Goal: Task Accomplishment & Management: Manage account settings

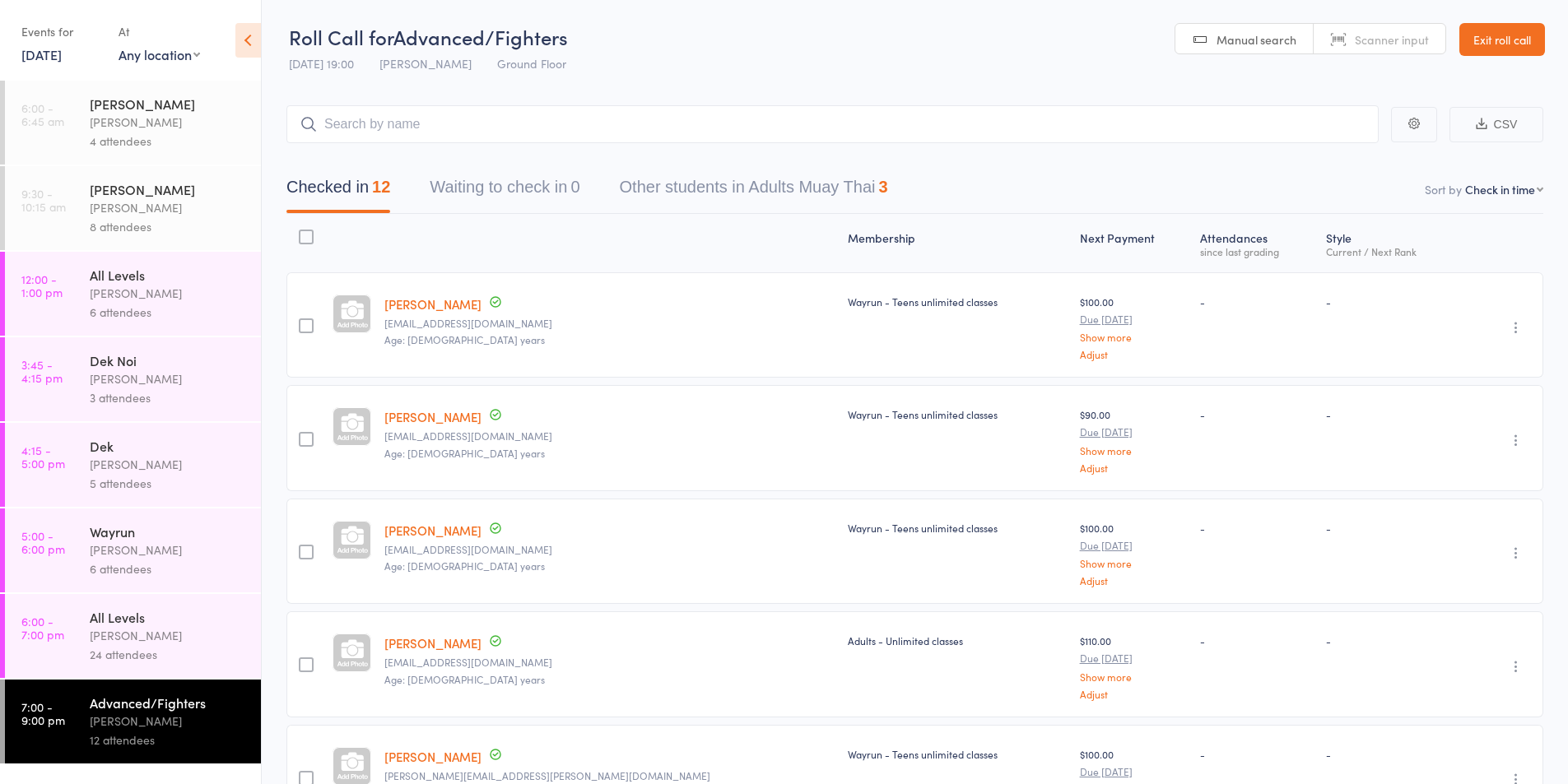
click at [62, 51] on link "[DATE]" at bounding box center [42, 54] width 40 height 18
click at [243, 150] on span "11" at bounding box center [237, 155] width 14 height 14
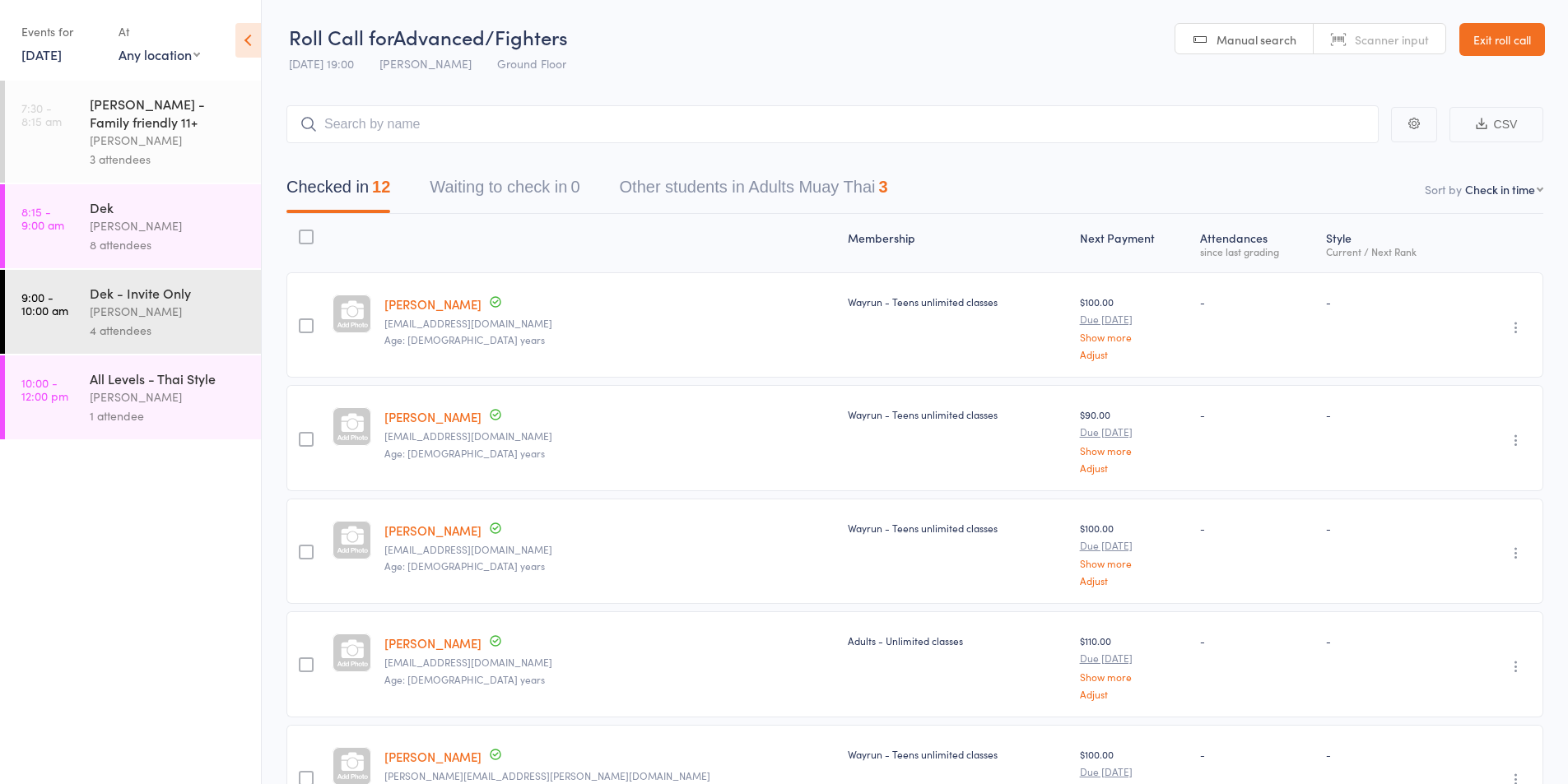
click at [124, 153] on div "3 attendees" at bounding box center [167, 160] width 157 height 19
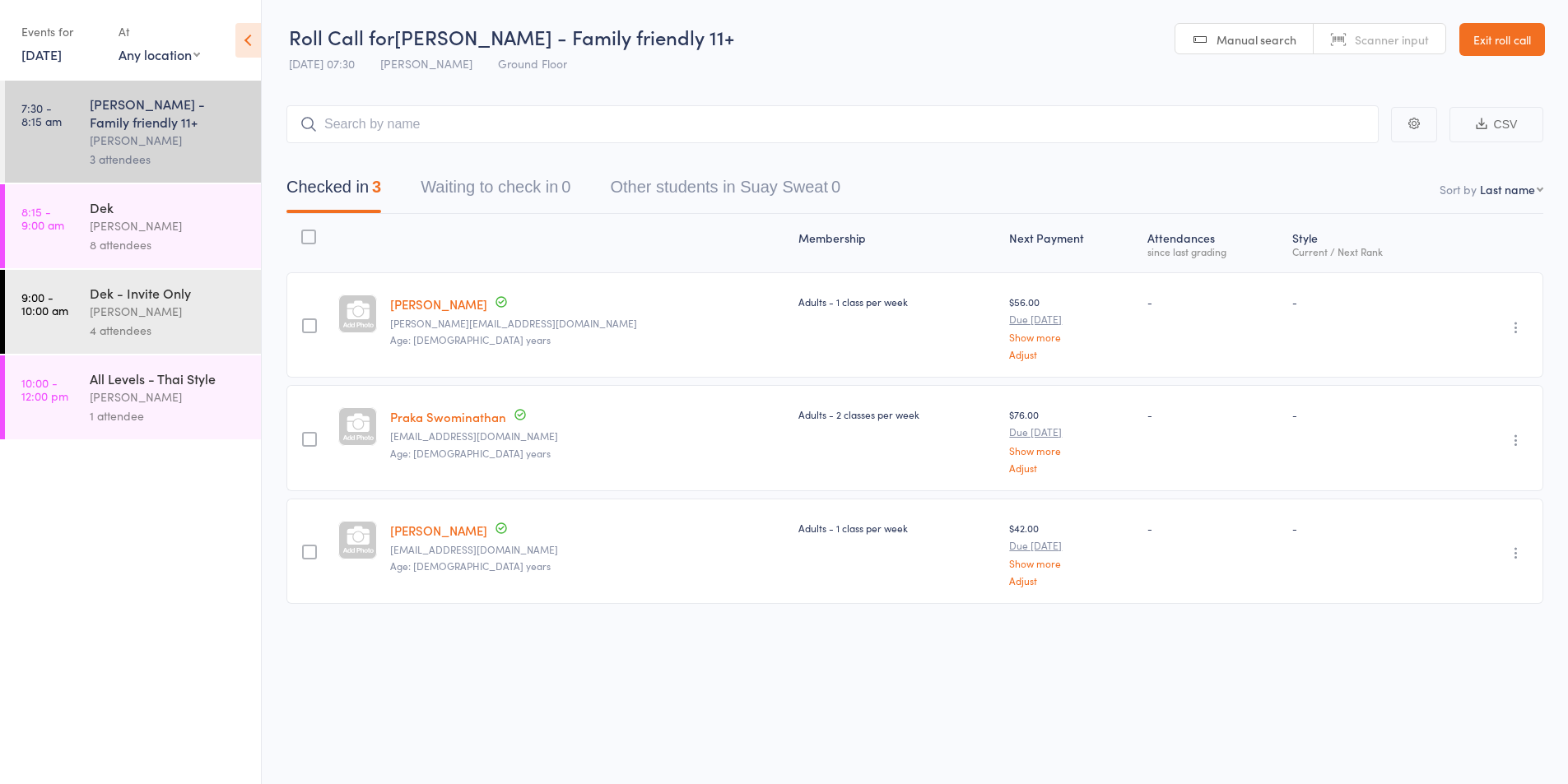
click at [132, 235] on div "8 attendees" at bounding box center [167, 245] width 157 height 19
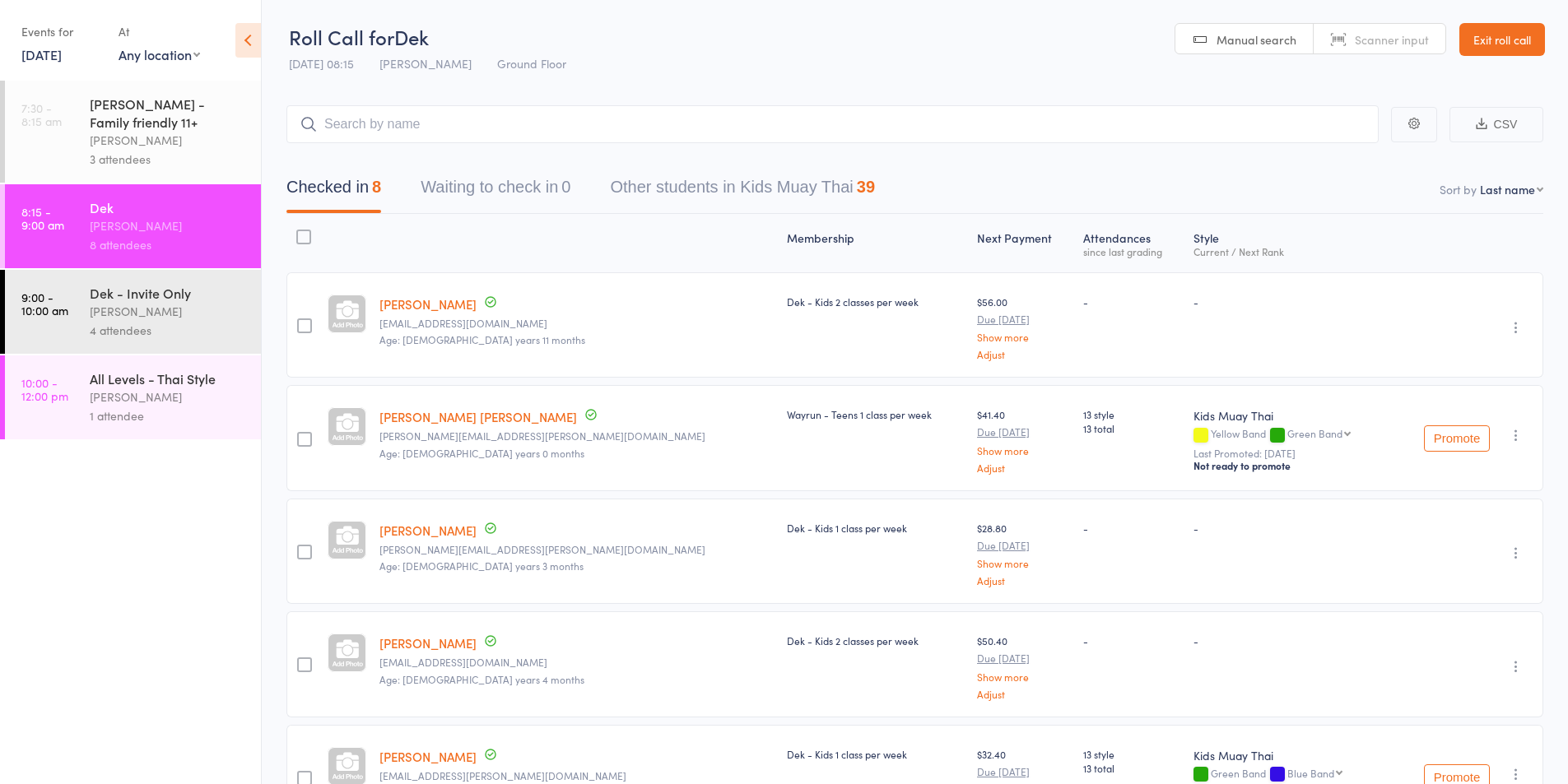
click at [166, 309] on div "[PERSON_NAME]" at bounding box center [167, 311] width 157 height 19
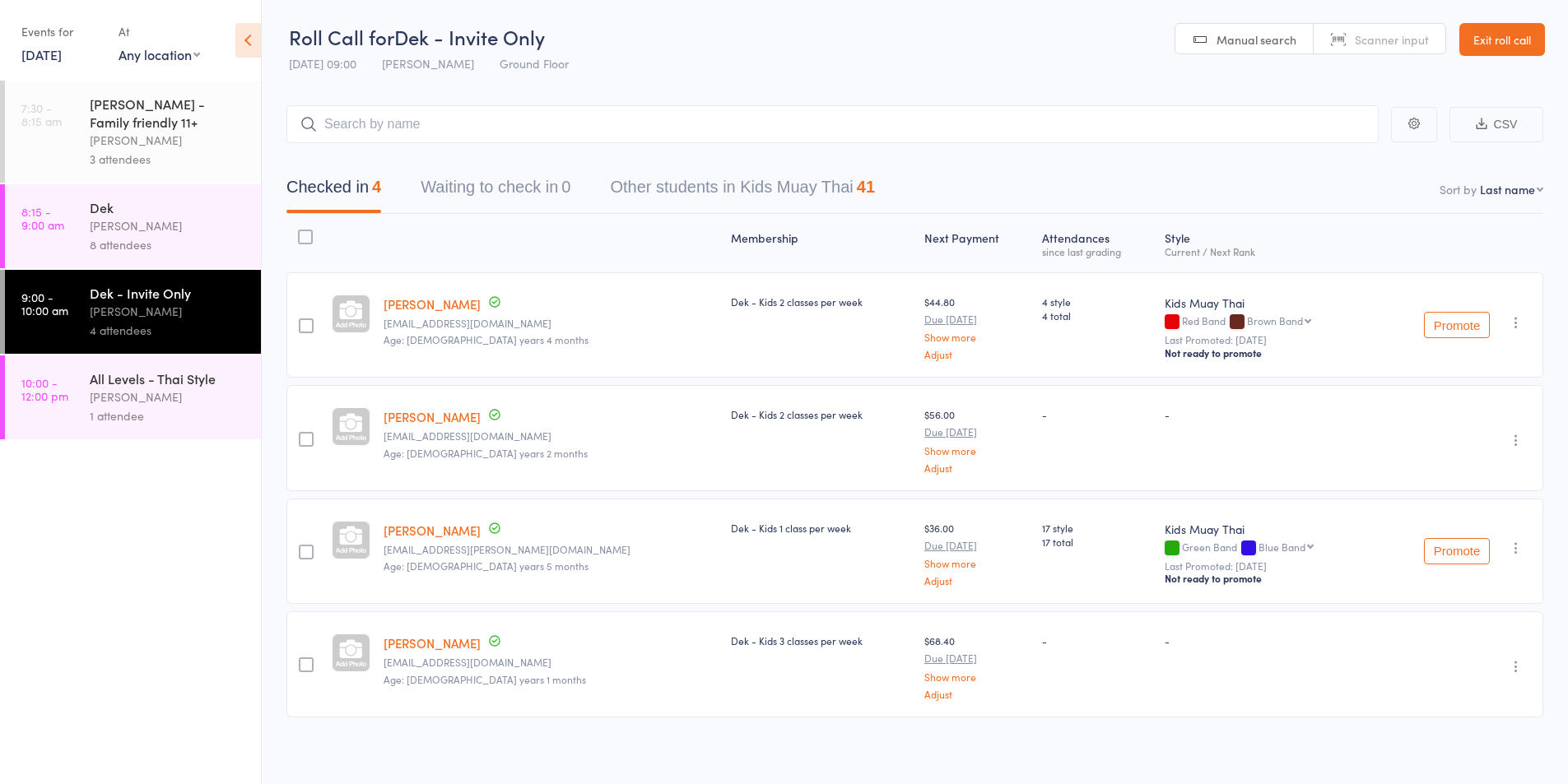
click at [136, 232] on div "[PERSON_NAME]" at bounding box center [167, 226] width 157 height 19
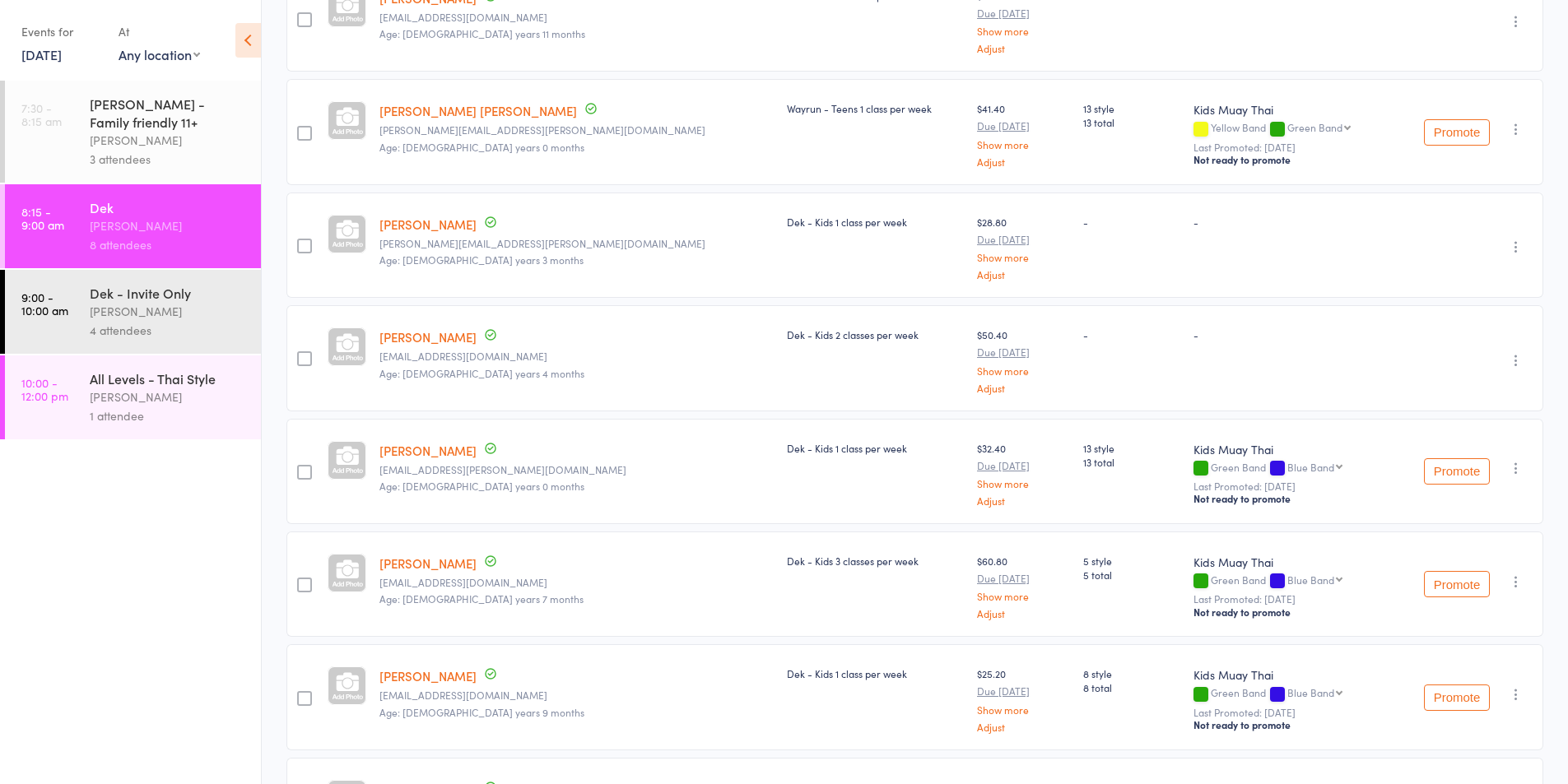
scroll to position [322, 0]
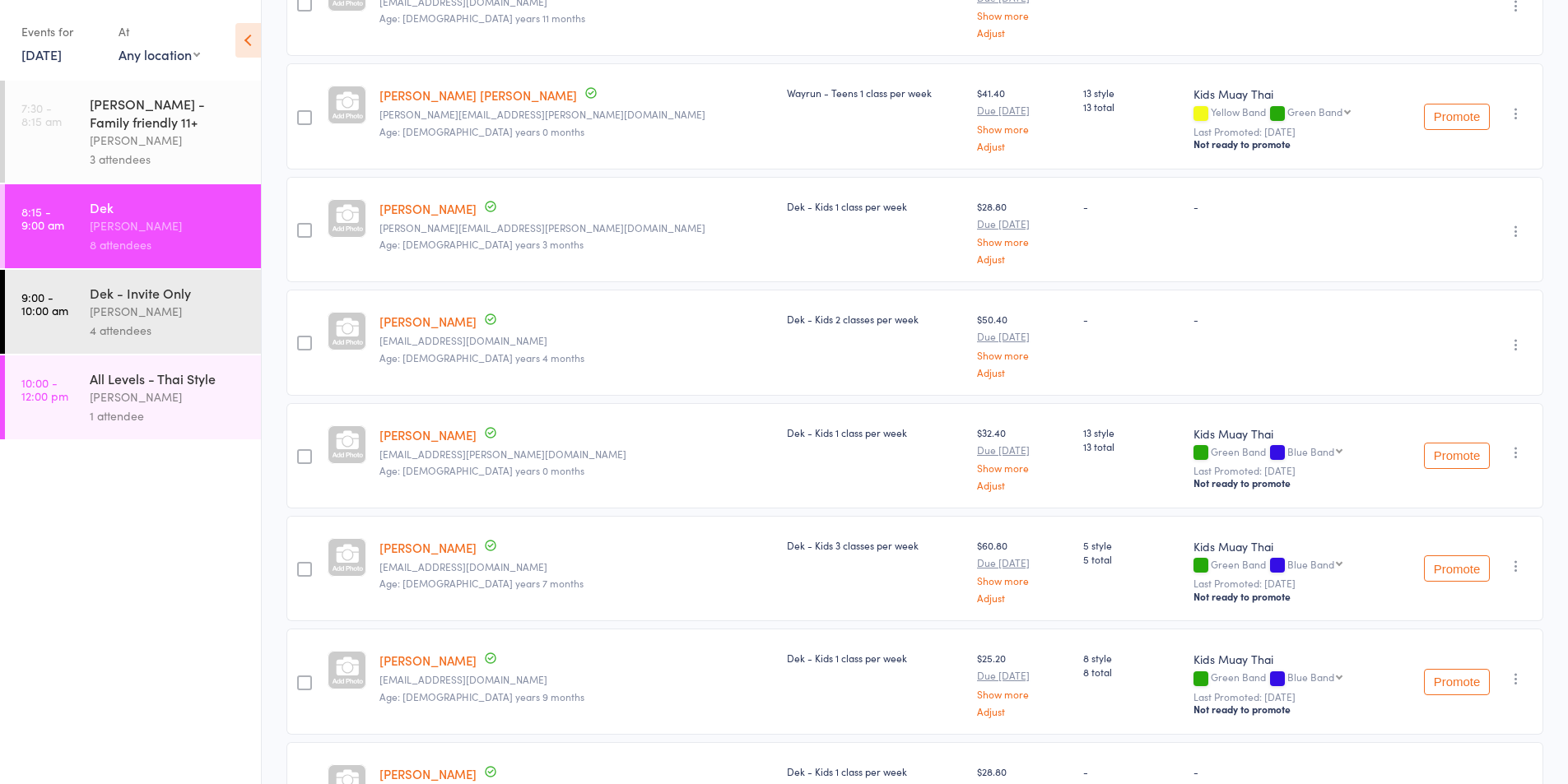
click at [141, 138] on div "[PERSON_NAME]" at bounding box center [167, 140] width 157 height 19
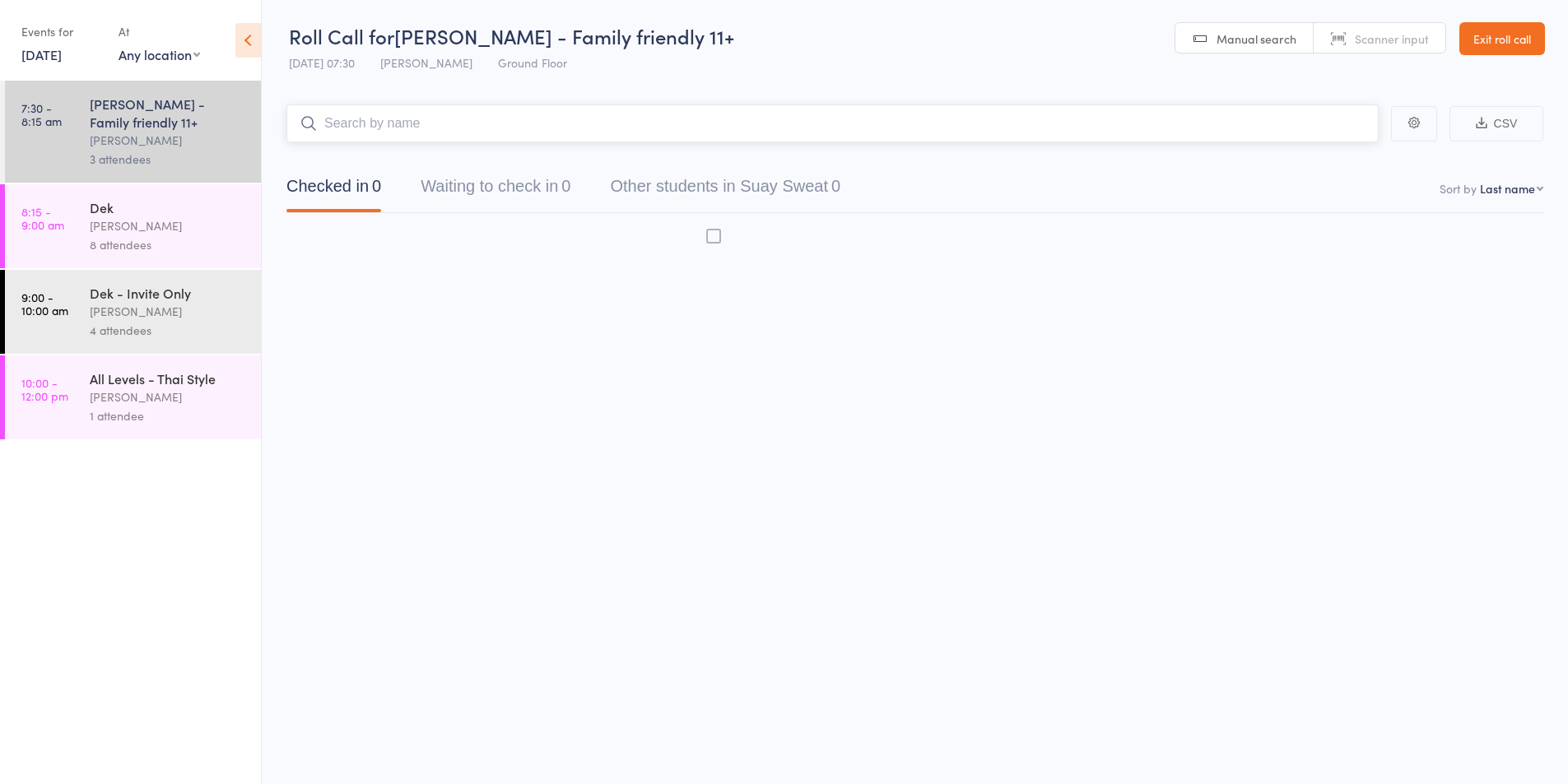
scroll to position [1, 0]
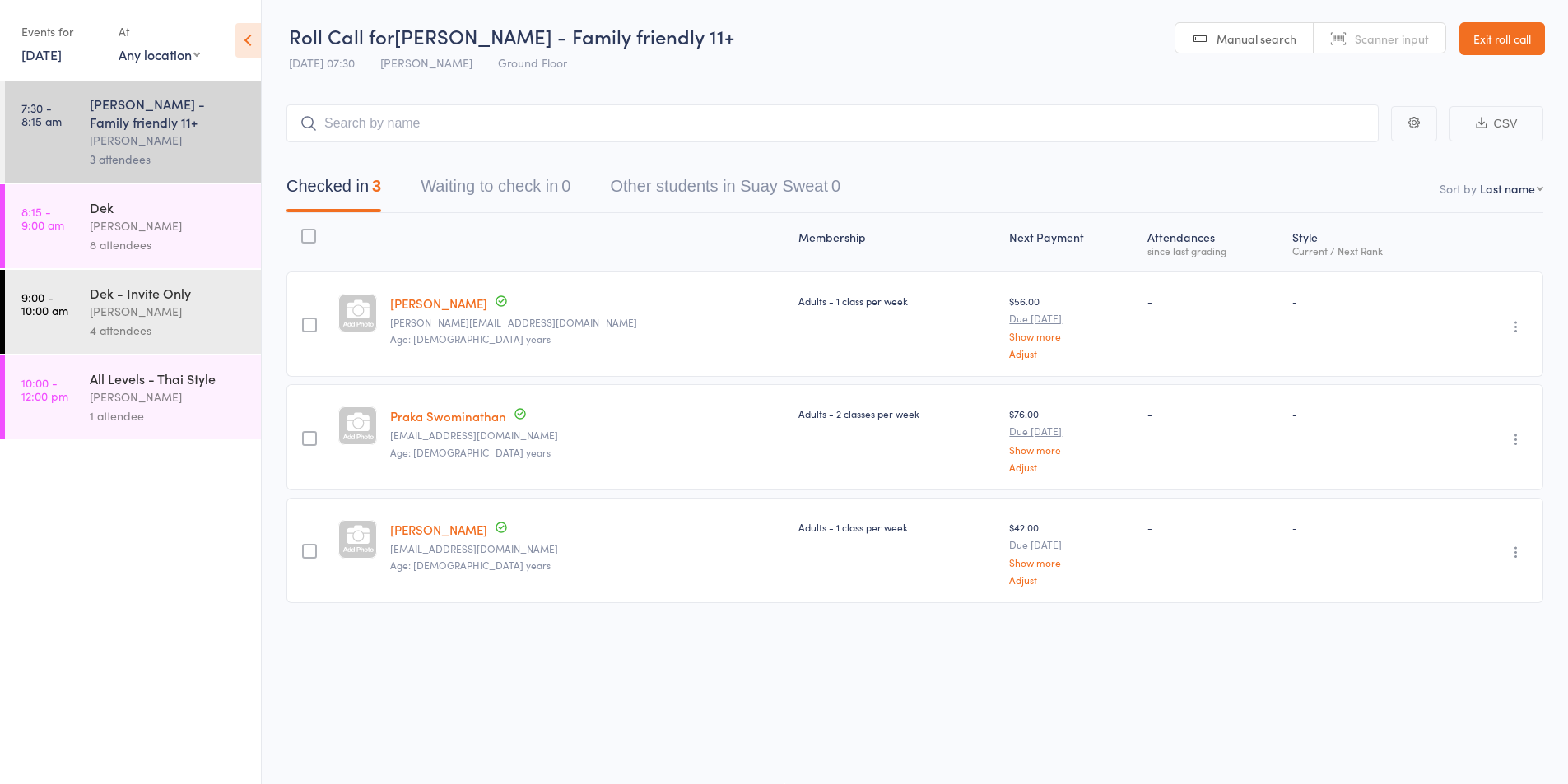
click at [131, 201] on div "Dek" at bounding box center [167, 207] width 157 height 18
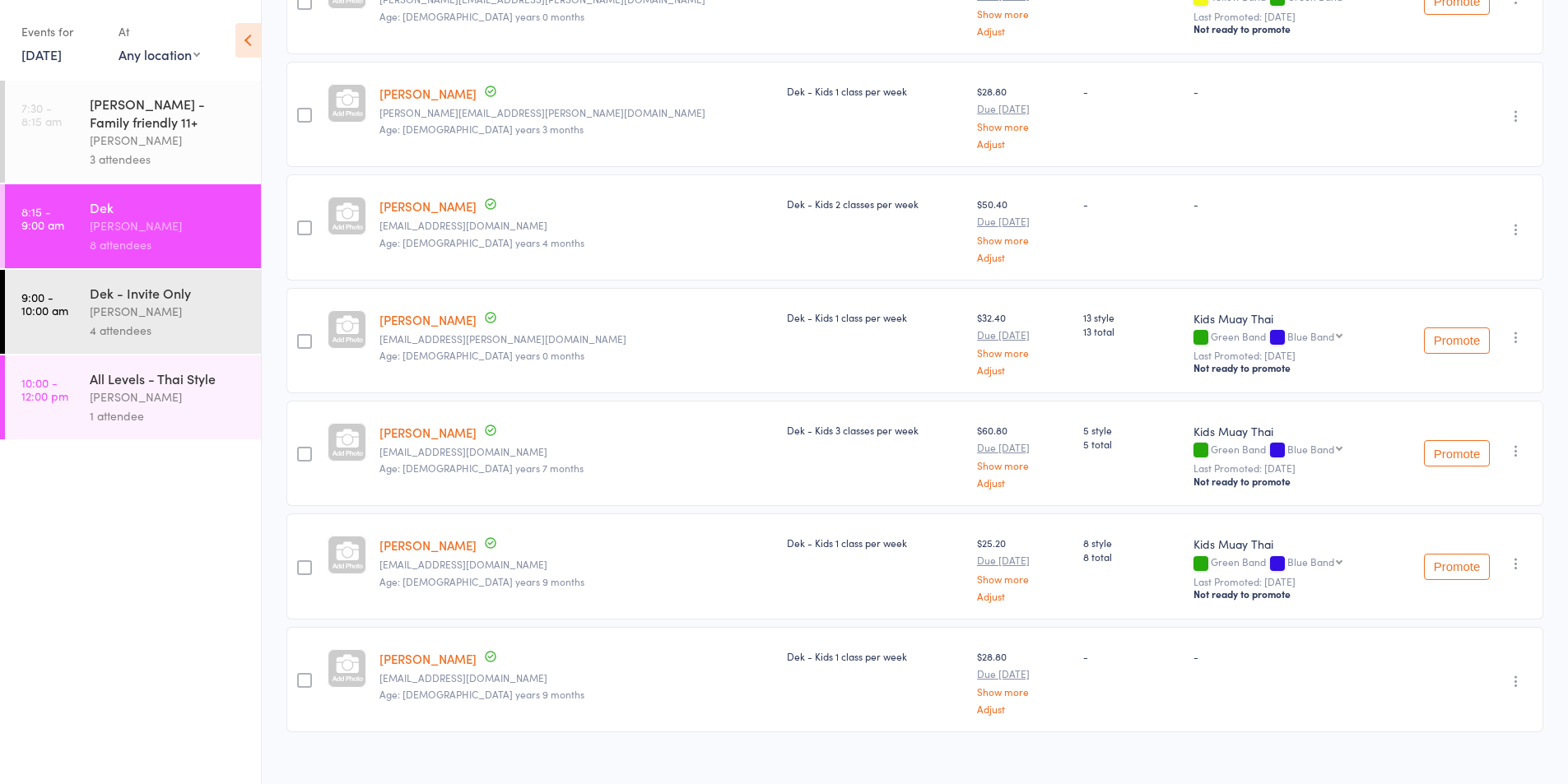
scroll to position [459, 0]
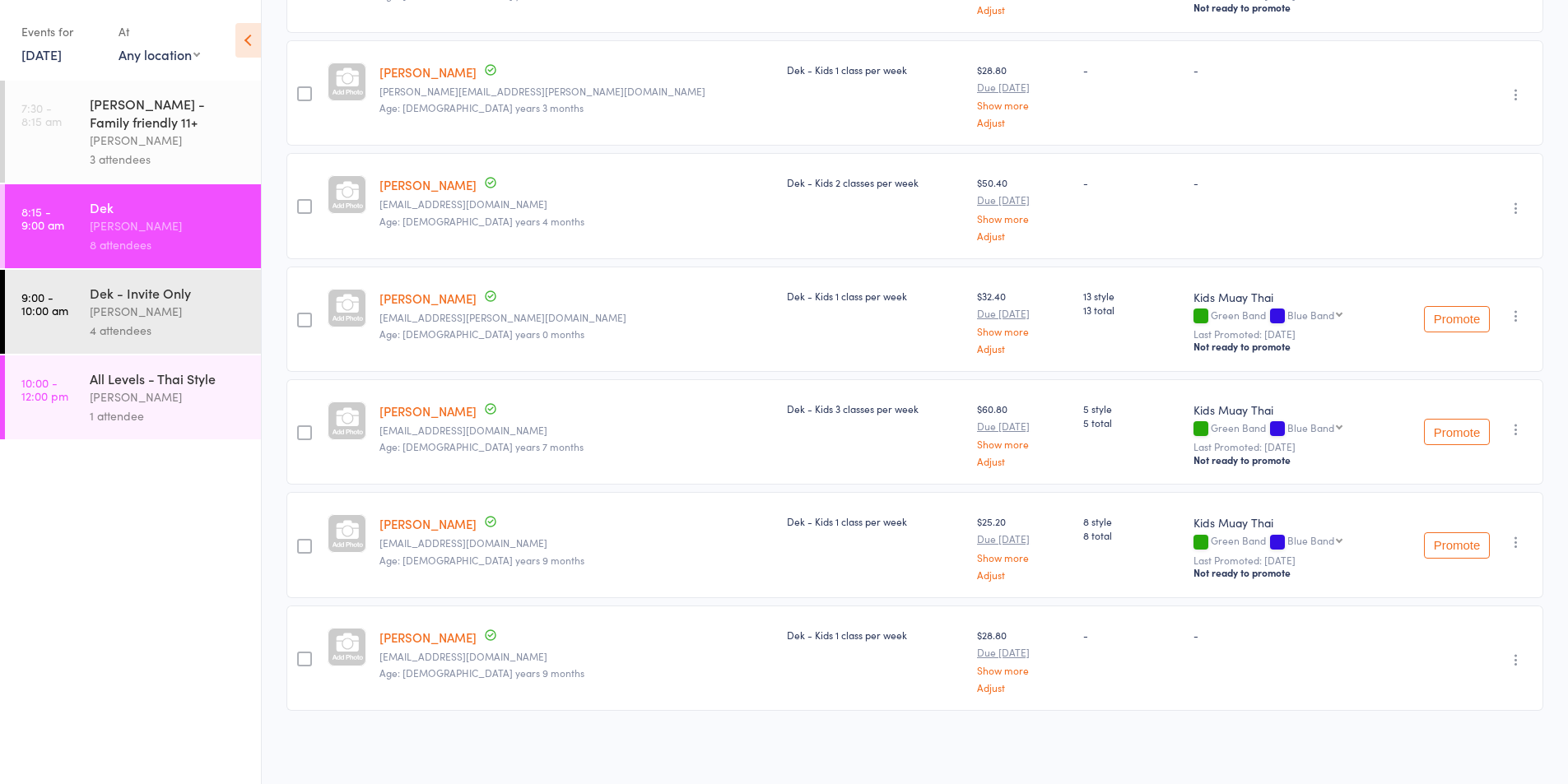
click at [121, 317] on div "[PERSON_NAME]" at bounding box center [167, 311] width 157 height 19
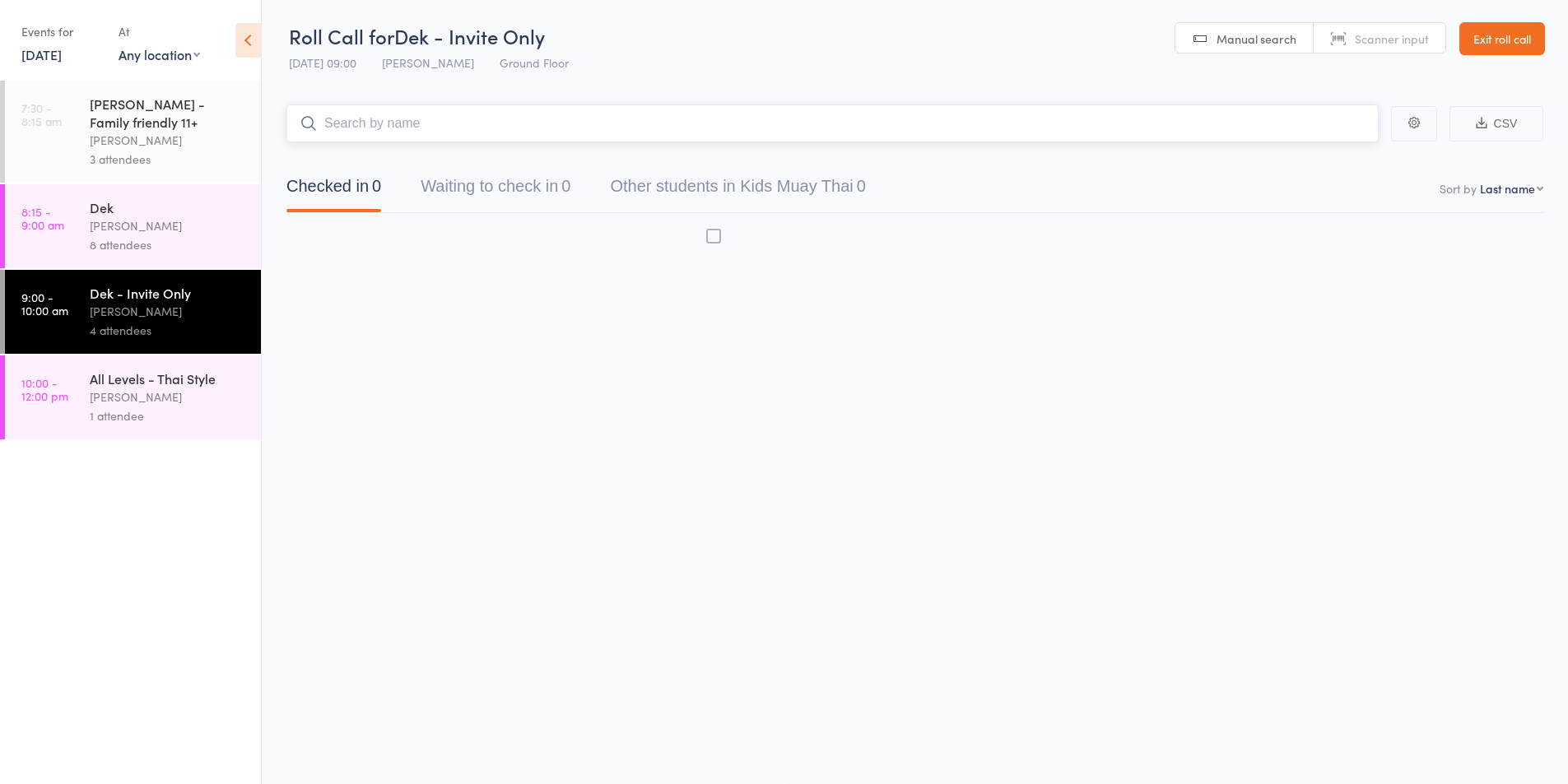
scroll to position [1, 0]
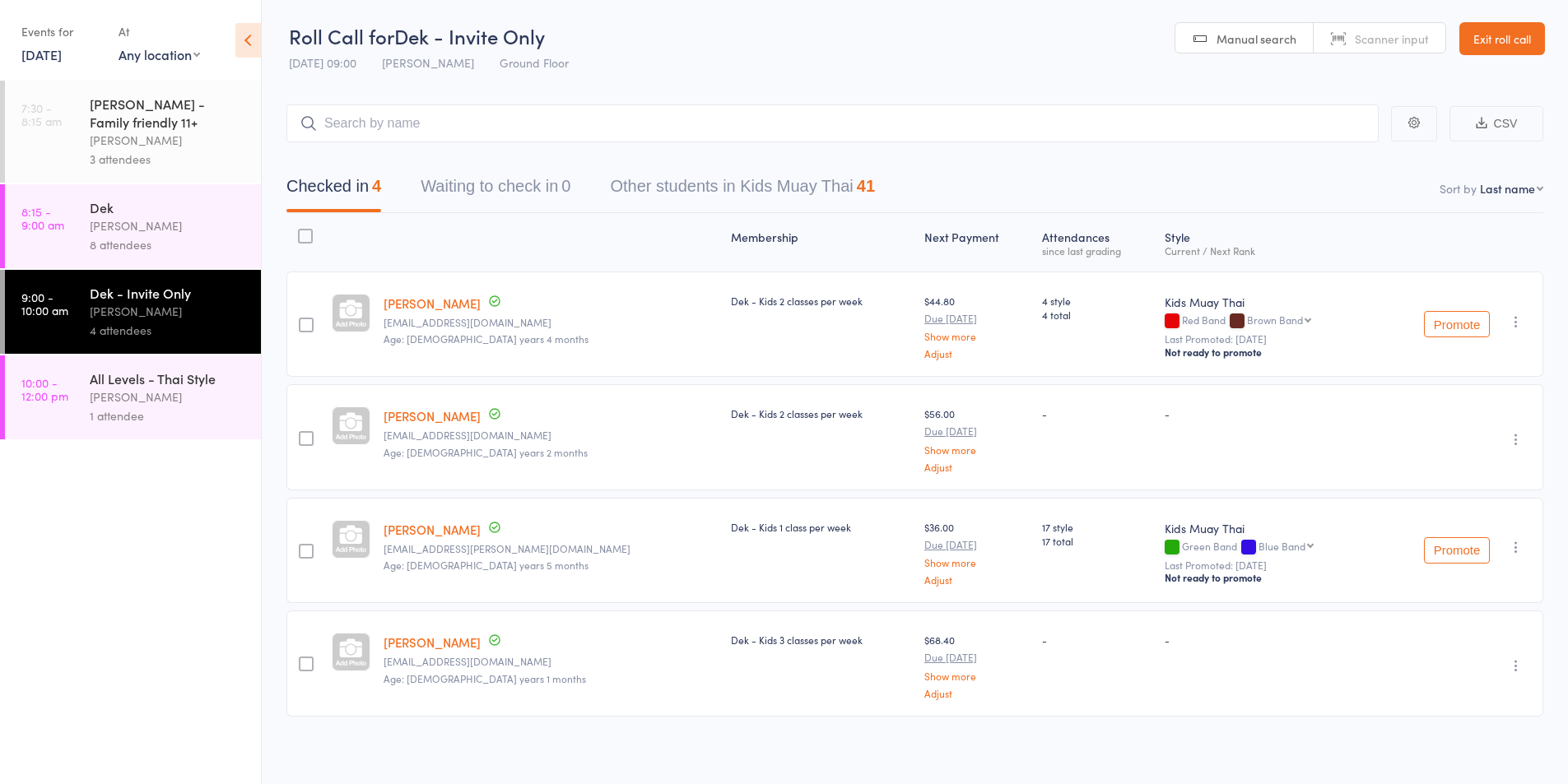
click at [156, 233] on div "[PERSON_NAME]" at bounding box center [167, 226] width 157 height 19
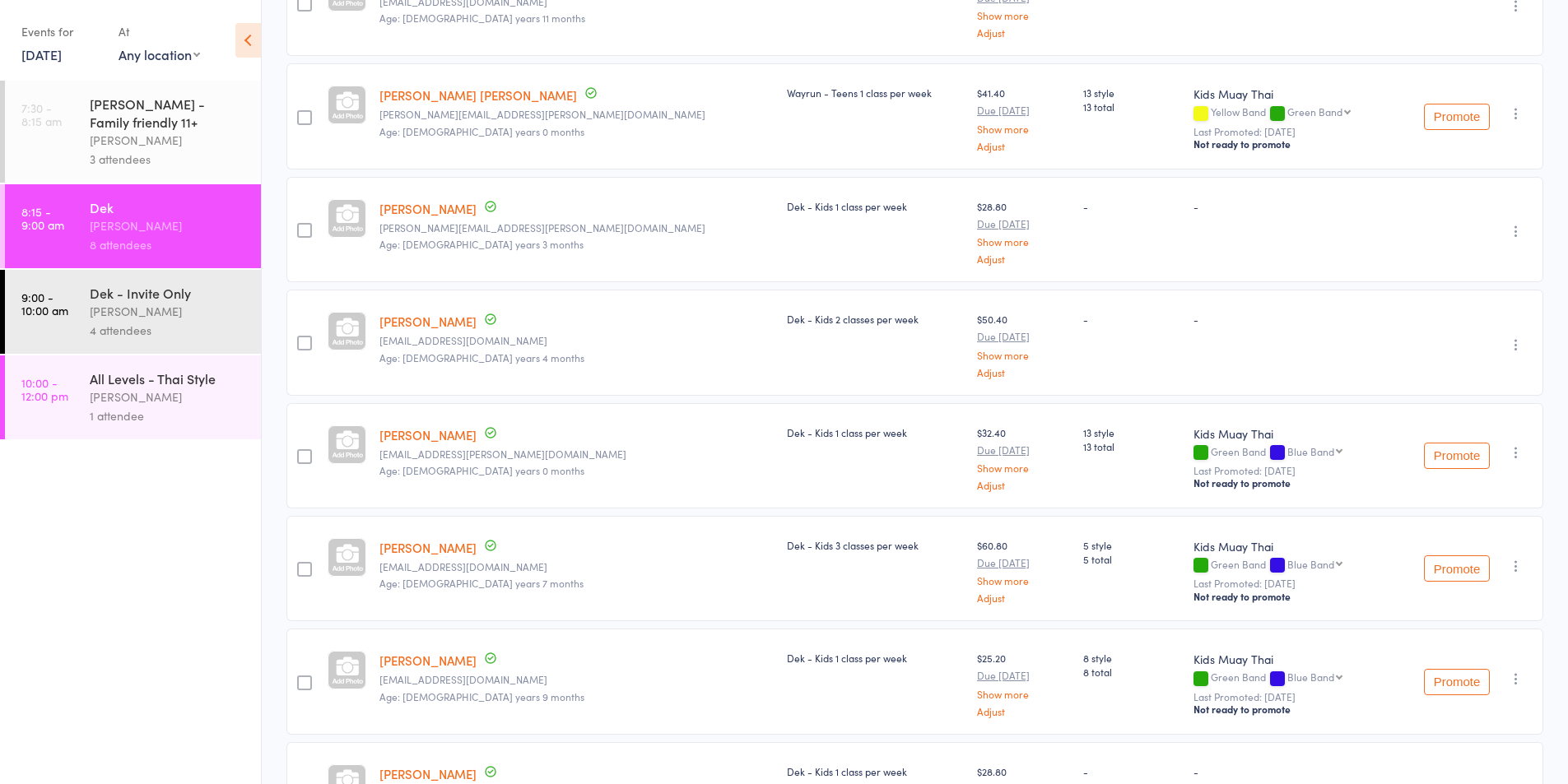
scroll to position [459, 0]
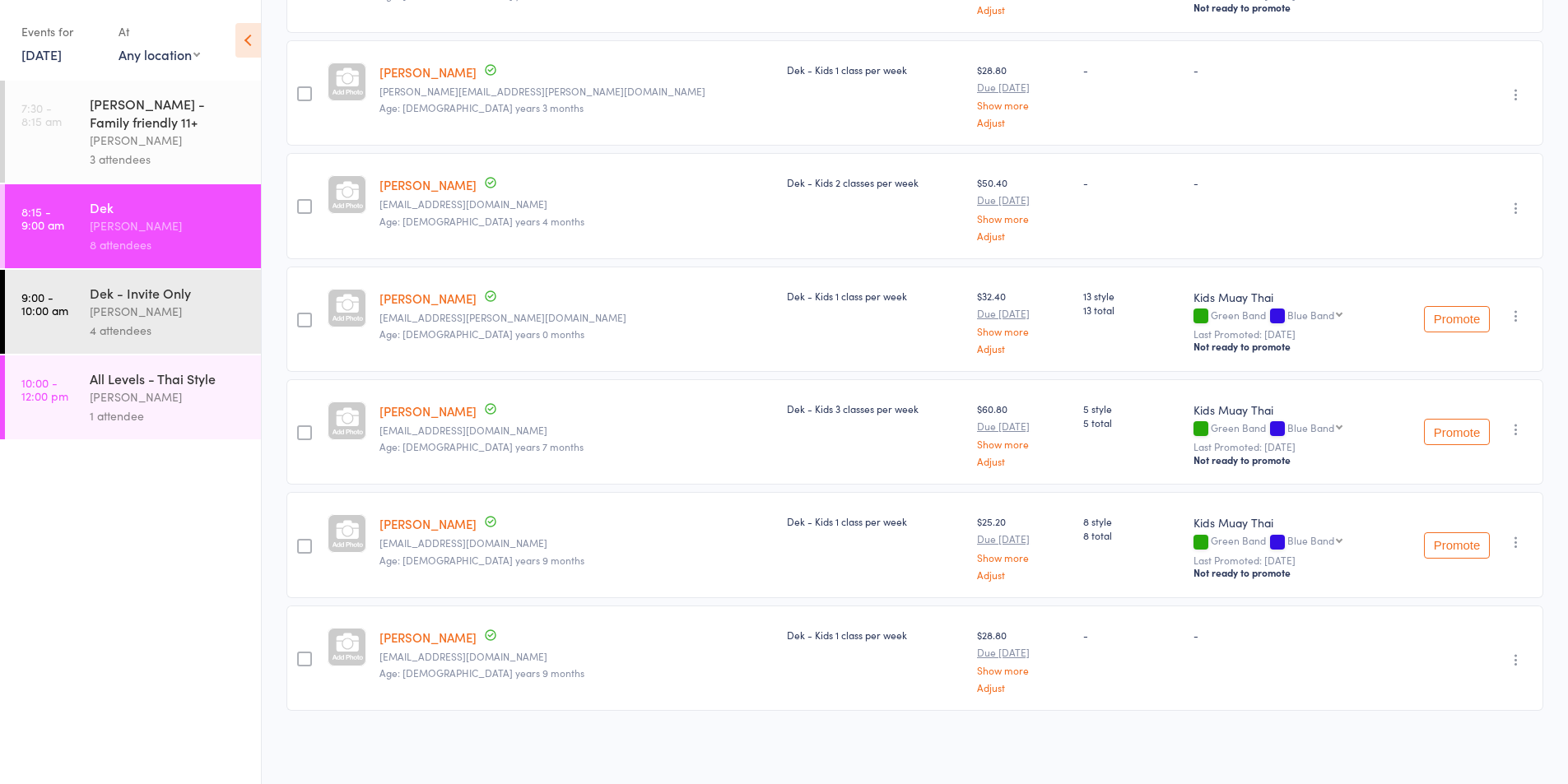
click at [121, 308] on div "[PERSON_NAME]" at bounding box center [167, 311] width 157 height 19
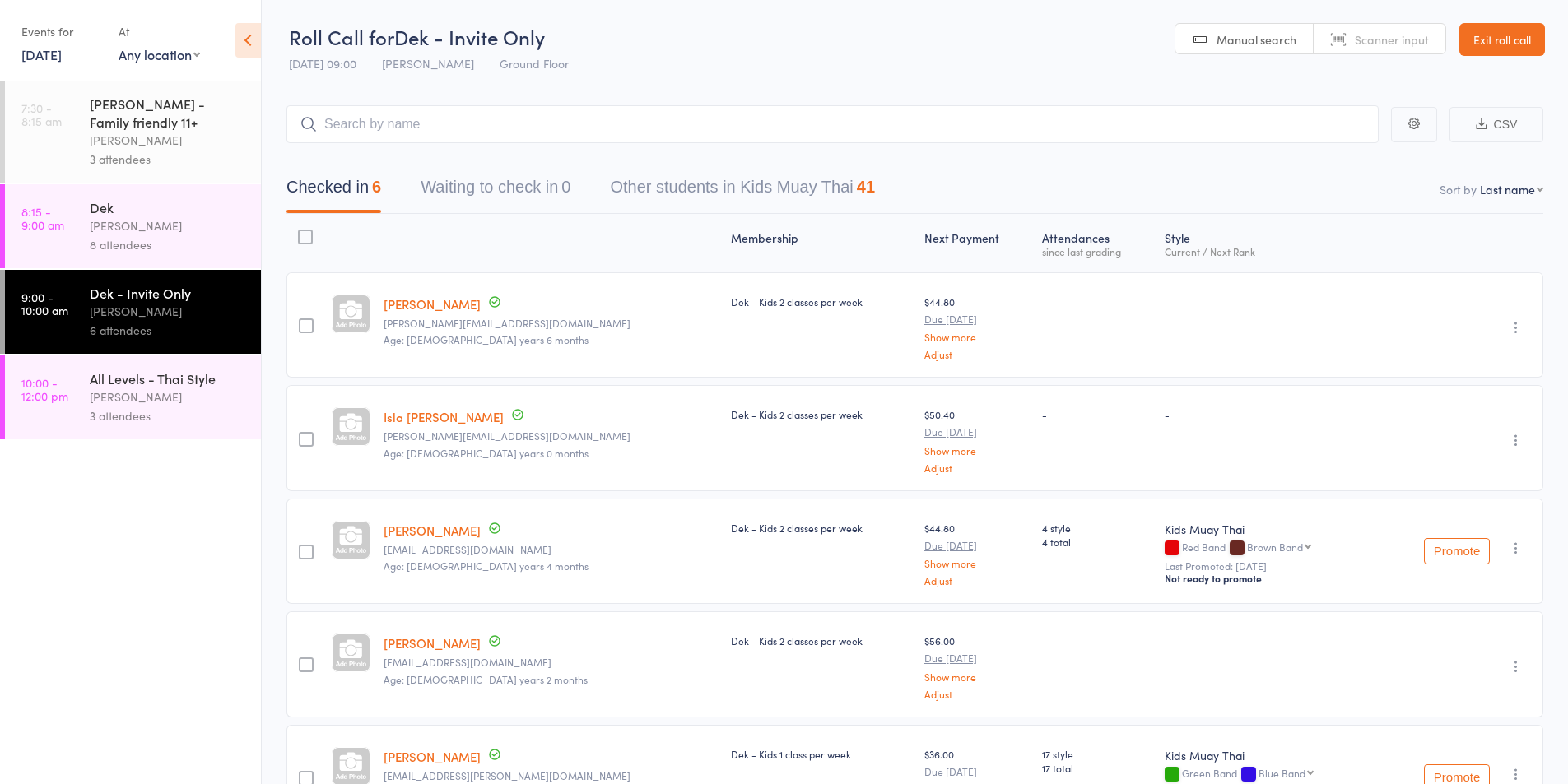
click at [124, 393] on div "[PERSON_NAME]" at bounding box center [167, 397] width 157 height 19
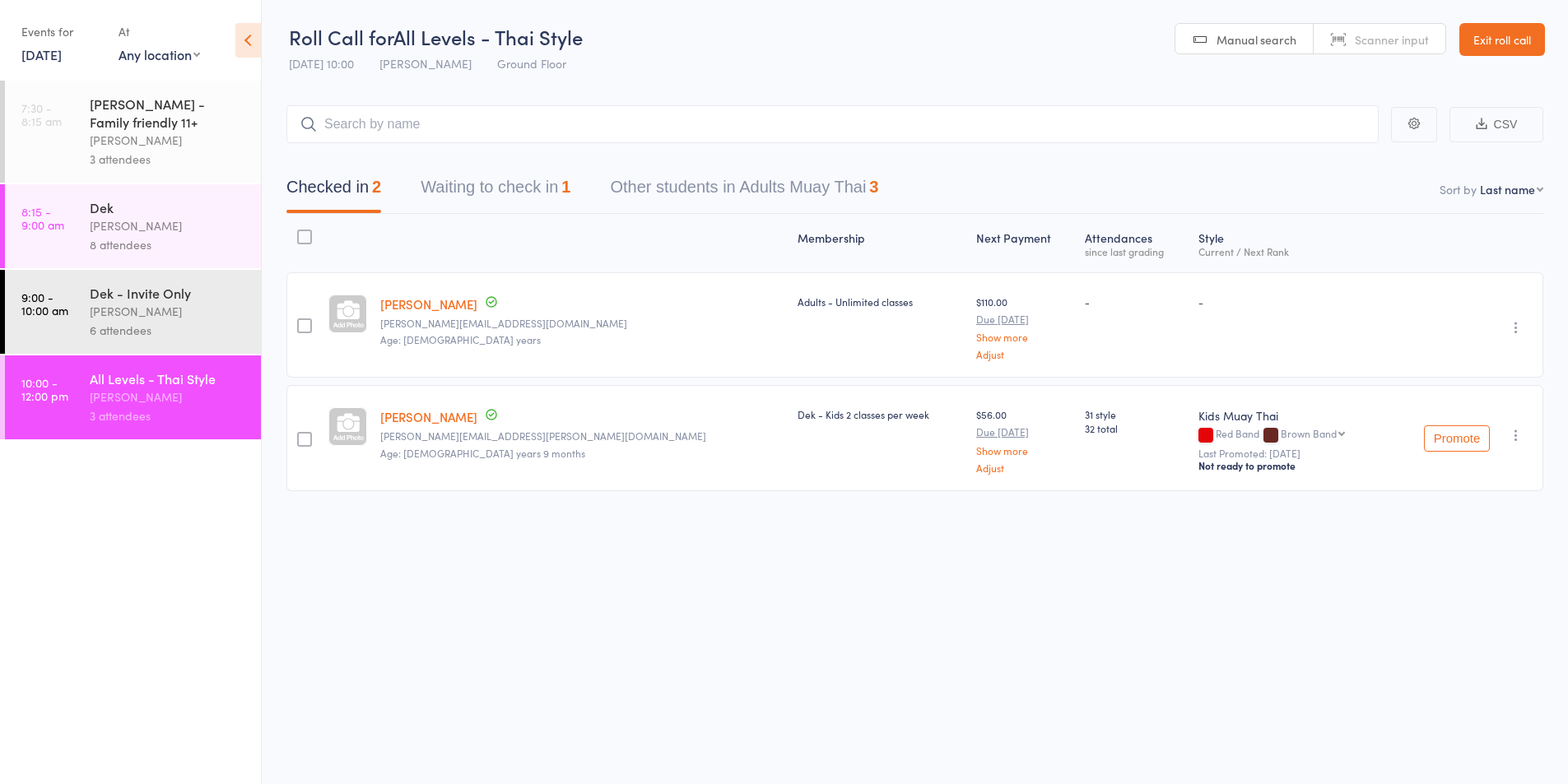
click at [1520, 431] on icon "button" at bounding box center [1516, 434] width 16 height 16
click at [1433, 600] on li "Remove" at bounding box center [1457, 600] width 136 height 23
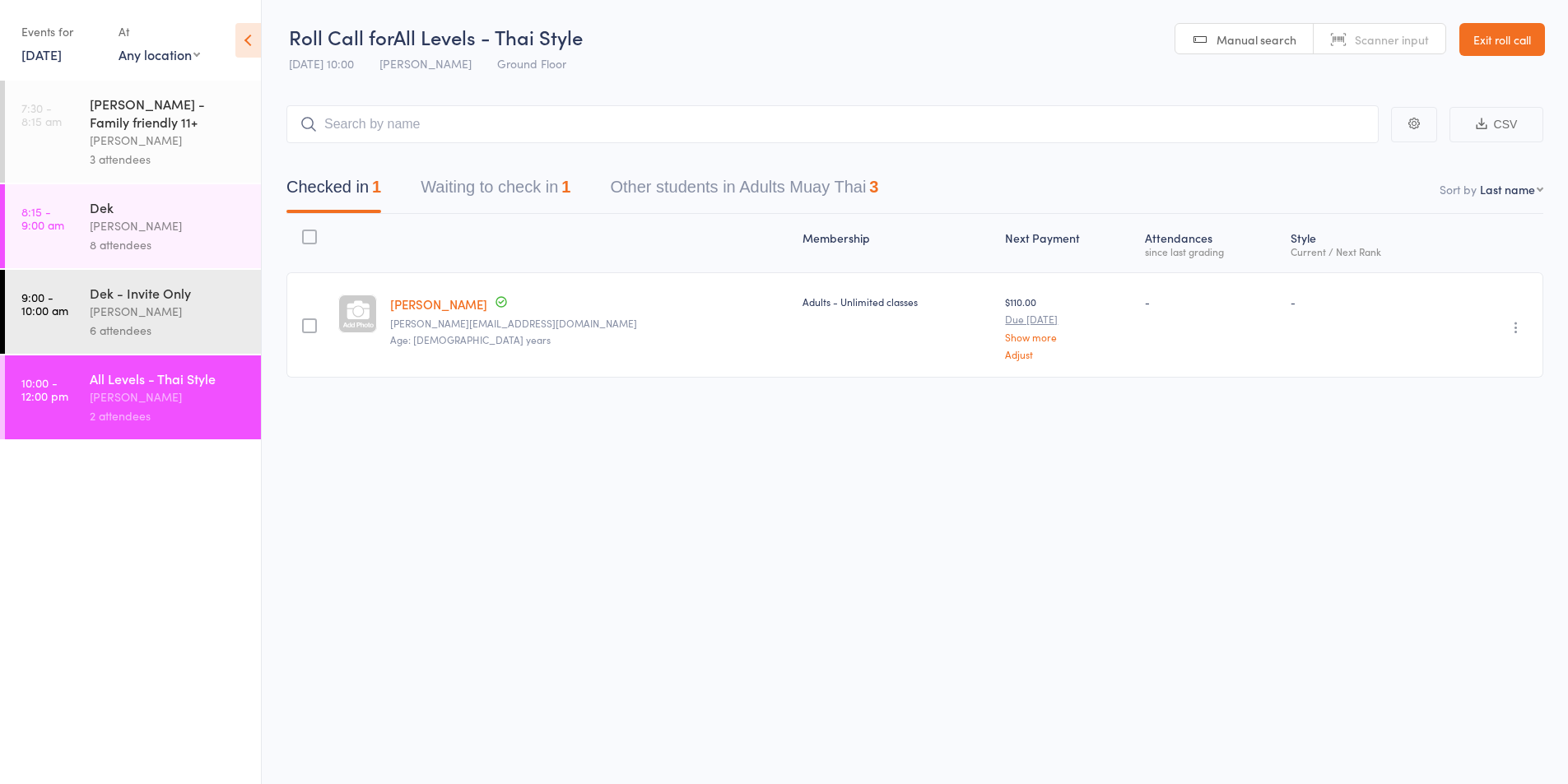
click at [484, 184] on button "Waiting to check in 1" at bounding box center [495, 191] width 150 height 43
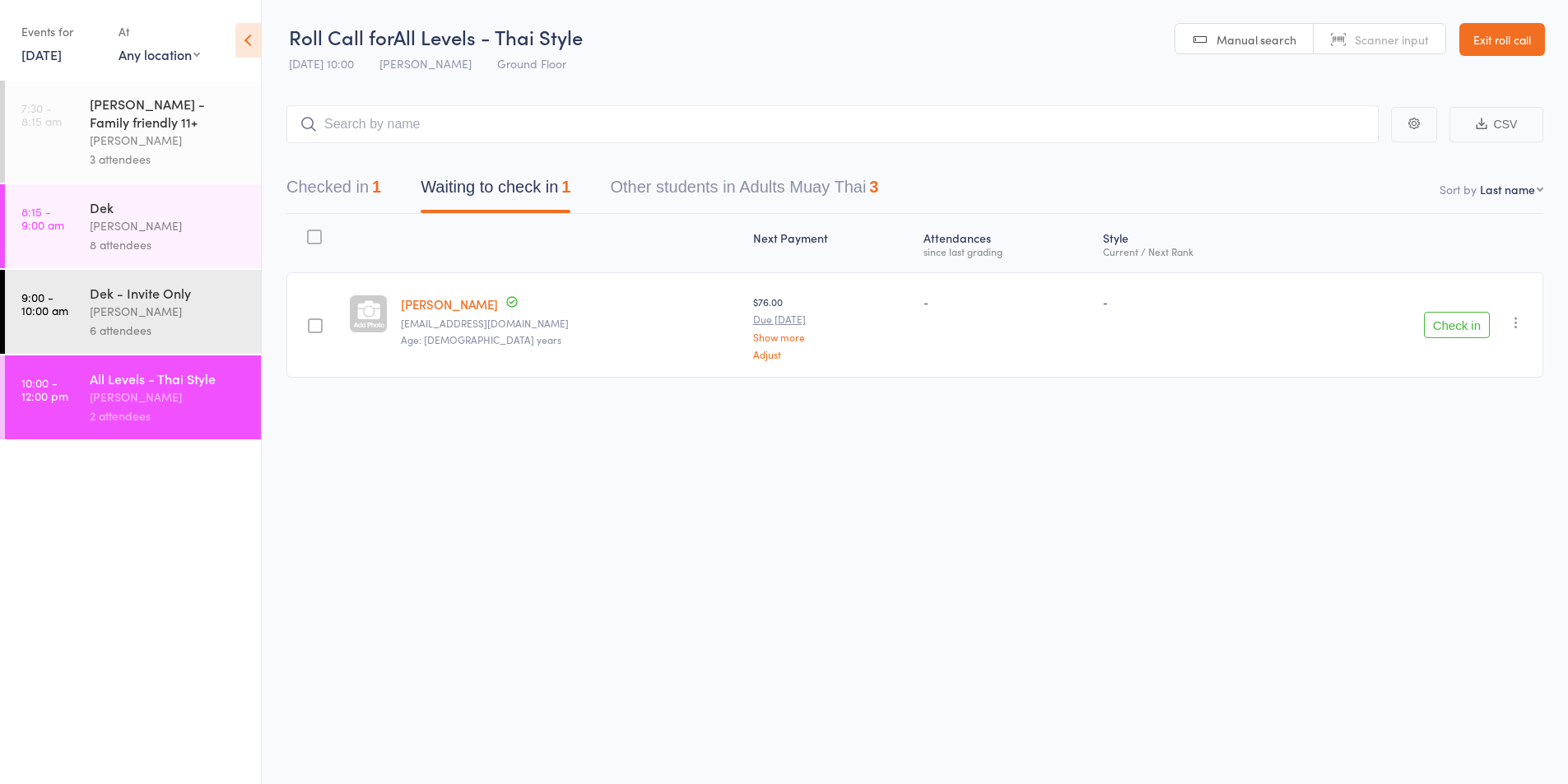
click at [121, 298] on div "Dek - Invite Only" at bounding box center [167, 292] width 157 height 18
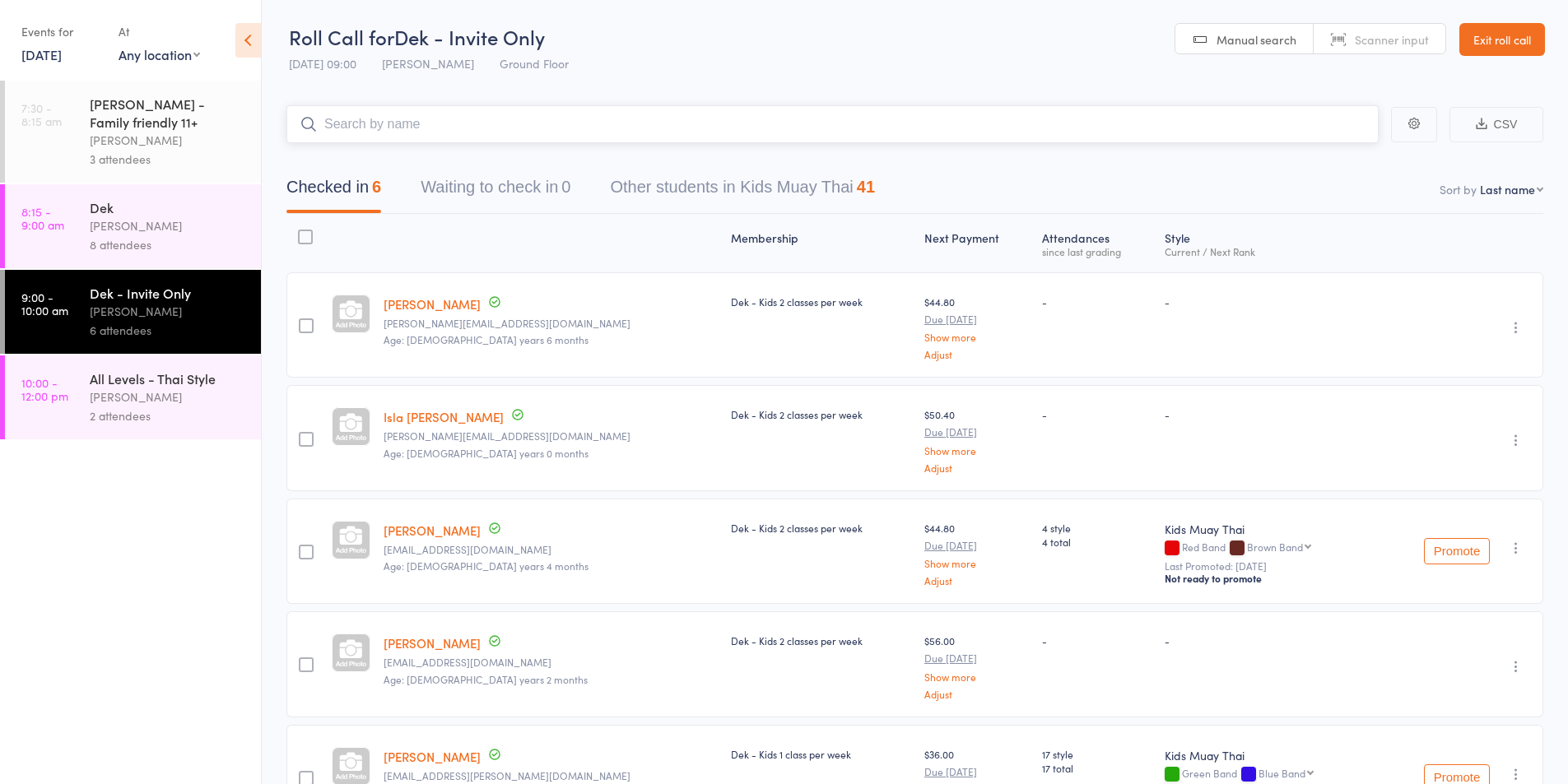
click at [345, 130] on input "search" at bounding box center [832, 124] width 1092 height 38
type input "jye"
click at [360, 160] on div "[PERSON_NAME]" at bounding box center [362, 160] width 123 height 19
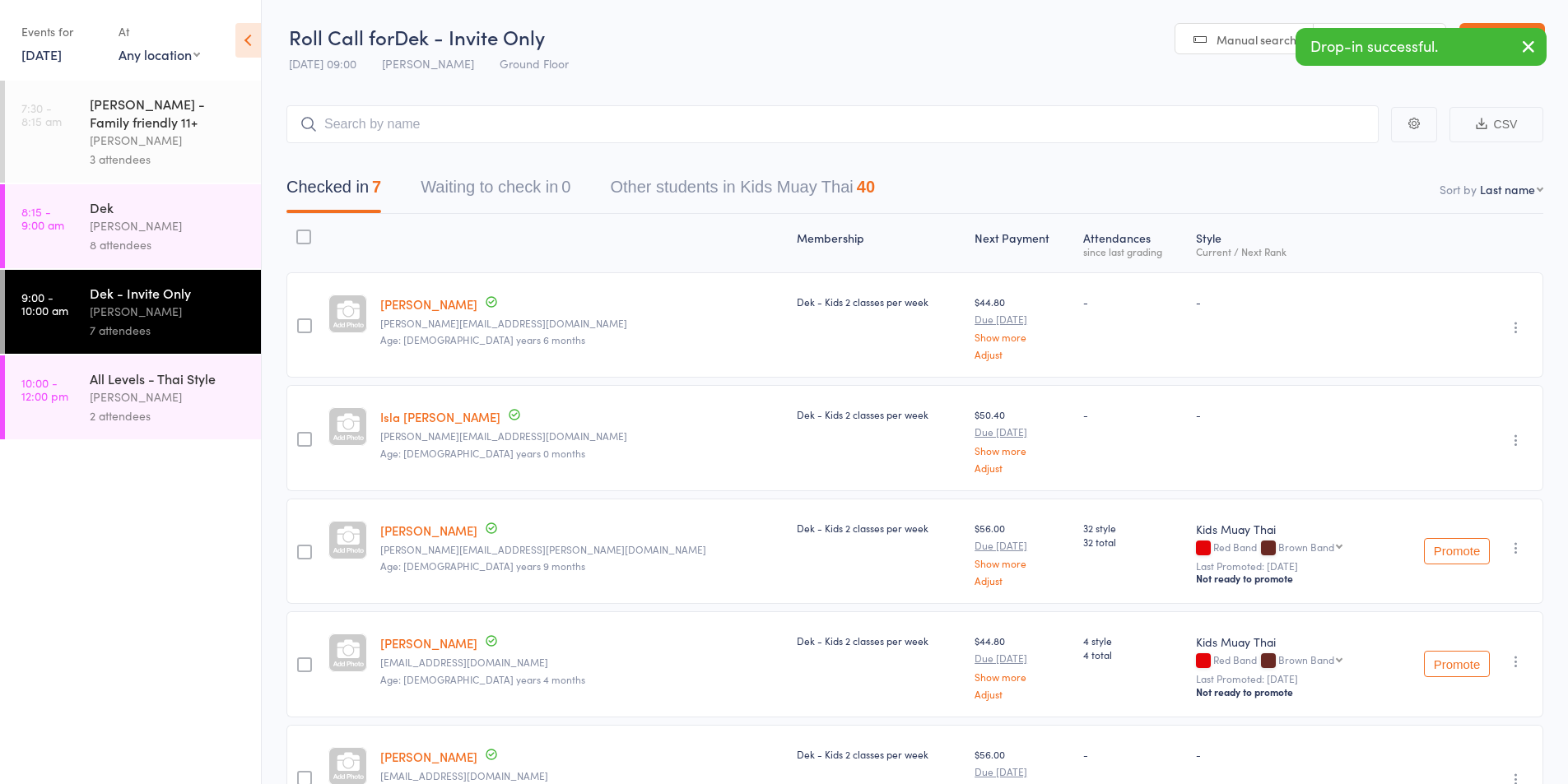
click at [1490, 188] on select "First name Last name Birthday [DATE]? Behind on payments? Check in time Next pa…" at bounding box center [1512, 189] width 63 height 16
select select "4"
click at [1480, 181] on select "First name Last name Birthday [DATE]? Behind on payments? Check in time Next pa…" at bounding box center [1512, 189] width 63 height 16
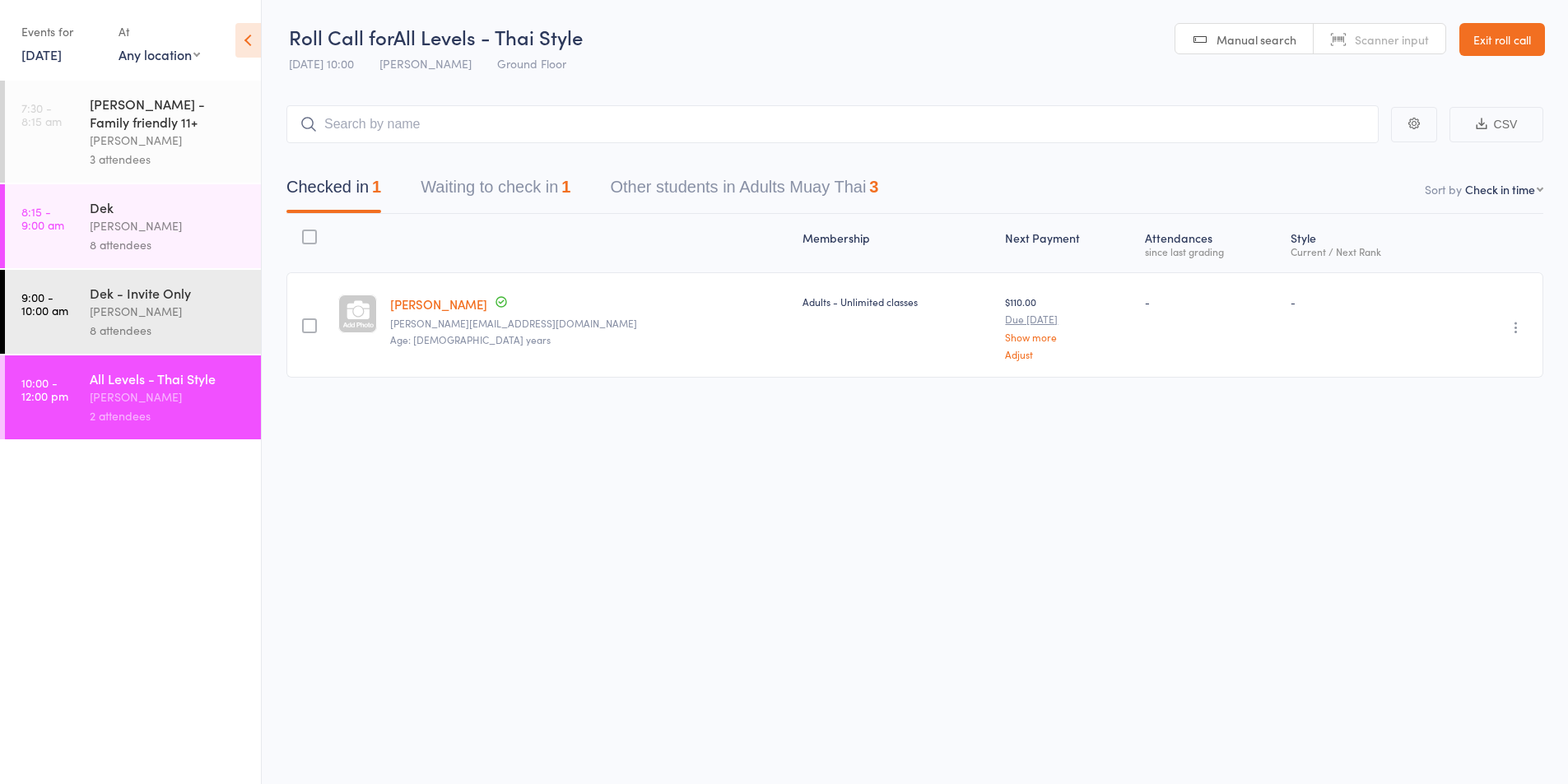
click at [147, 321] on div "8 attendees" at bounding box center [167, 330] width 157 height 19
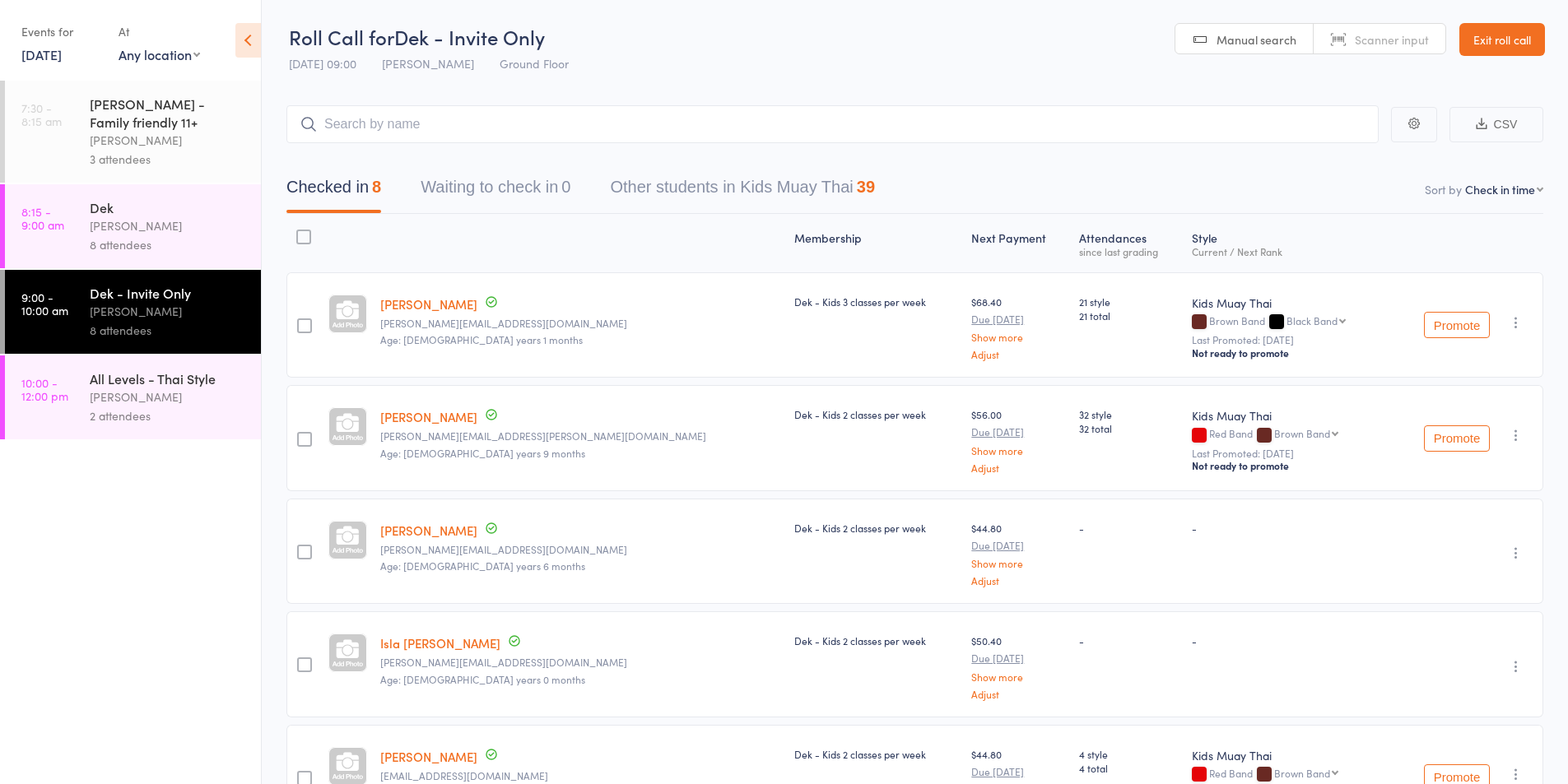
click at [126, 382] on div "All Levels - Thai Style" at bounding box center [167, 378] width 157 height 18
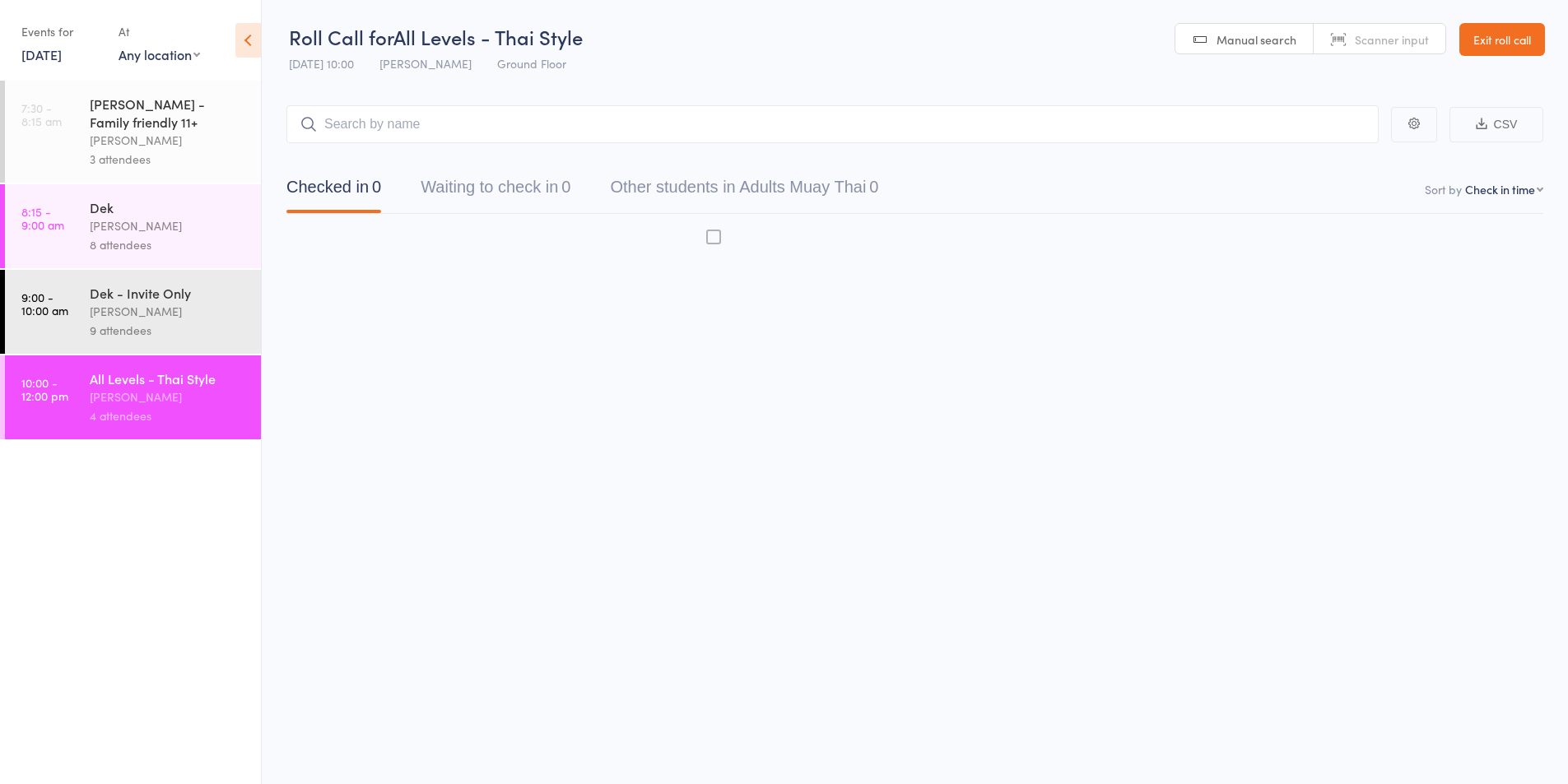
click at [91, 396] on div "[PERSON_NAME]" at bounding box center [167, 397] width 157 height 19
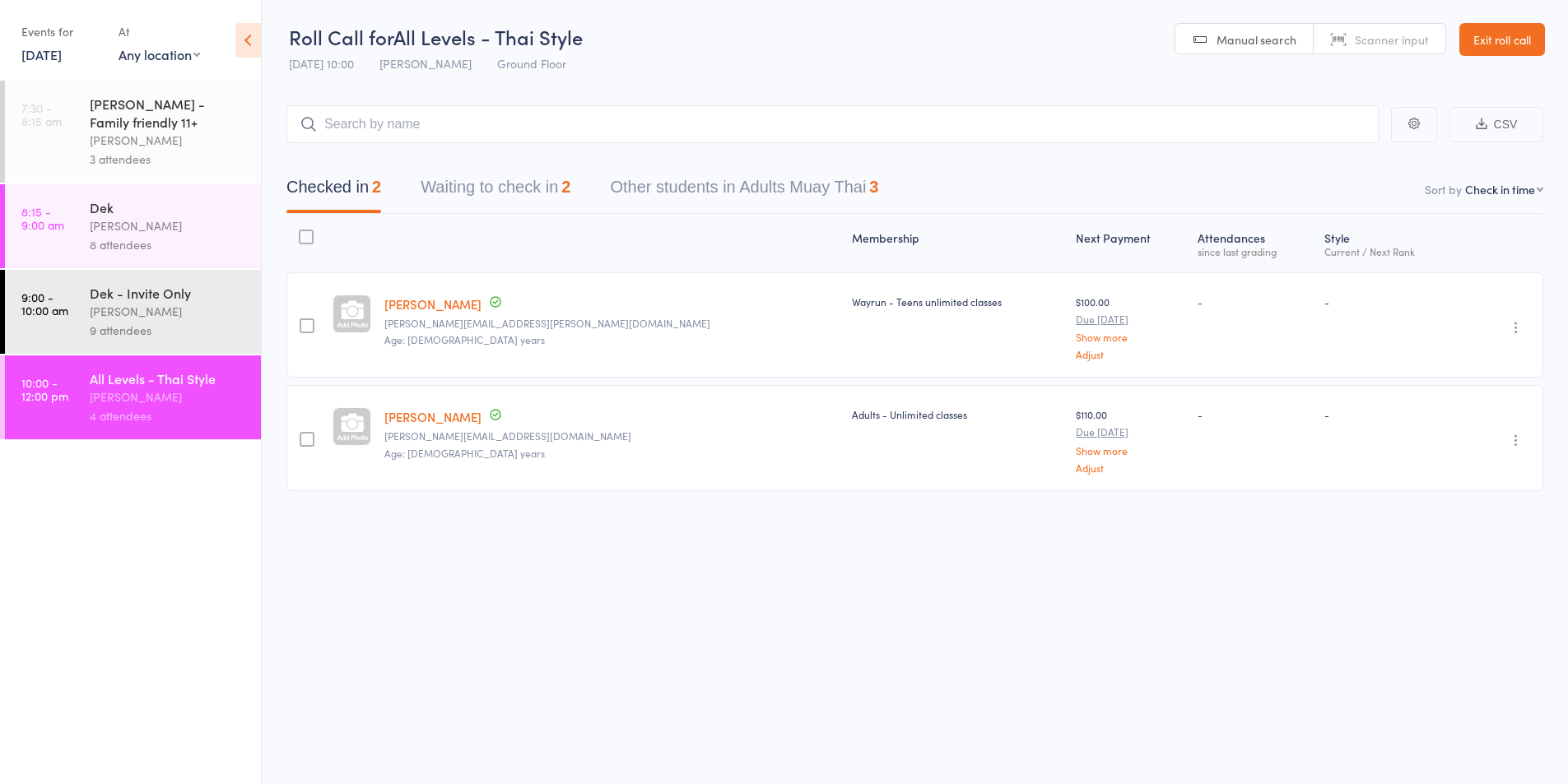
click at [102, 329] on div "9 attendees" at bounding box center [167, 330] width 157 height 19
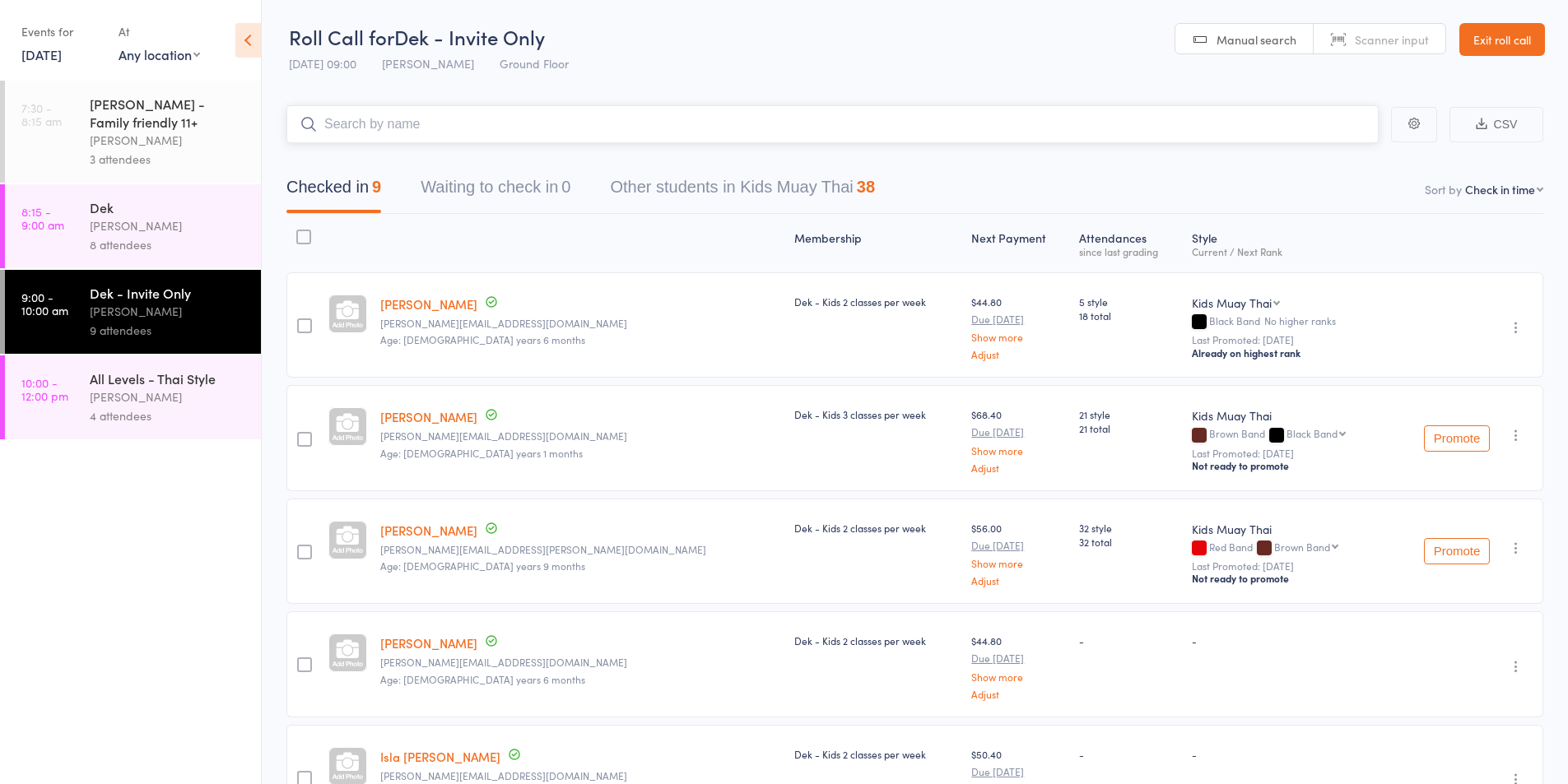
click at [537, 185] on button "Waiting to check in 0" at bounding box center [495, 191] width 150 height 43
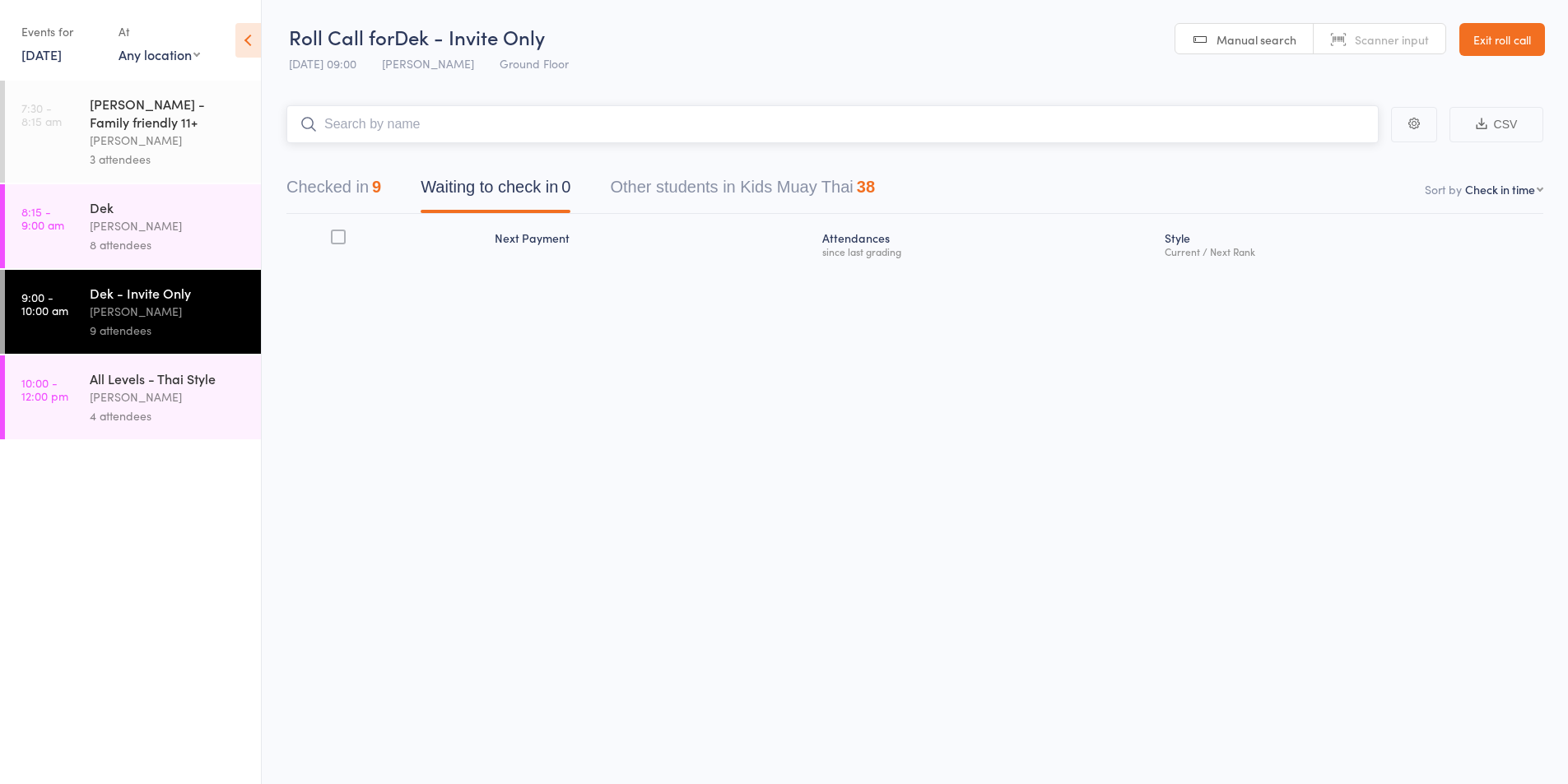
click at [338, 183] on button "Checked in 9" at bounding box center [333, 191] width 95 height 43
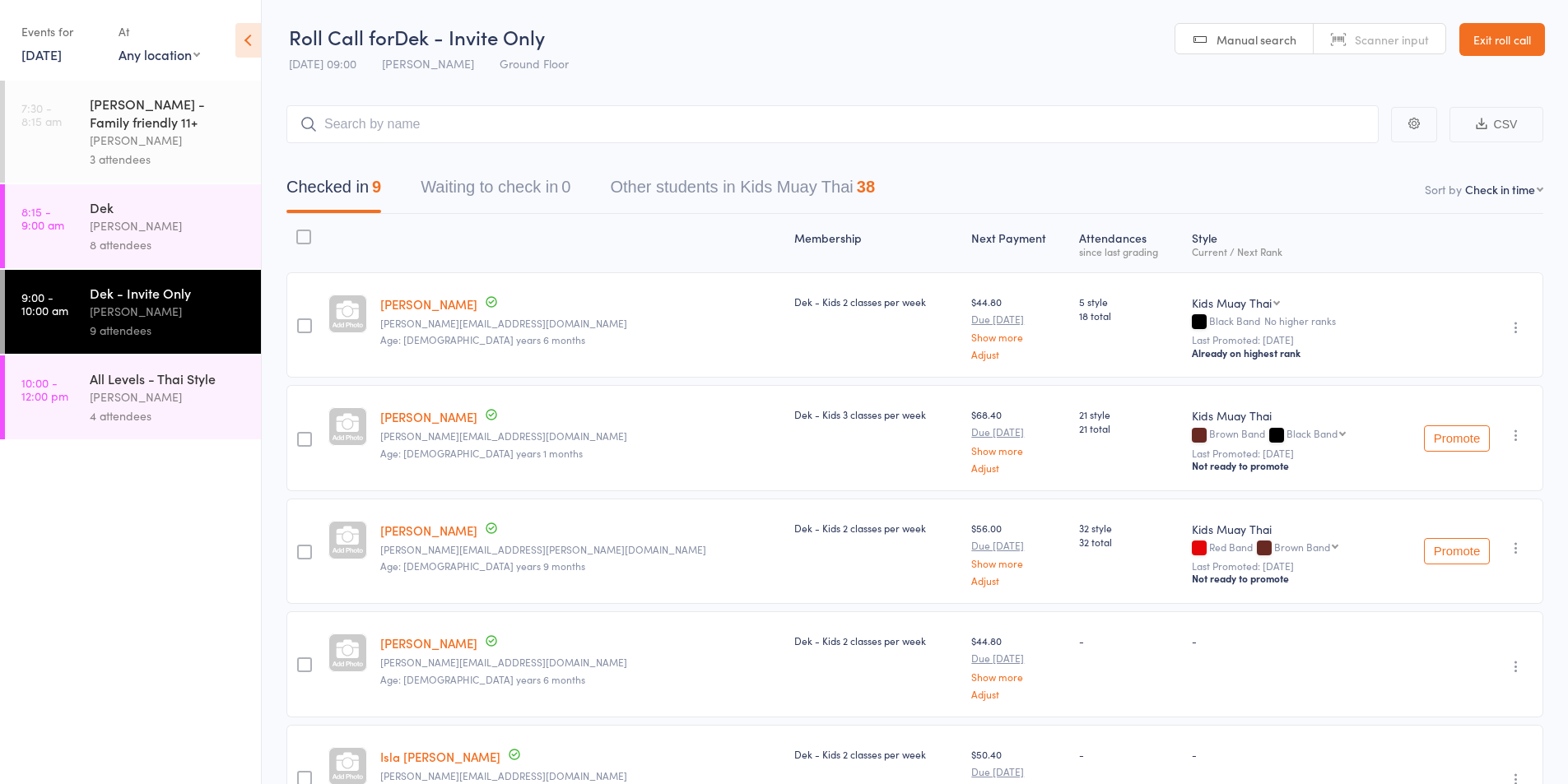
click at [144, 389] on div "[PERSON_NAME]" at bounding box center [167, 397] width 157 height 19
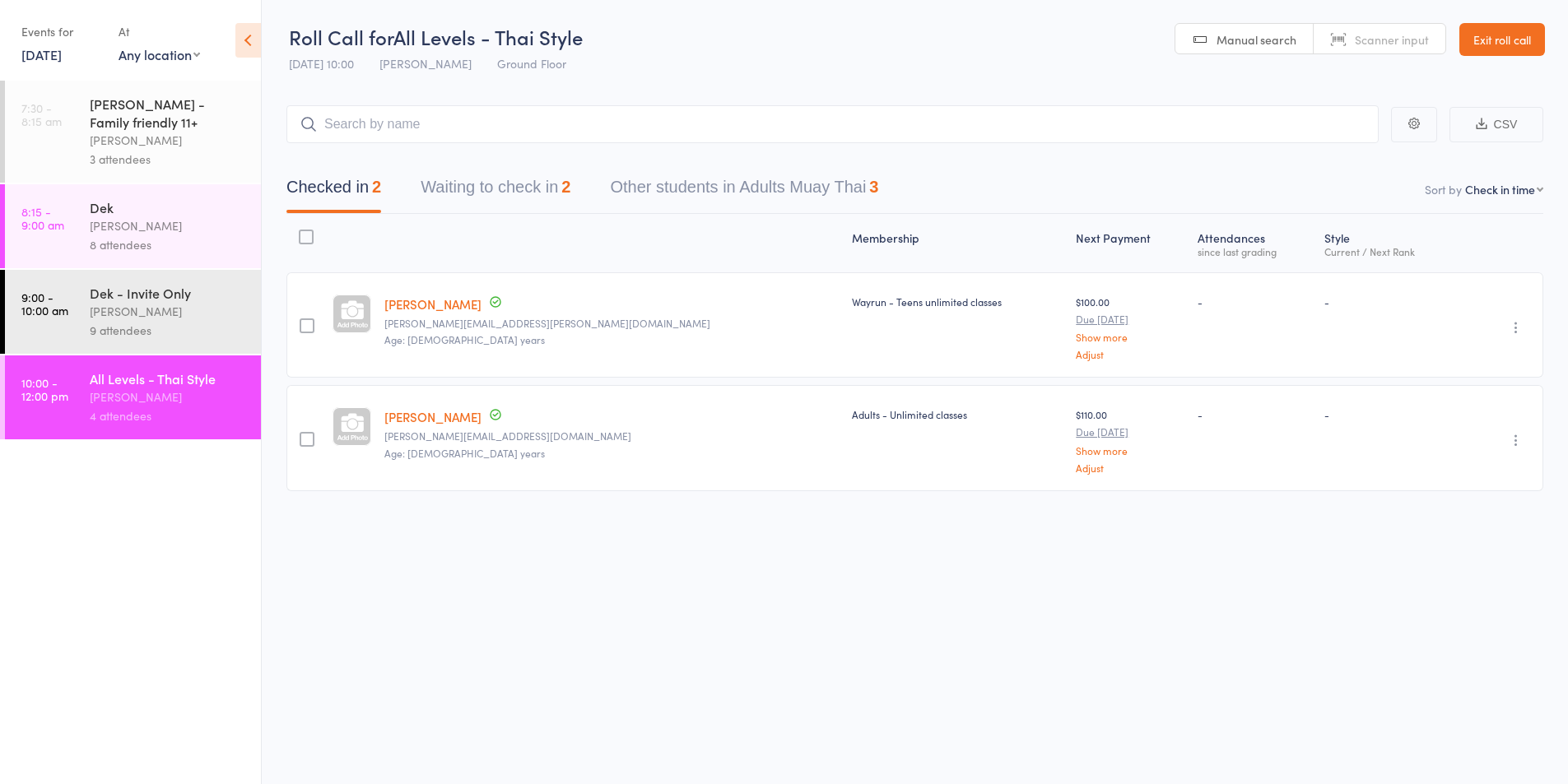
click at [492, 180] on button "Waiting to check in 2" at bounding box center [495, 191] width 150 height 43
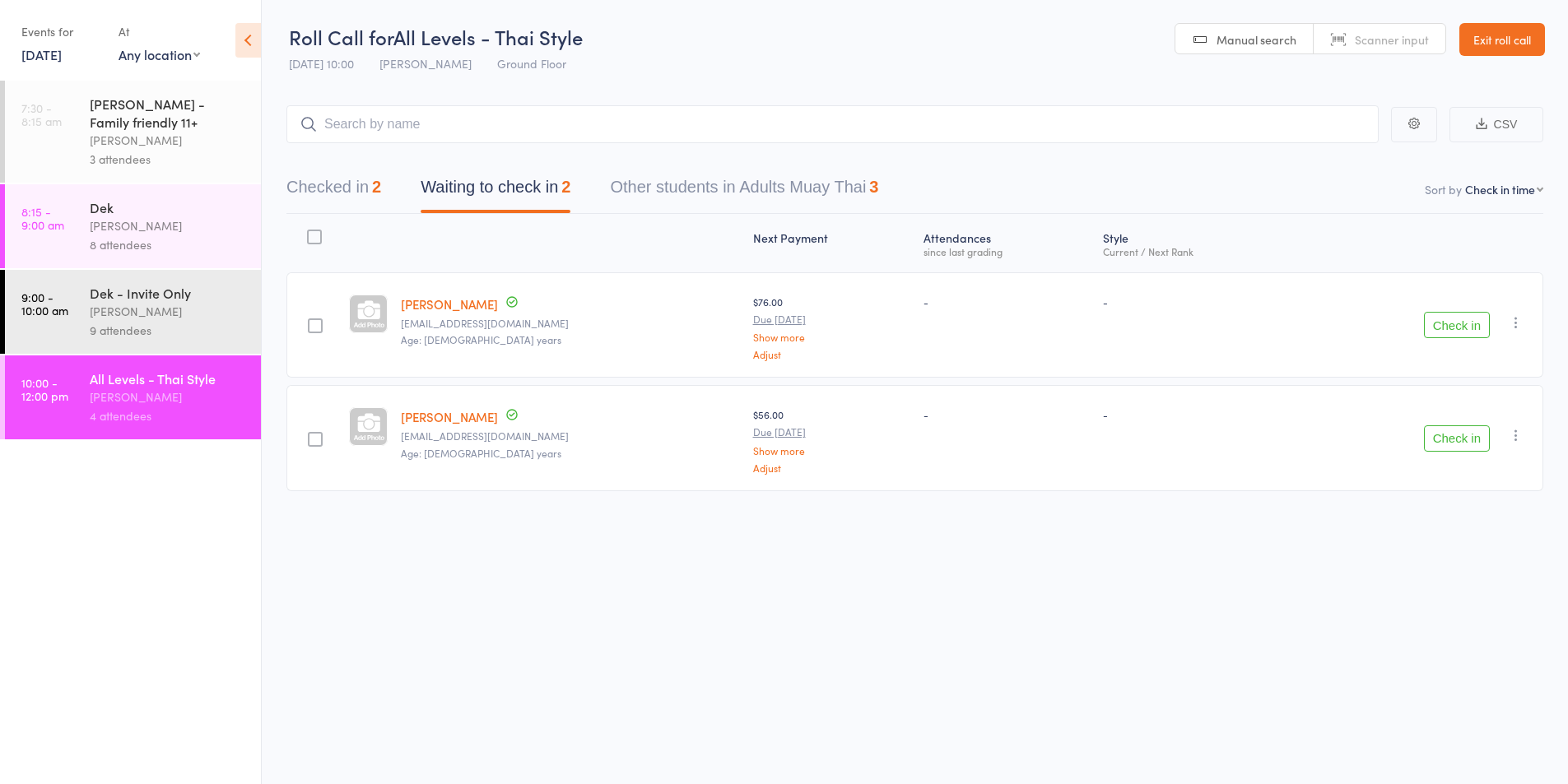
click at [116, 235] on div "8 attendees" at bounding box center [167, 245] width 157 height 19
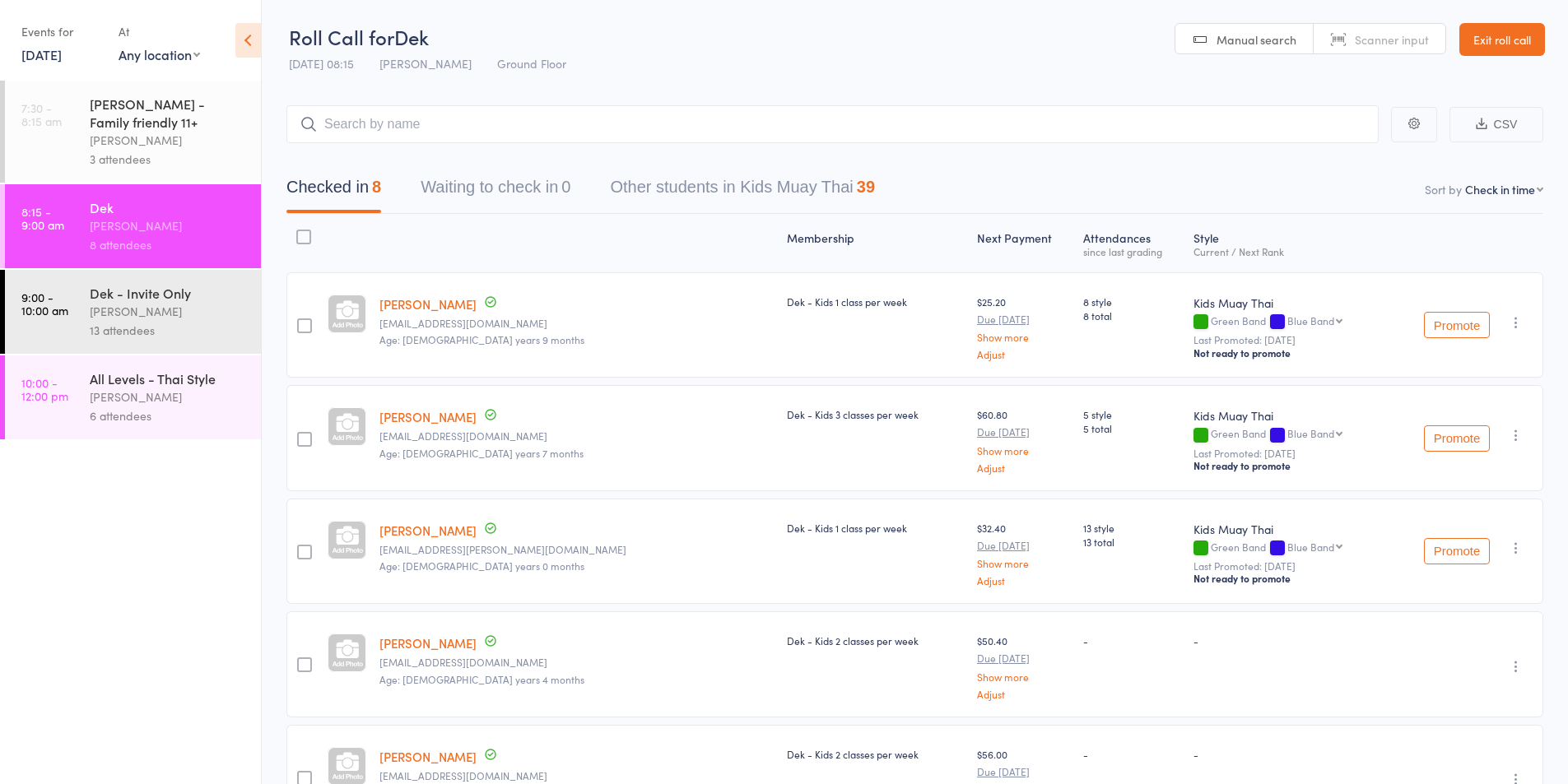
click at [119, 308] on div "[PERSON_NAME]" at bounding box center [167, 311] width 157 height 19
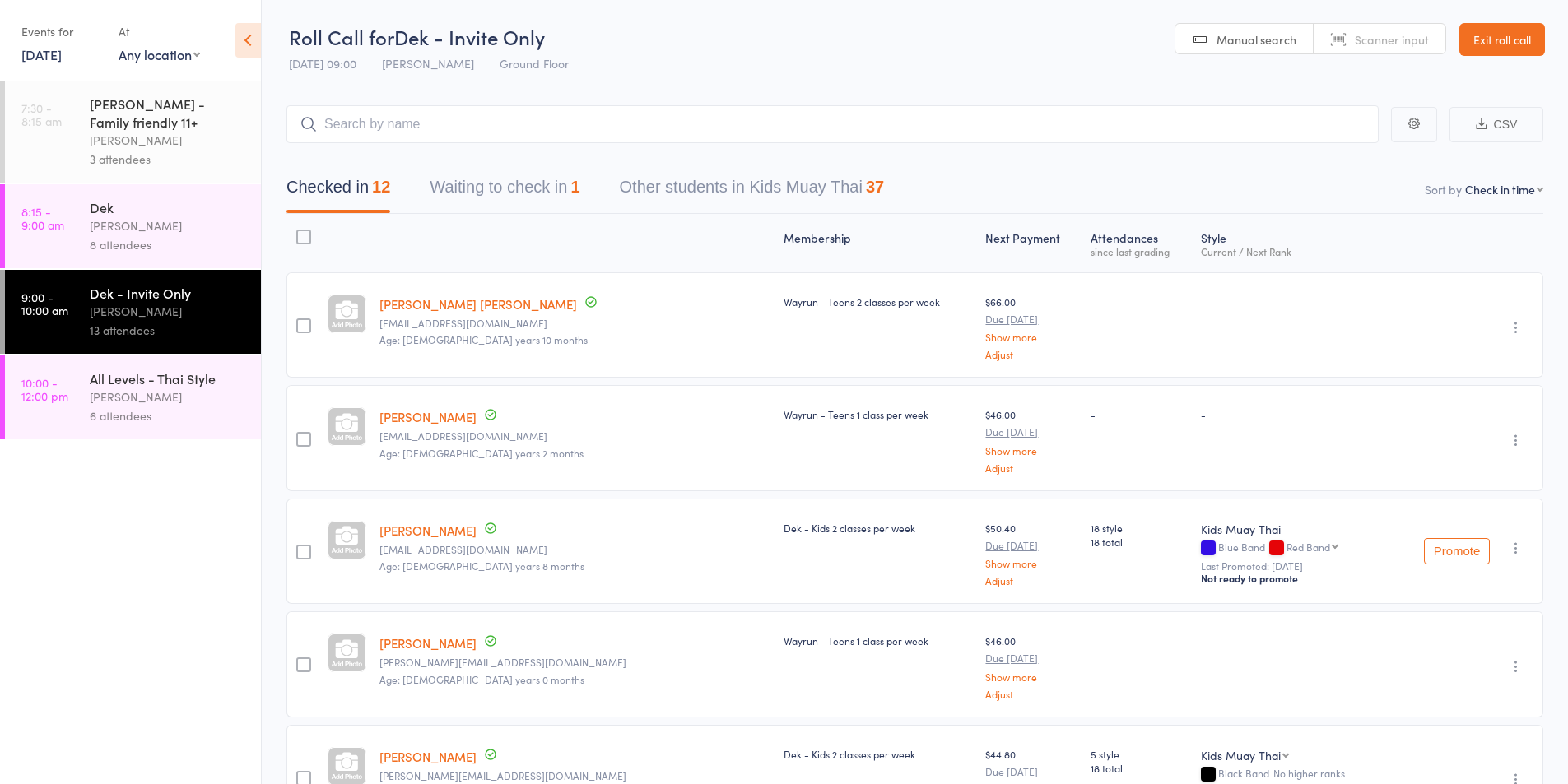
click at [506, 193] on button "Waiting to check in 1" at bounding box center [504, 191] width 150 height 43
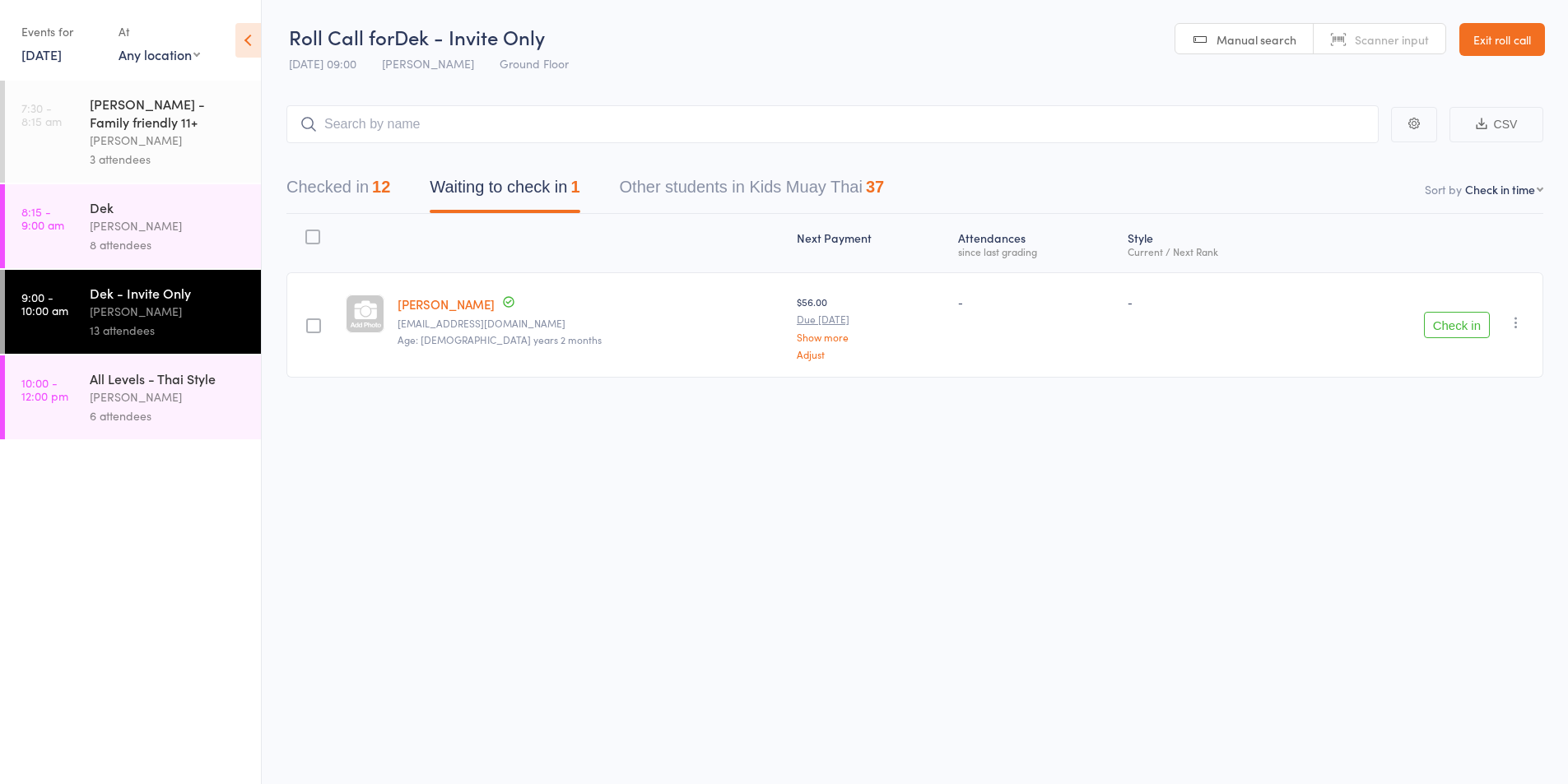
click at [1518, 319] on icon "button" at bounding box center [1516, 322] width 16 height 16
click at [1437, 467] on li "Remove" at bounding box center [1457, 466] width 136 height 23
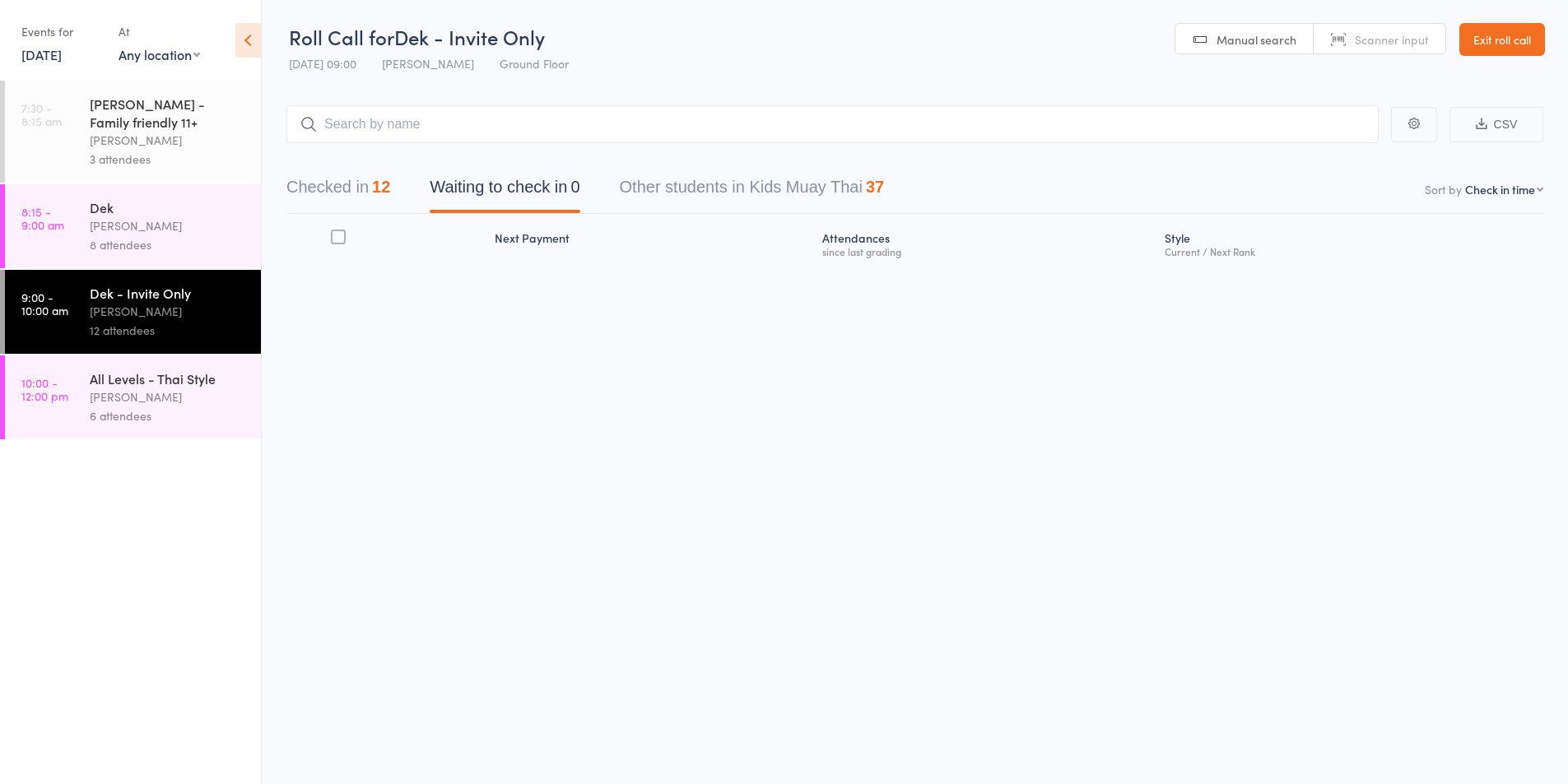
click at [134, 233] on div "[PERSON_NAME]" at bounding box center [167, 226] width 157 height 19
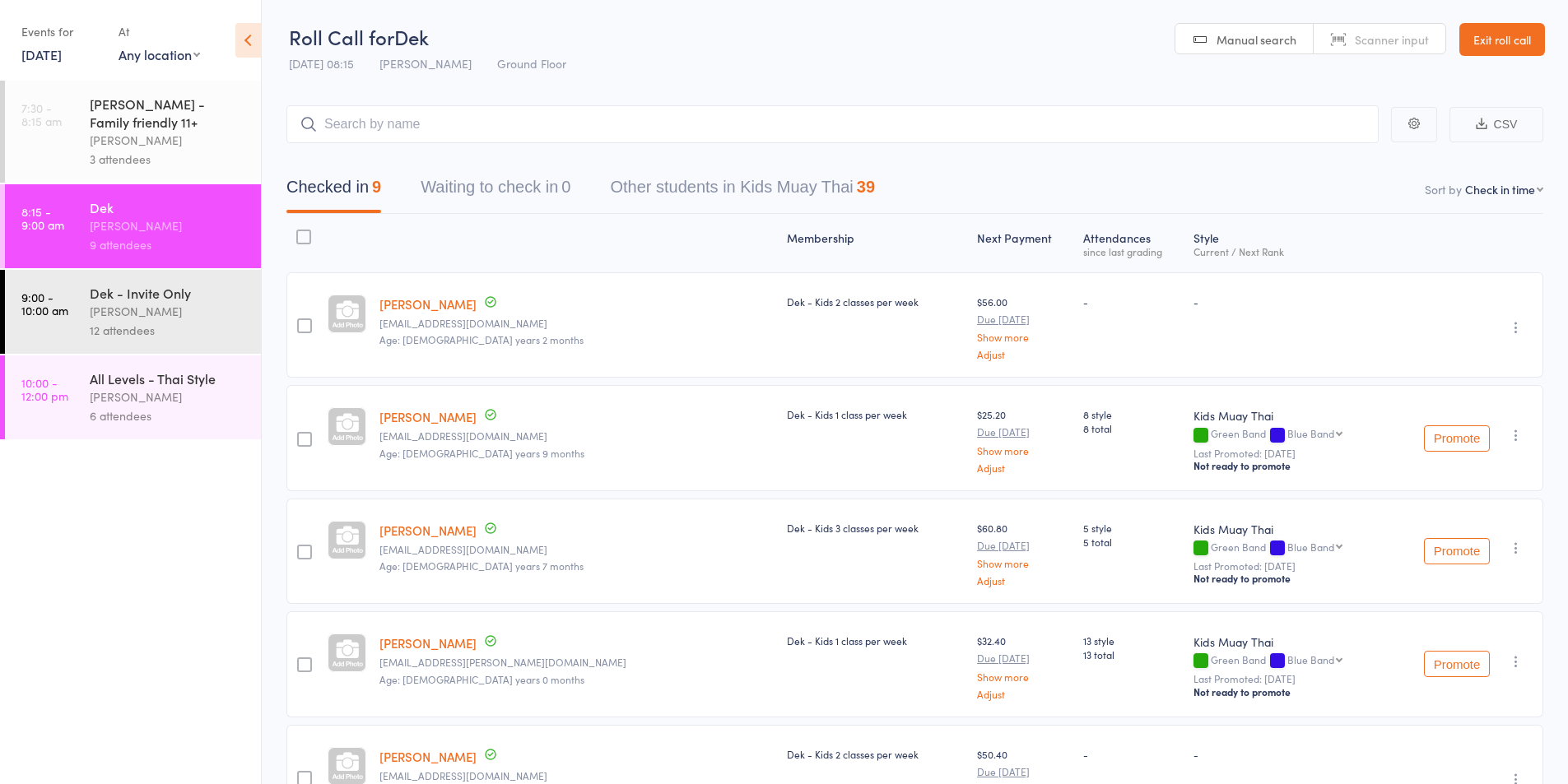
click at [108, 313] on div "[PERSON_NAME]" at bounding box center [167, 311] width 157 height 19
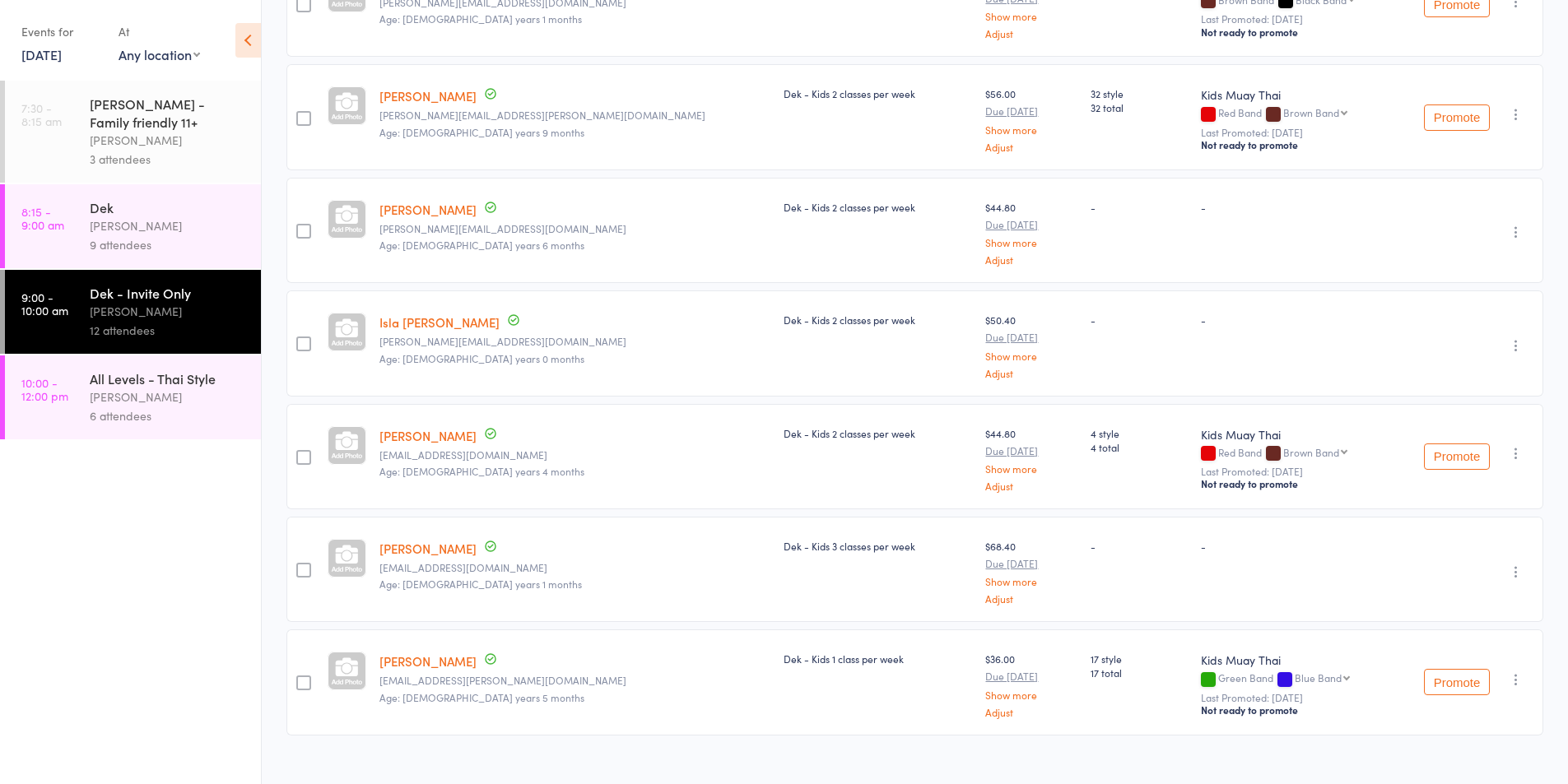
scroll to position [911, 0]
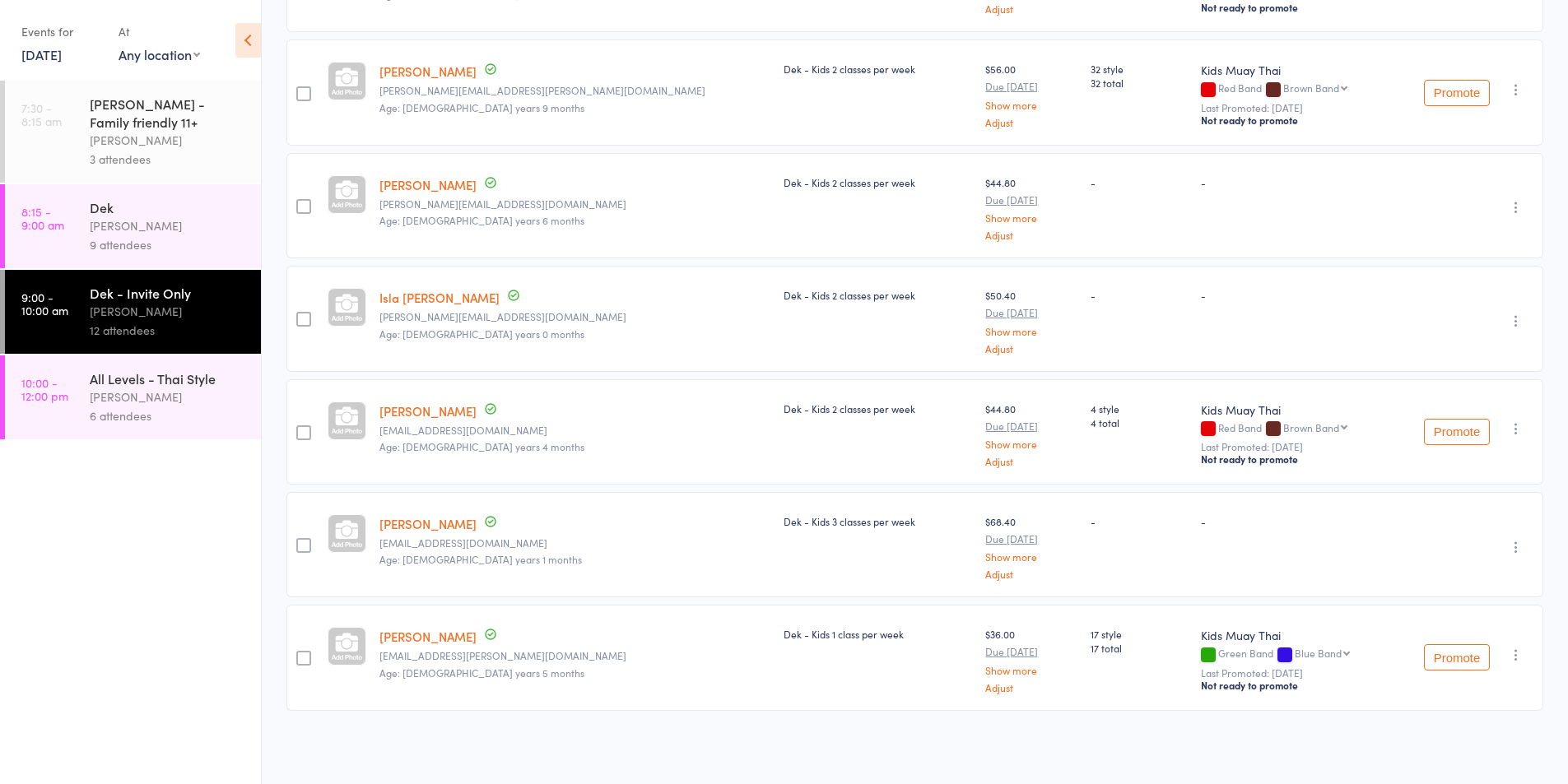
click at [114, 406] on div "[PERSON_NAME]" at bounding box center [167, 397] width 157 height 19
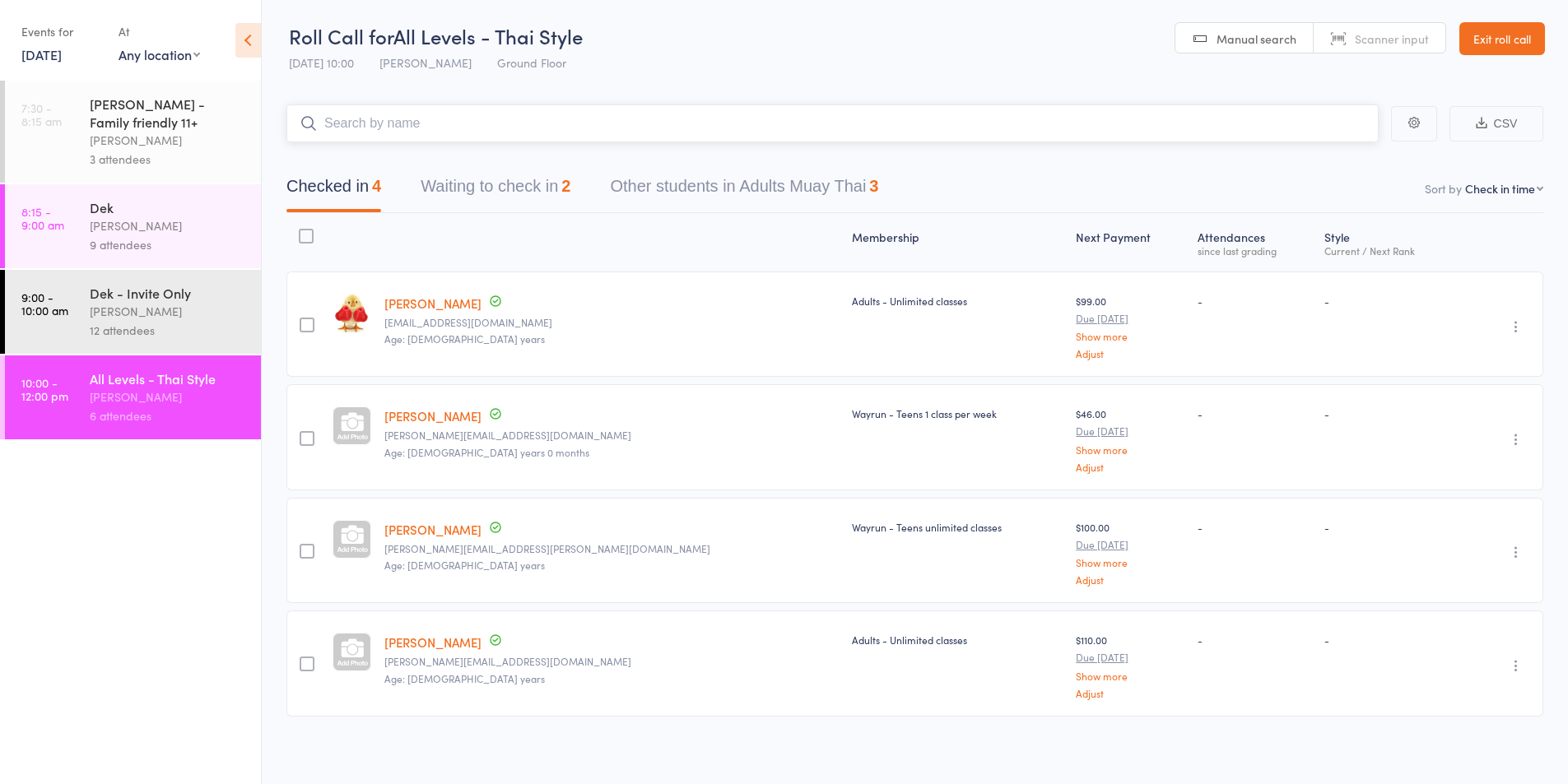
scroll to position [7, 0]
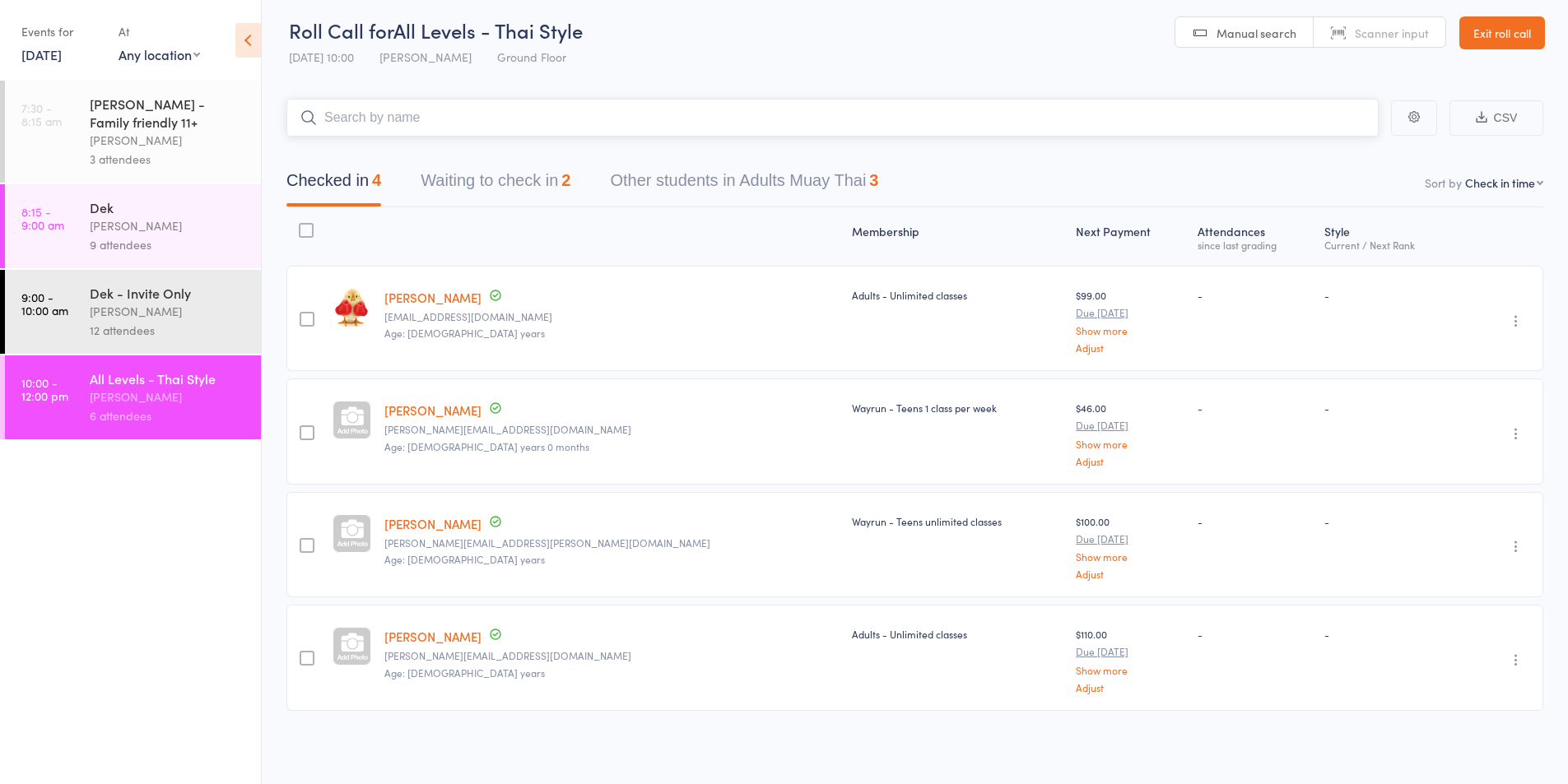
click at [474, 184] on button "Waiting to check in 2" at bounding box center [495, 185] width 150 height 43
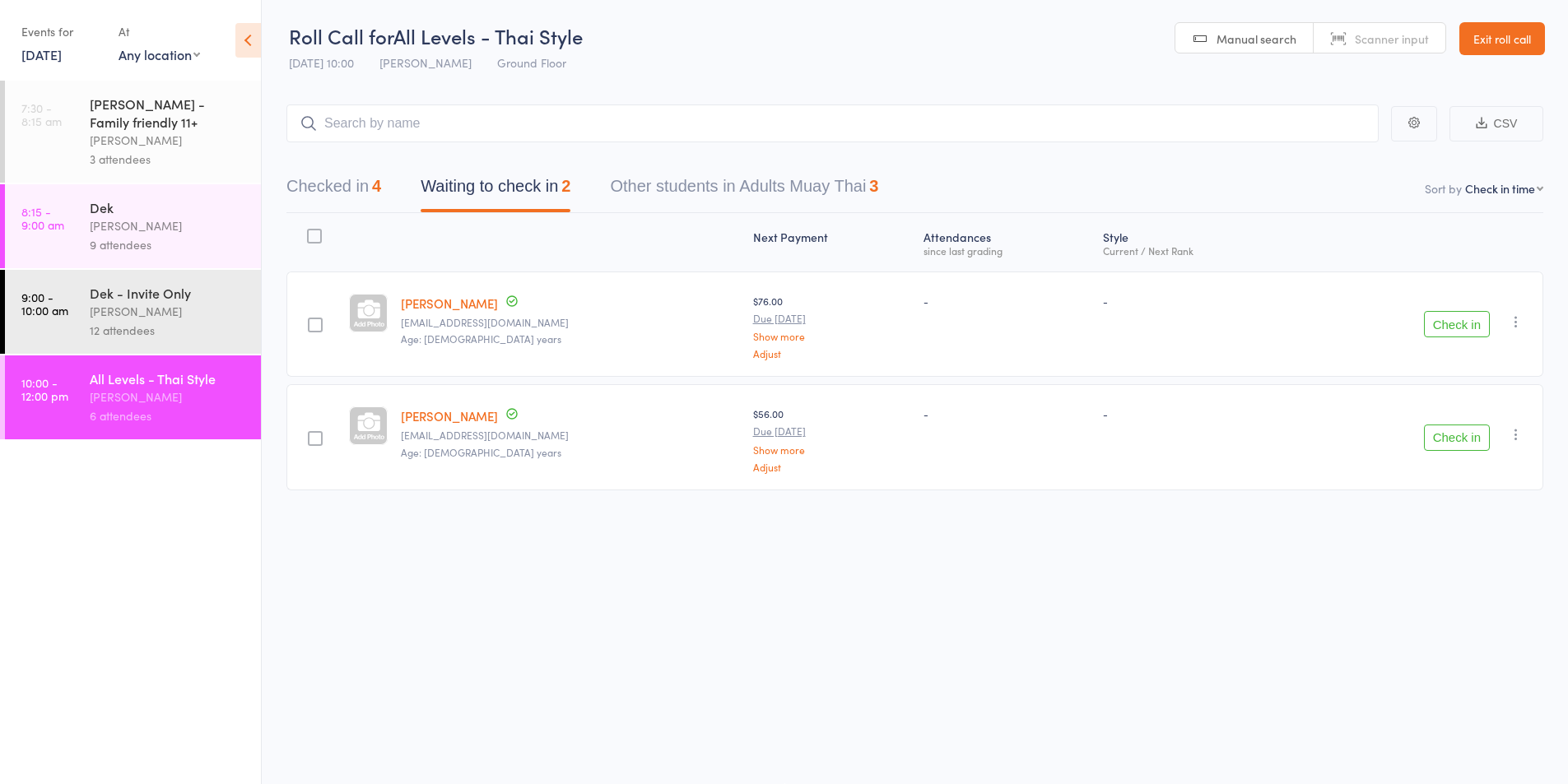
click at [123, 313] on div "[PERSON_NAME]" at bounding box center [167, 311] width 157 height 19
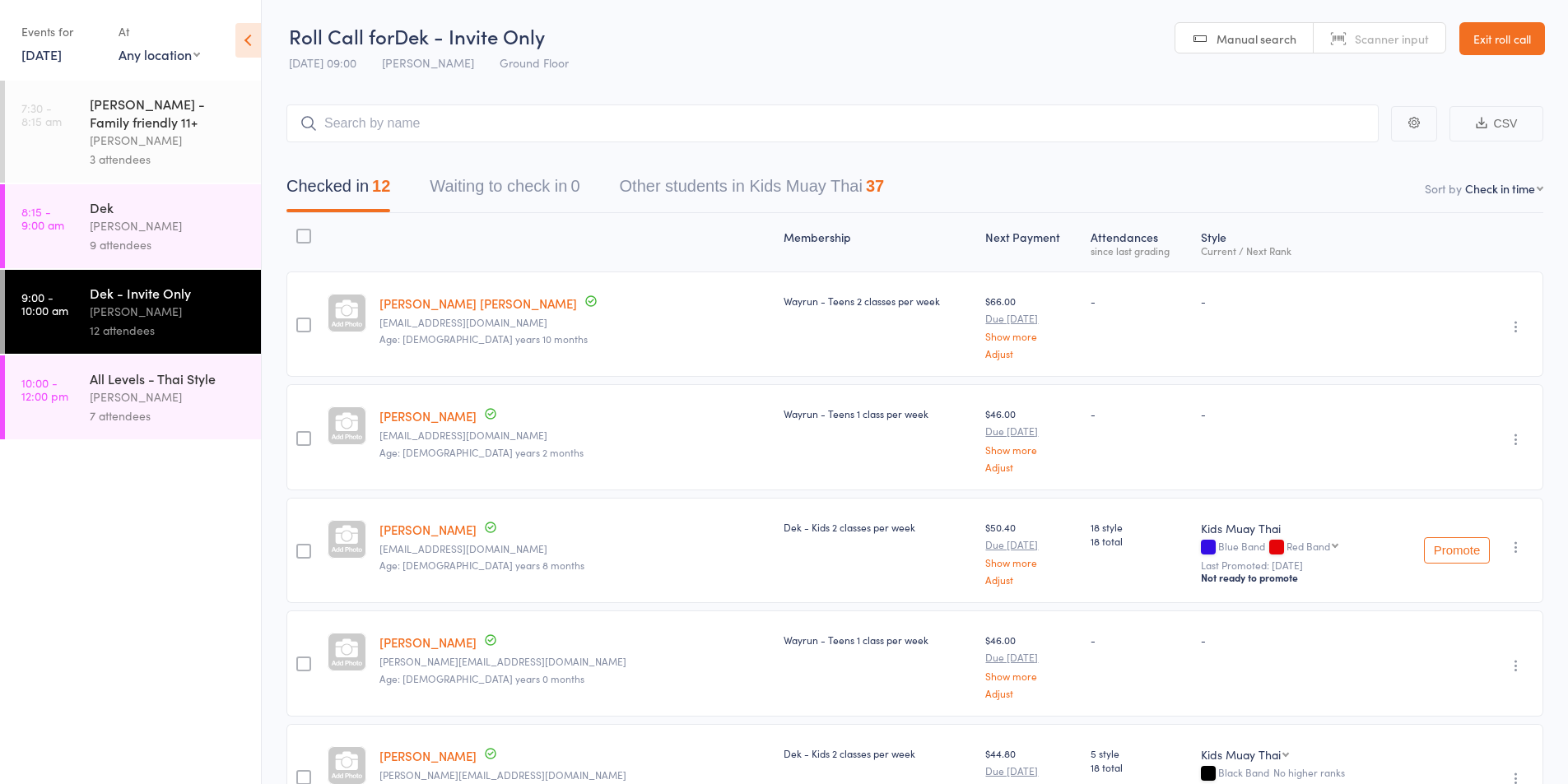
click at [141, 384] on div "All Levels - Thai Style" at bounding box center [167, 378] width 157 height 18
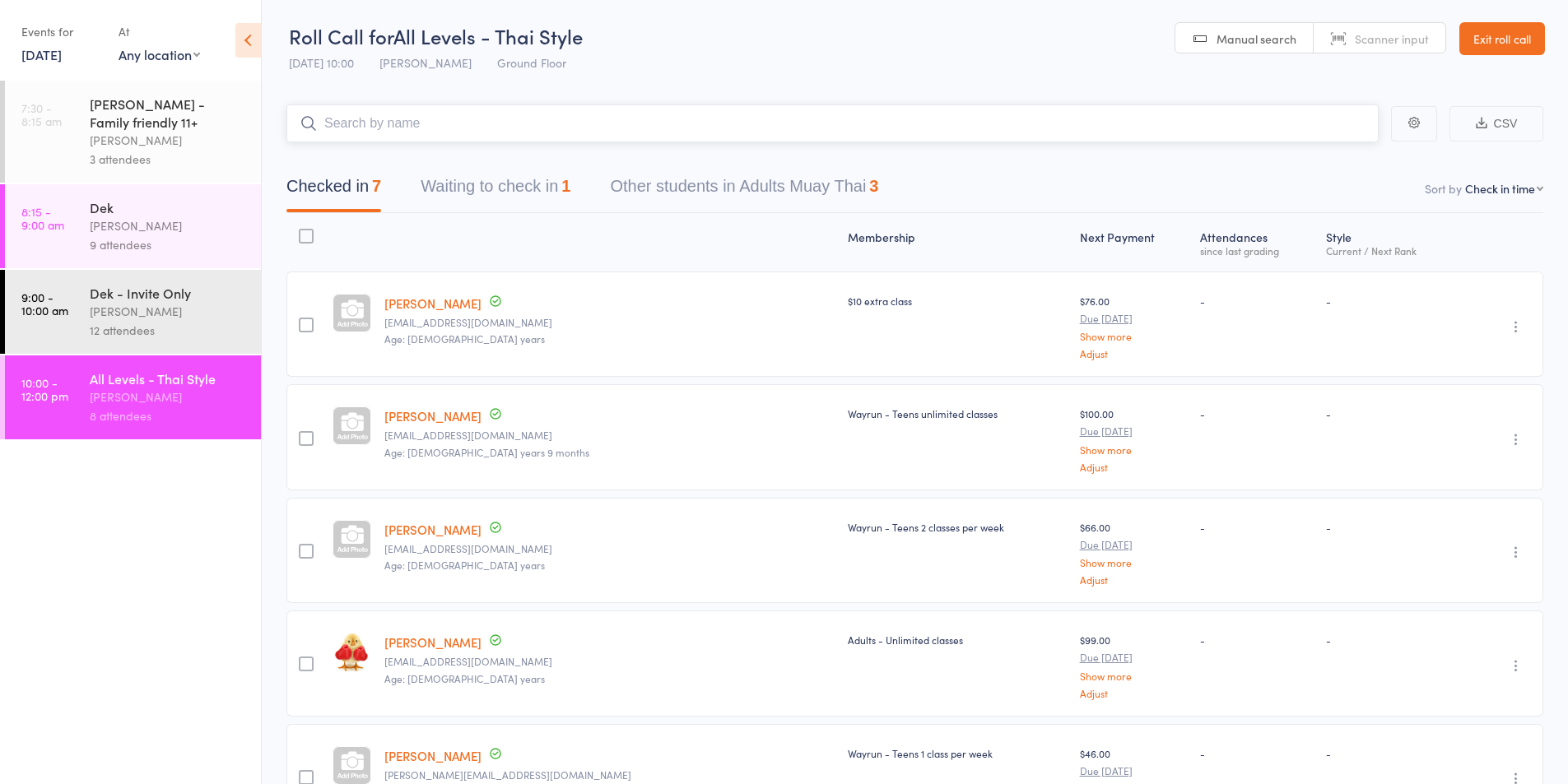
click at [519, 181] on button "Waiting to check in 1" at bounding box center [495, 190] width 150 height 43
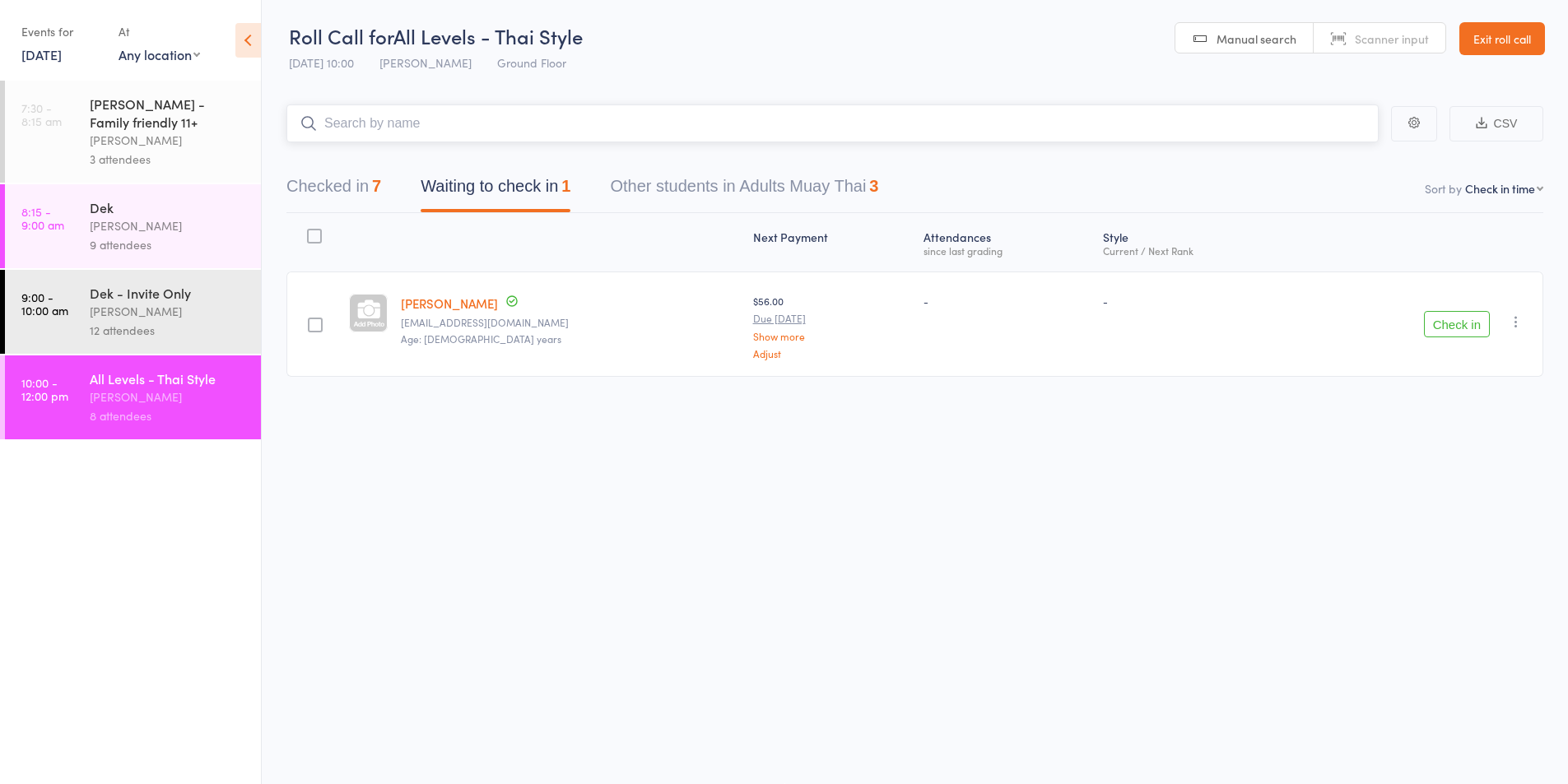
click at [347, 185] on button "Checked in 7" at bounding box center [333, 190] width 95 height 43
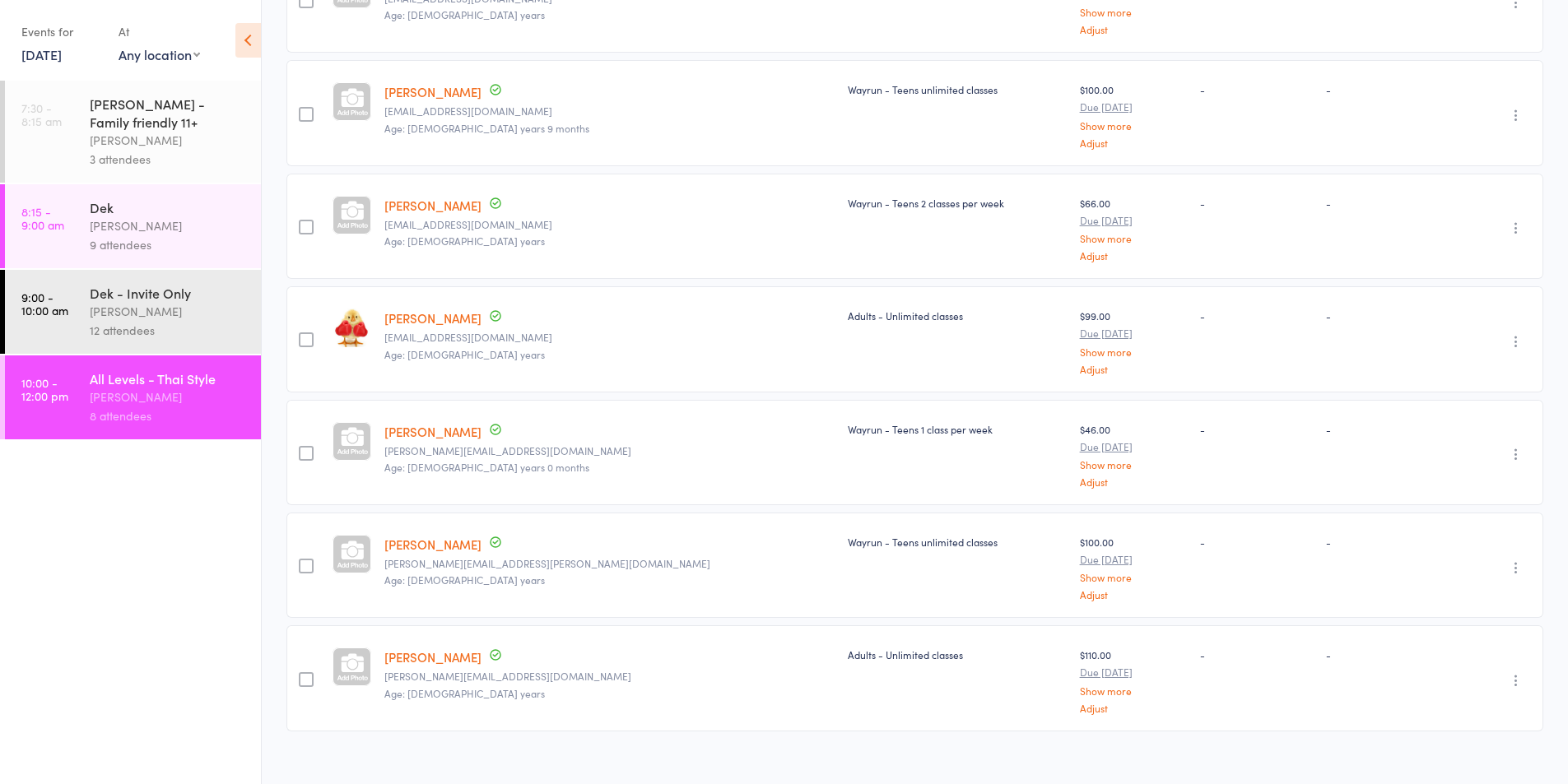
scroll to position [345, 0]
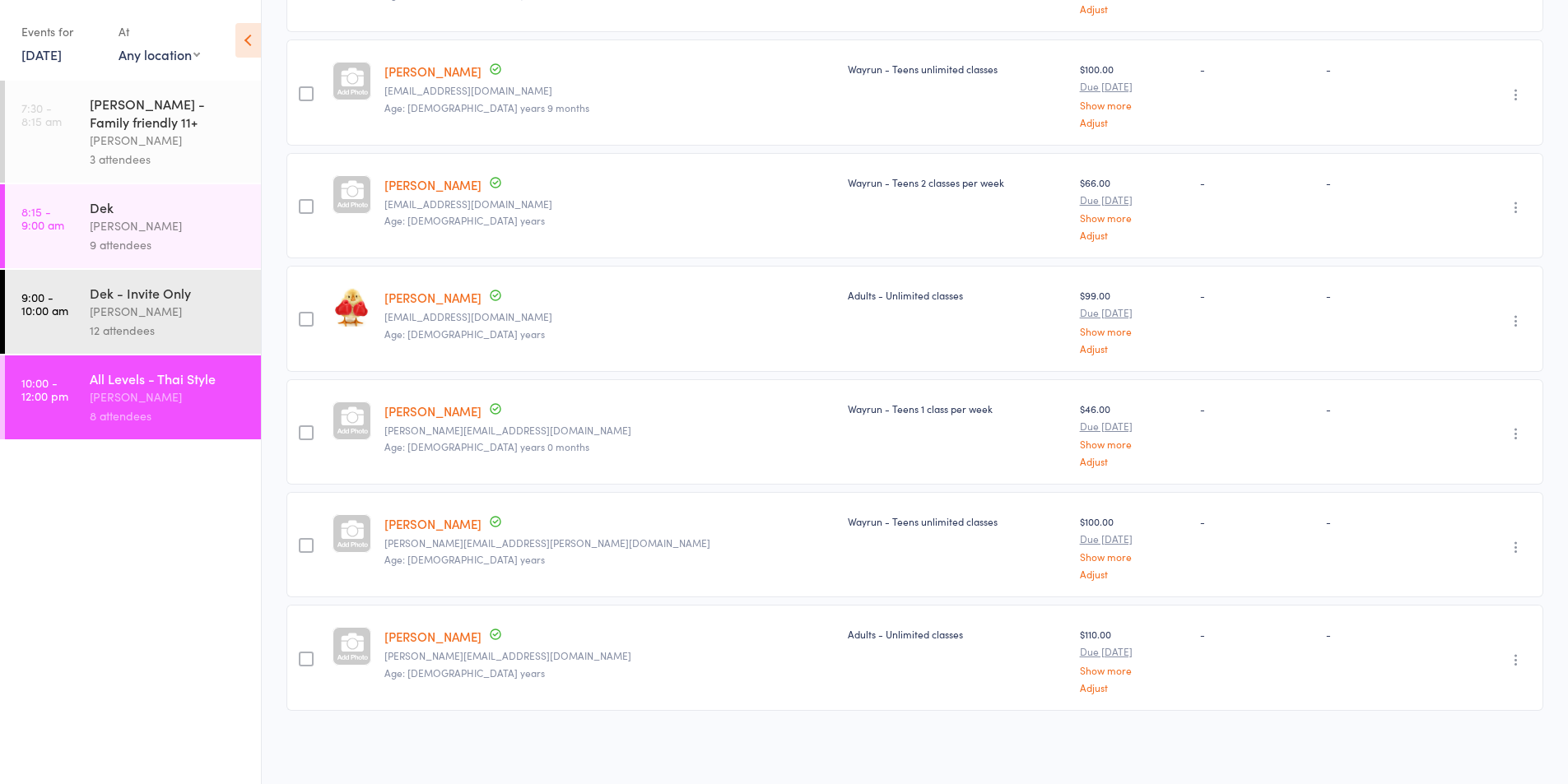
click at [125, 303] on div "[PERSON_NAME]" at bounding box center [167, 311] width 157 height 19
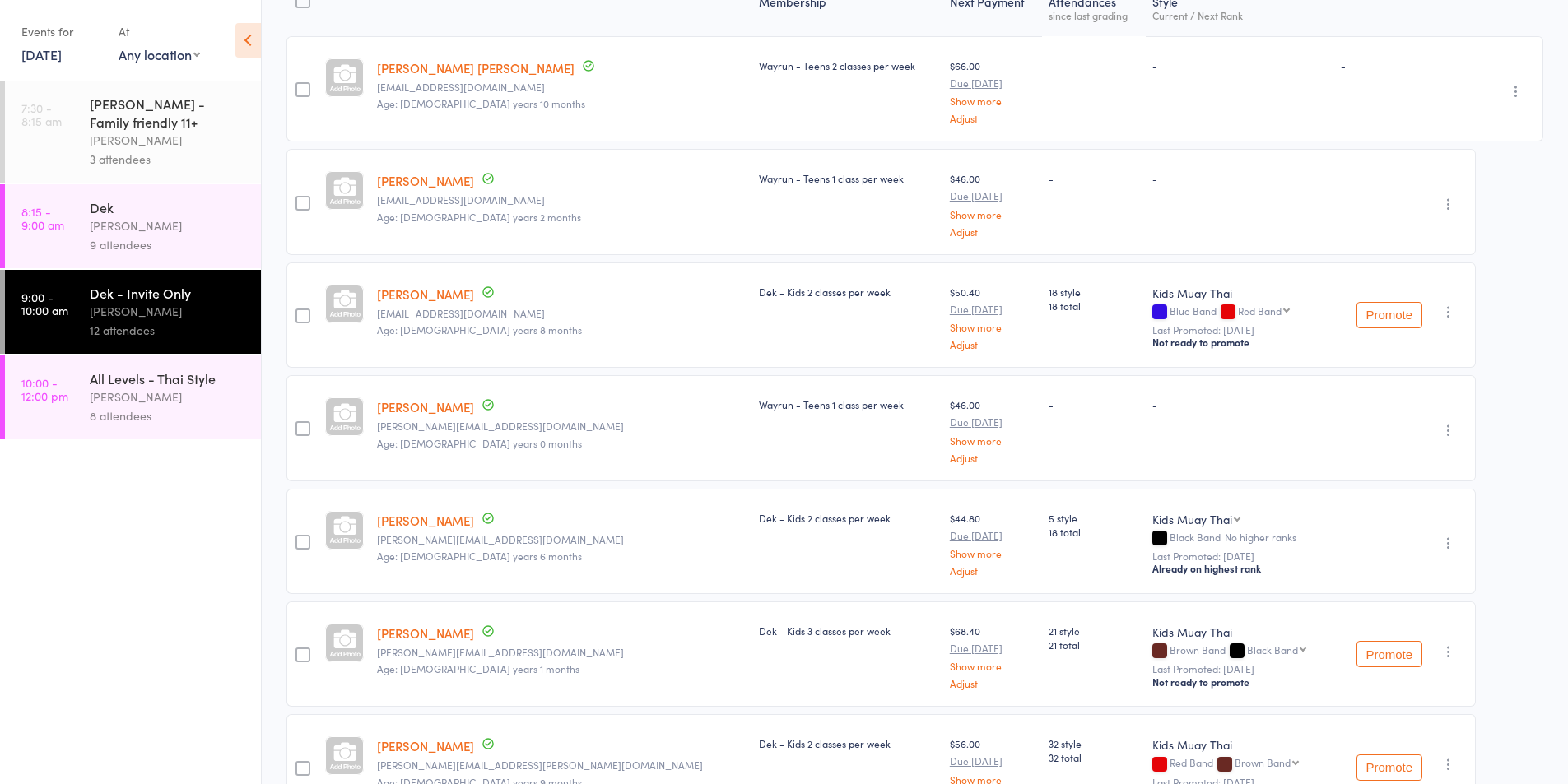
scroll to position [275, 0]
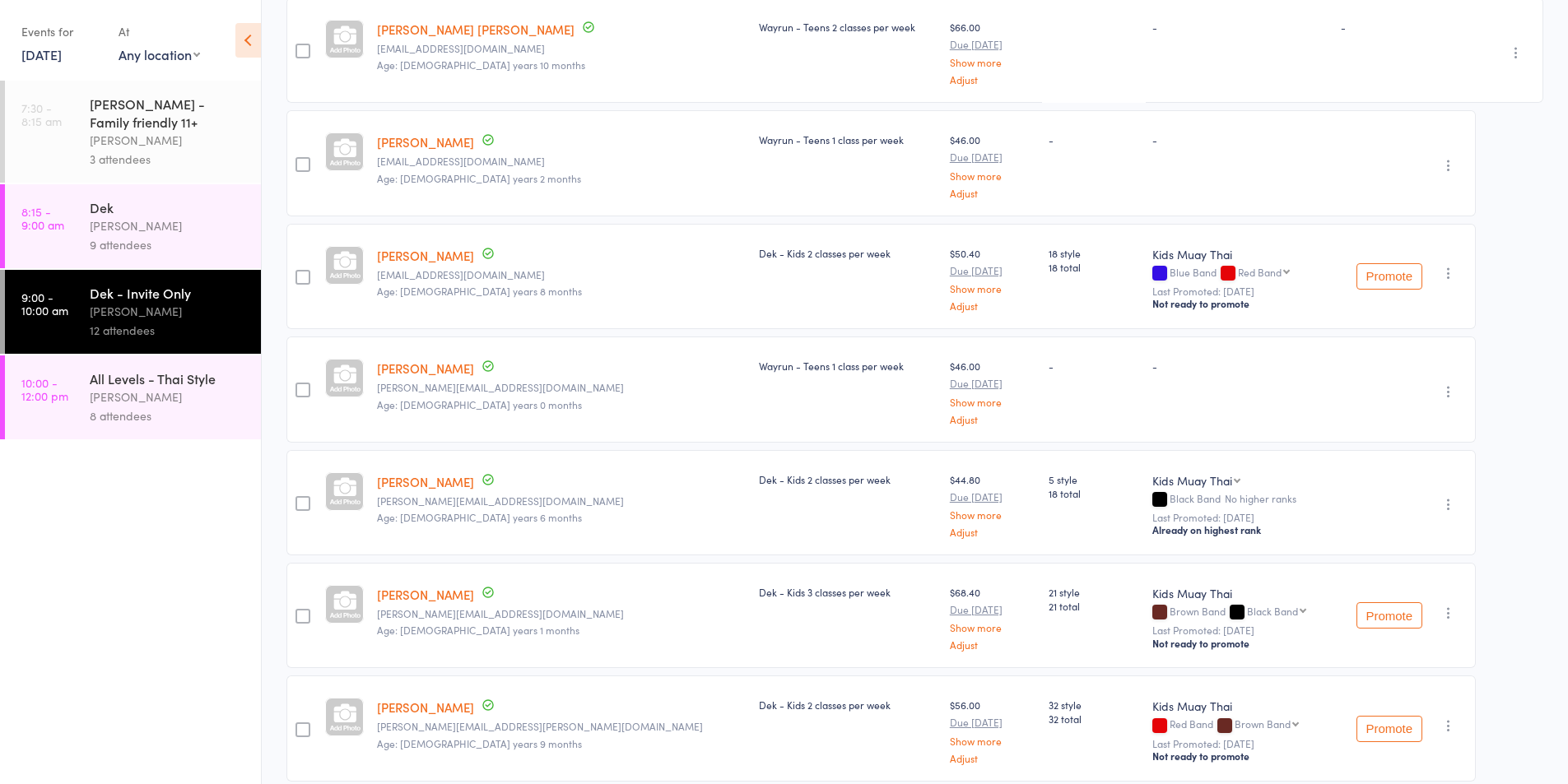
click at [135, 406] on div "[PERSON_NAME]" at bounding box center [167, 397] width 157 height 19
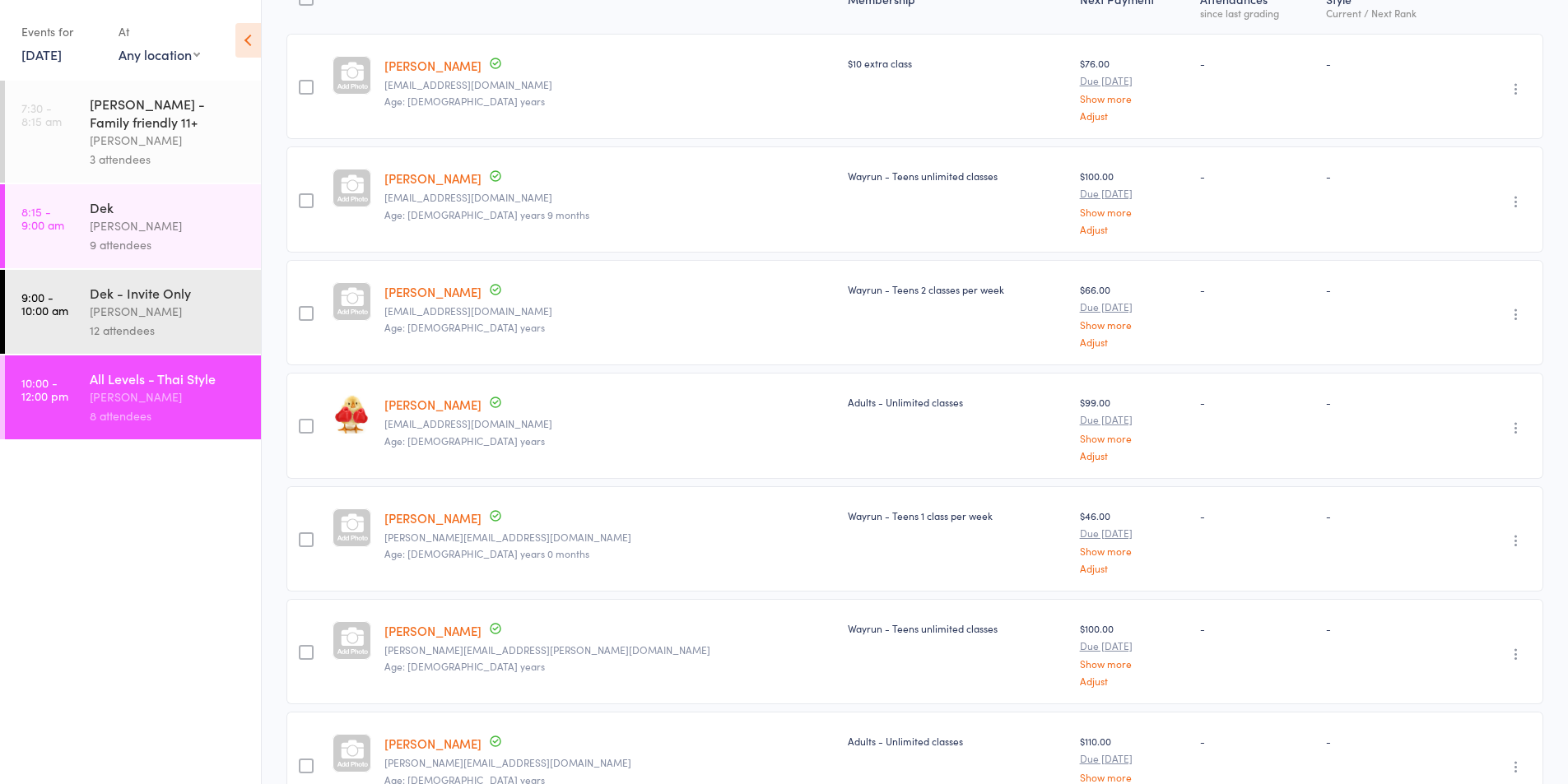
scroll to position [275, 0]
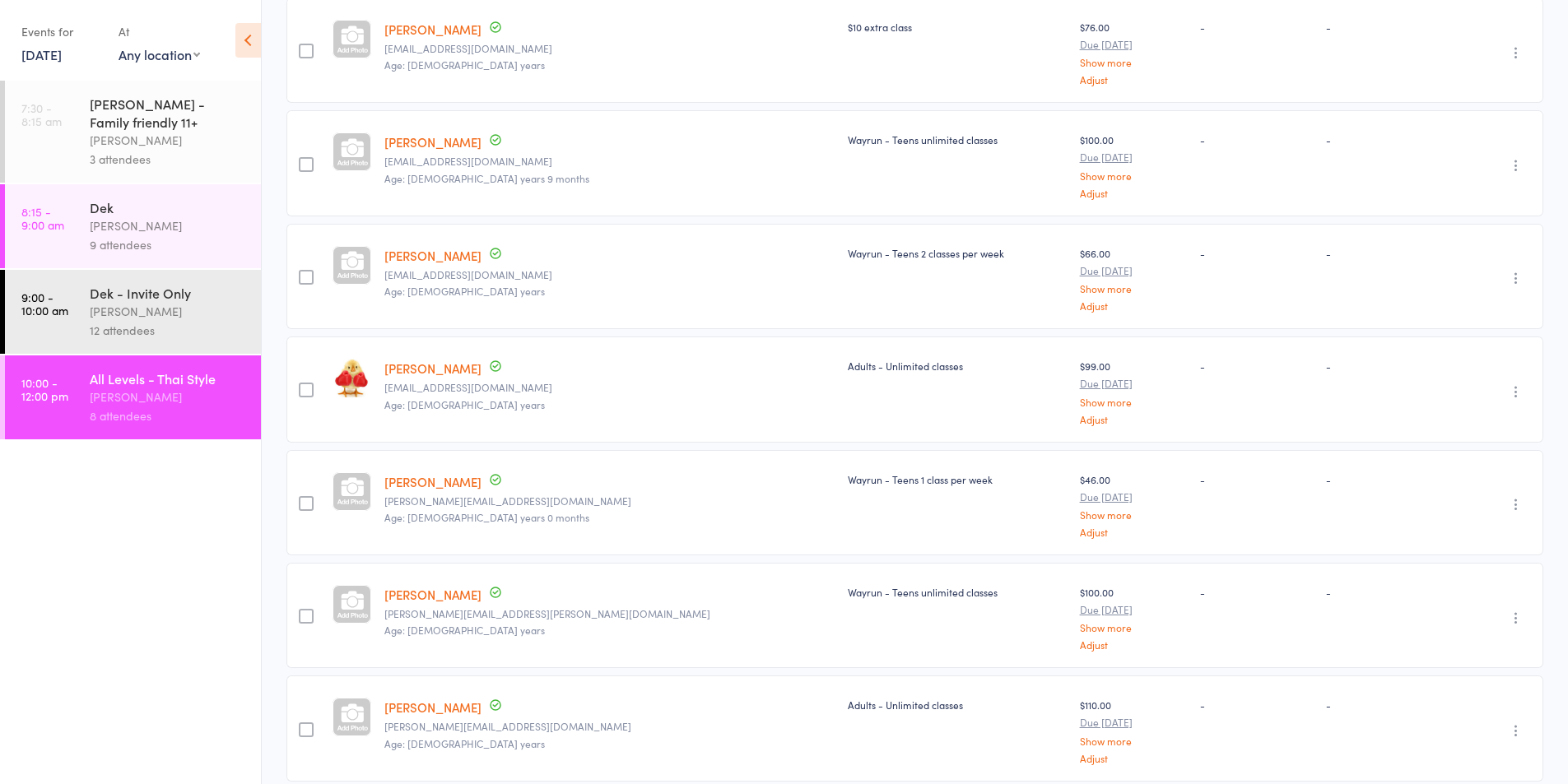
click at [1514, 506] on icon "button" at bounding box center [1516, 504] width 16 height 16
click at [1450, 648] on li "Remove" at bounding box center [1457, 647] width 136 height 23
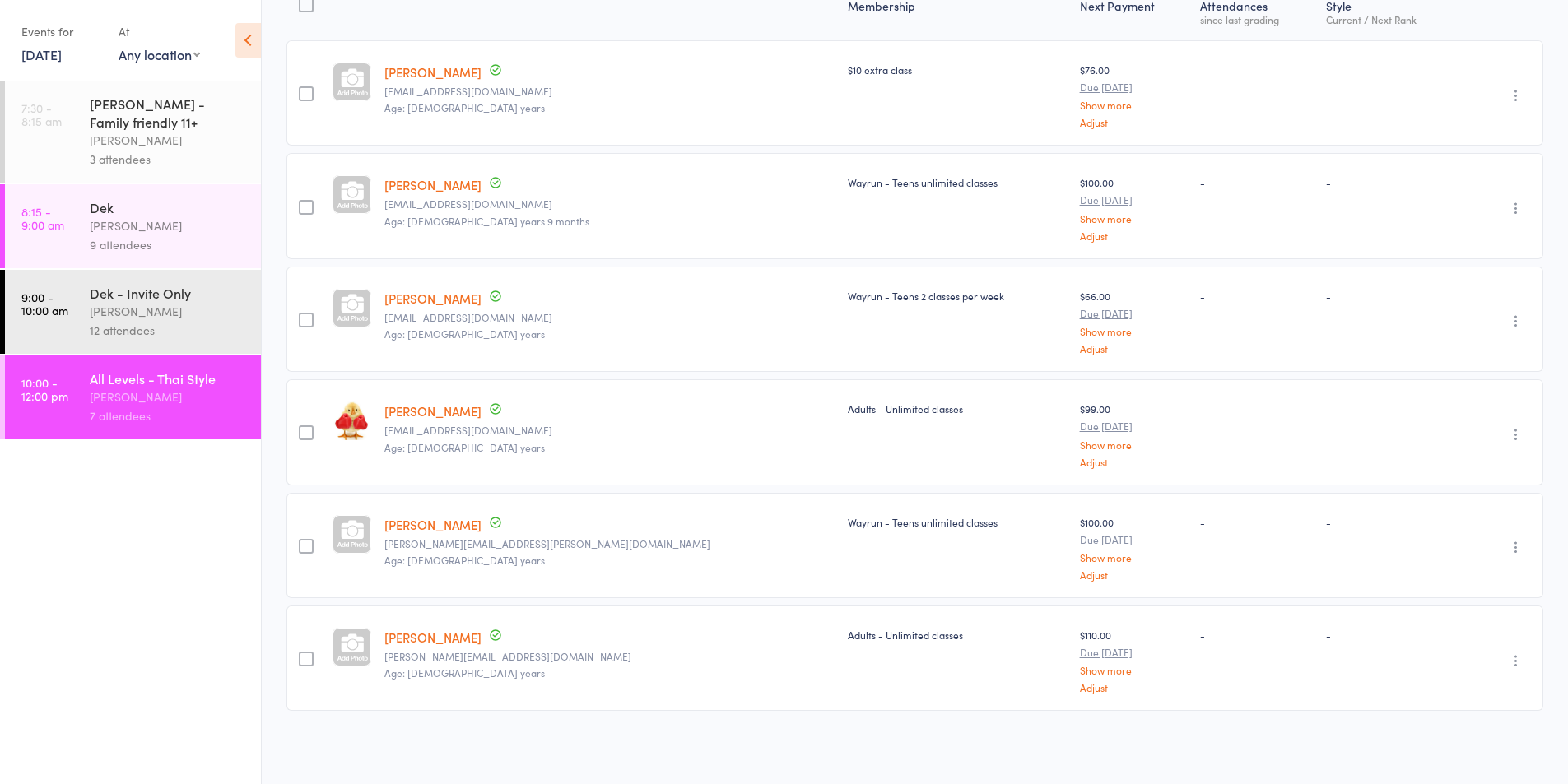
scroll to position [232, 0]
click at [141, 304] on div "[PERSON_NAME]" at bounding box center [167, 311] width 157 height 19
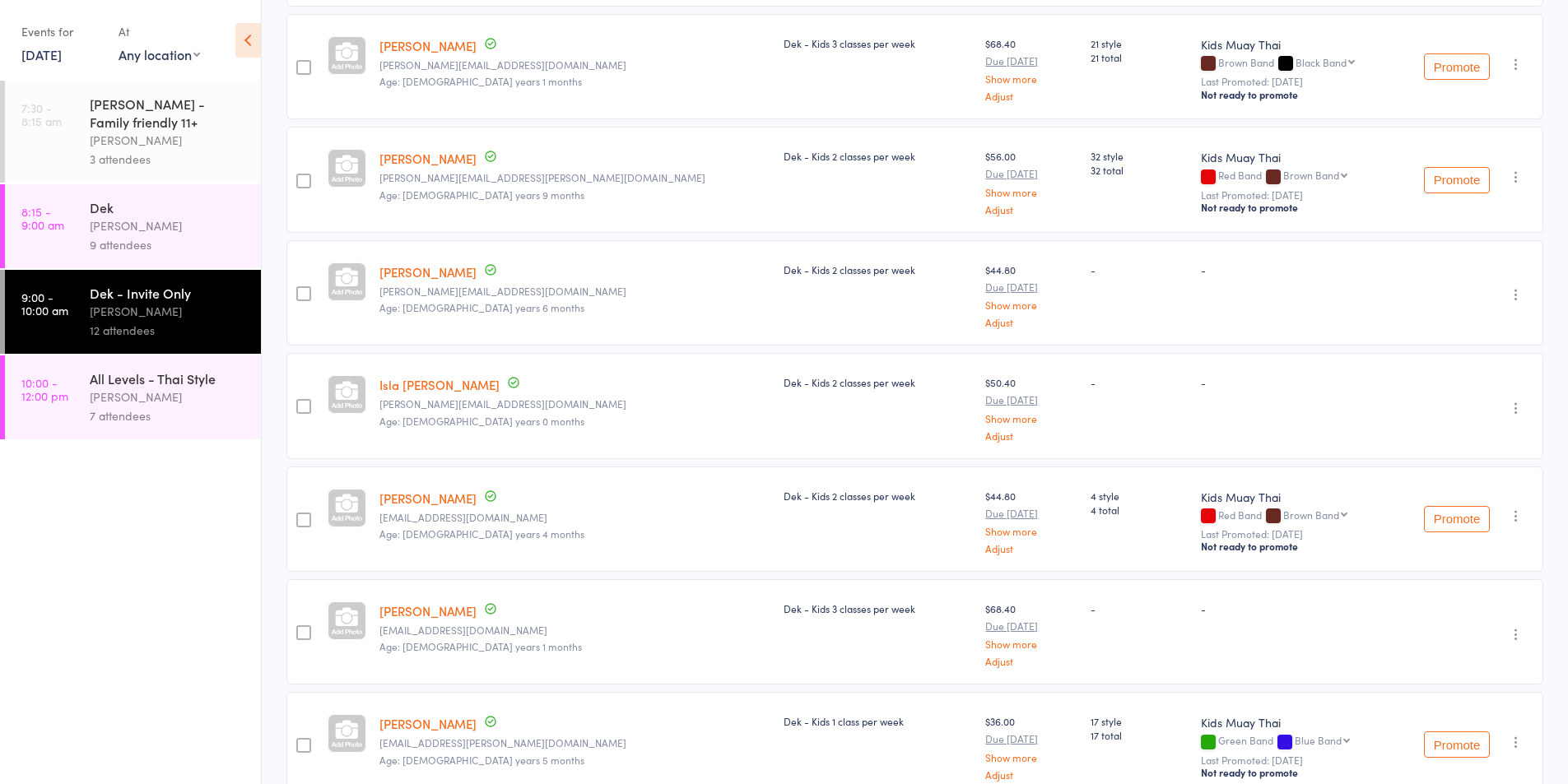
scroll to position [911, 0]
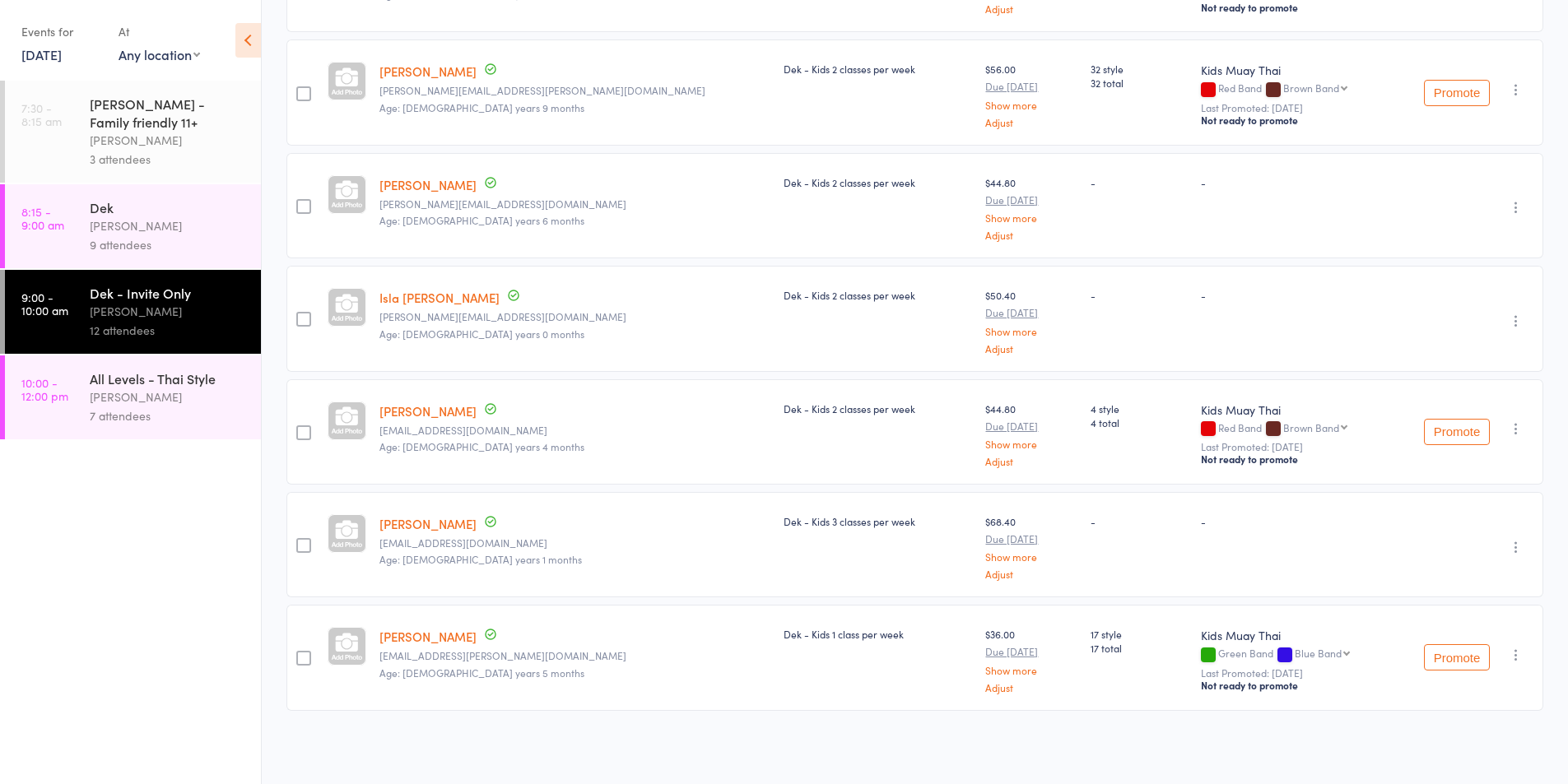
click at [130, 244] on div "9 attendees" at bounding box center [167, 245] width 157 height 19
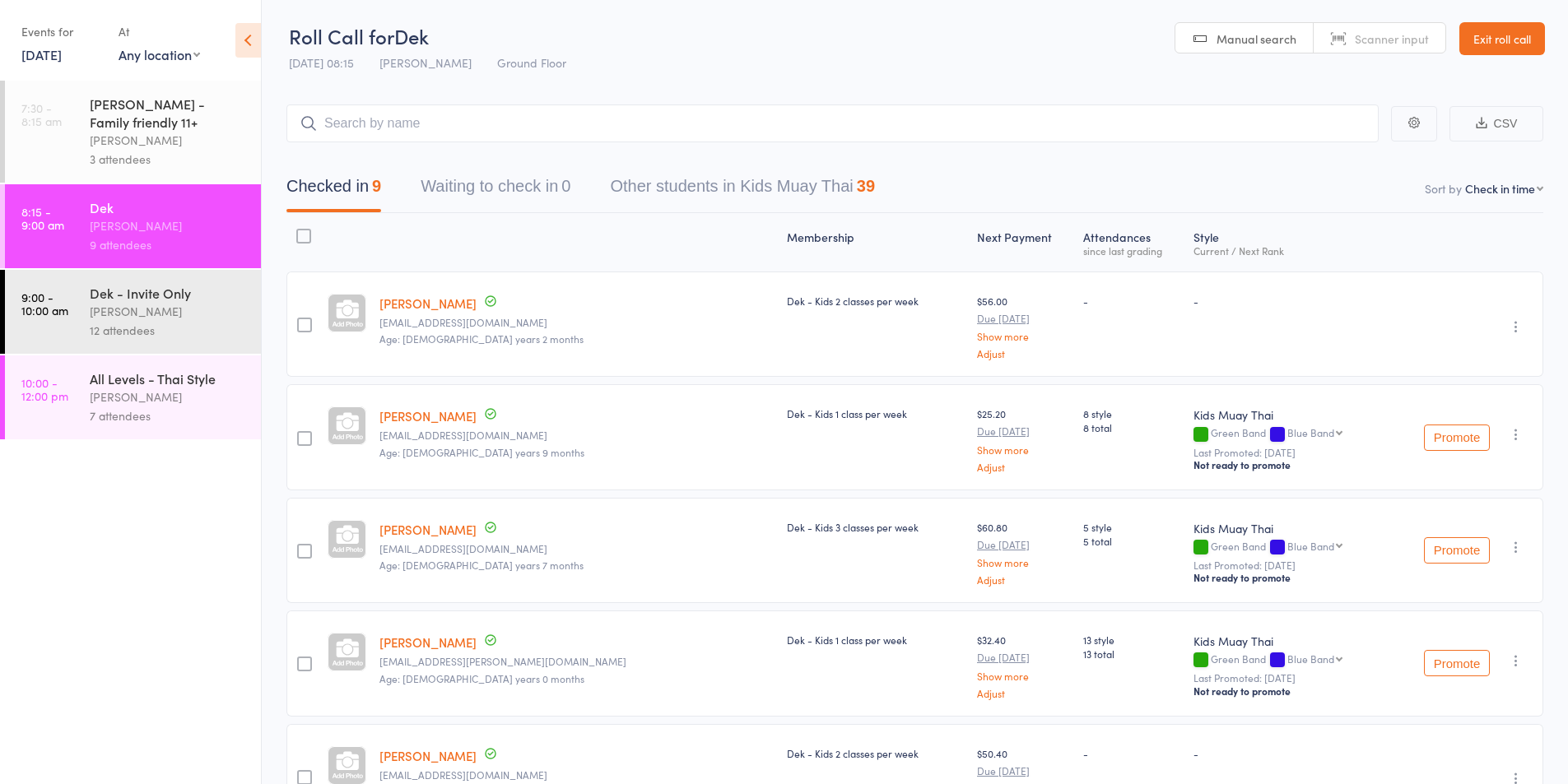
click at [128, 396] on div "[PERSON_NAME]" at bounding box center [167, 397] width 157 height 19
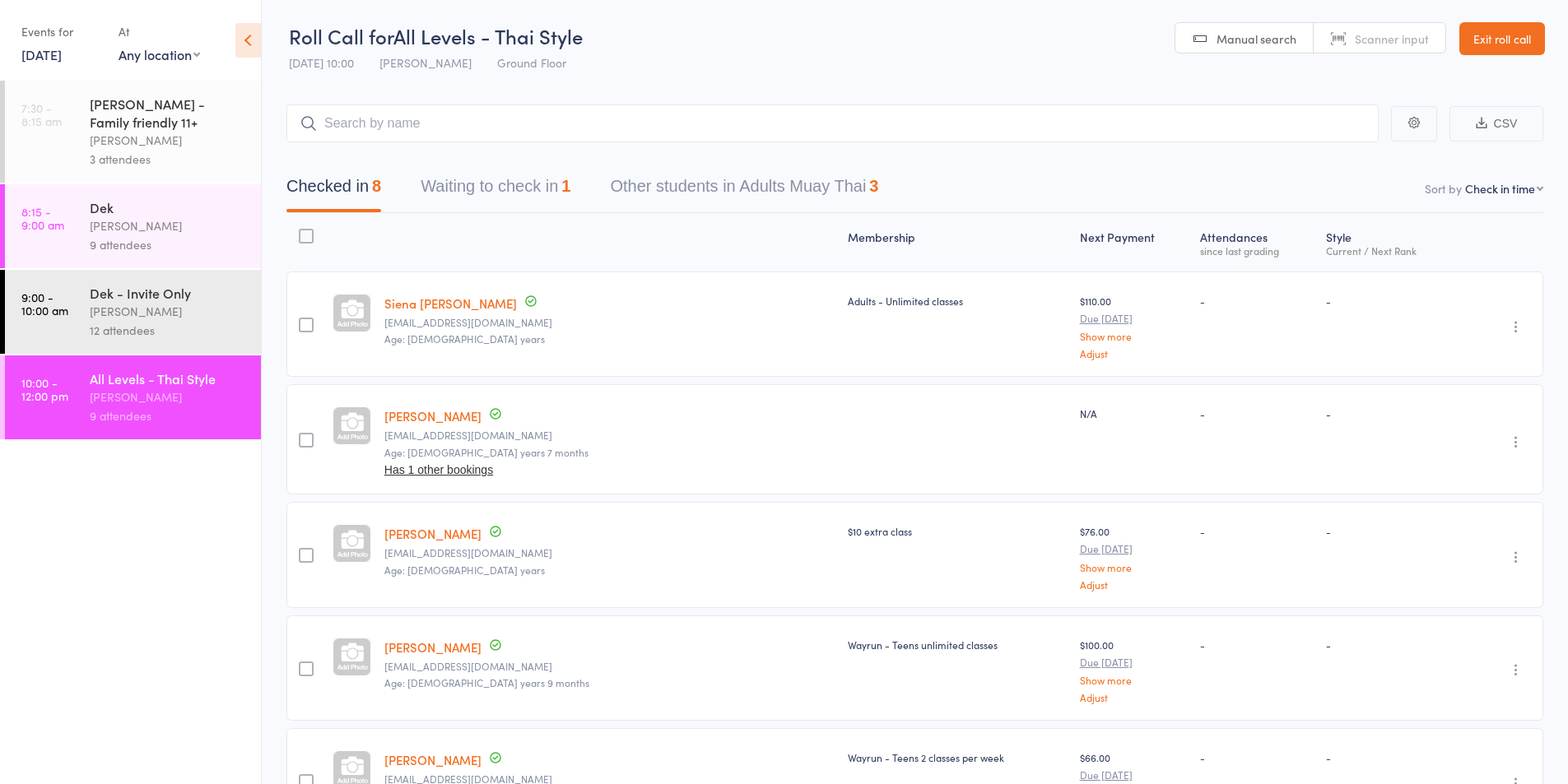
click at [457, 175] on button "Waiting to check in 1" at bounding box center [495, 190] width 150 height 43
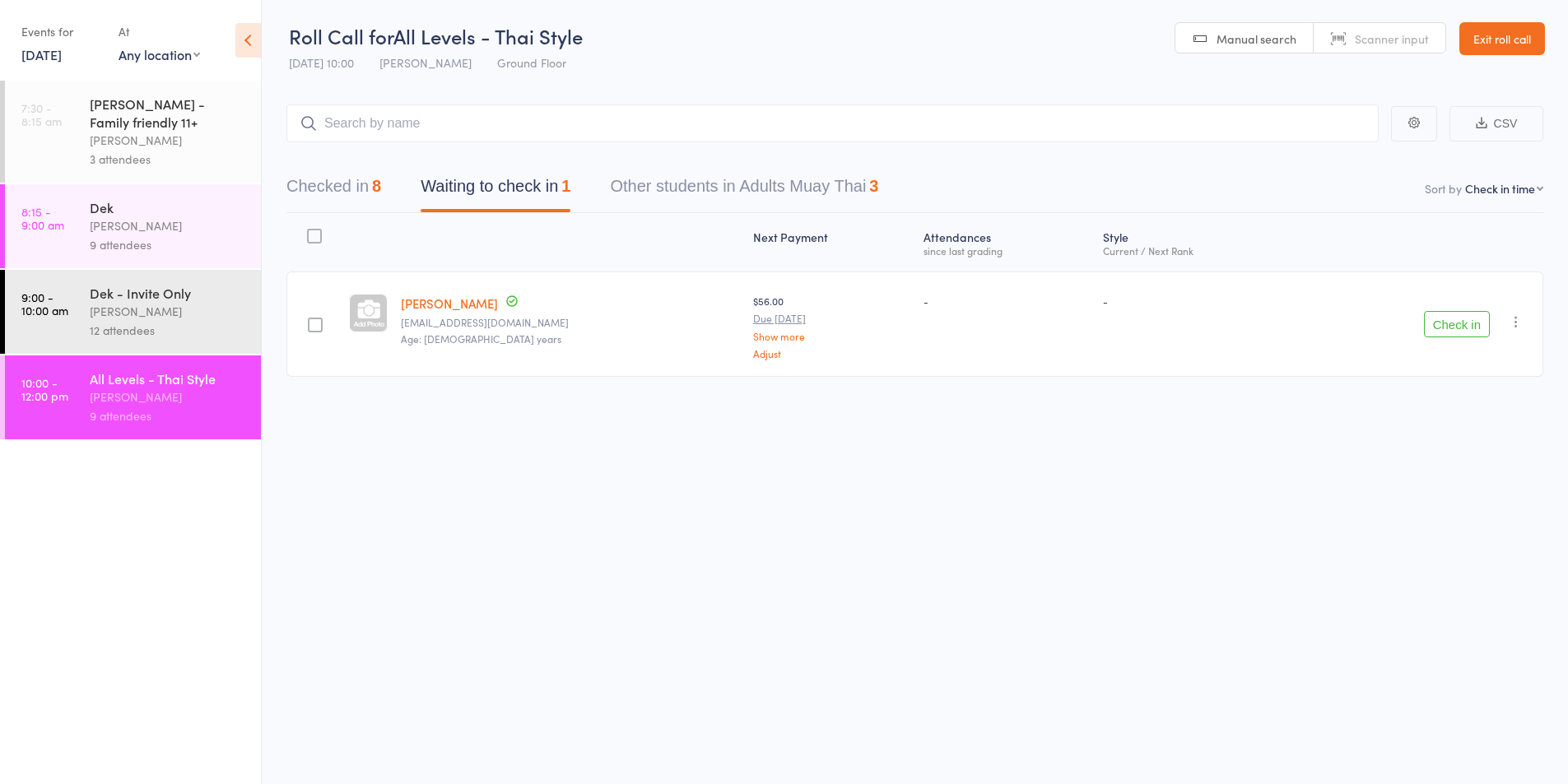
click at [1454, 328] on button "Check in" at bounding box center [1457, 324] width 66 height 26
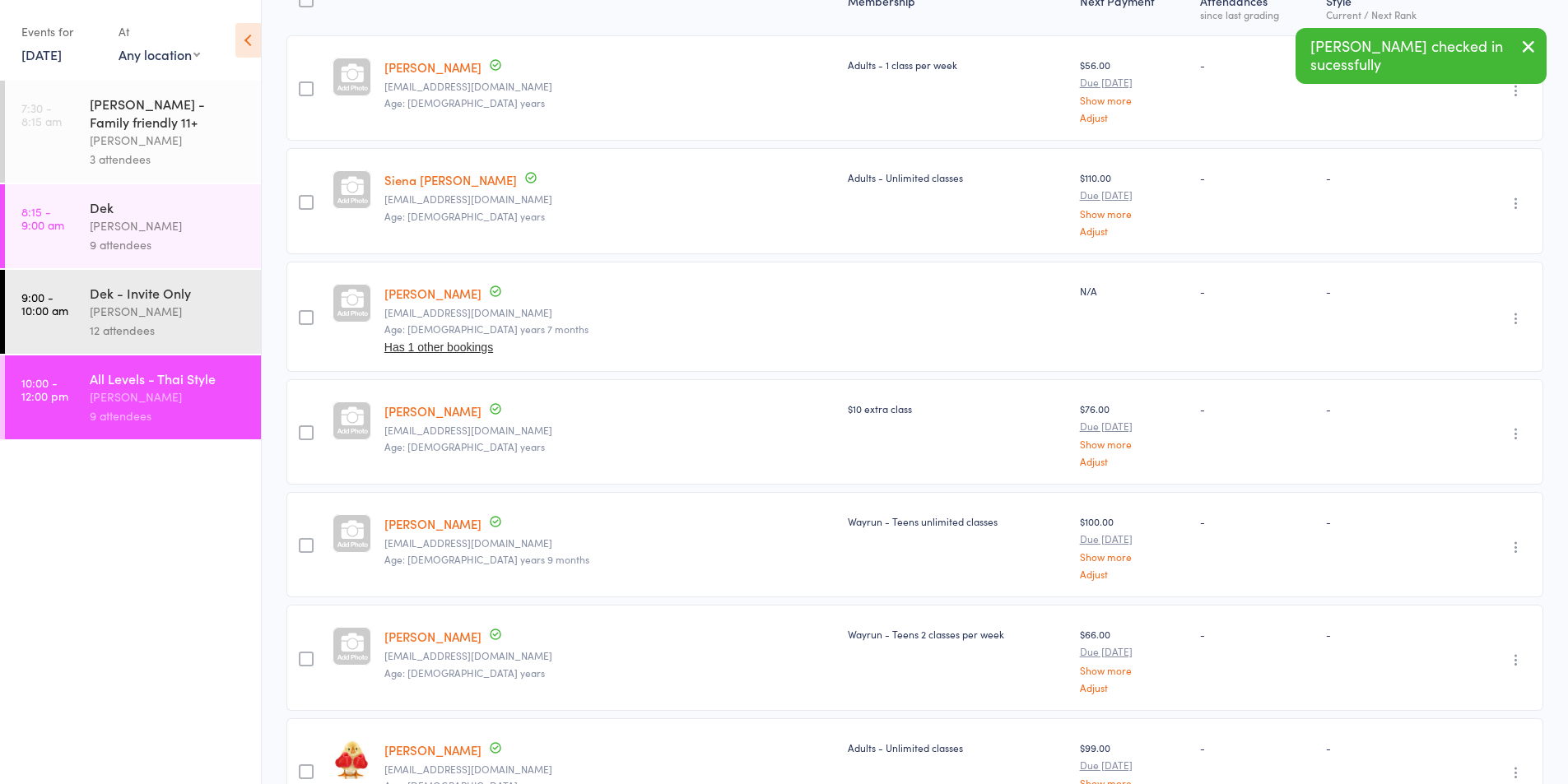
scroll to position [275, 0]
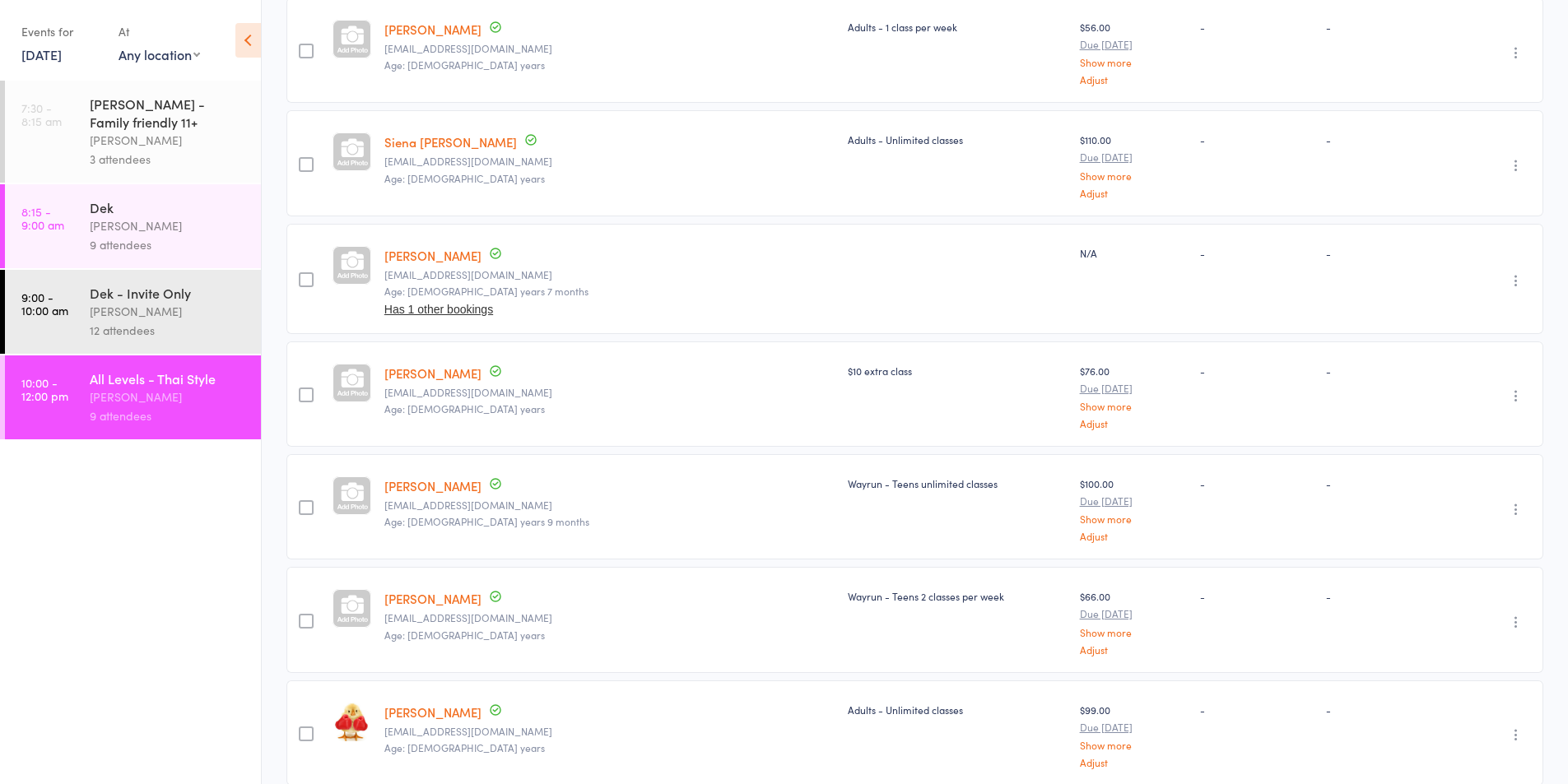
click at [1516, 280] on icon "button" at bounding box center [1516, 280] width 16 height 16
click at [1447, 422] on li "Remove" at bounding box center [1457, 423] width 136 height 23
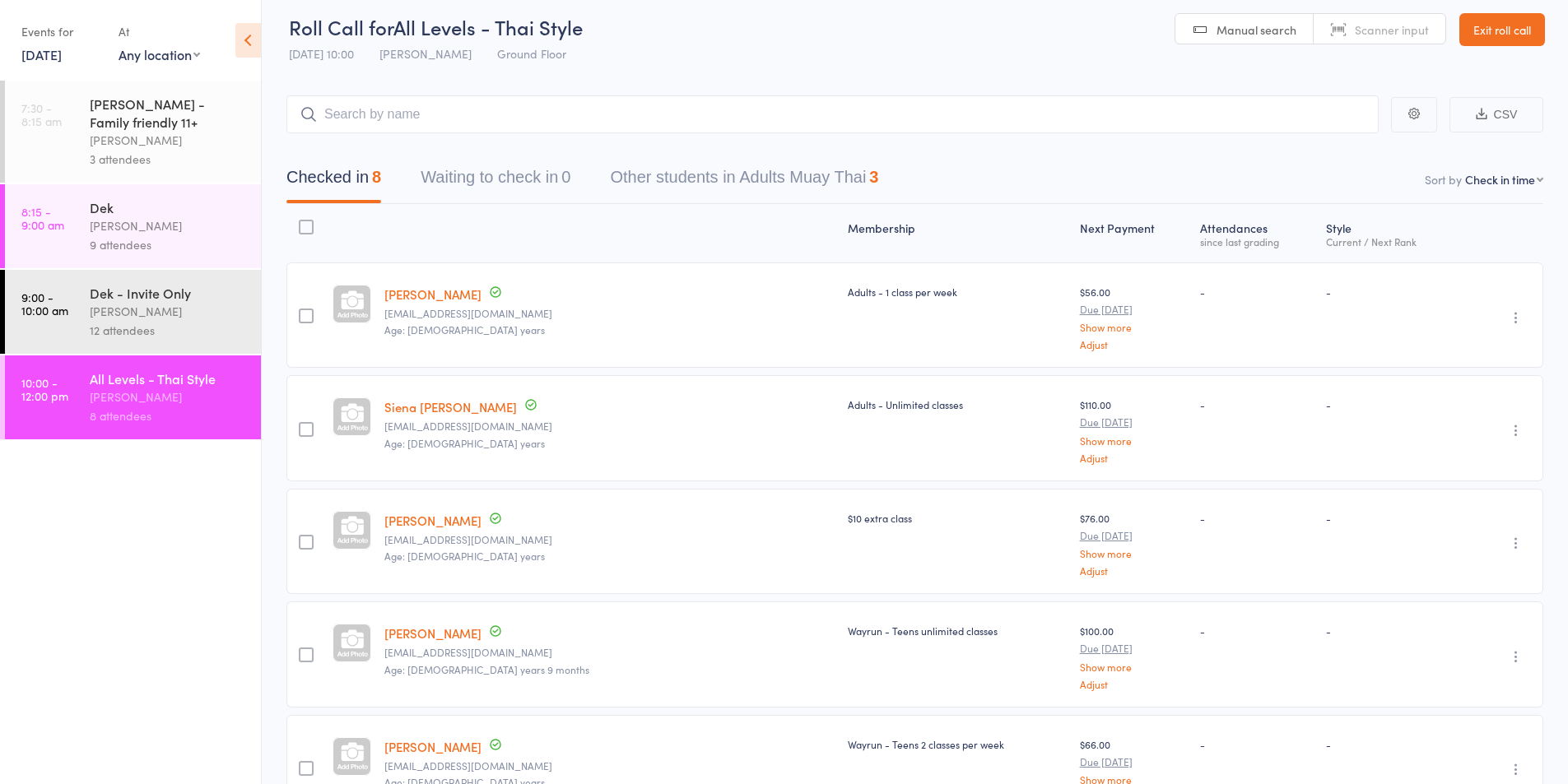
scroll to position [0, 0]
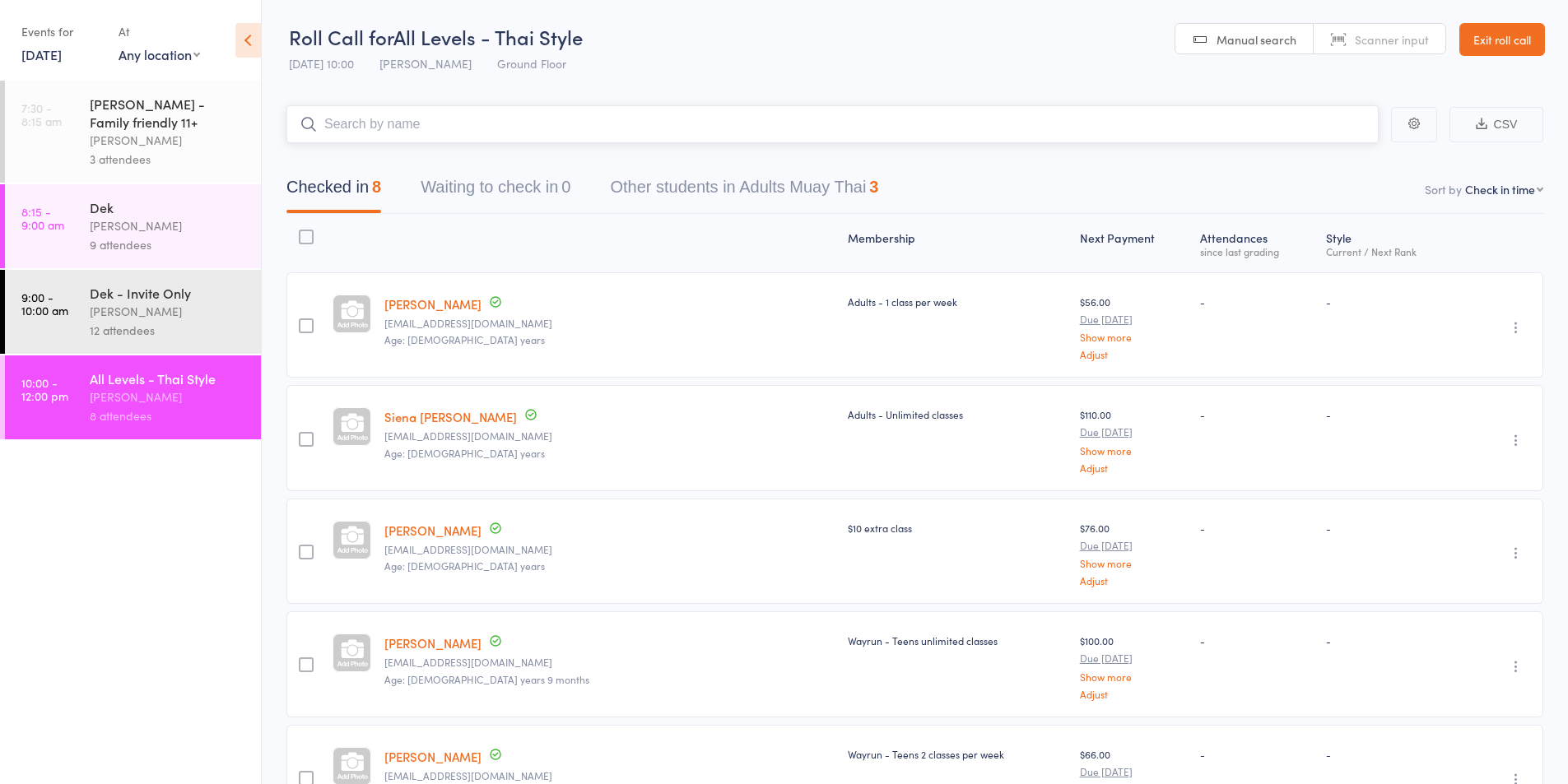
click at [457, 121] on input "search" at bounding box center [832, 124] width 1092 height 38
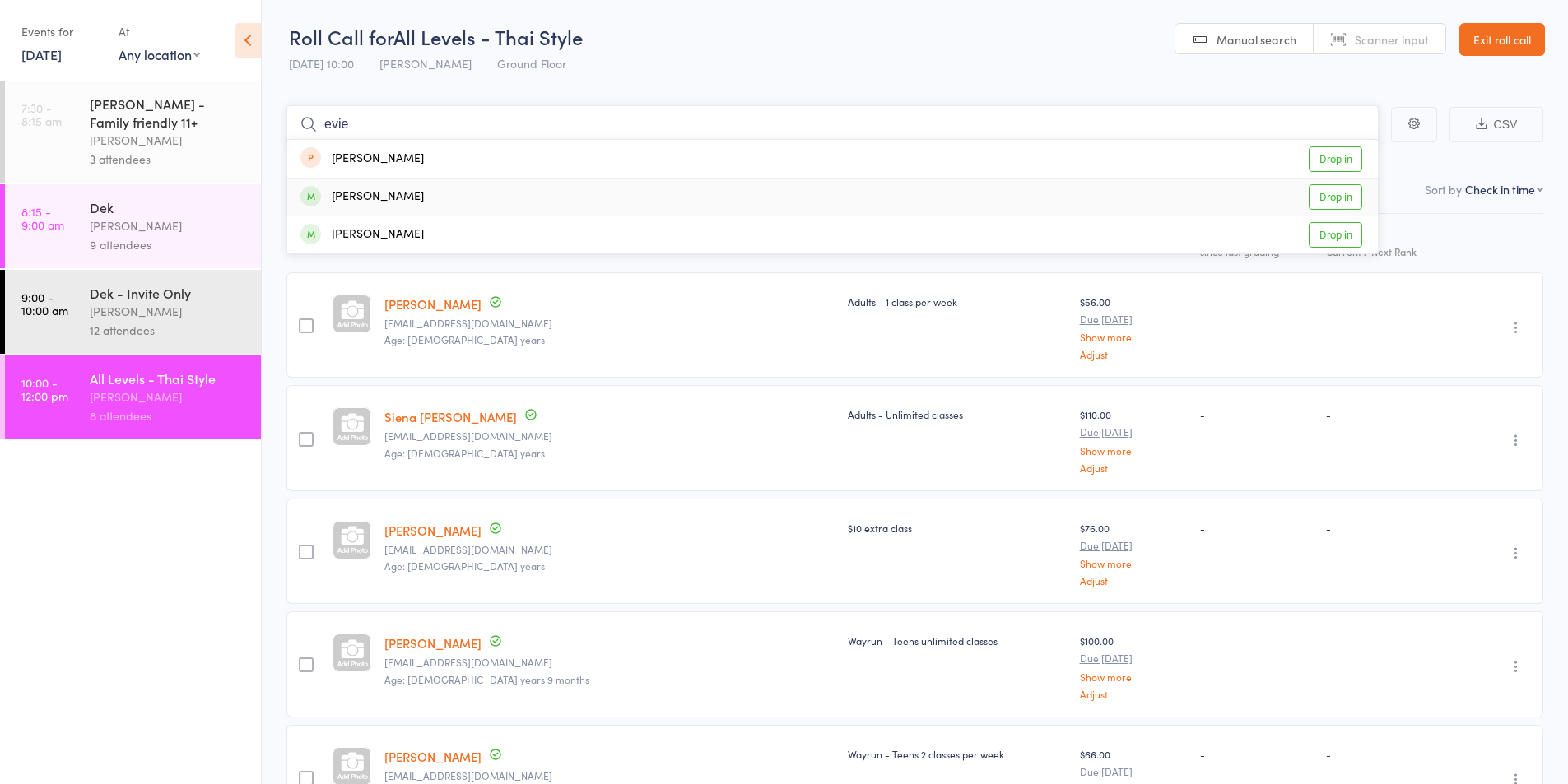
type input "evie"
click at [373, 198] on div "[PERSON_NAME]" at bounding box center [362, 197] width 123 height 19
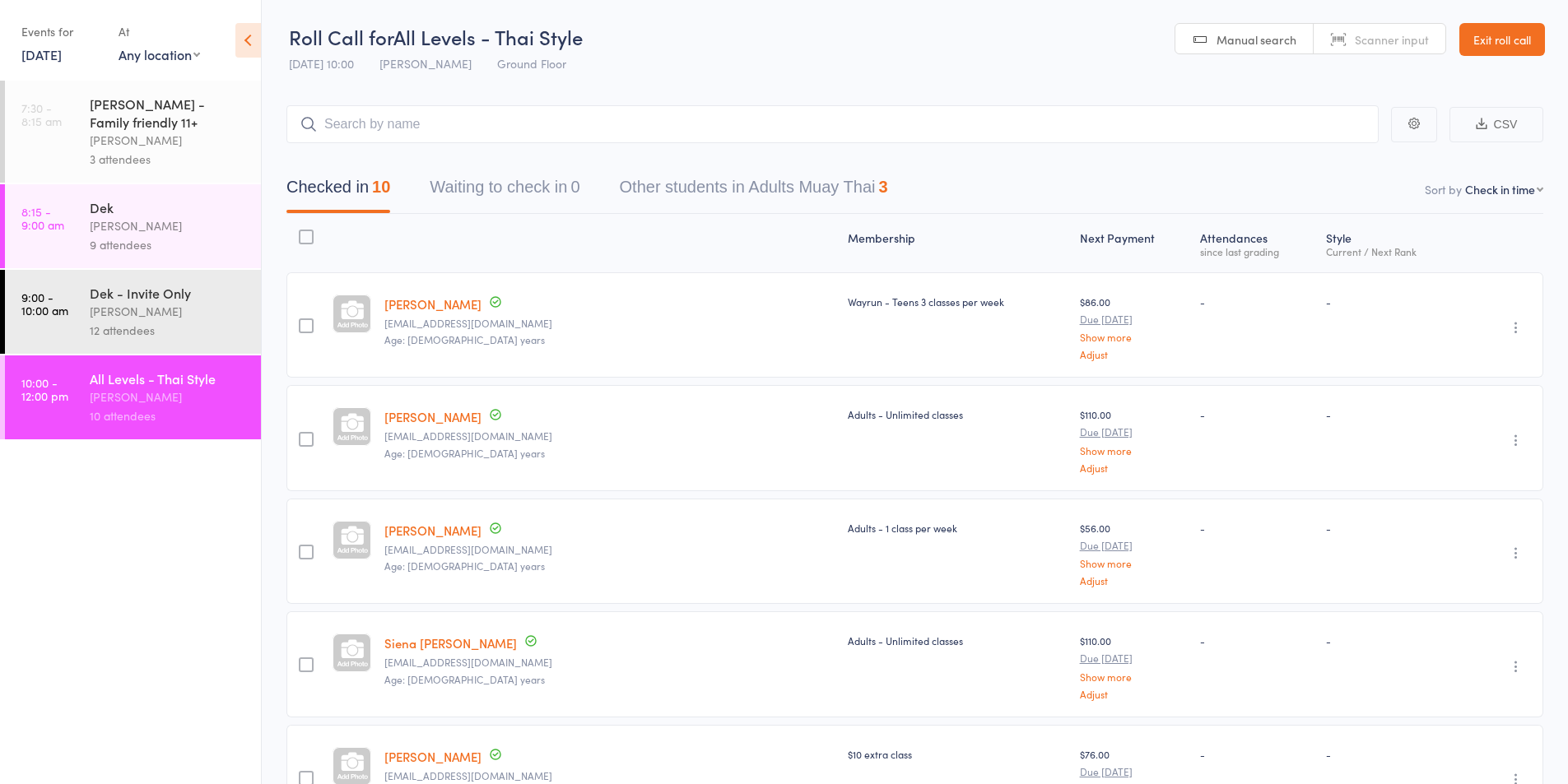
click at [136, 314] on div "[PERSON_NAME]" at bounding box center [167, 311] width 157 height 19
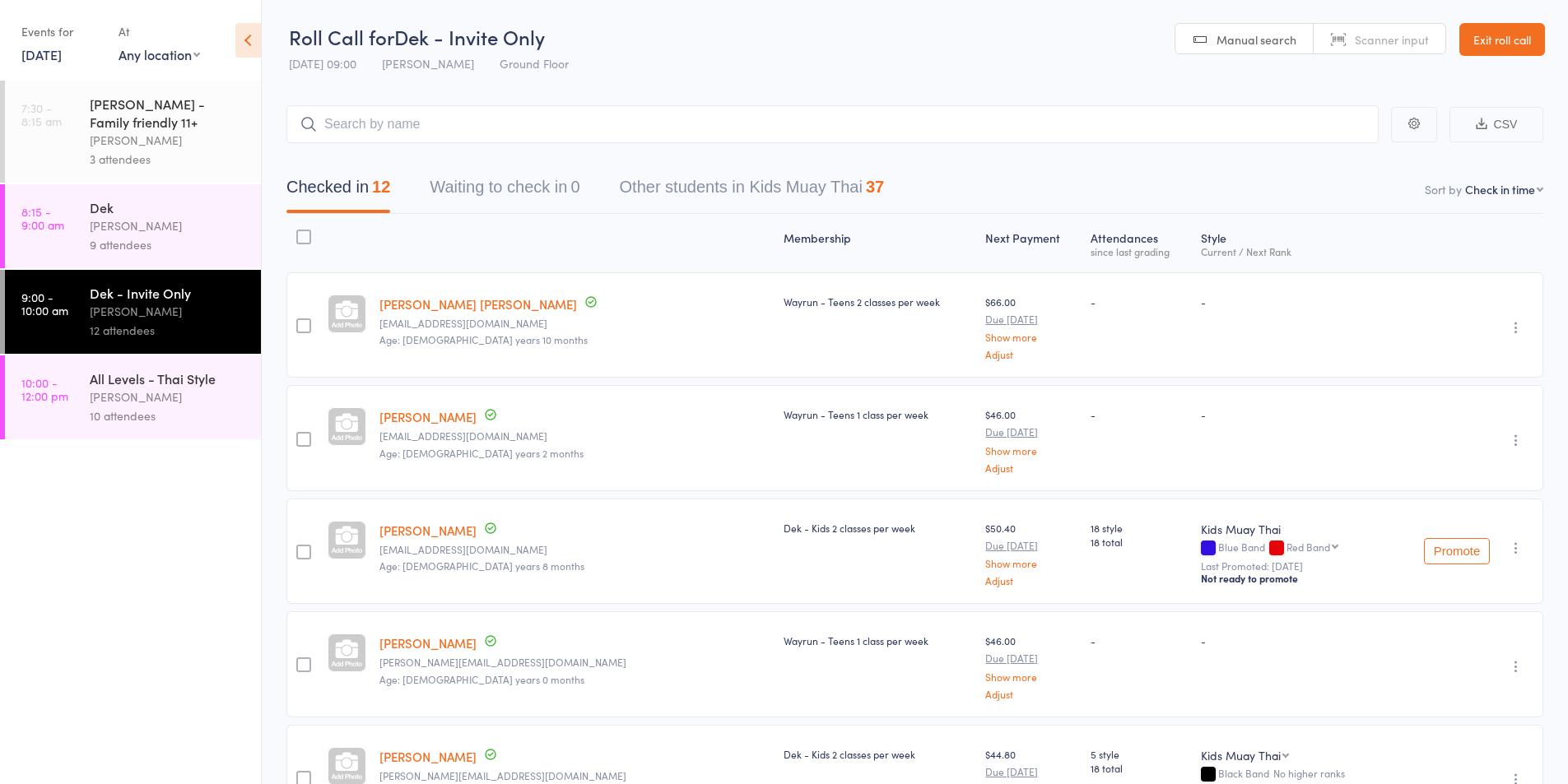
click at [130, 394] on div "[PERSON_NAME]" at bounding box center [167, 397] width 157 height 19
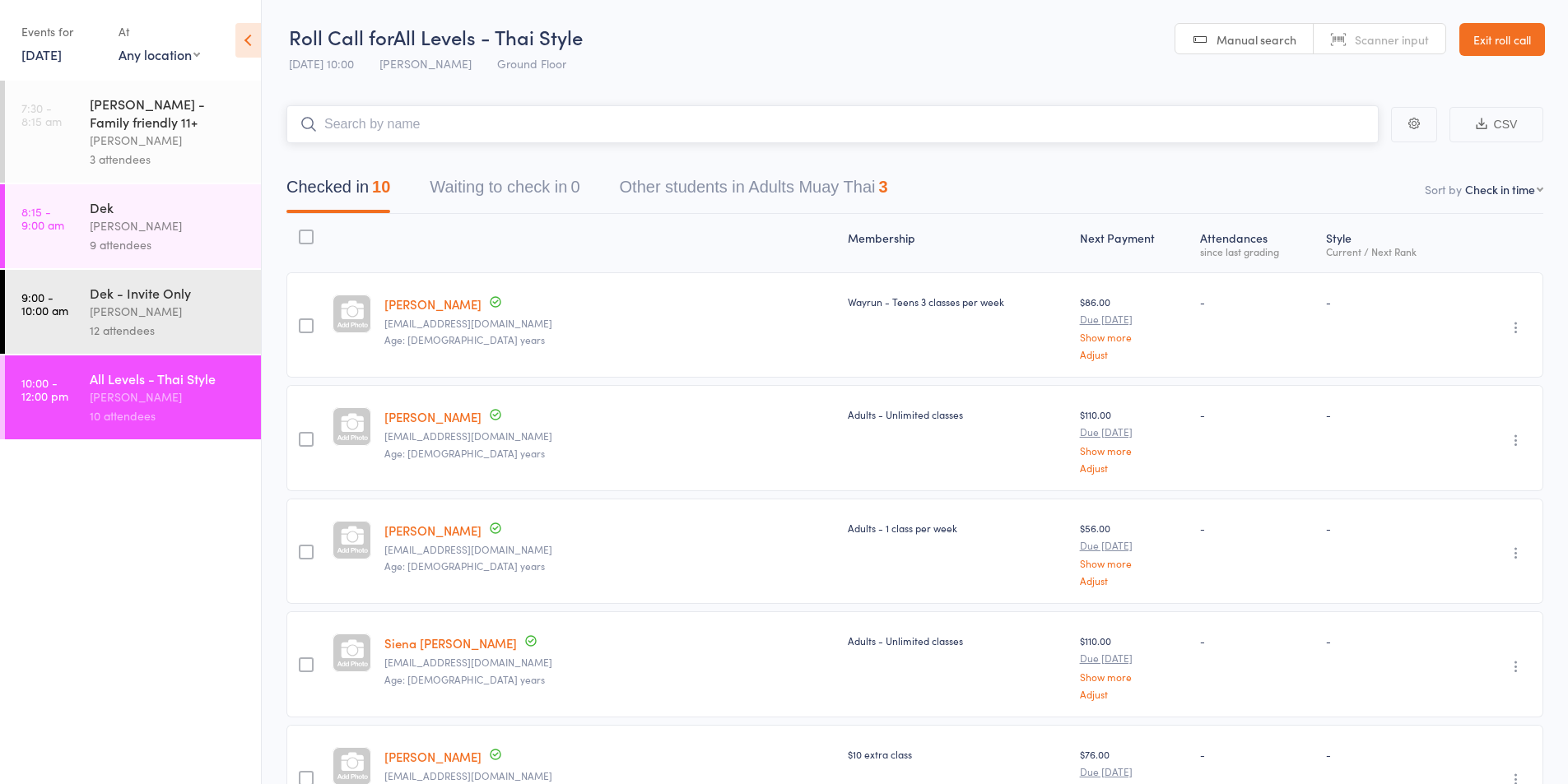
scroll to position [137, 0]
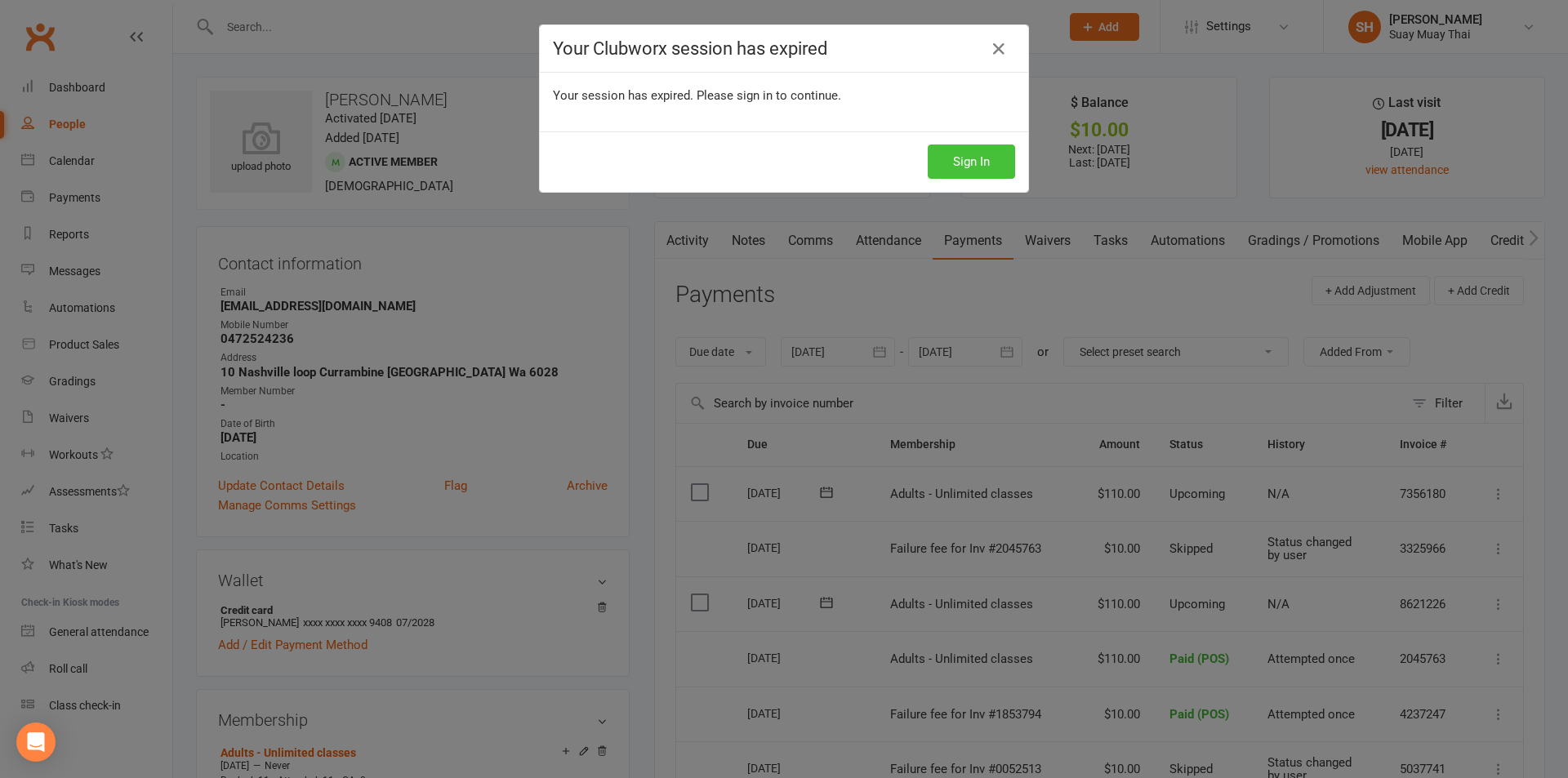
click at [985, 157] on button "Sign In" at bounding box center [972, 162] width 88 height 34
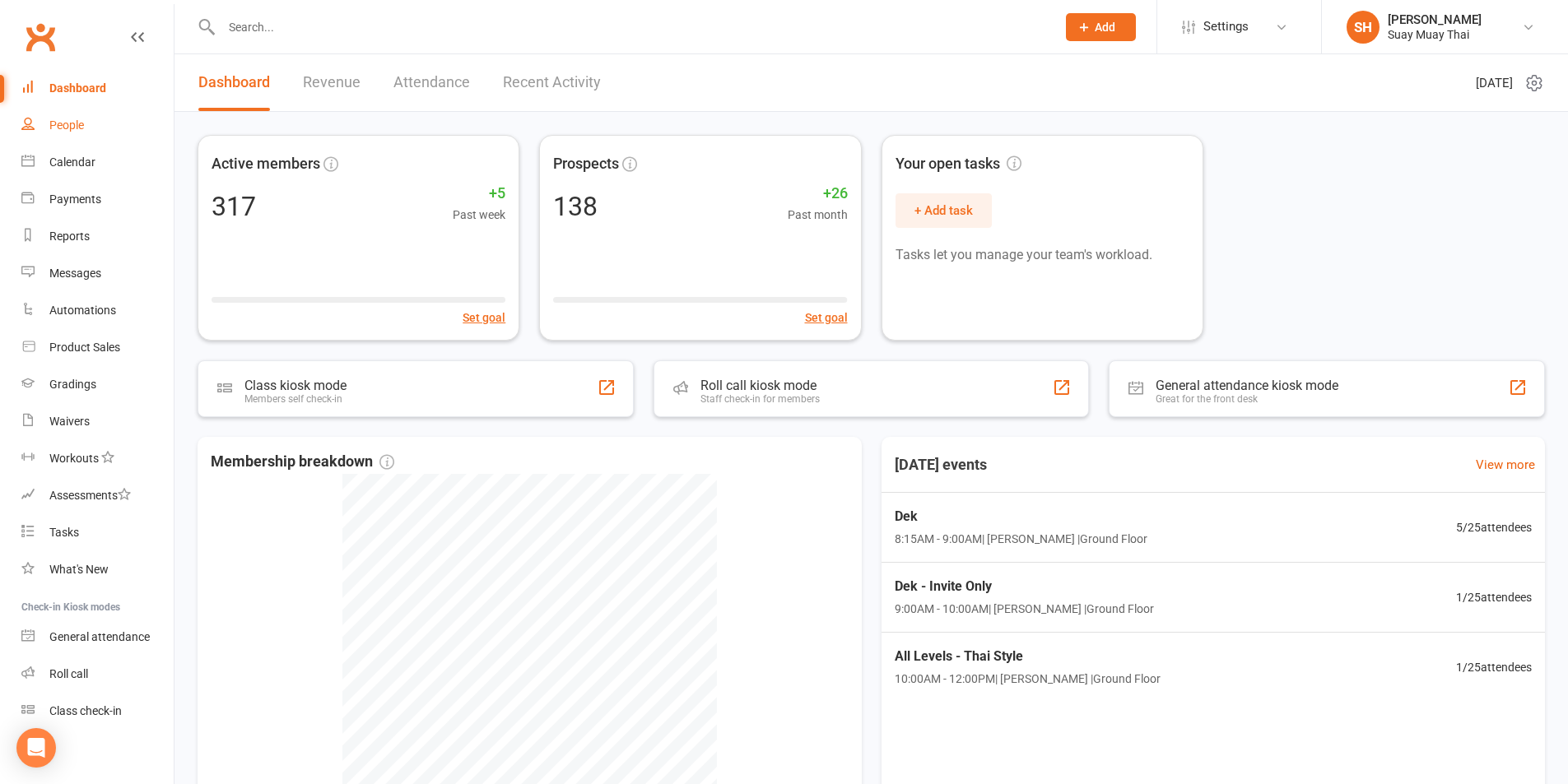
click at [75, 122] on div "People" at bounding box center [67, 125] width 35 height 13
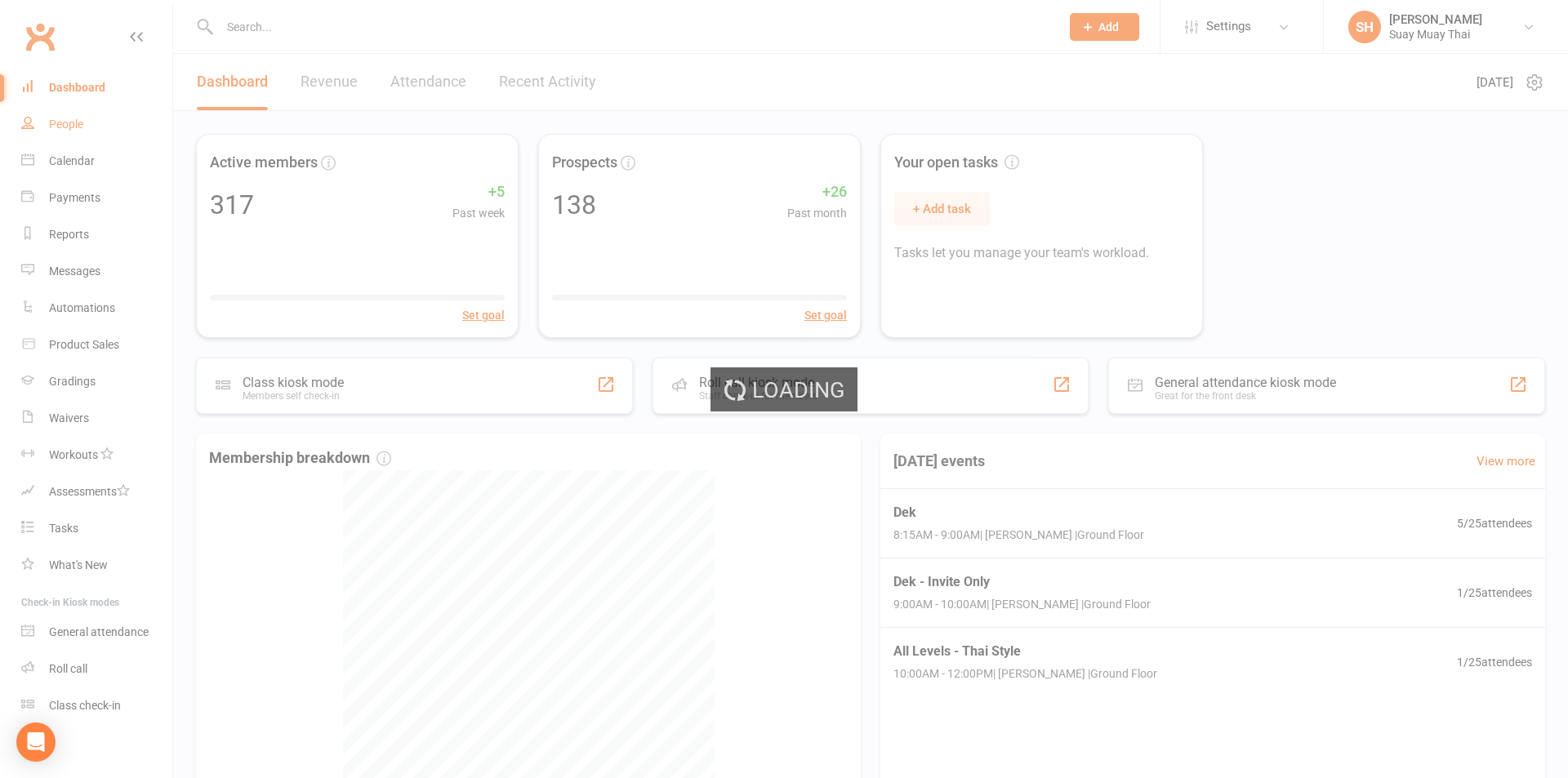
select select "100"
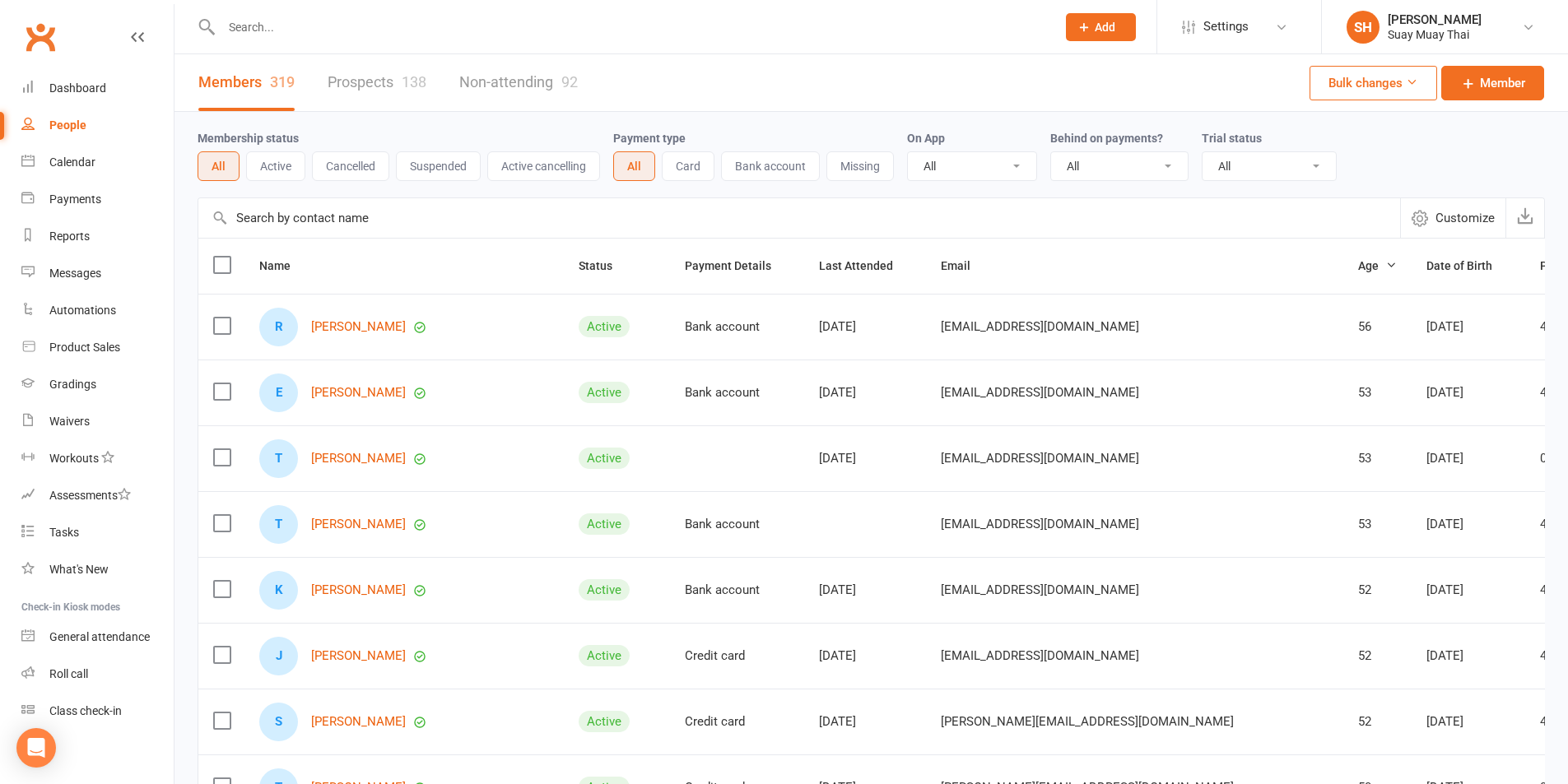
click at [1004, 178] on select "All Yes No" at bounding box center [972, 167] width 128 height 28
click at [1358, 264] on span "Age" at bounding box center [1377, 265] width 39 height 13
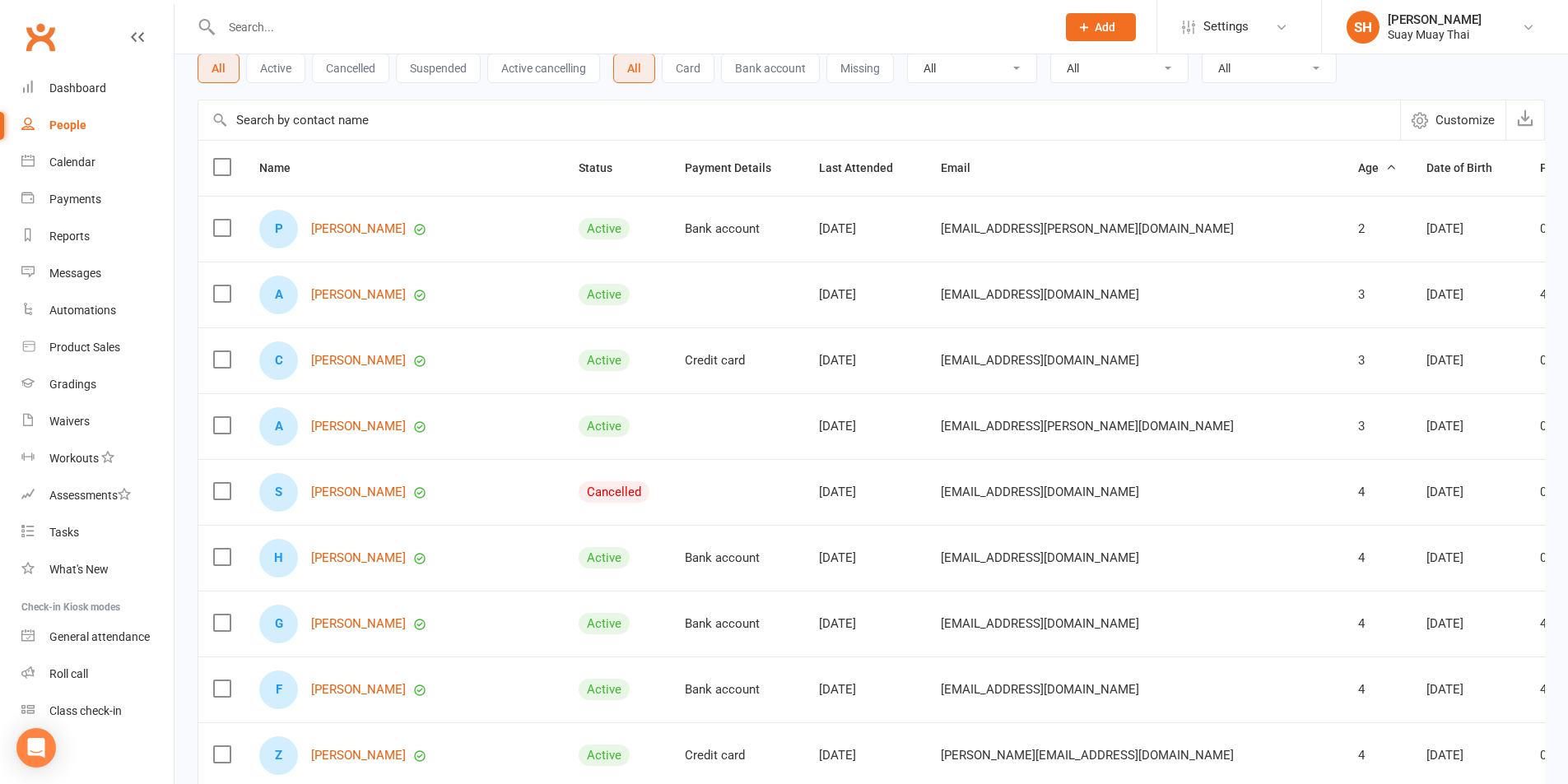
scroll to position [137, 0]
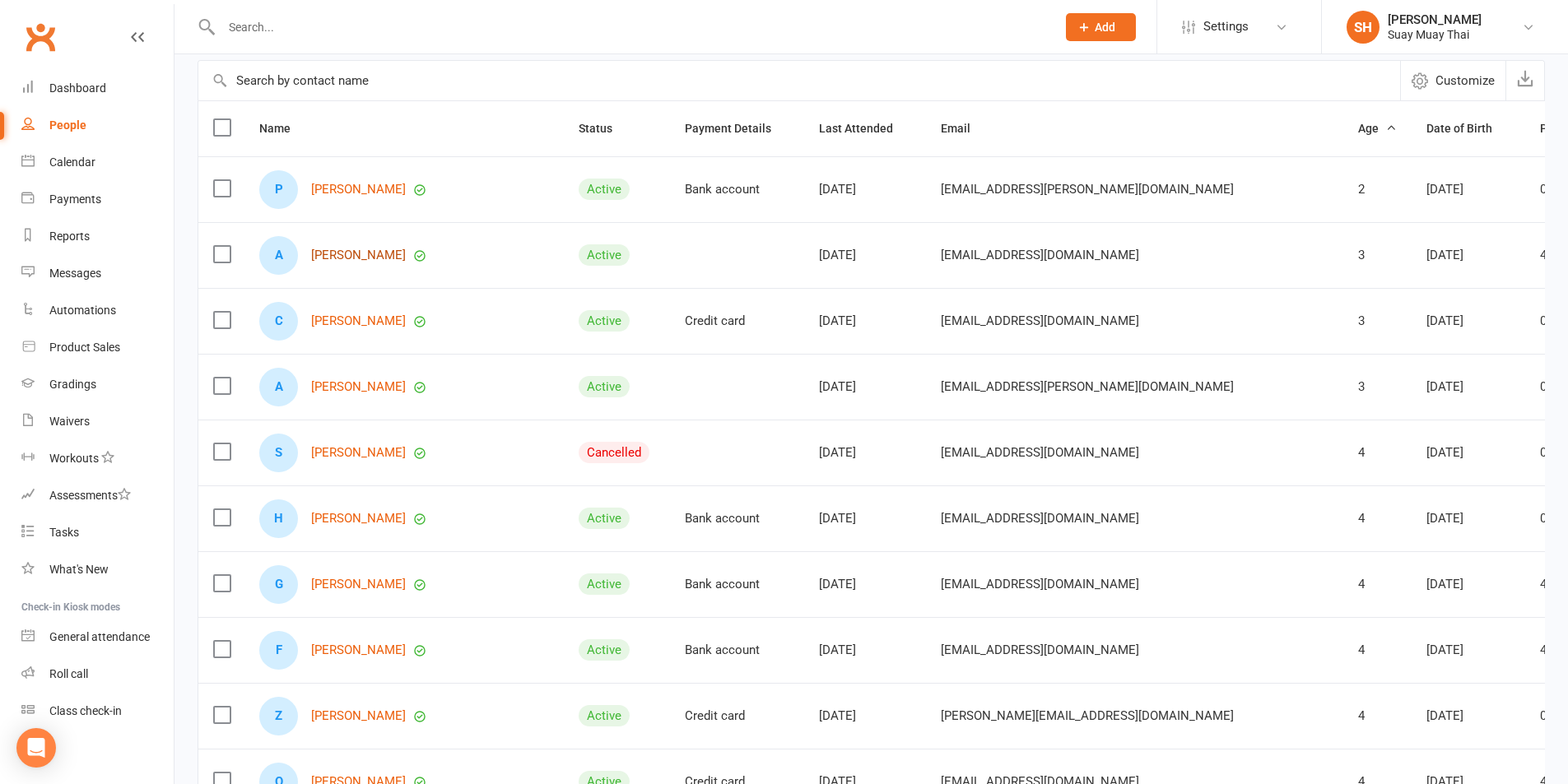
click at [348, 256] on link "Arlo King" at bounding box center [358, 255] width 95 height 14
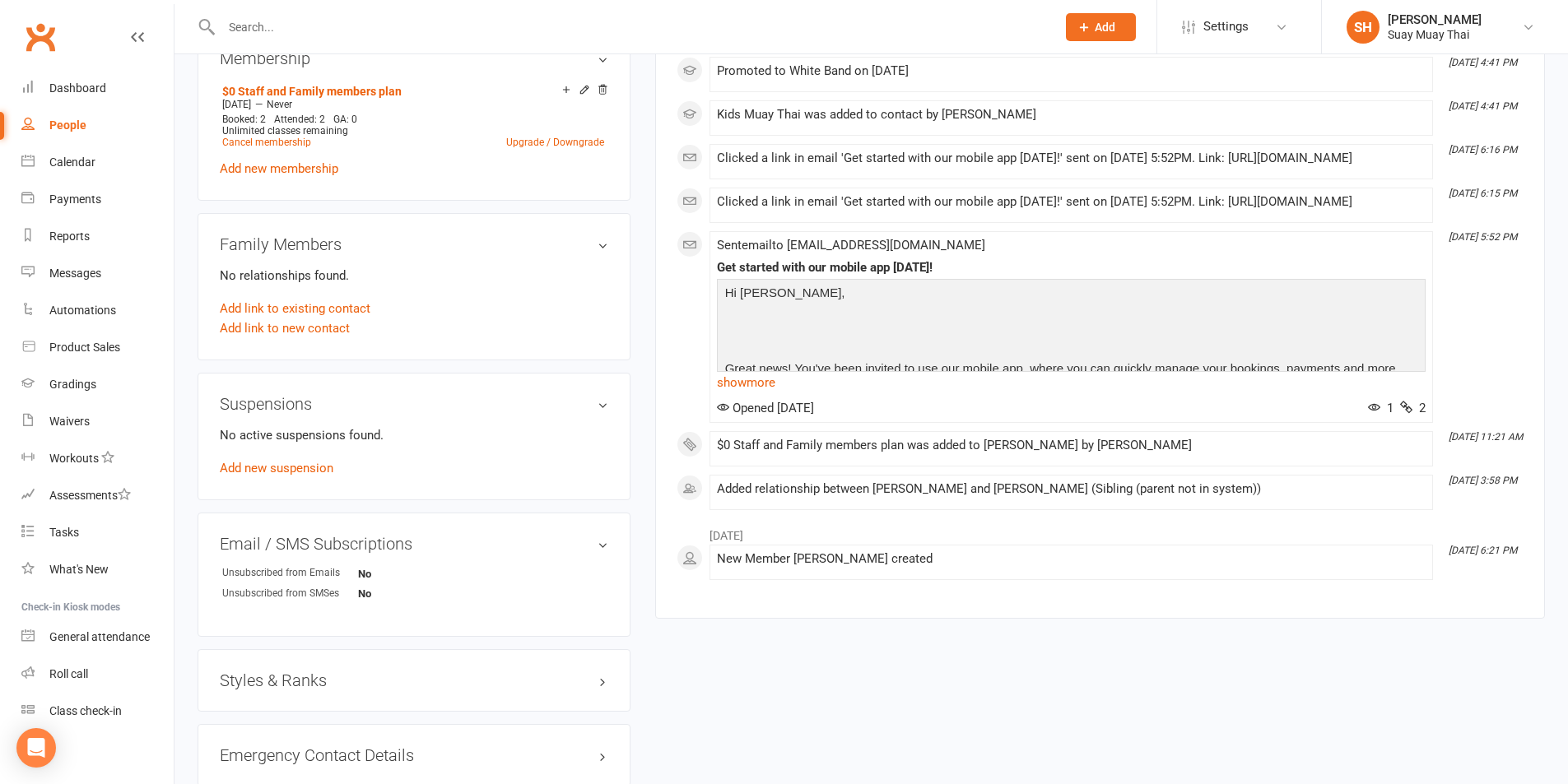
scroll to position [823, 0]
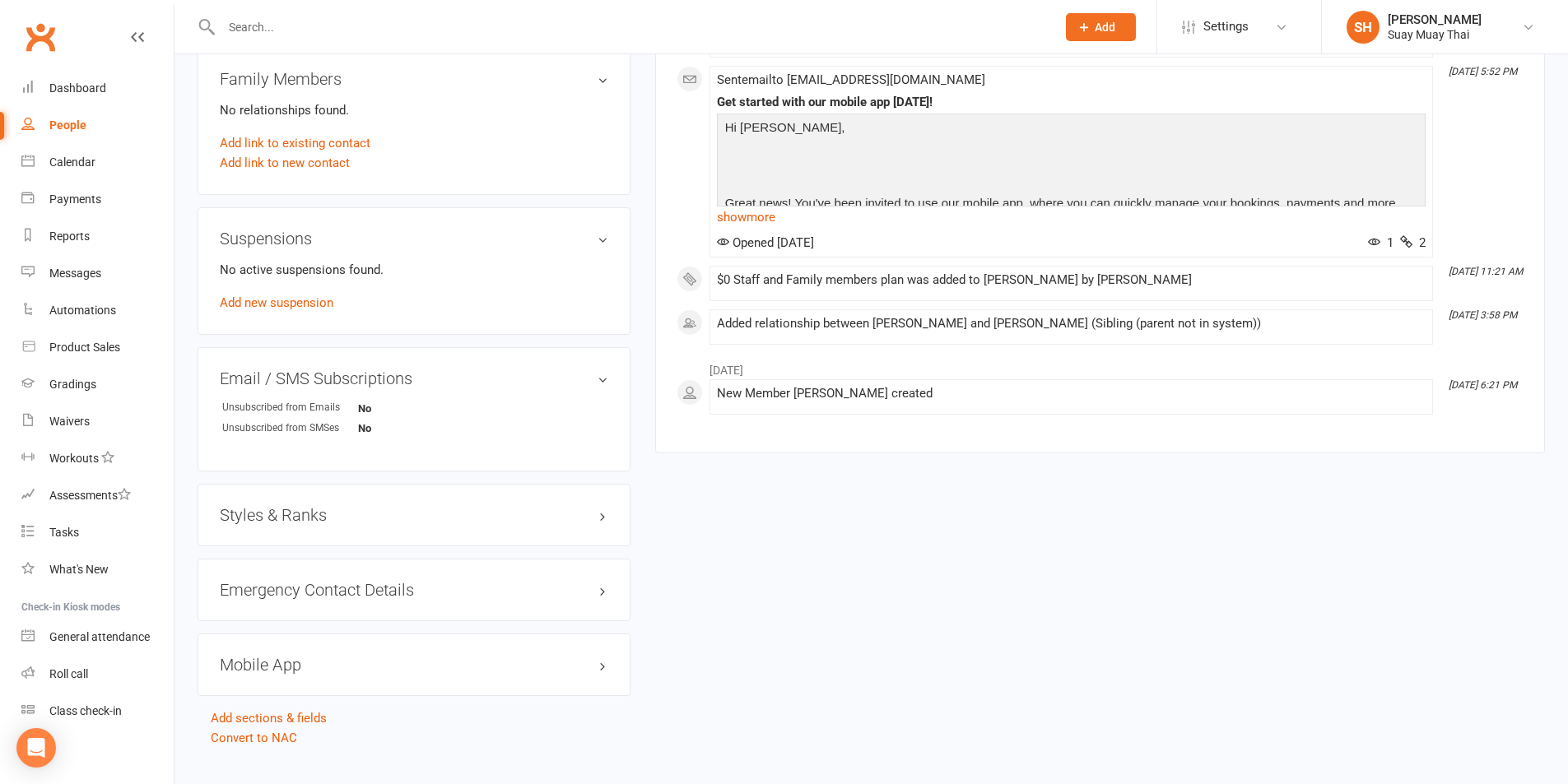
click at [507, 519] on h3 "Styles & Ranks" at bounding box center [414, 514] width 389 height 18
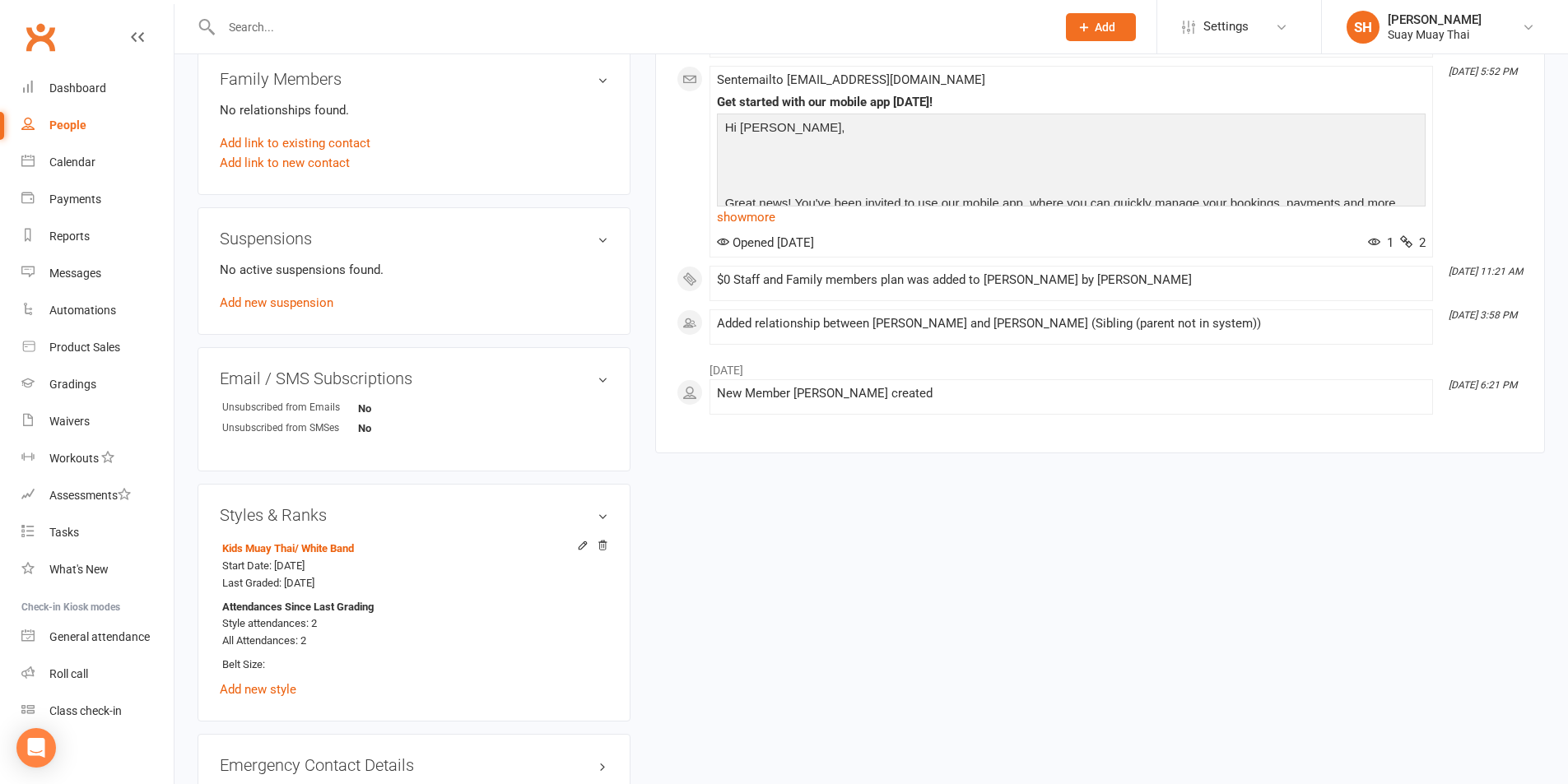
click at [599, 510] on h3 "Styles & Ranks" at bounding box center [414, 514] width 389 height 18
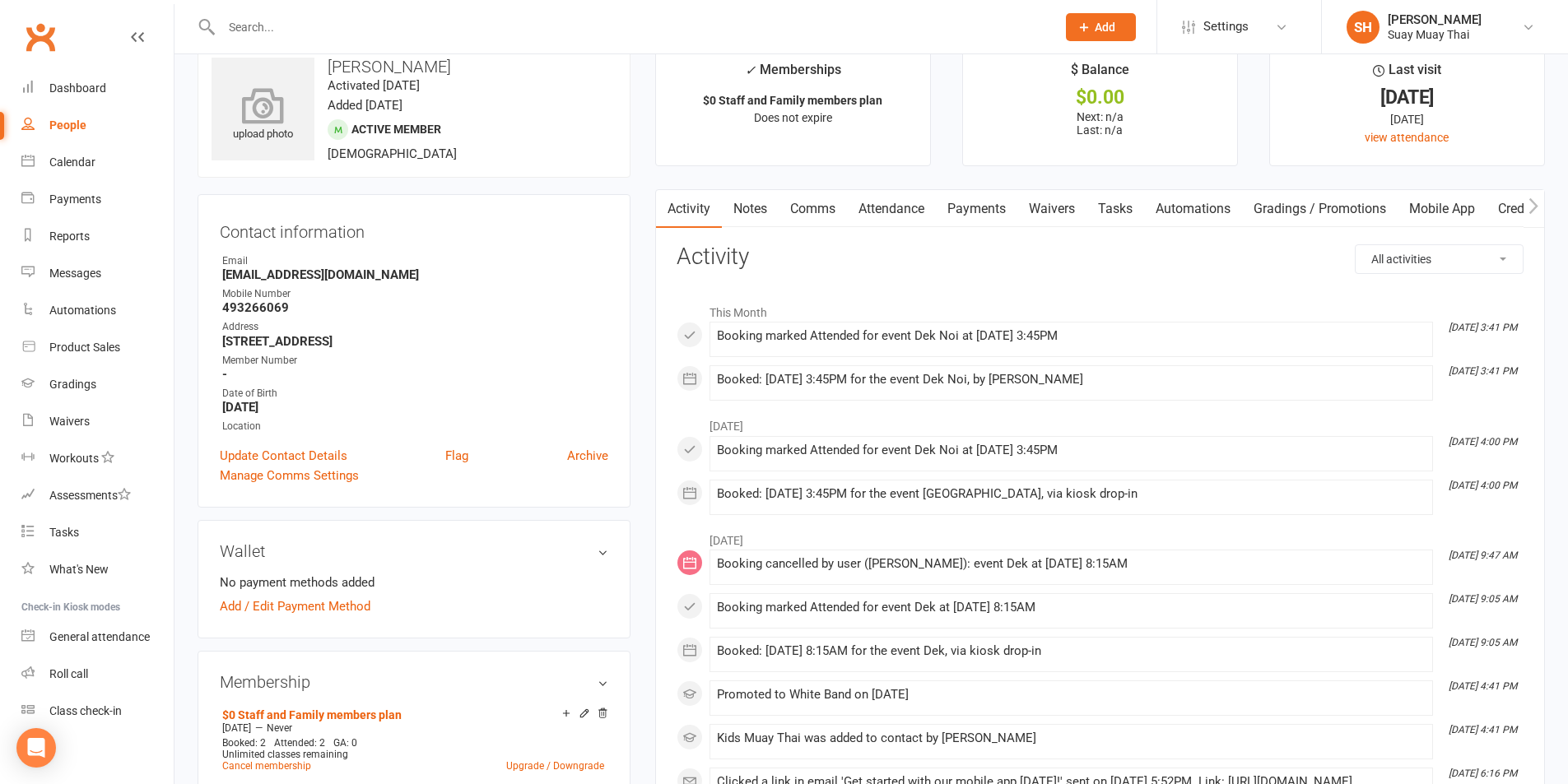
scroll to position [0, 0]
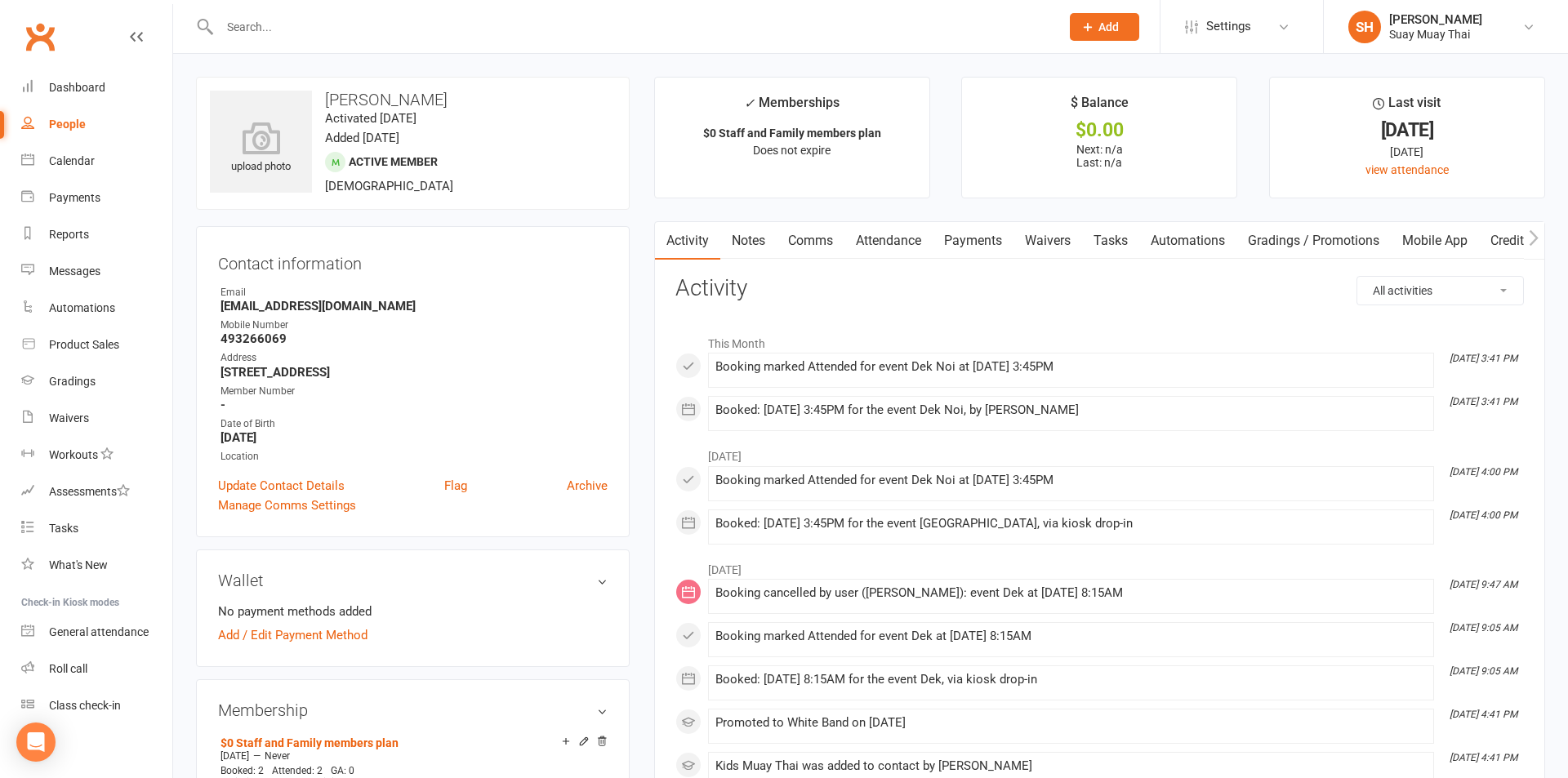
select select "100"
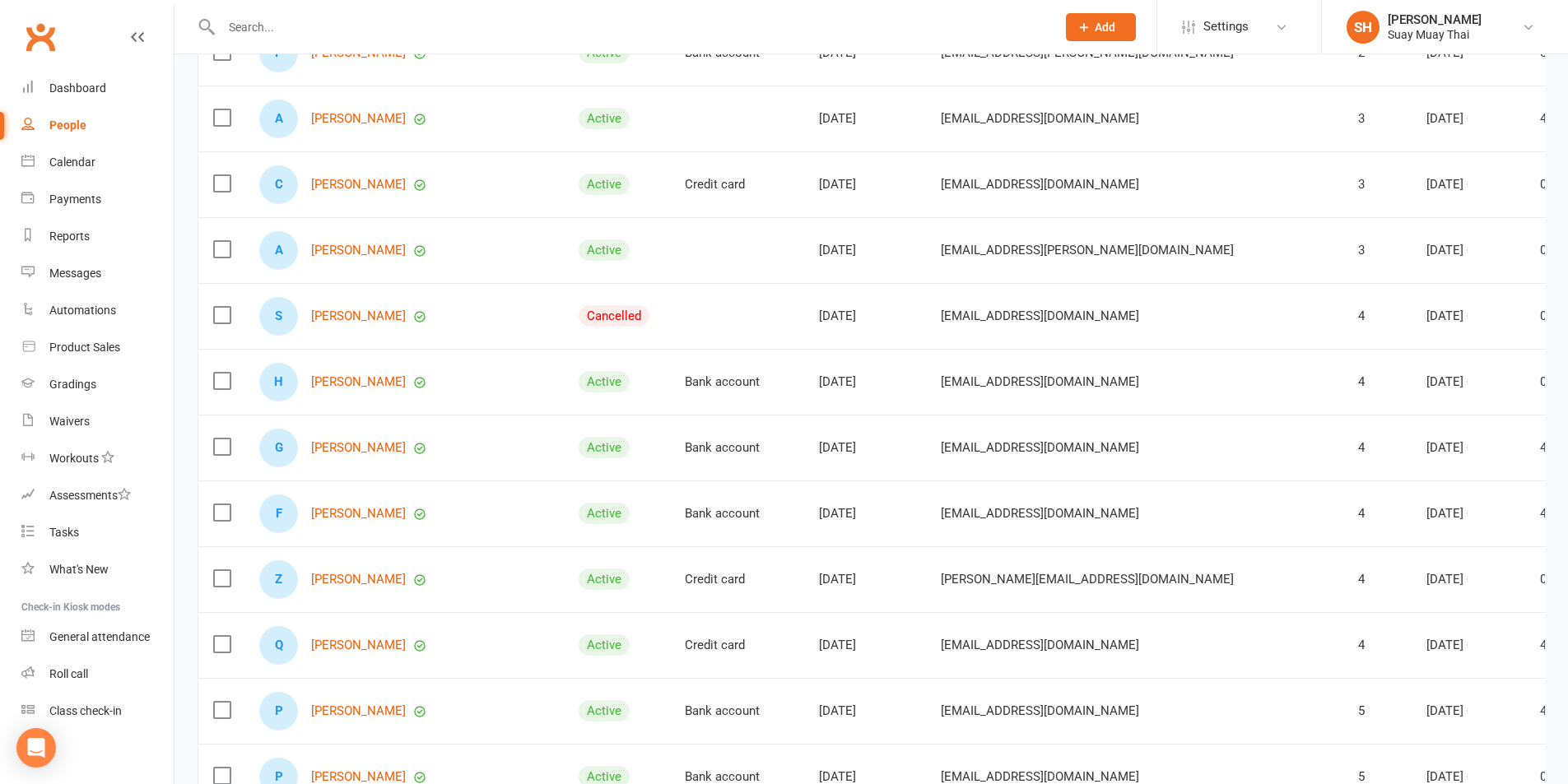
scroll to position [411, 0]
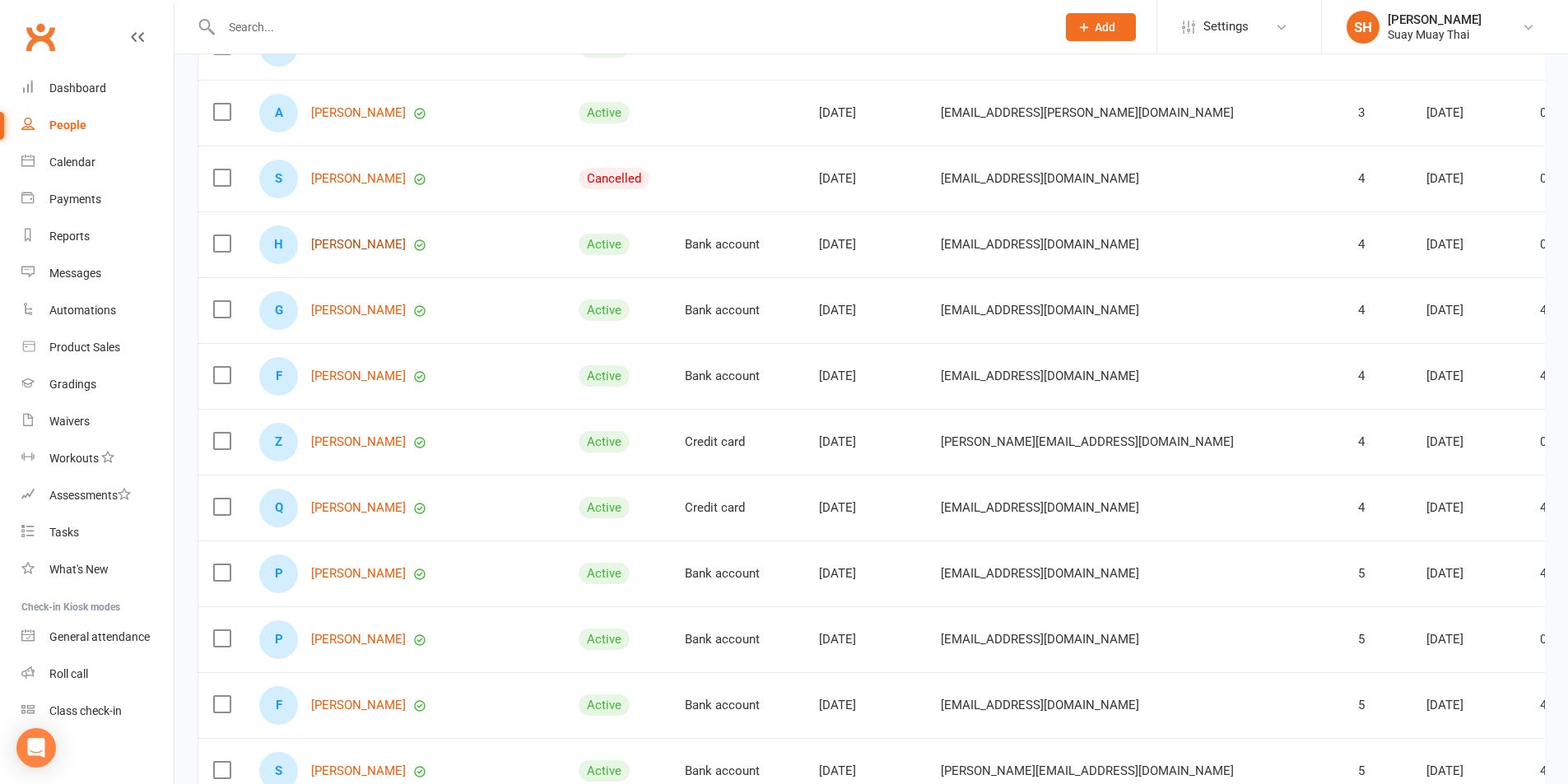
click at [357, 249] on link "Hudson Morton" at bounding box center [358, 245] width 95 height 14
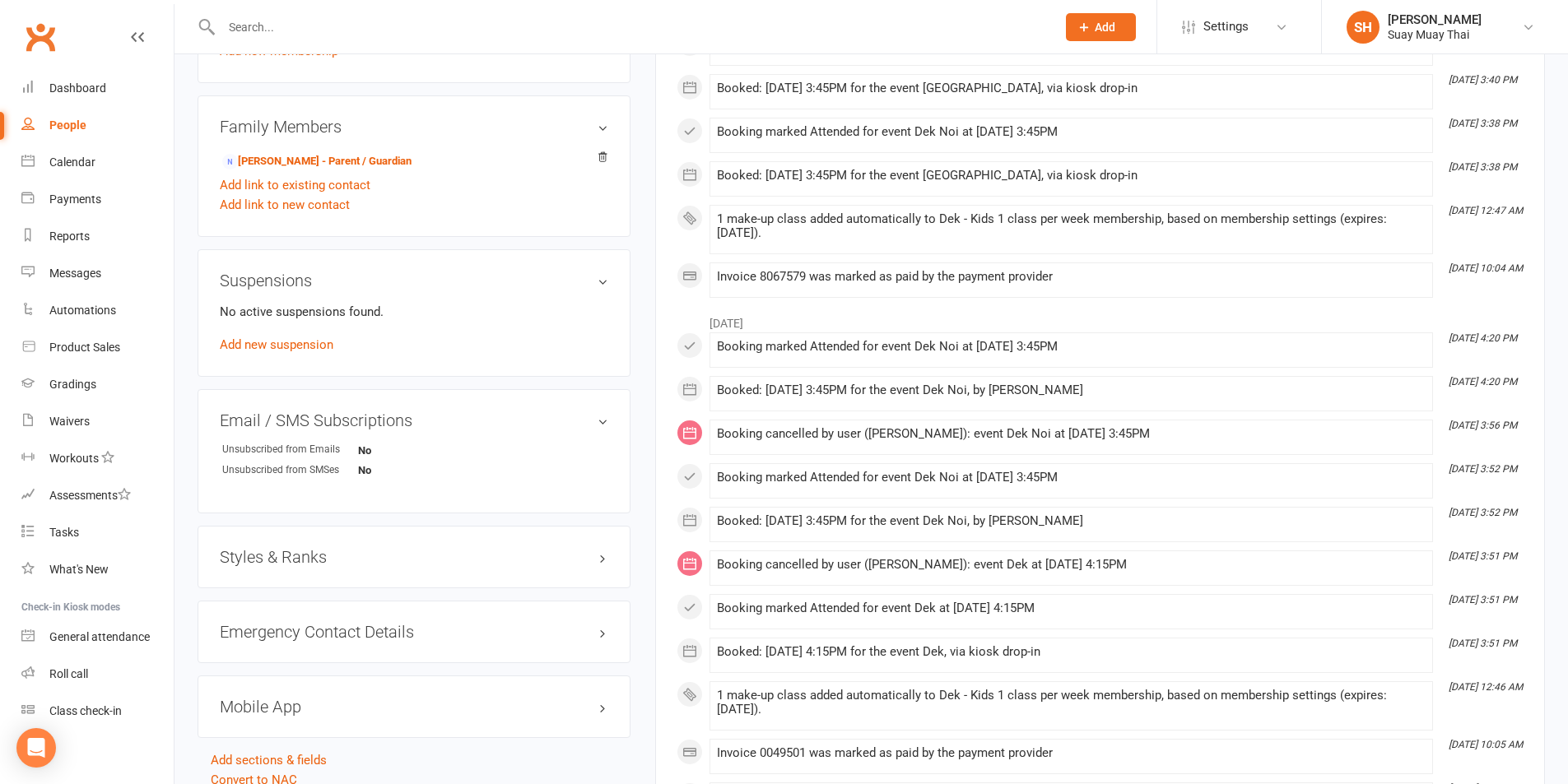
scroll to position [960, 0]
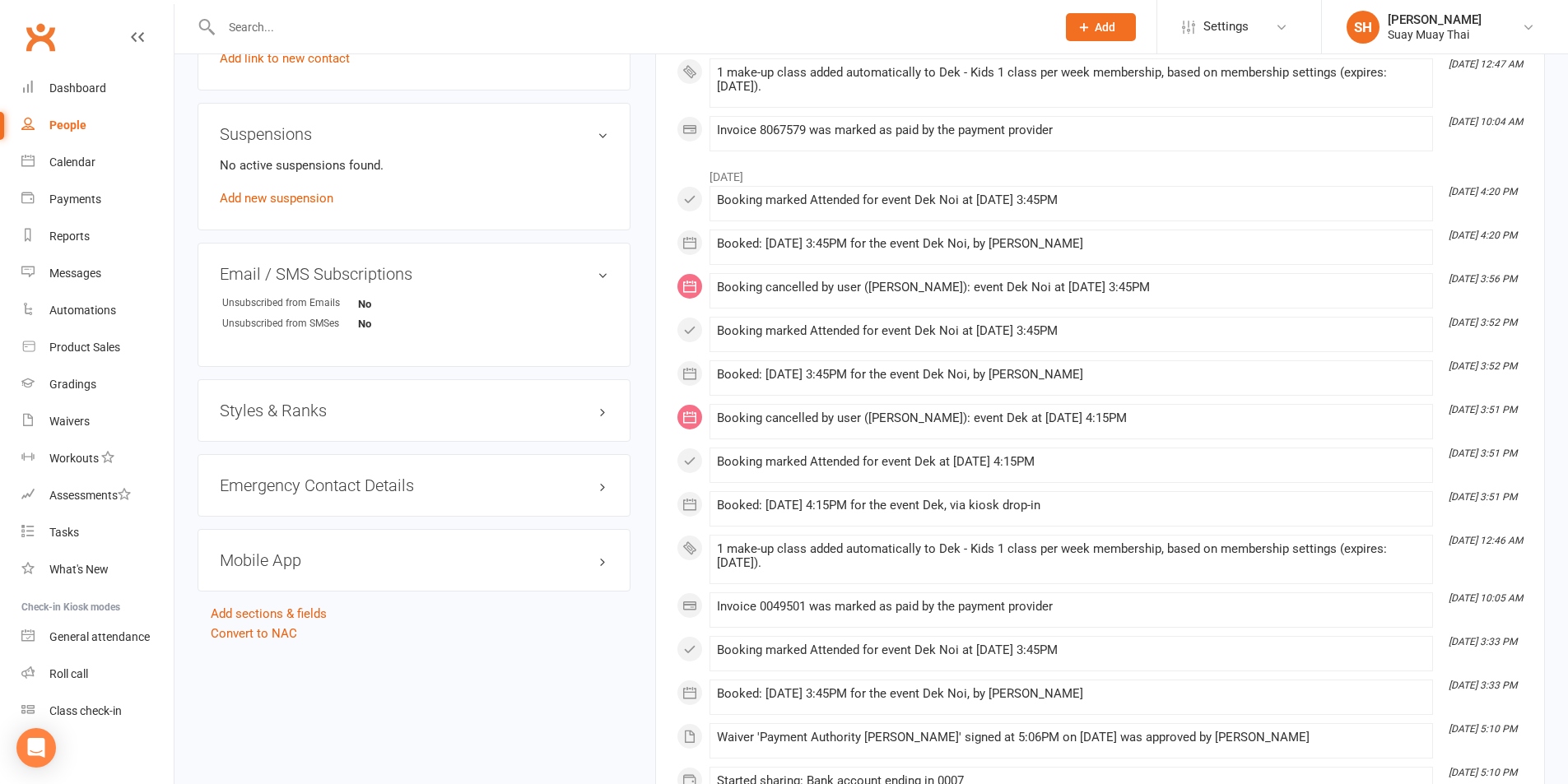
click at [594, 414] on h3 "Styles & Ranks" at bounding box center [414, 410] width 389 height 18
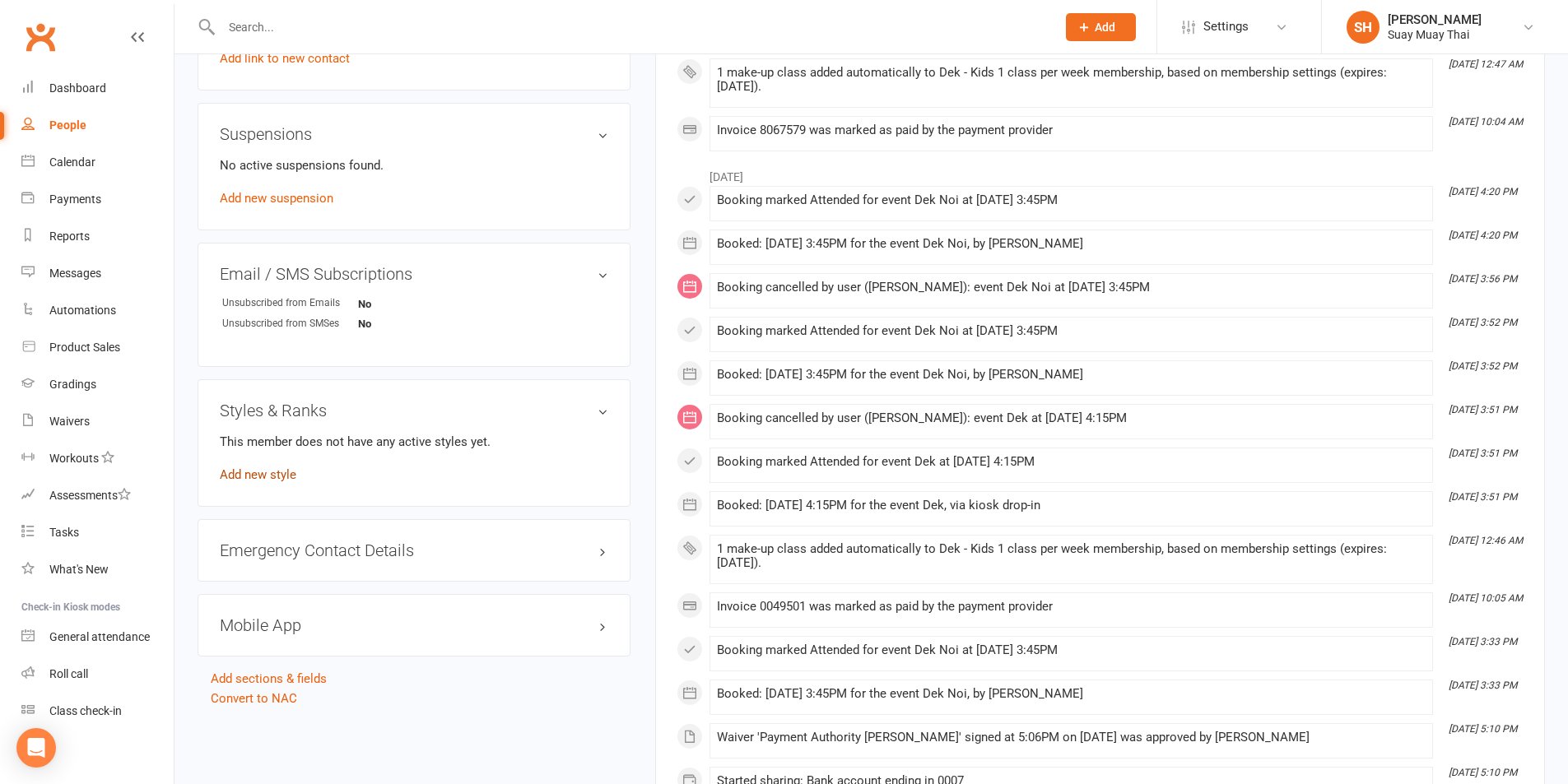
click at [265, 476] on link "Add new style" at bounding box center [258, 474] width 76 height 15
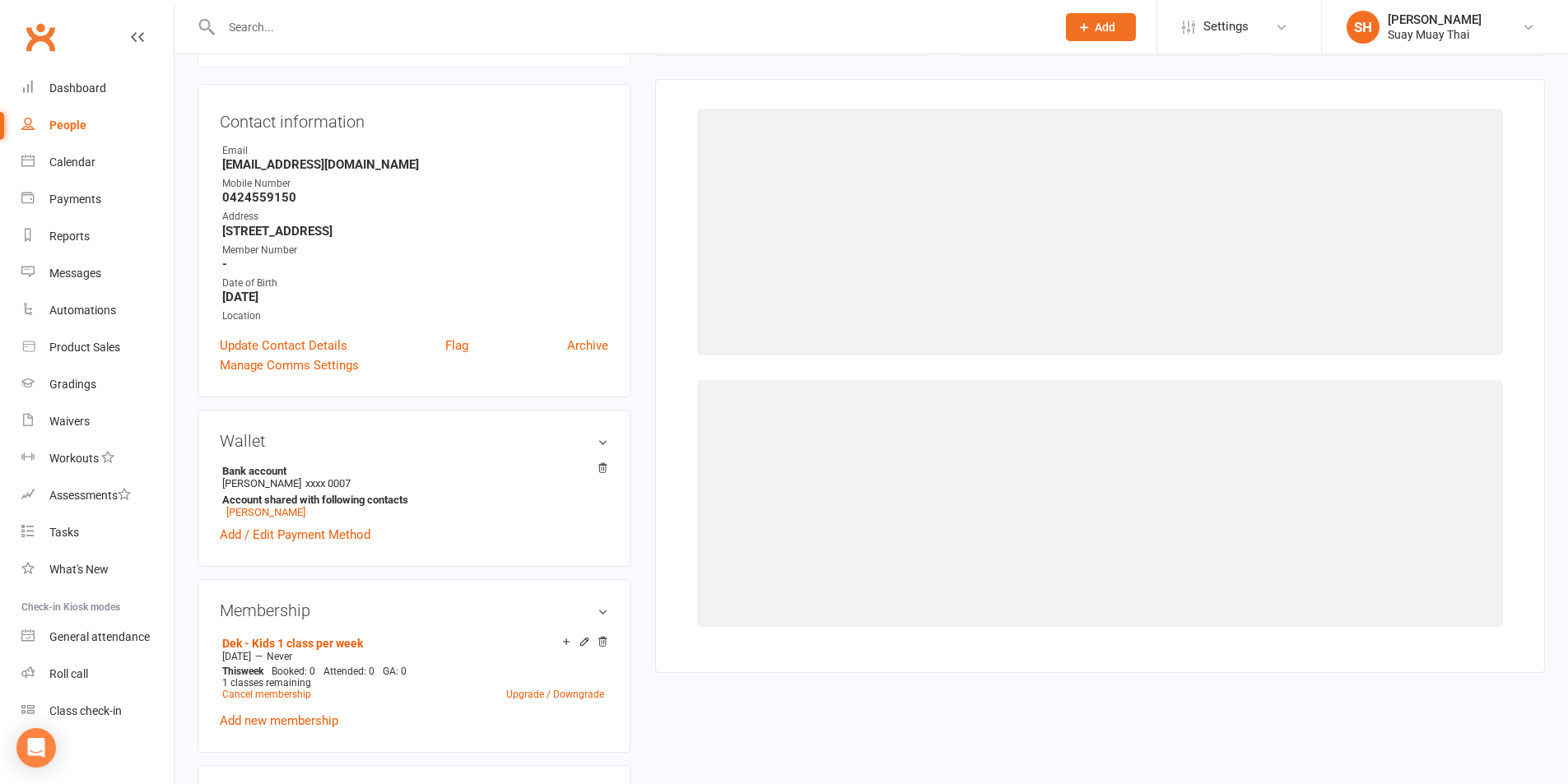
scroll to position [140, 0]
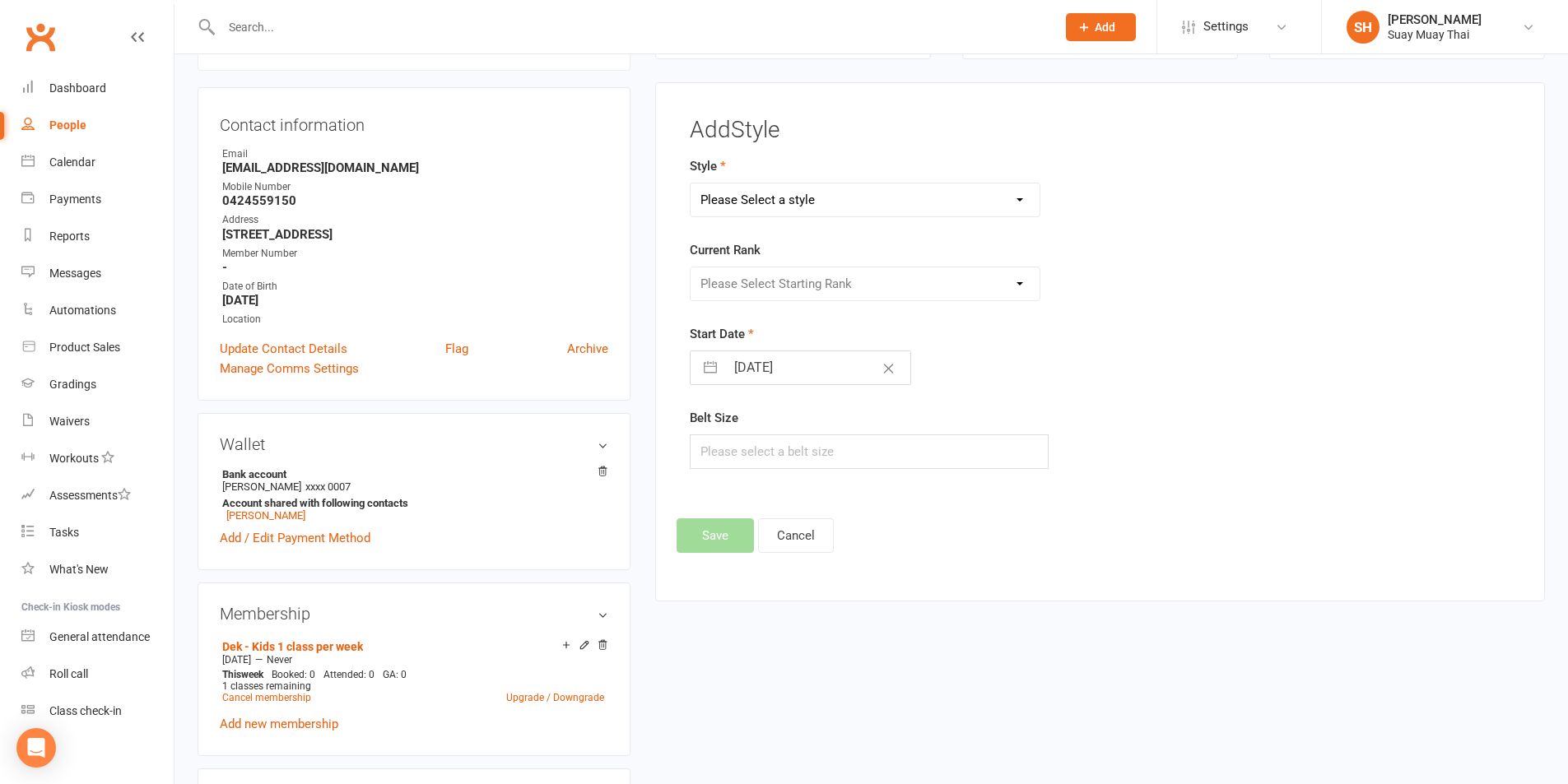
click at [836, 212] on select "Please Select a style Adults Muay Thai Kids Muay Thai Suay Sweat" at bounding box center [865, 200] width 350 height 33
select select "3618"
click at [691, 184] on select "Please Select a style Adults Muay Thai Kids Muay Thai Suay Sweat" at bounding box center [865, 200] width 350 height 33
click at [824, 283] on select "Please Select Starting Rank White Band Yellow Band Green Band Blue Band Red Ban…" at bounding box center [865, 284] width 350 height 33
select select "42851"
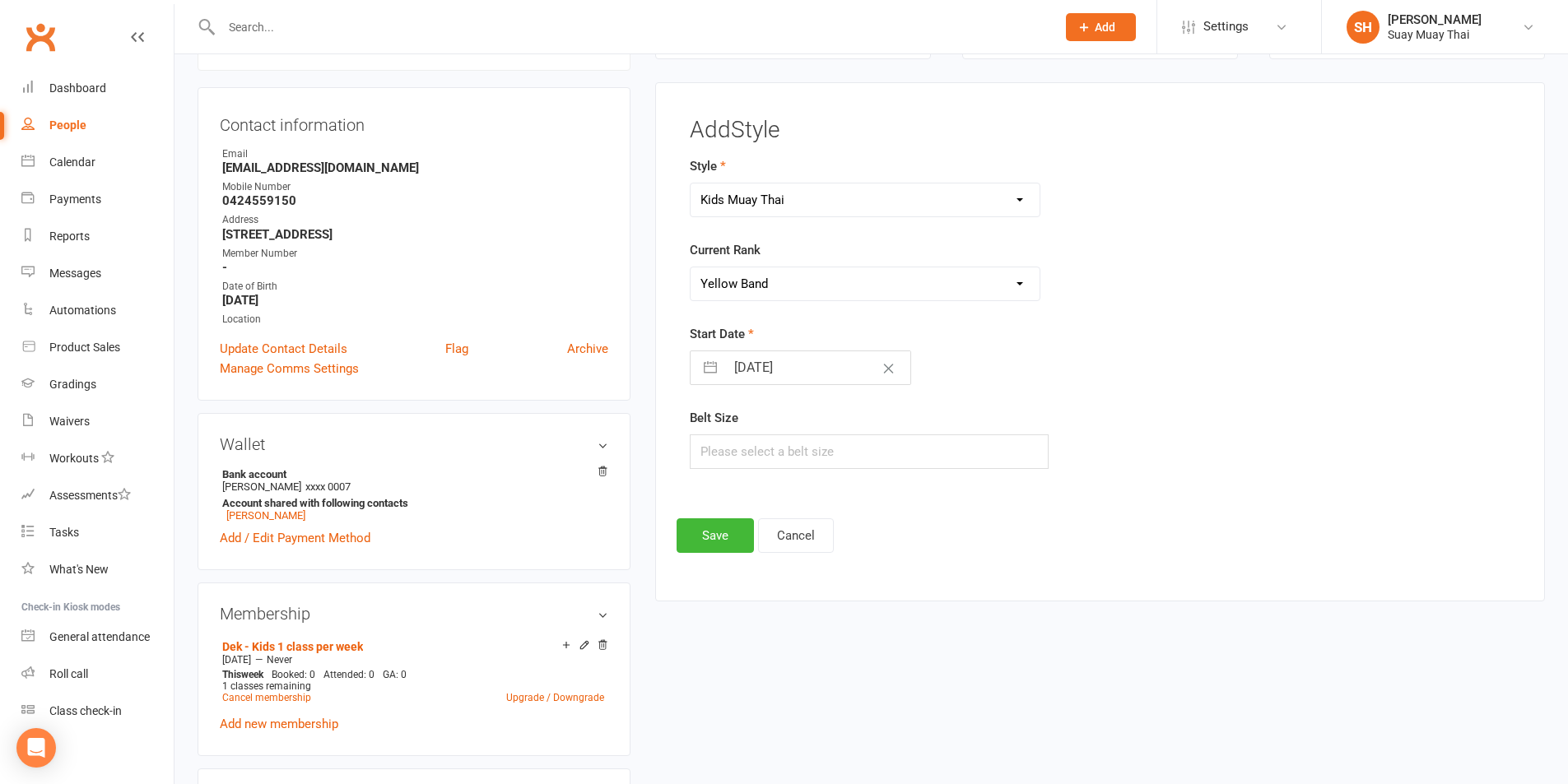
click at [691, 267] on select "Please Select Starting Rank White Band Yellow Band Green Band Blue Band Red Ban…" at bounding box center [865, 284] width 350 height 33
select select "8"
select select "2025"
select select "9"
select select "2025"
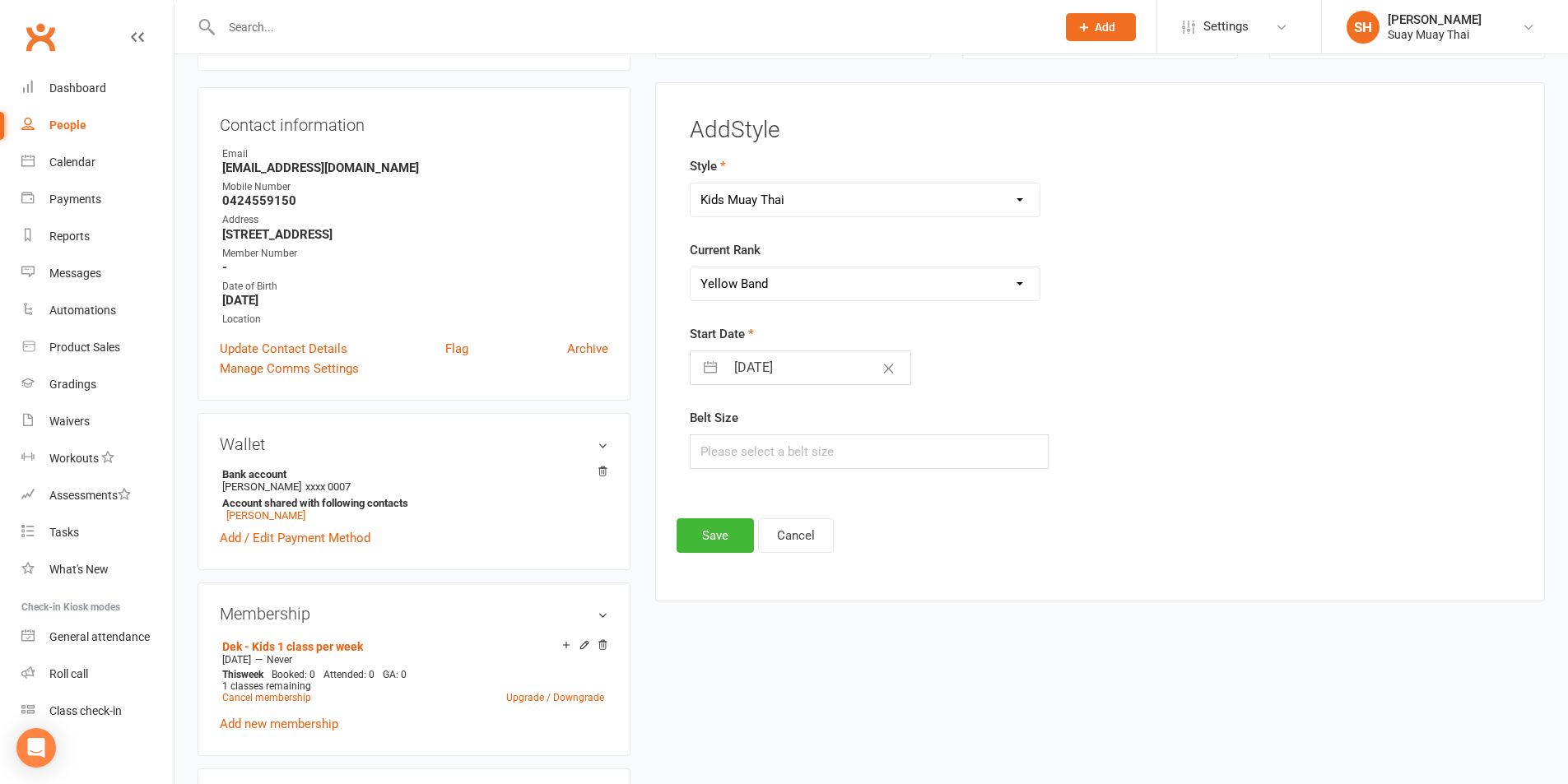
select select "10"
select select "2025"
click at [820, 364] on input "11 Oct 2025" at bounding box center [817, 368] width 185 height 33
click at [723, 432] on icon "Move backward to switch to the previous month." at bounding box center [724, 433] width 16 height 16
select select "7"
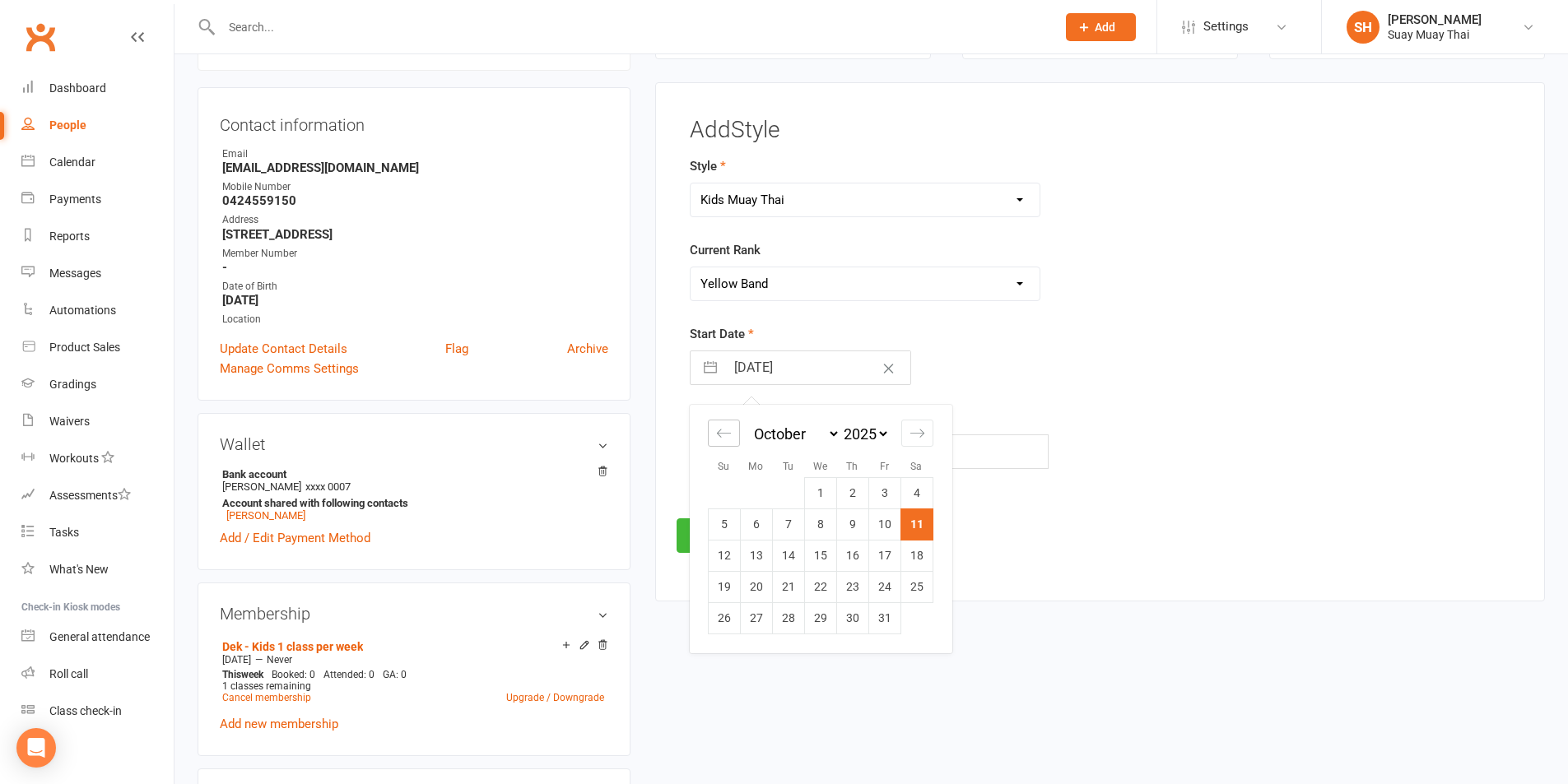
select select "2025"
click at [720, 432] on icon "Move backward to switch to the previous month." at bounding box center [724, 433] width 16 height 16
select select "6"
select select "2025"
click at [927, 429] on div "Move forward to switch to the next month." at bounding box center [917, 433] width 32 height 27
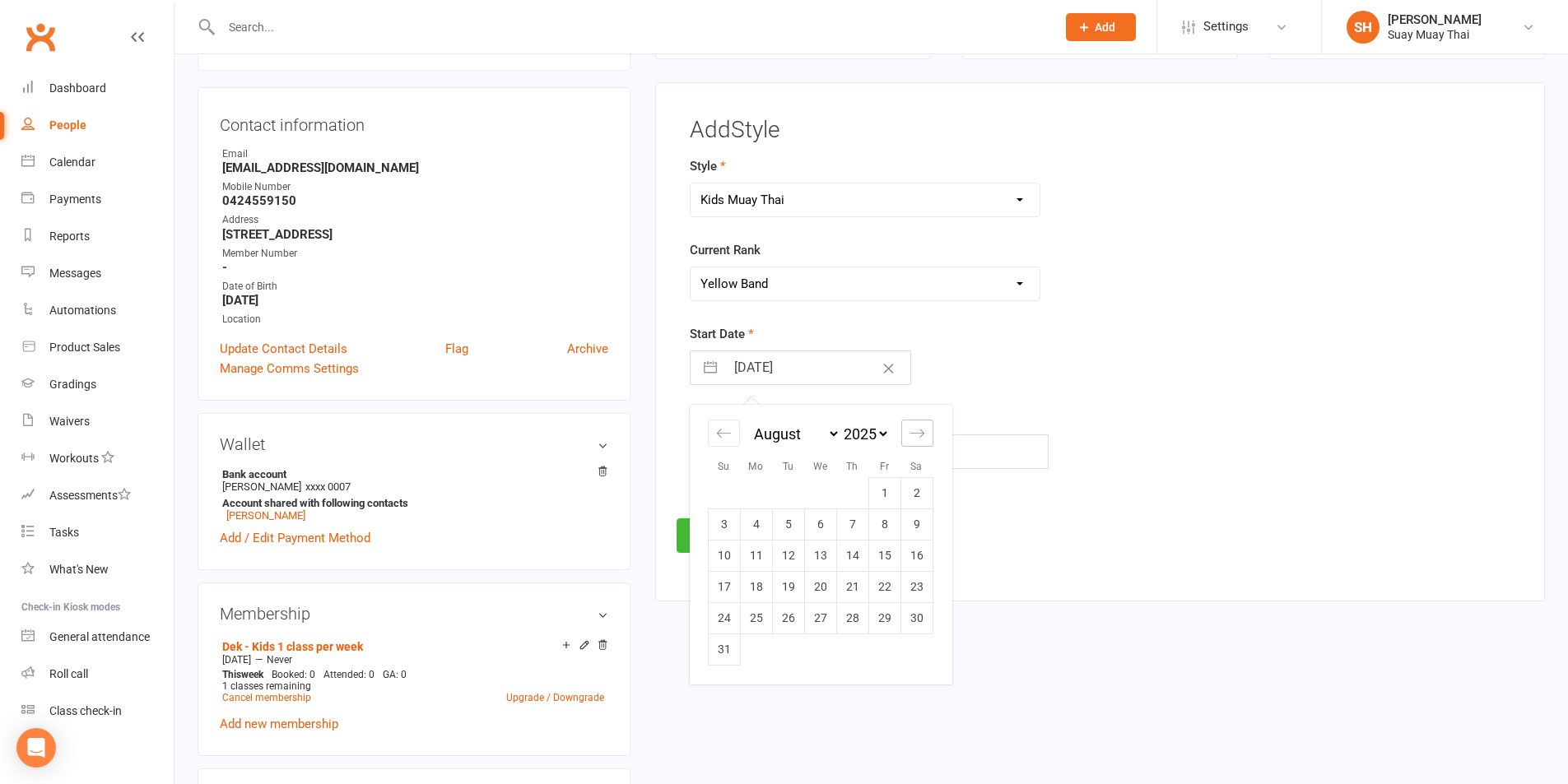
select select "9"
select select "2025"
click at [927, 429] on div "Move forward to switch to the next month." at bounding box center [917, 433] width 32 height 27
select select "10"
select select "2025"
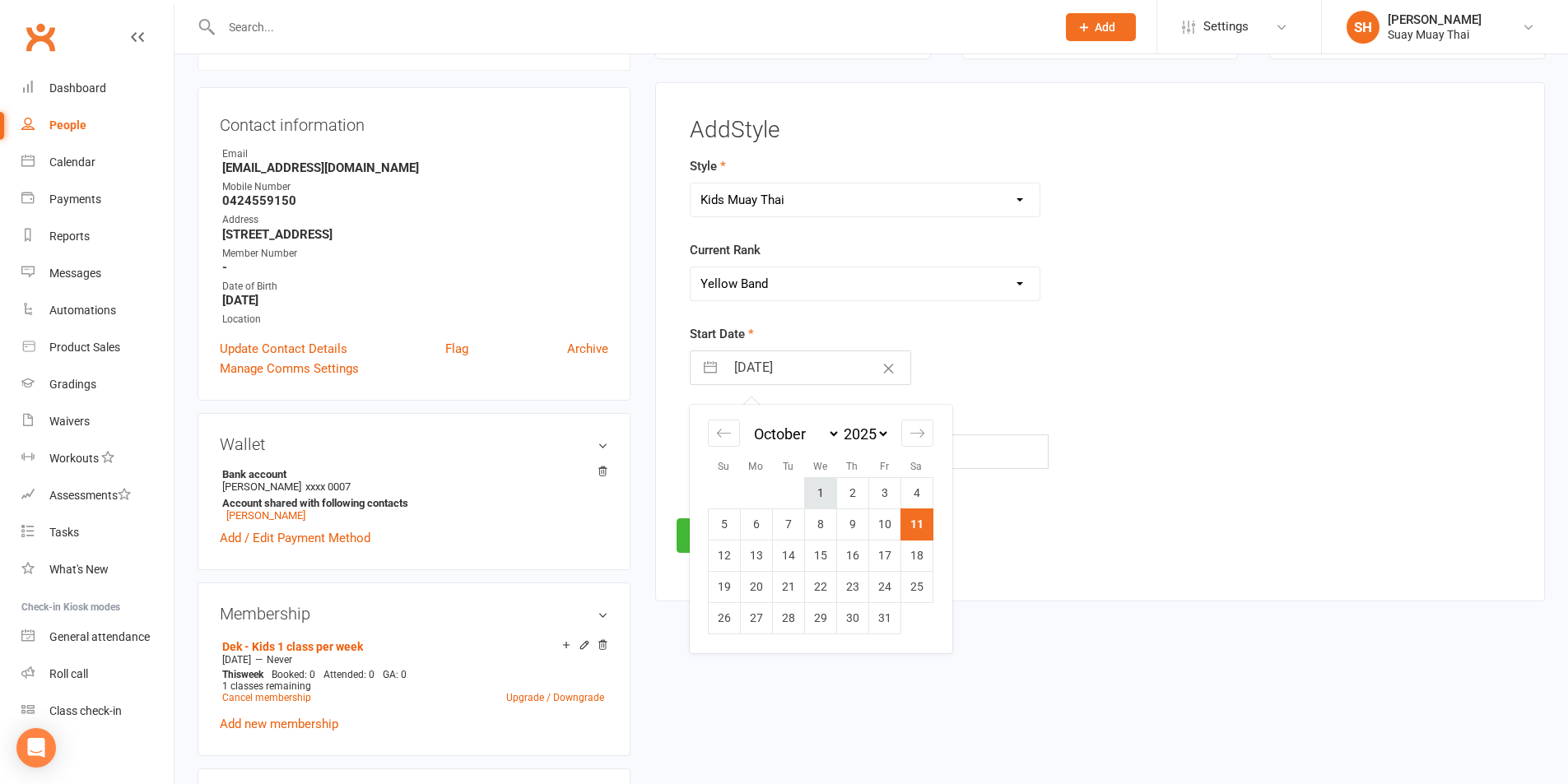
click at [810, 489] on td "1" at bounding box center [820, 493] width 32 height 31
type input "01 Oct 2025"
click at [718, 525] on button "Save" at bounding box center [715, 536] width 77 height 35
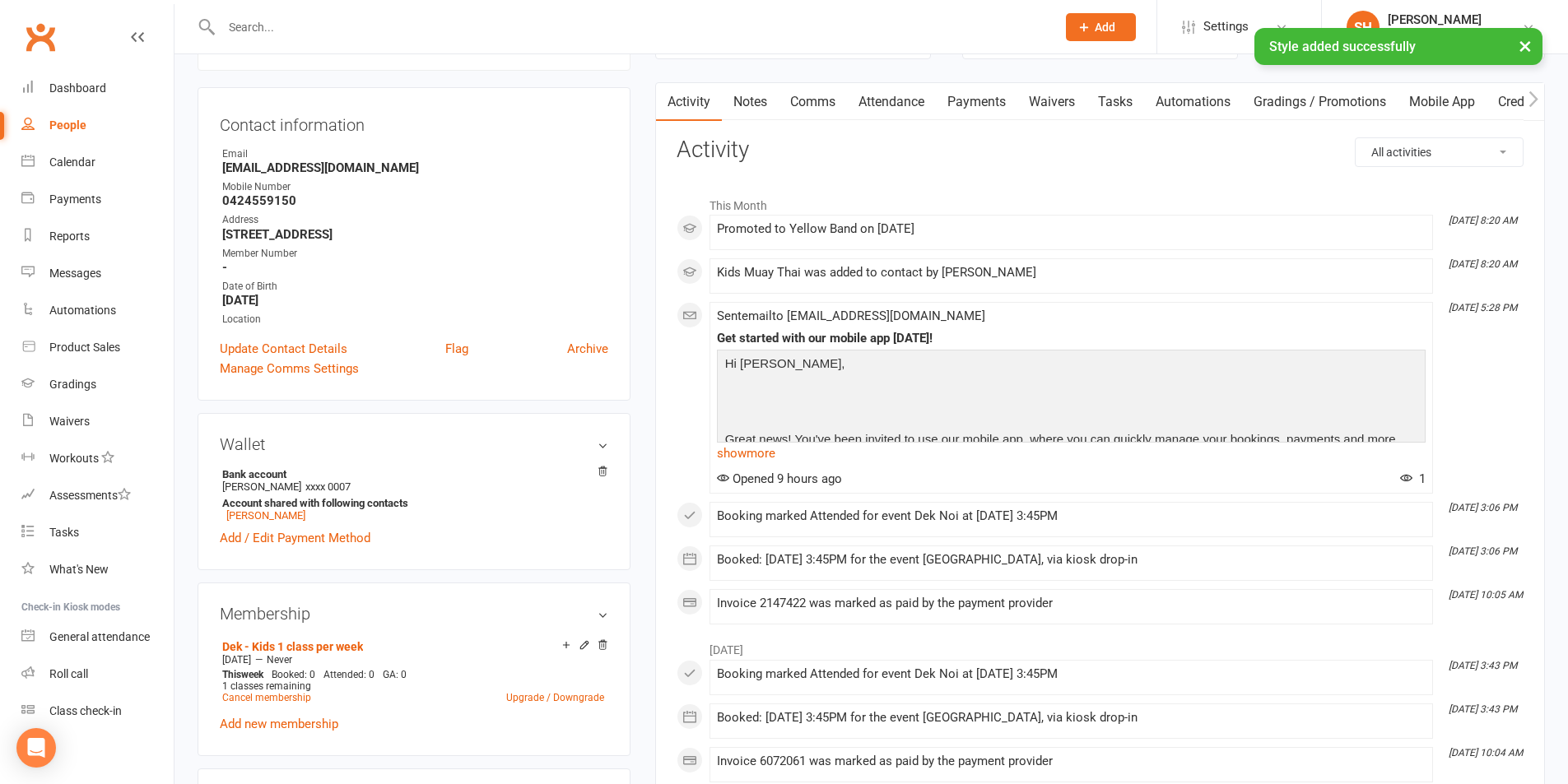
select select "100"
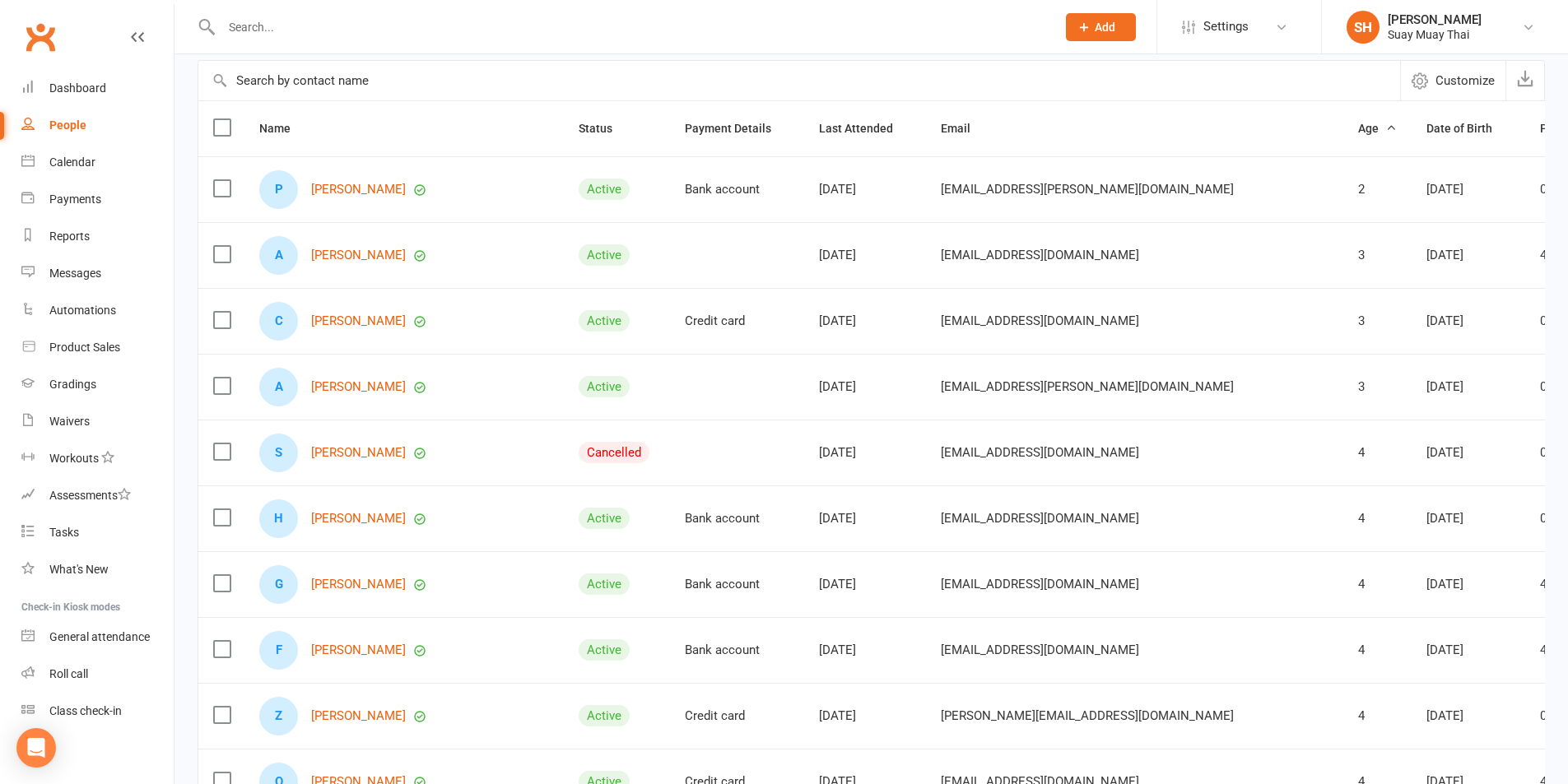
scroll to position [274, 0]
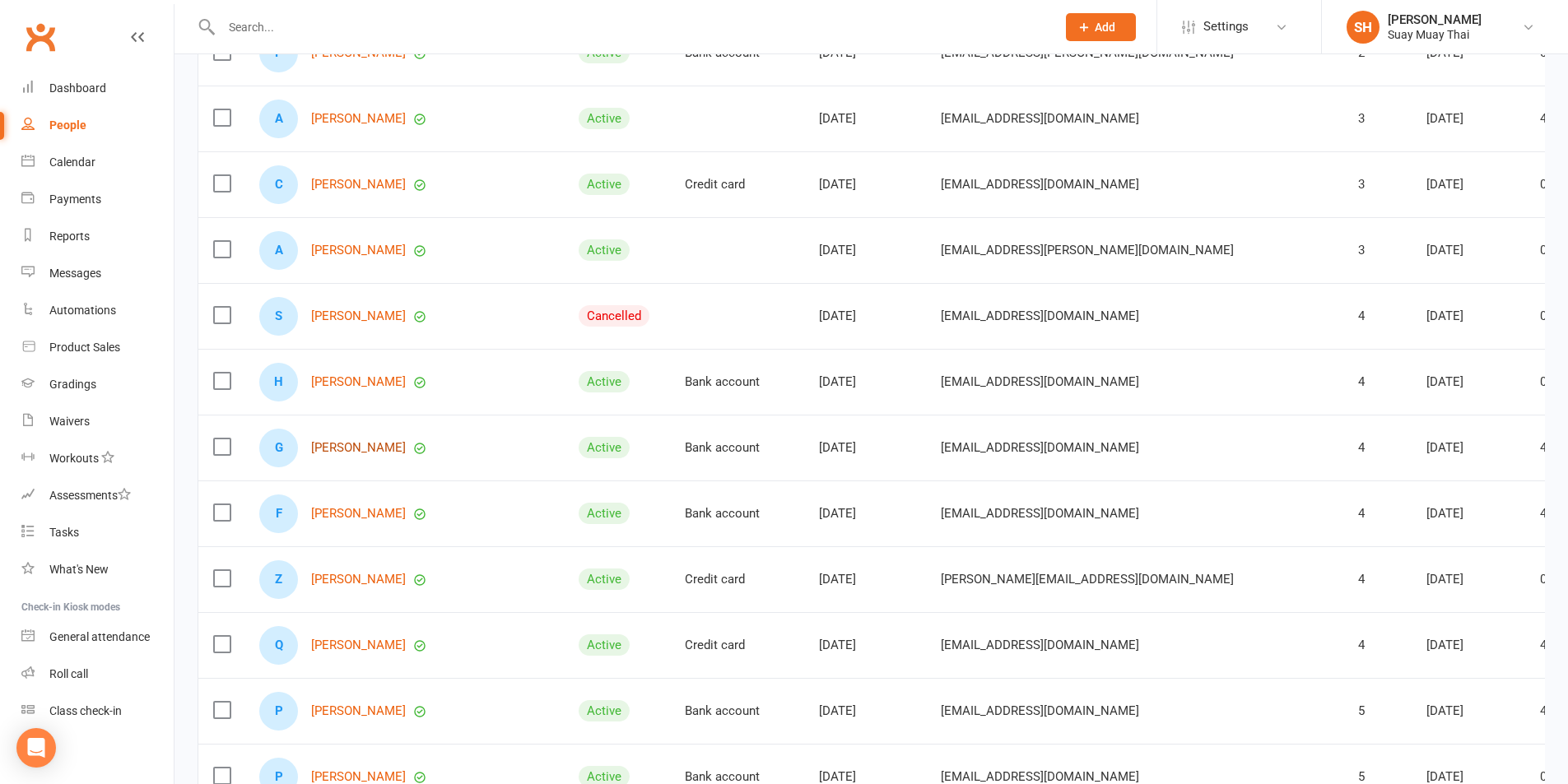
click at [331, 450] on link "[PERSON_NAME]" at bounding box center [358, 448] width 95 height 14
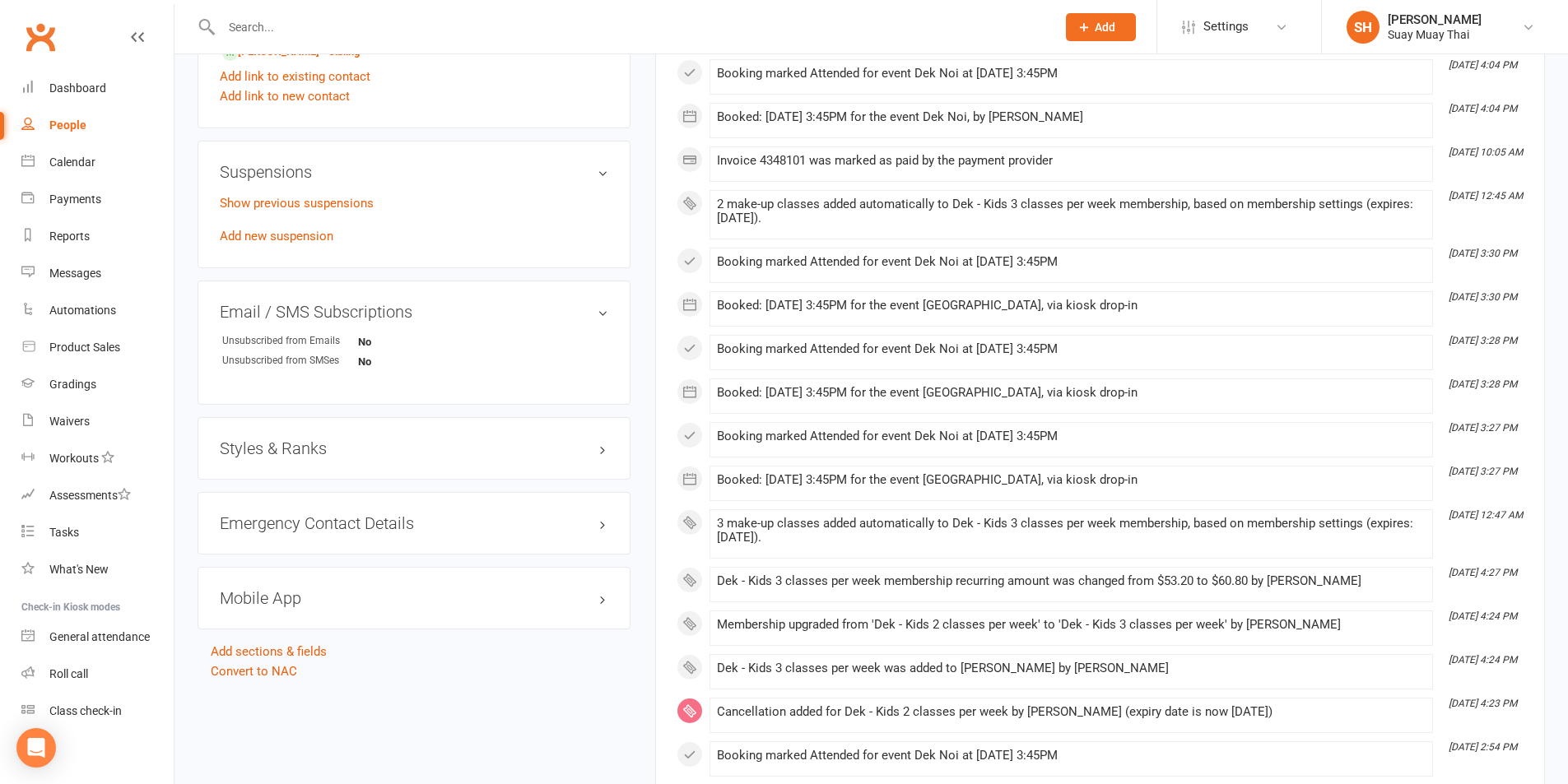
scroll to position [1098, 0]
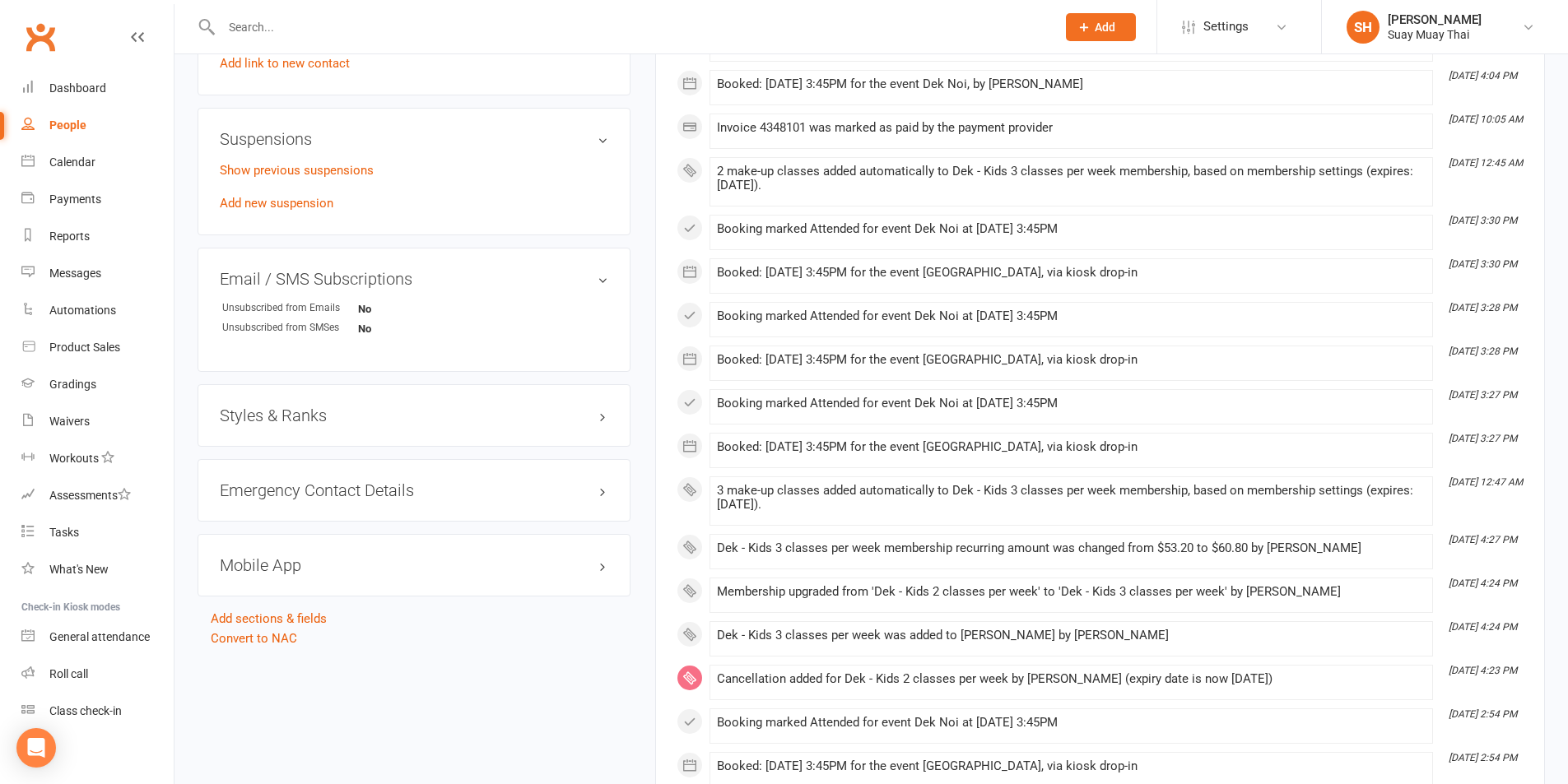
click at [568, 416] on h3 "Styles & Ranks" at bounding box center [414, 415] width 389 height 18
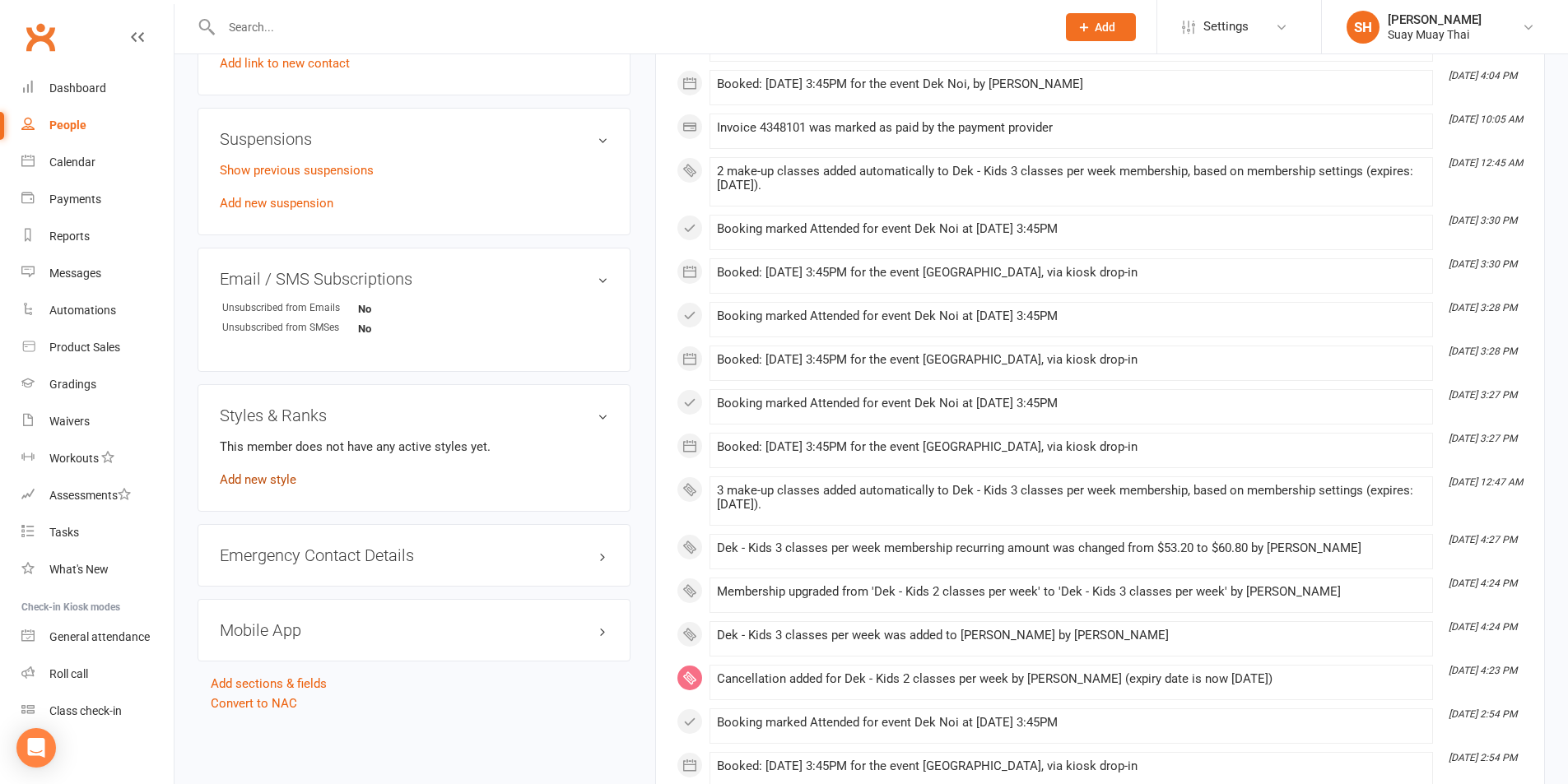
click at [266, 473] on link "Add new style" at bounding box center [258, 480] width 76 height 15
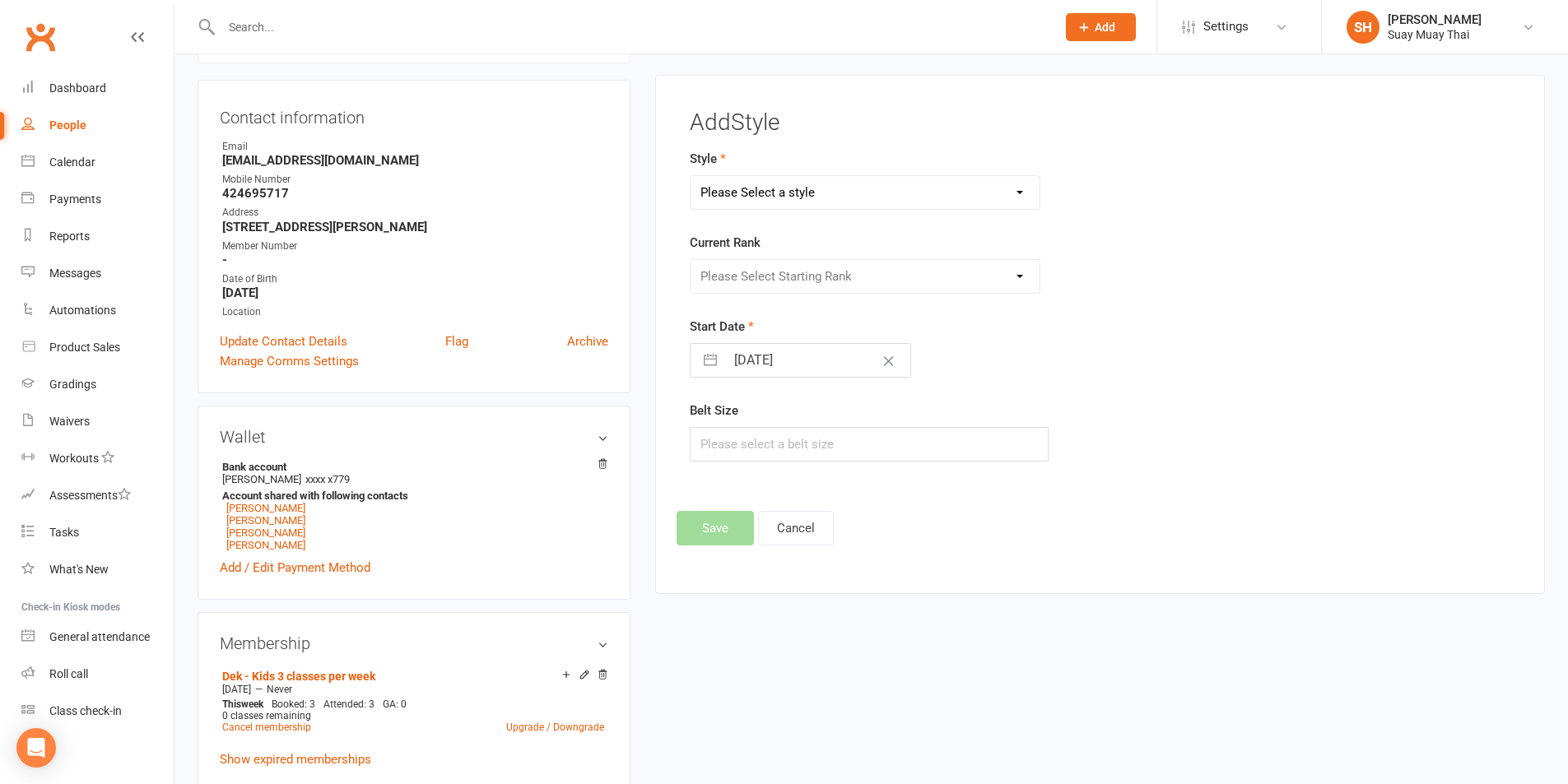
scroll to position [140, 0]
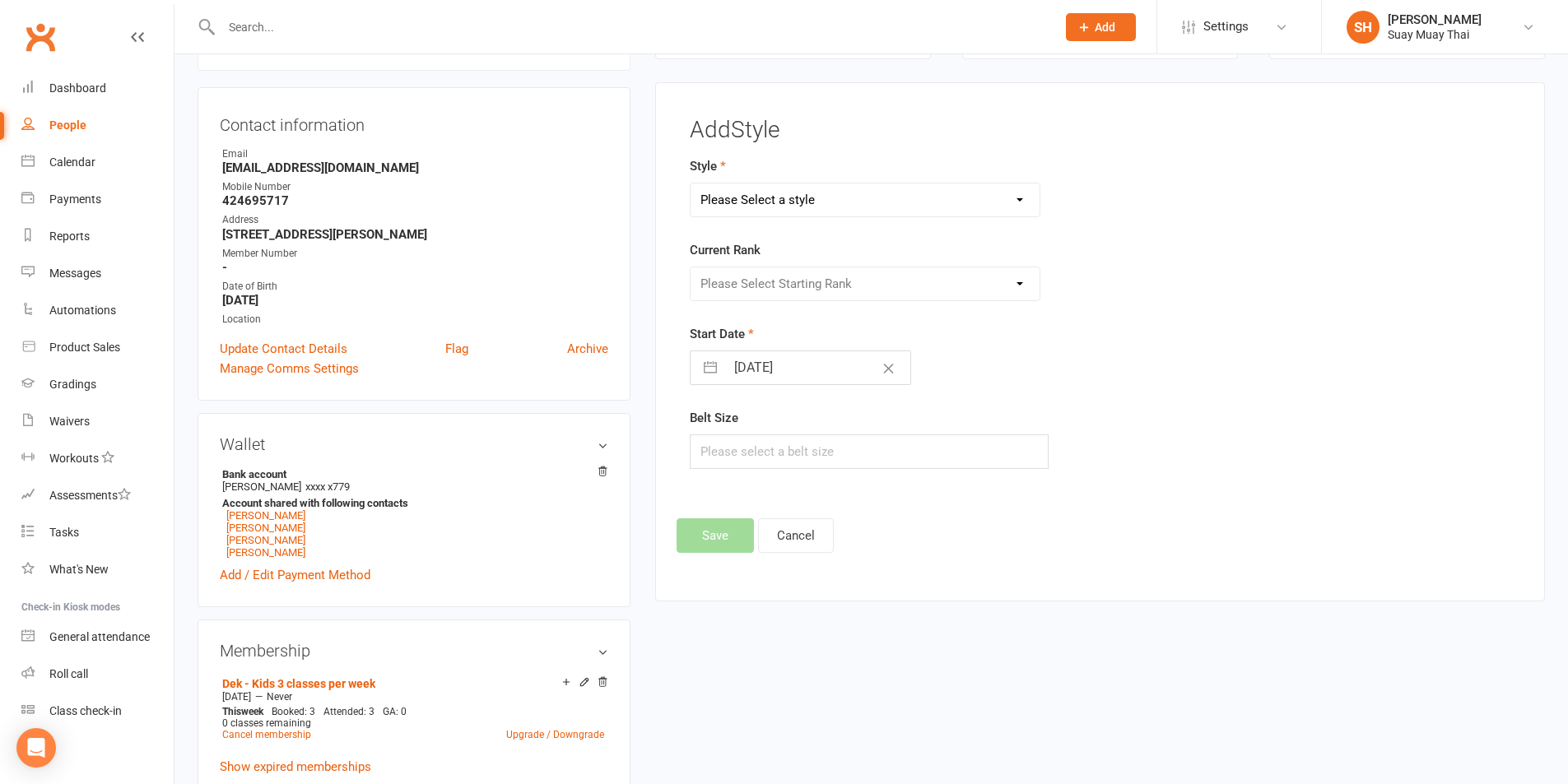
click at [825, 206] on select "Please Select a style Adults Muay Thai Kids Muay Thai Suay Sweat" at bounding box center [865, 200] width 350 height 33
select select "3618"
click at [691, 184] on select "Please Select a style Adults Muay Thai Kids Muay Thai Suay Sweat" at bounding box center [865, 200] width 350 height 33
click at [794, 283] on select "Please Select Starting Rank White Band Yellow Band Green Band Blue Band Red Ban…" at bounding box center [865, 284] width 350 height 33
select select "42852"
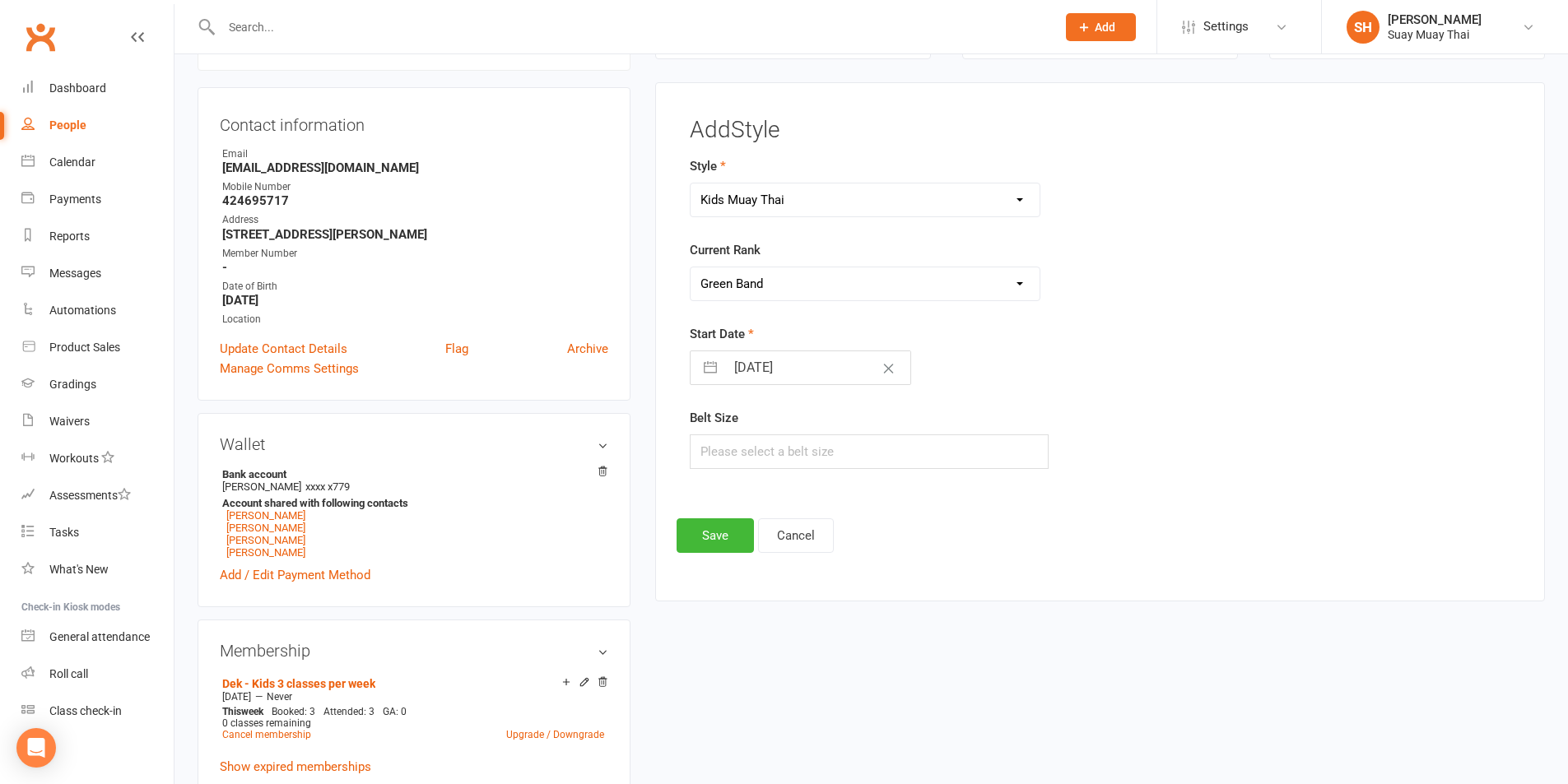
click at [691, 267] on select "Please Select Starting Rank White Band Yellow Band Green Band Blue Band Red Ban…" at bounding box center [865, 284] width 350 height 33
select select "8"
select select "2025"
select select "9"
select select "2025"
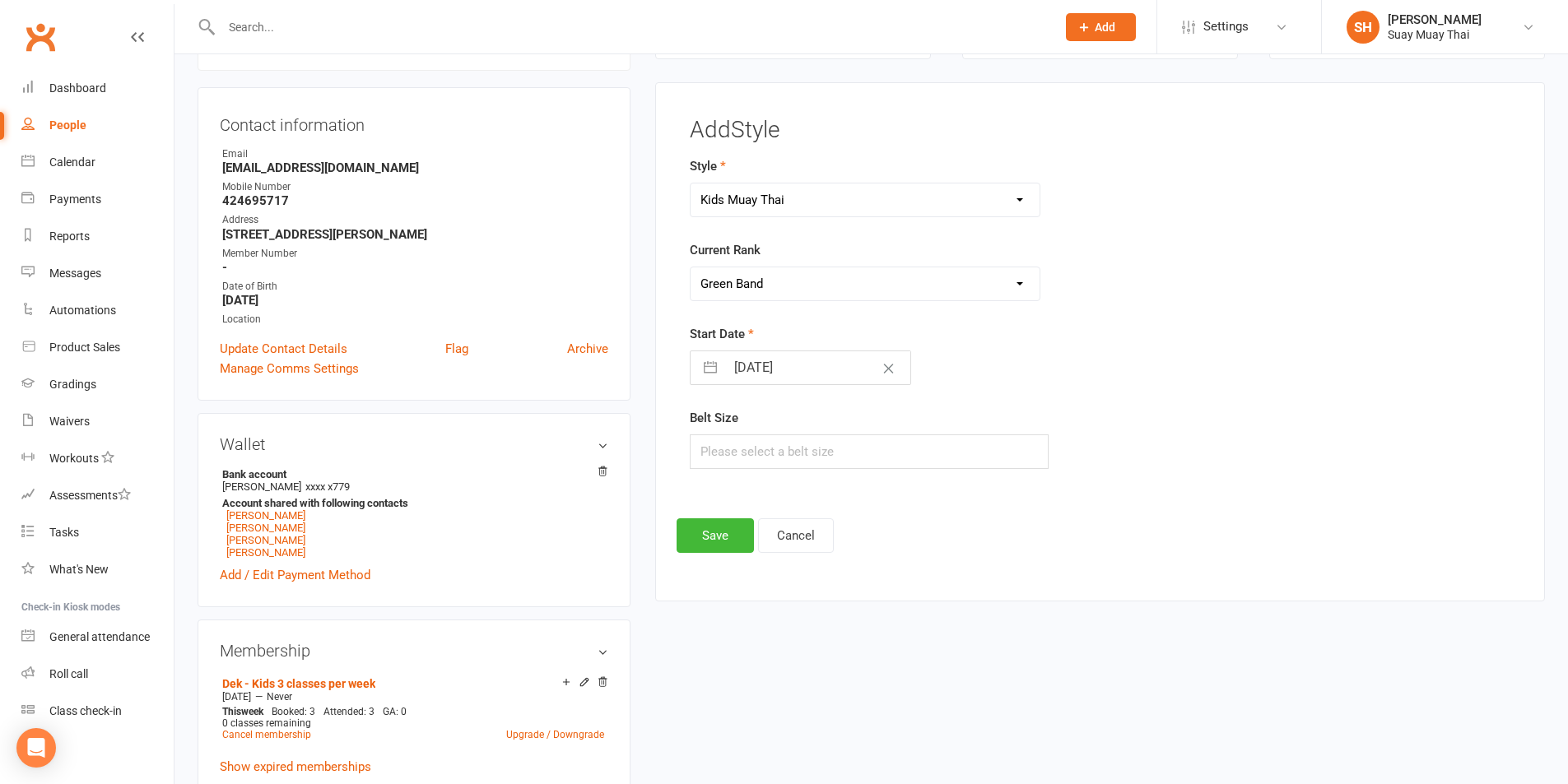
select select "10"
select select "2025"
click at [764, 375] on input "11 Oct 2025" at bounding box center [817, 368] width 185 height 33
click at [823, 486] on td "1" at bounding box center [820, 493] width 32 height 31
type input "01 Oct 2025"
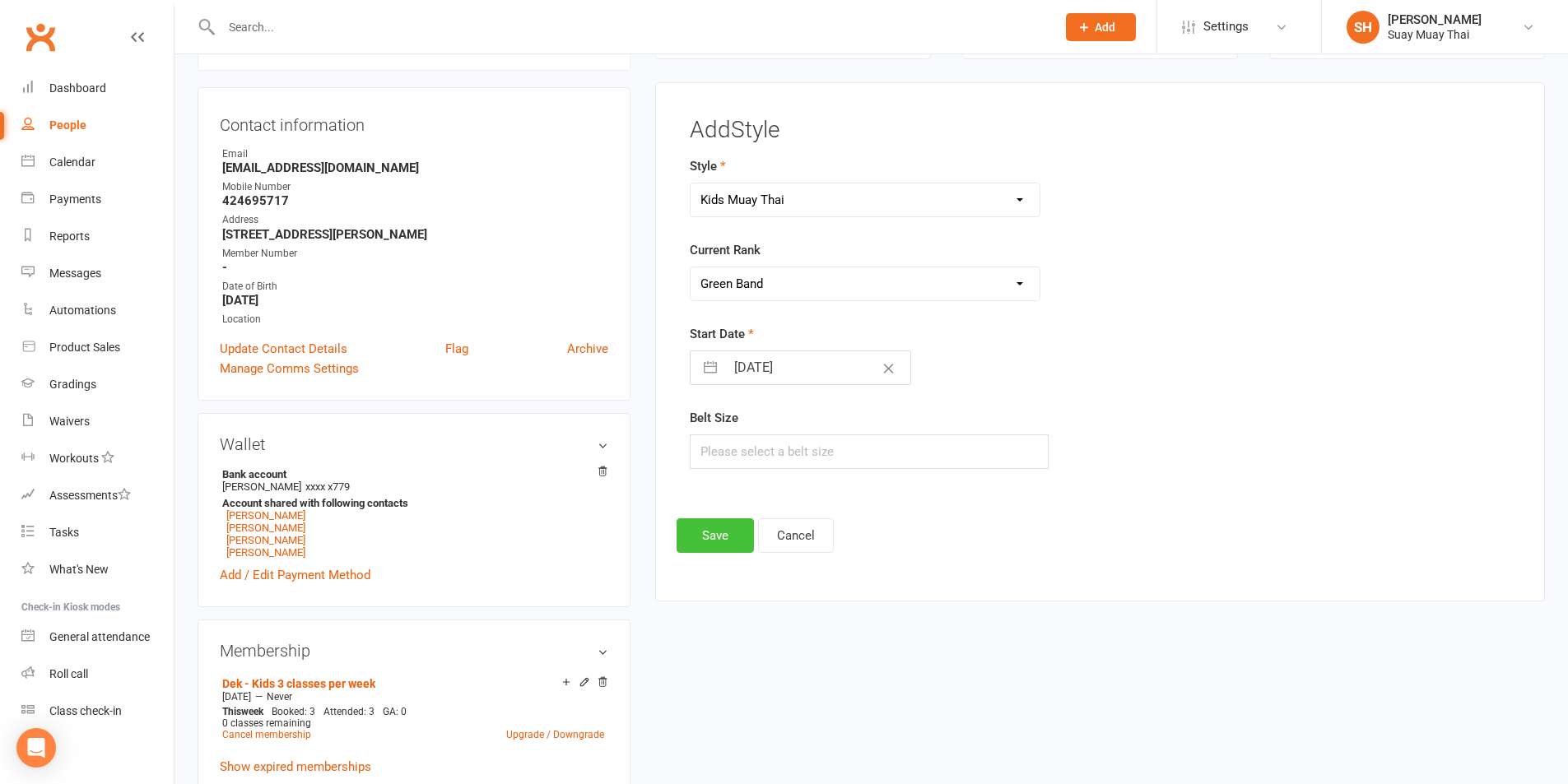
click at [690, 529] on button "Save" at bounding box center [715, 536] width 77 height 35
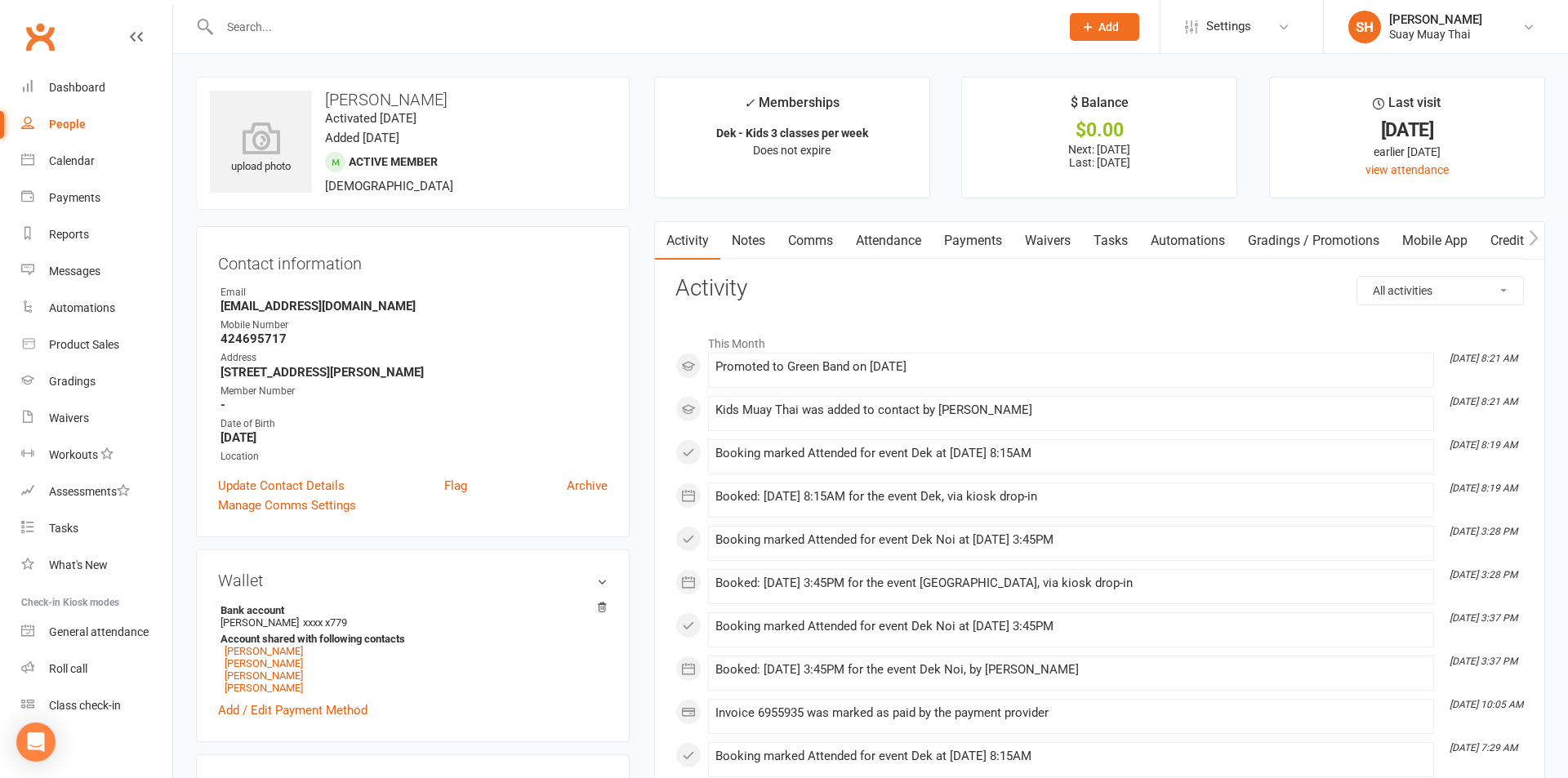
select select "100"
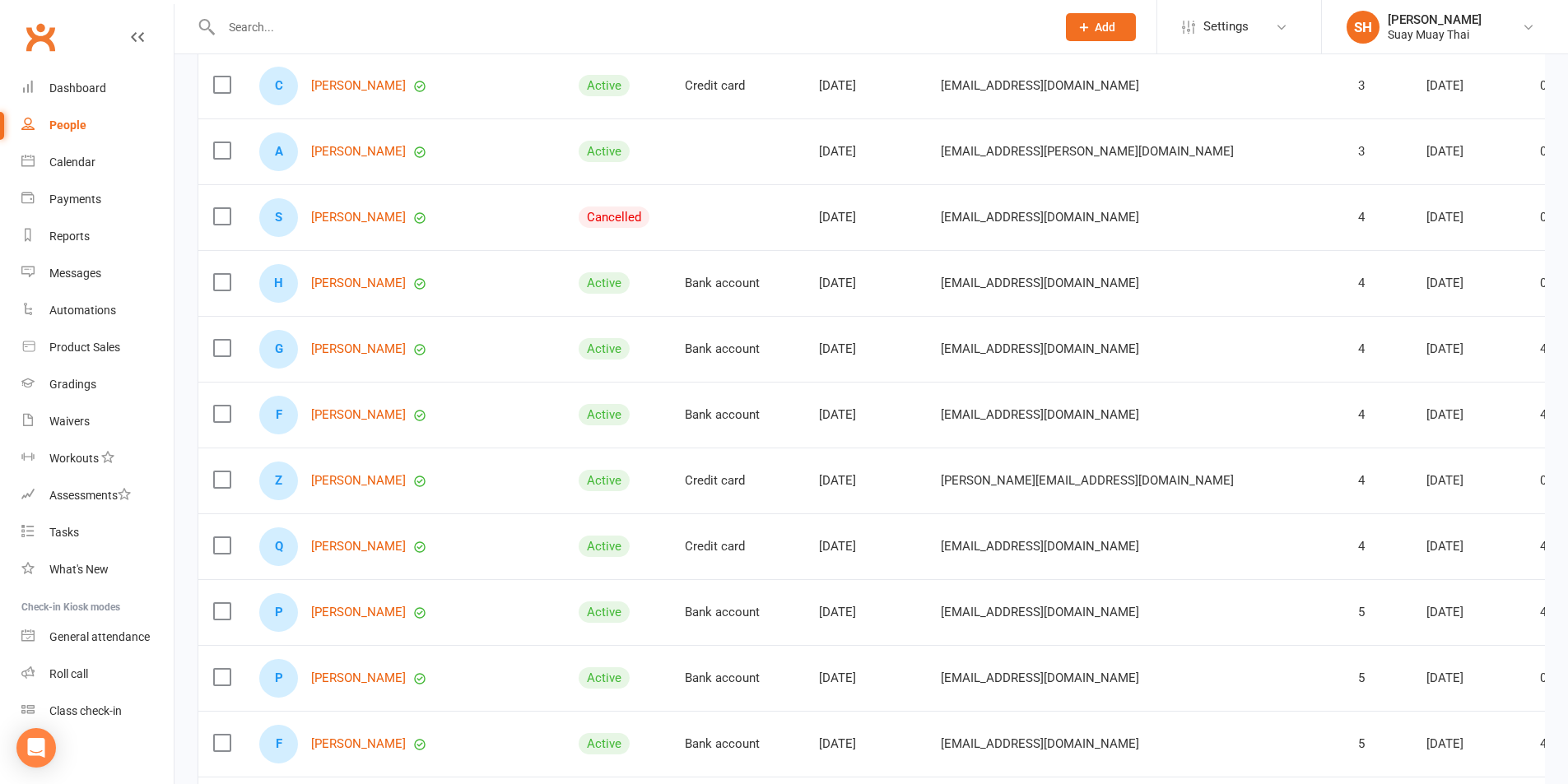
scroll to position [411, 0]
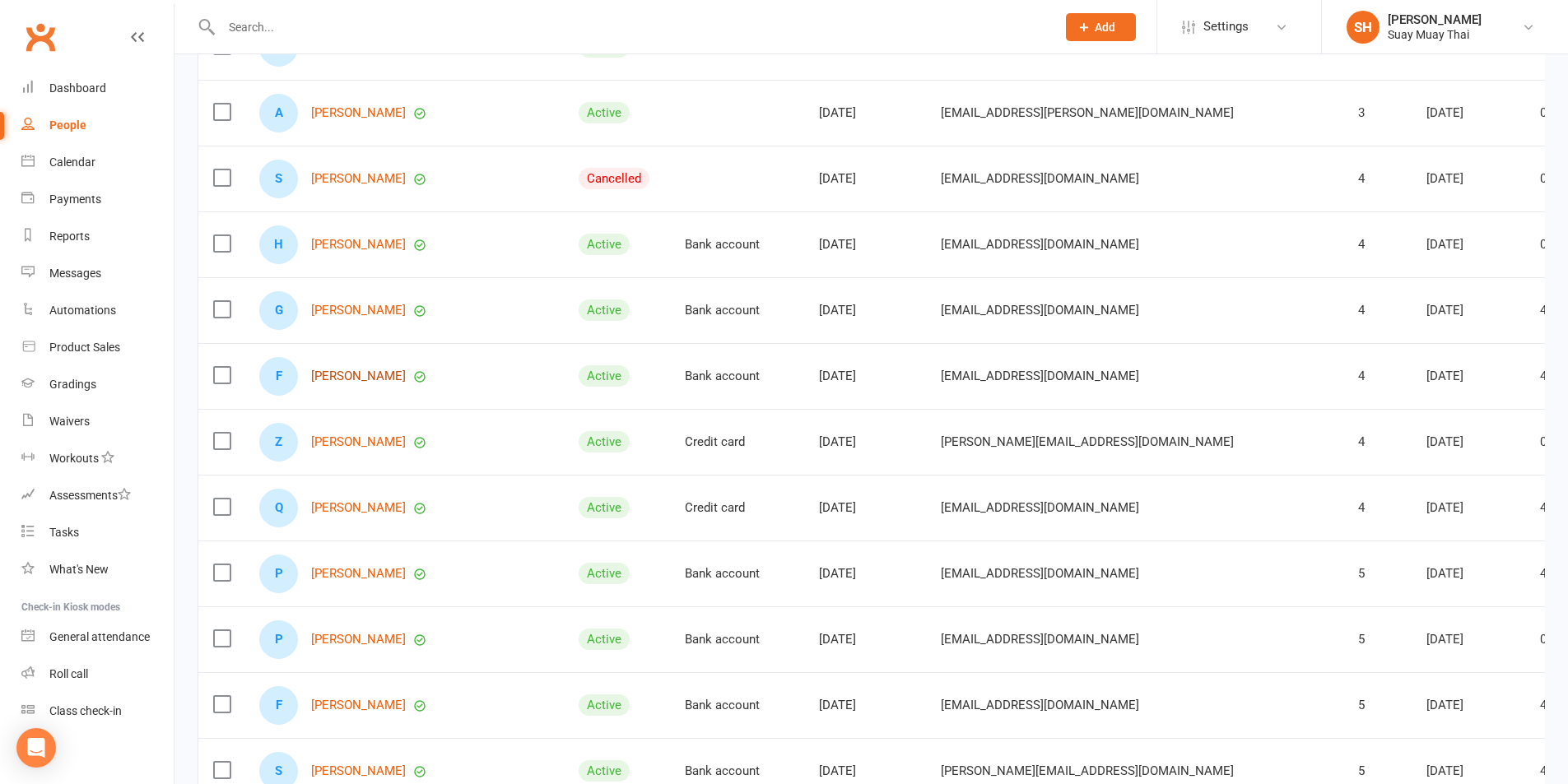
click at [364, 382] on link "Finlay Moffatt" at bounding box center [358, 376] width 95 height 14
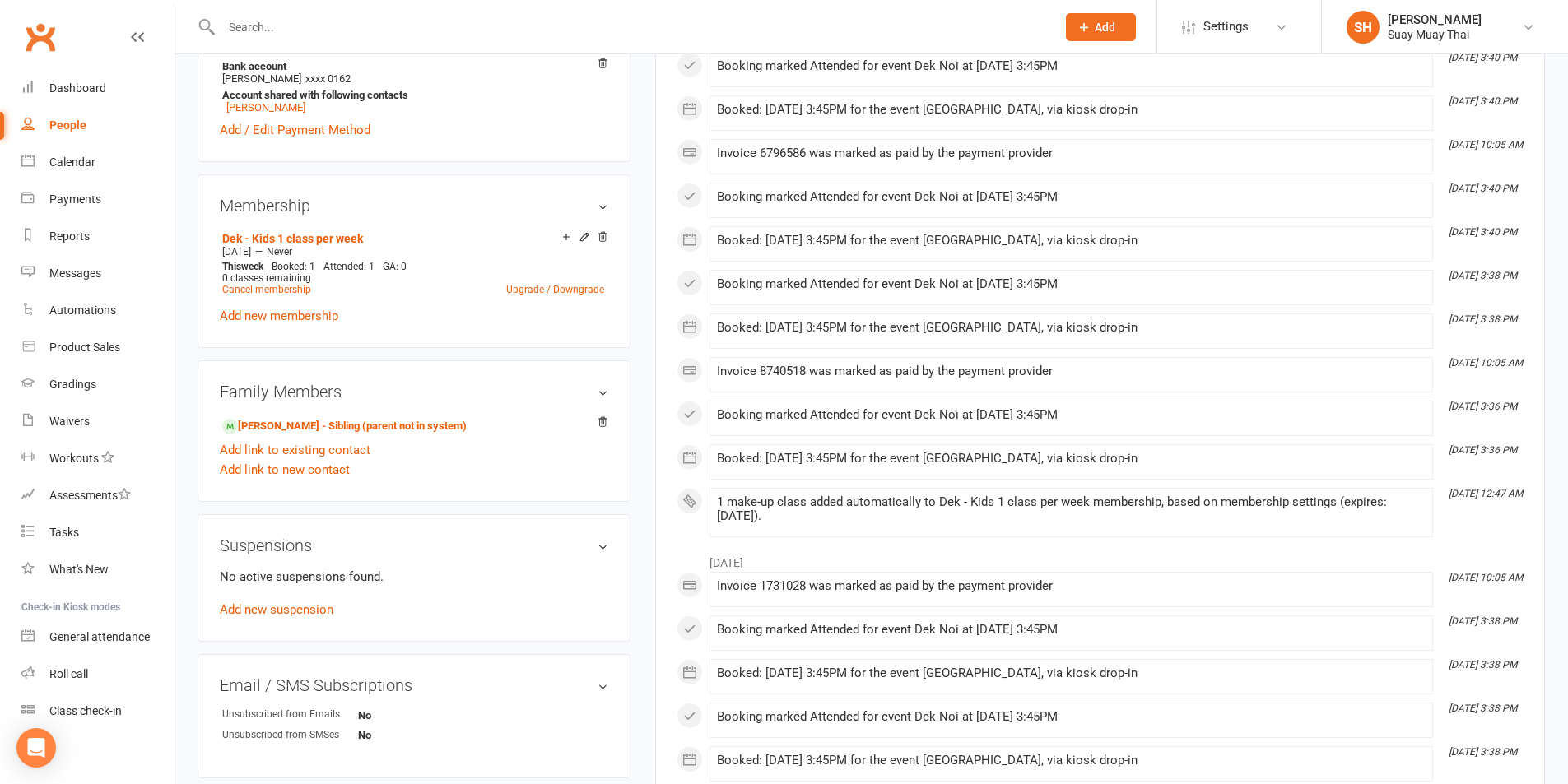
scroll to position [823, 0]
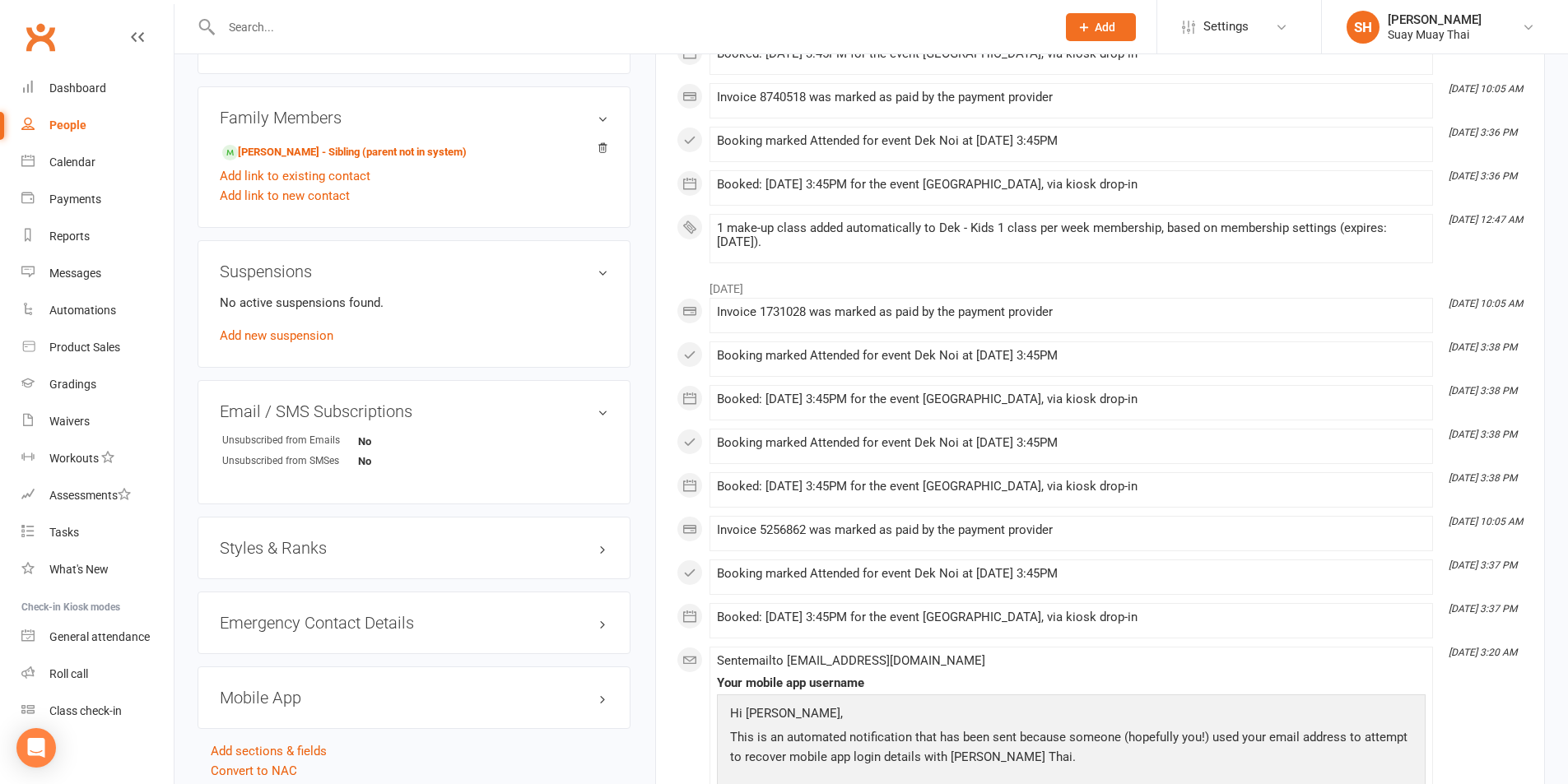
click at [404, 544] on h3 "Styles & Ranks" at bounding box center [414, 547] width 389 height 18
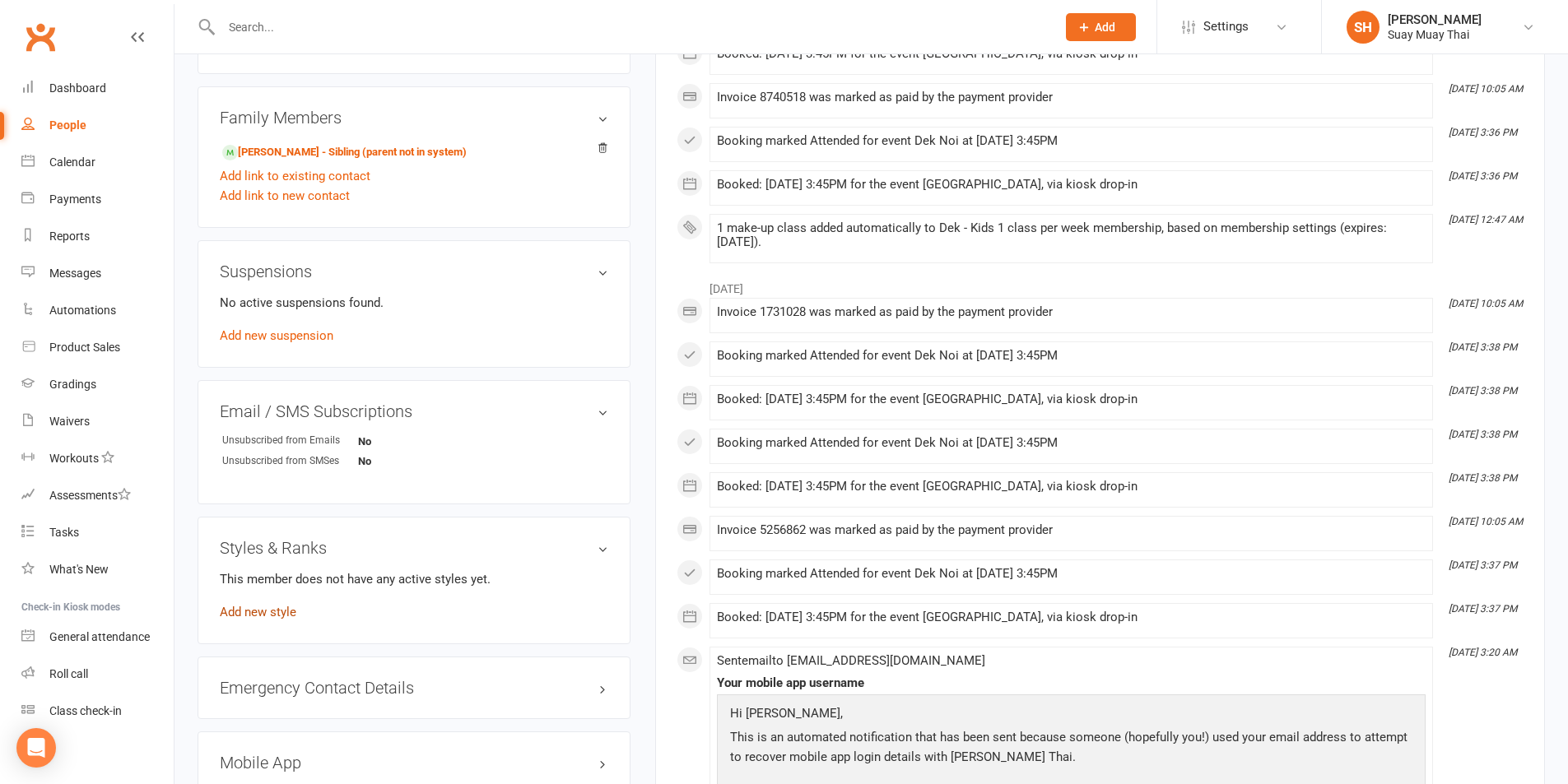
click at [259, 608] on link "Add new style" at bounding box center [258, 611] width 76 height 15
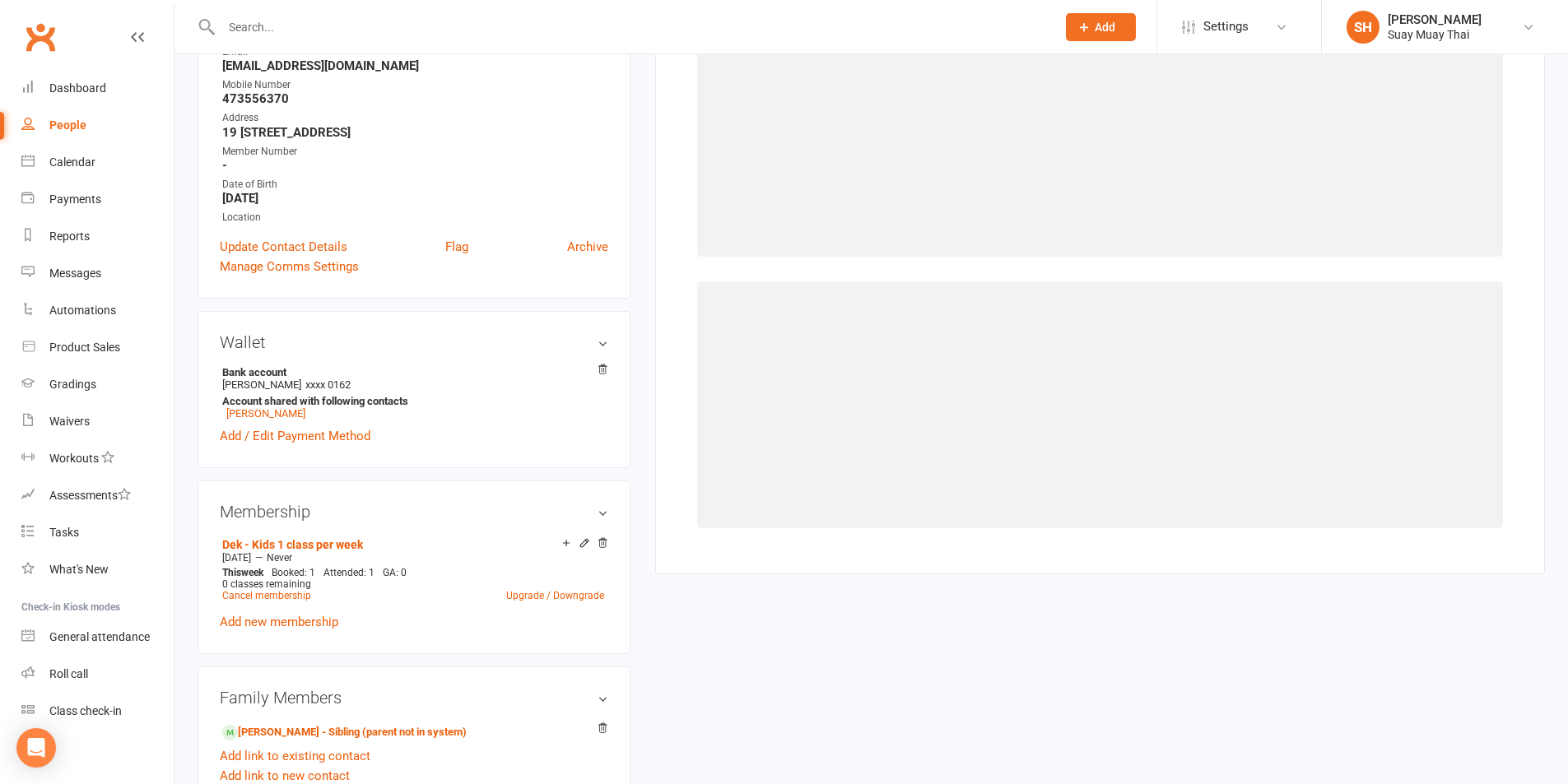
scroll to position [140, 0]
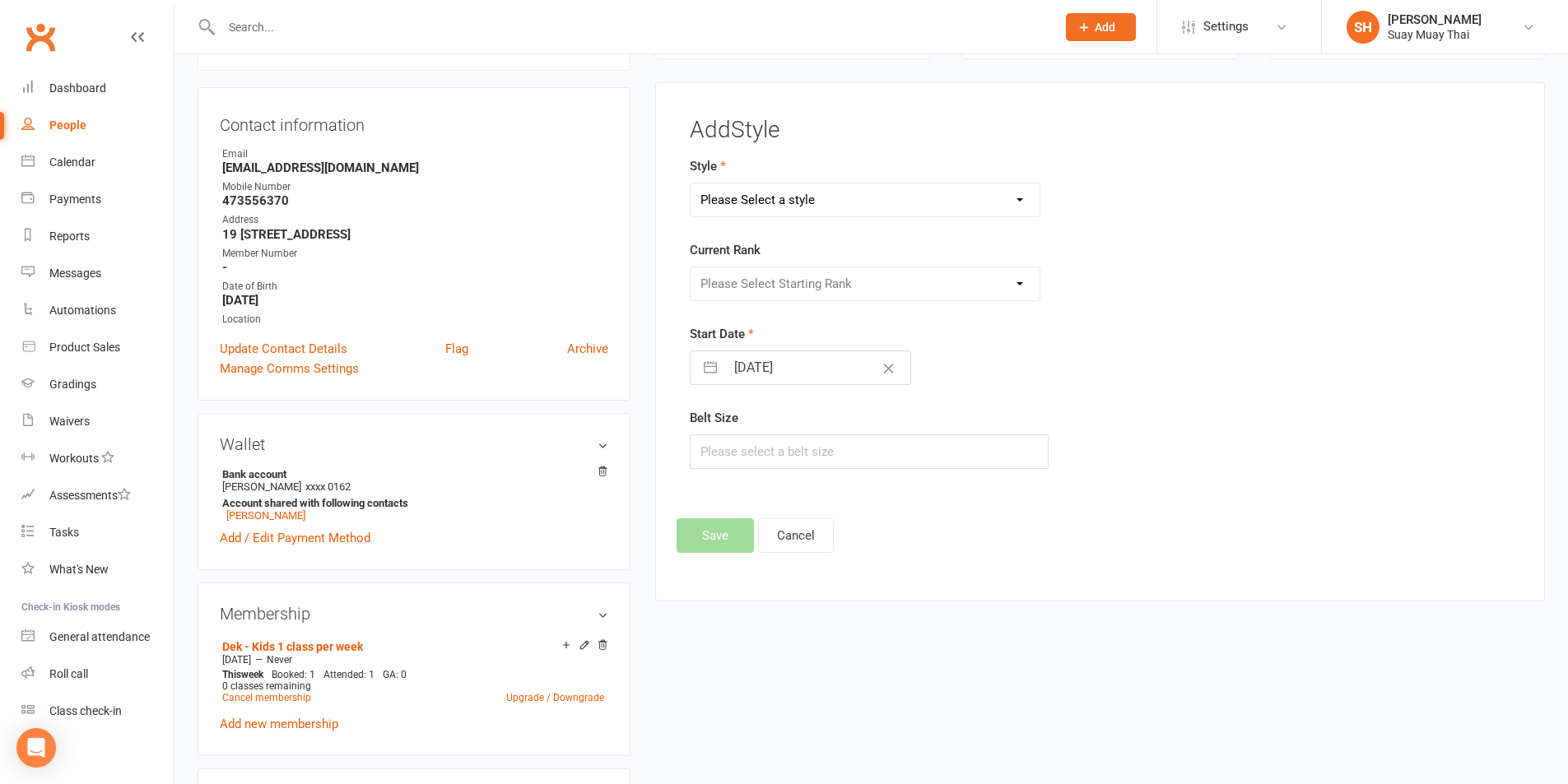
drag, startPoint x: 788, startPoint y: 200, endPoint x: 791, endPoint y: 212, distance: 12.4
click at [788, 200] on select "Please Select a style Adults Muay Thai Kids Muay Thai Suay Sweat" at bounding box center [865, 200] width 350 height 33
select select "3618"
click at [691, 184] on select "Please Select a style Adults Muay Thai Kids Muay Thai Suay Sweat" at bounding box center [865, 200] width 350 height 33
click at [793, 278] on select "Please Select Starting Rank White Band Yellow Band Green Band Blue Band Red Ban…" at bounding box center [865, 284] width 350 height 33
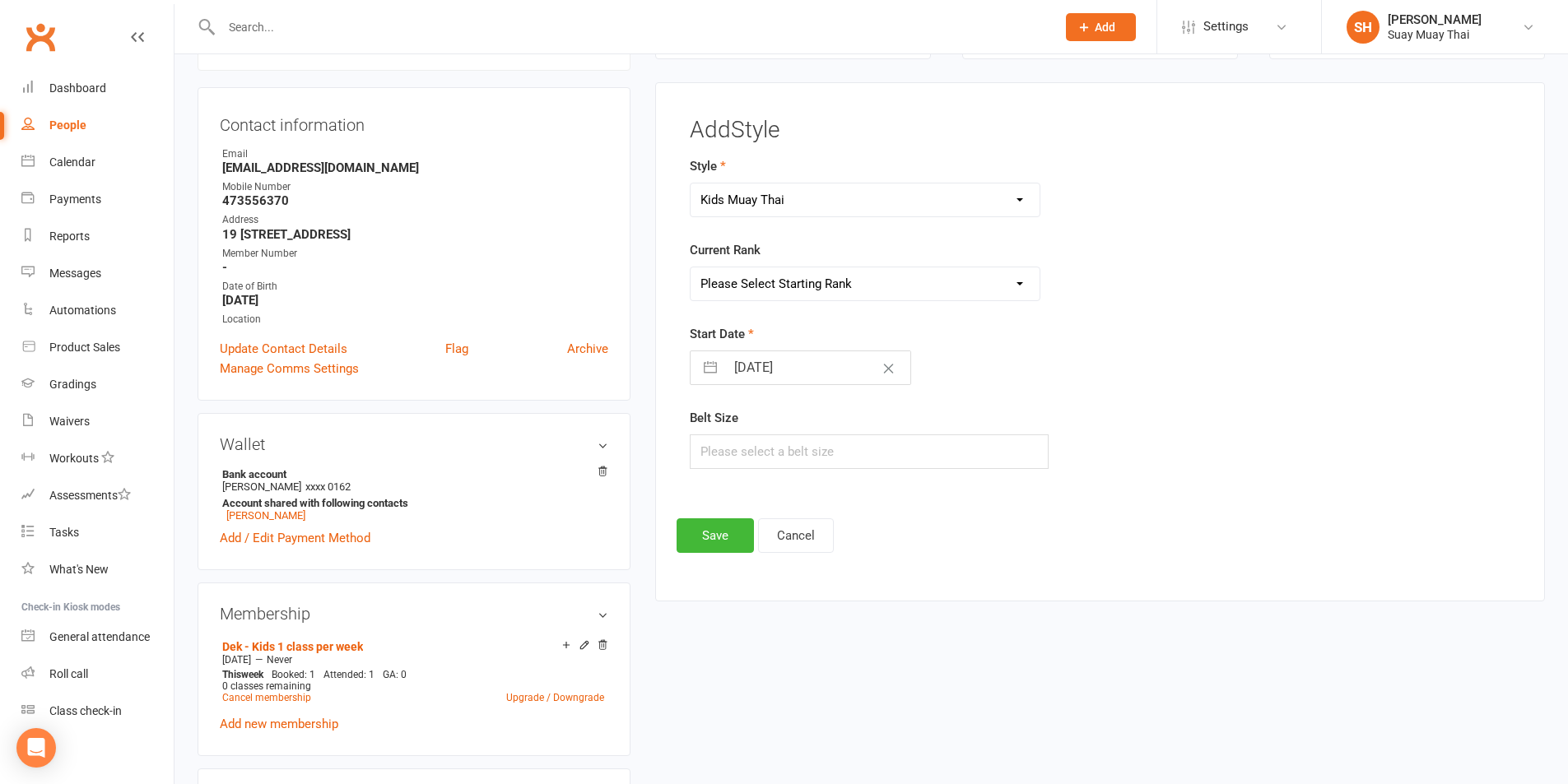
select select "42851"
click at [691, 267] on select "Please Select Starting Rank White Band Yellow Band Green Band Blue Band Red Ban…" at bounding box center [865, 284] width 350 height 33
select select "8"
select select "2025"
select select "9"
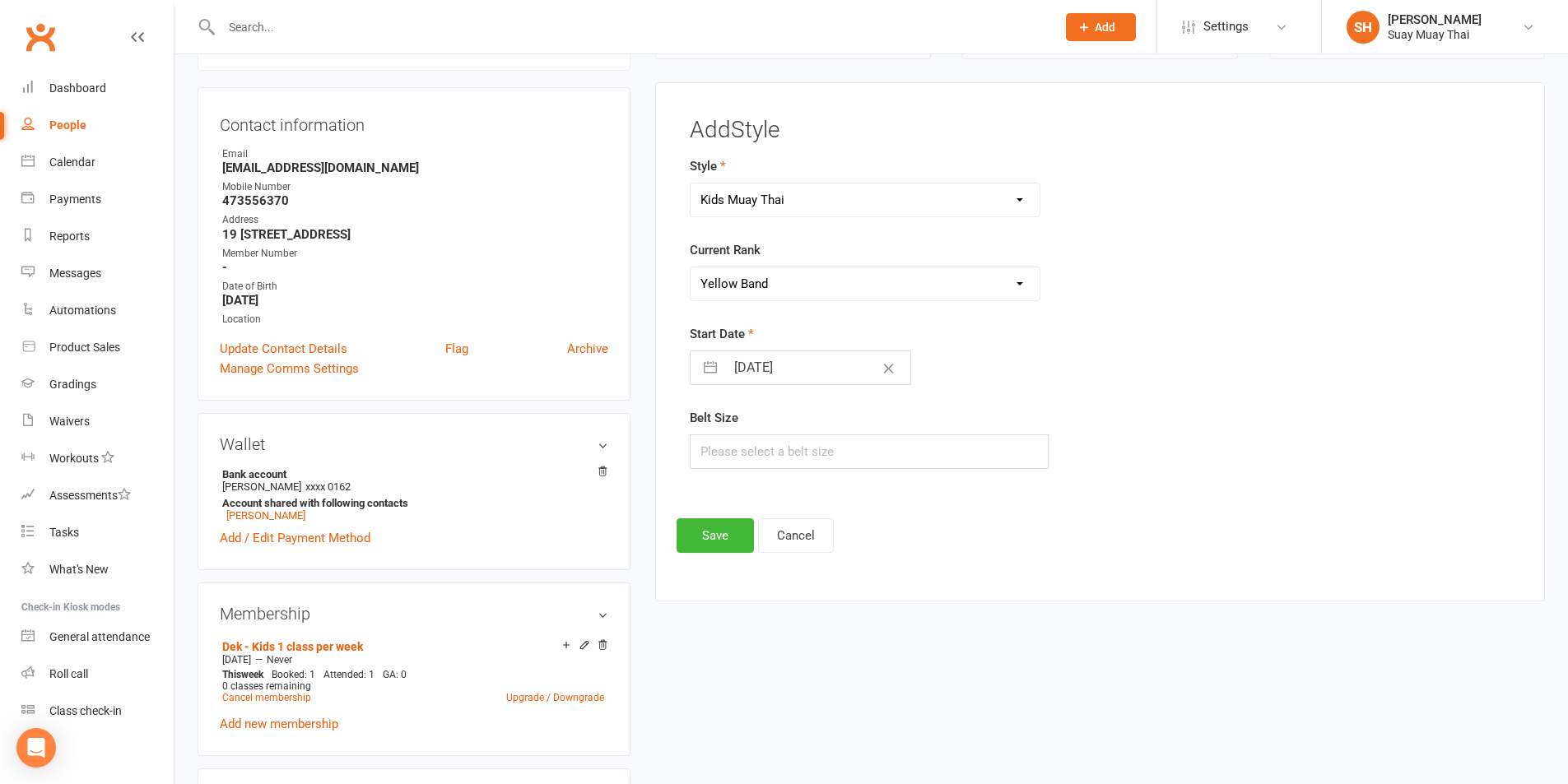
select select "2025"
select select "10"
select select "2025"
click at [771, 370] on input "11 Oct 2025" at bounding box center [817, 368] width 185 height 33
click at [819, 489] on td "1" at bounding box center [820, 493] width 32 height 31
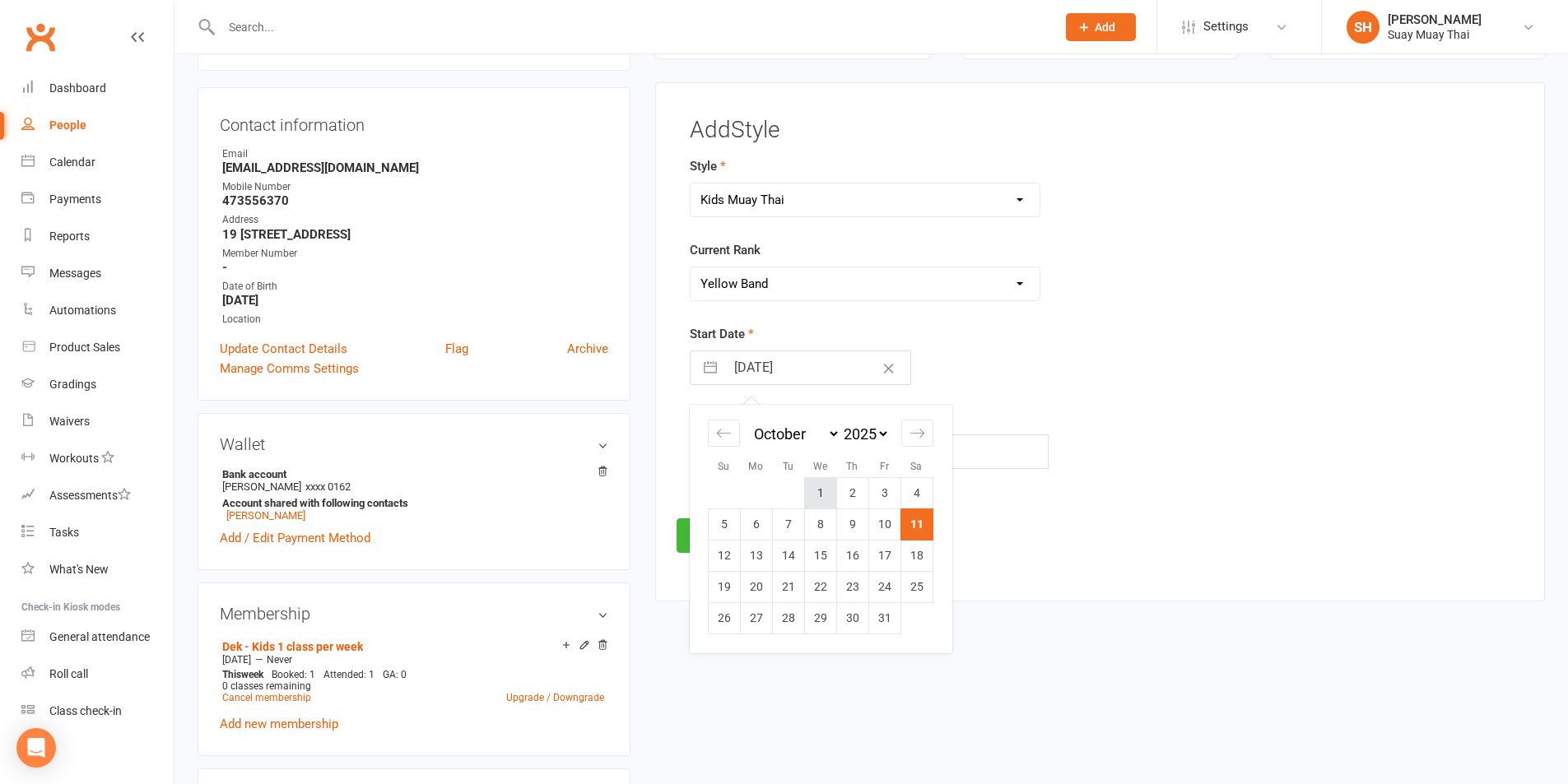
type input "01 Oct 2025"
click at [679, 537] on button "Save" at bounding box center [715, 536] width 77 height 35
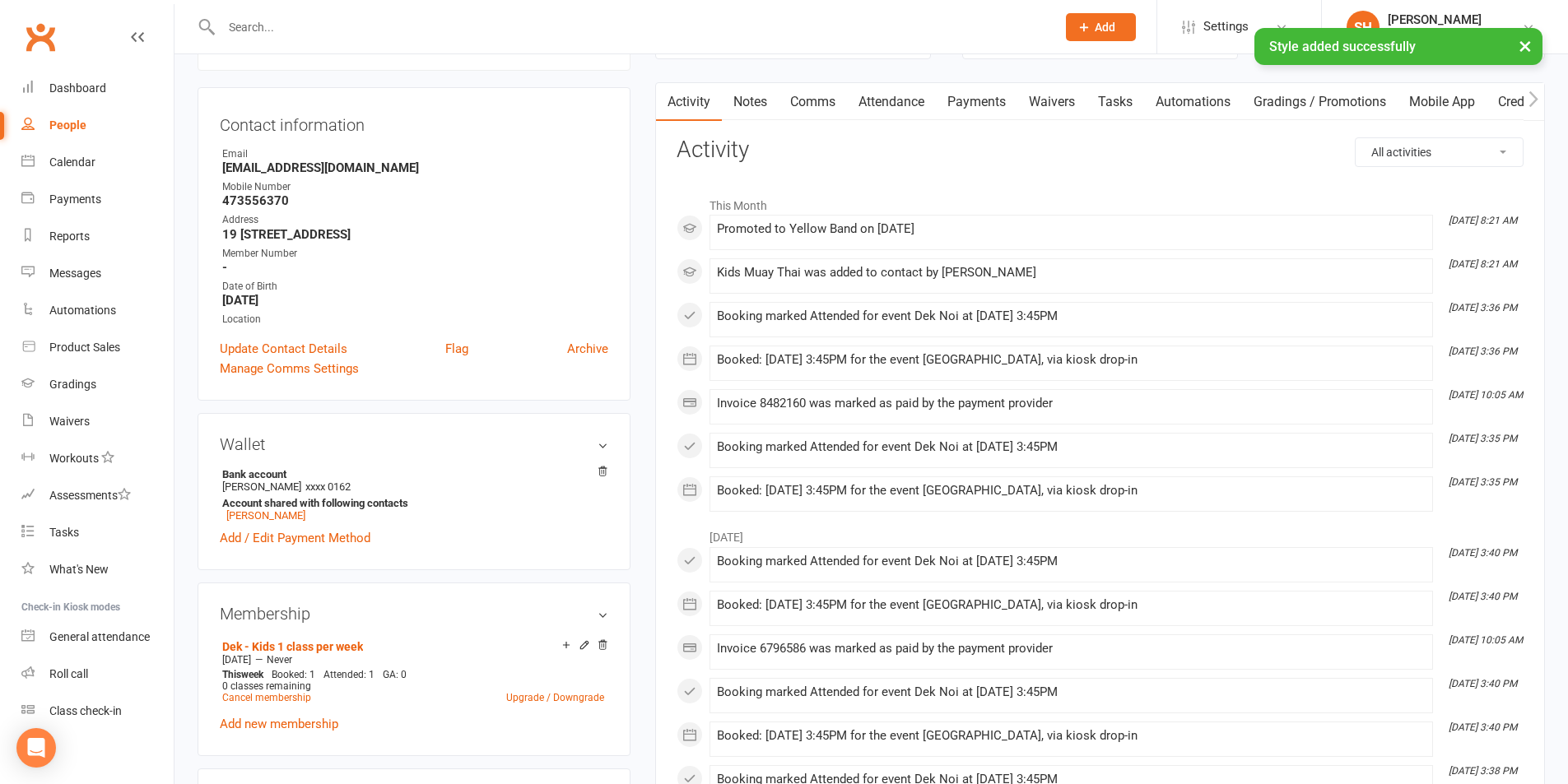
select select "100"
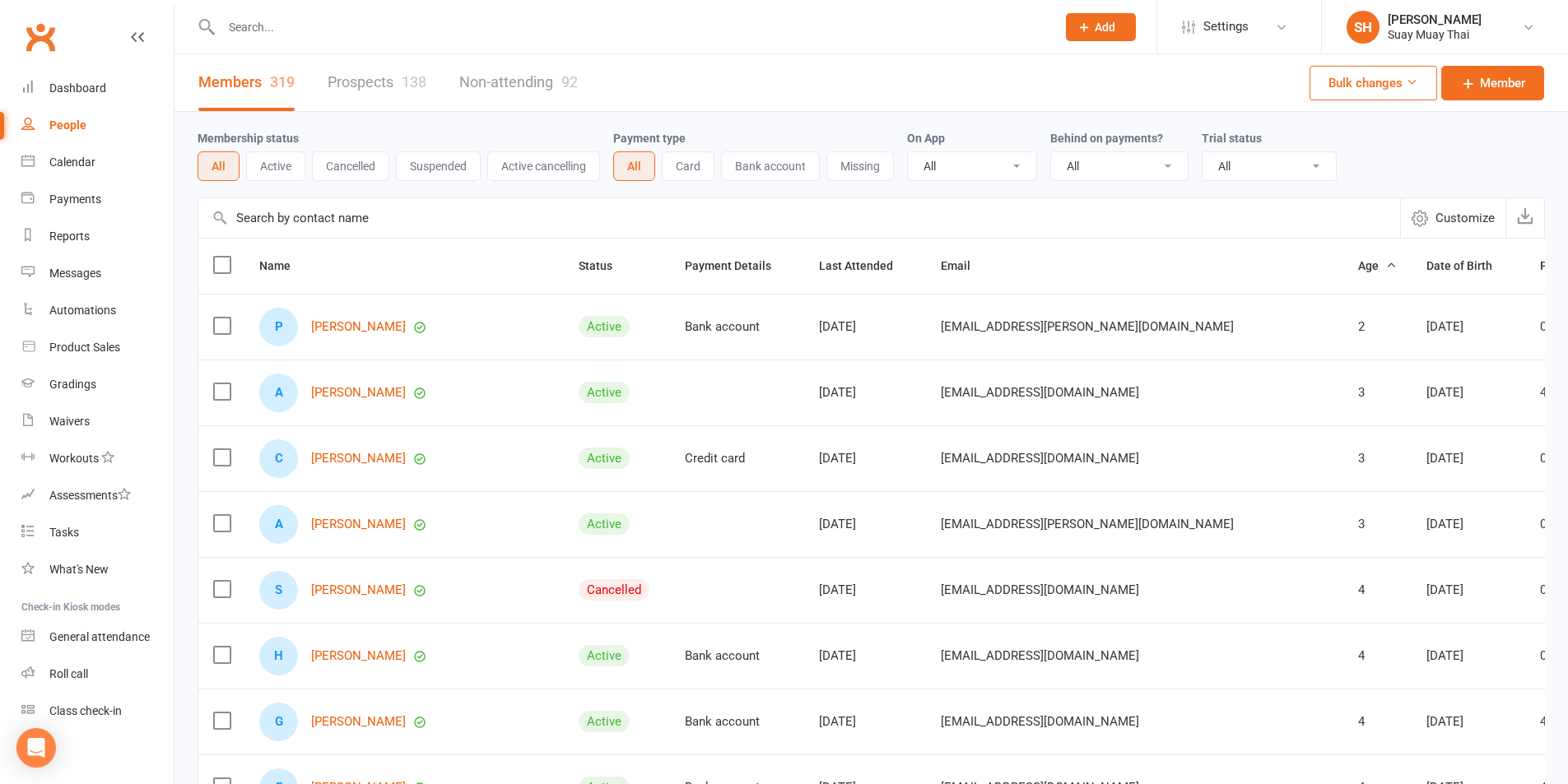
click at [330, 37] on input "text" at bounding box center [631, 27] width 828 height 23
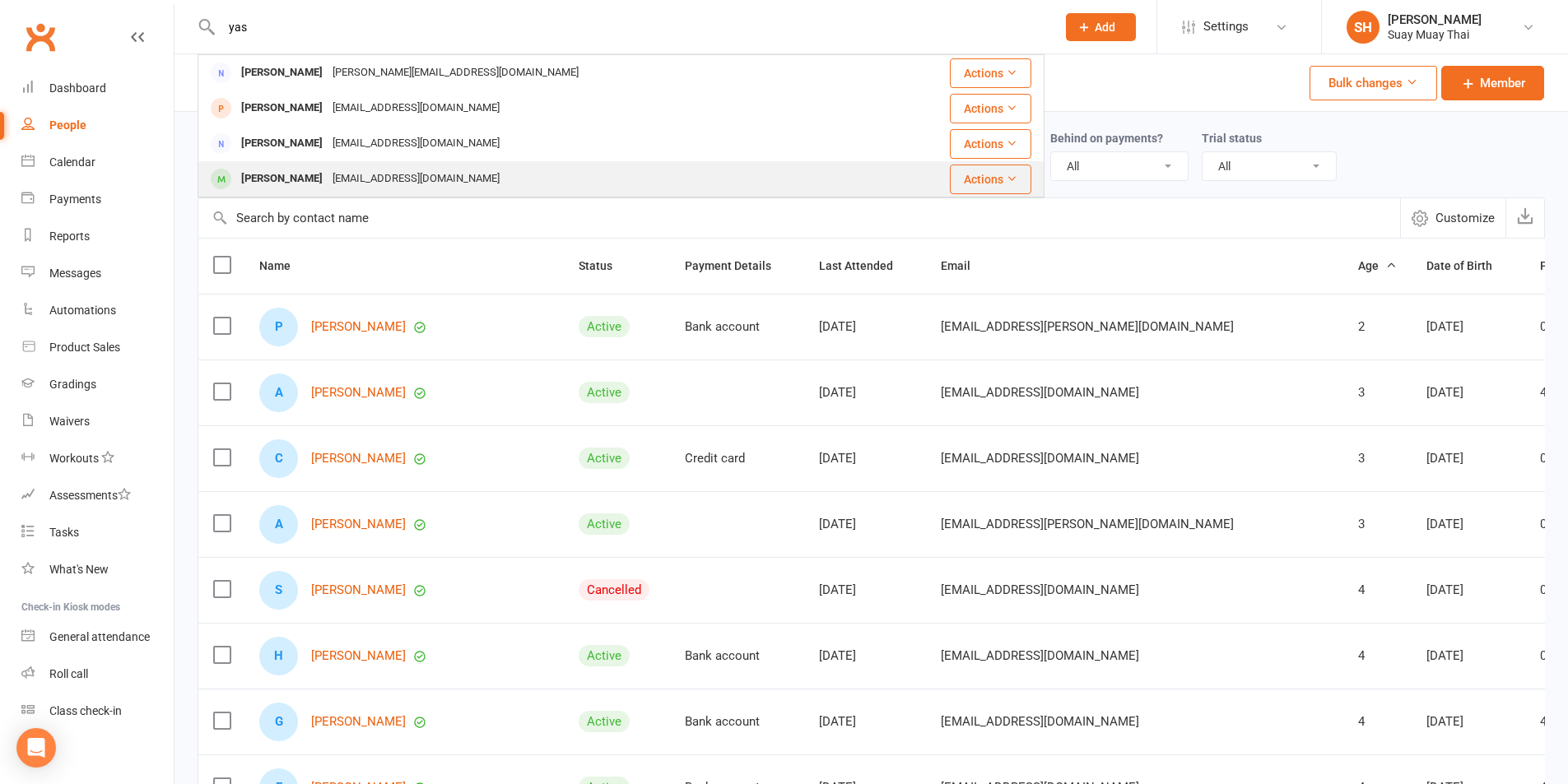
type input "yas"
click at [679, 186] on div "Yashni Hirani jetanhirani@gmail.com" at bounding box center [539, 179] width 679 height 34
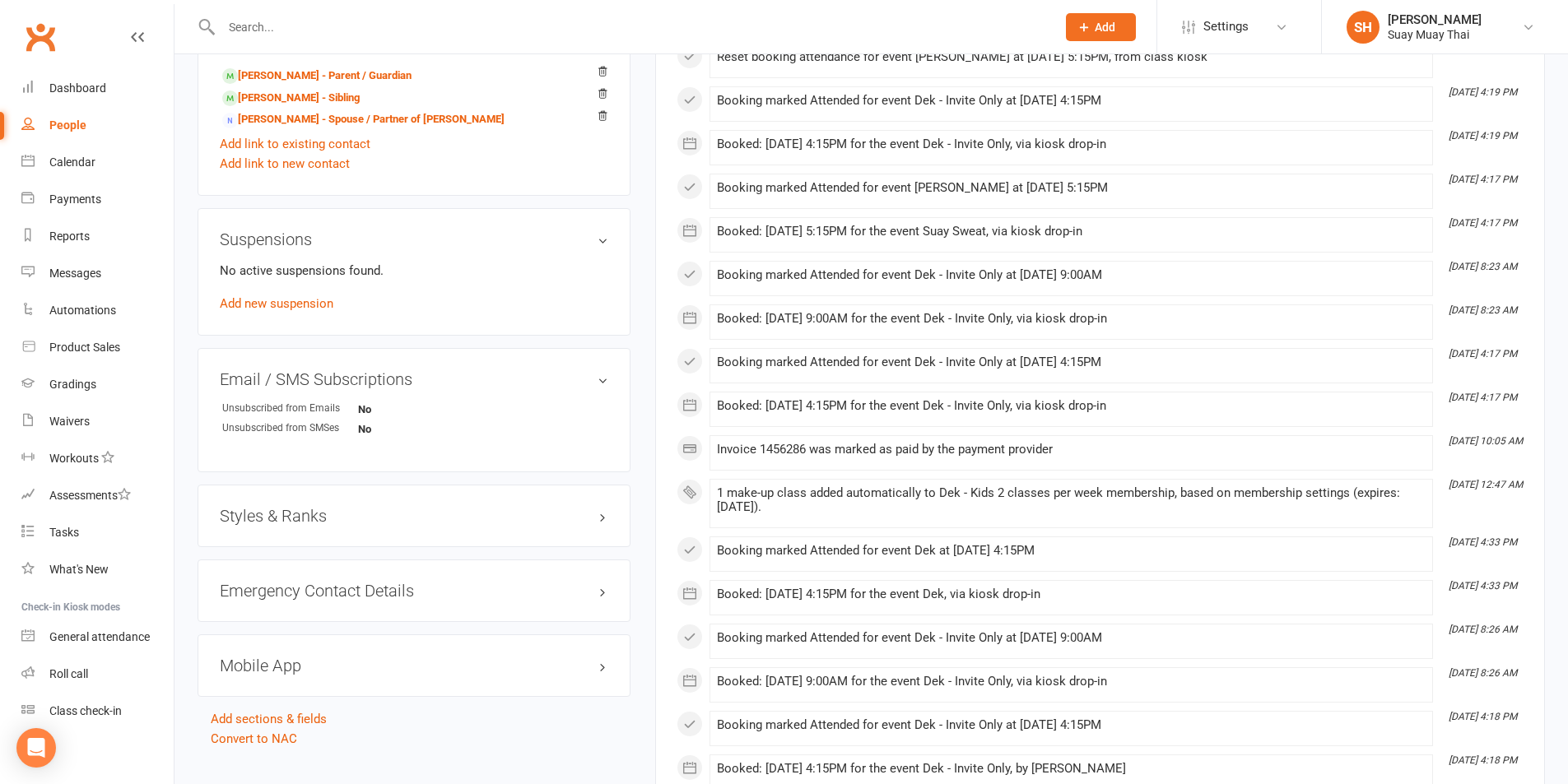
scroll to position [960, 0]
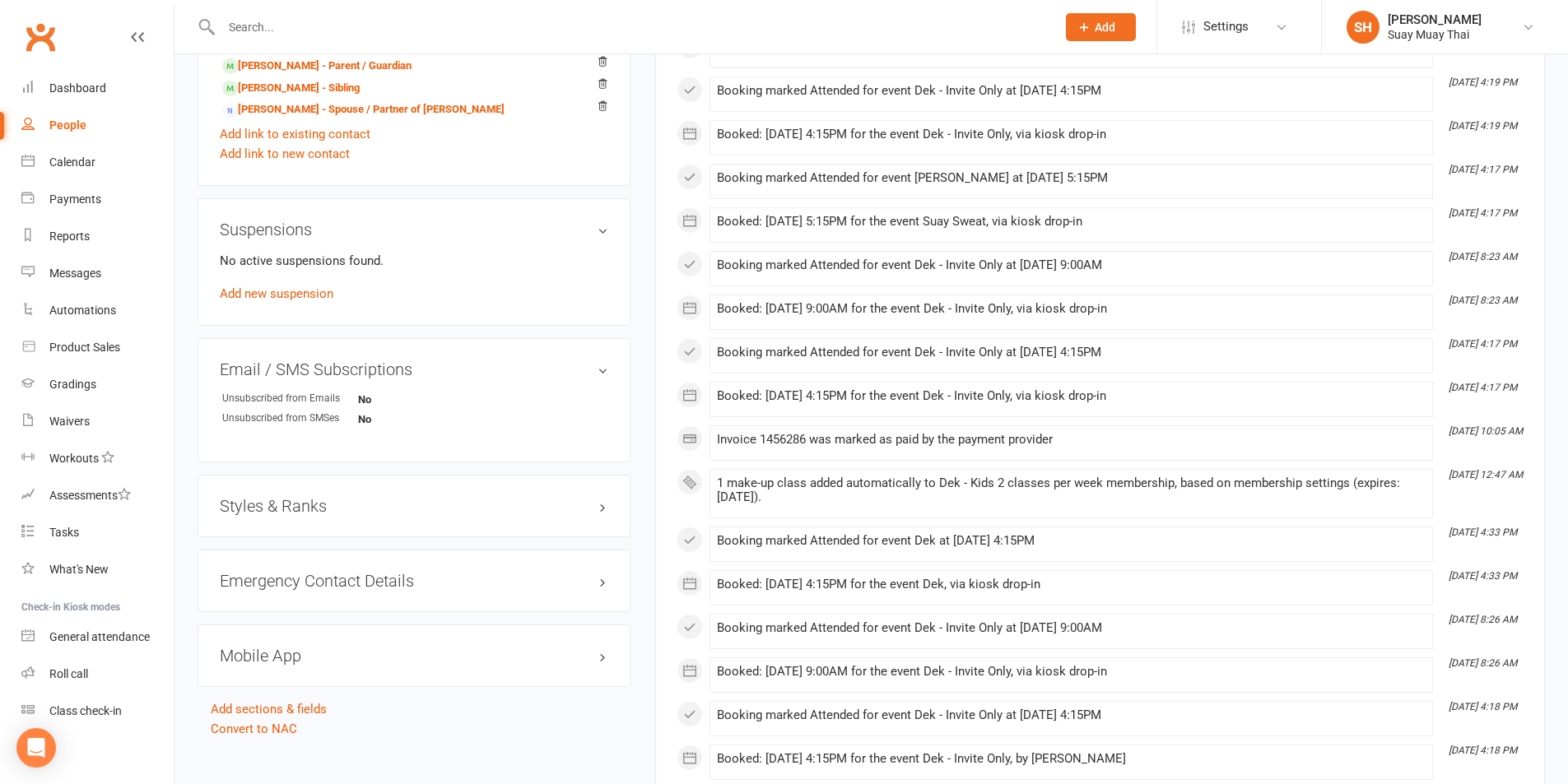
click at [602, 518] on div "Styles & Ranks" at bounding box center [414, 506] width 433 height 62
click at [599, 511] on h3 "Styles & Ranks" at bounding box center [414, 506] width 389 height 18
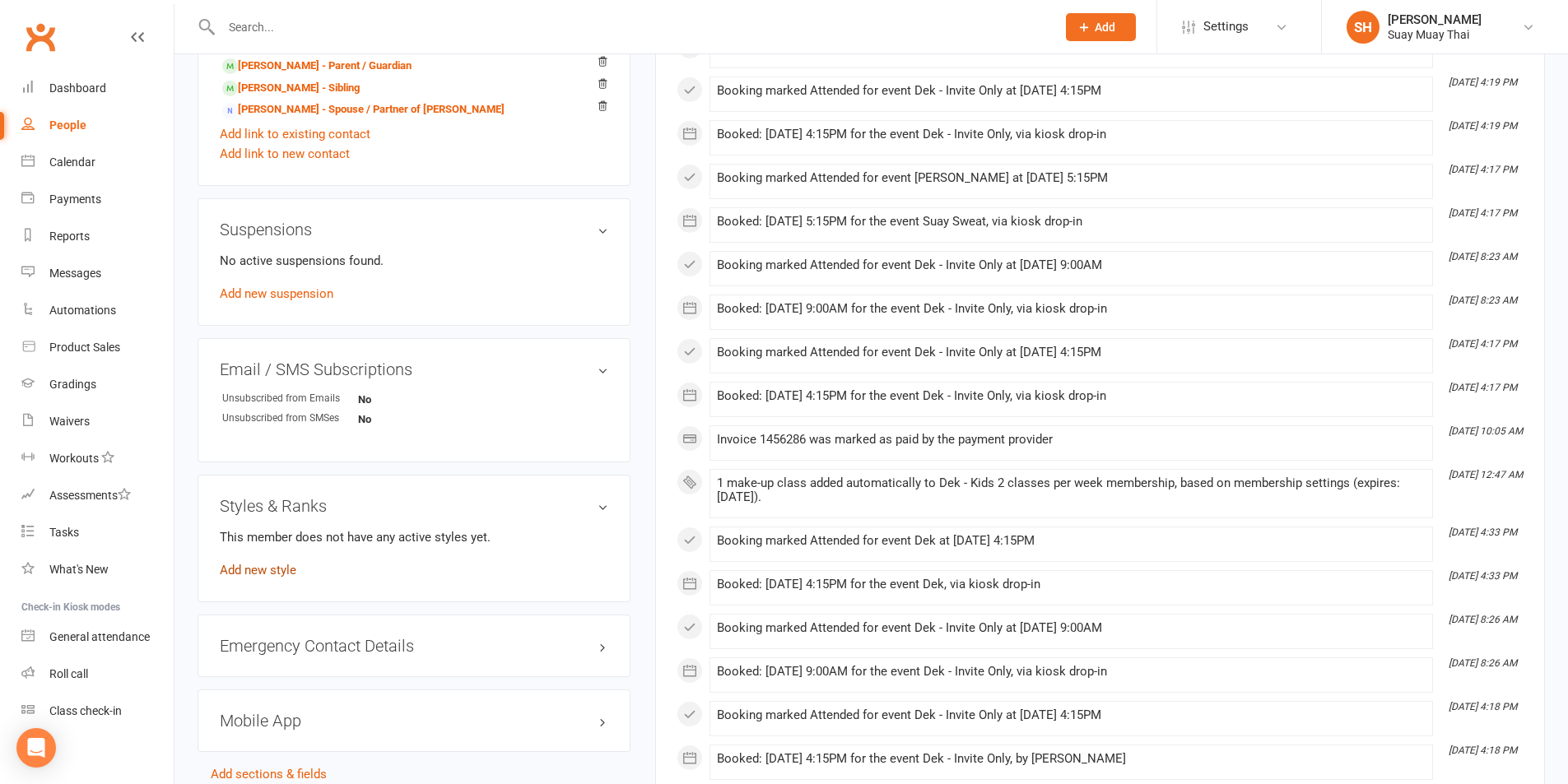
click at [279, 567] on link "Add new style" at bounding box center [258, 570] width 76 height 15
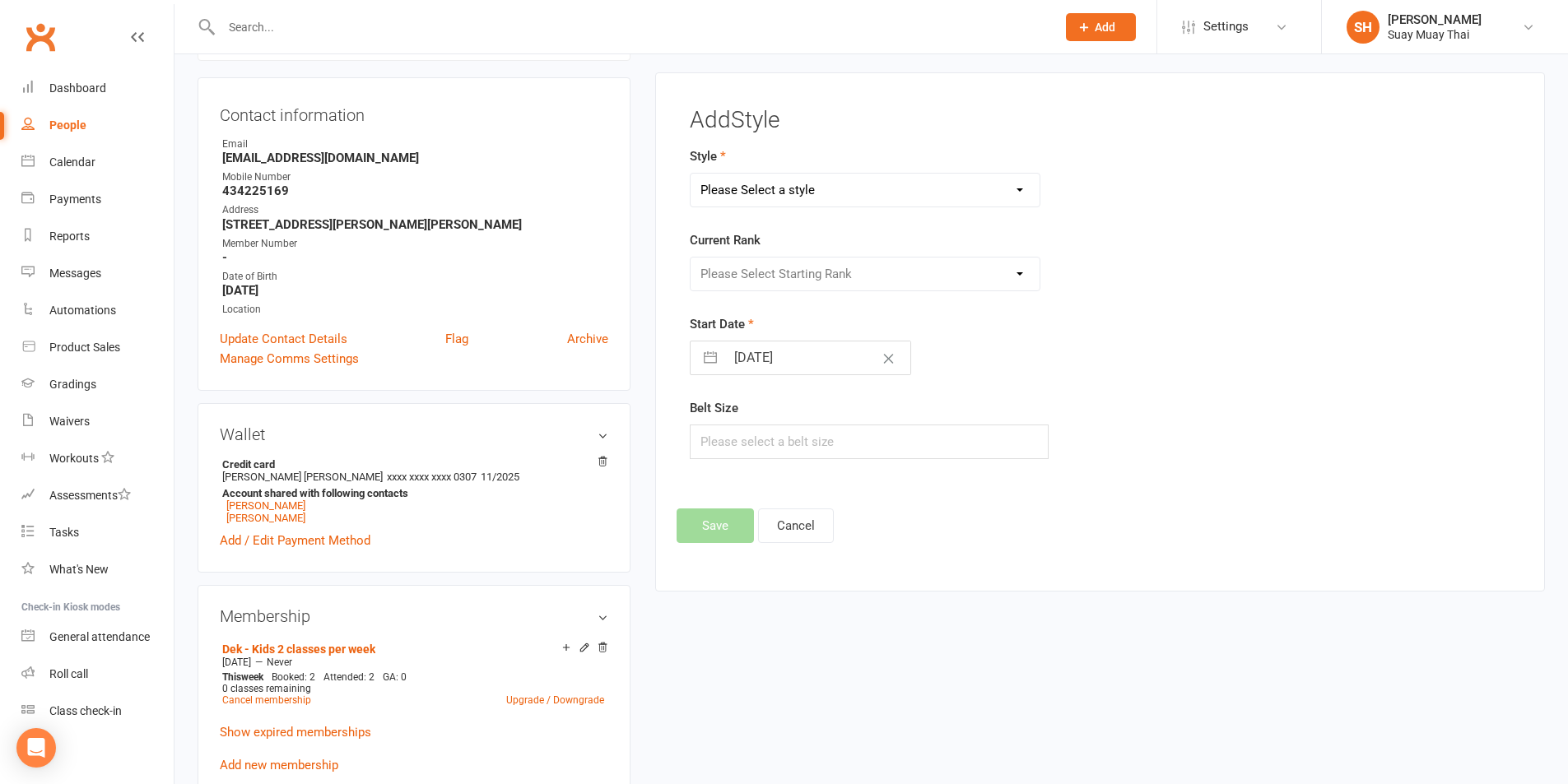
scroll to position [140, 0]
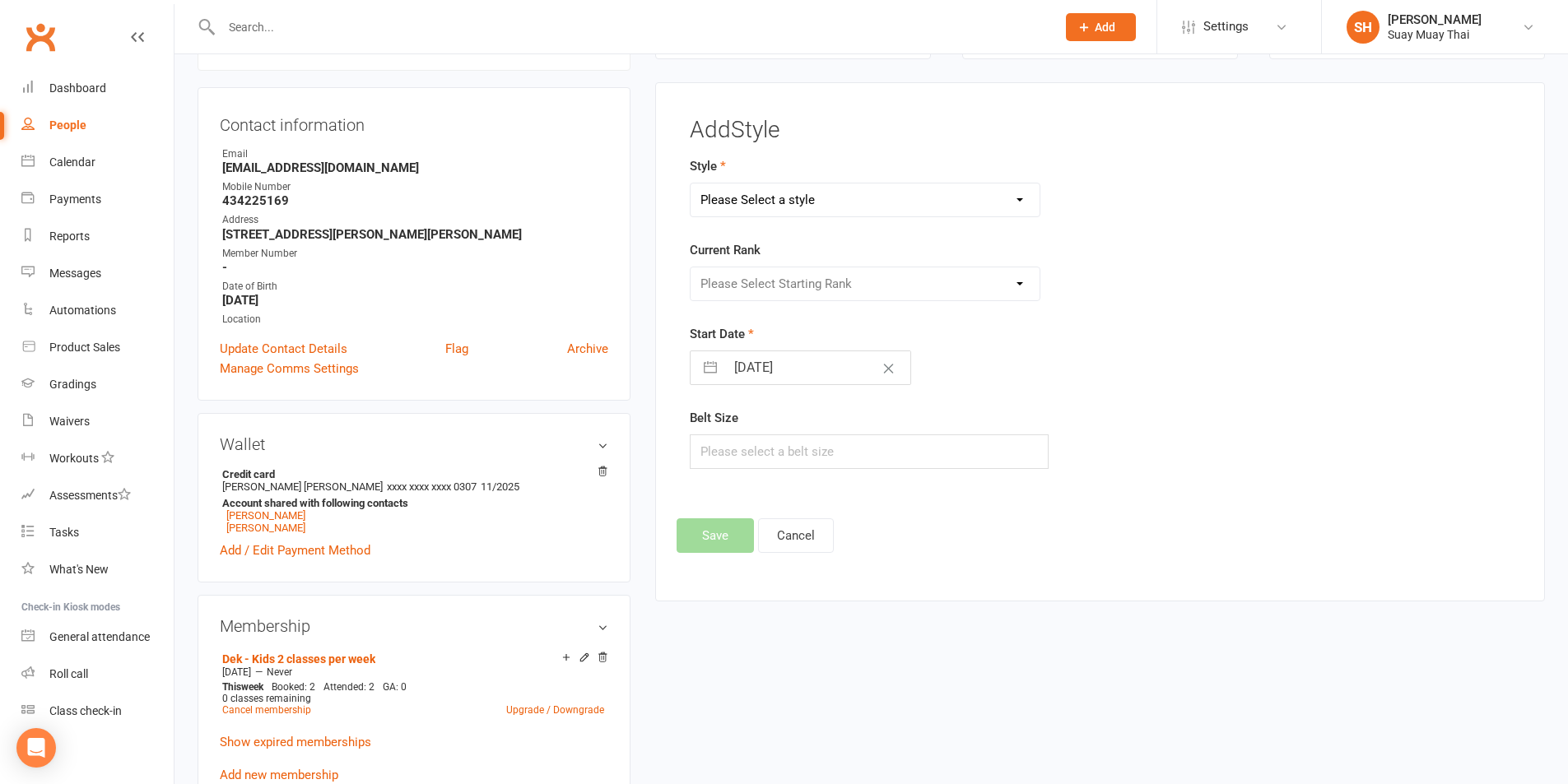
click at [822, 201] on select "Please Select a style Adults Muay Thai Kids Muay Thai Suay Sweat" at bounding box center [865, 200] width 350 height 33
select select "3618"
click at [691, 184] on select "Please Select a style Adults Muay Thai Kids Muay Thai Suay Sweat" at bounding box center [865, 200] width 350 height 33
click at [830, 273] on select "Please Select Starting Rank White Band Yellow Band Green Band Blue Band Red Ban…" at bounding box center [865, 284] width 350 height 33
select select "42854"
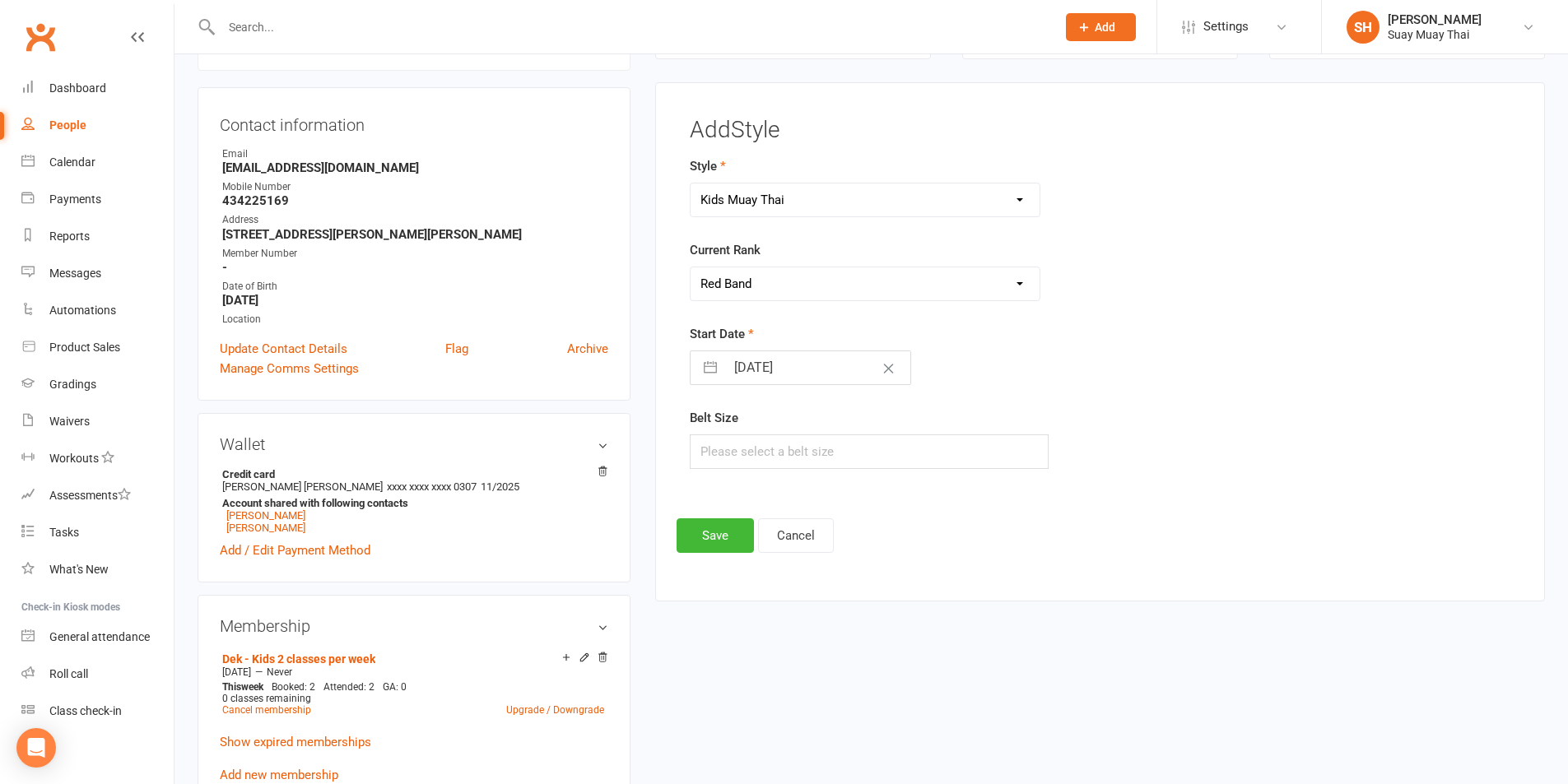
click at [691, 267] on select "Please Select Starting Rank White Band Yellow Band Green Band Blue Band Red Ban…" at bounding box center [865, 284] width 350 height 33
click at [794, 375] on input "11 Oct 2025" at bounding box center [817, 368] width 185 height 33
select select "8"
select select "2025"
select select "9"
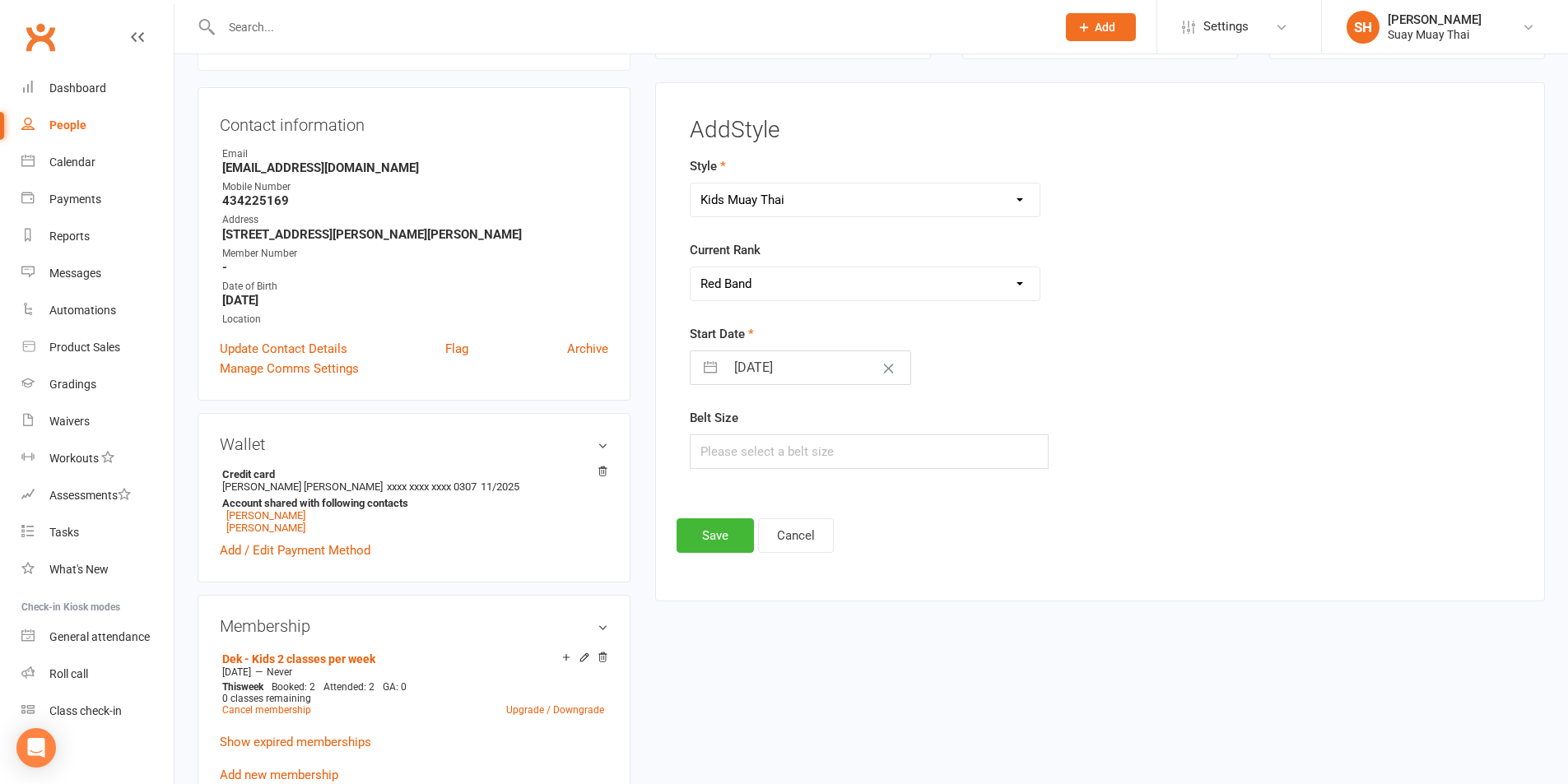
select select "2025"
select select "10"
select select "2025"
click at [811, 487] on td "1" at bounding box center [820, 493] width 32 height 31
type input "01 Oct 2025"
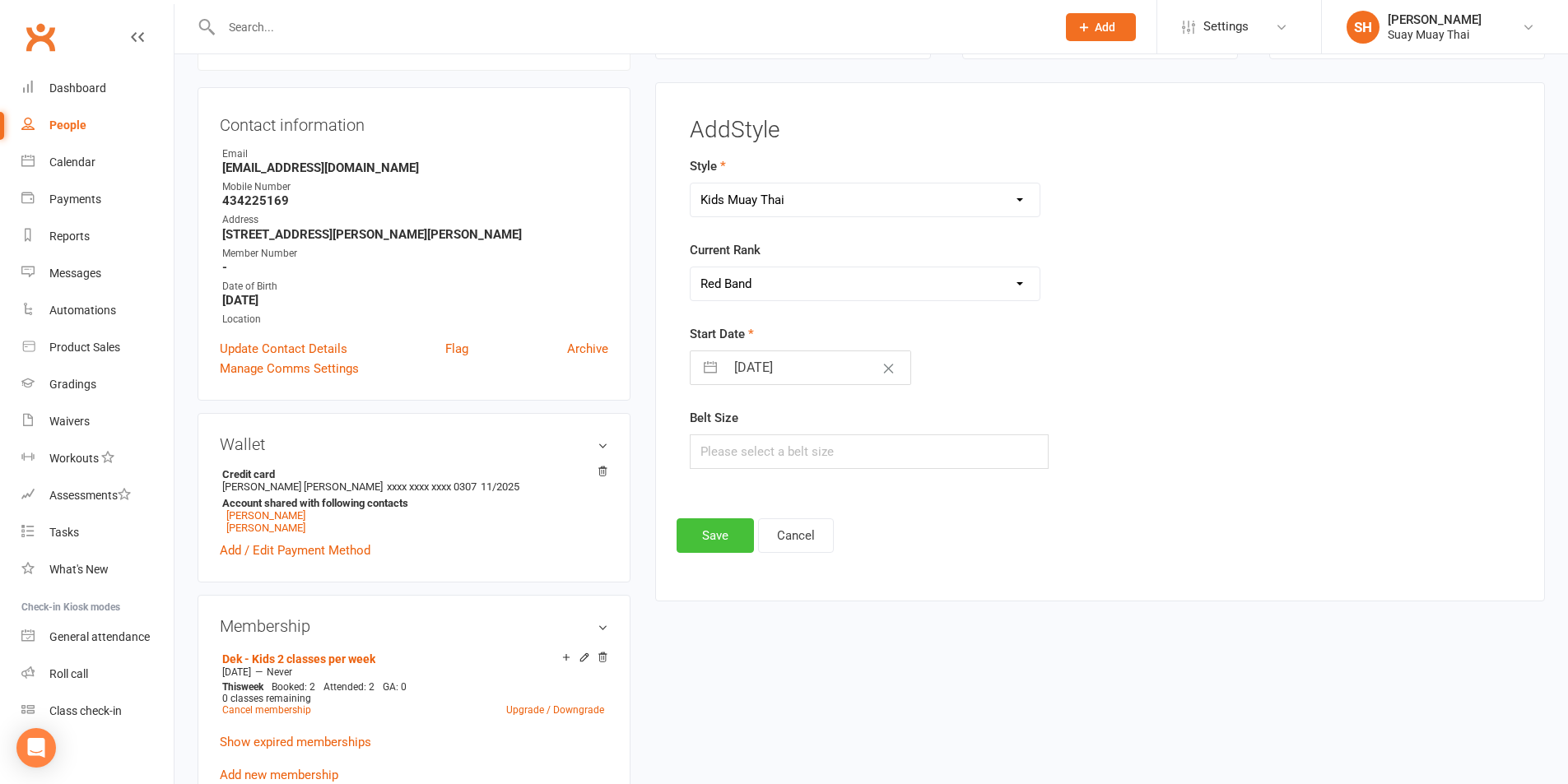
click at [692, 535] on button "Save" at bounding box center [715, 536] width 77 height 35
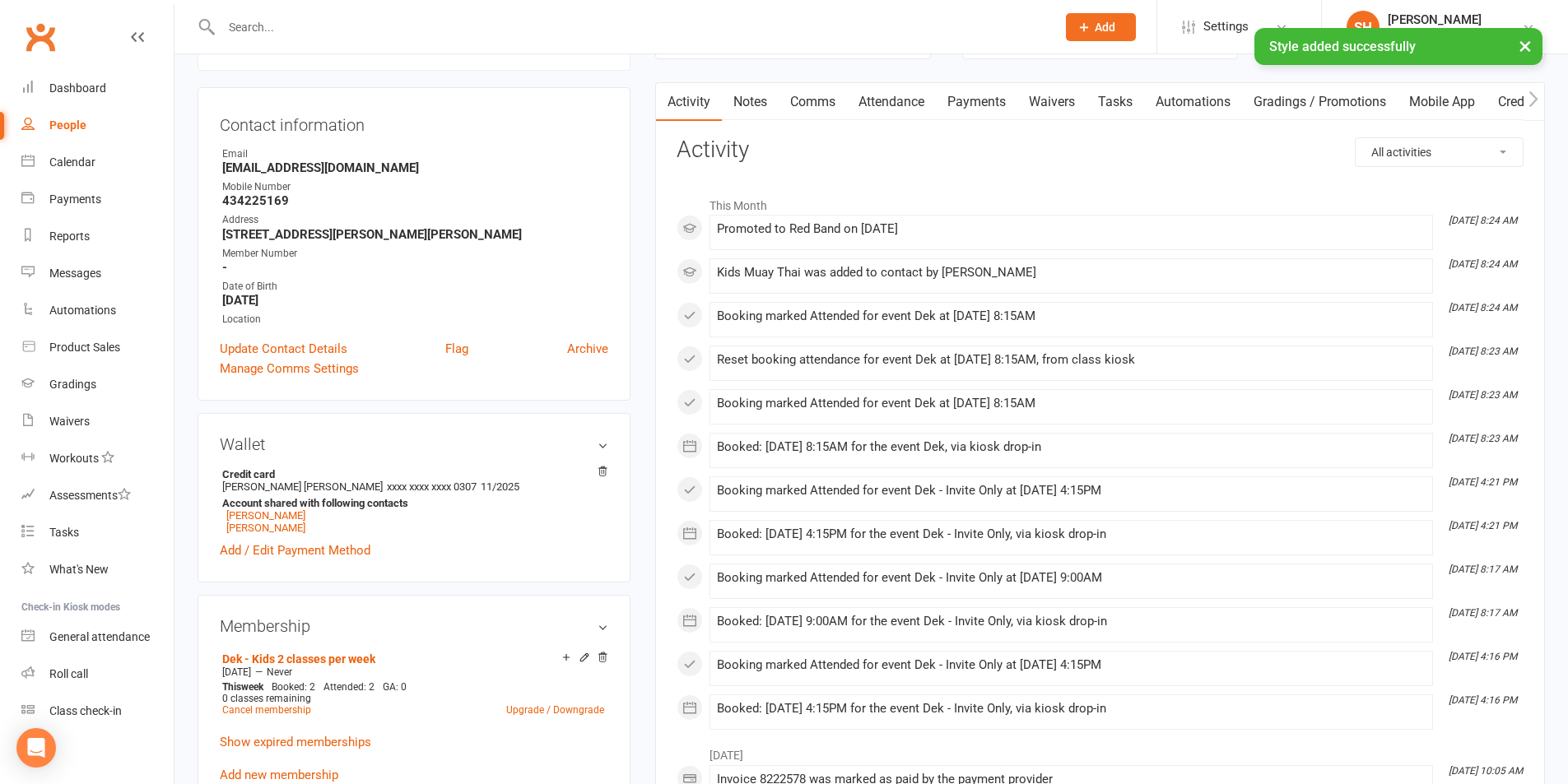
scroll to position [0, 0]
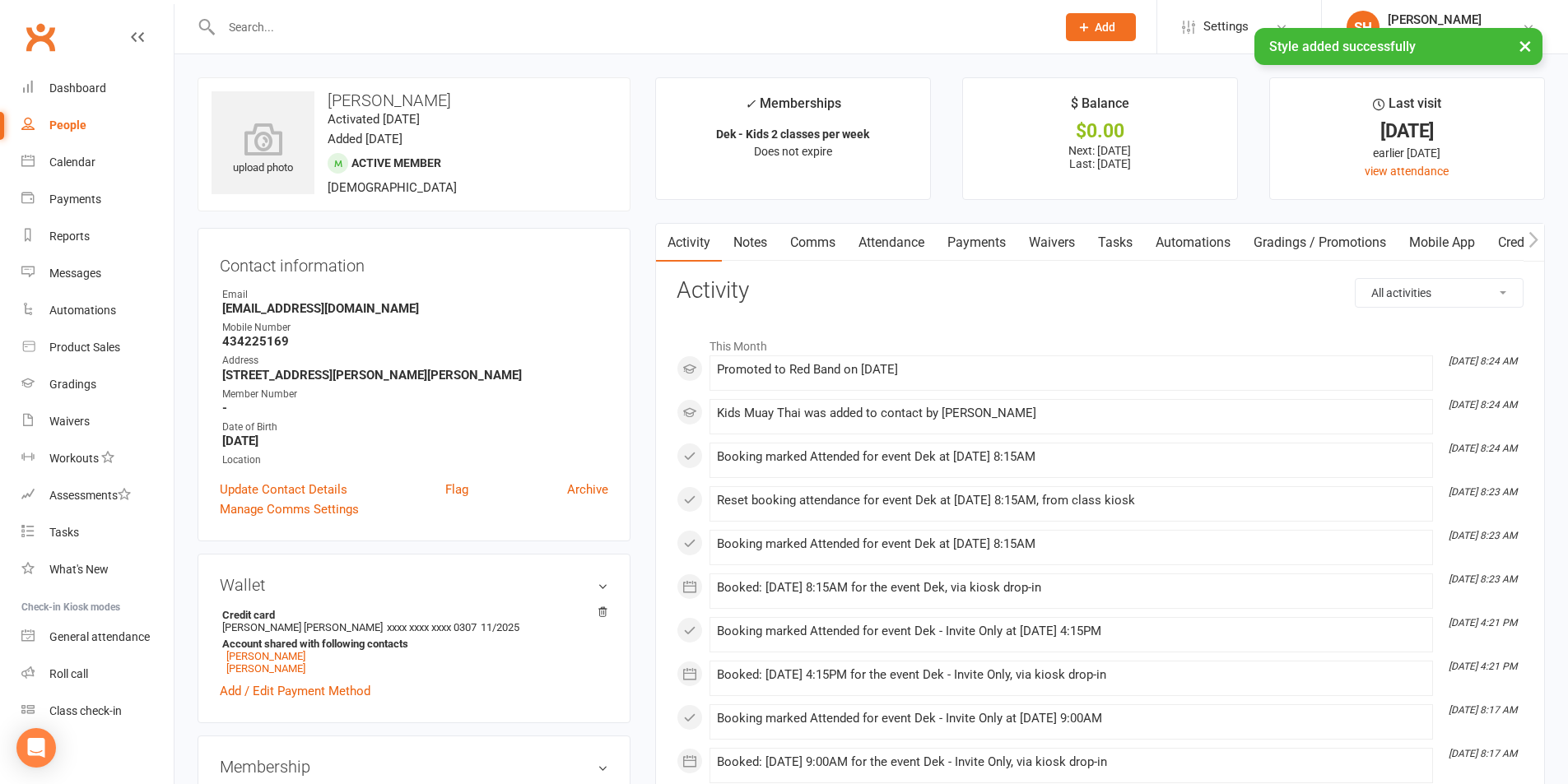
click at [900, 249] on link "Attendance" at bounding box center [891, 243] width 89 height 38
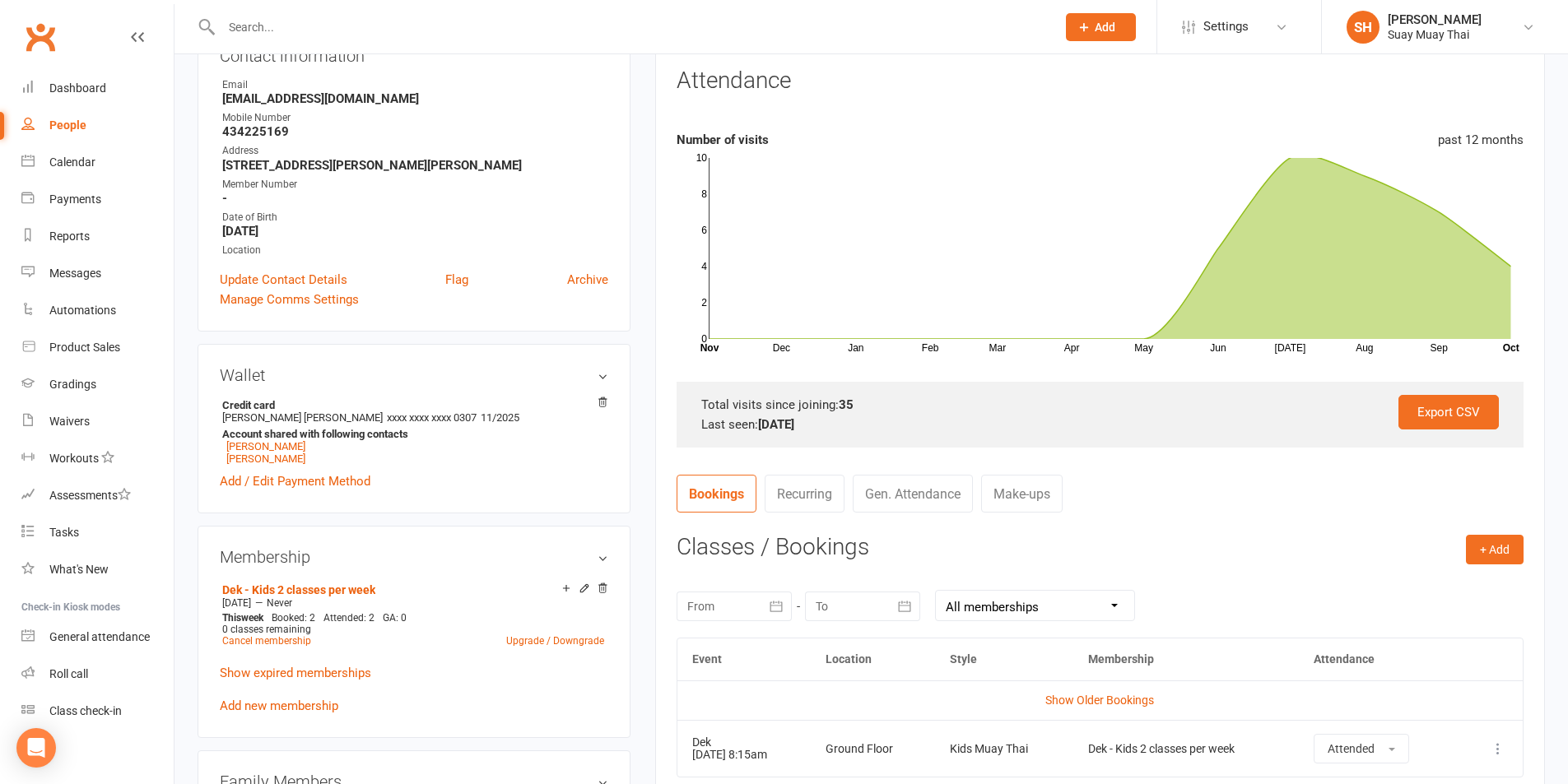
scroll to position [411, 0]
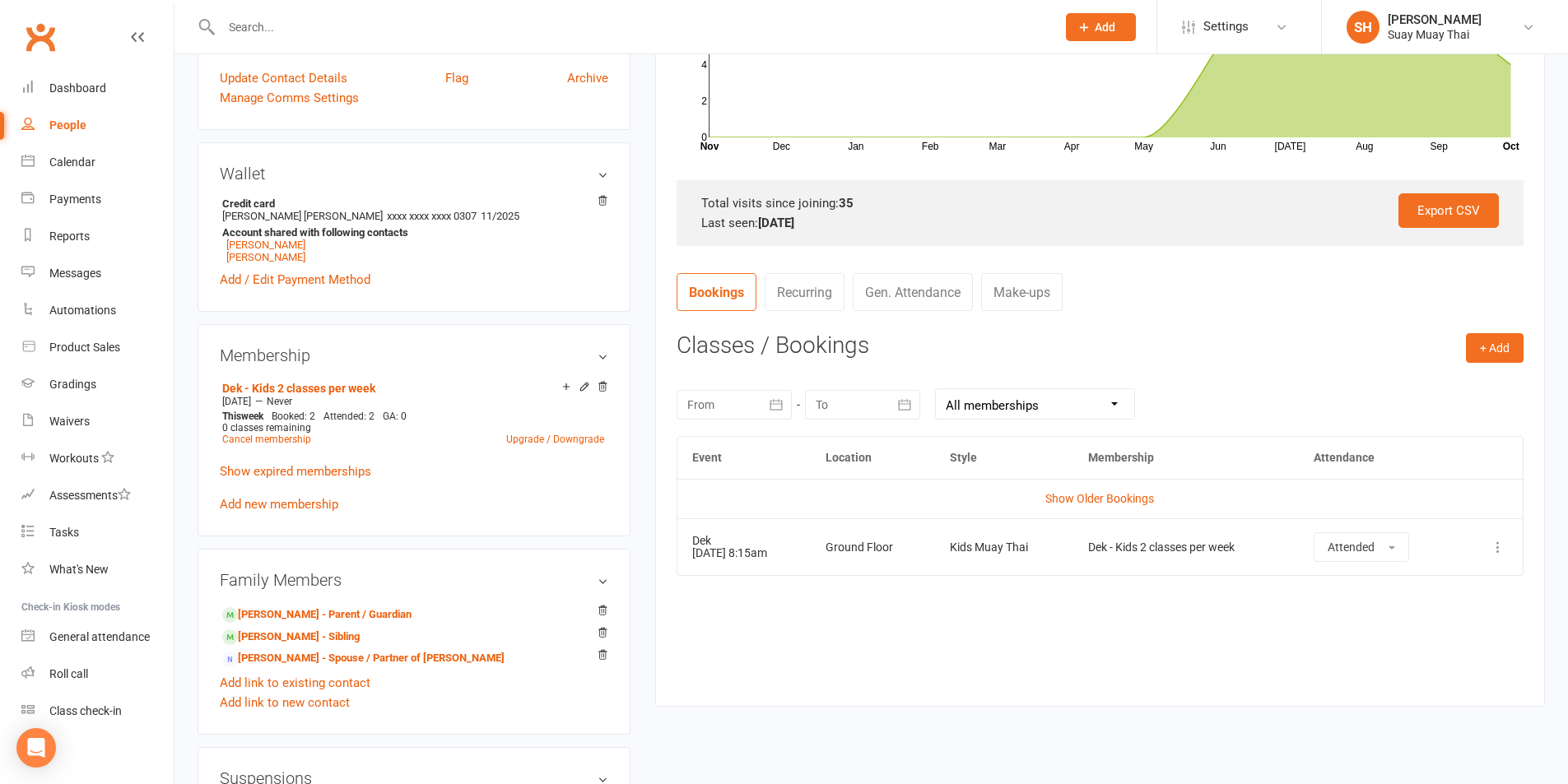
click at [1493, 548] on icon at bounding box center [1498, 546] width 16 height 16
click at [1434, 641] on link "Remove booking" at bounding box center [1426, 645] width 163 height 33
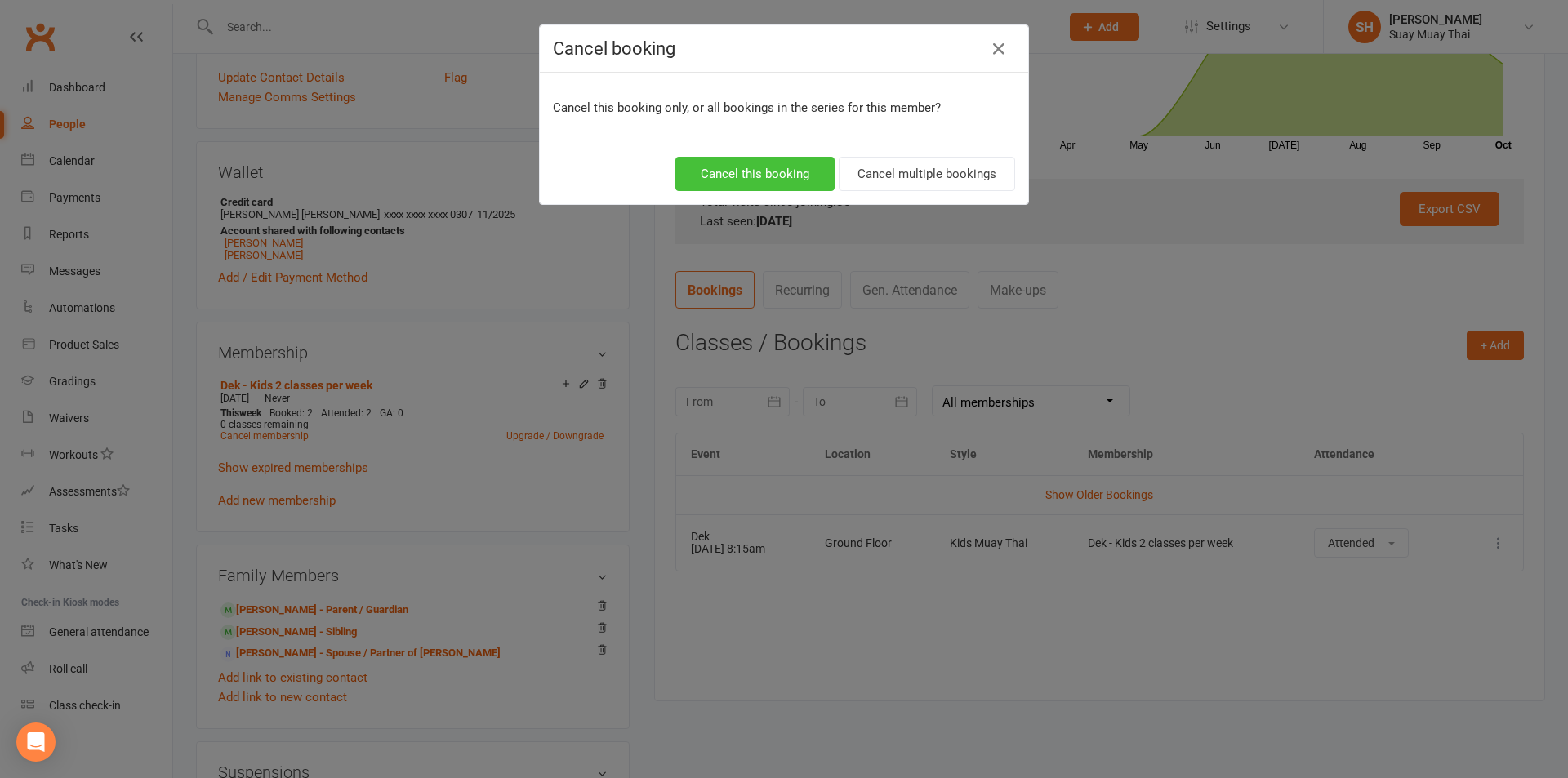
click at [759, 173] on button "Cancel this booking" at bounding box center [755, 174] width 159 height 34
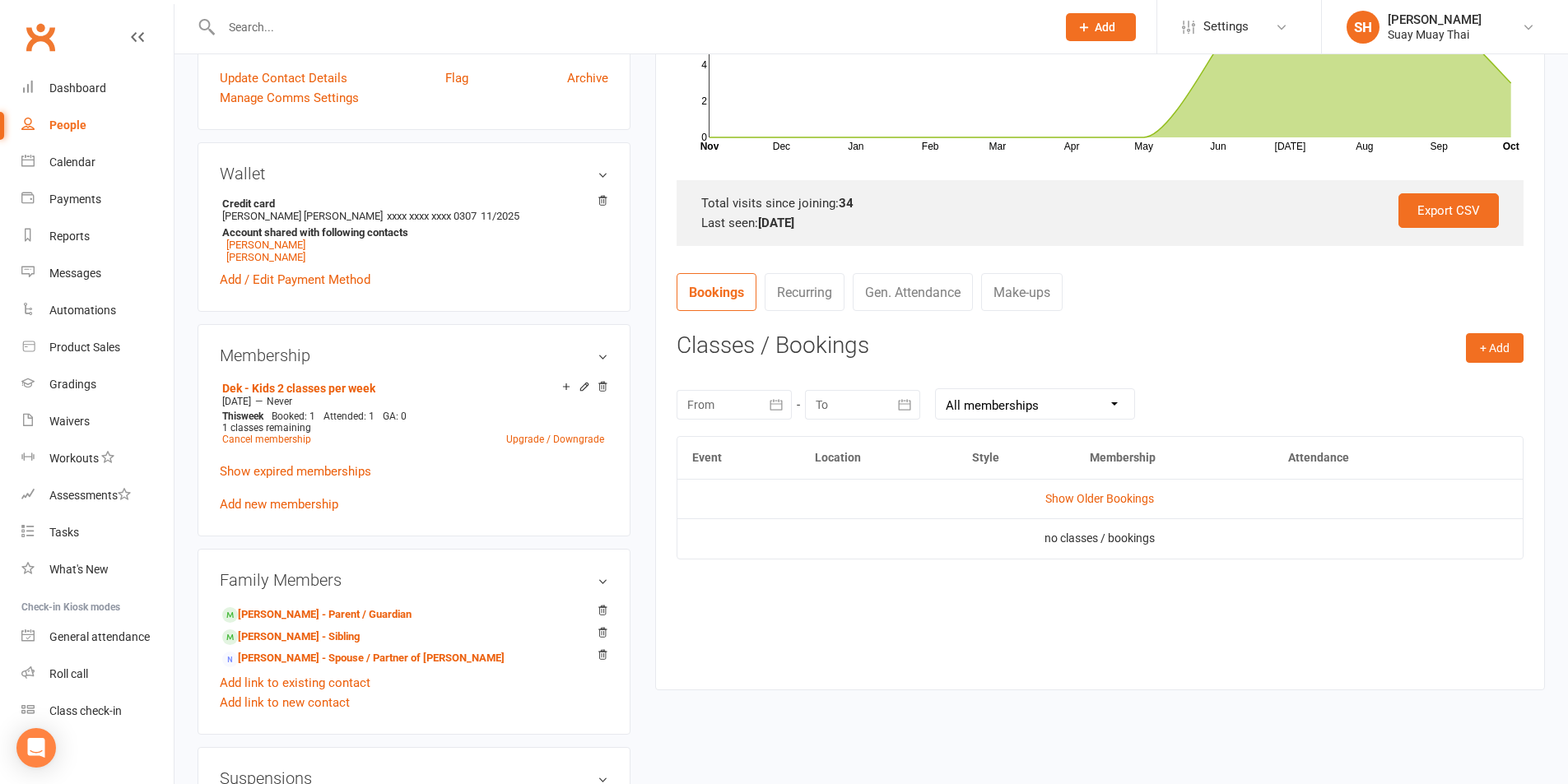
click at [56, 124] on div "People" at bounding box center [68, 125] width 37 height 13
select select "100"
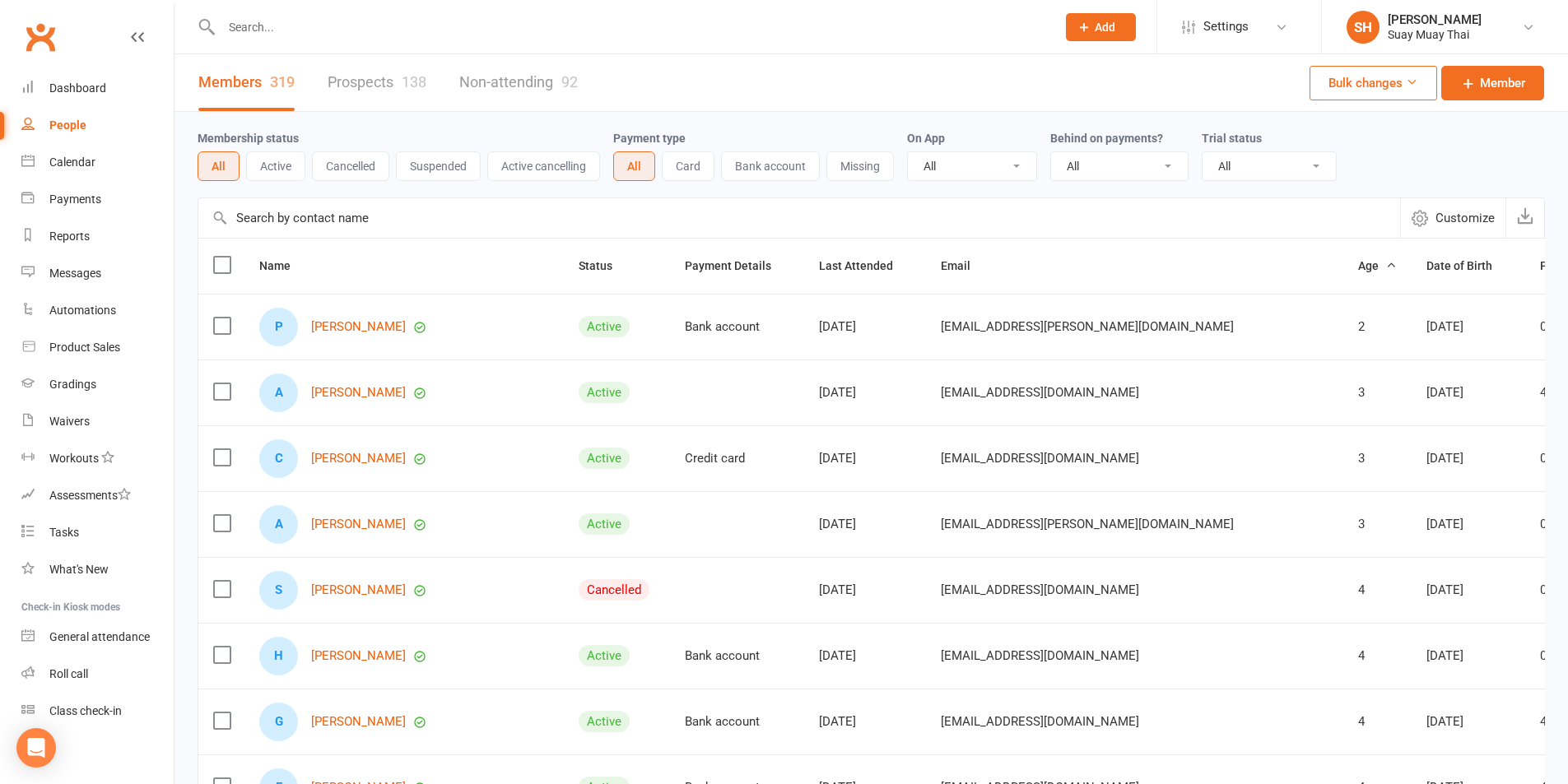
click at [1358, 265] on span "Age" at bounding box center [1377, 265] width 39 height 13
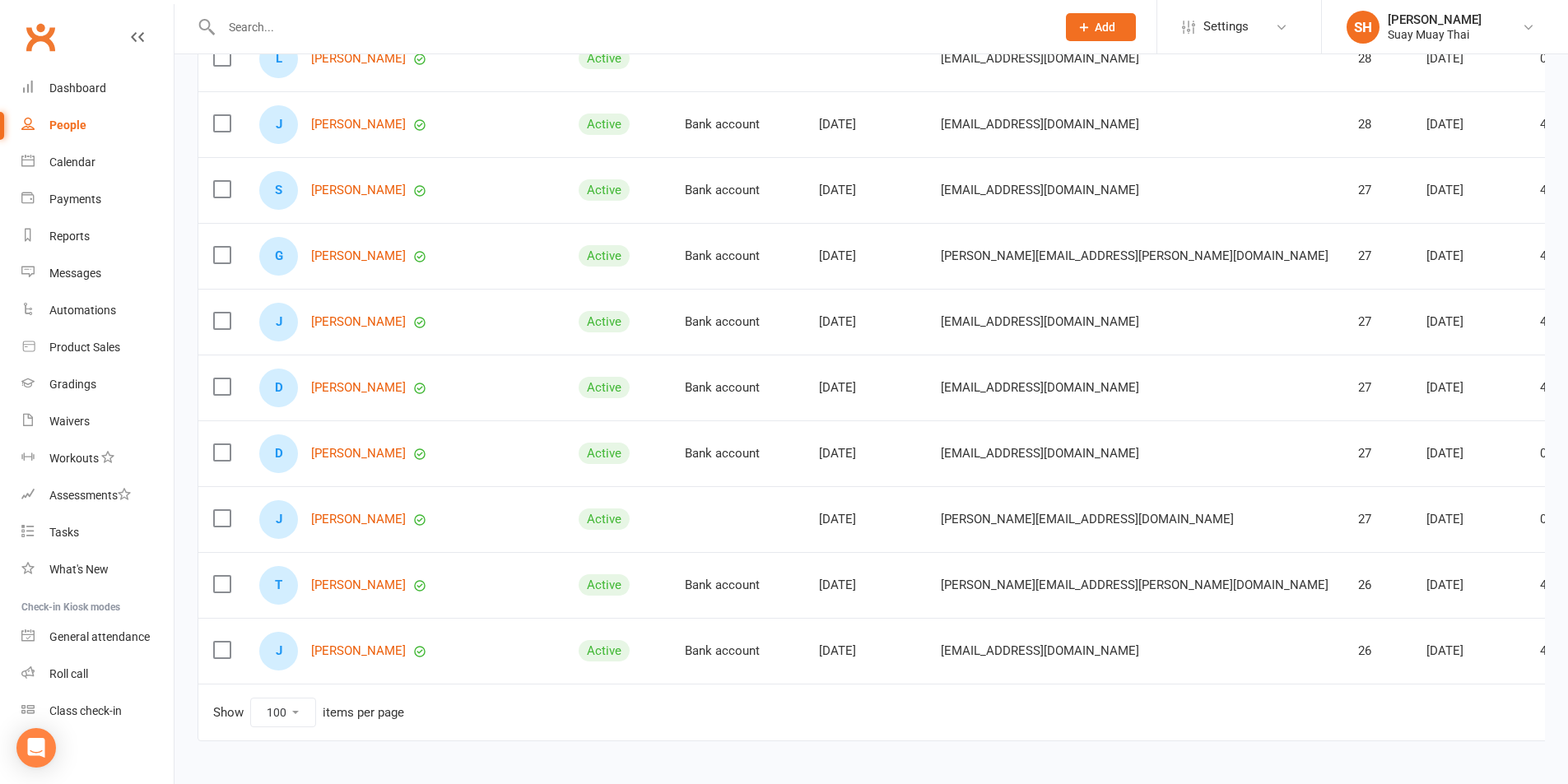
scroll to position [6238, 0]
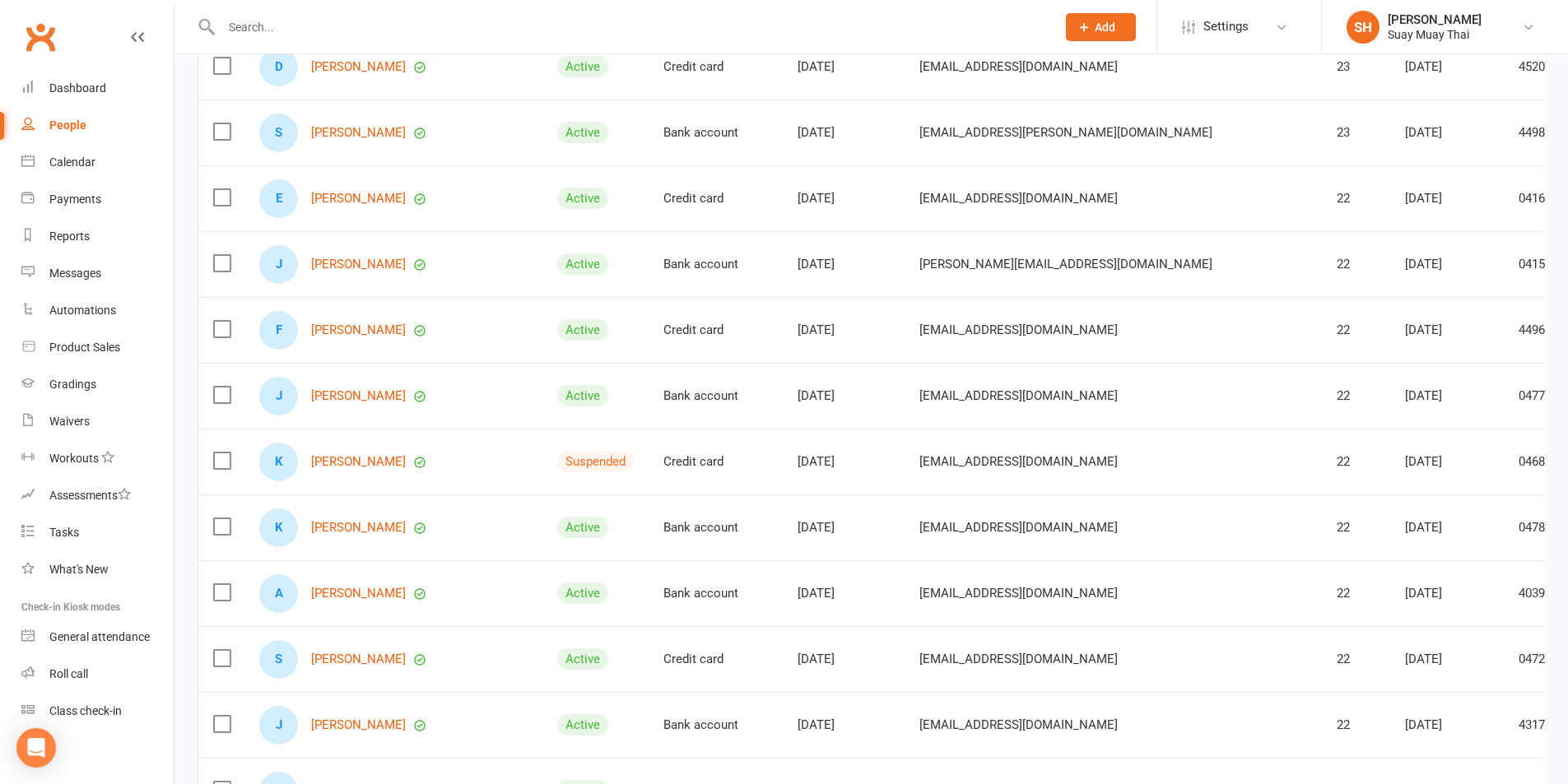
scroll to position [1452, 0]
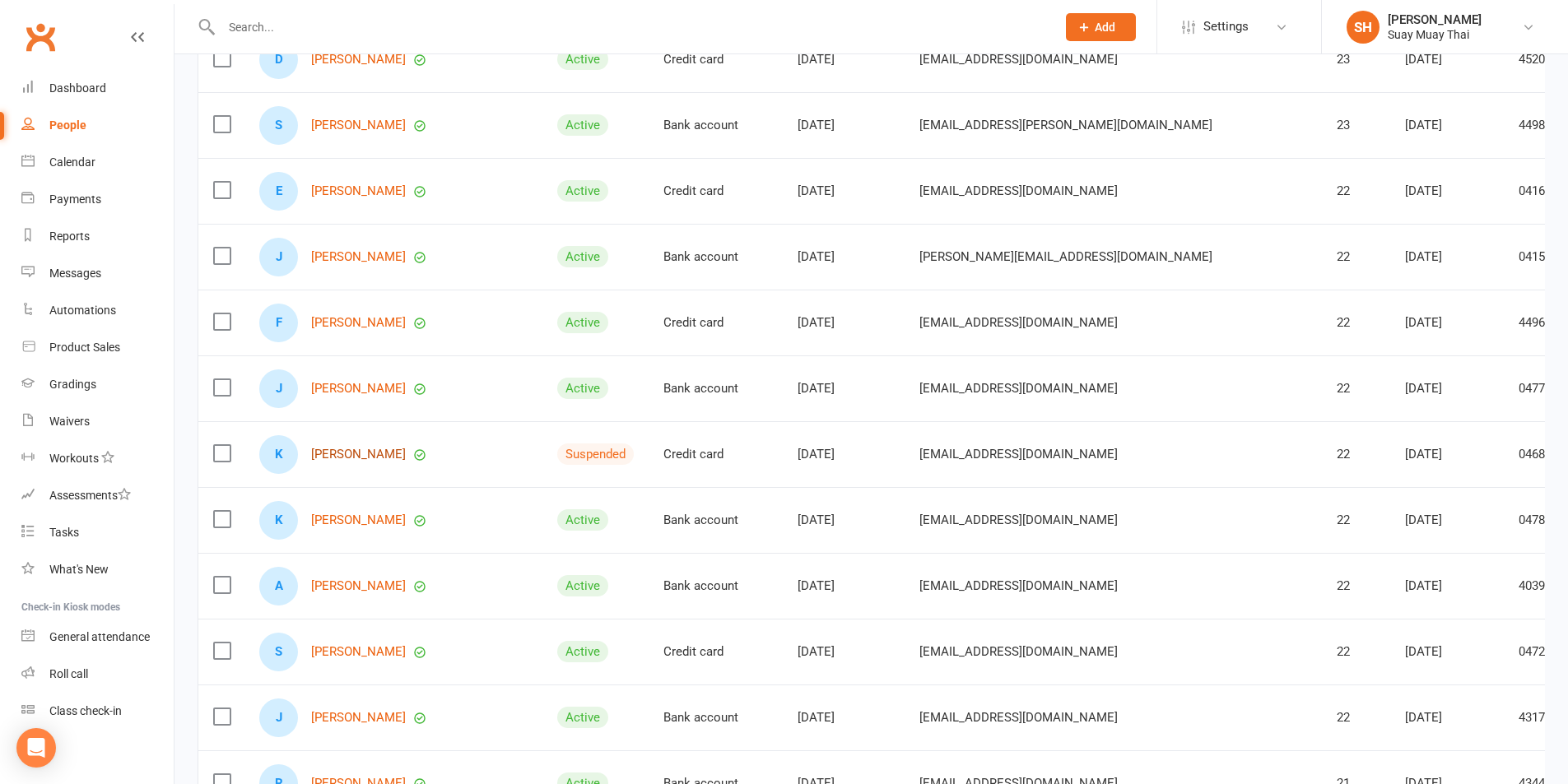
click at [349, 454] on link "Kane Morris" at bounding box center [358, 454] width 95 height 14
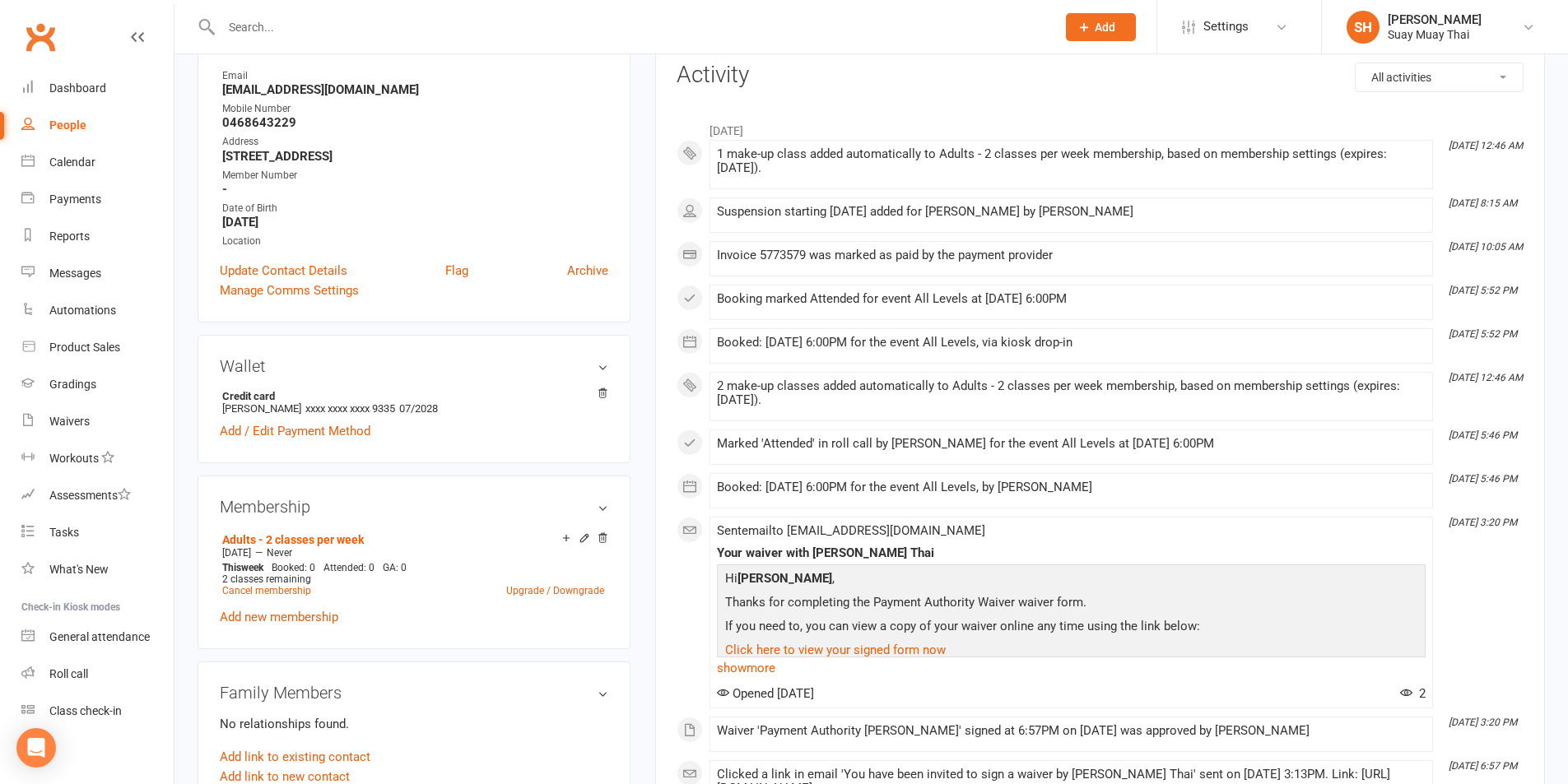
scroll to position [137, 0]
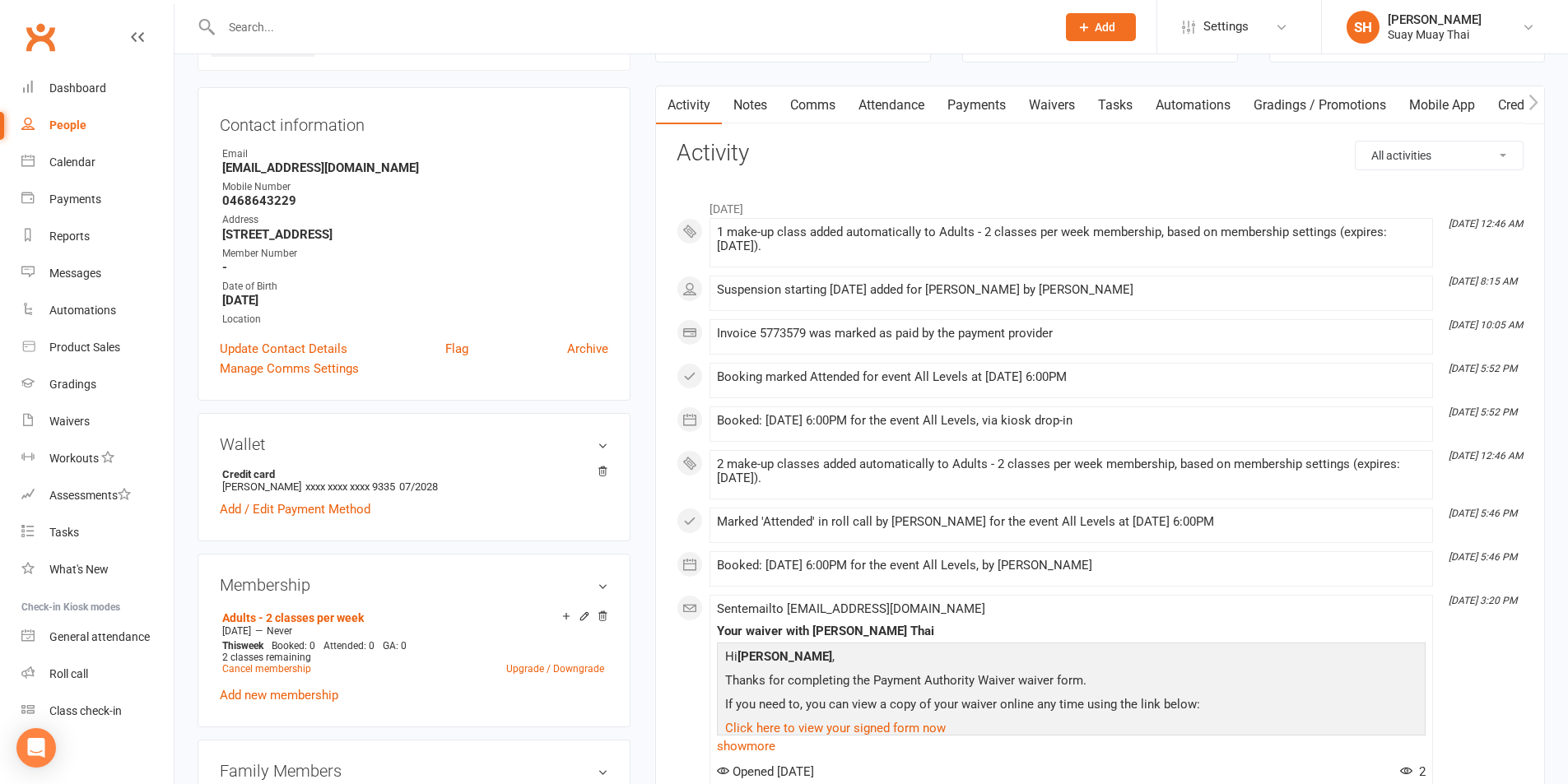
click at [965, 108] on link "Payments" at bounding box center [977, 106] width 82 height 38
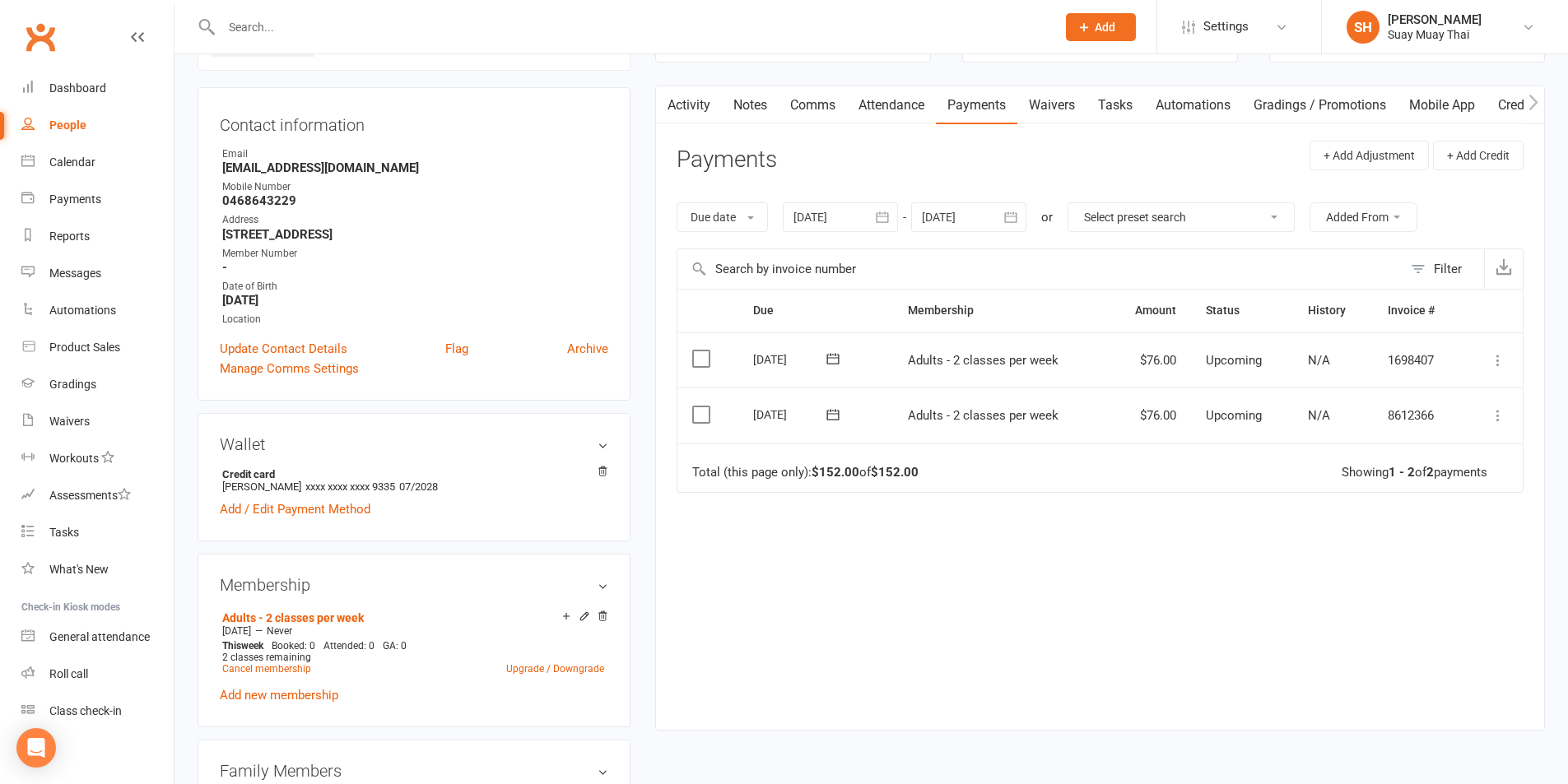
click at [1004, 214] on button "button" at bounding box center [1012, 217] width 30 height 29
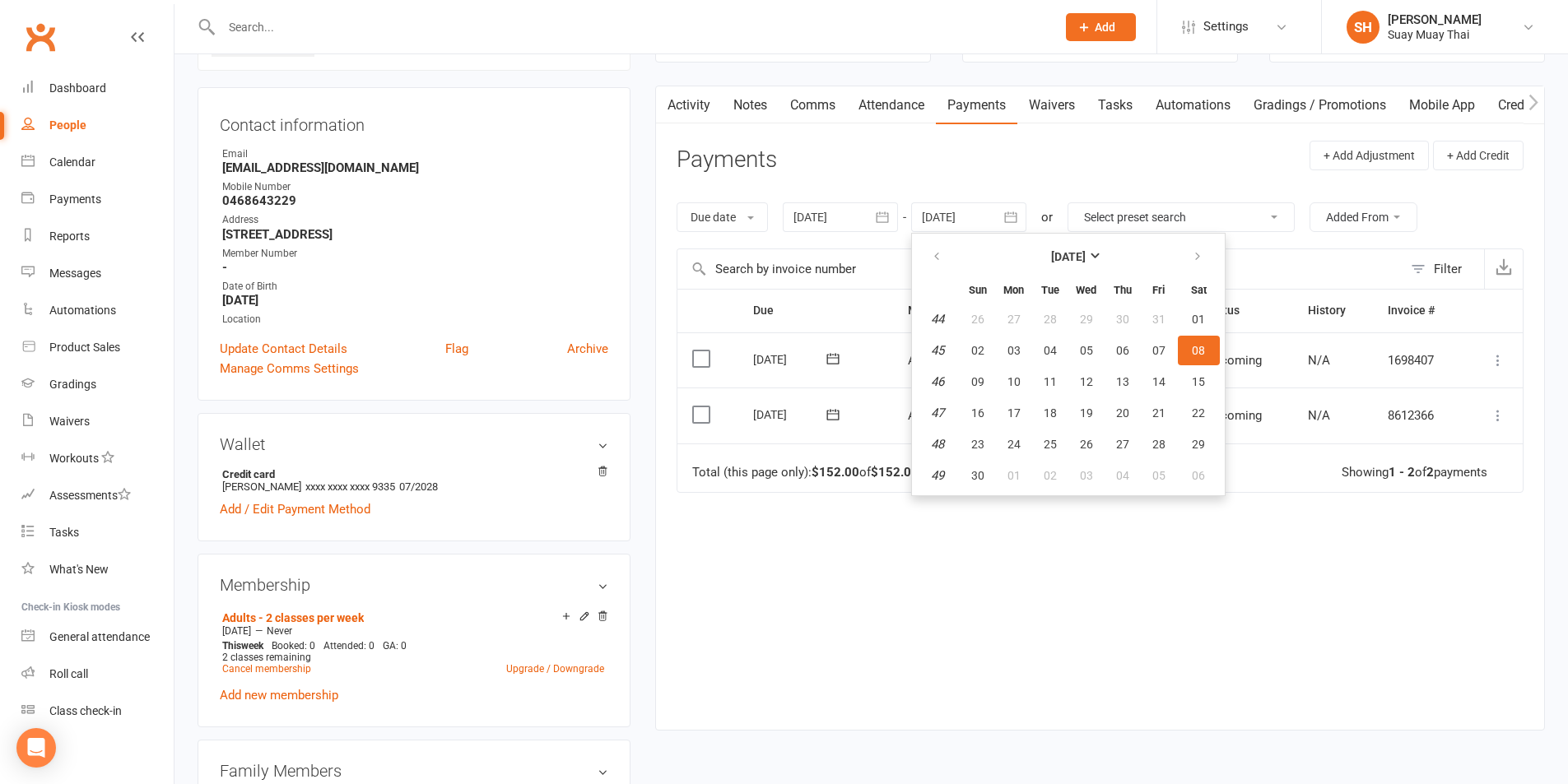
click at [839, 215] on div at bounding box center [840, 217] width 115 height 29
click at [882, 317] on span "01" at bounding box center [885, 318] width 13 height 13
click at [860, 214] on div at bounding box center [840, 217] width 115 height 29
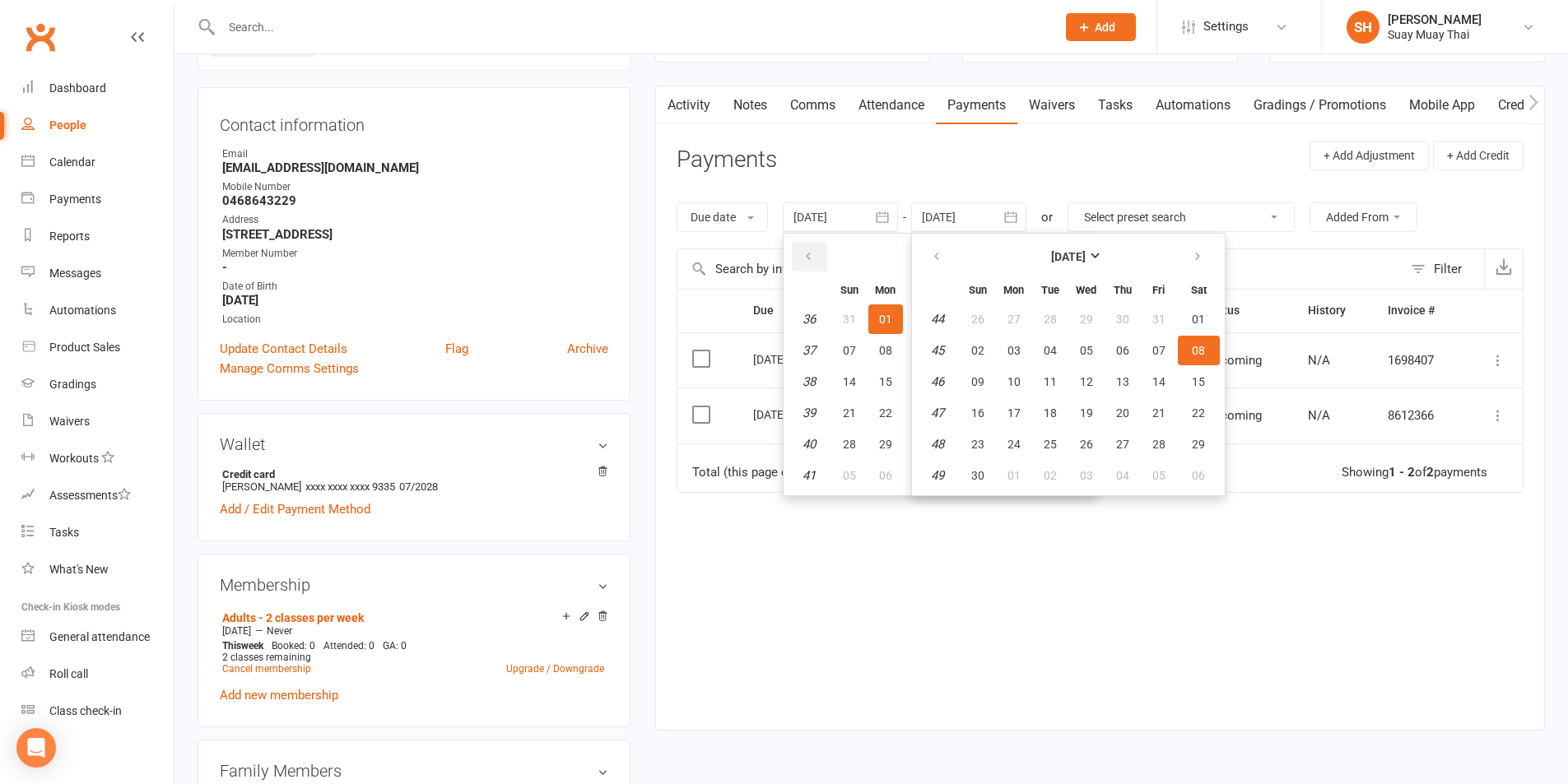
click at [814, 257] on icon "button" at bounding box center [808, 256] width 11 height 13
click at [848, 344] on span "03" at bounding box center [849, 350] width 13 height 13
type input "03 Aug 2025"
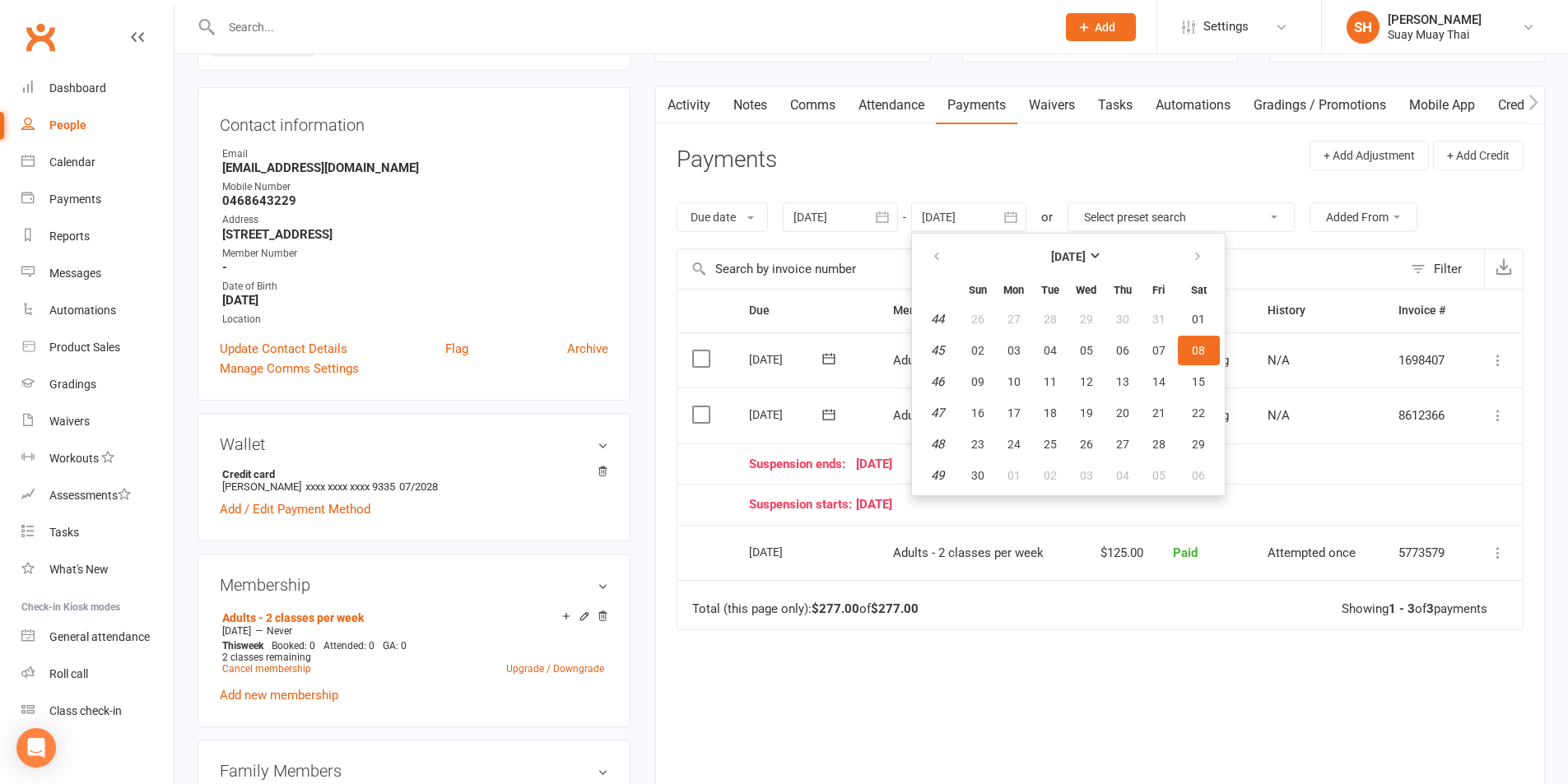
click at [1441, 101] on link "Mobile App" at bounding box center [1442, 106] width 89 height 38
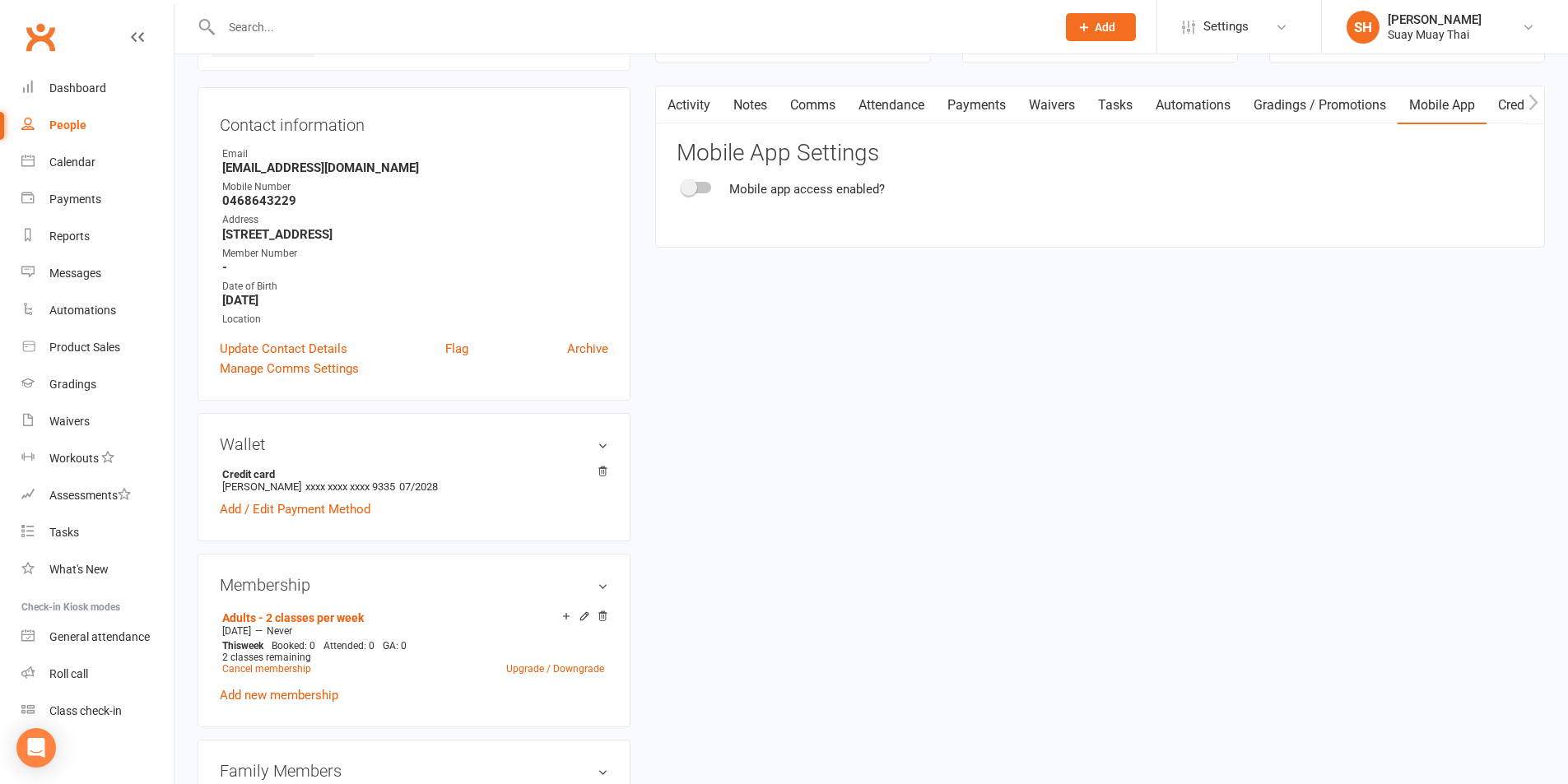
click at [704, 188] on div at bounding box center [697, 187] width 28 height 11
click at [683, 185] on input "checkbox" at bounding box center [683, 185] width 0 height 0
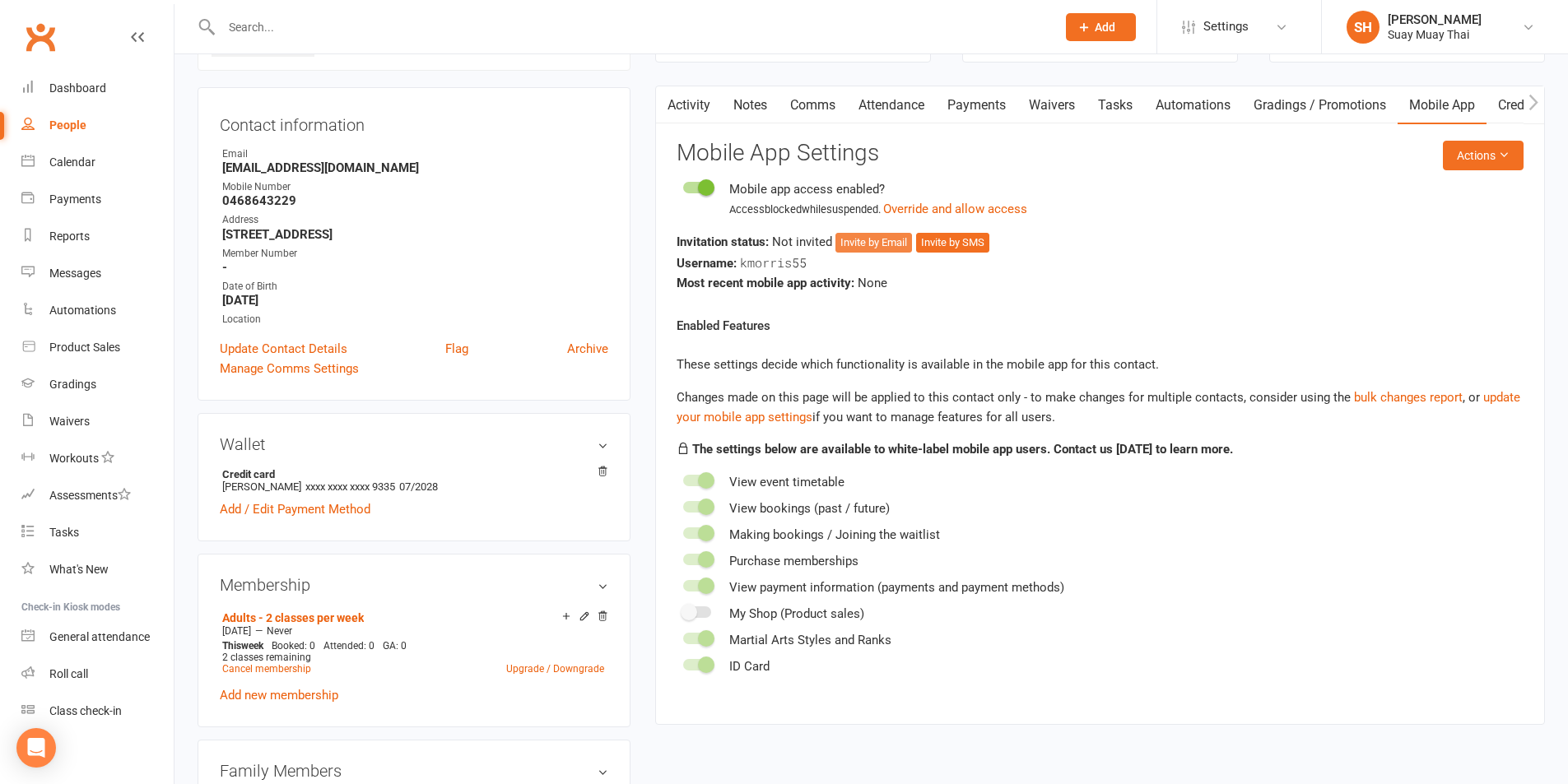
click at [886, 245] on button "Invite by Email" at bounding box center [874, 242] width 76 height 20
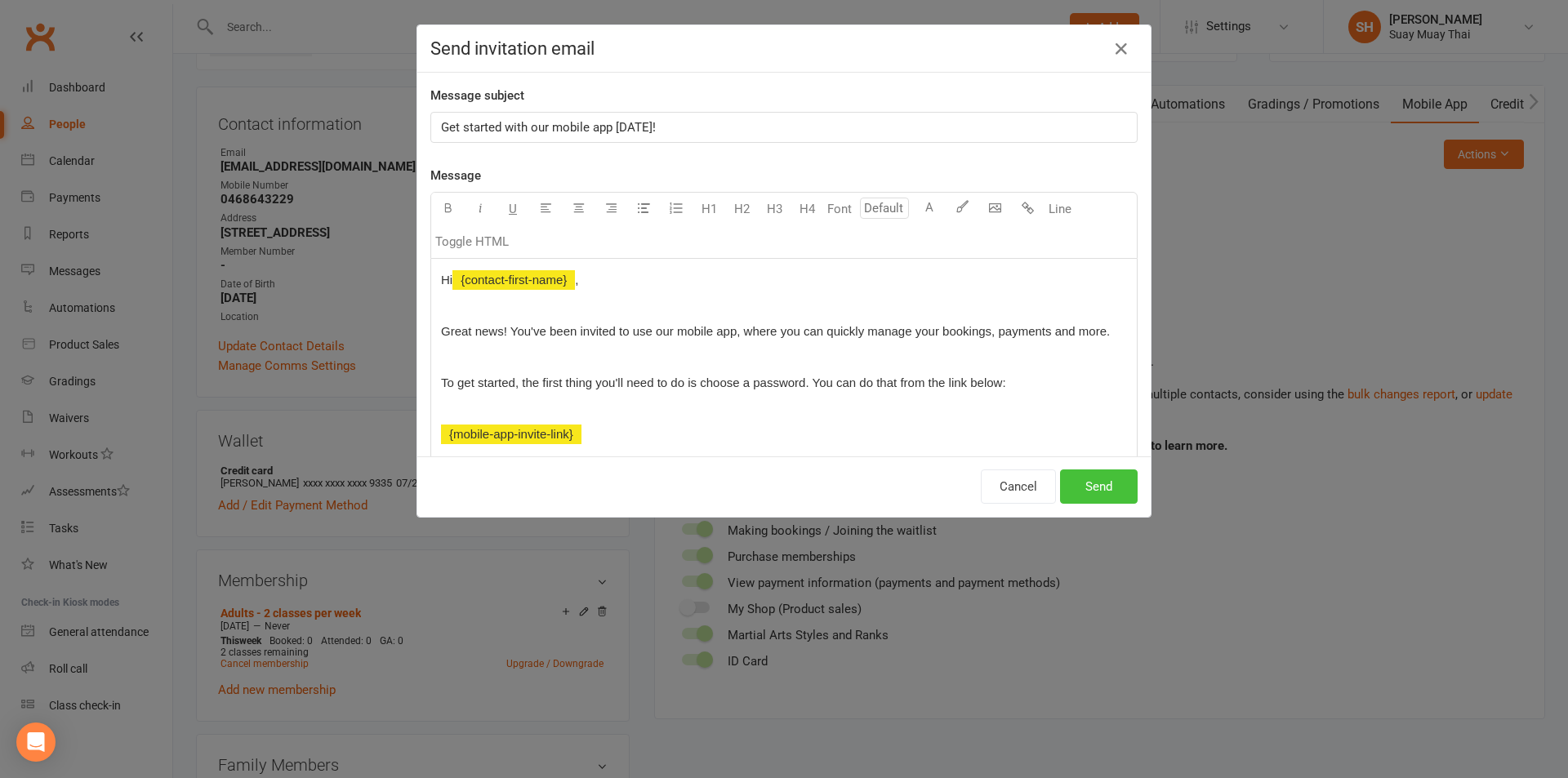
click at [1092, 485] on button "Send" at bounding box center [1099, 486] width 77 height 34
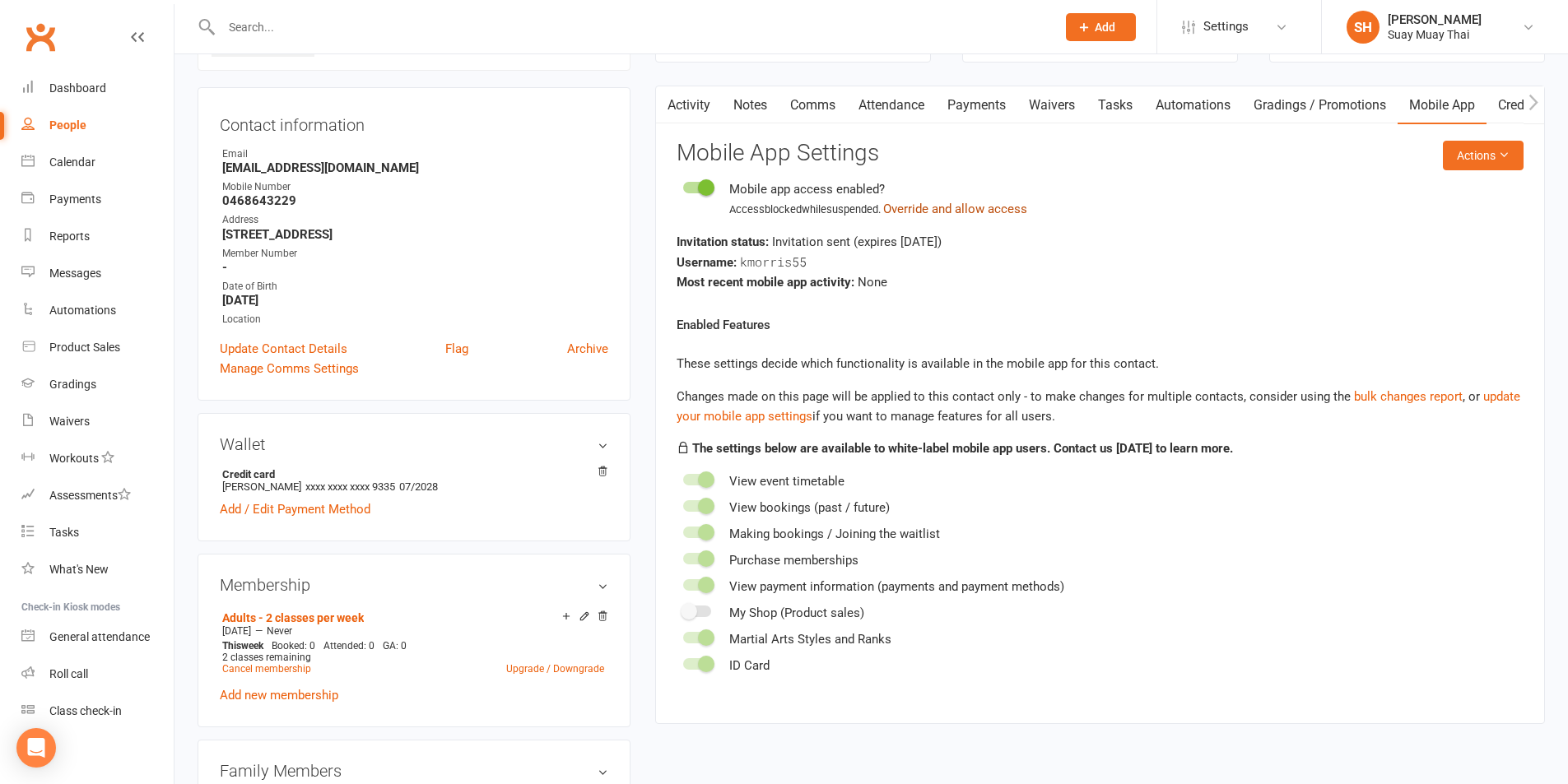
click at [968, 203] on button "Override and allow access" at bounding box center [955, 209] width 144 height 20
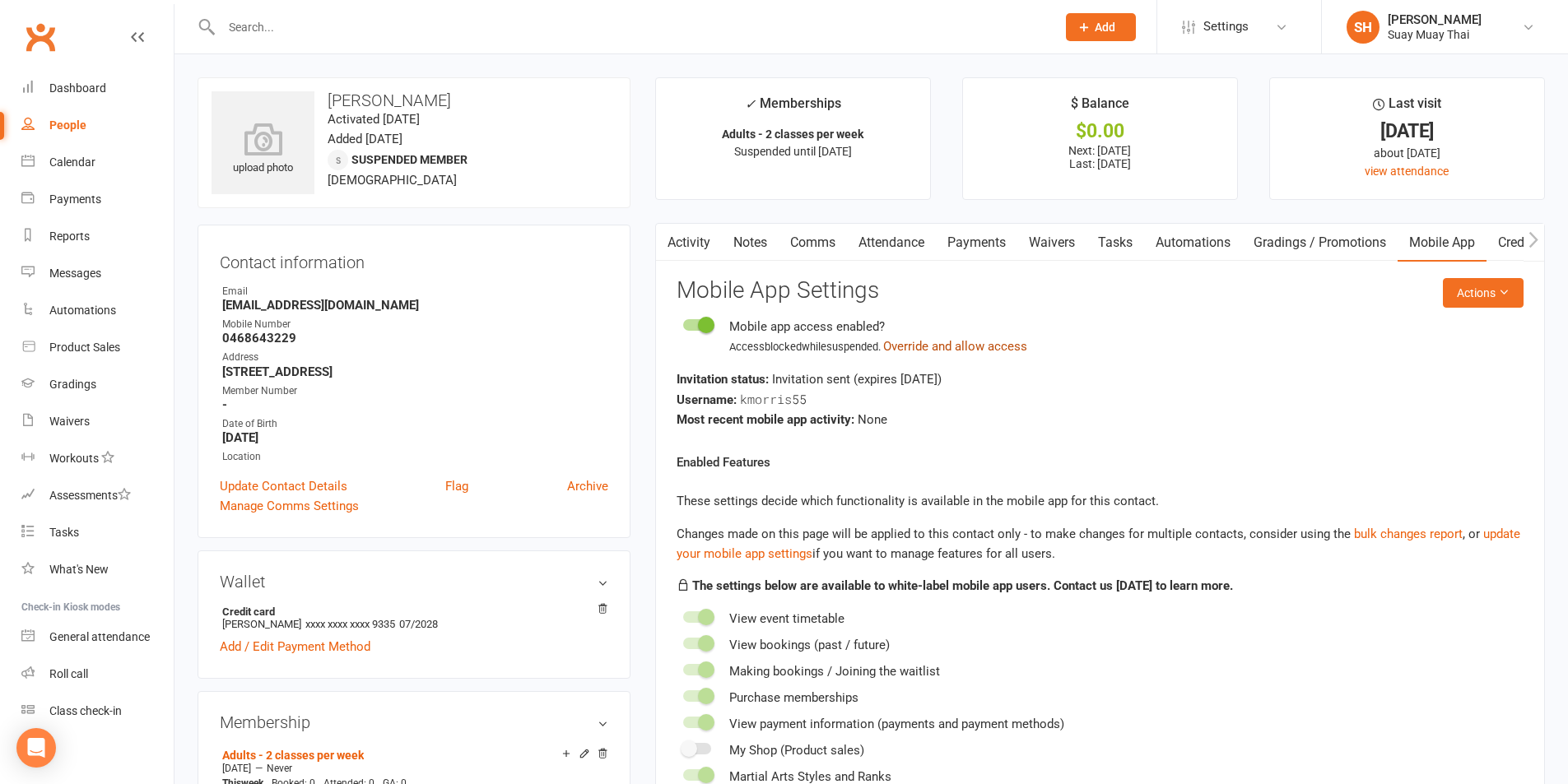
scroll to position [137, 0]
select select "100"
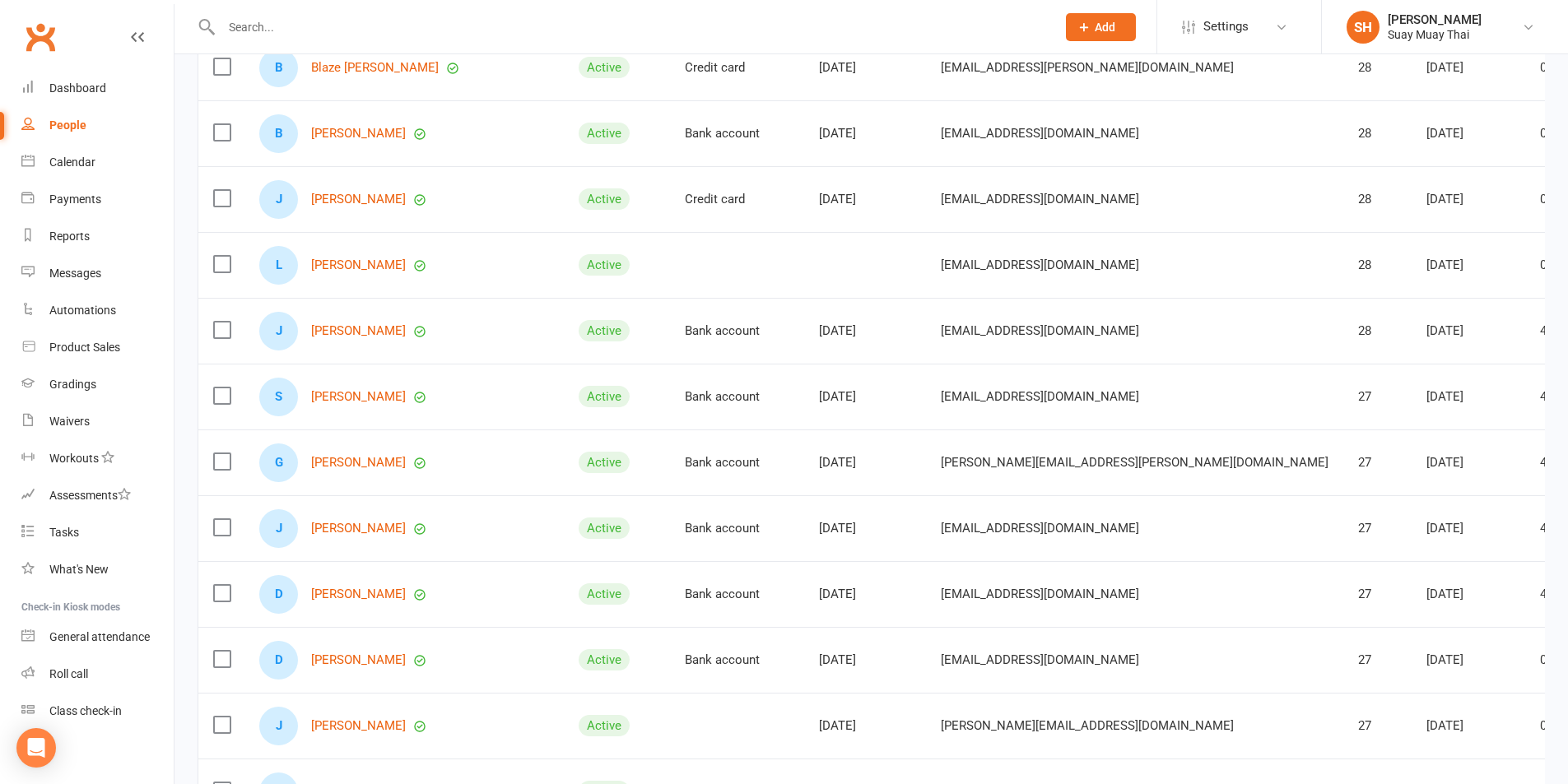
scroll to position [6238, 0]
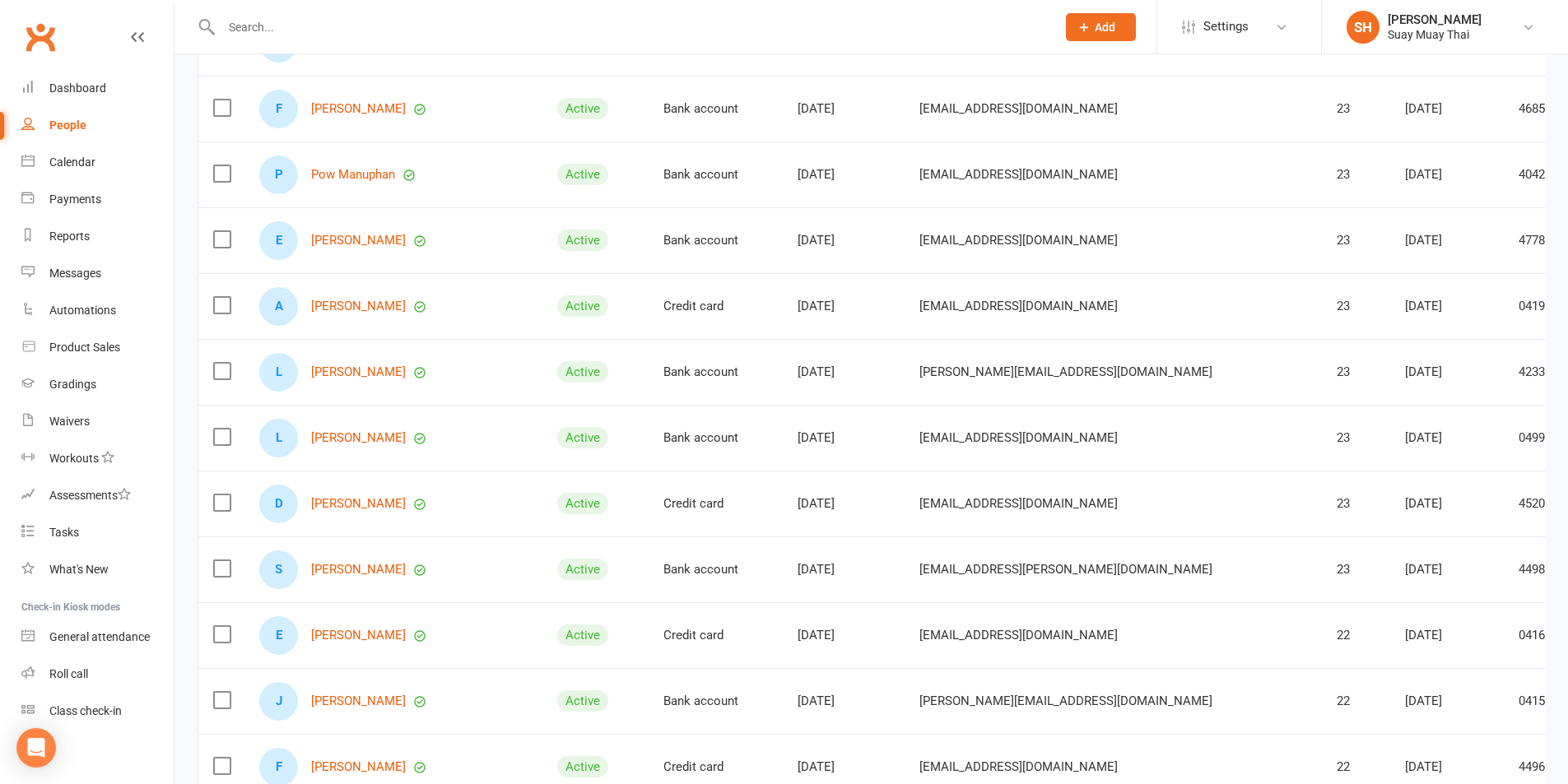
scroll to position [992, 0]
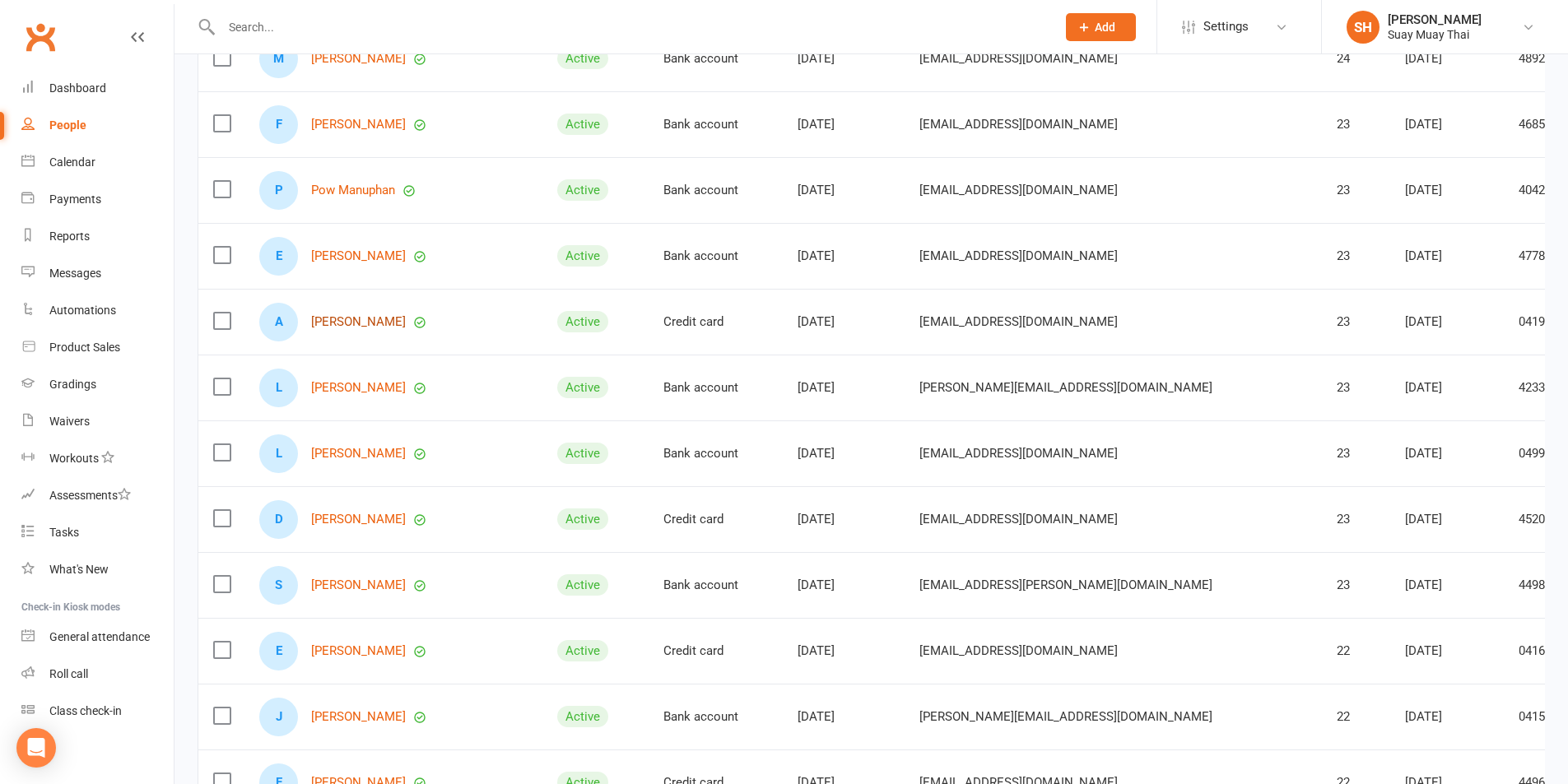
click at [344, 321] on link "Adam Walker" at bounding box center [358, 322] width 95 height 14
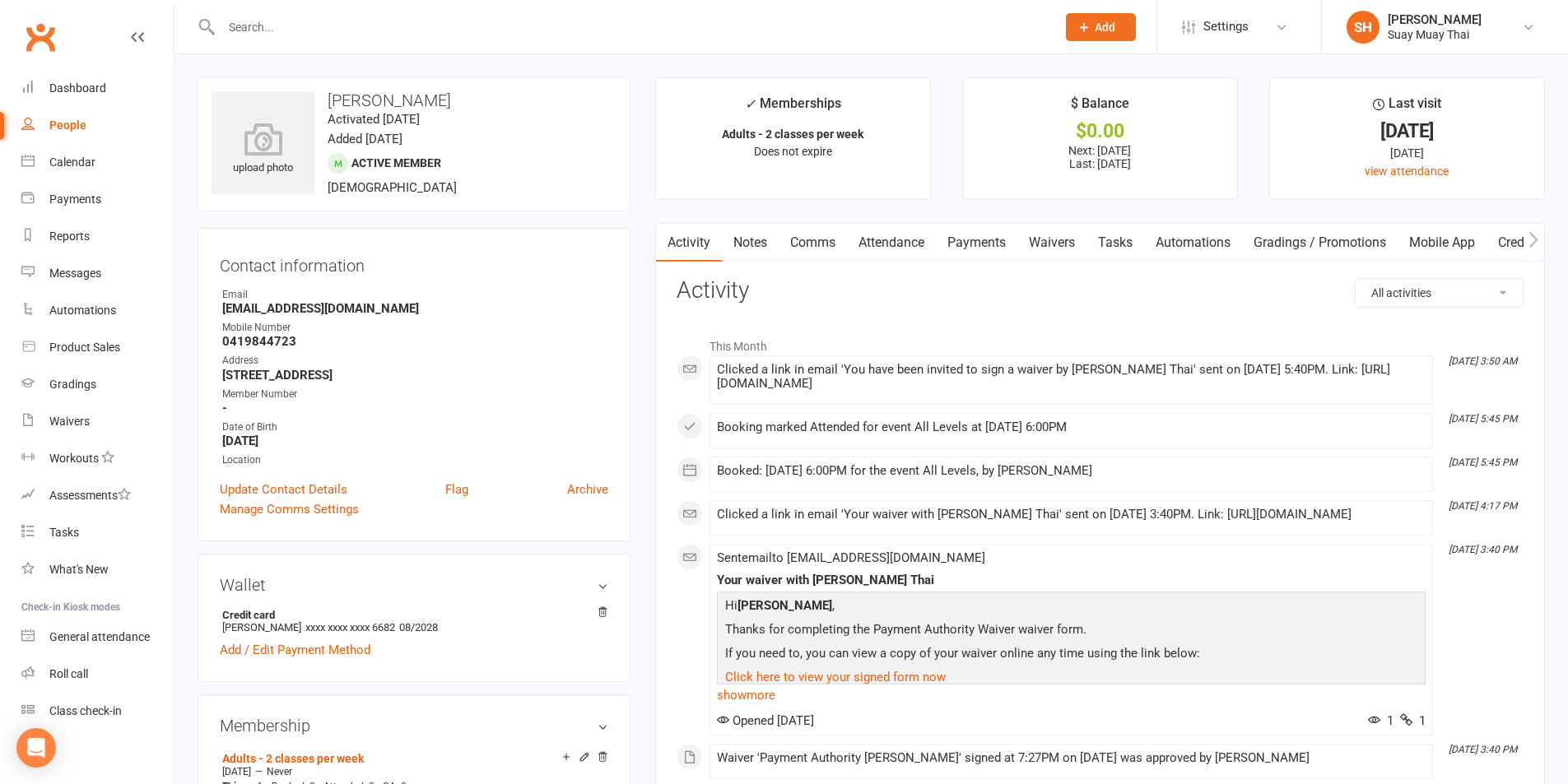
click at [1479, 242] on link "Mobile App" at bounding box center [1442, 243] width 89 height 38
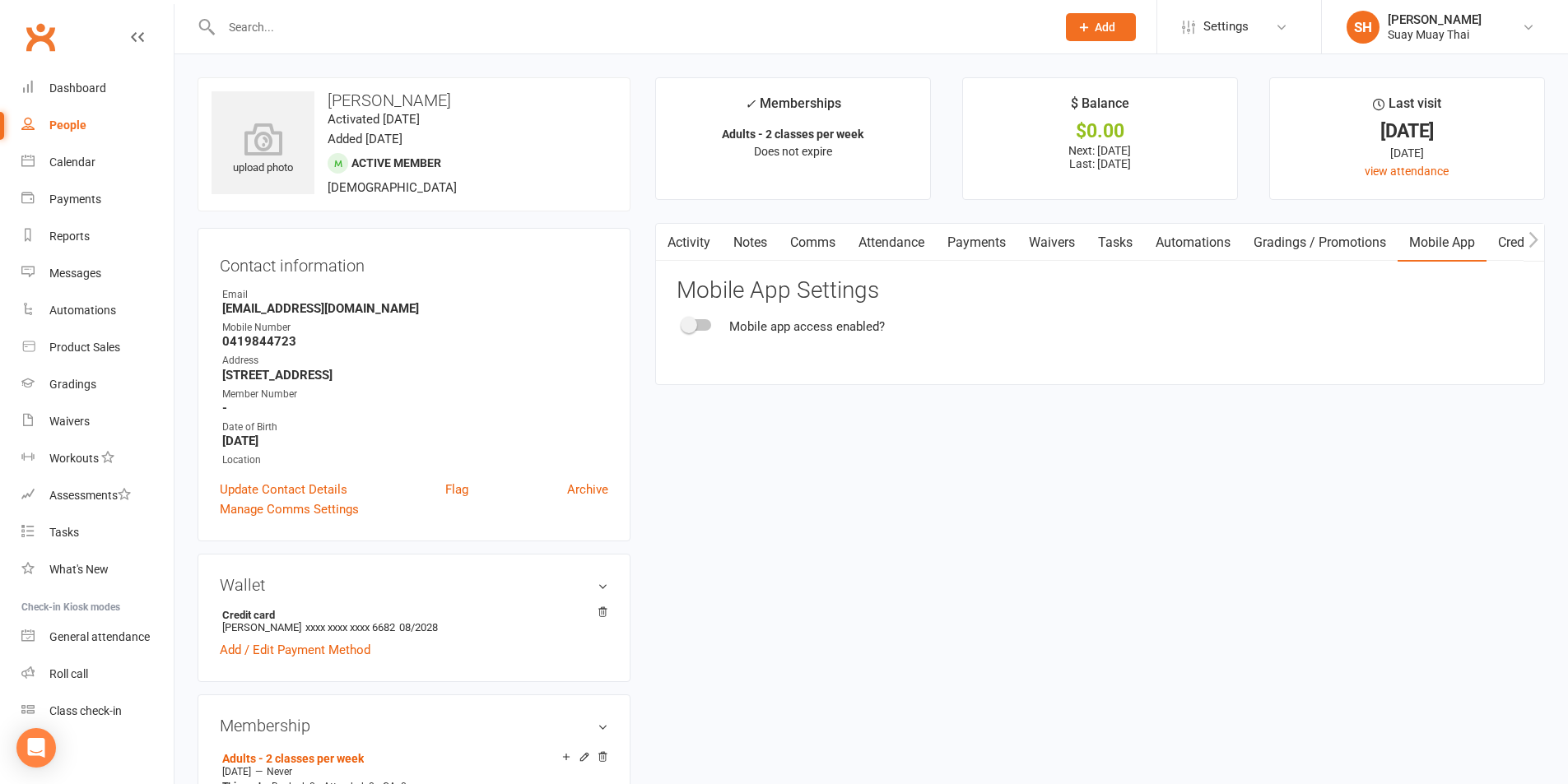
click at [701, 325] on div at bounding box center [697, 324] width 28 height 11
click at [683, 323] on input "checkbox" at bounding box center [683, 323] width 0 height 0
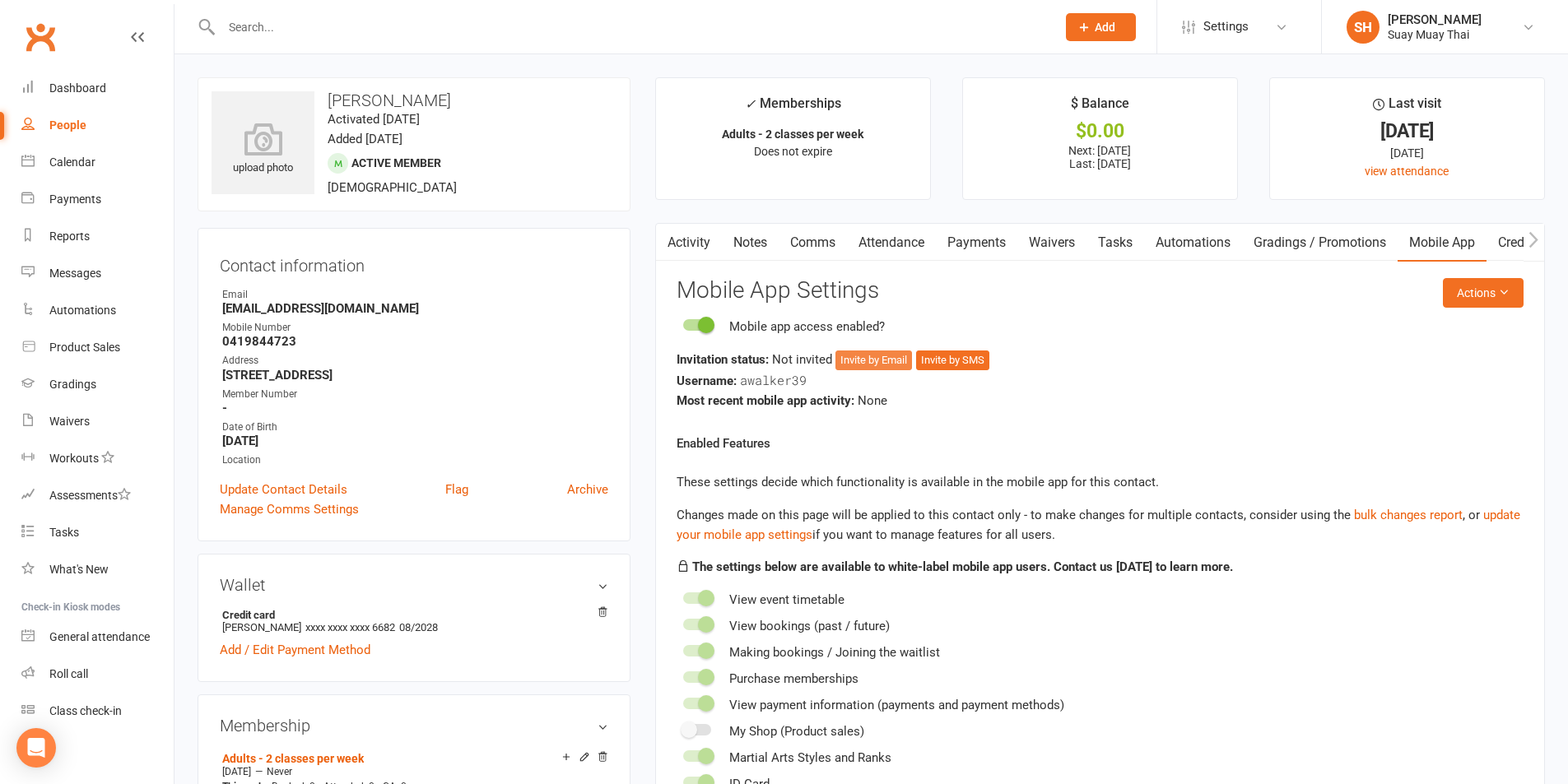
click at [865, 361] on button "Invite by Email" at bounding box center [874, 360] width 76 height 20
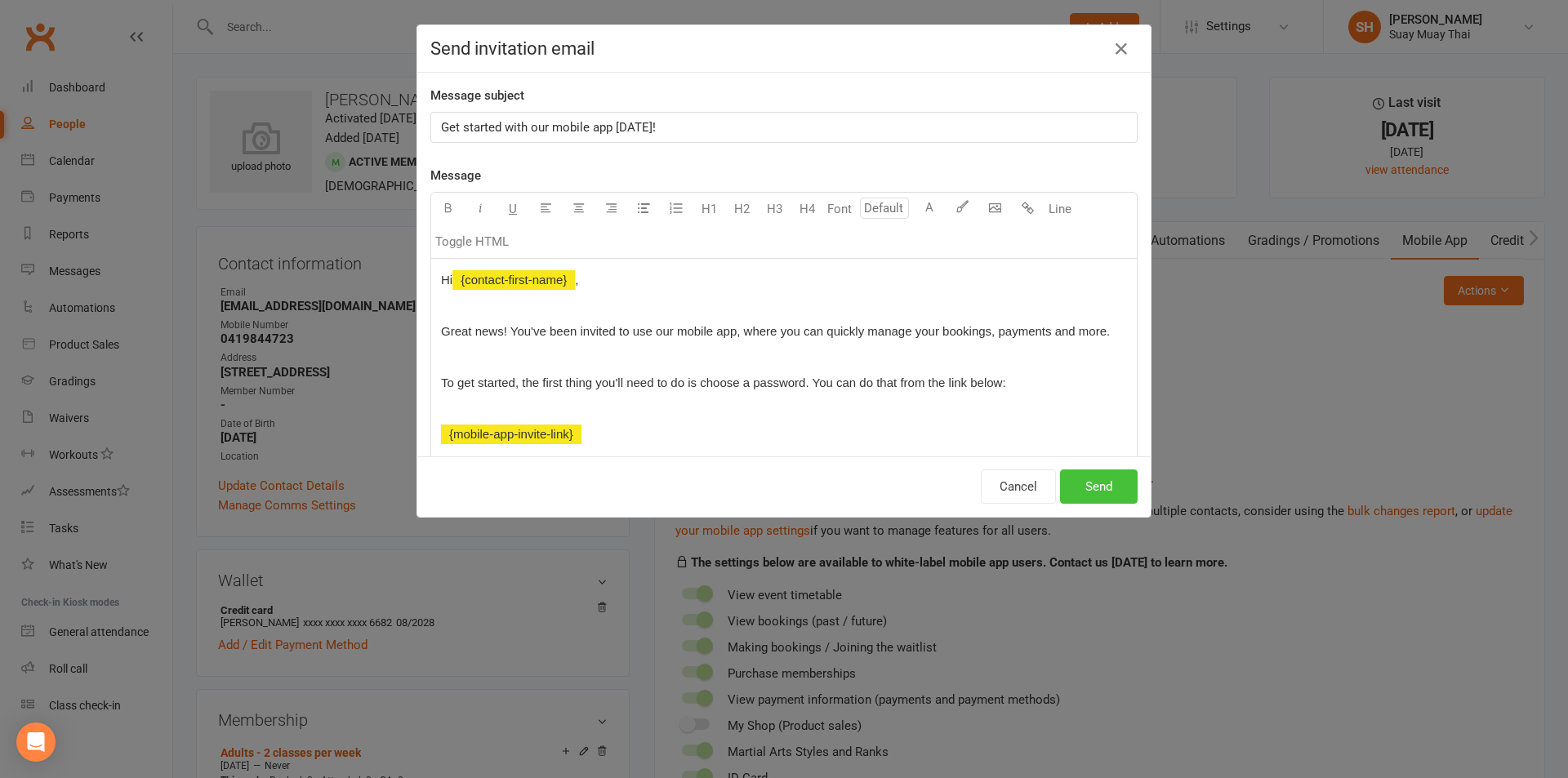
click at [1077, 485] on button "Send" at bounding box center [1099, 486] width 77 height 34
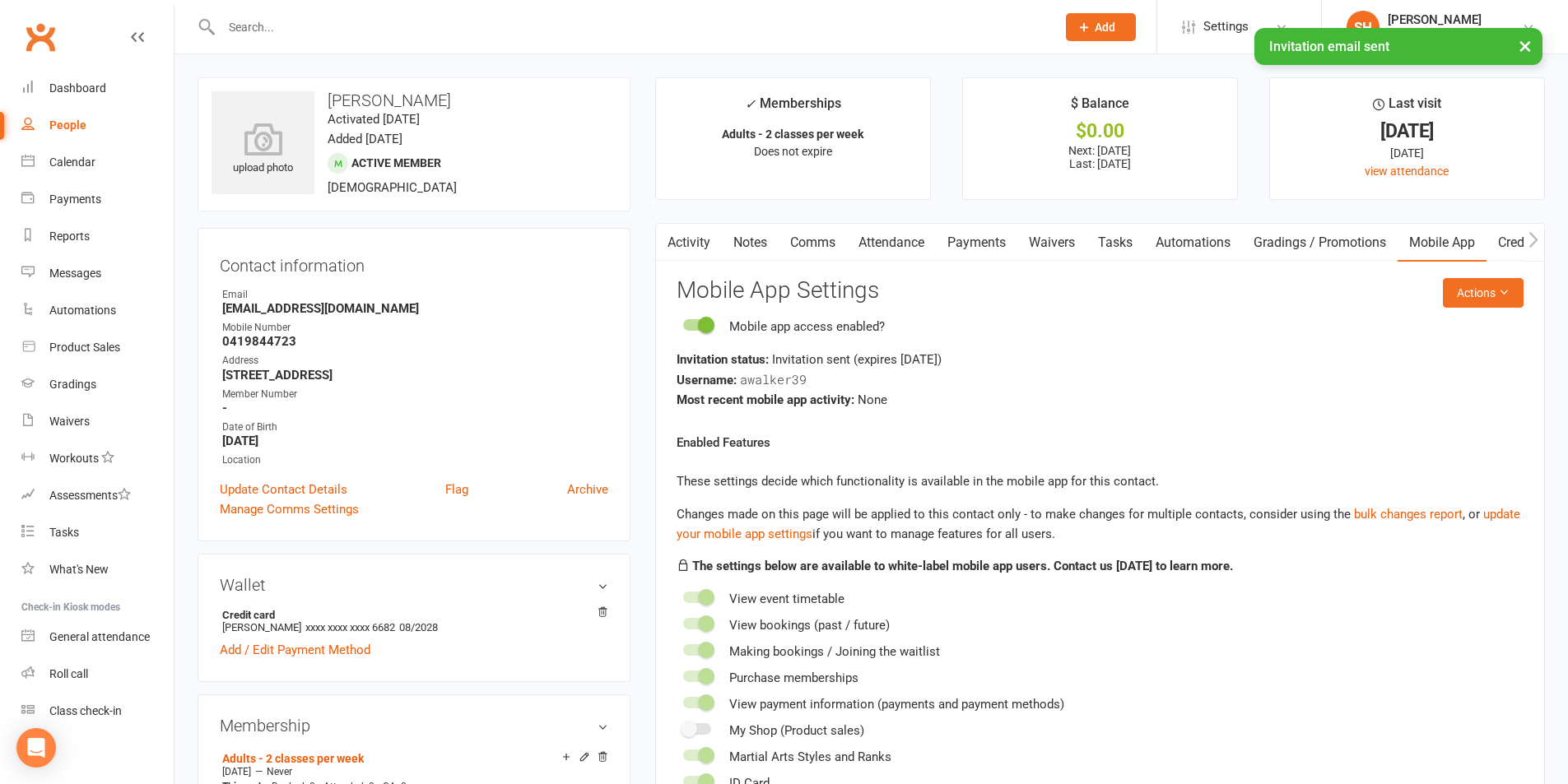
click at [68, 122] on div "People" at bounding box center [68, 125] width 37 height 13
select select "100"
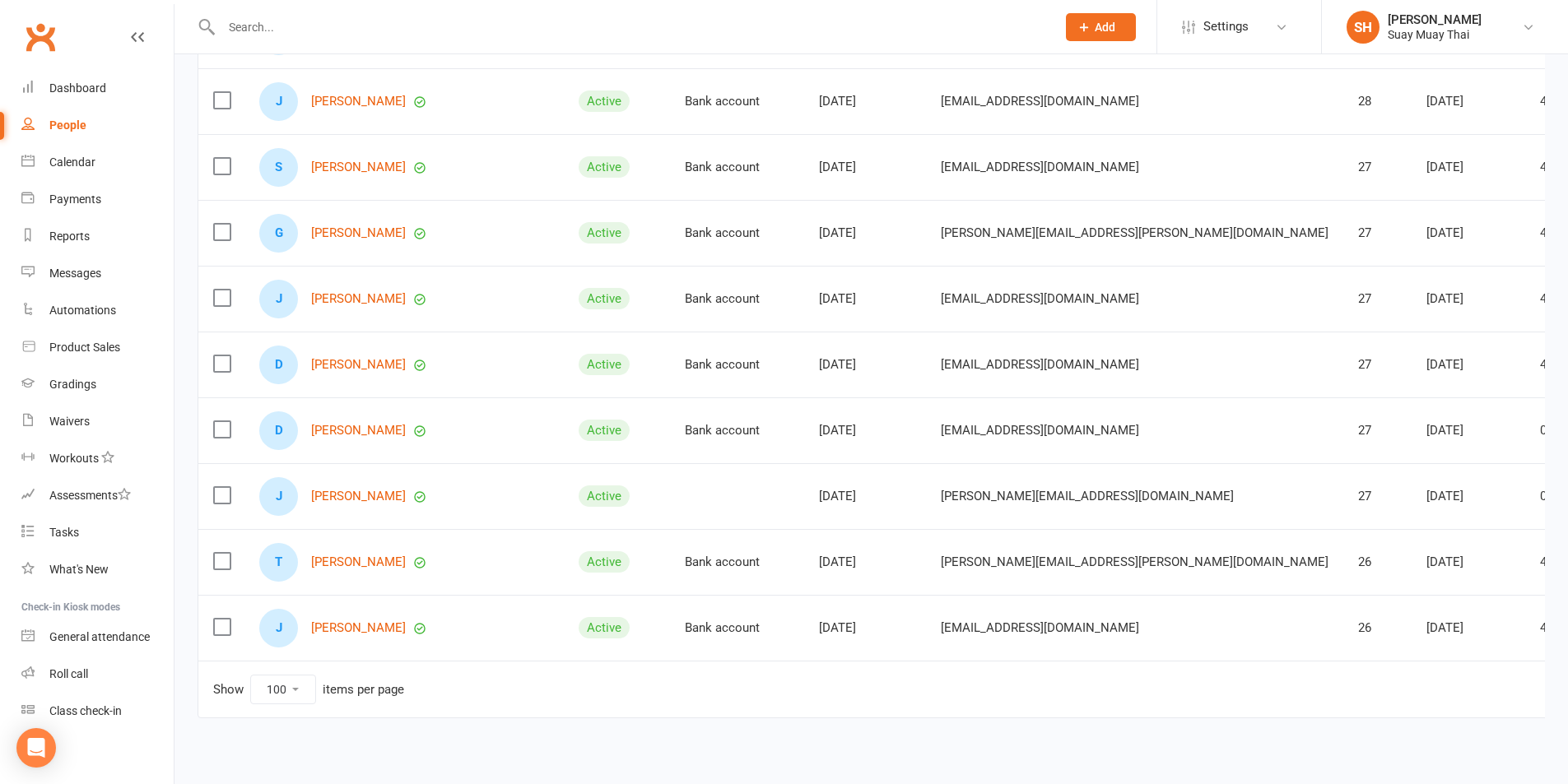
scroll to position [6238, 0]
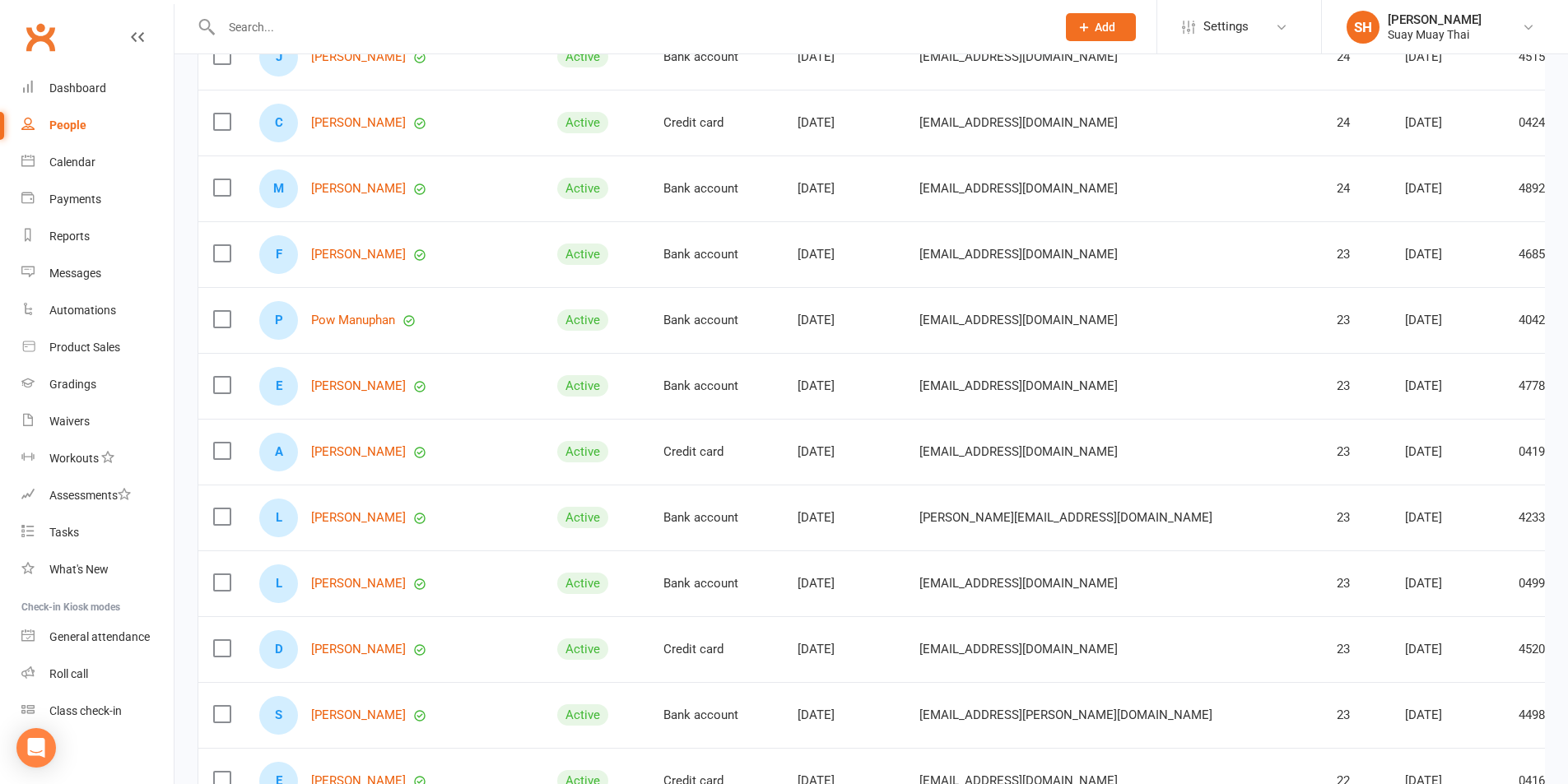
scroll to position [846, 0]
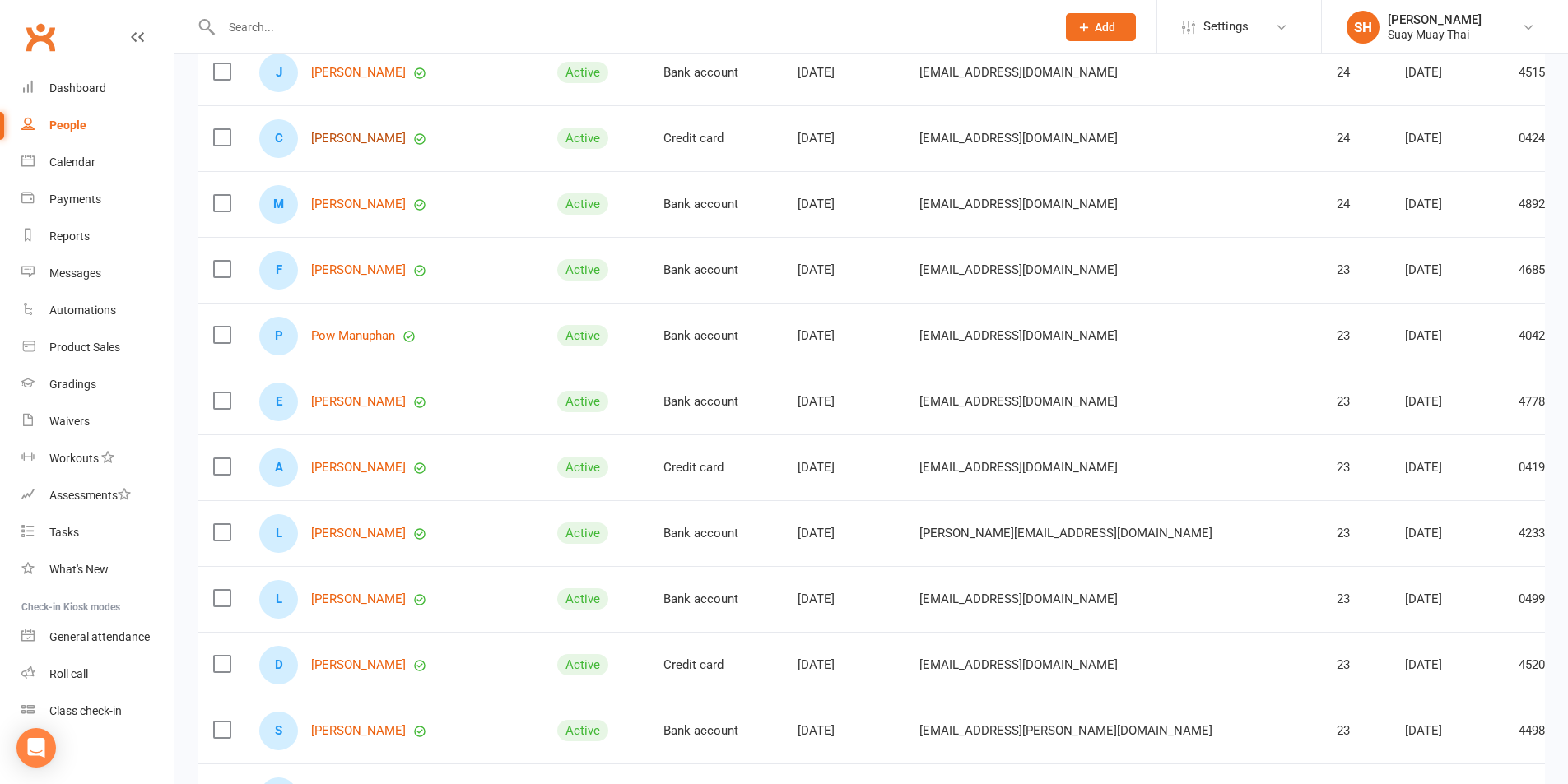
click at [350, 134] on link "Christopher Regan" at bounding box center [358, 139] width 95 height 14
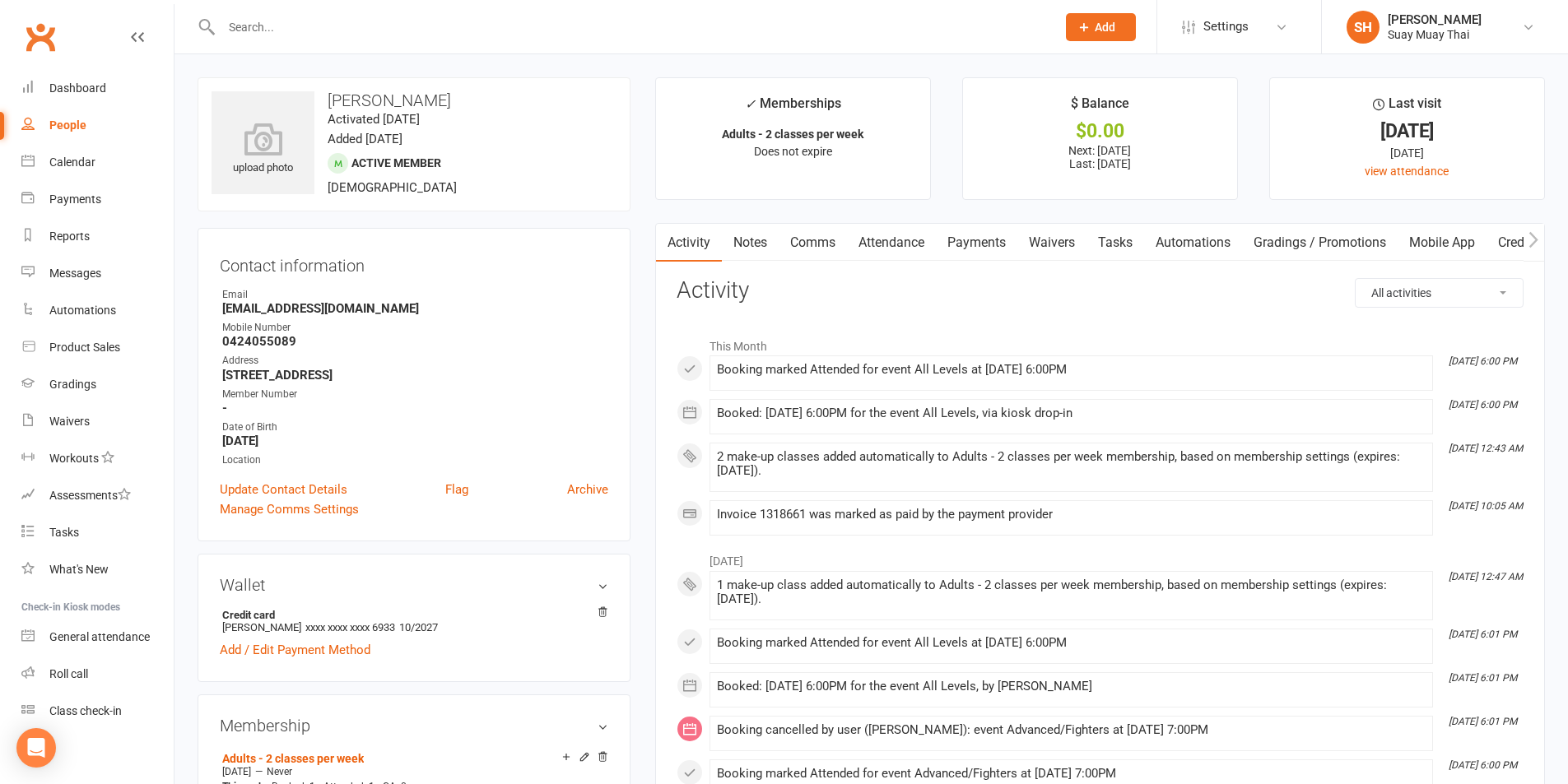
click at [1430, 239] on link "Mobile App" at bounding box center [1442, 243] width 89 height 38
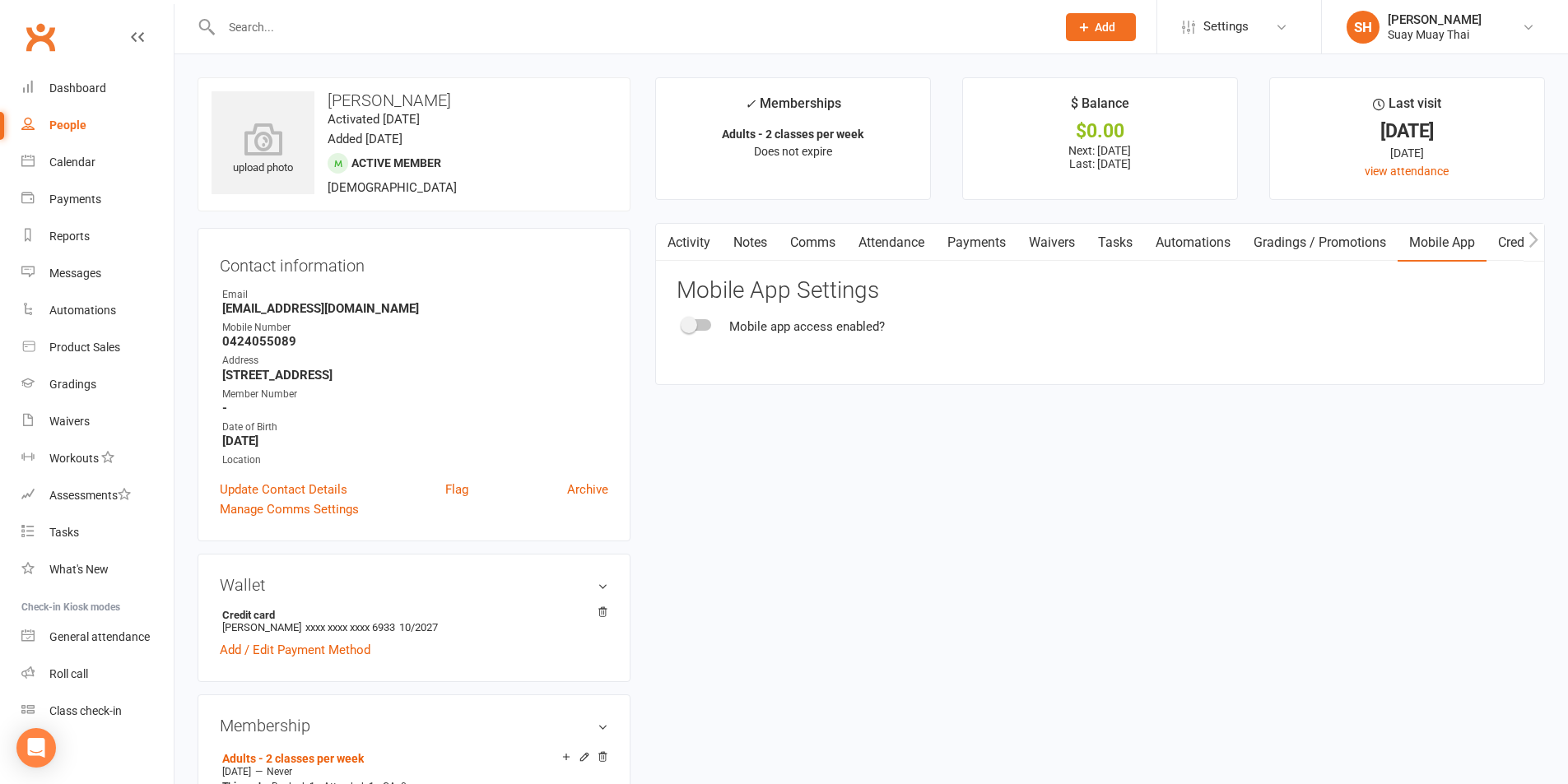
click at [709, 325] on div at bounding box center [697, 324] width 28 height 11
click at [683, 323] on input "checkbox" at bounding box center [683, 323] width 0 height 0
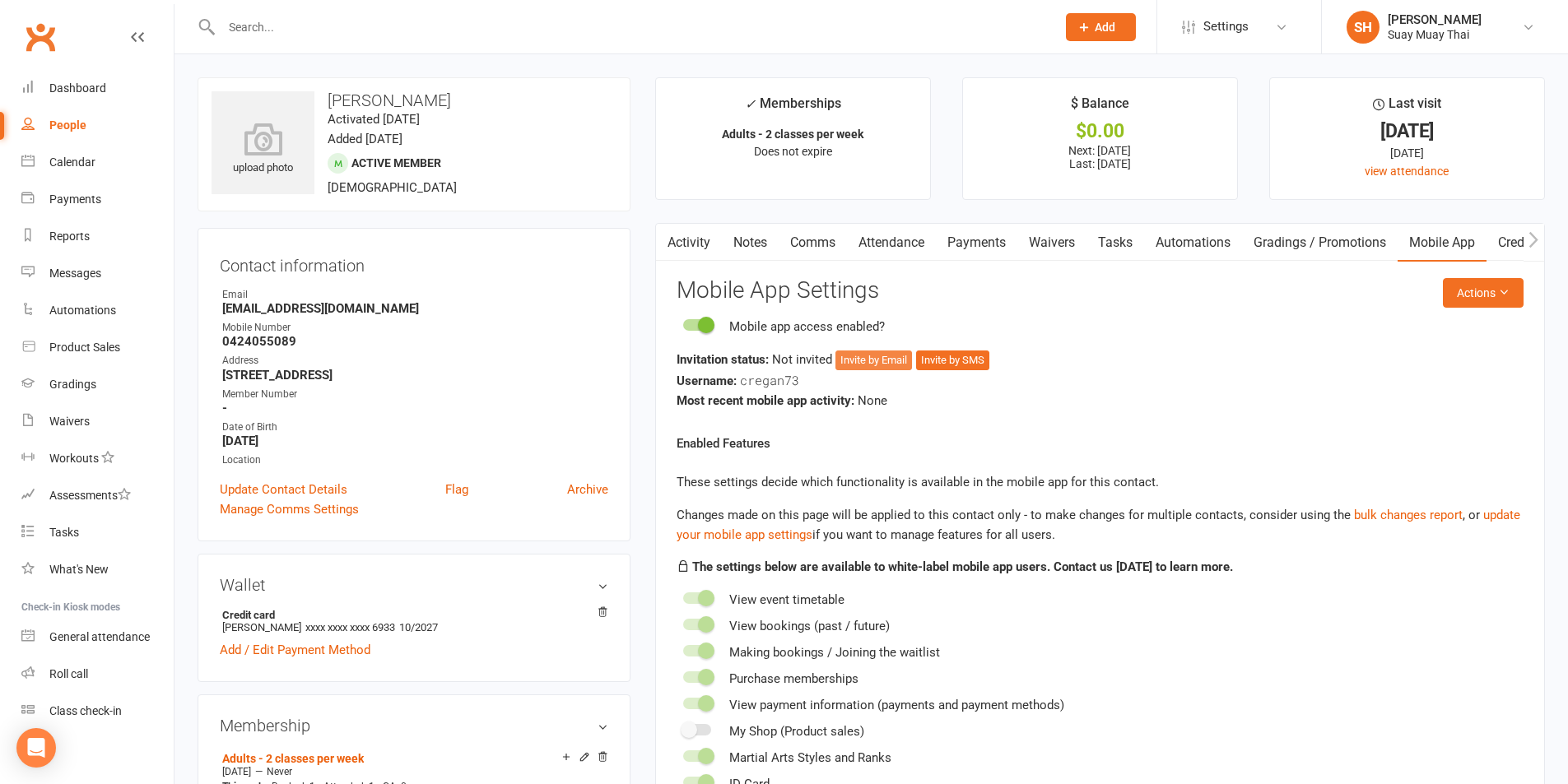
click at [863, 360] on button "Invite by Email" at bounding box center [874, 360] width 76 height 20
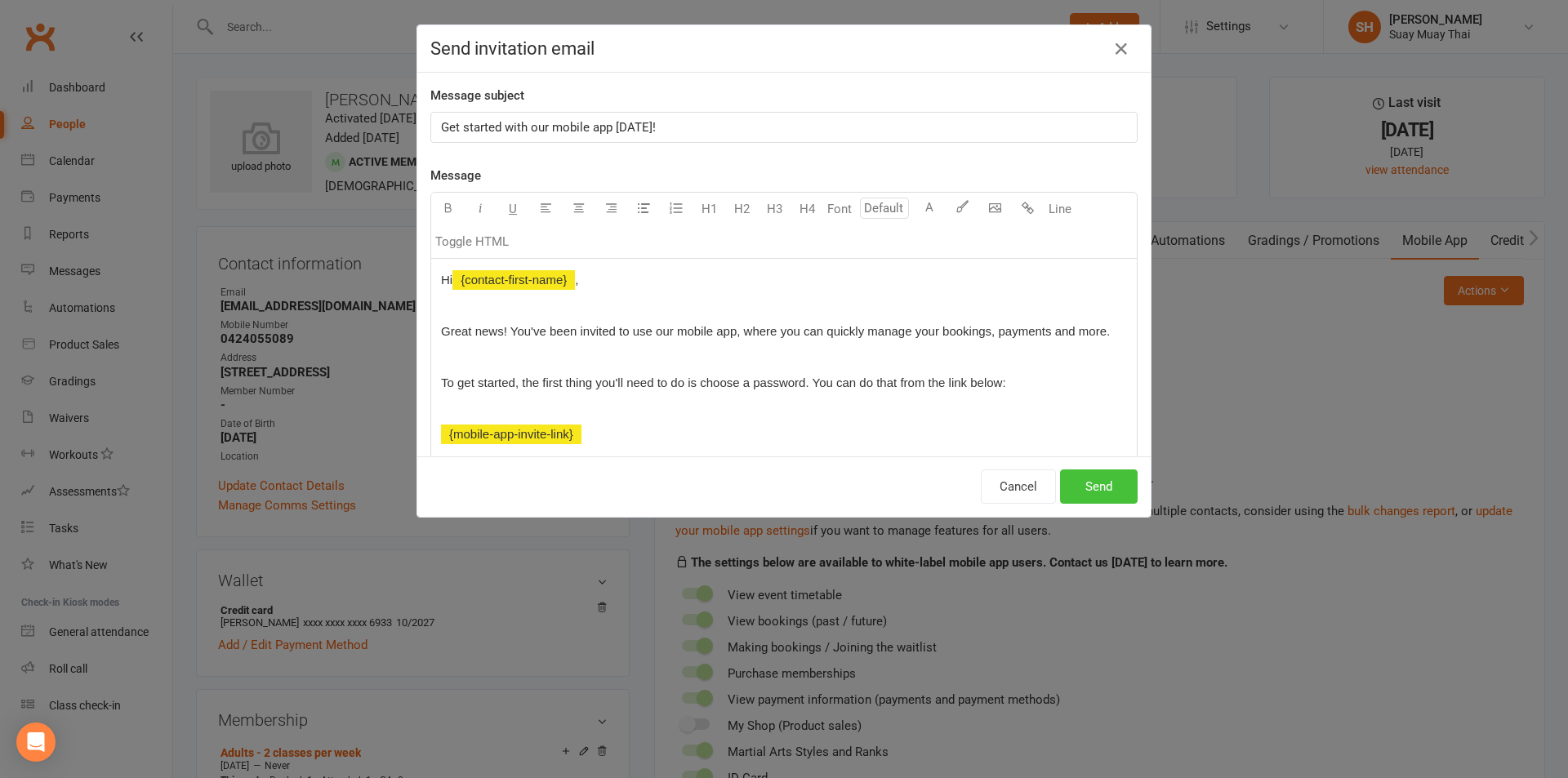
click at [1112, 482] on button "Send" at bounding box center [1099, 486] width 77 height 34
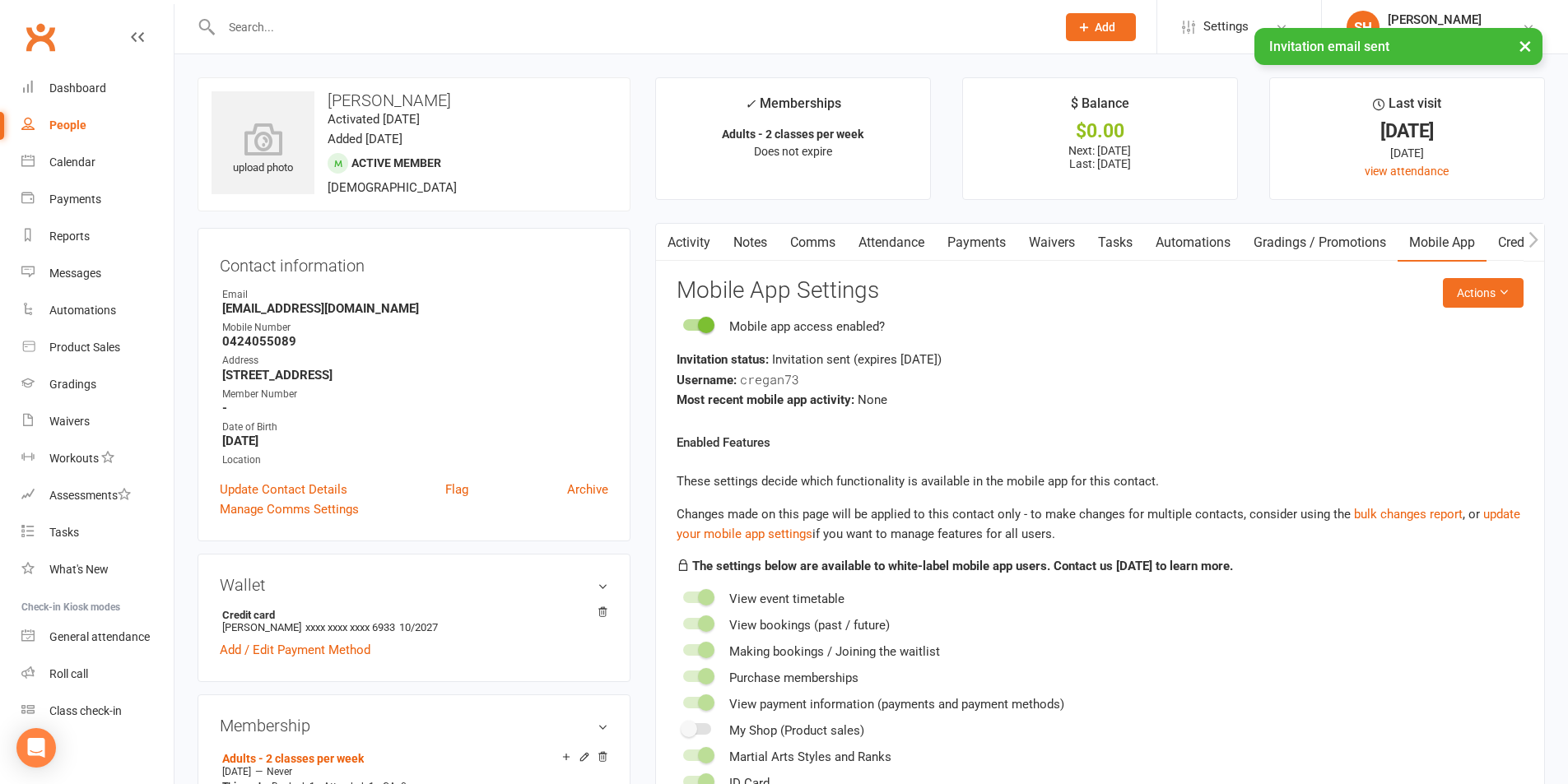
click at [60, 125] on div "People" at bounding box center [68, 125] width 37 height 13
select select "100"
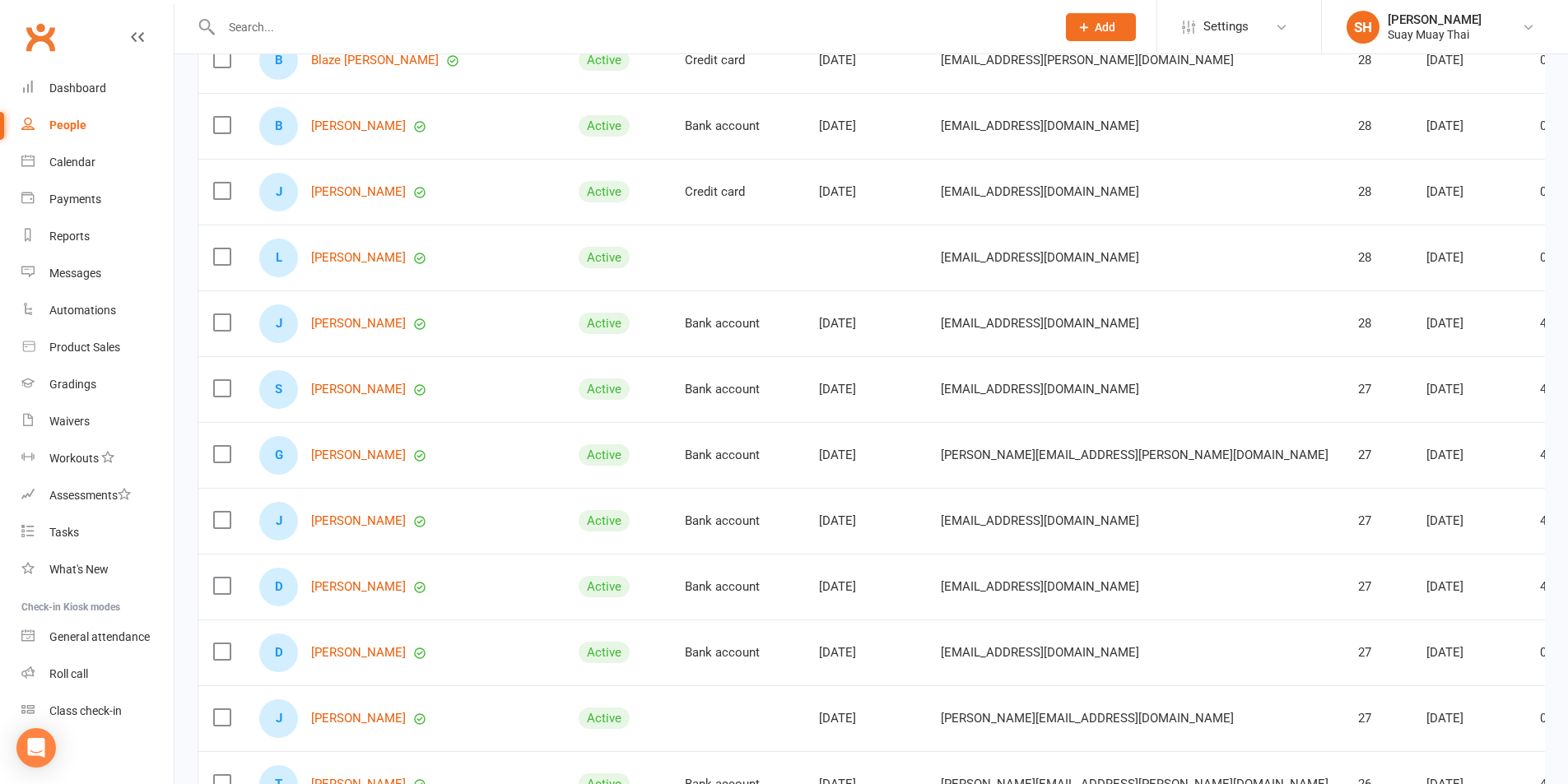
scroll to position [6238, 0]
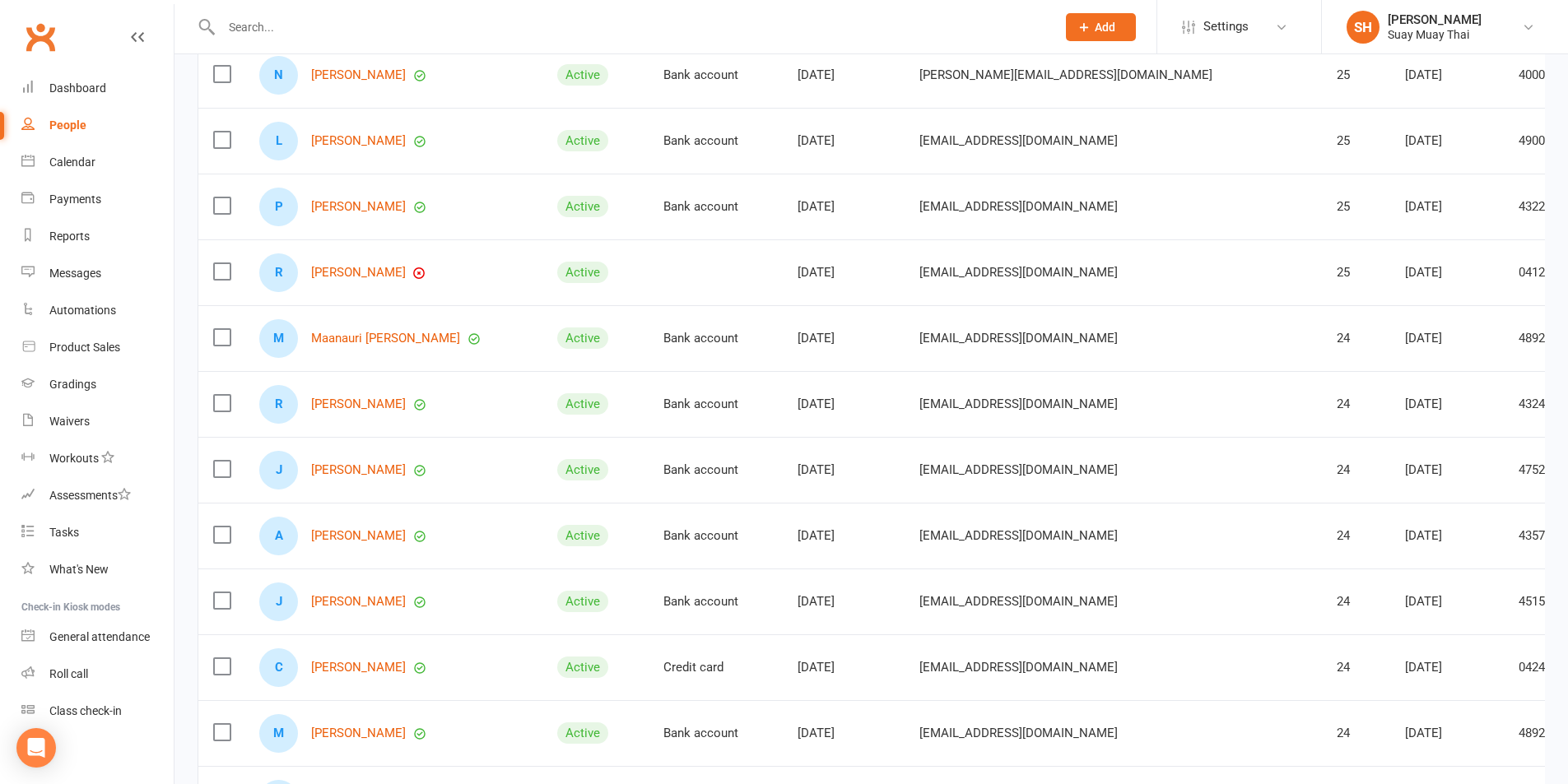
scroll to position [348, 0]
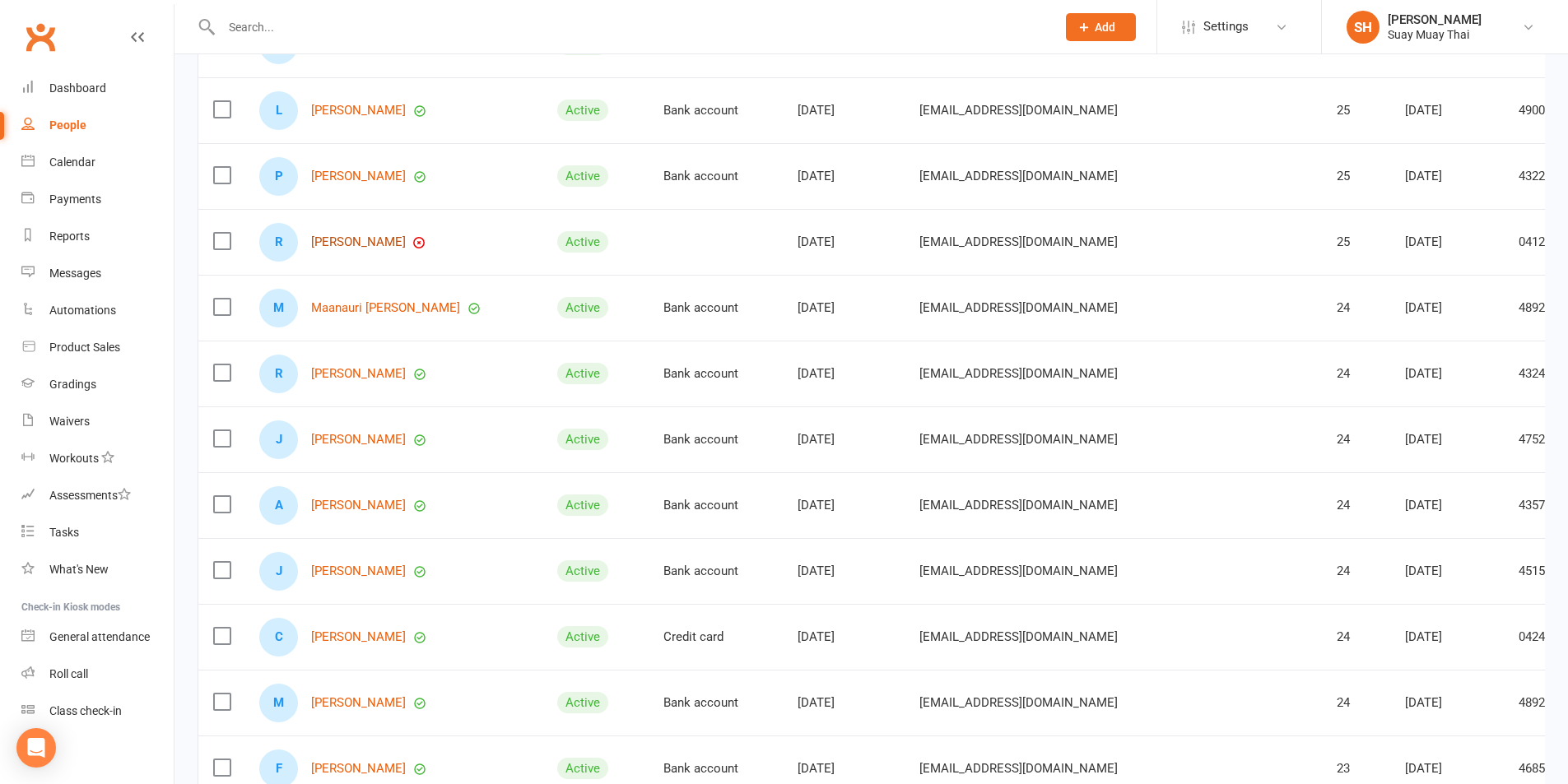
click at [330, 240] on link "Riley Carter" at bounding box center [358, 242] width 95 height 14
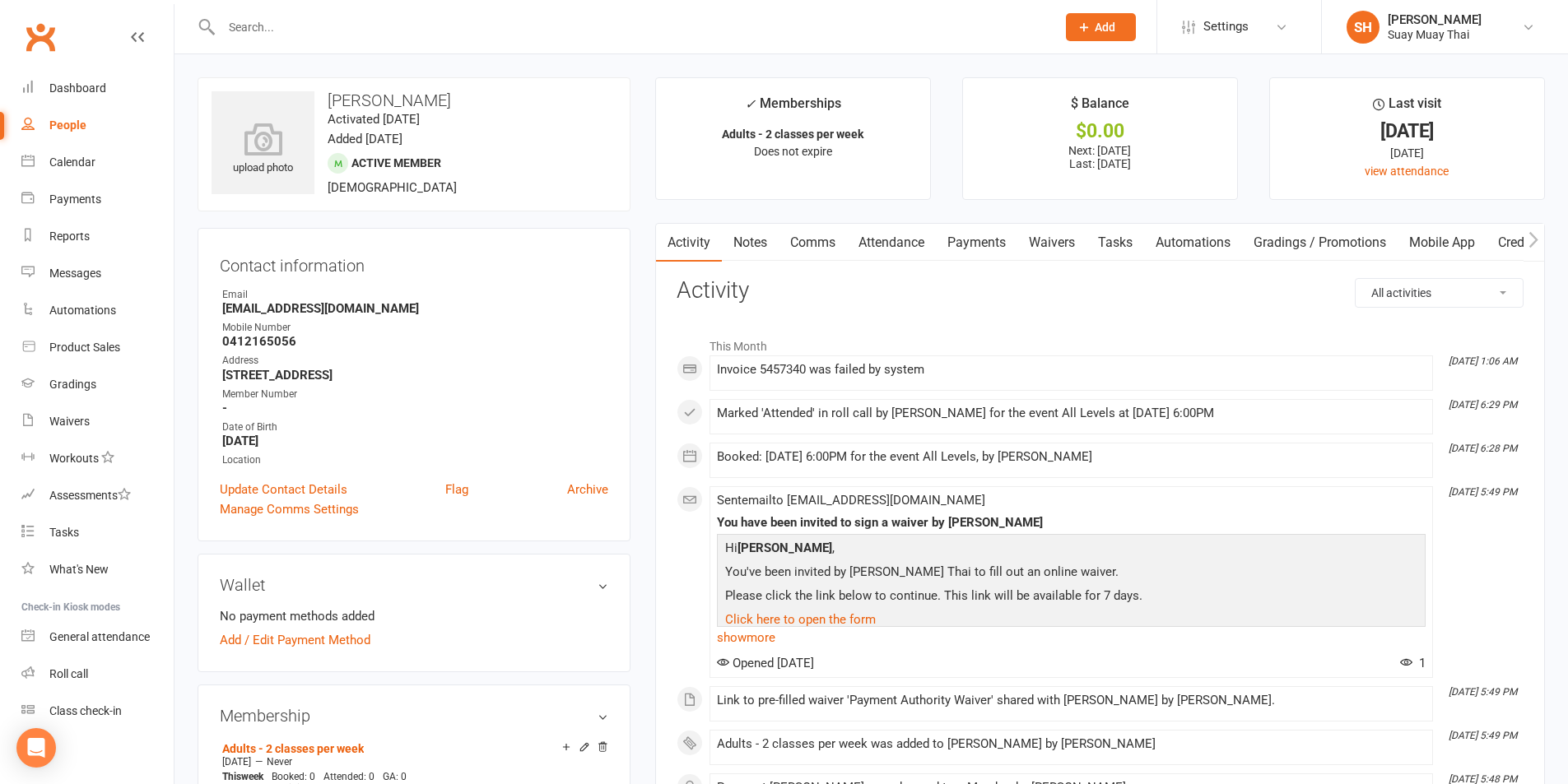
click at [982, 248] on link "Payments" at bounding box center [977, 243] width 82 height 38
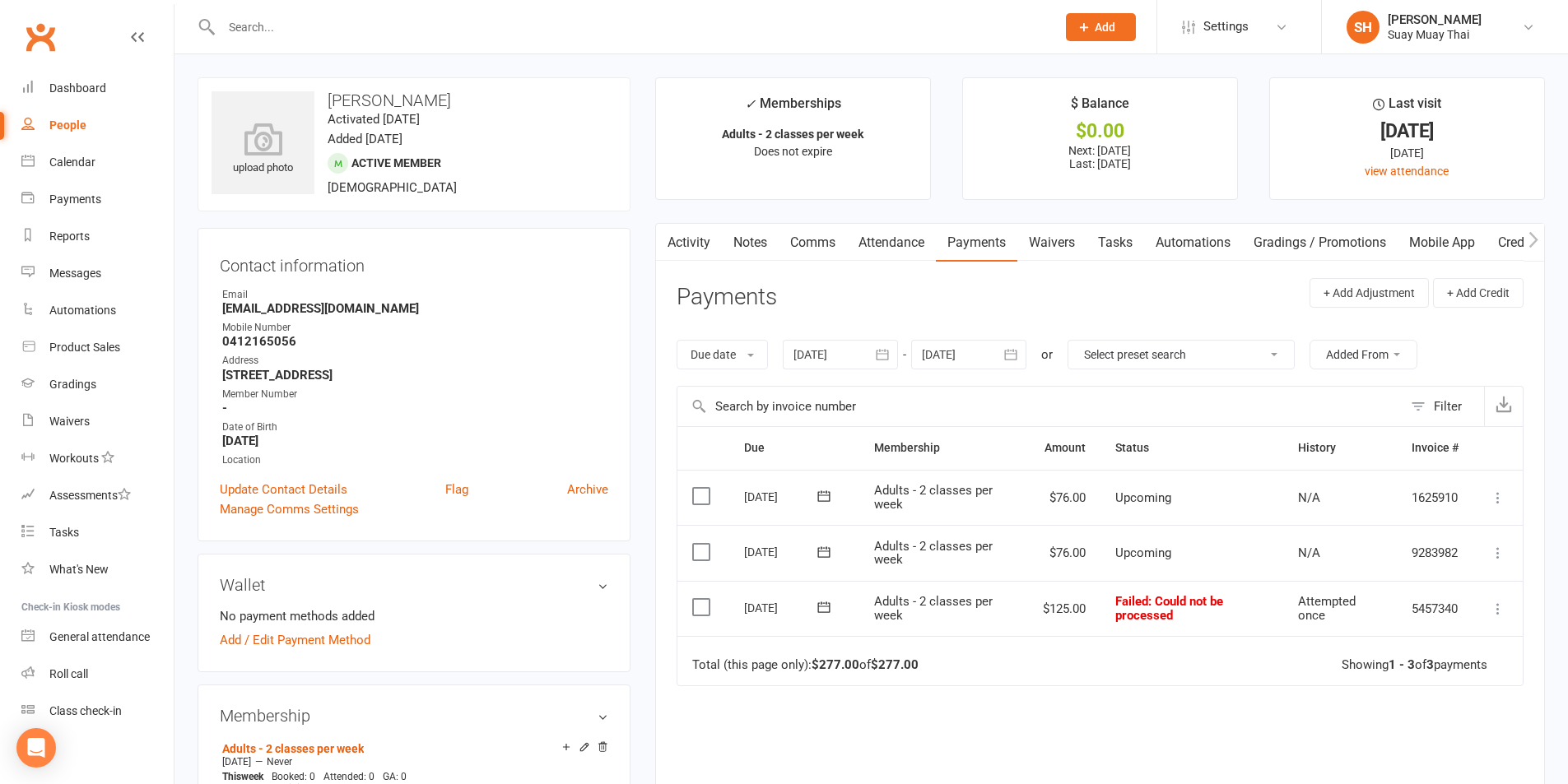
click at [66, 127] on div "People" at bounding box center [68, 125] width 37 height 13
select select "100"
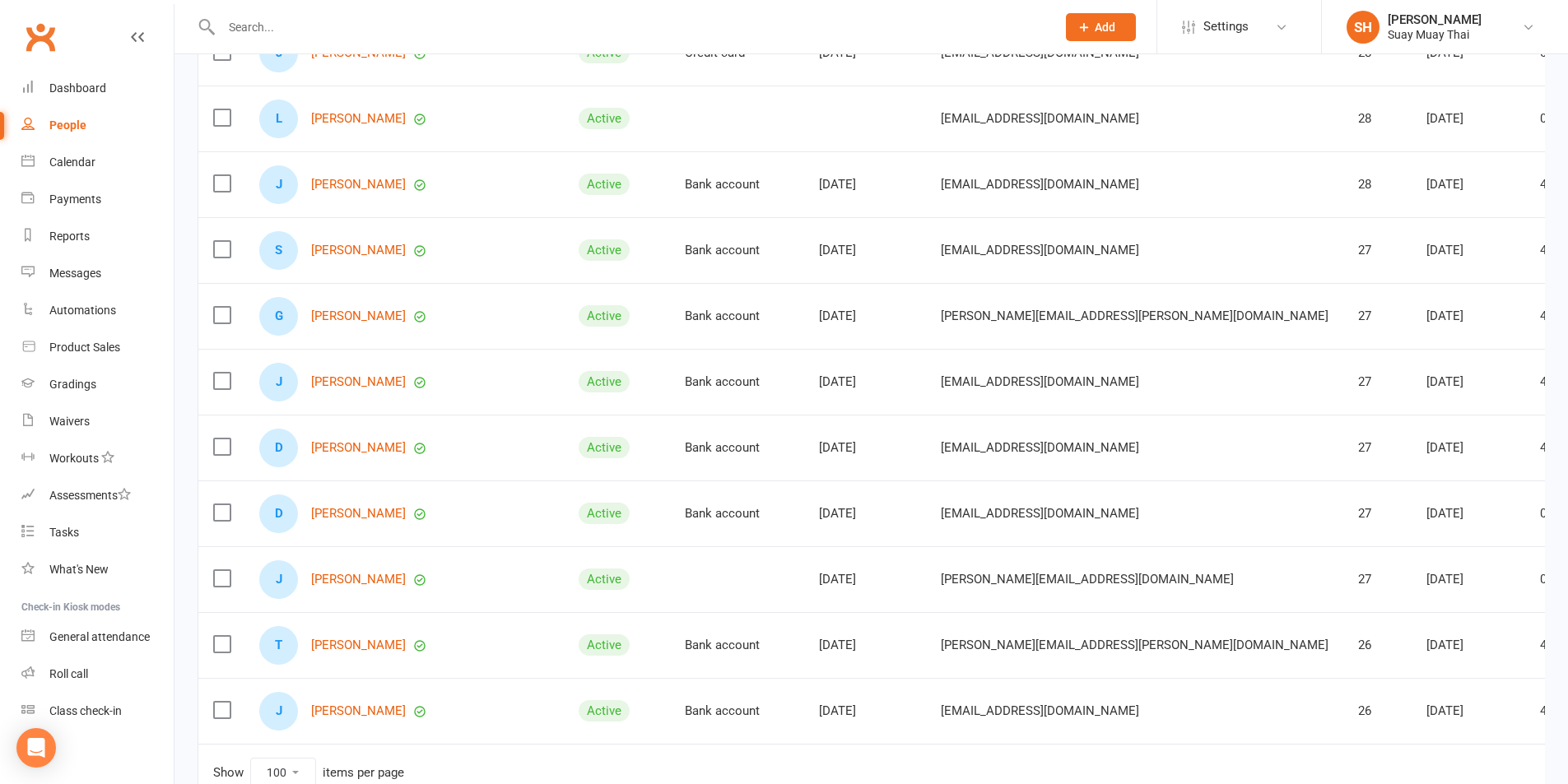
scroll to position [6238, 0]
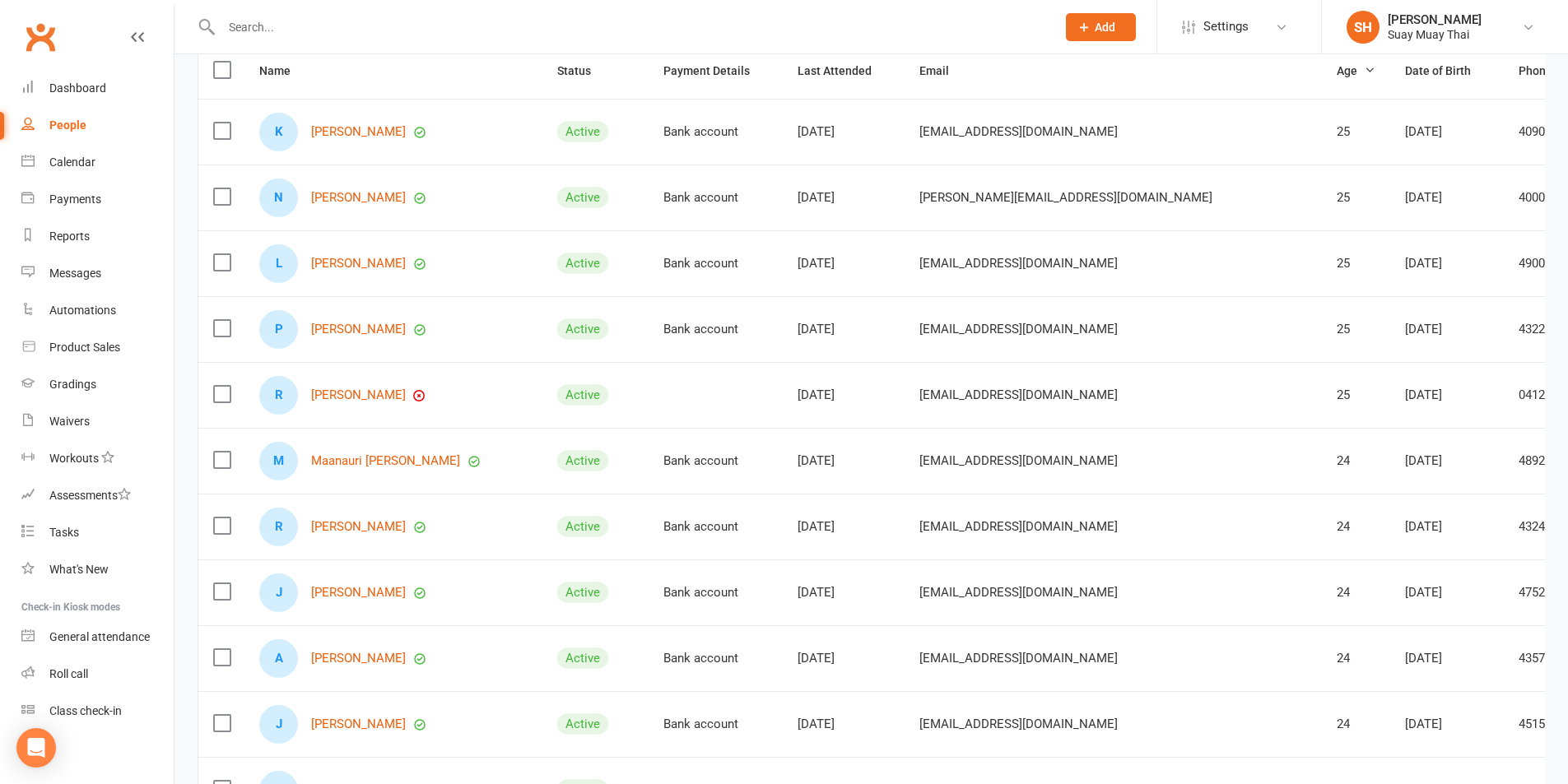
scroll to position [210, 0]
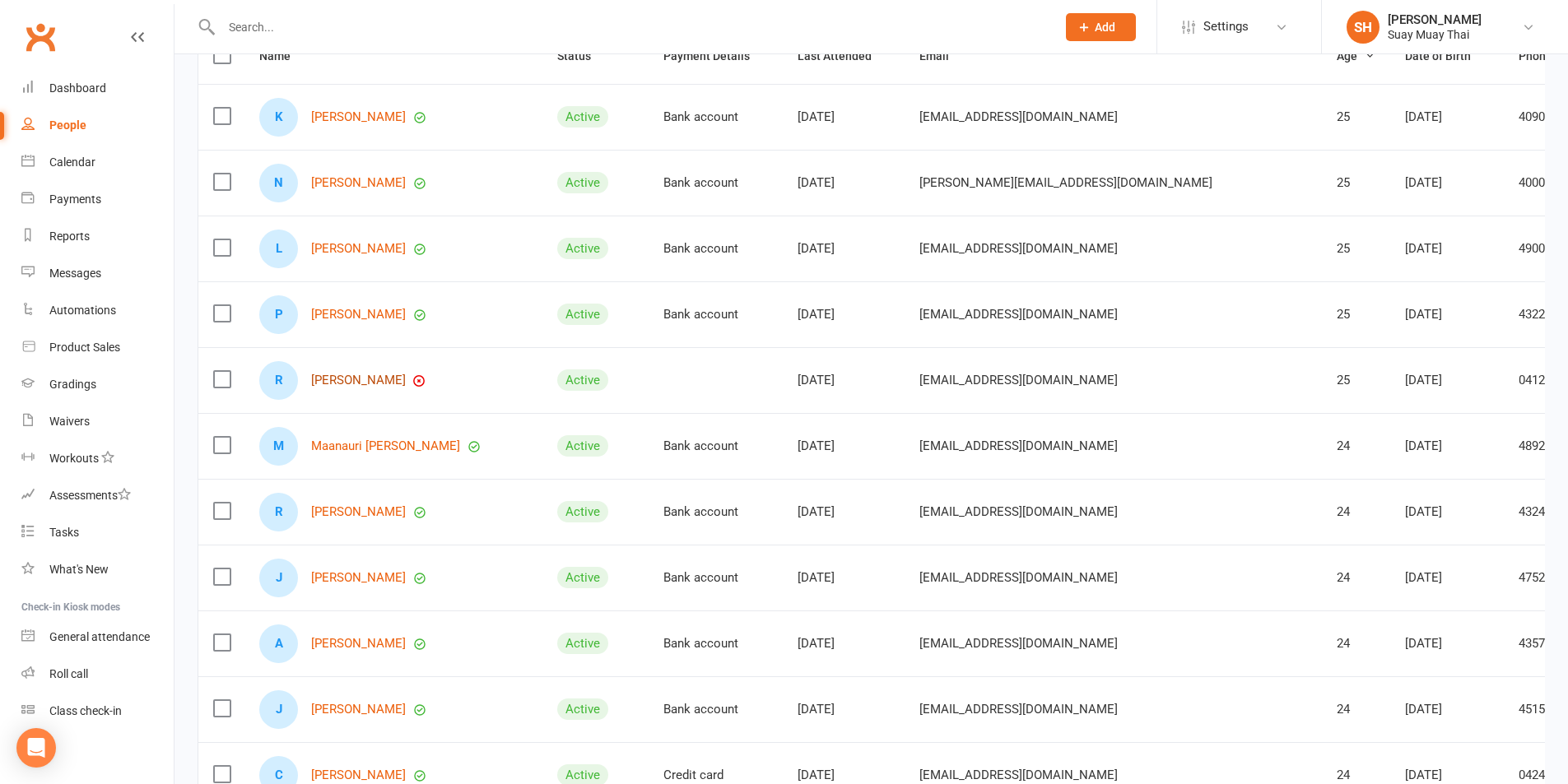
click at [338, 378] on link "Riley Carter" at bounding box center [358, 381] width 95 height 14
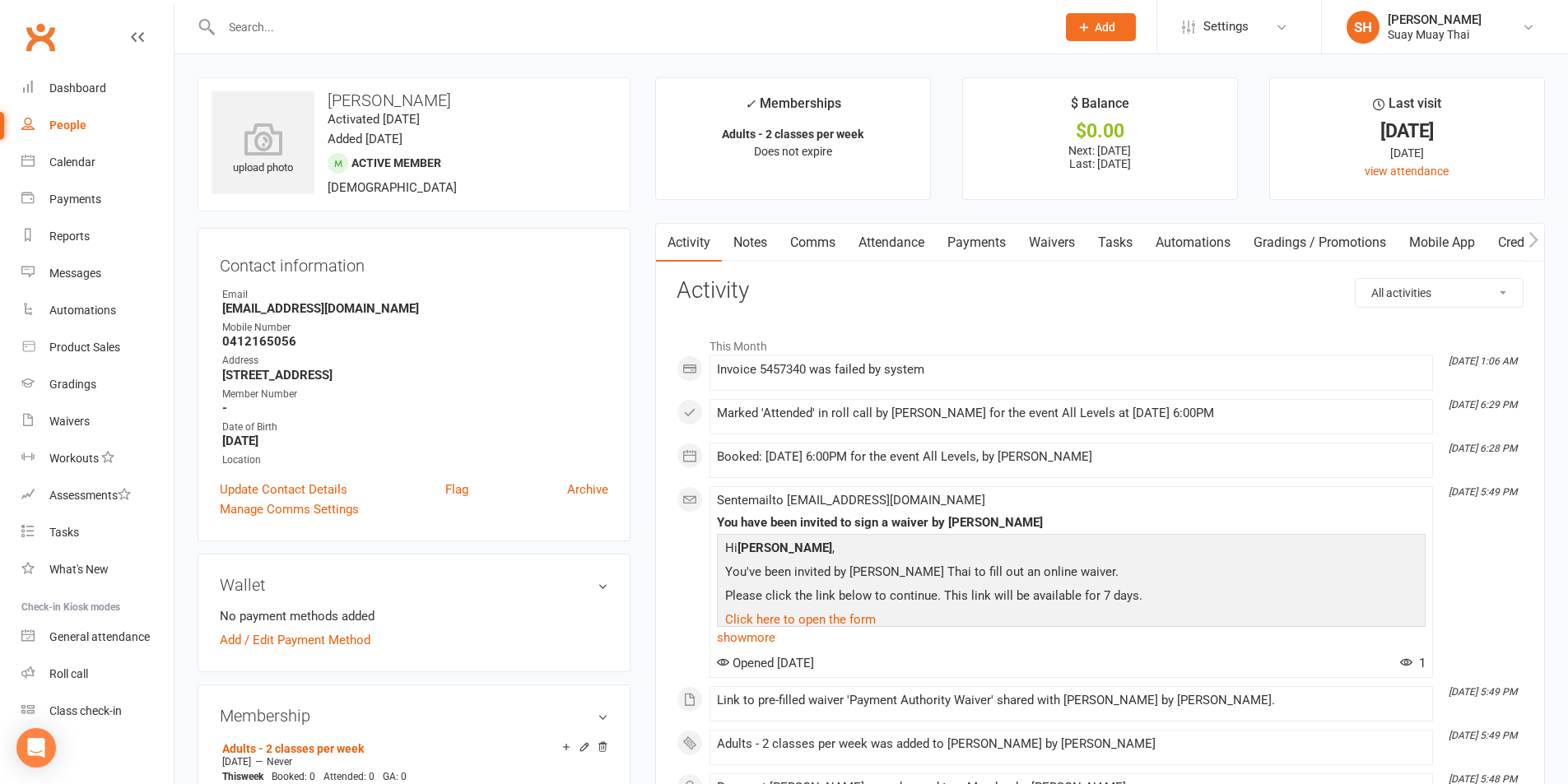
click at [1466, 237] on link "Mobile App" at bounding box center [1442, 243] width 89 height 38
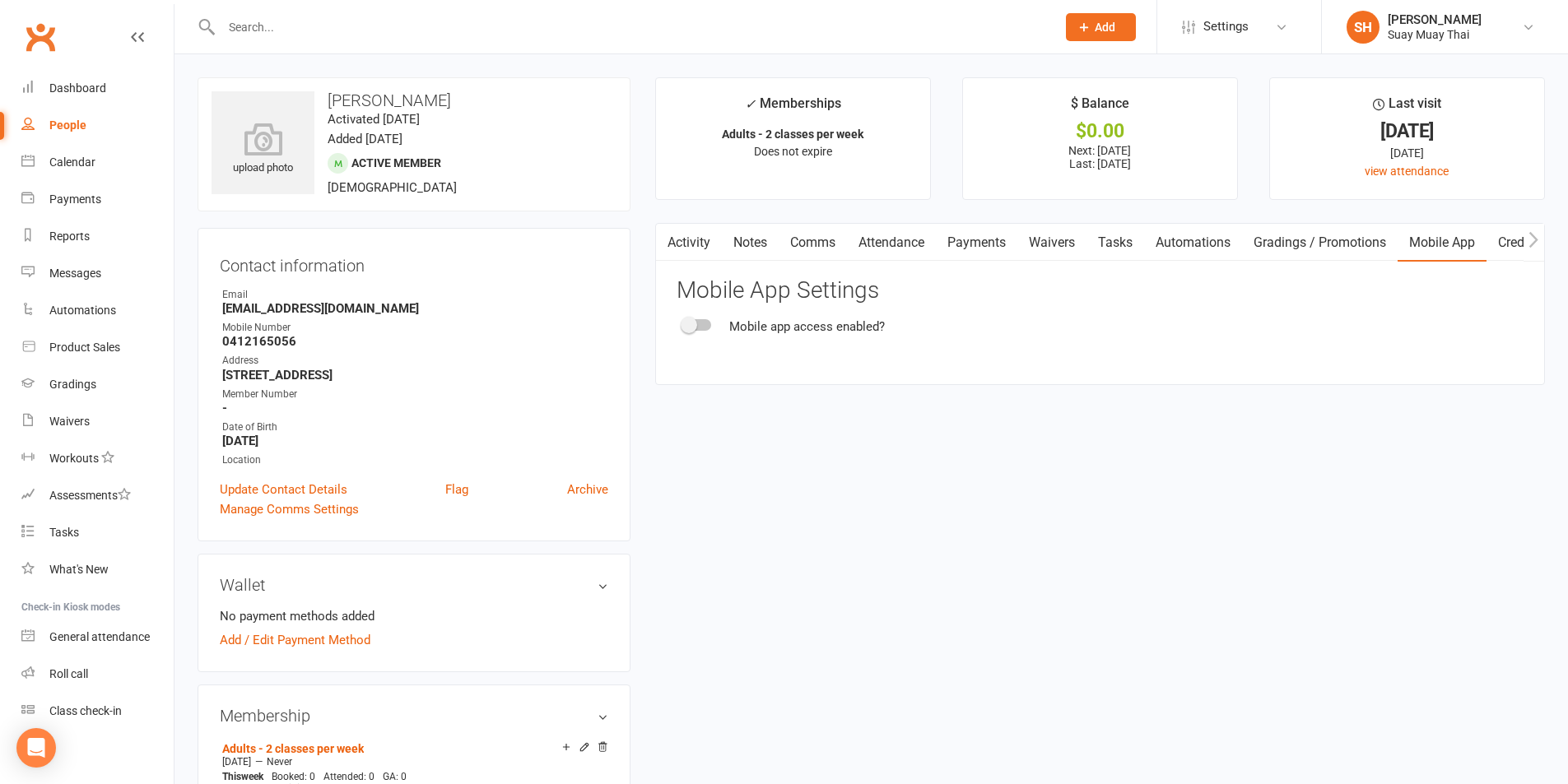
click at [704, 328] on div at bounding box center [697, 324] width 28 height 11
click at [683, 323] on input "checkbox" at bounding box center [683, 323] width 0 height 0
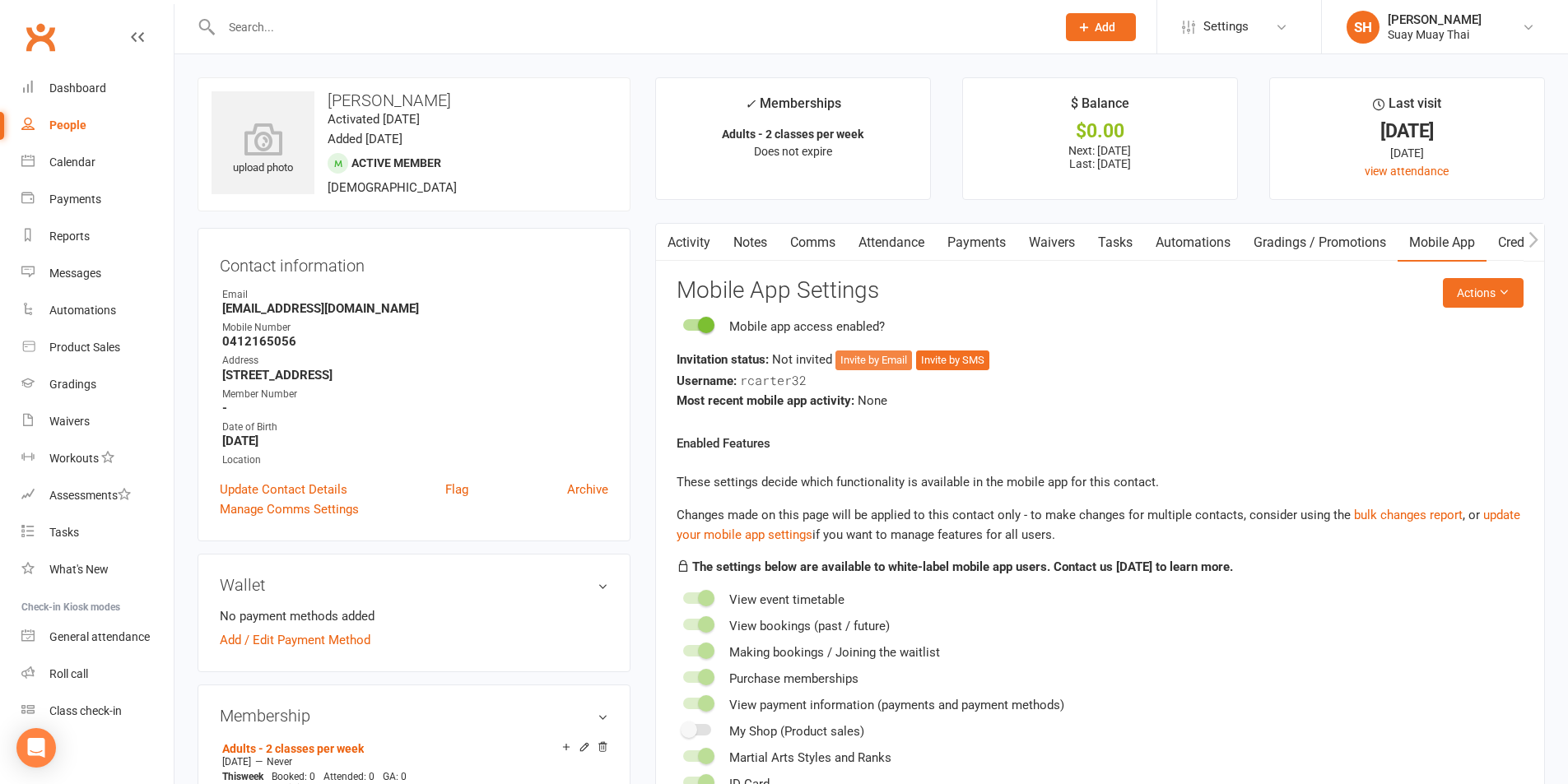
click at [875, 363] on button "Invite by Email" at bounding box center [874, 360] width 76 height 20
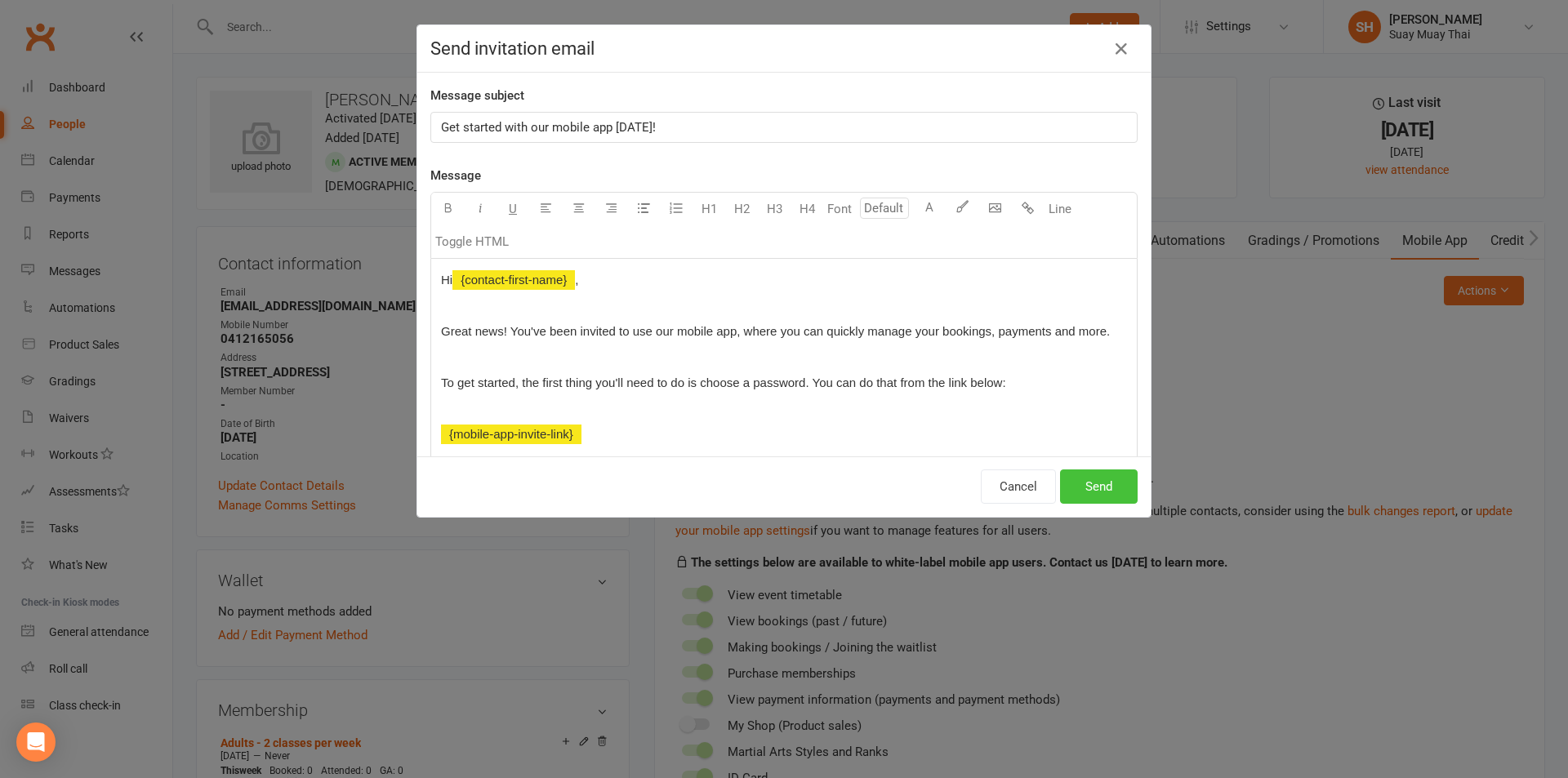
click at [1081, 485] on button "Send" at bounding box center [1099, 486] width 77 height 34
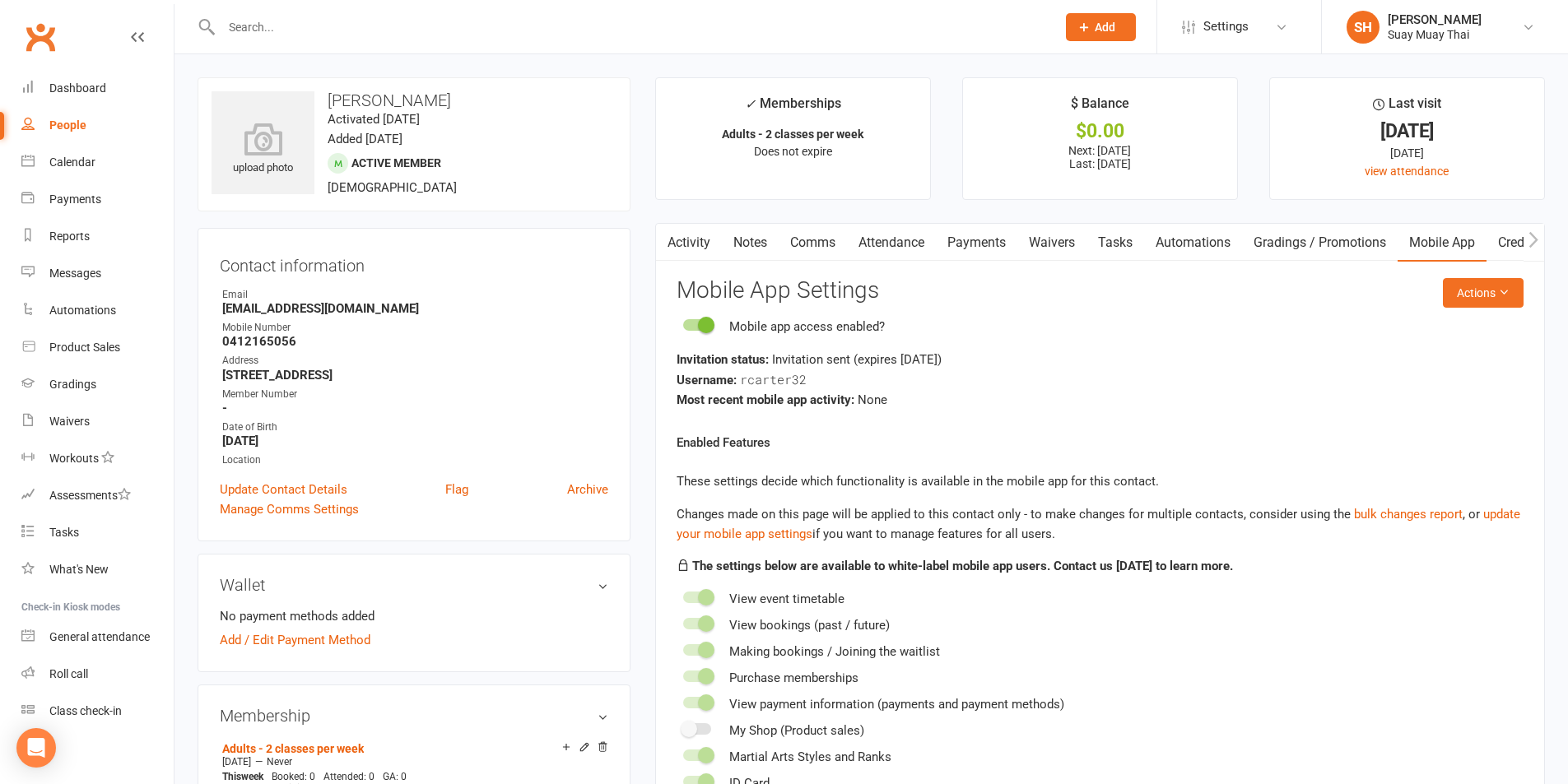
click at [62, 118] on link "People" at bounding box center [98, 125] width 153 height 37
select select "100"
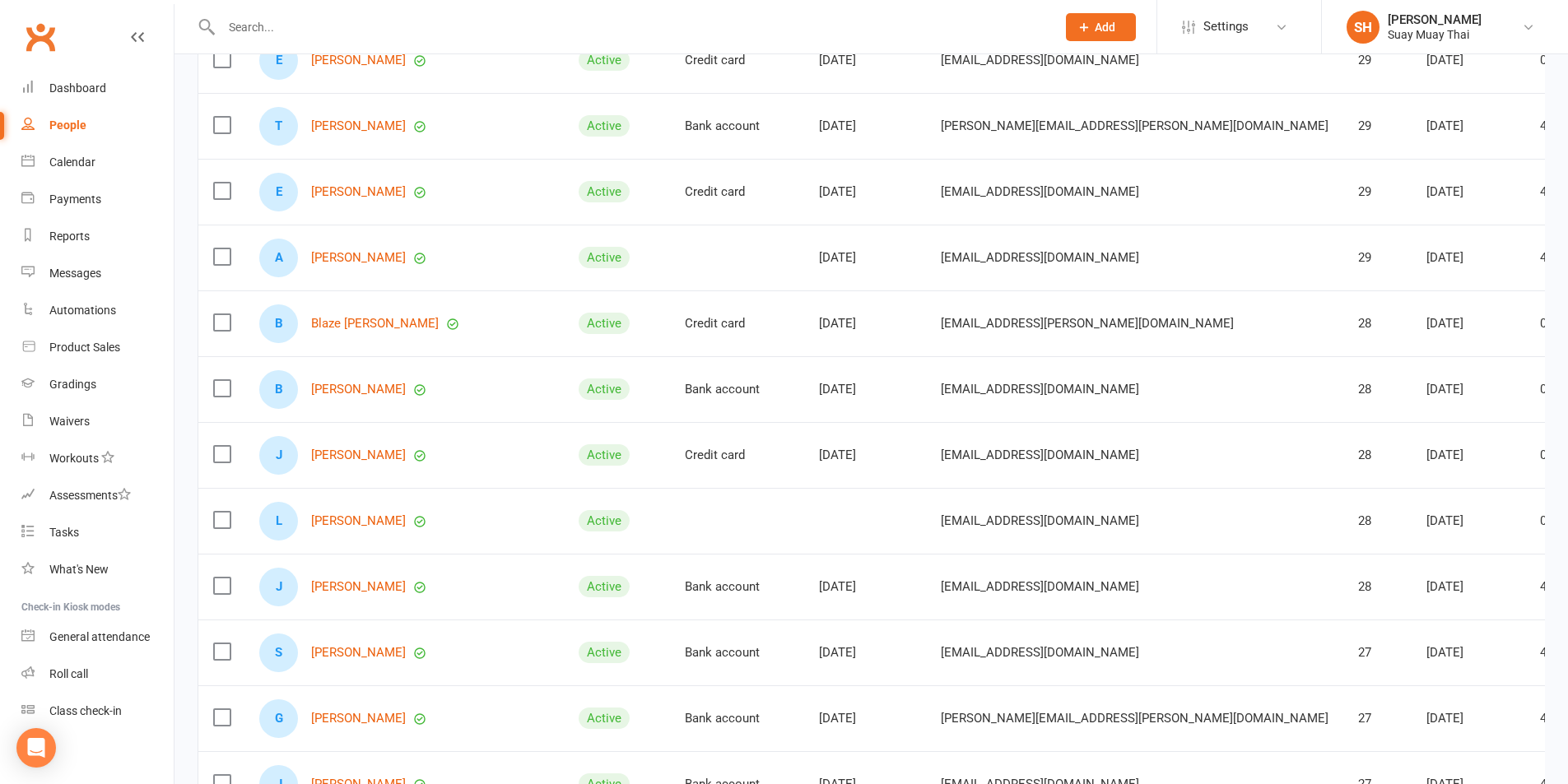
scroll to position [6238, 0]
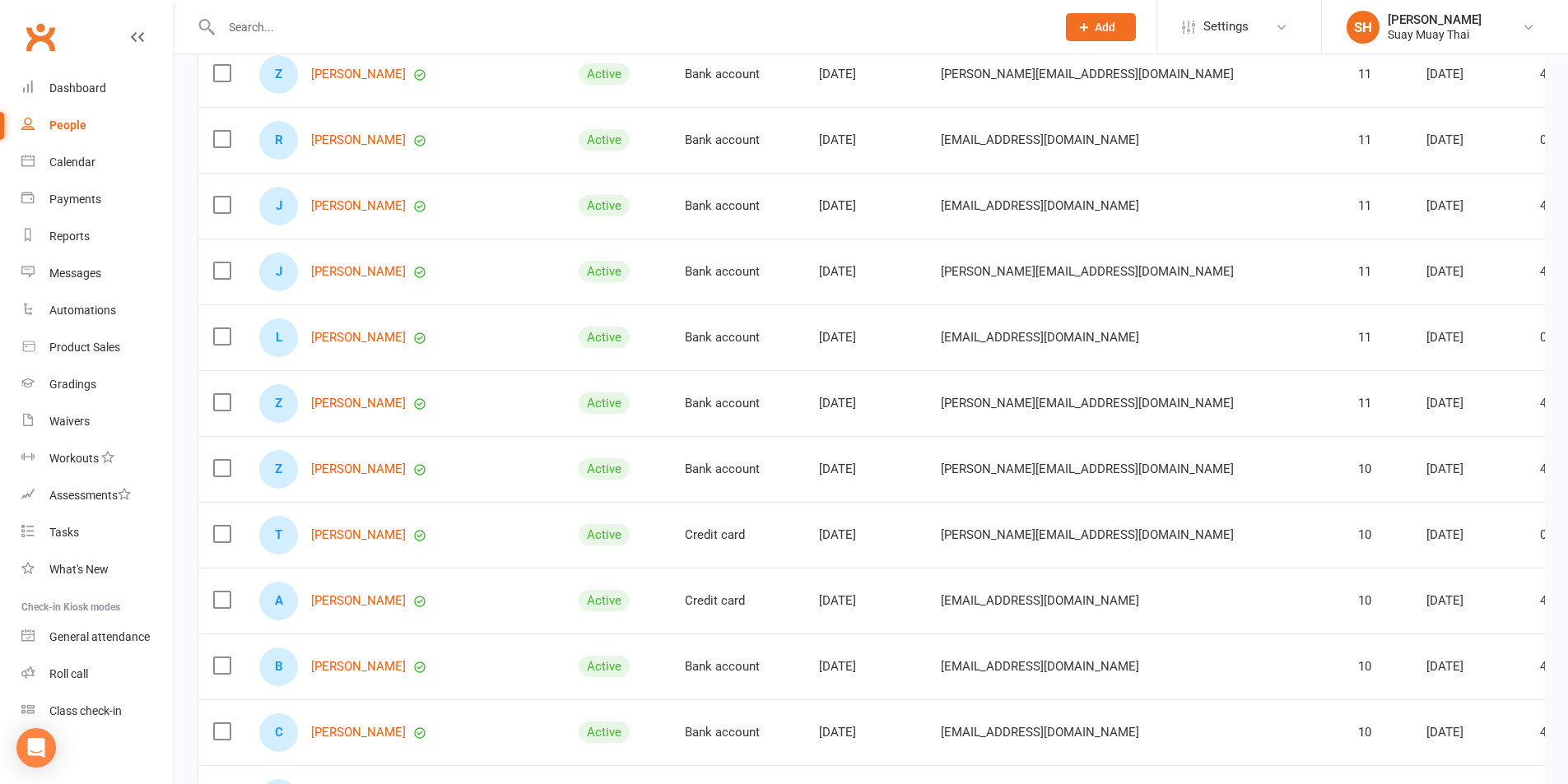
scroll to position [1695, 0]
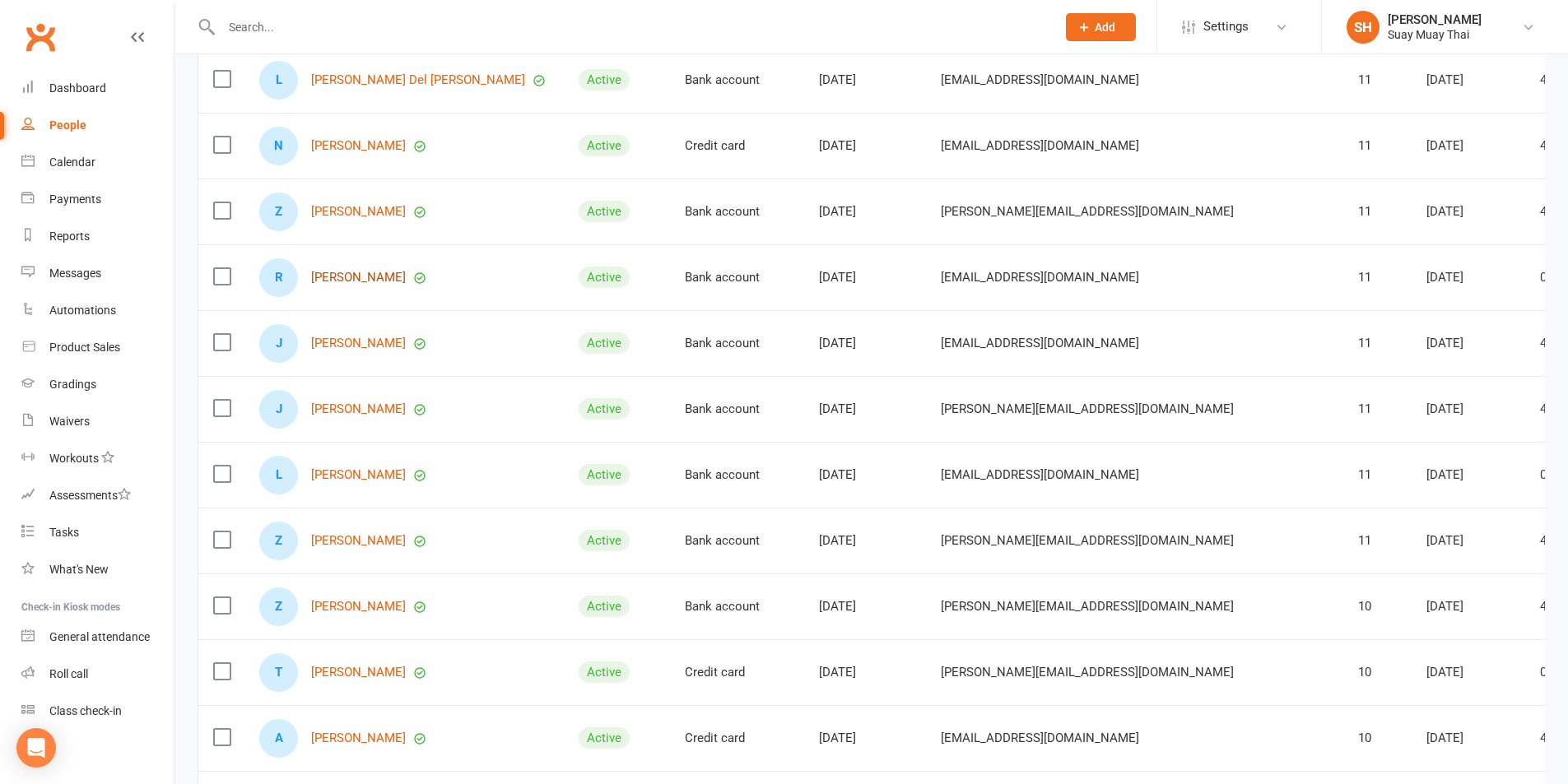
click at [338, 280] on link "Rory Defreitas" at bounding box center [358, 278] width 95 height 14
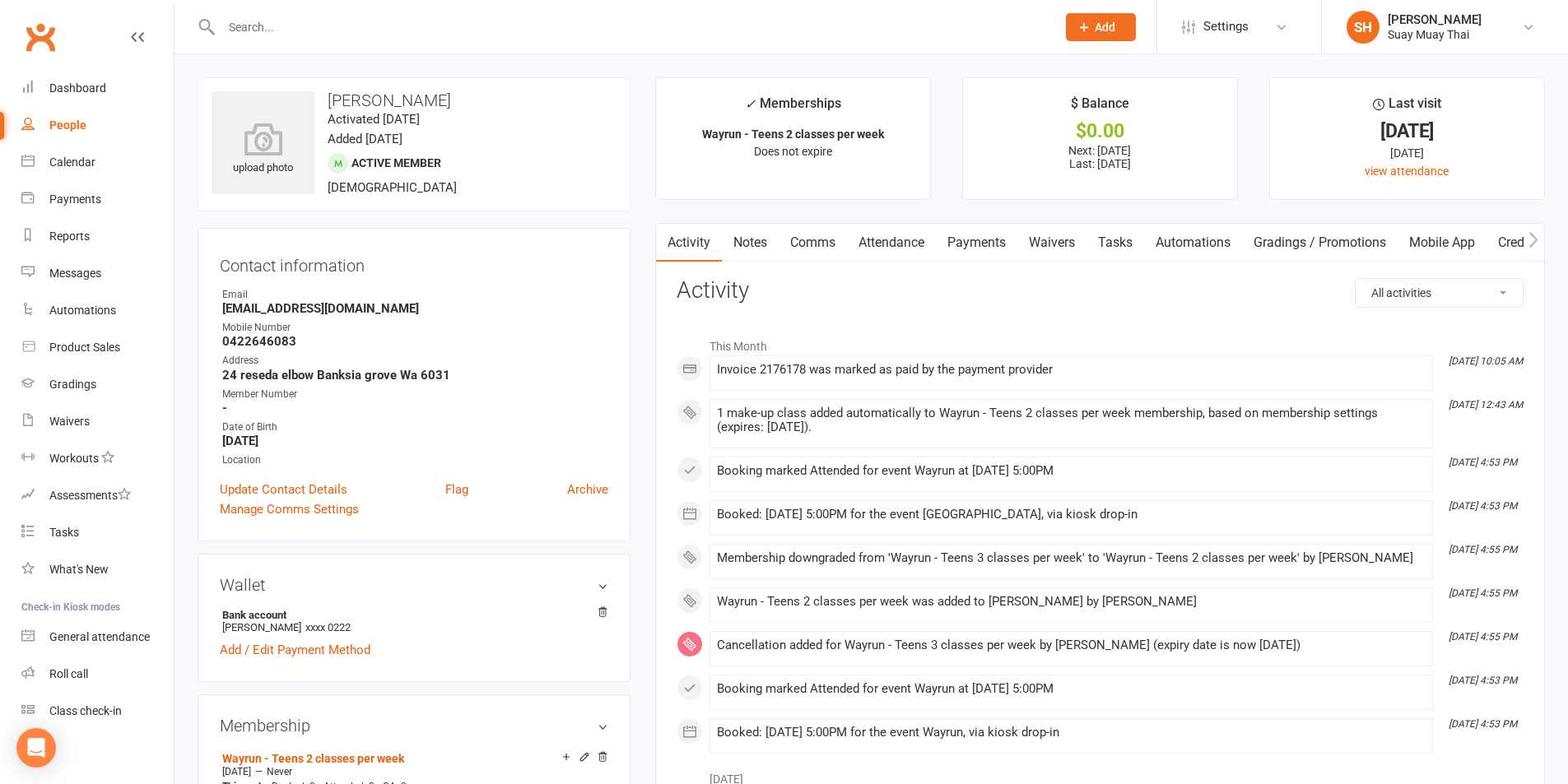
click at [1447, 234] on link "Mobile App" at bounding box center [1442, 243] width 89 height 38
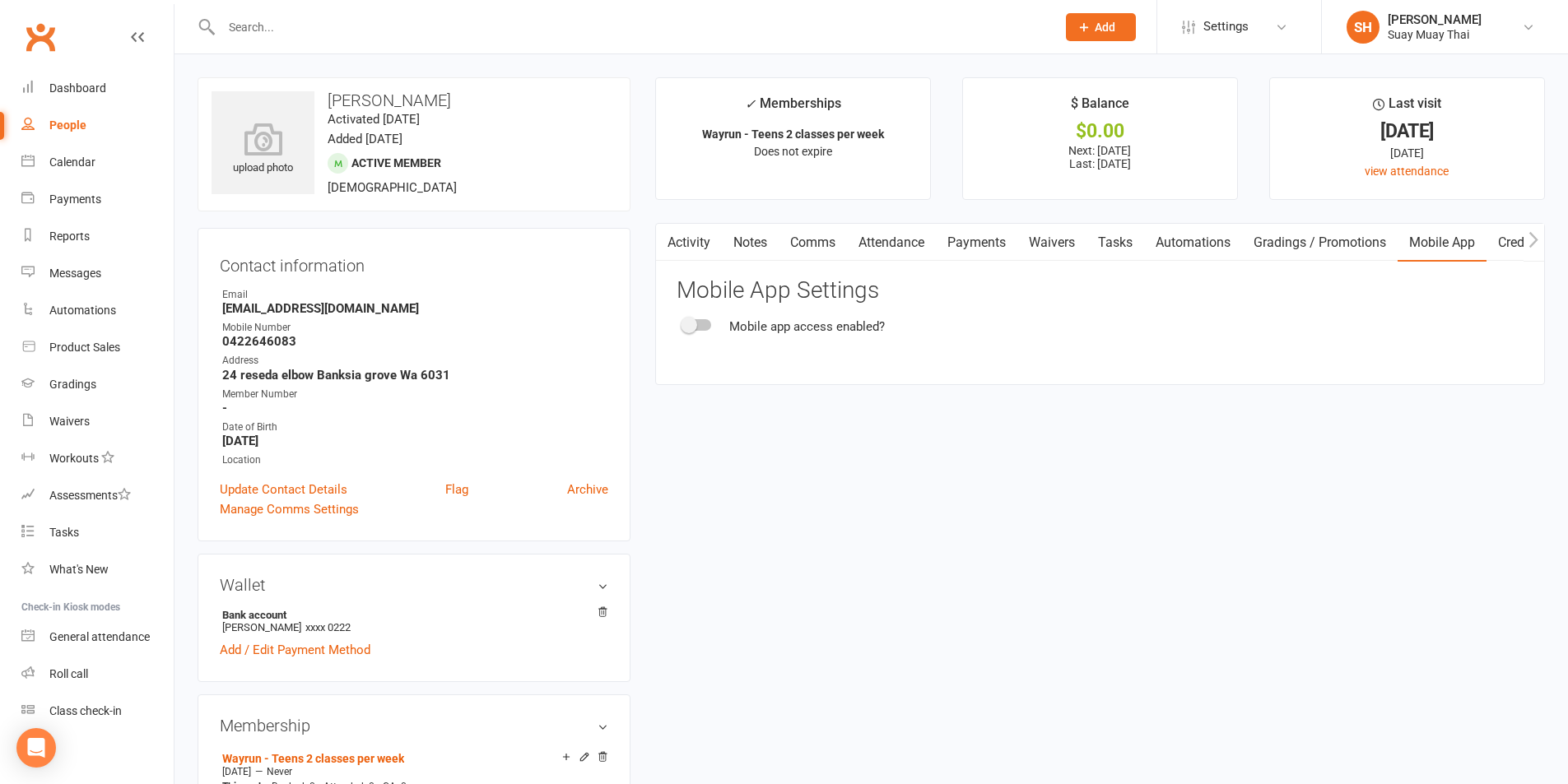
click at [706, 325] on div at bounding box center [697, 324] width 28 height 11
click at [683, 323] on input "checkbox" at bounding box center [683, 323] width 0 height 0
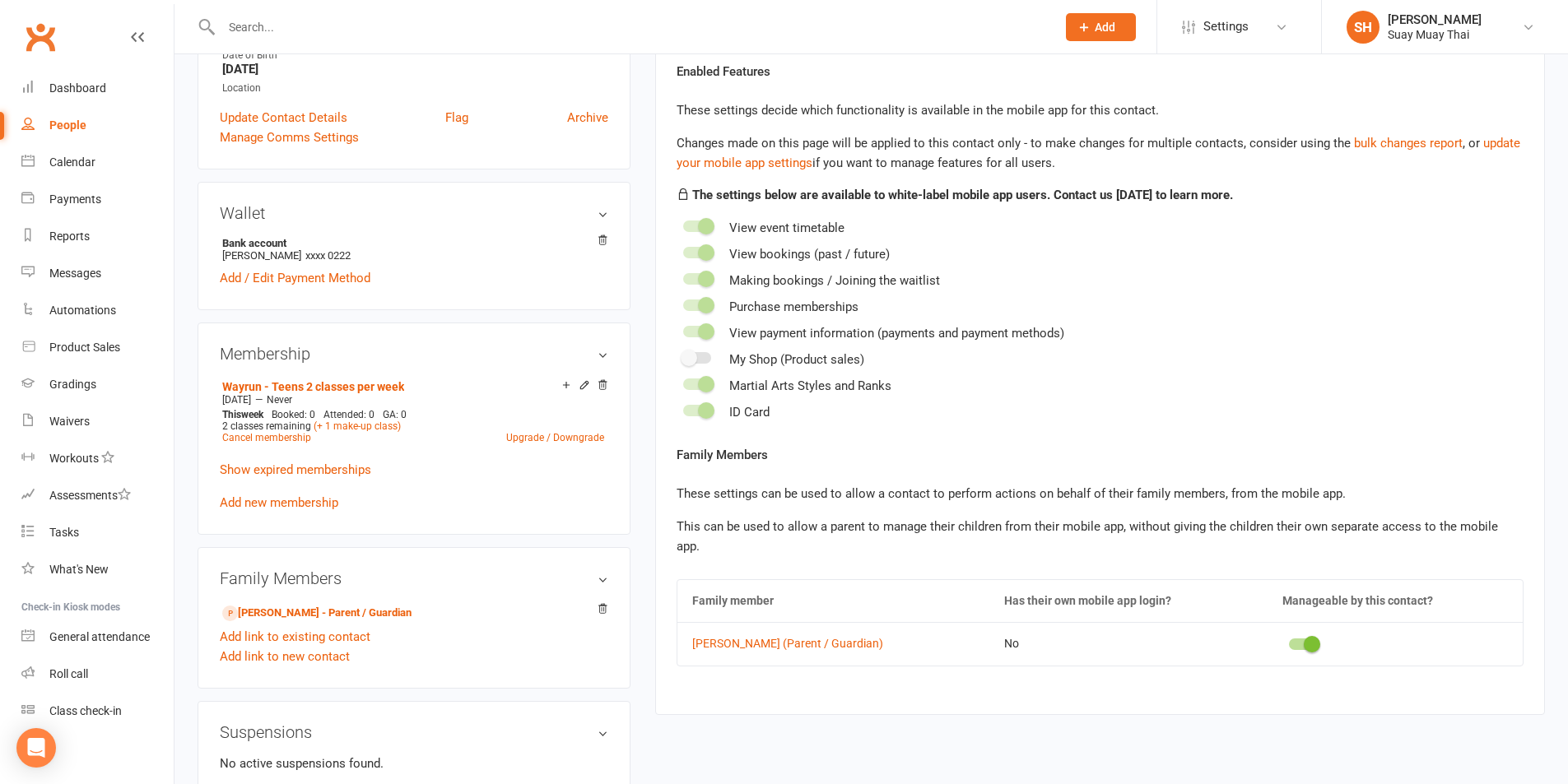
scroll to position [411, 0]
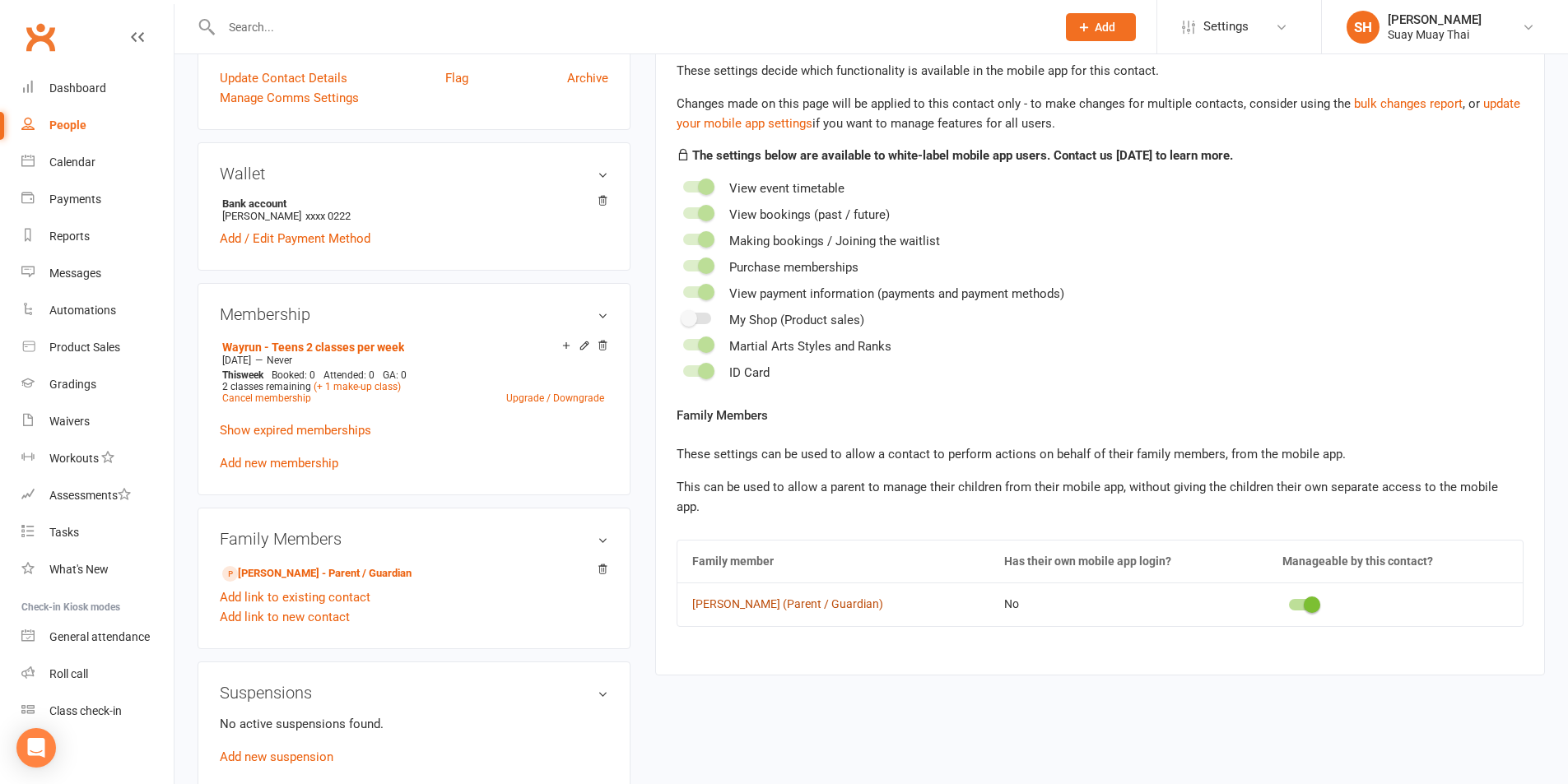
click at [759, 598] on link "Cameron Costigan (Parent / Guardian)" at bounding box center [833, 604] width 282 height 12
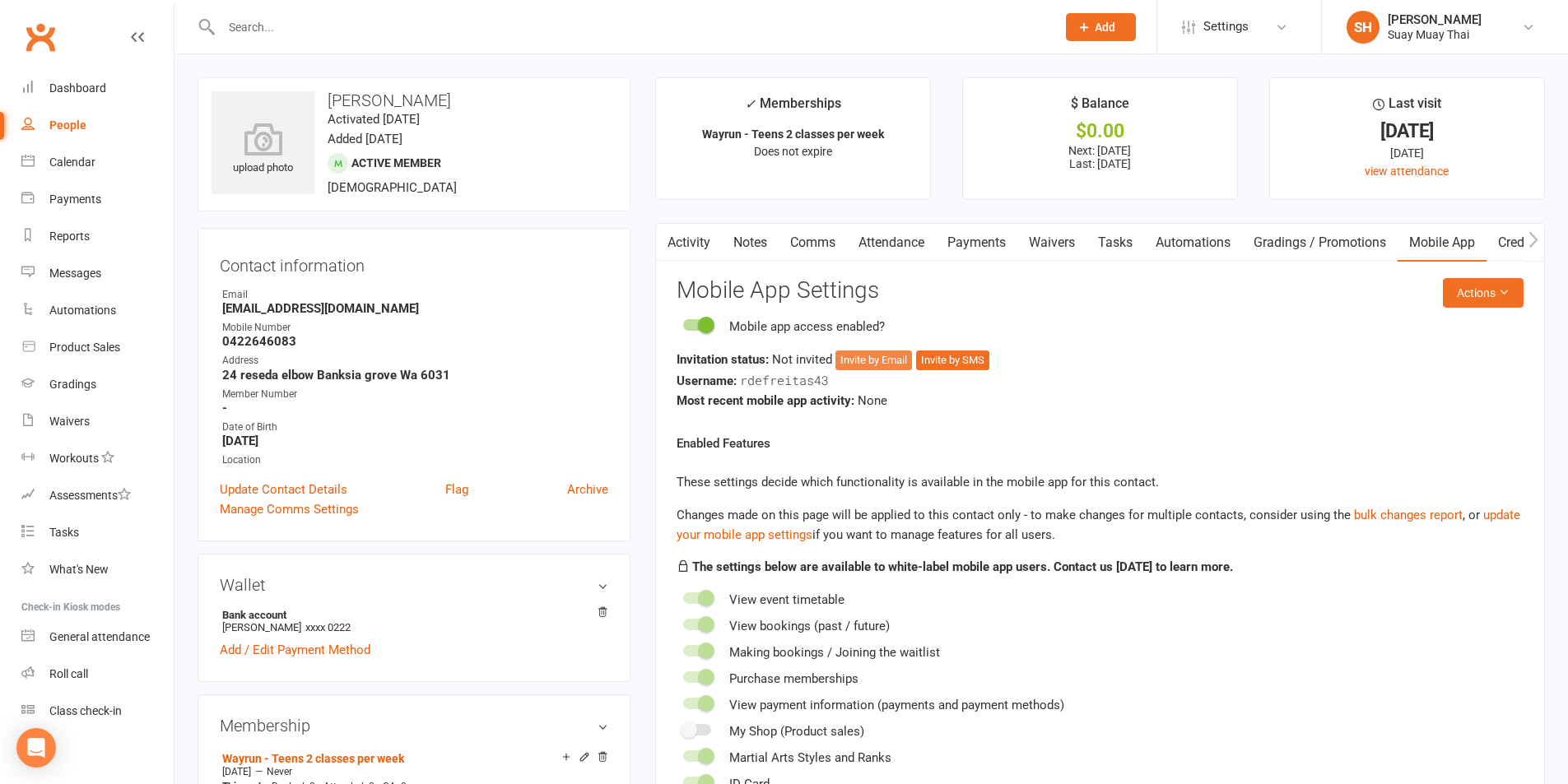
click at [868, 356] on button "Invite by Email" at bounding box center [874, 360] width 76 height 20
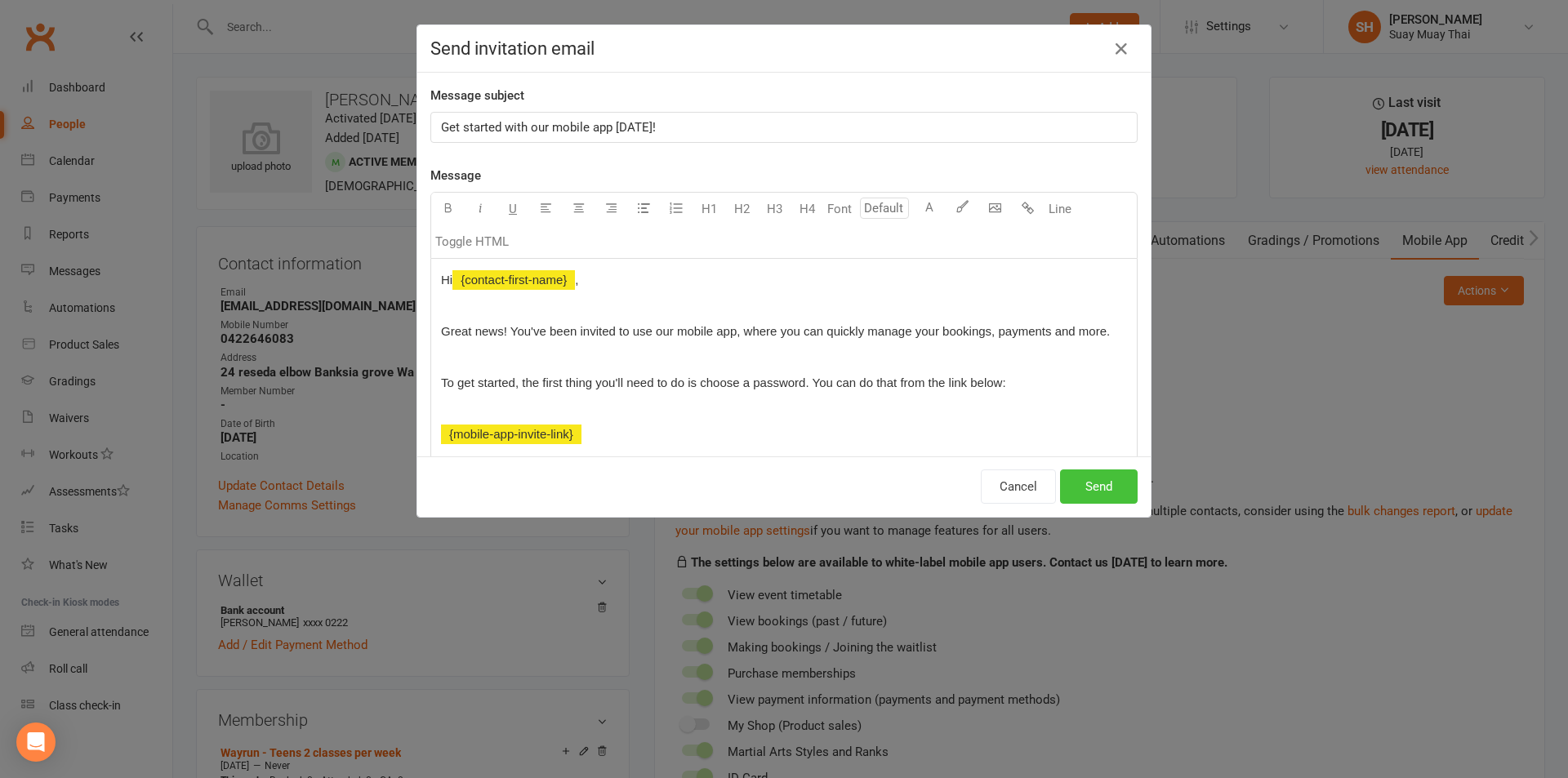
click at [1100, 487] on button "Send" at bounding box center [1099, 486] width 77 height 34
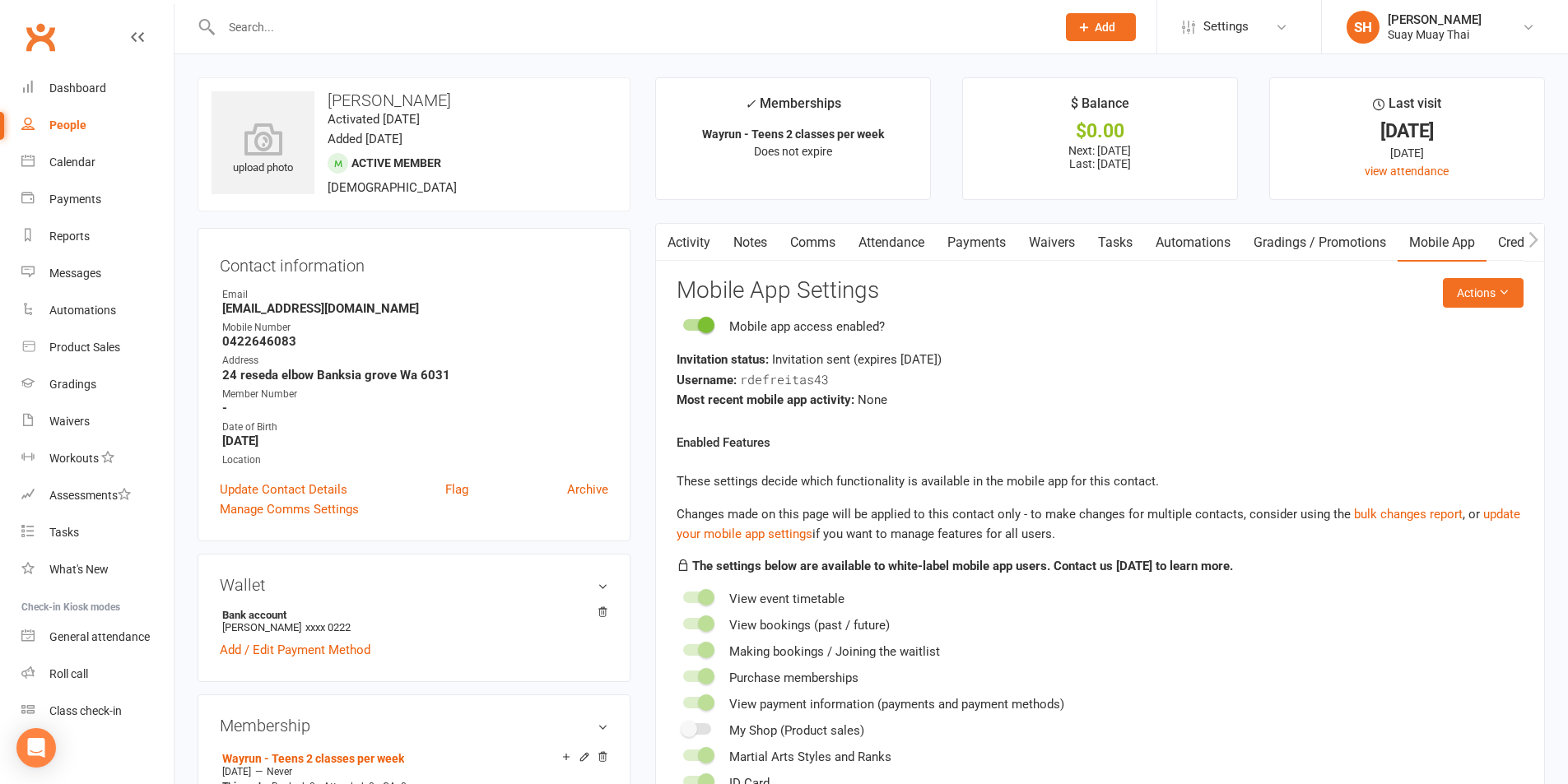
click at [63, 131] on div "People" at bounding box center [68, 125] width 37 height 13
select select "100"
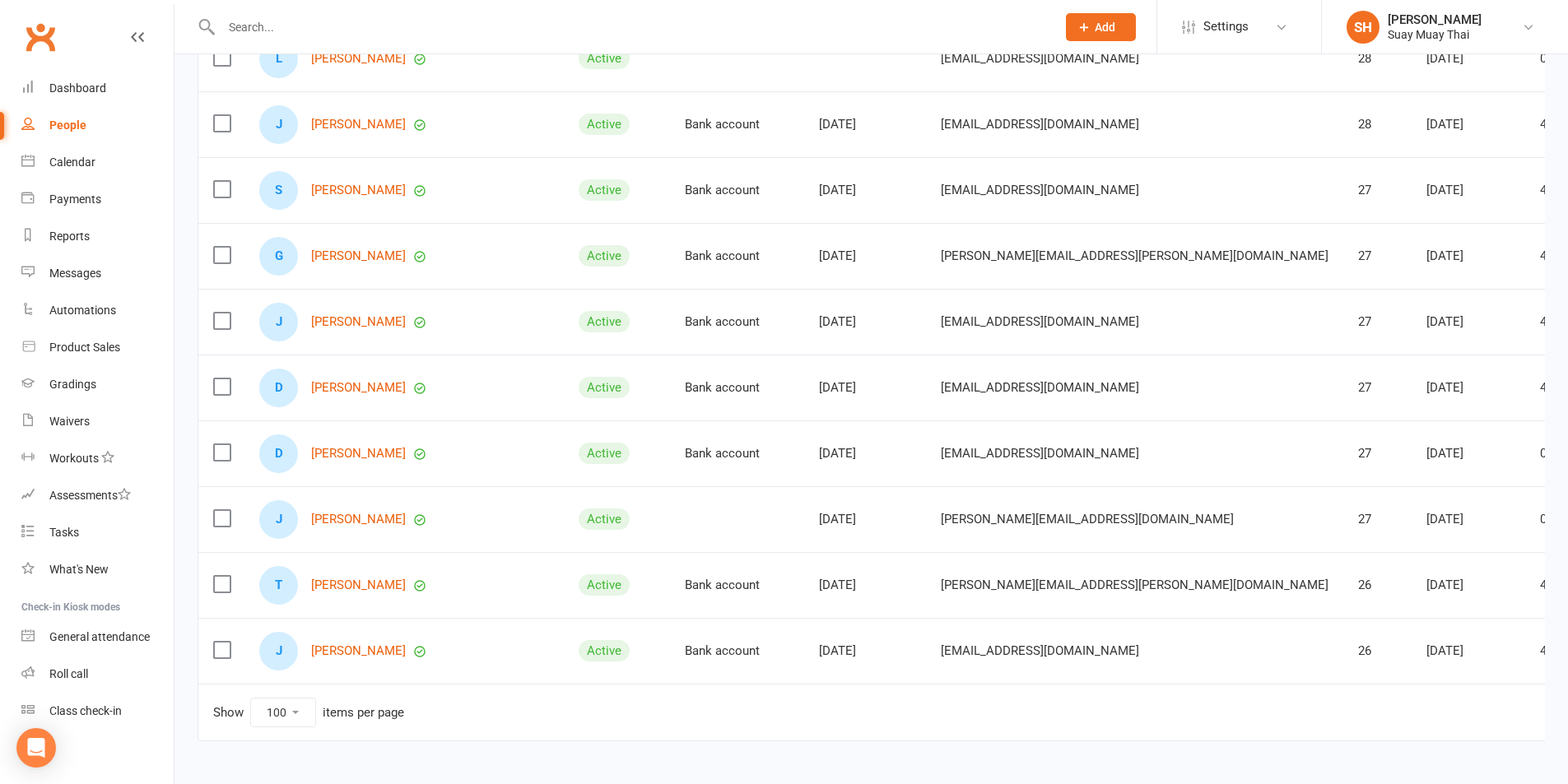
scroll to position [6238, 0]
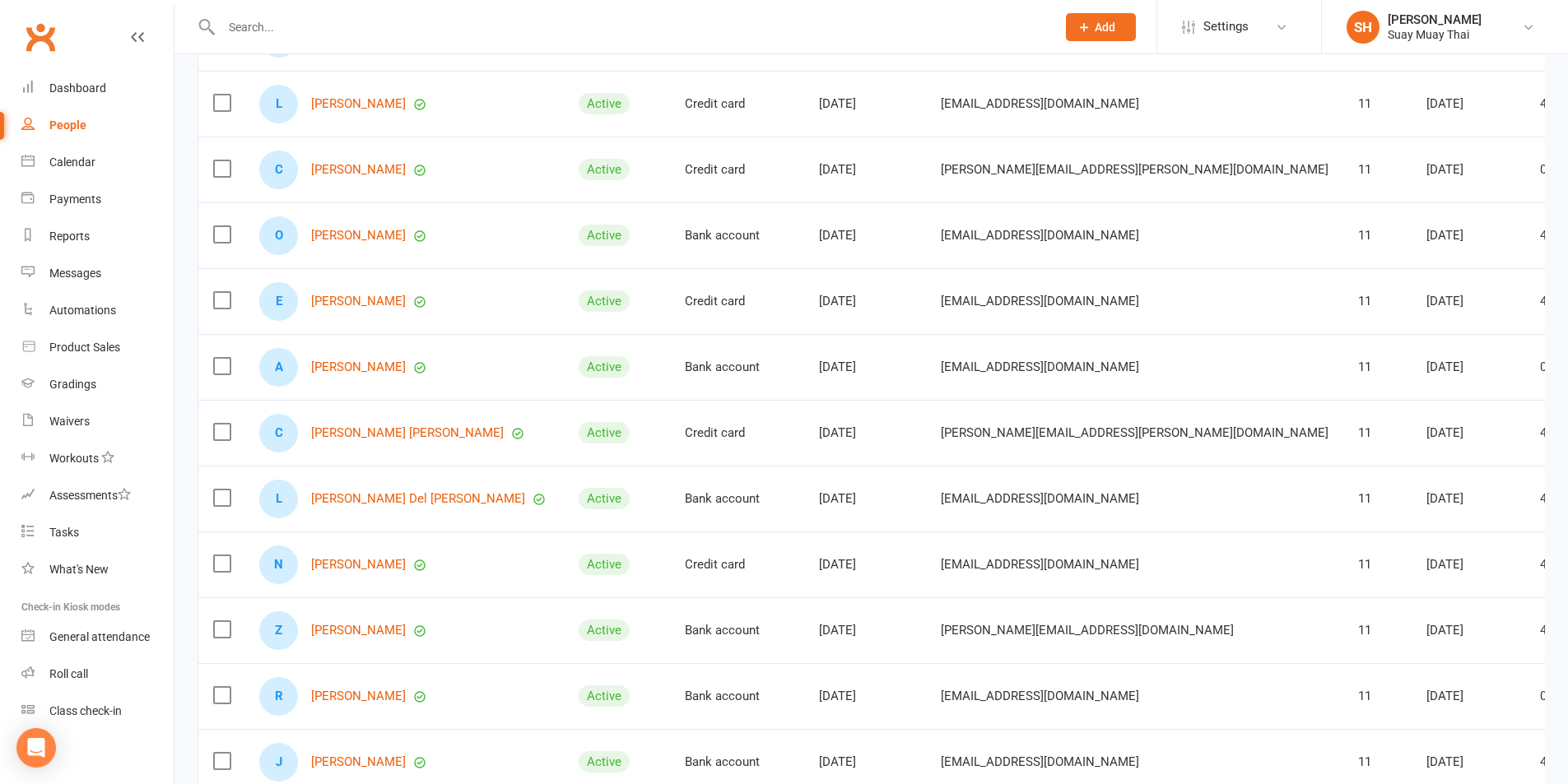
scroll to position [1260, 0]
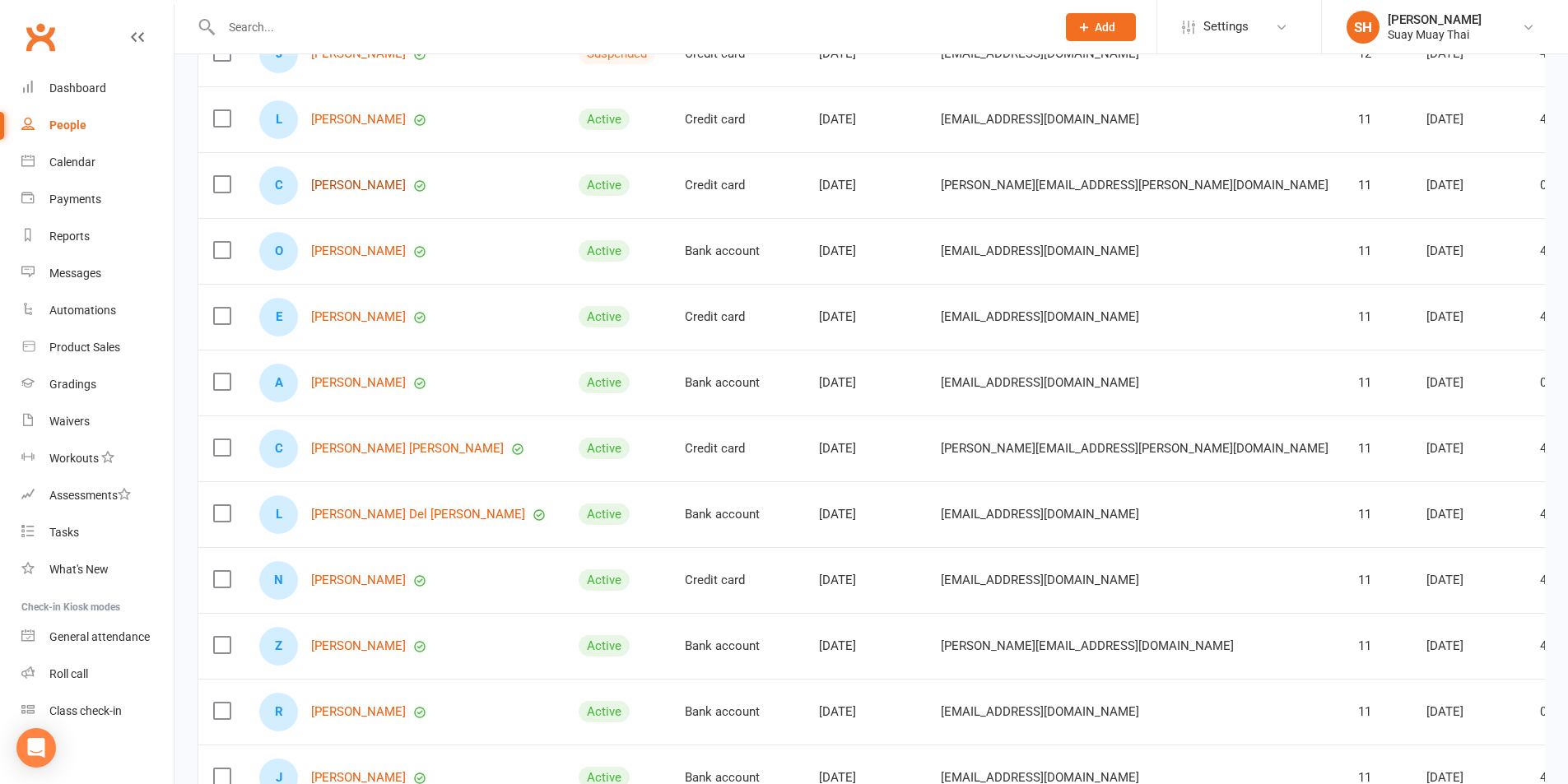
click at [336, 185] on link "Chloe O’Neill" at bounding box center [358, 186] width 95 height 14
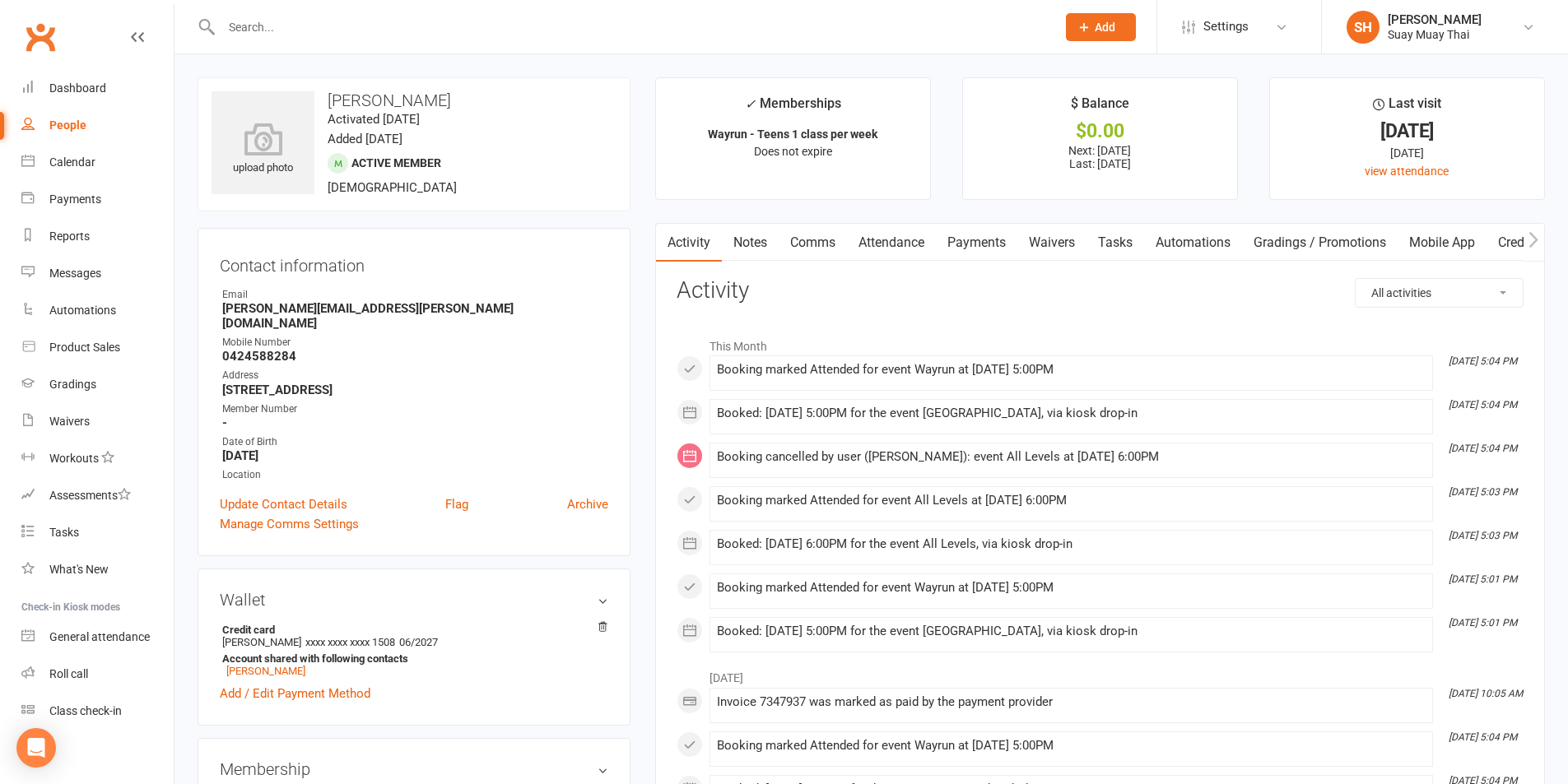
click at [1440, 242] on link "Mobile App" at bounding box center [1442, 243] width 89 height 38
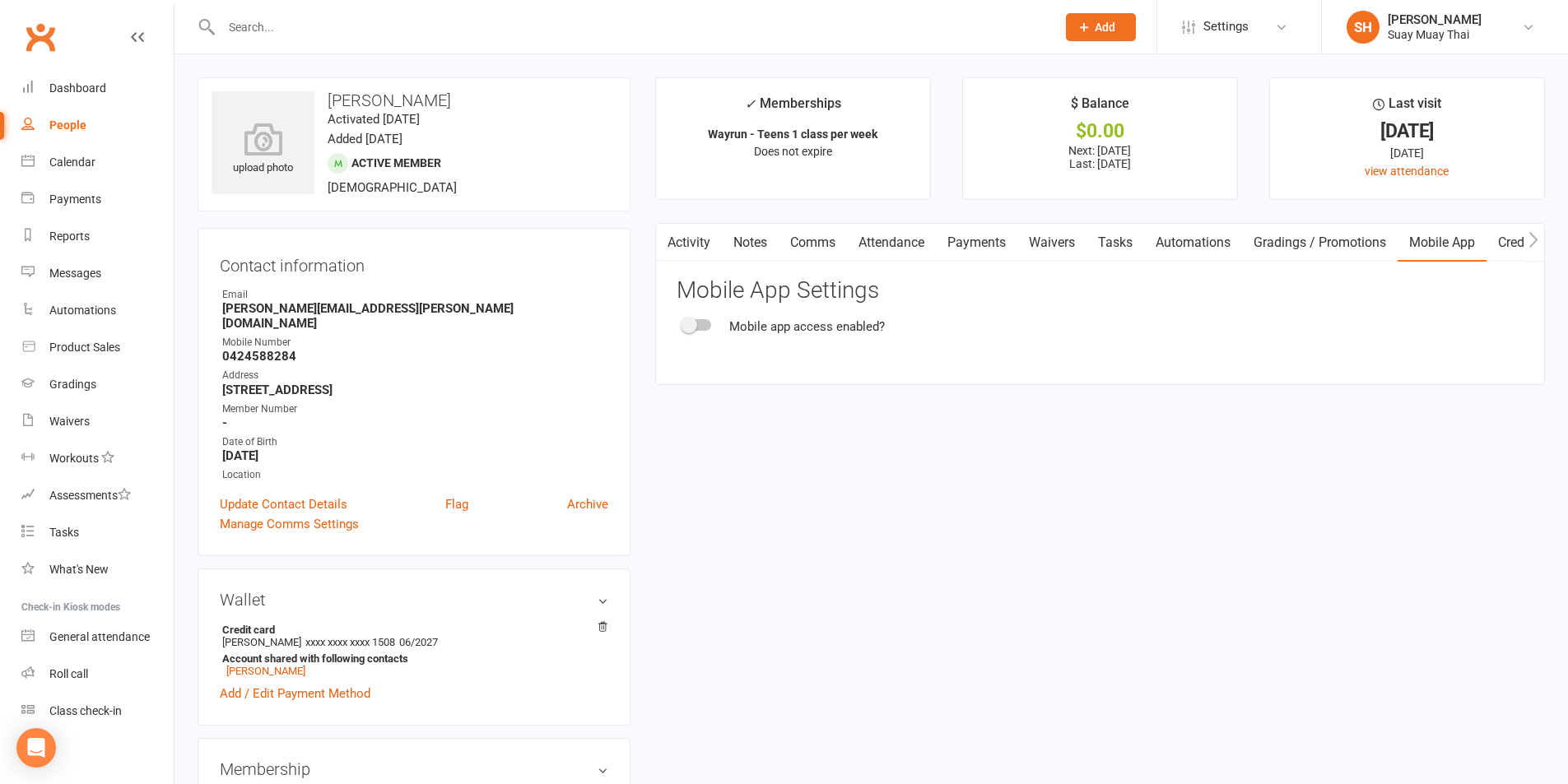
click at [708, 328] on div at bounding box center [697, 324] width 28 height 11
click at [683, 323] on input "checkbox" at bounding box center [683, 323] width 0 height 0
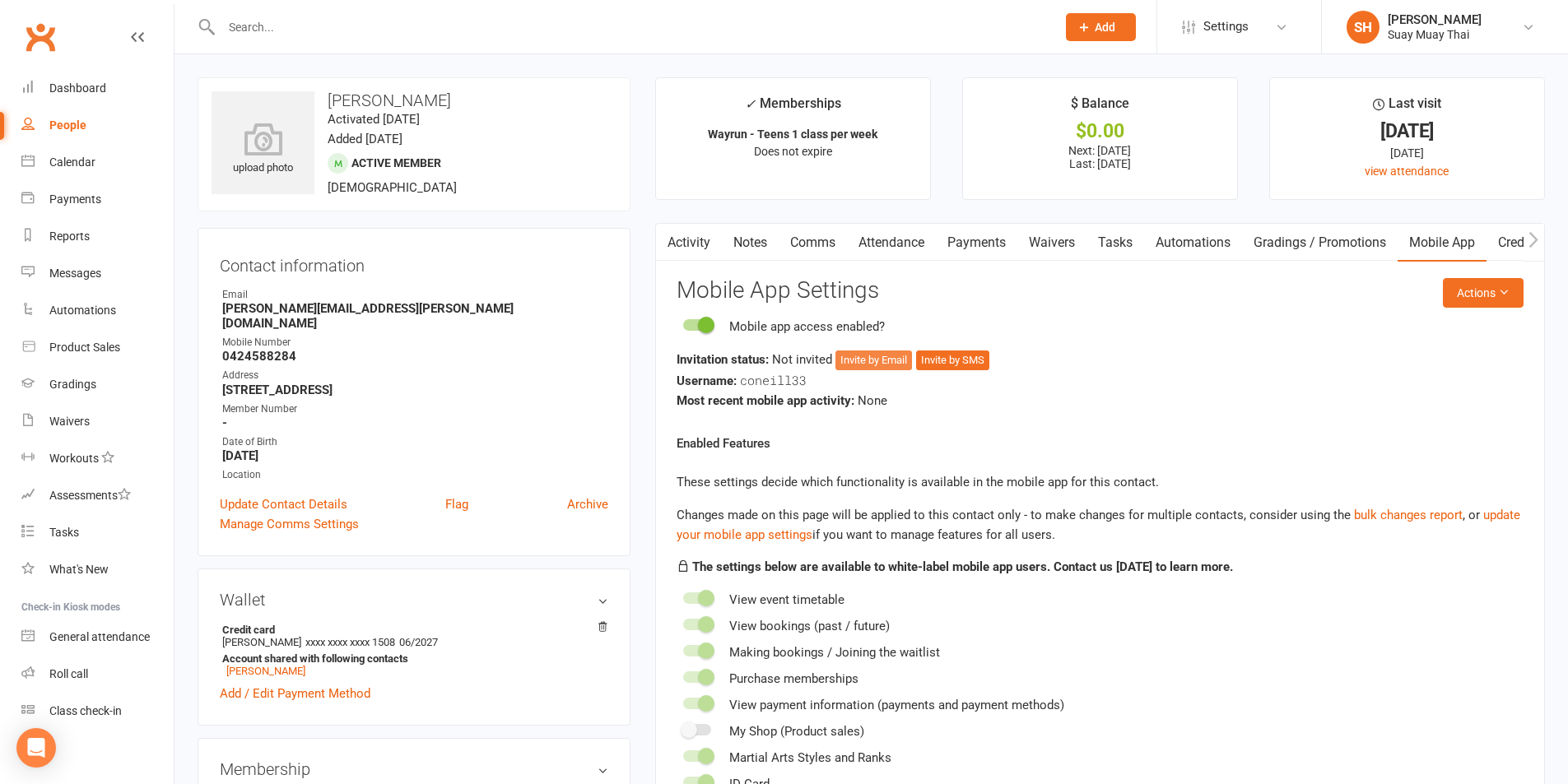
click at [876, 361] on button "Invite by Email" at bounding box center [874, 360] width 76 height 20
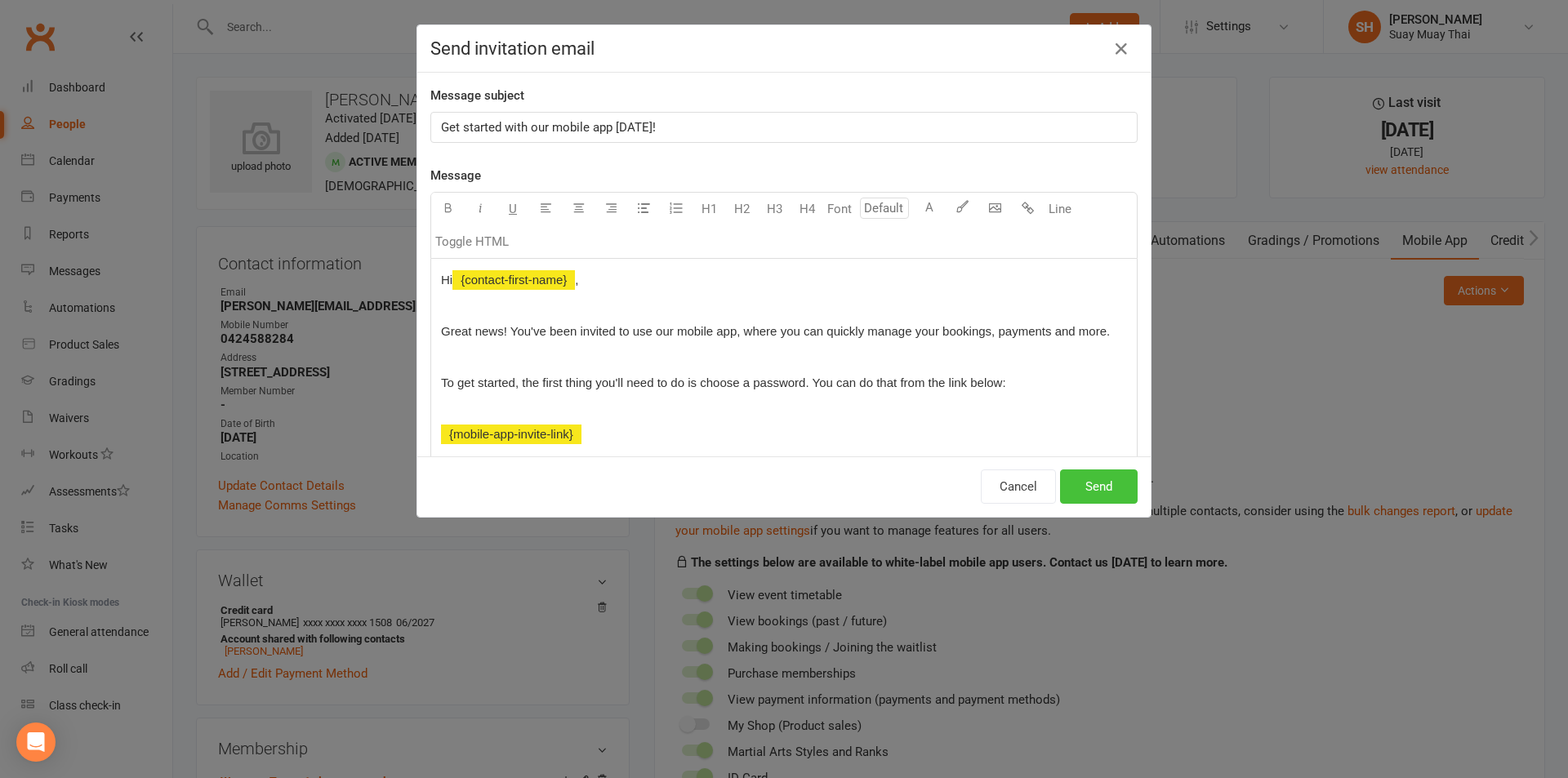
click at [1101, 496] on button "Send" at bounding box center [1099, 486] width 77 height 34
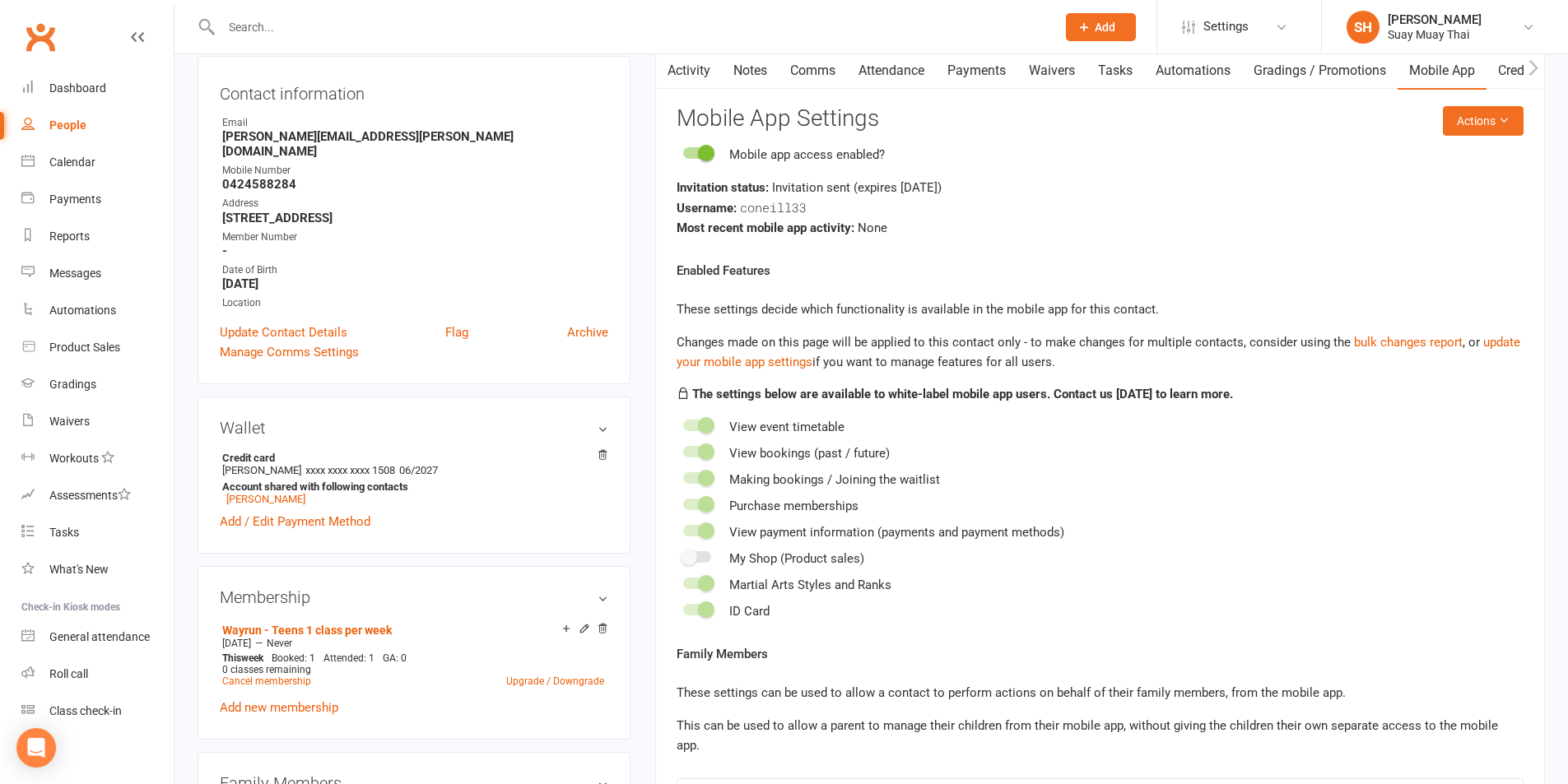
scroll to position [168, 0]
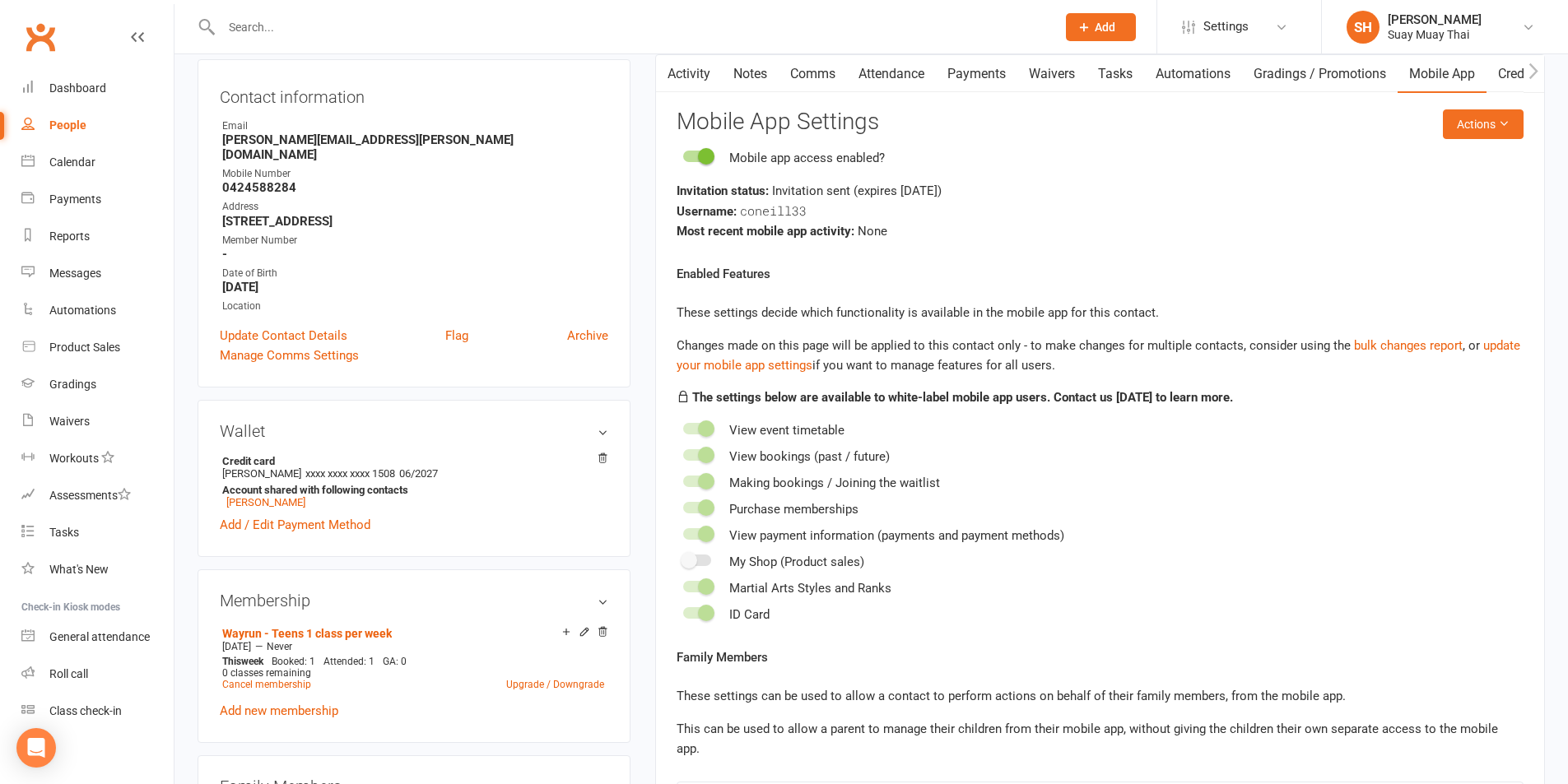
select select "100"
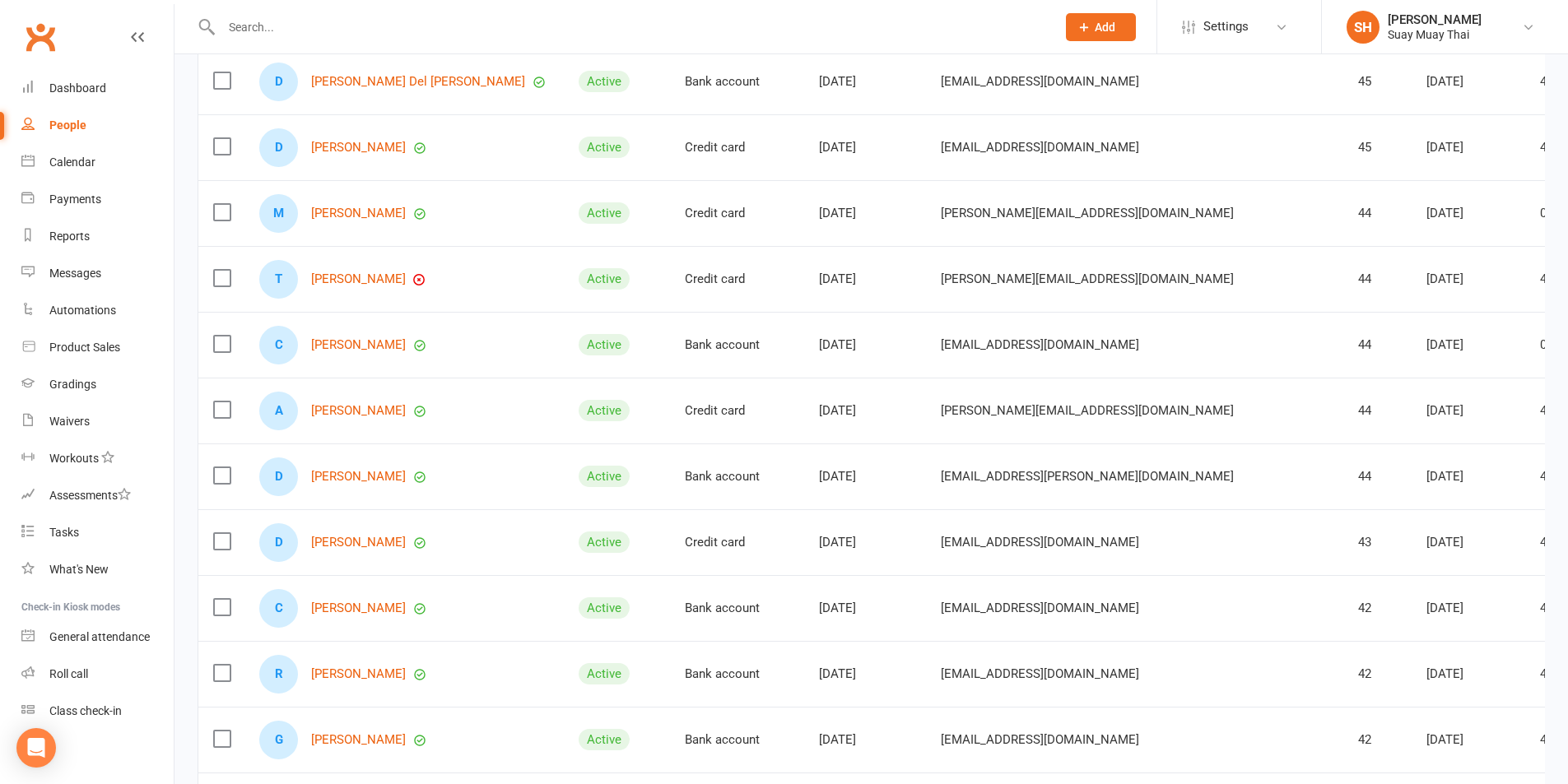
scroll to position [6238, 0]
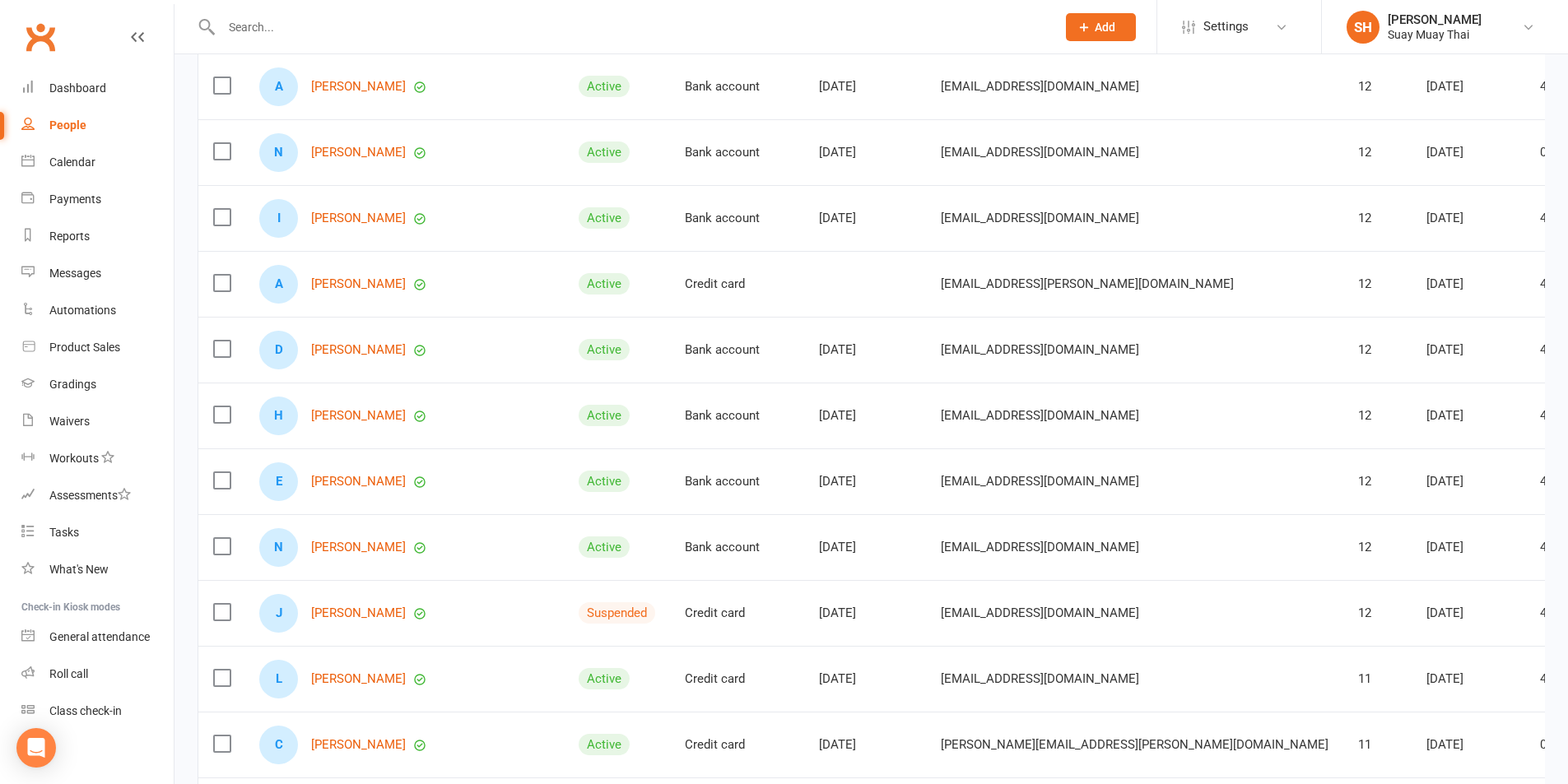
scroll to position [694, 0]
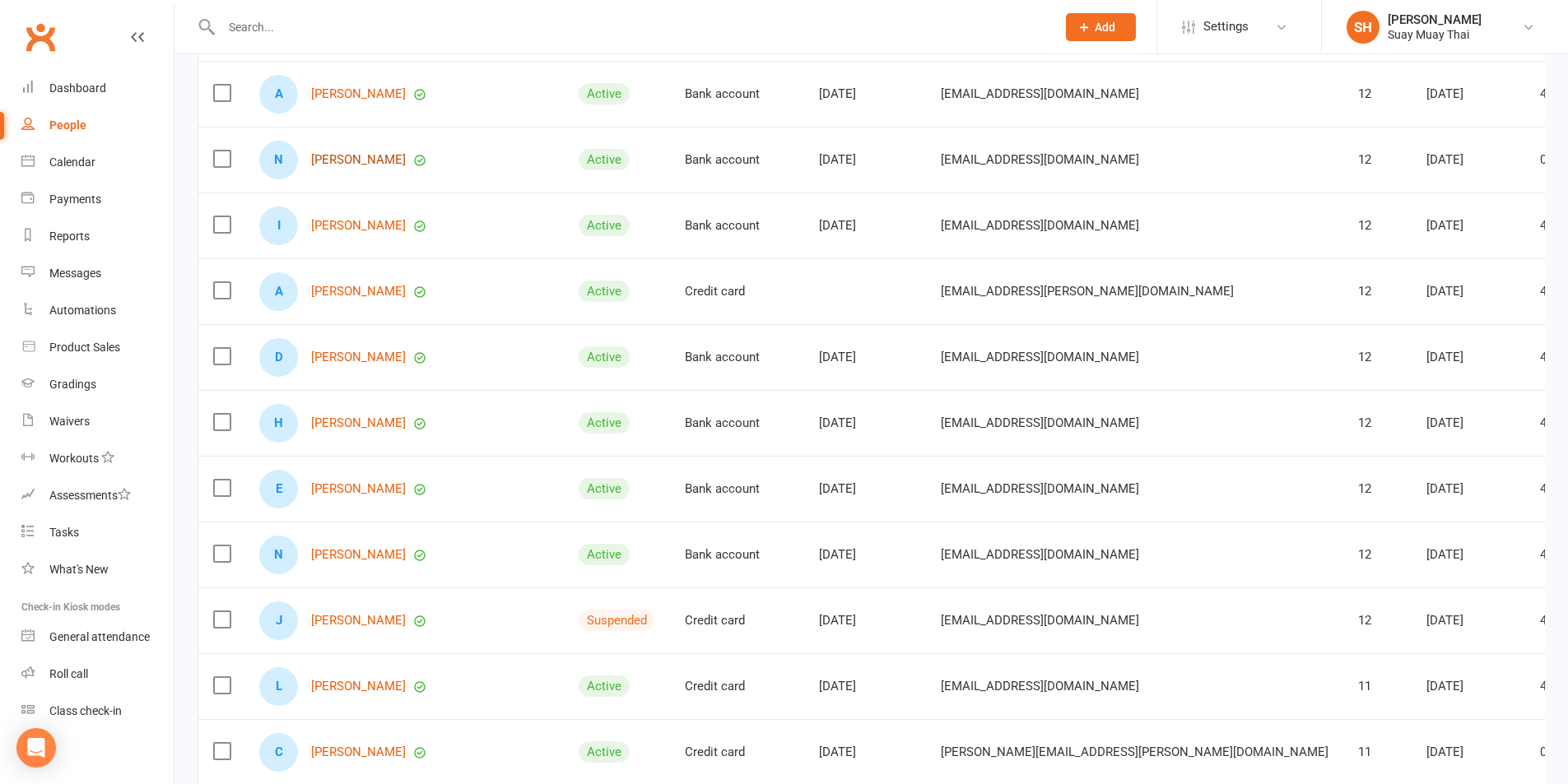
click at [360, 160] on link "Nathaniel Petit" at bounding box center [358, 160] width 95 height 14
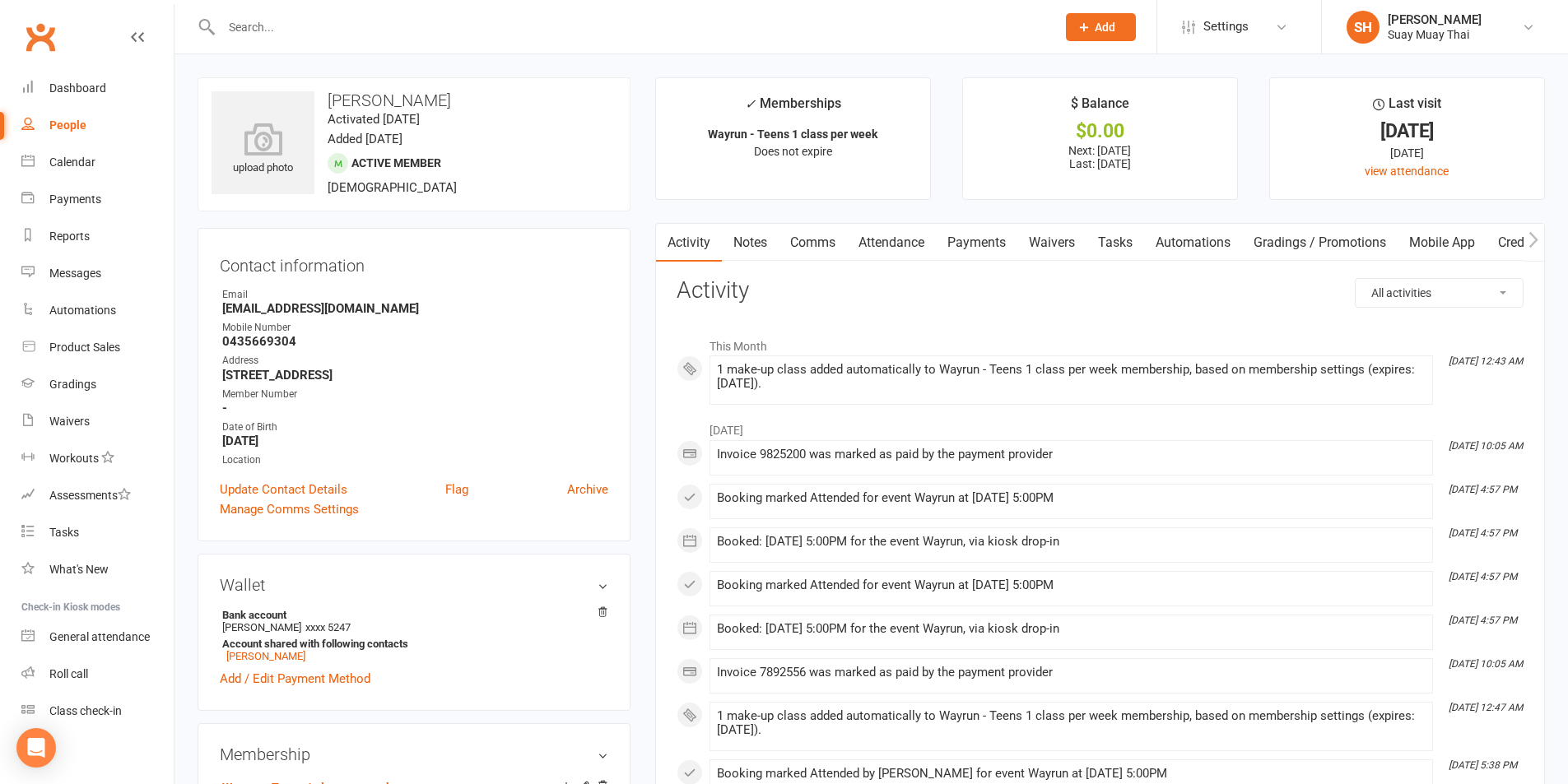
click at [967, 240] on link "Payments" at bounding box center [977, 243] width 82 height 38
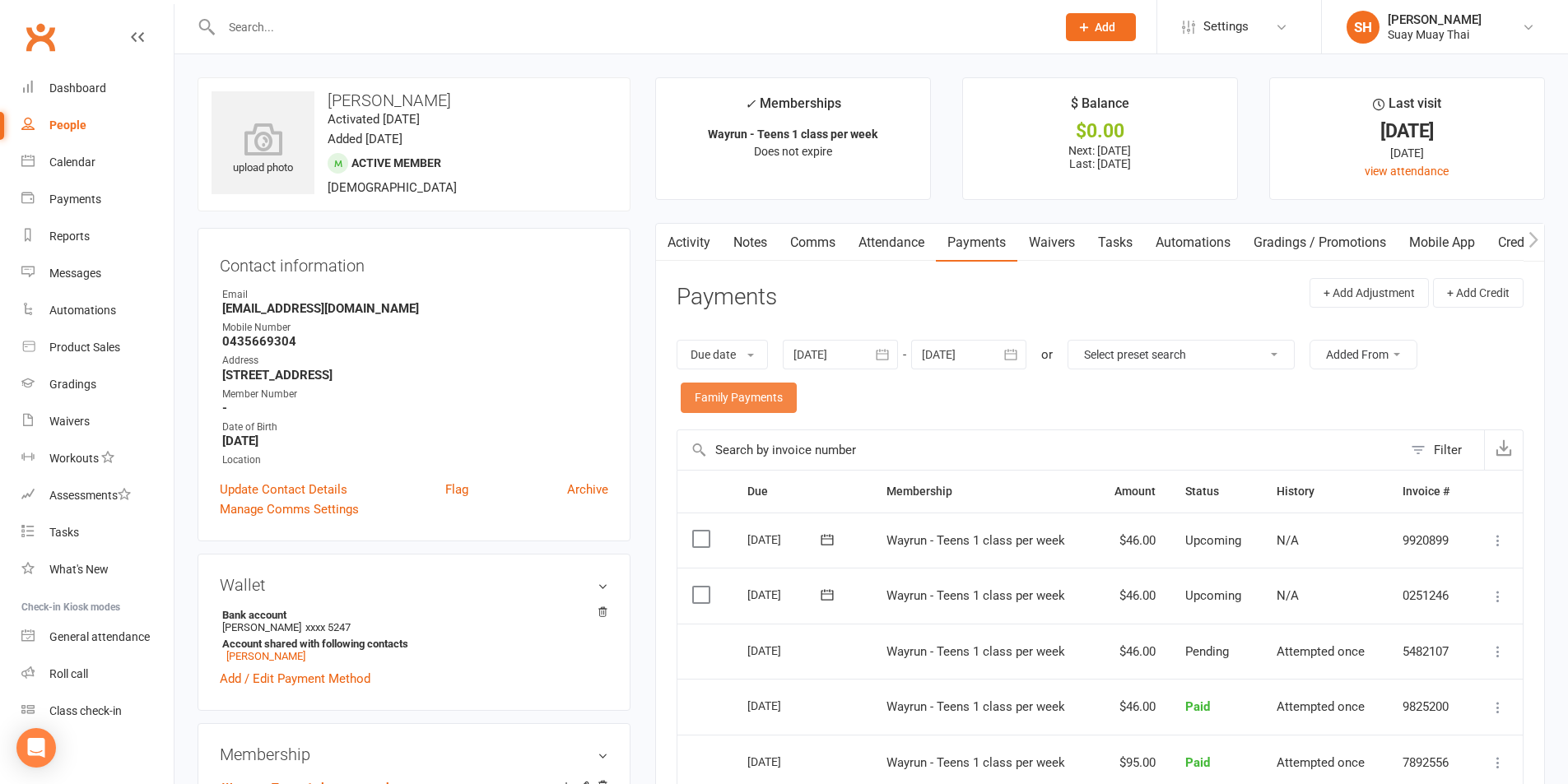
click at [778, 390] on link "Family Payments" at bounding box center [739, 397] width 116 height 29
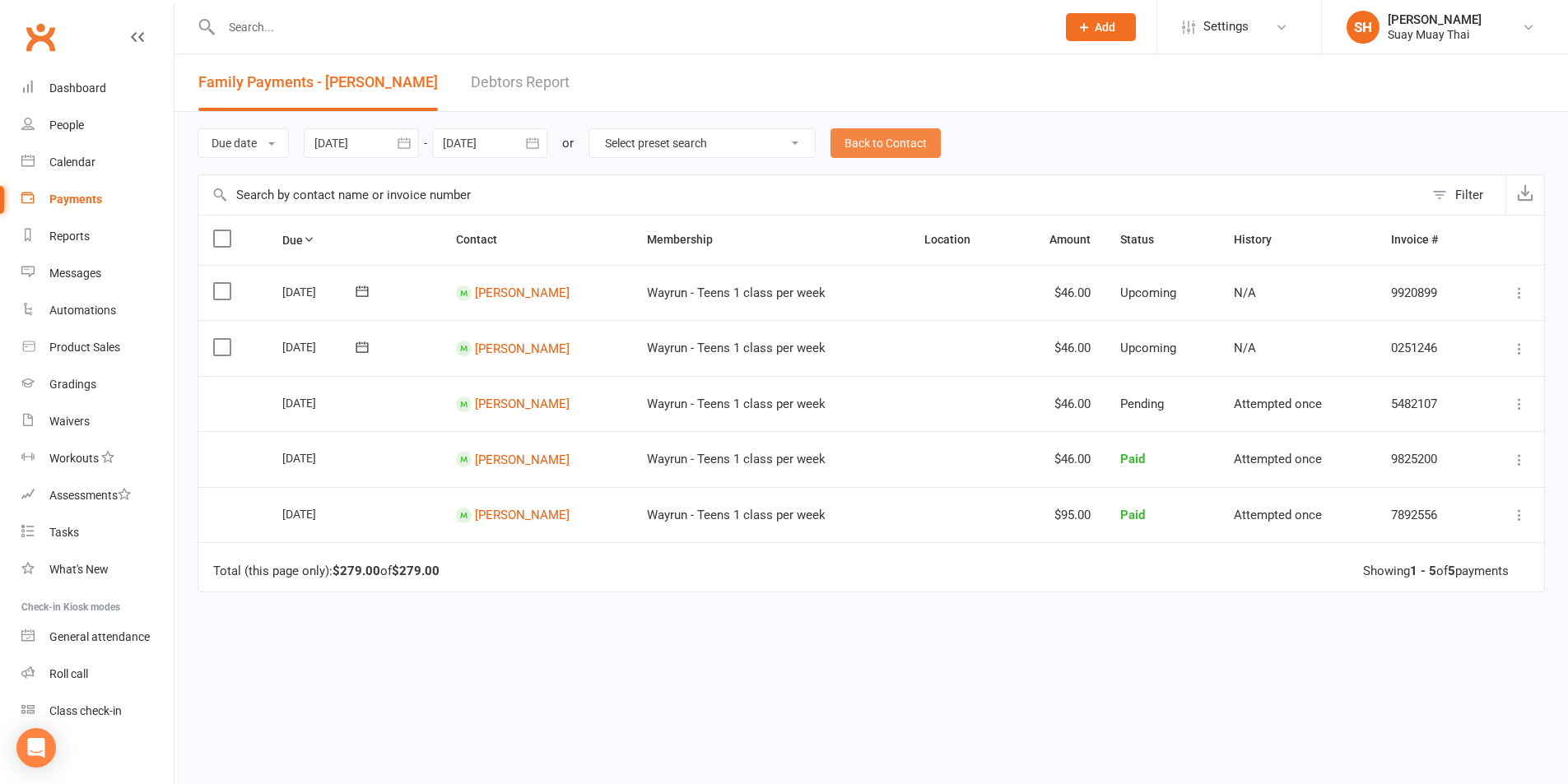
click at [872, 134] on link "Back to Contact" at bounding box center [885, 143] width 110 height 29
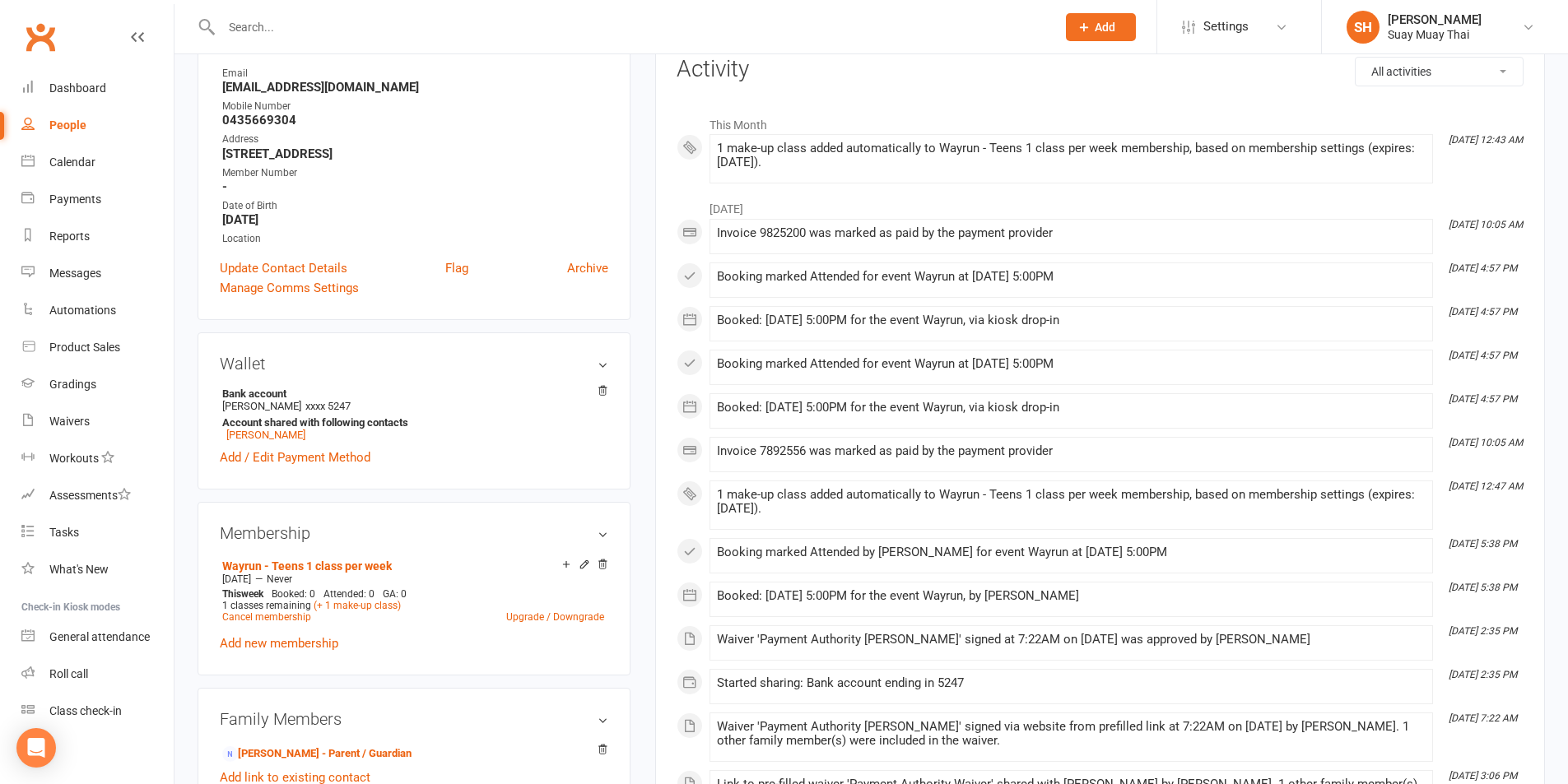
scroll to position [137, 0]
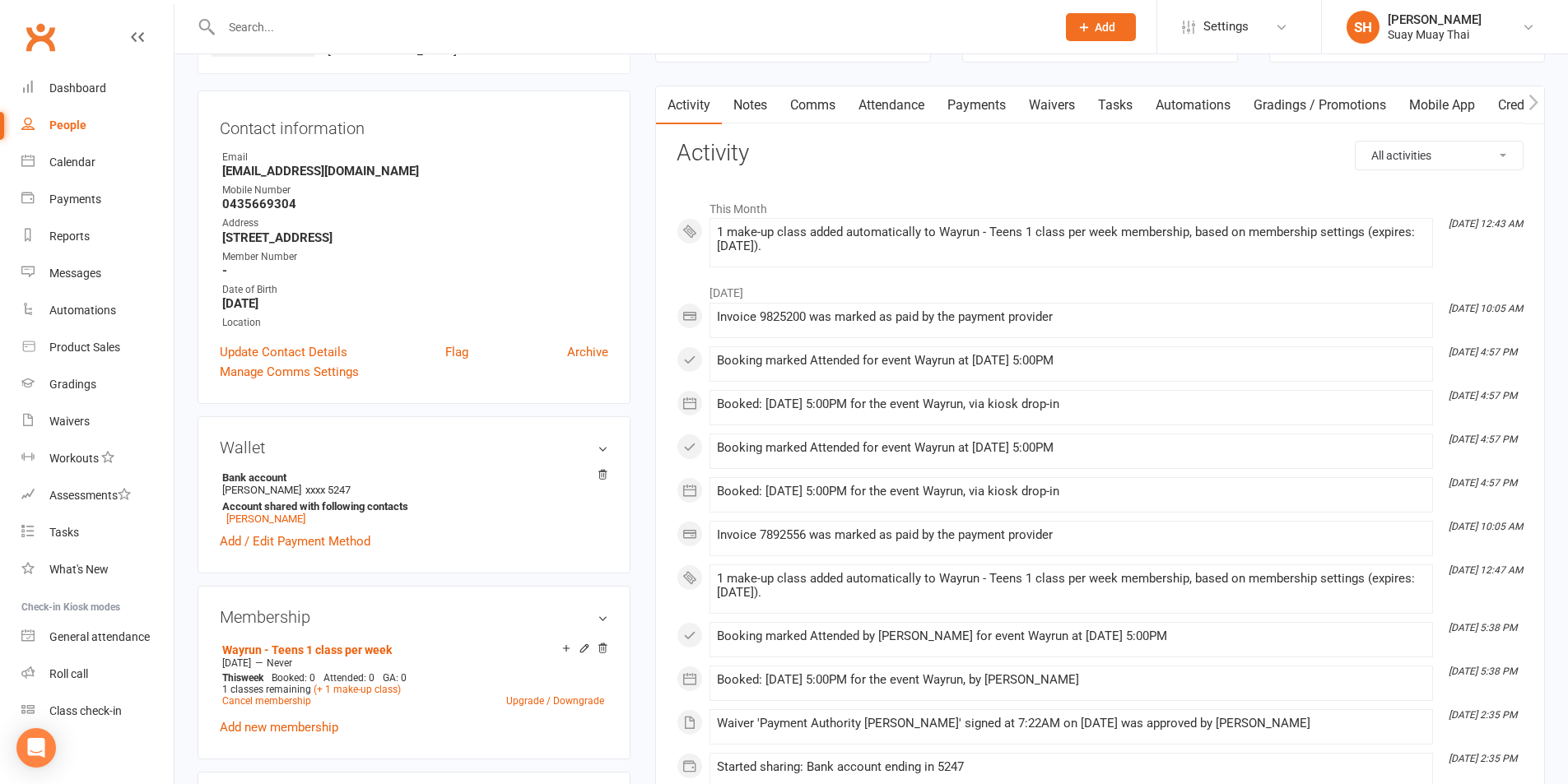
click at [1484, 104] on link "Mobile App" at bounding box center [1442, 106] width 89 height 38
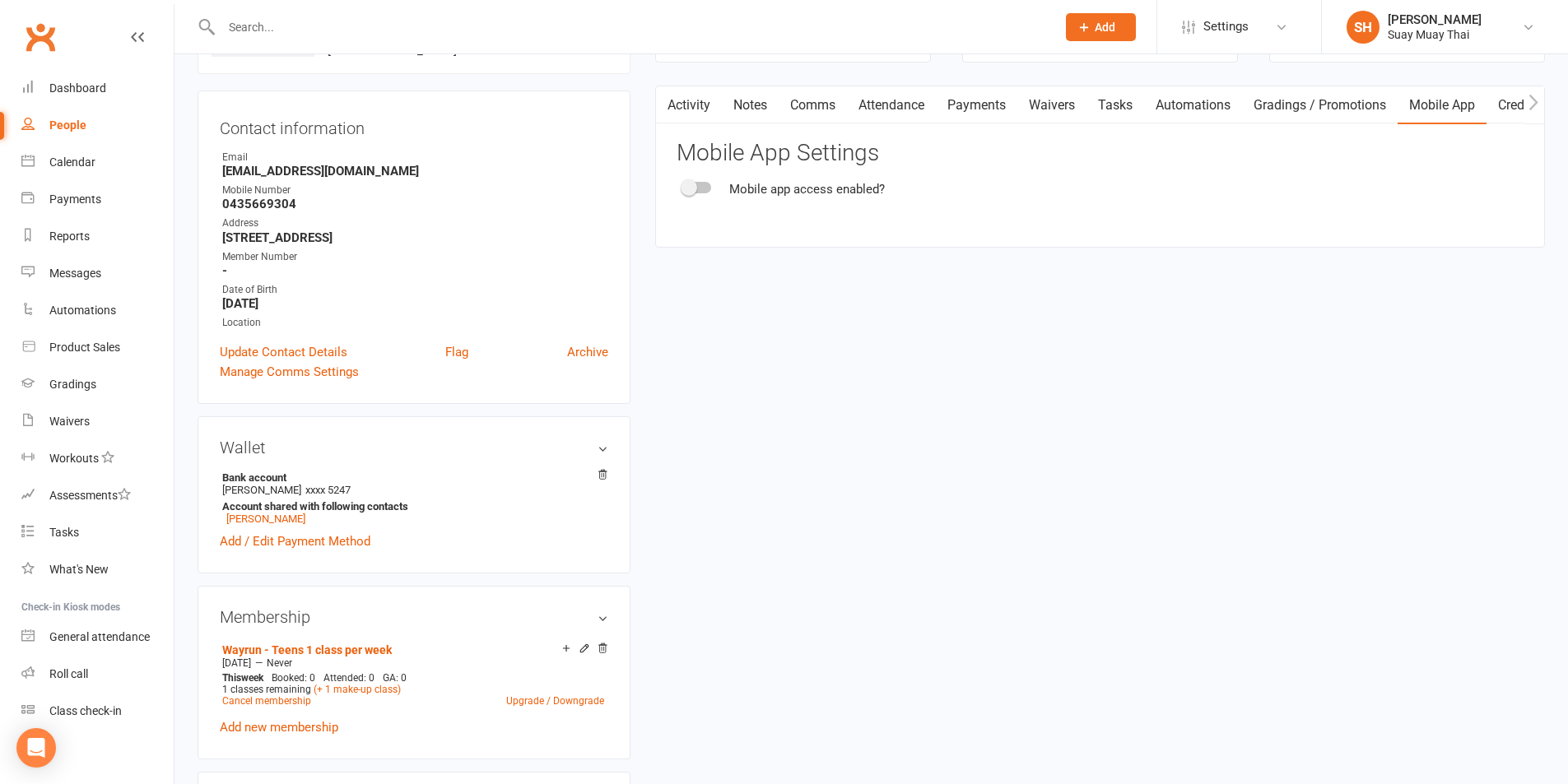
click at [705, 188] on div at bounding box center [697, 187] width 28 height 11
click at [683, 185] on input "checkbox" at bounding box center [683, 185] width 0 height 0
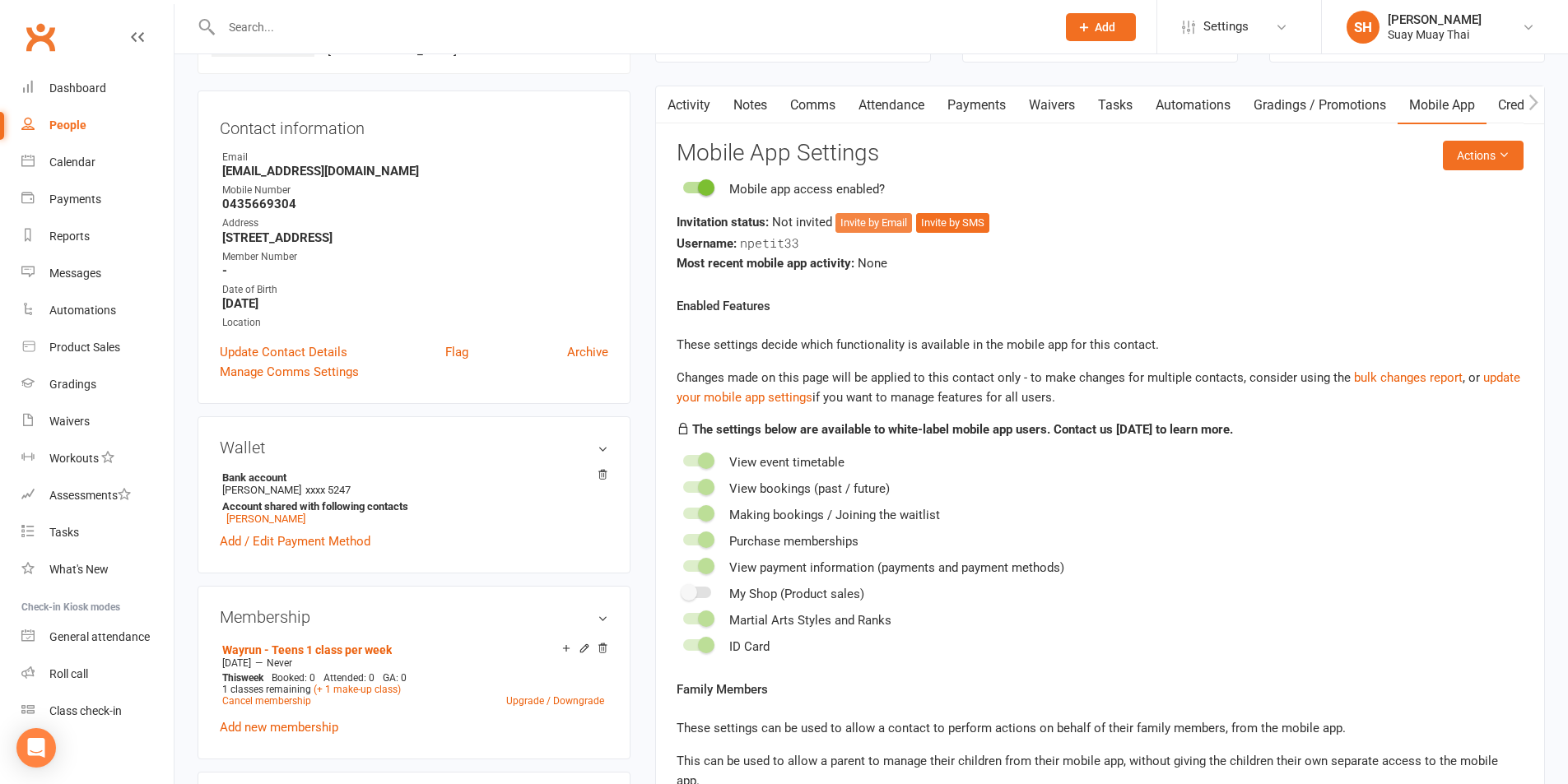
click at [854, 216] on button "Invite by Email" at bounding box center [874, 223] width 76 height 20
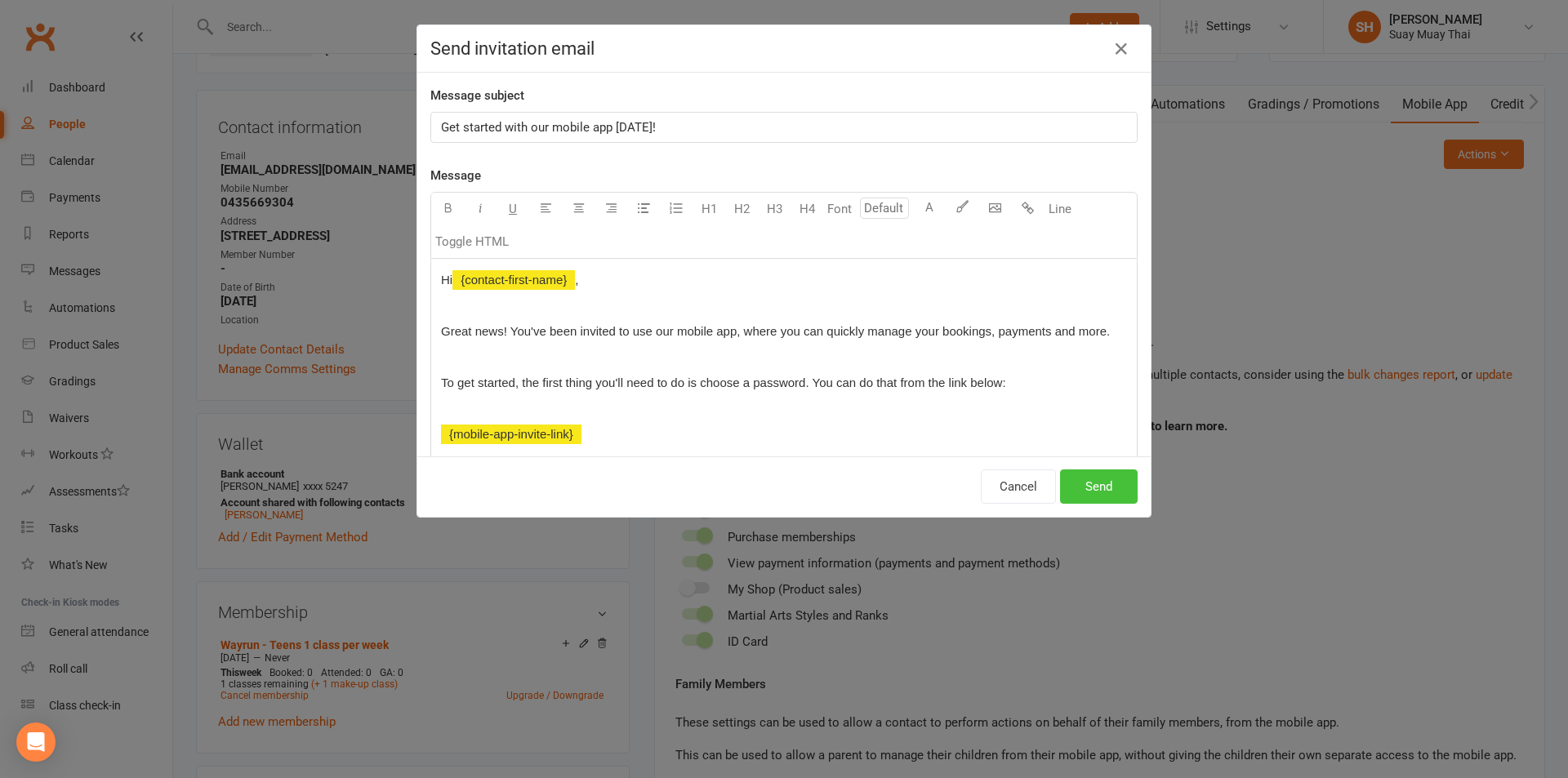
click at [1099, 480] on button "Send" at bounding box center [1099, 486] width 77 height 34
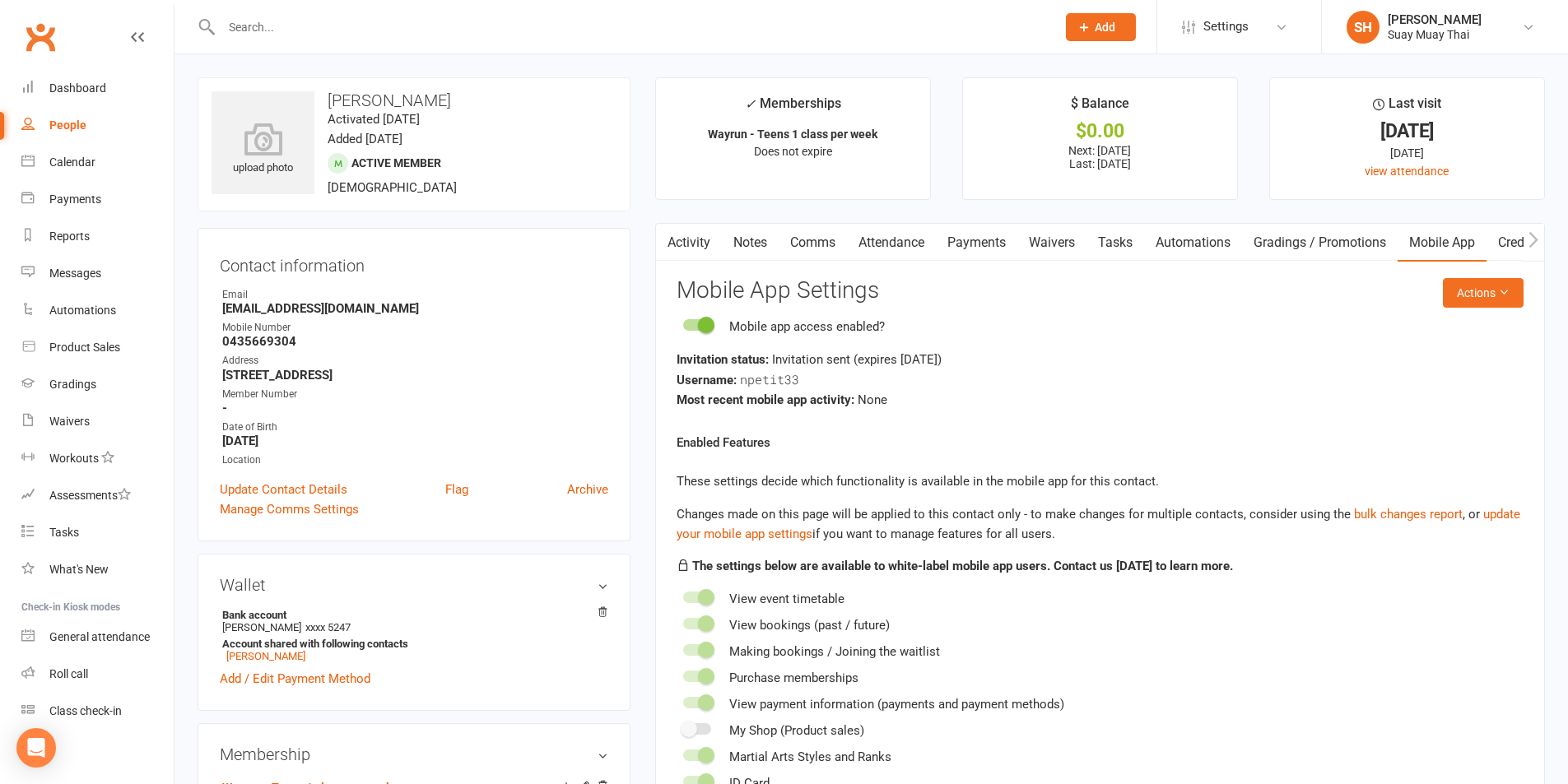
click at [331, 24] on input "text" at bounding box center [631, 27] width 828 height 23
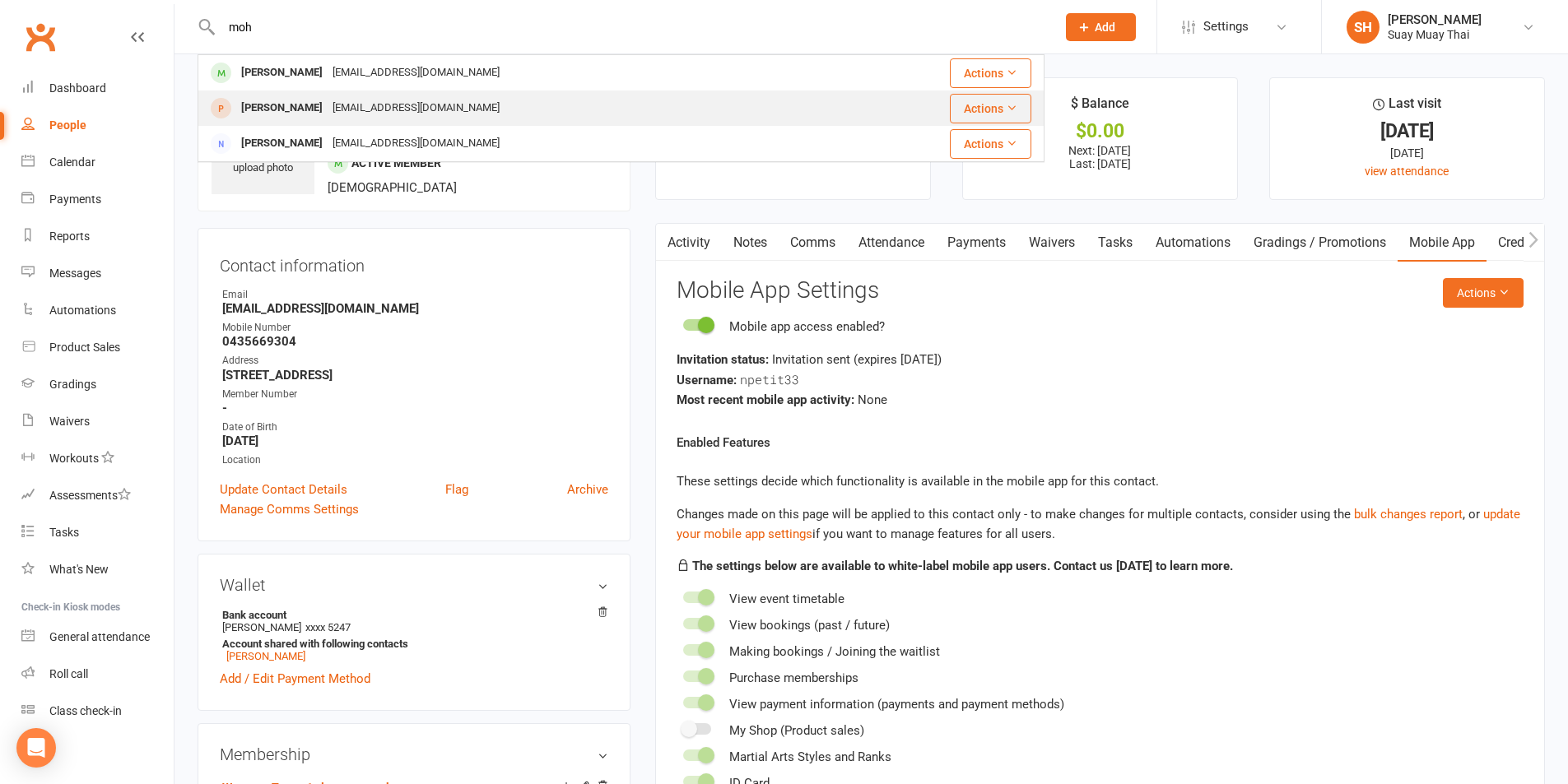
type input "moh"
click at [283, 110] on div "Mohammad Zahedi" at bounding box center [281, 108] width 91 height 24
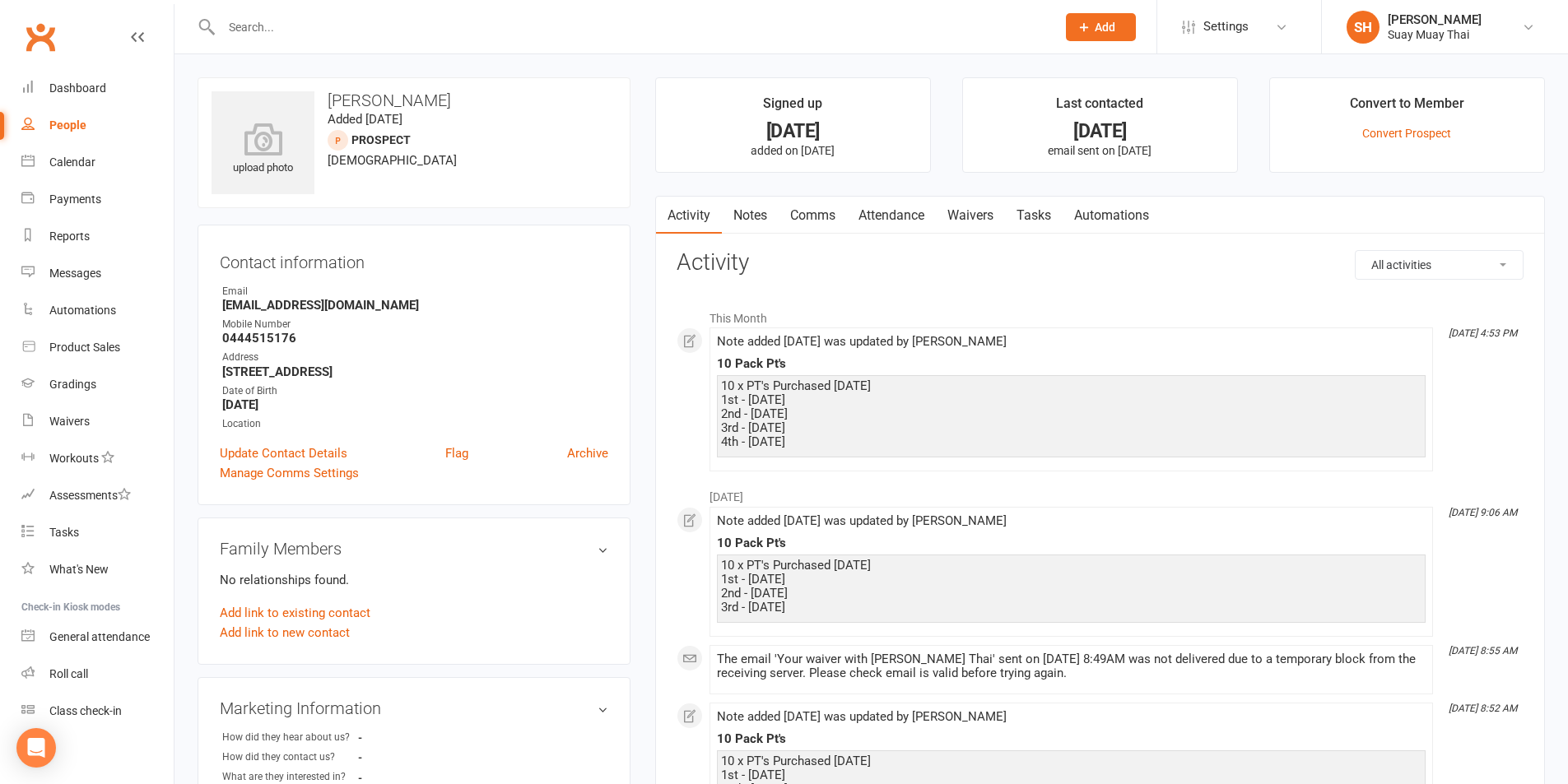
click at [734, 217] on link "Notes" at bounding box center [750, 216] width 56 height 38
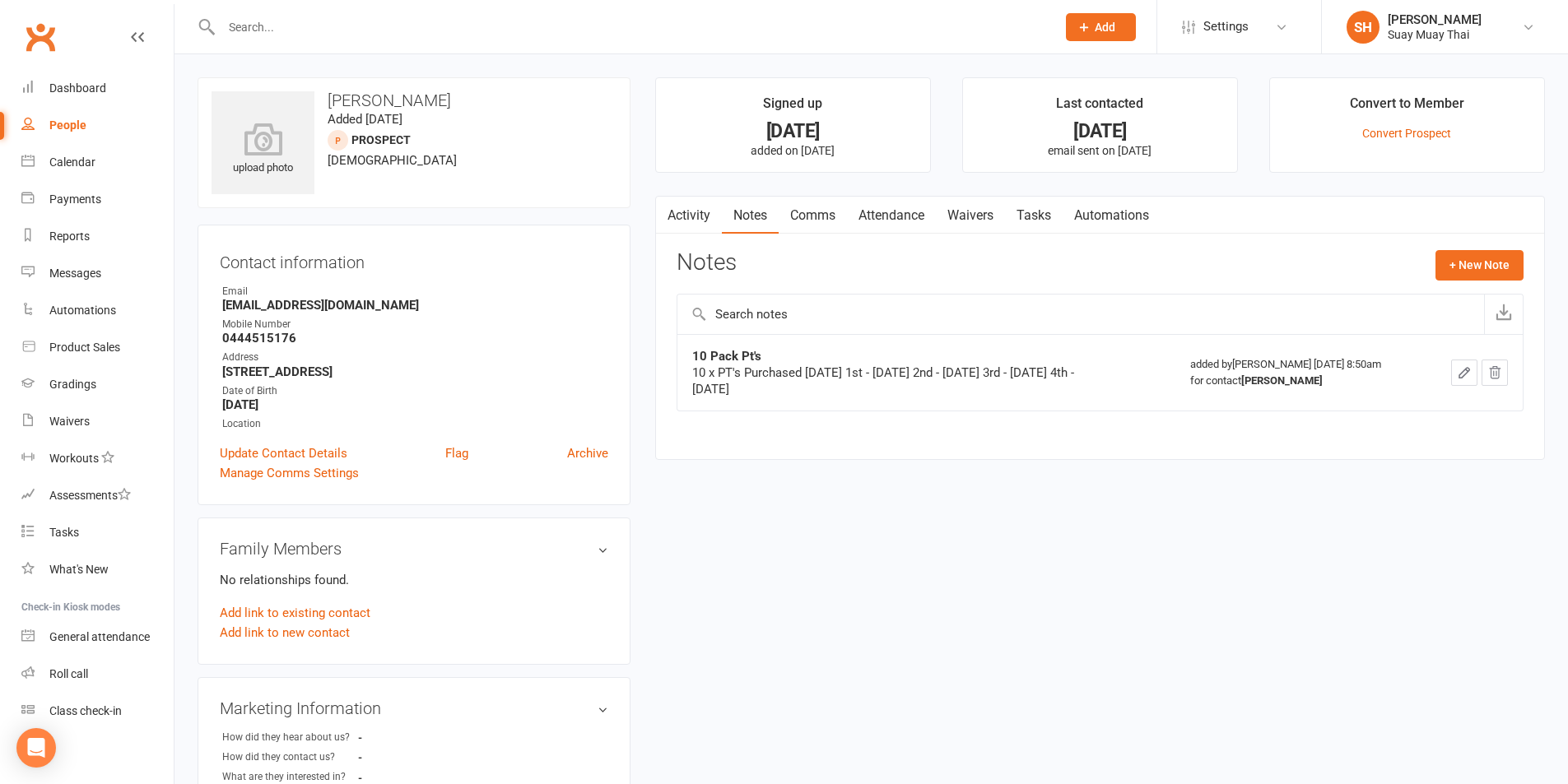
click at [1460, 370] on icon "button" at bounding box center [1464, 372] width 15 height 15
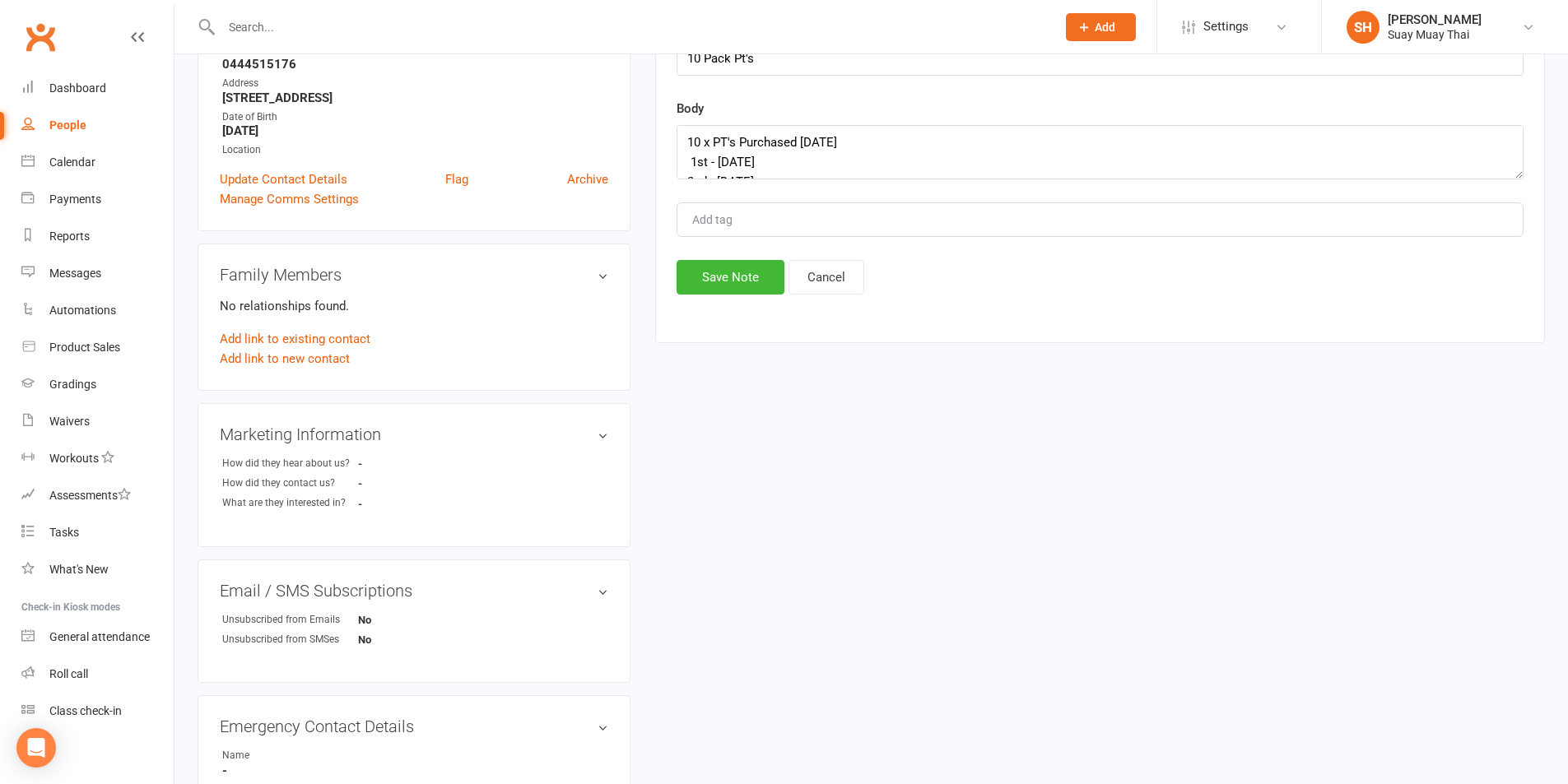
scroll to position [53, 0]
click at [777, 167] on textarea "10 x PT's Purchased 13th September 2025 1st - 13/09/25 2nd - 20/09/25 3rd - 27/…" at bounding box center [1100, 152] width 847 height 55
click at [686, 170] on textarea "10 x PT's Purchased 13th September 2025 1st - 13/09/25 2nd - 20/09/25 3rd - 27/…" at bounding box center [1100, 152] width 847 height 55
type textarea "10 x PT's Purchased 13th September 2025 1st - 13/09/25 2nd - 20/09/25 3rd - 27/…"
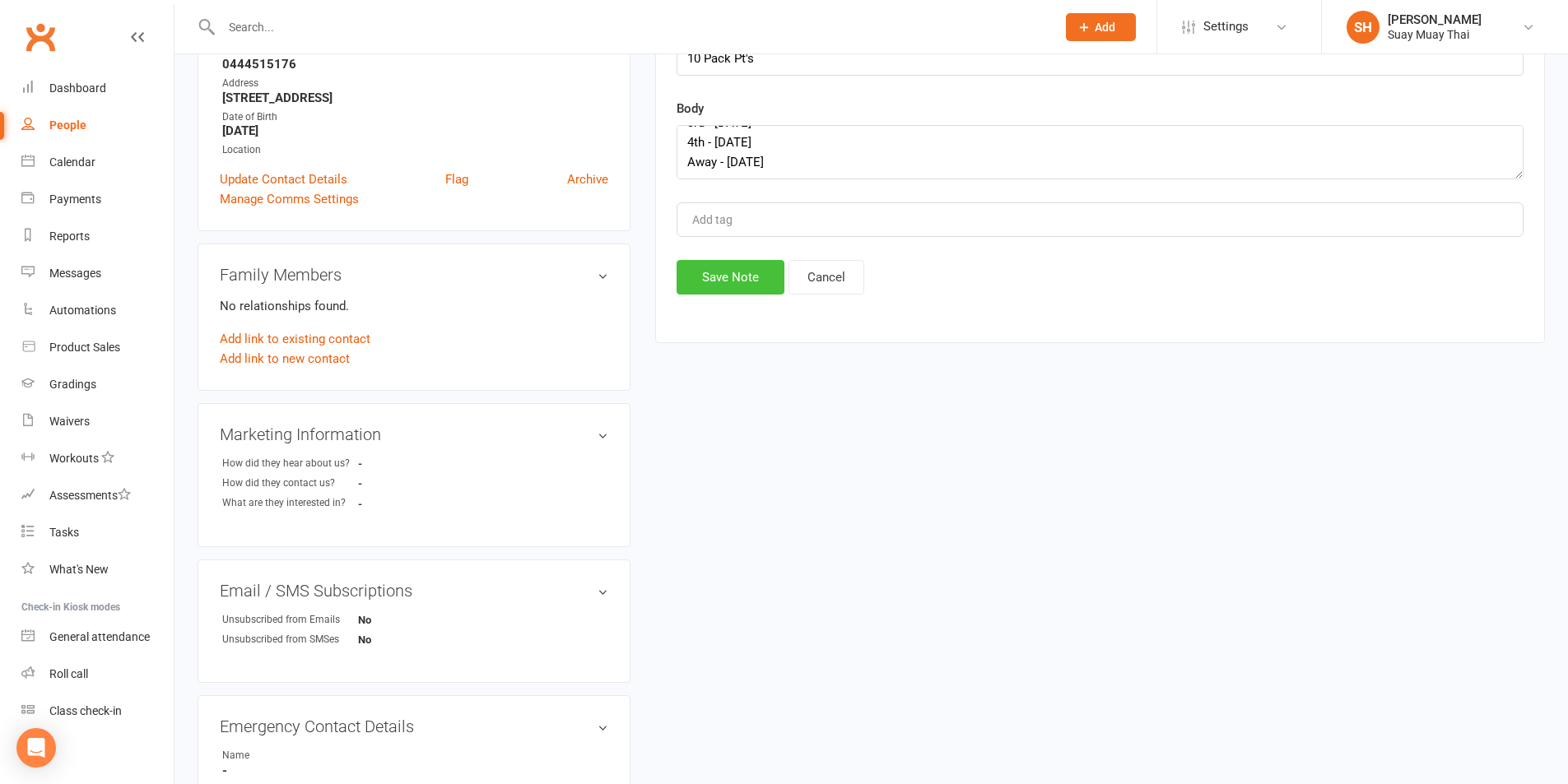
click at [723, 270] on button "Save Note" at bounding box center [731, 278] width 108 height 35
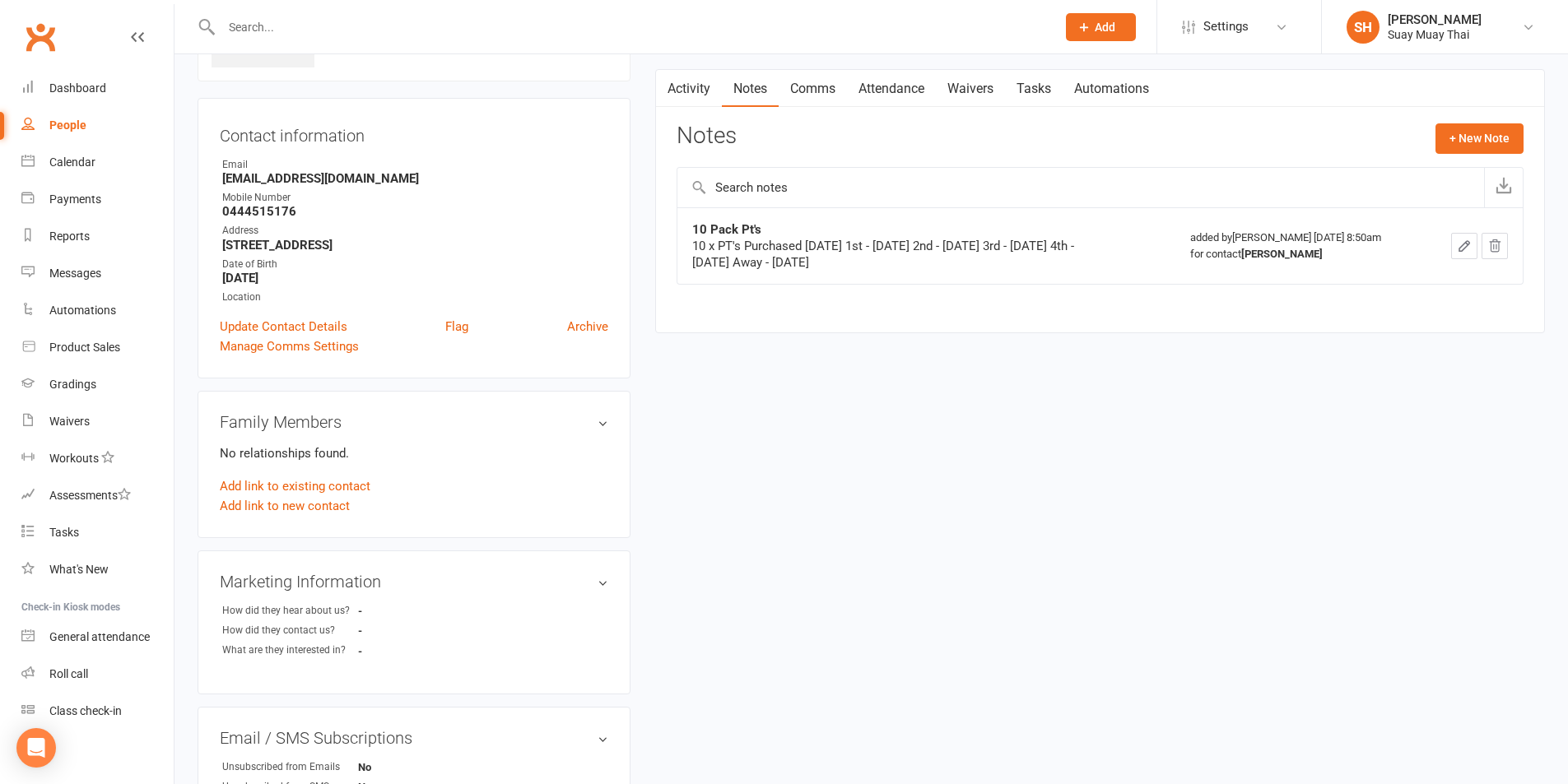
scroll to position [0, 0]
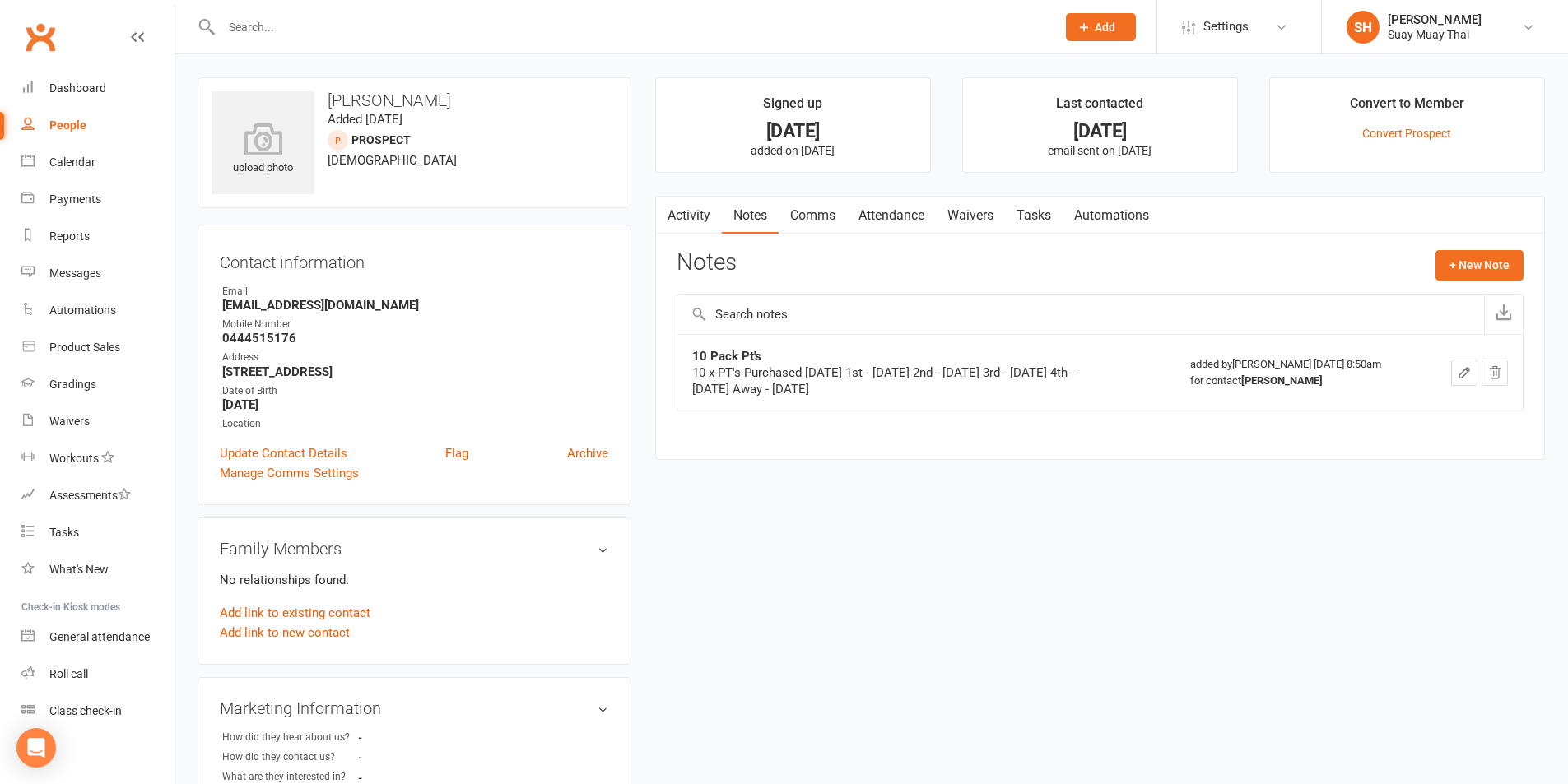
click at [58, 120] on div "People" at bounding box center [68, 125] width 37 height 13
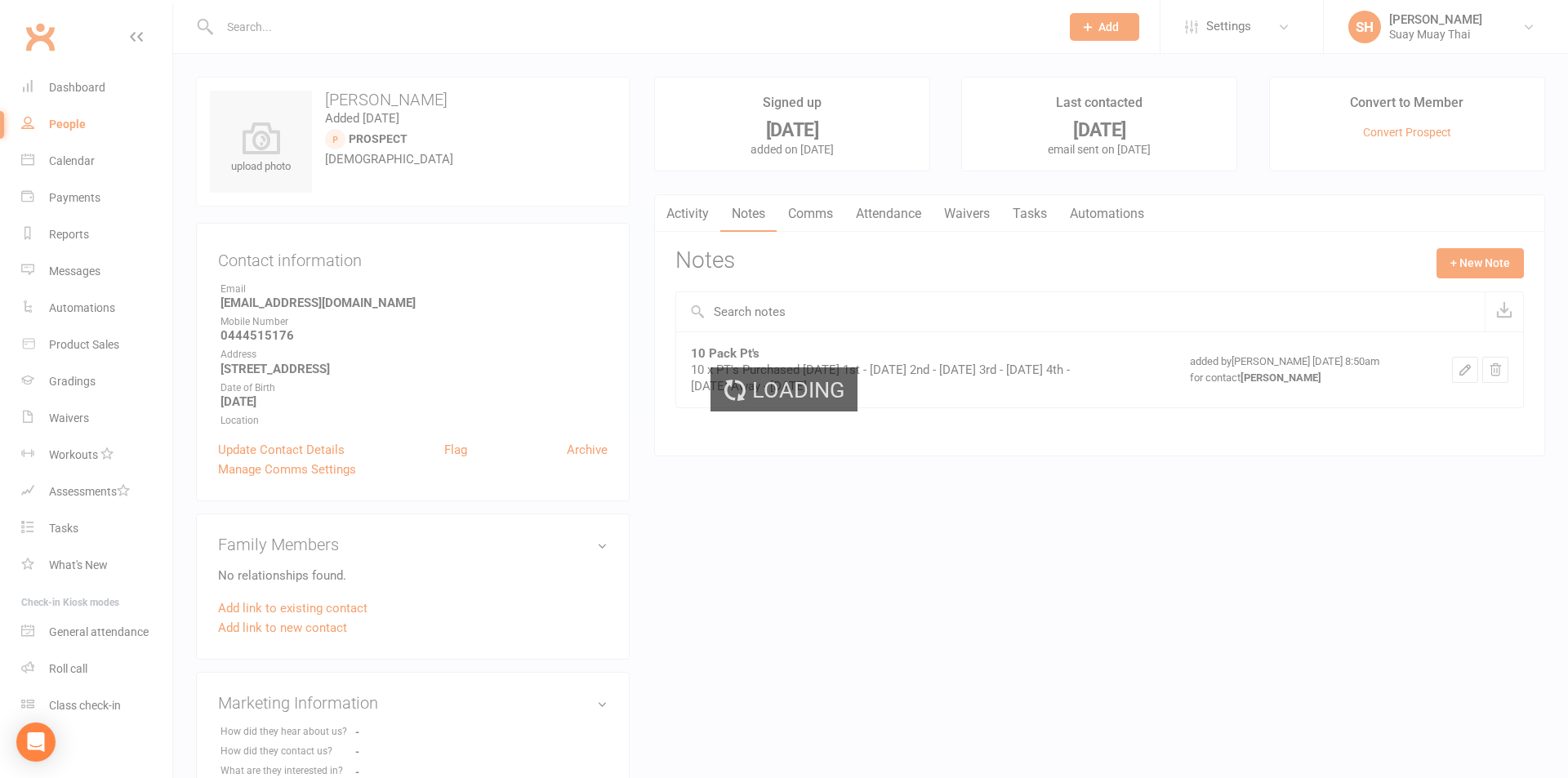
select select "100"
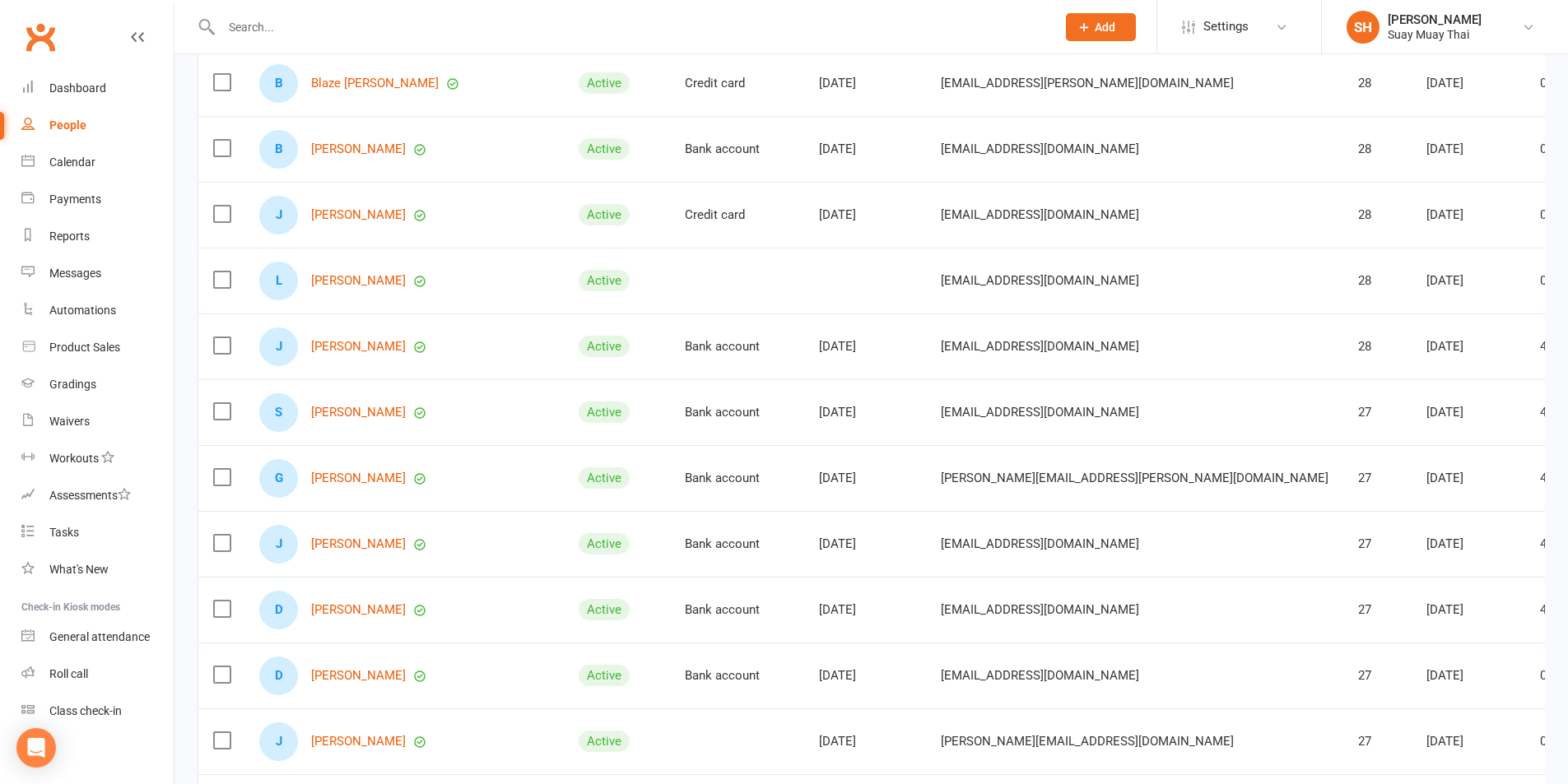
scroll to position [6238, 0]
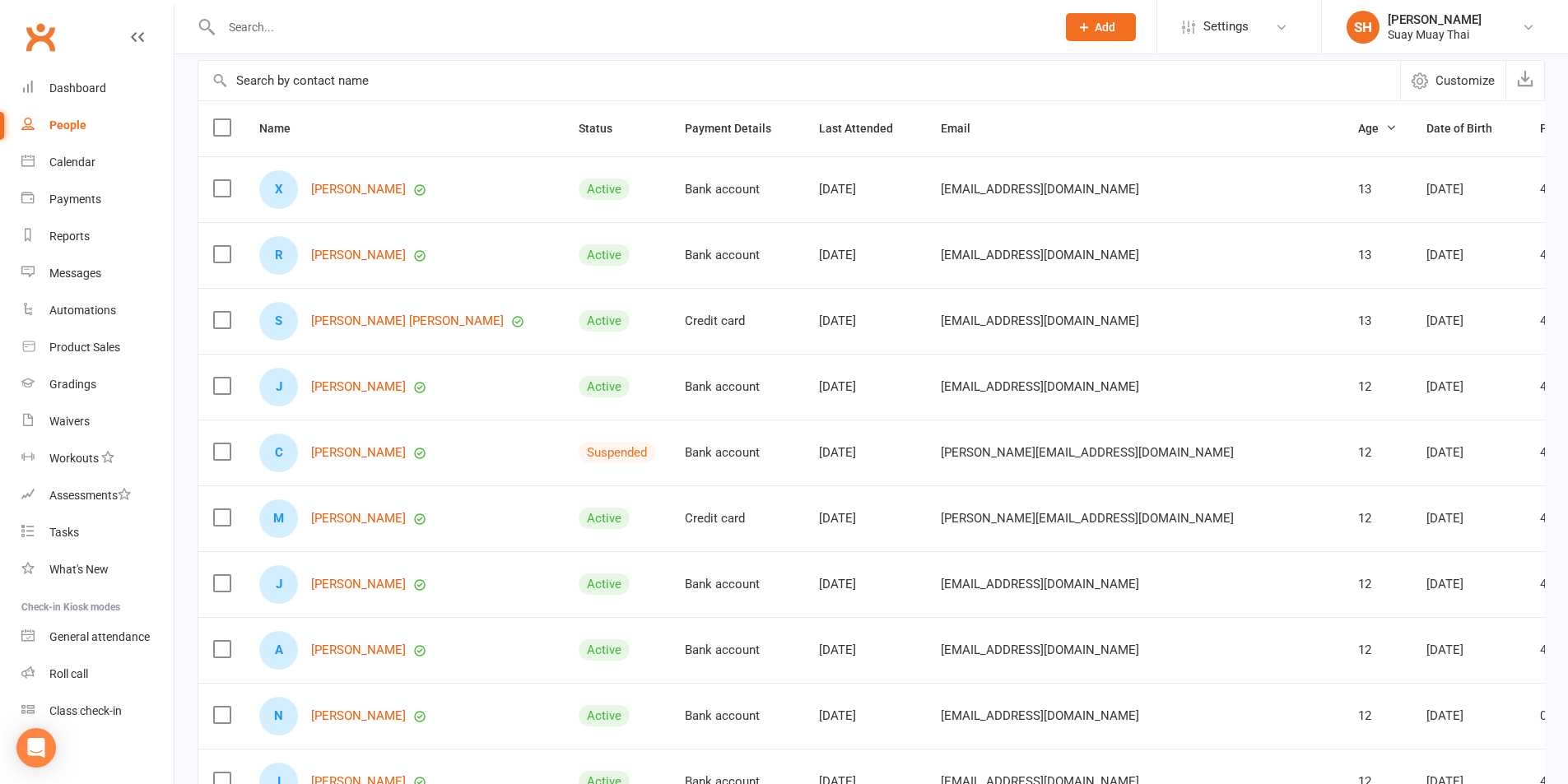
scroll to position [274, 0]
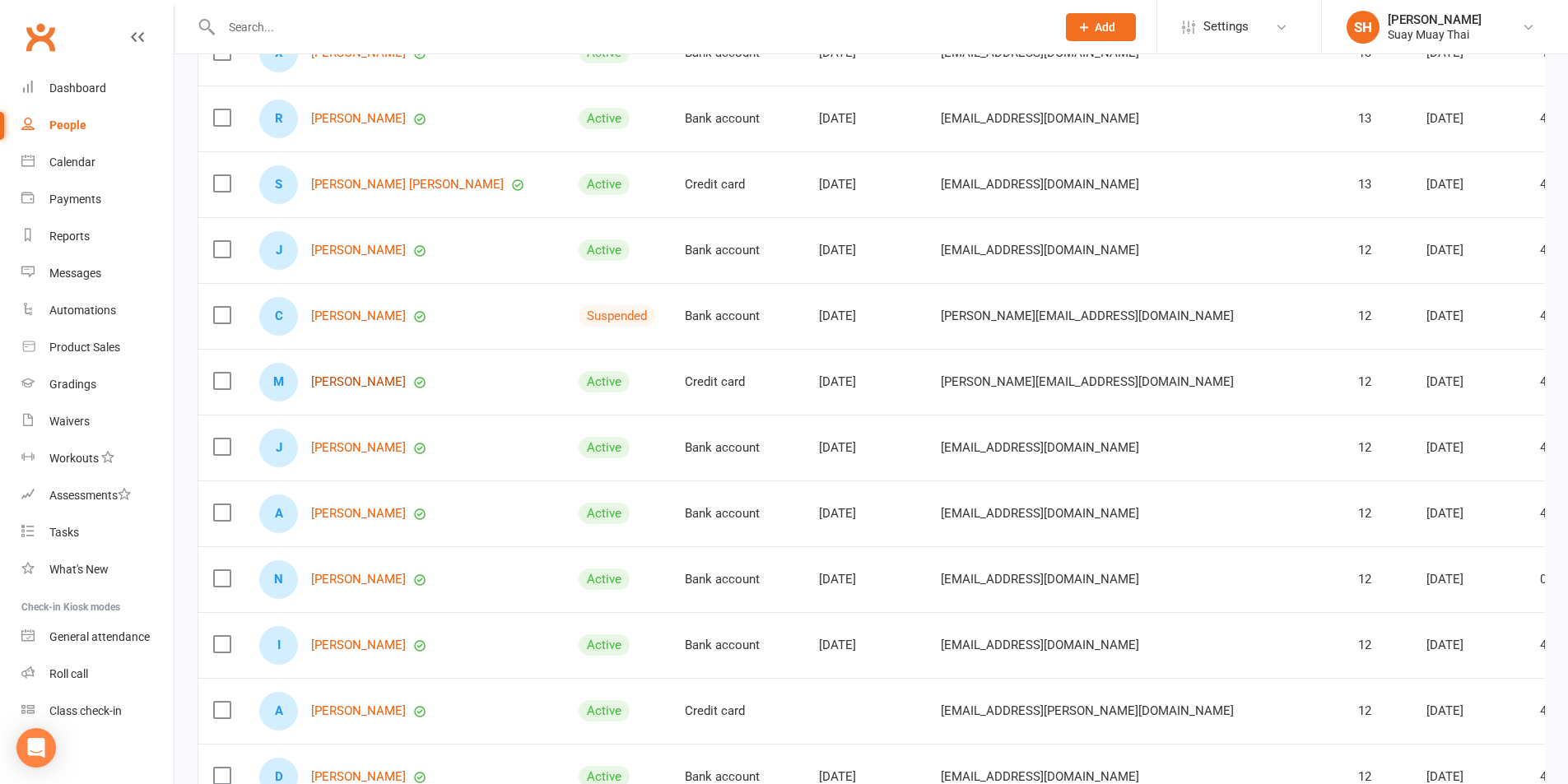
click at [353, 383] on link "Mia Abbott" at bounding box center [358, 382] width 95 height 14
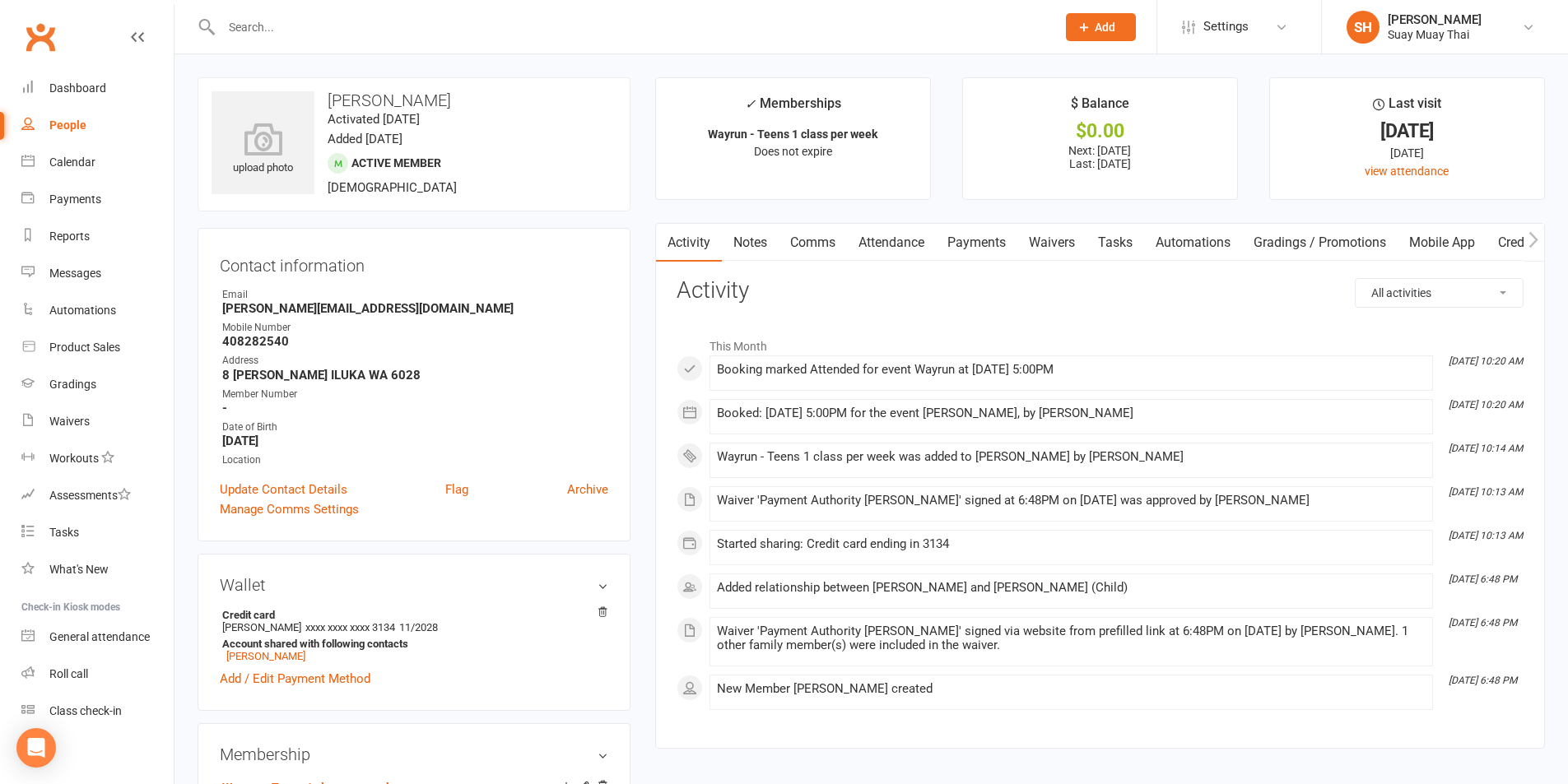
click at [1452, 237] on link "Mobile App" at bounding box center [1442, 243] width 89 height 38
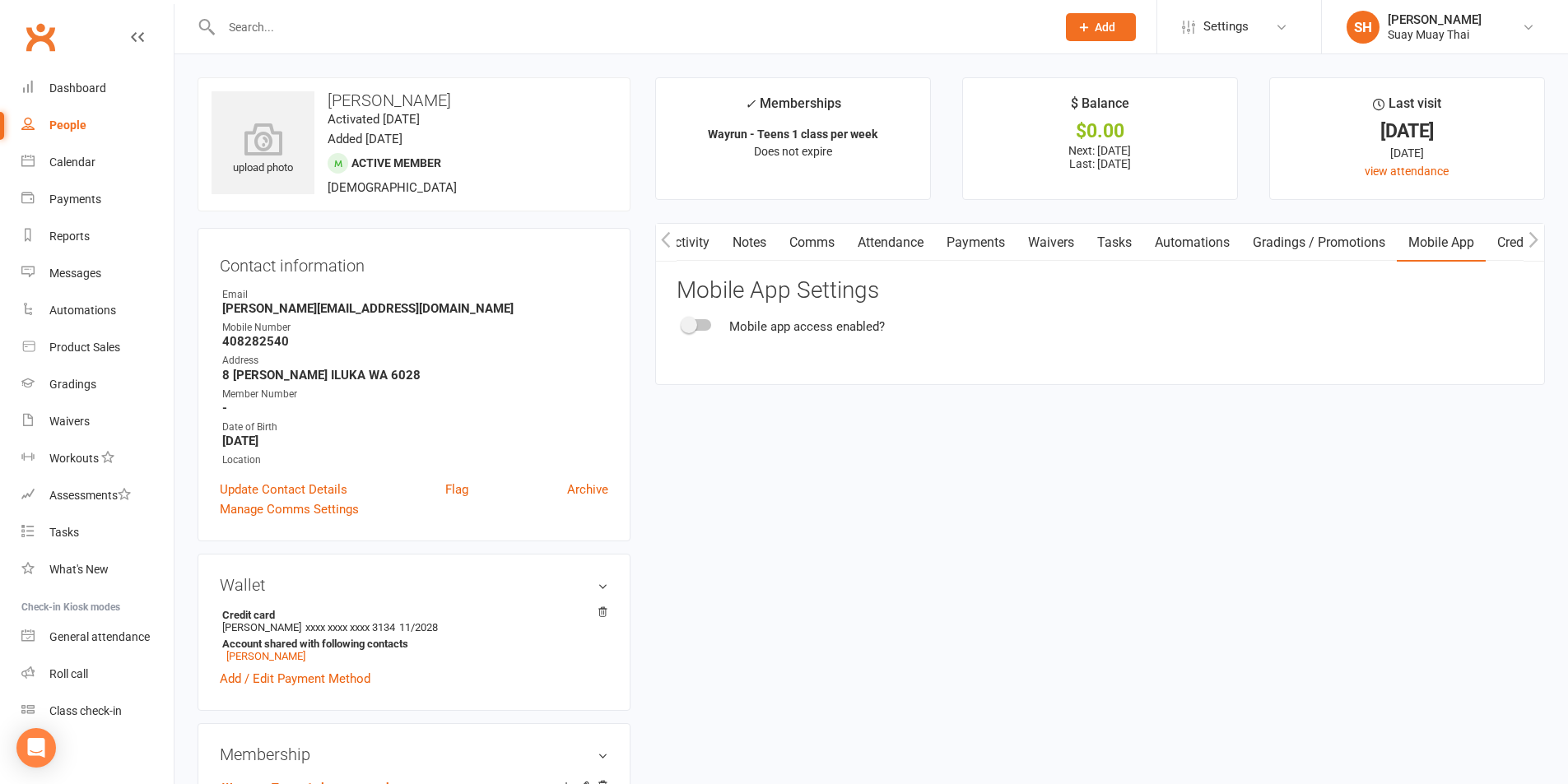
click at [705, 329] on div at bounding box center [697, 324] width 28 height 11
click at [683, 323] on input "checkbox" at bounding box center [683, 323] width 0 height 0
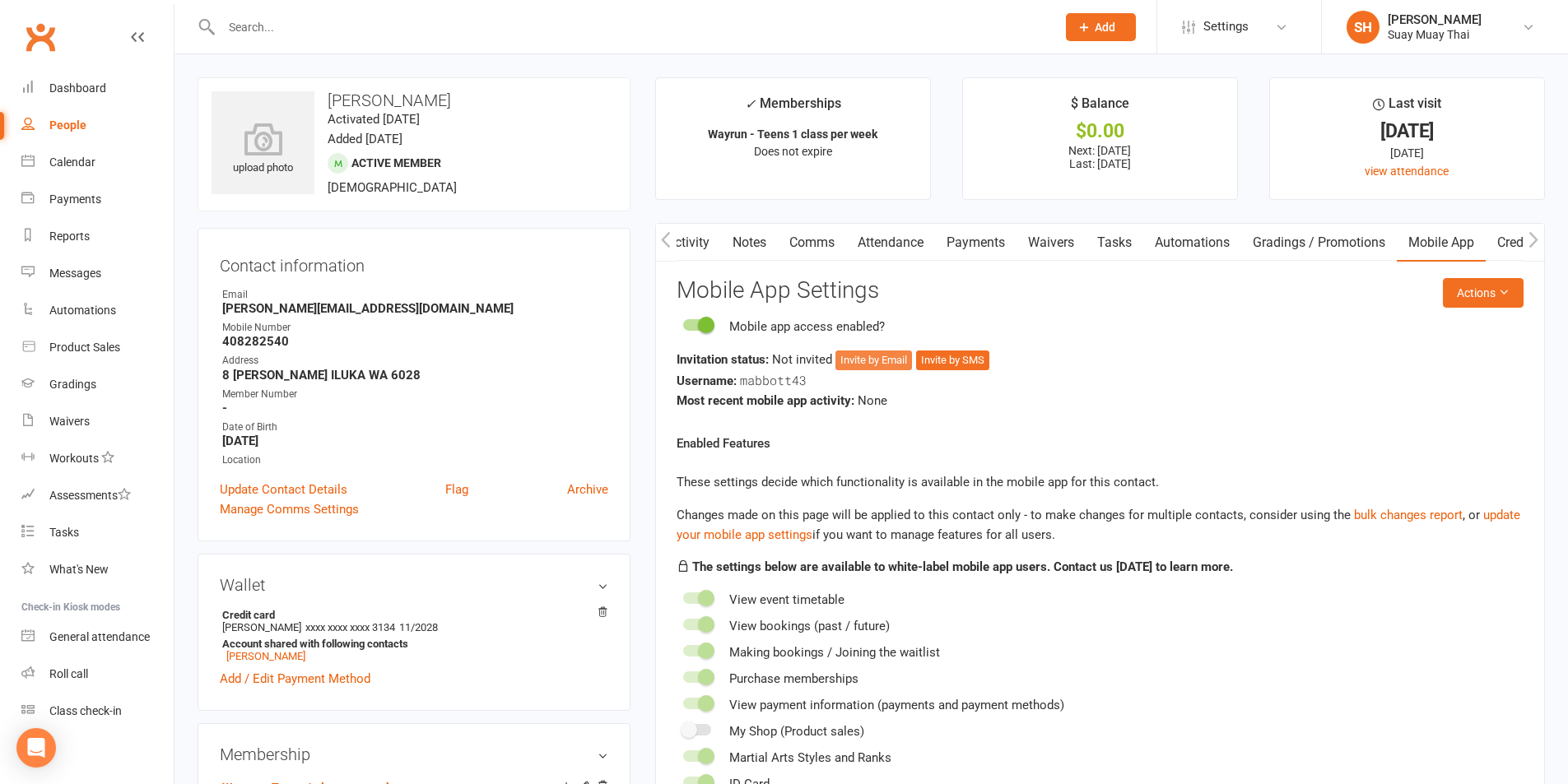
click at [879, 365] on button "Invite by Email" at bounding box center [874, 360] width 76 height 20
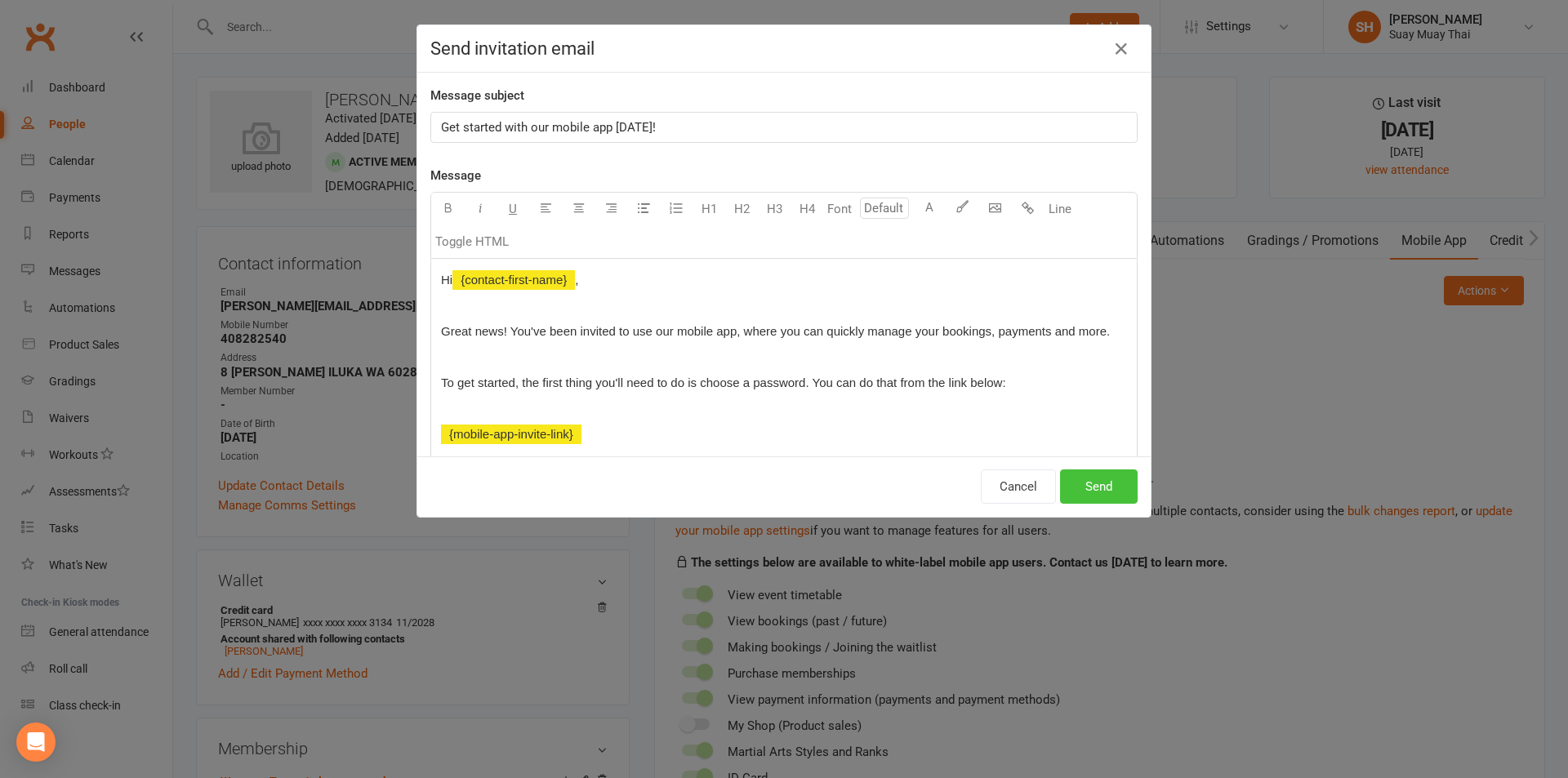
click at [1099, 484] on button "Send" at bounding box center [1099, 486] width 77 height 34
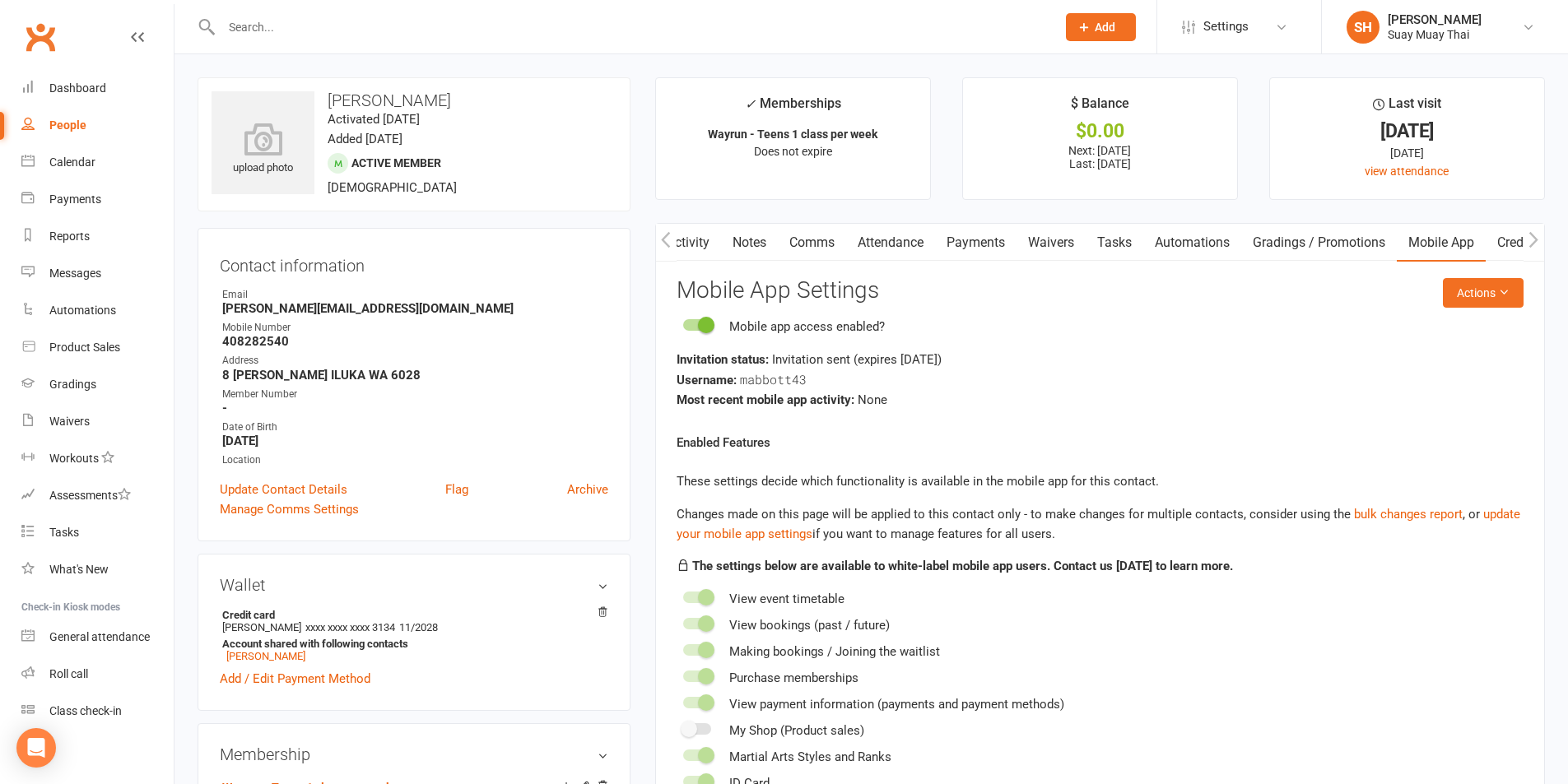
click at [72, 124] on div "People" at bounding box center [68, 125] width 37 height 13
select select "100"
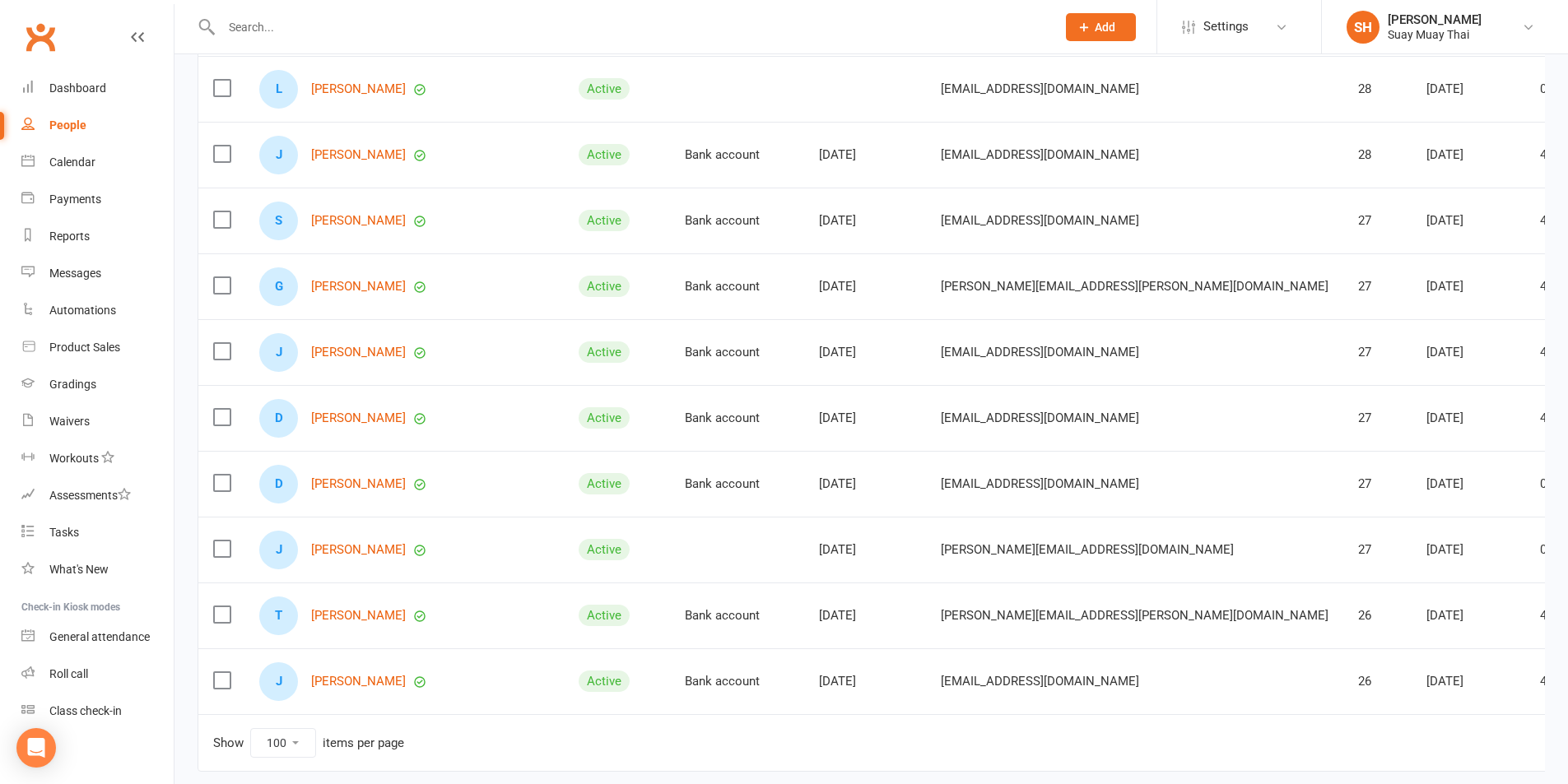
scroll to position [6238, 0]
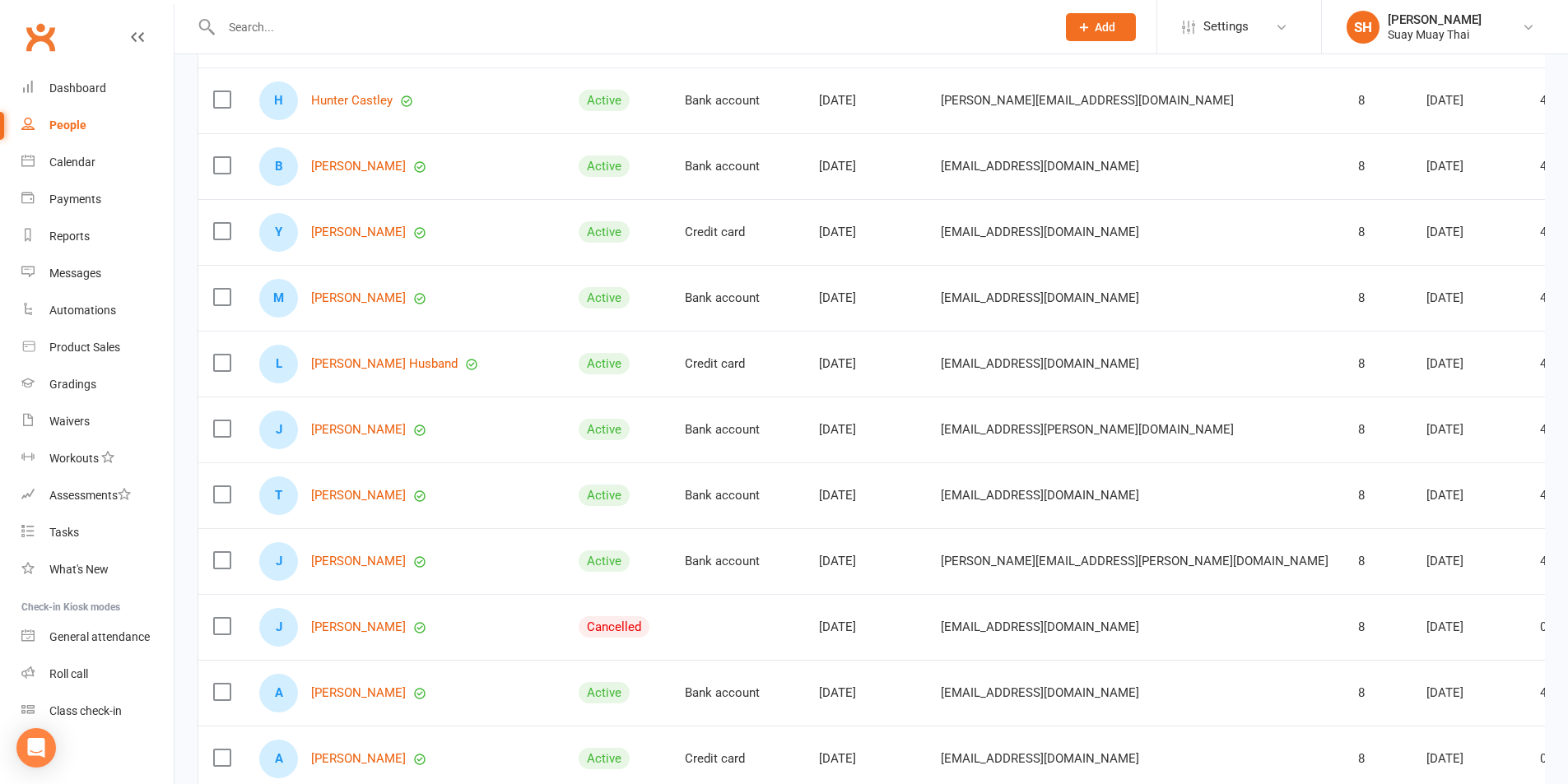
scroll to position [6250, 0]
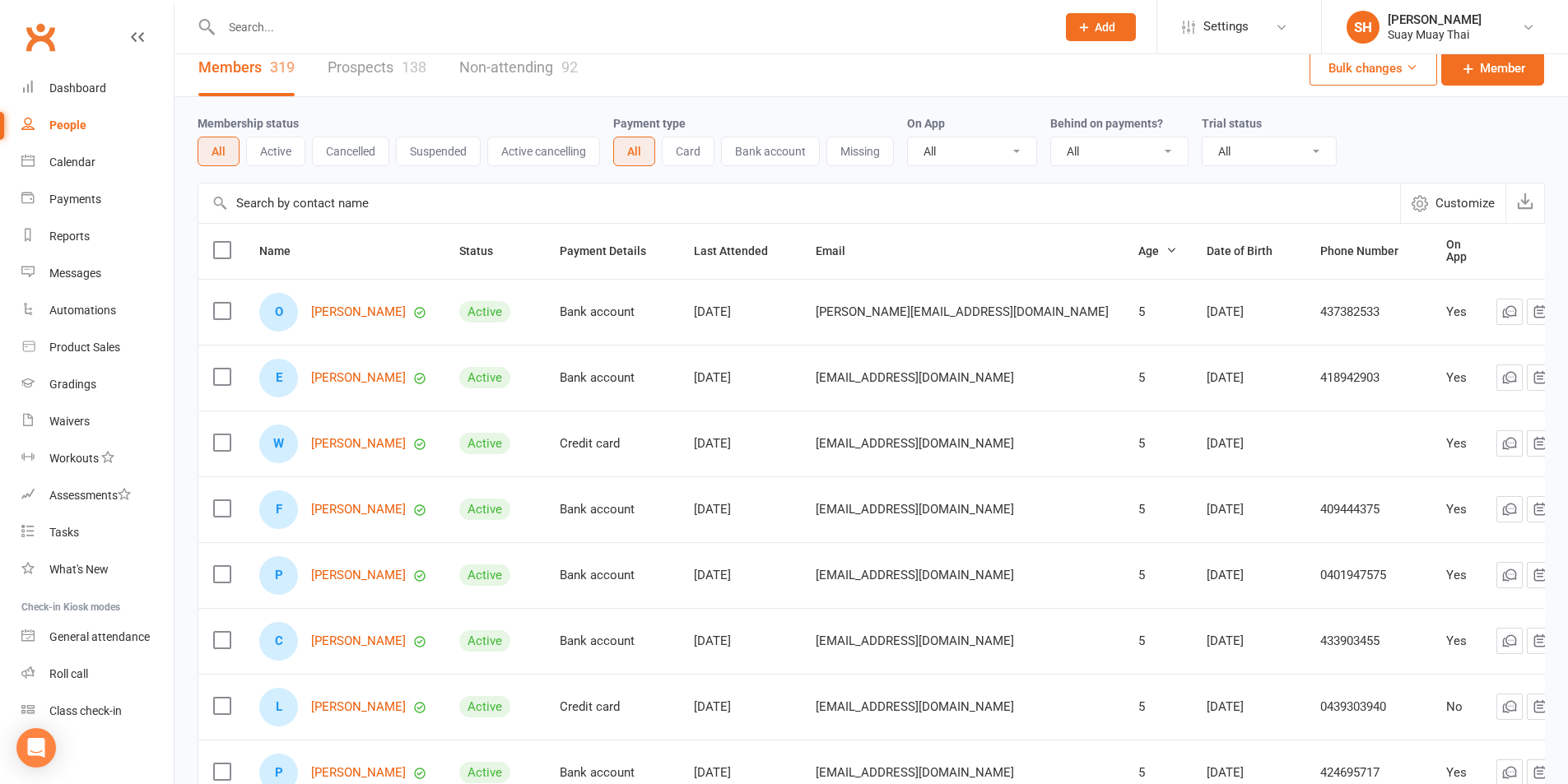
scroll to position [13, 0]
click at [725, 248] on span "Last Attended" at bounding box center [740, 252] width 92 height 13
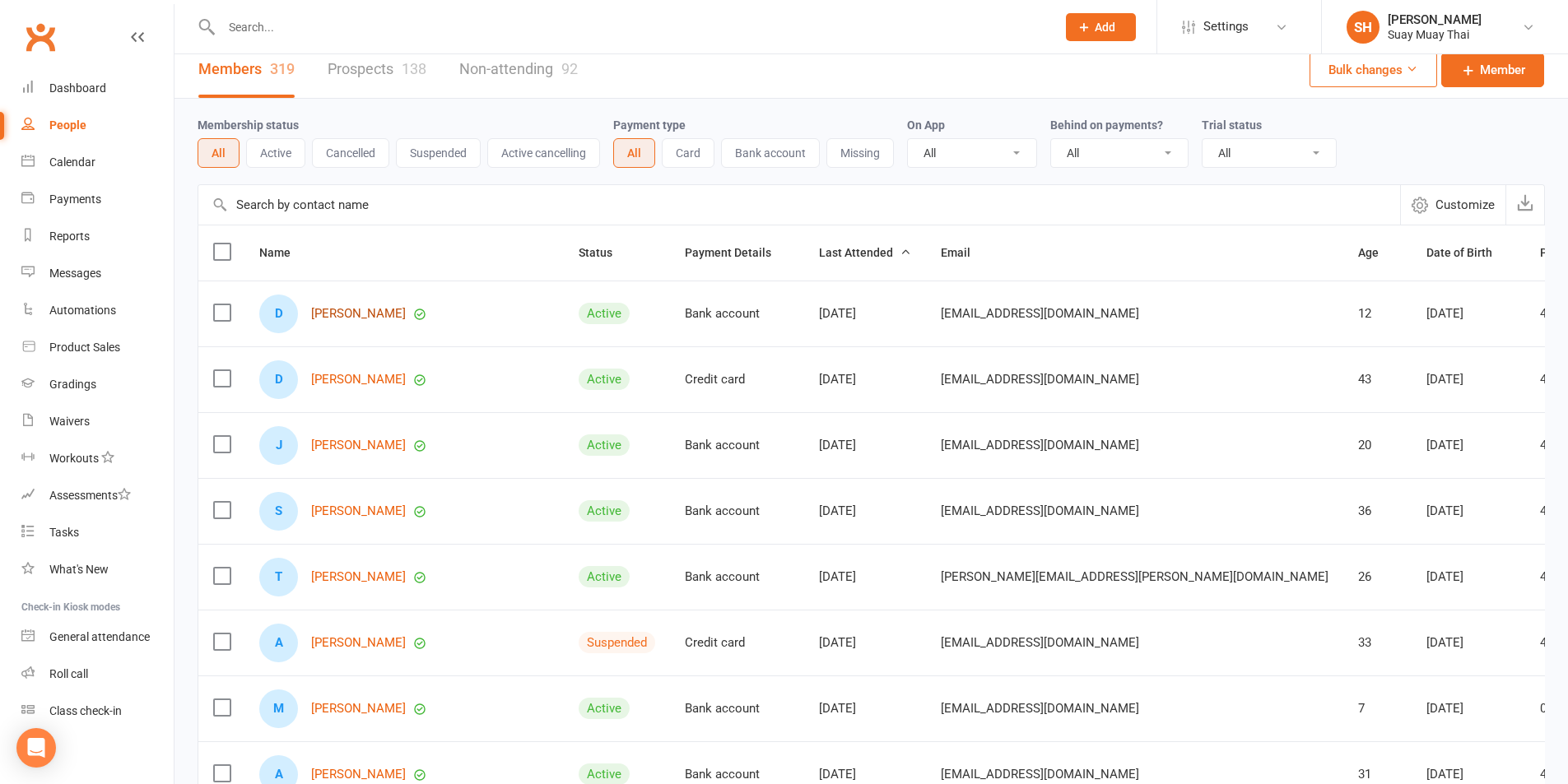
click at [333, 312] on link "Daisy Robson" at bounding box center [358, 314] width 95 height 14
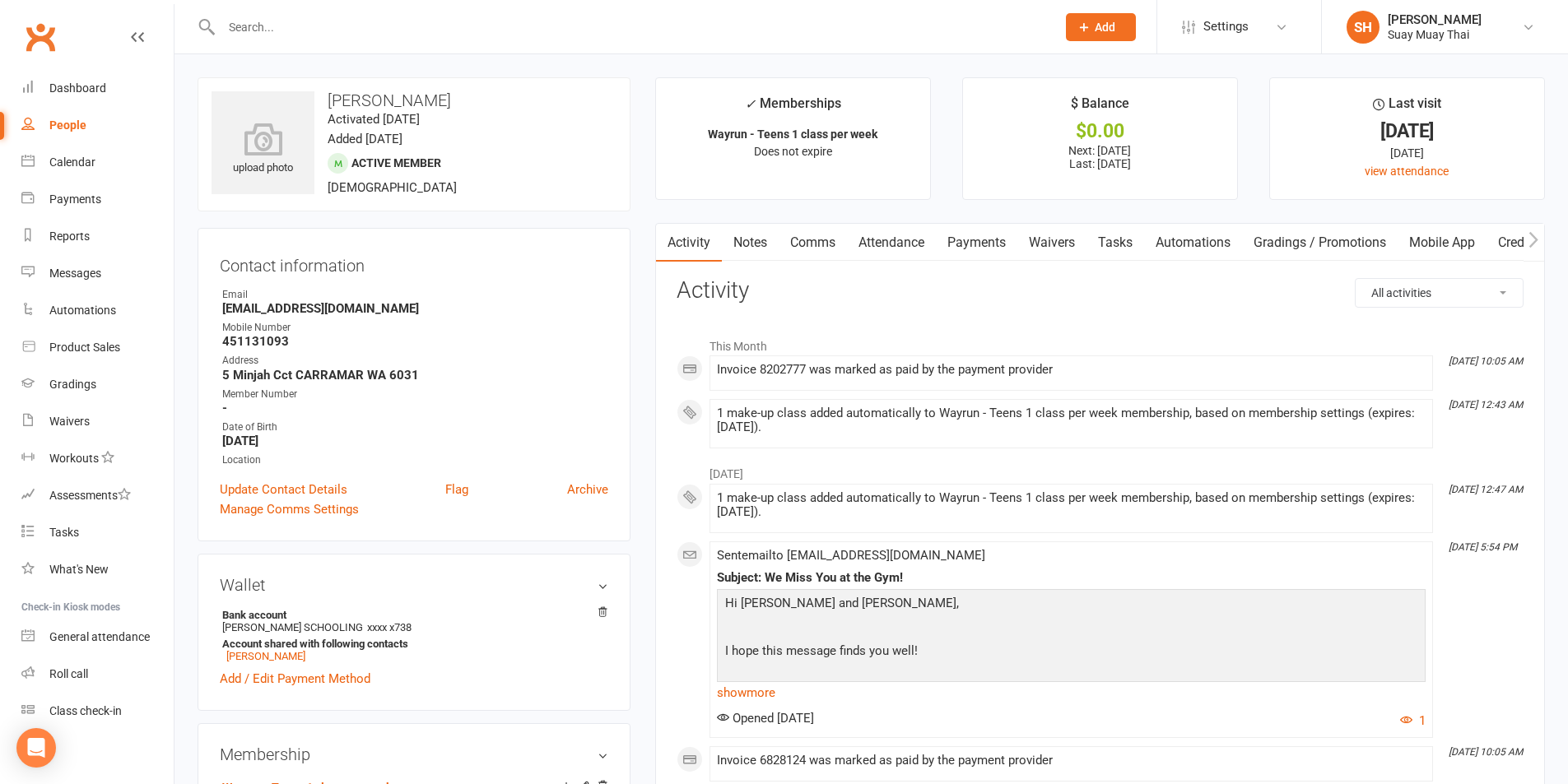
scroll to position [137, 0]
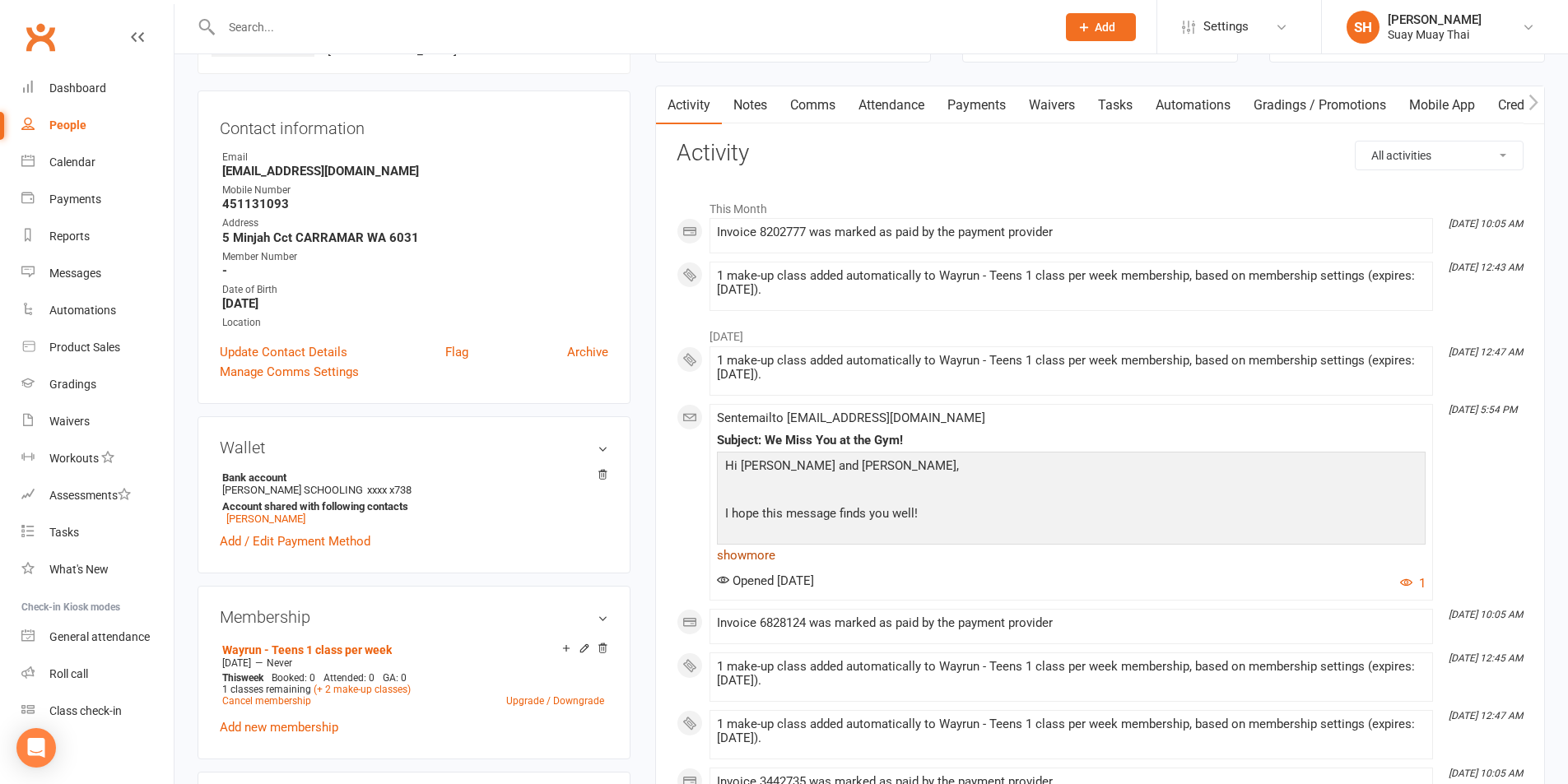
click at [732, 553] on link "show more" at bounding box center [1071, 555] width 709 height 23
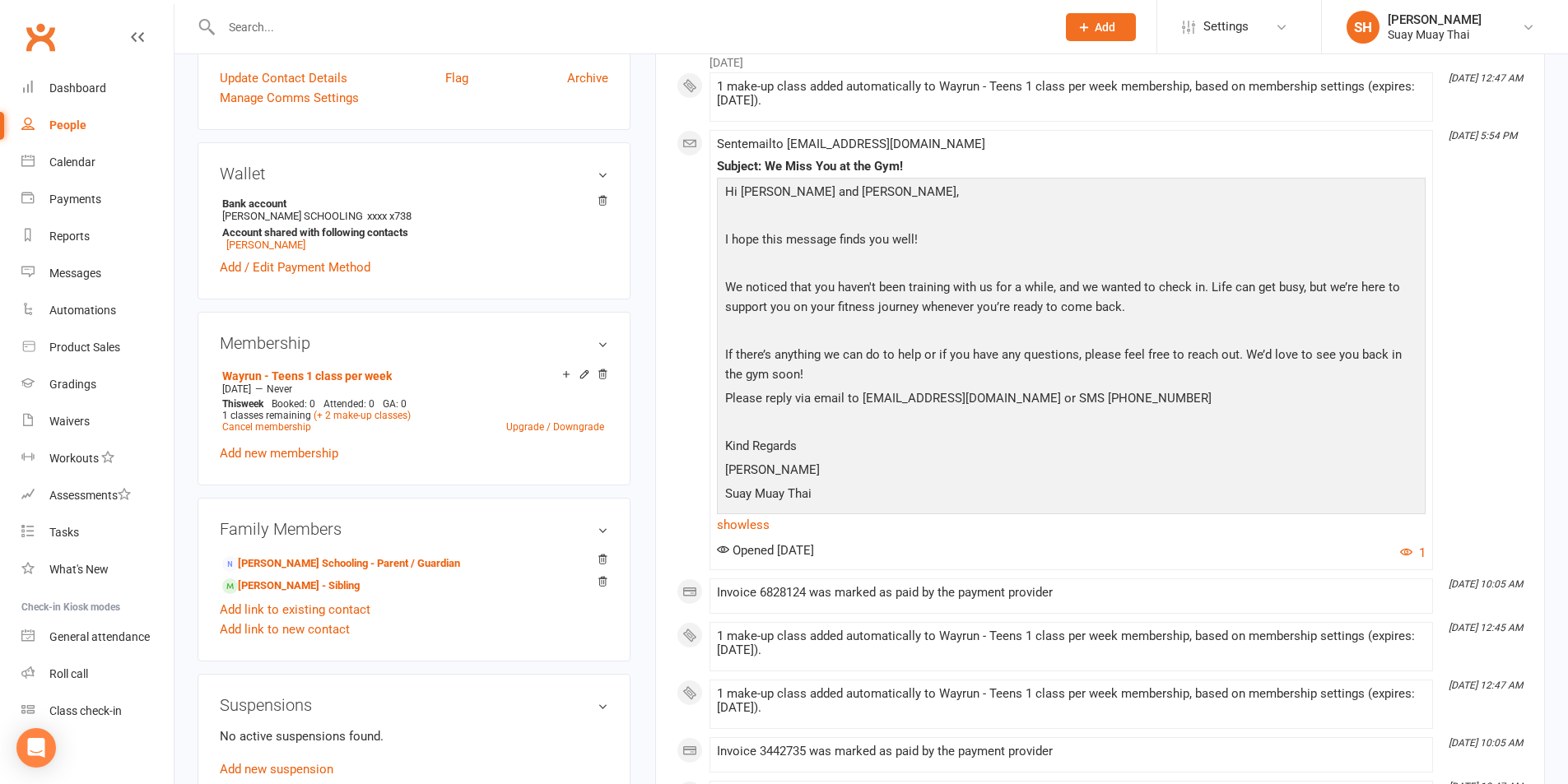
scroll to position [0, 0]
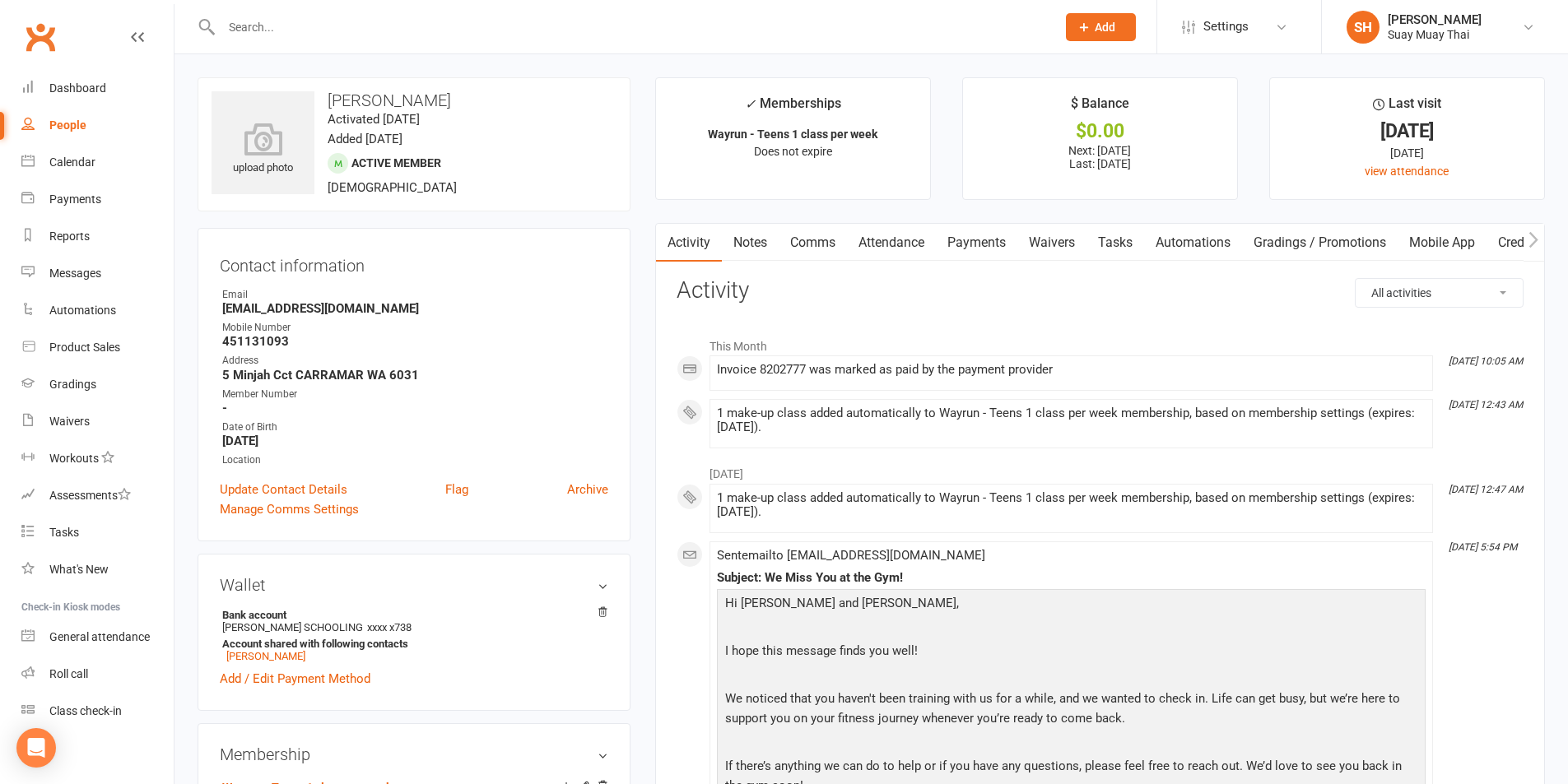
click at [72, 124] on div "People" at bounding box center [68, 125] width 37 height 13
select select "100"
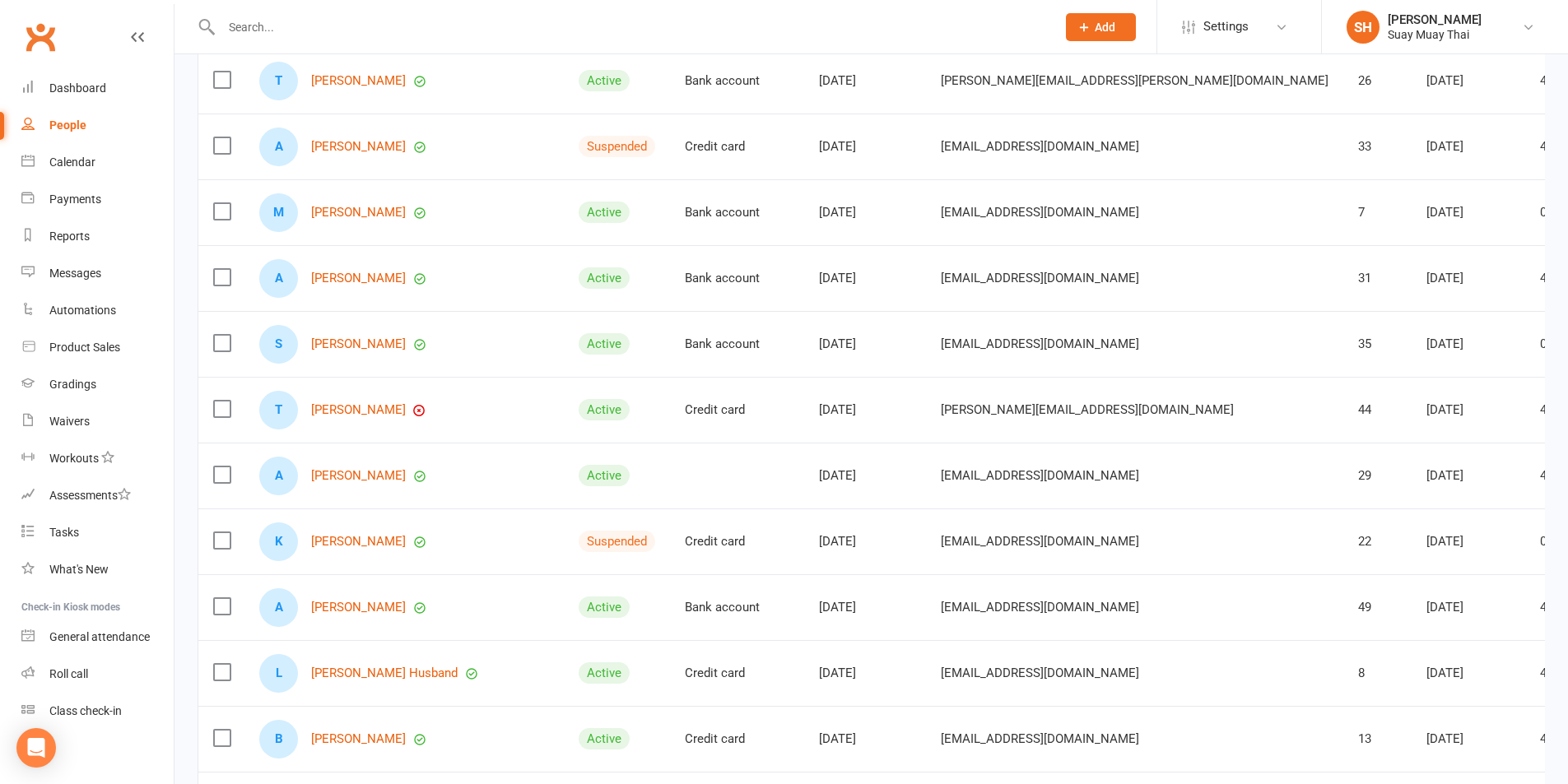
scroll to position [549, 0]
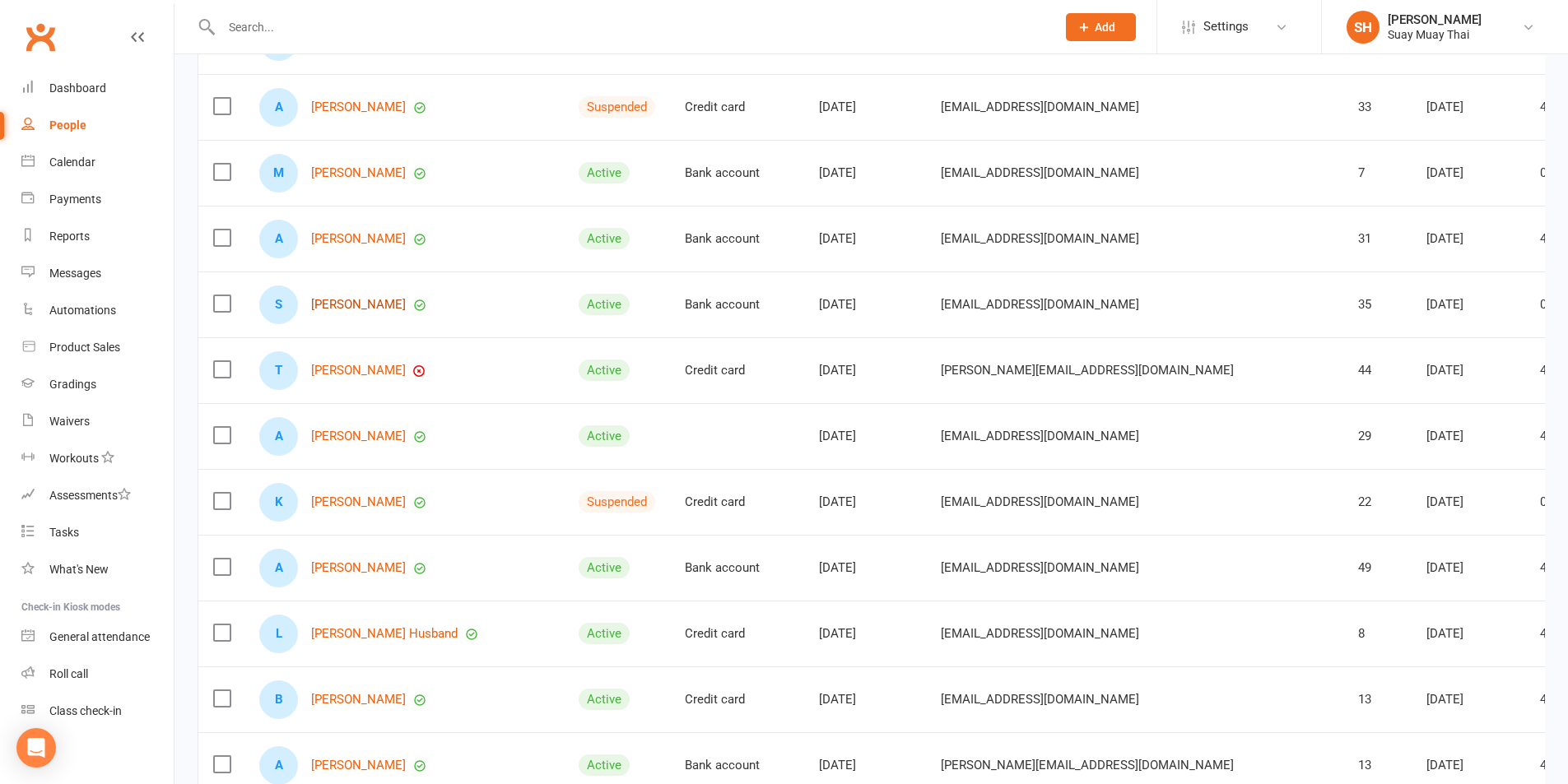
click at [333, 304] on link "Sean Hird" at bounding box center [358, 304] width 95 height 14
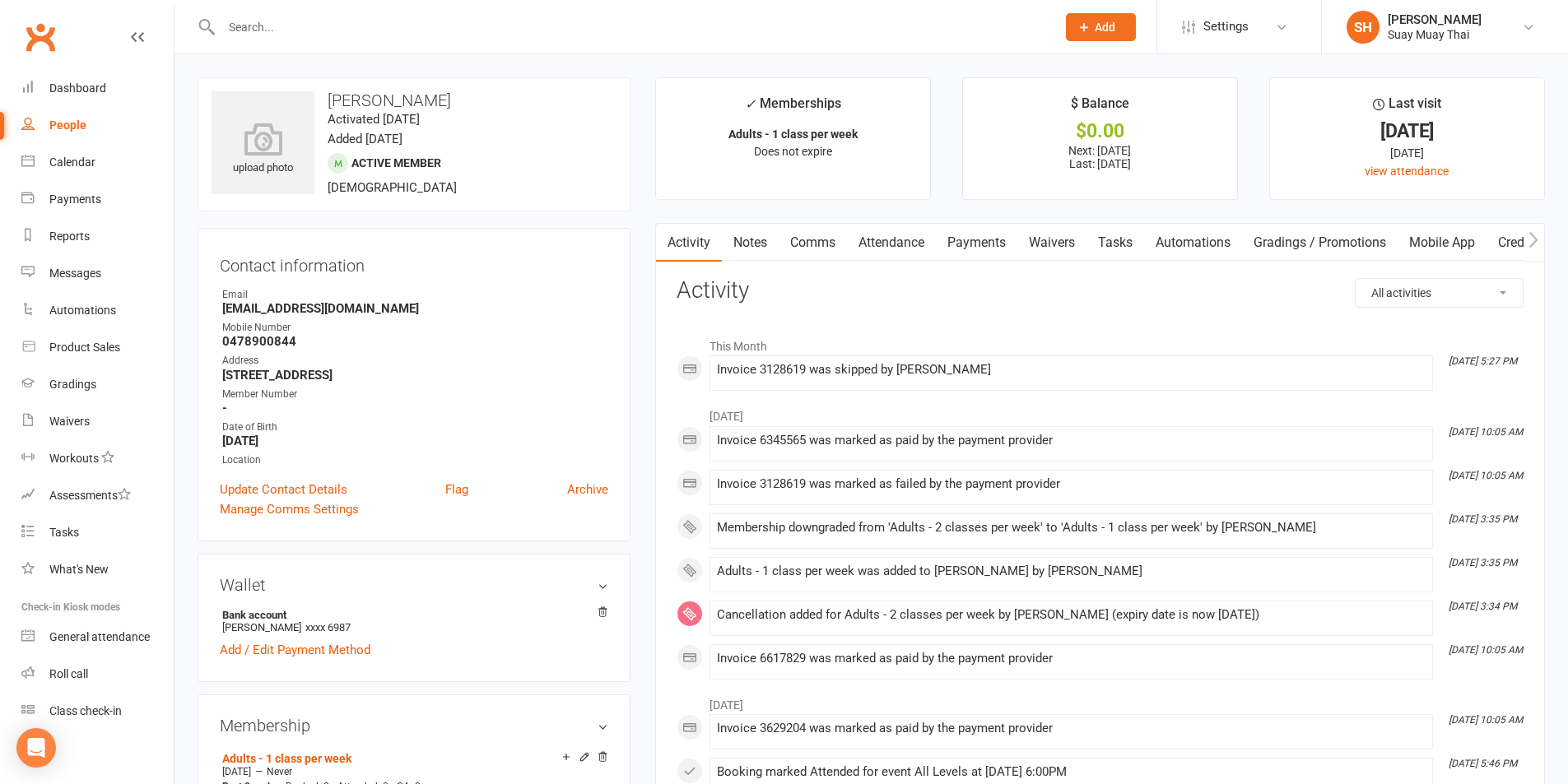
click at [996, 246] on link "Payments" at bounding box center [977, 243] width 82 height 38
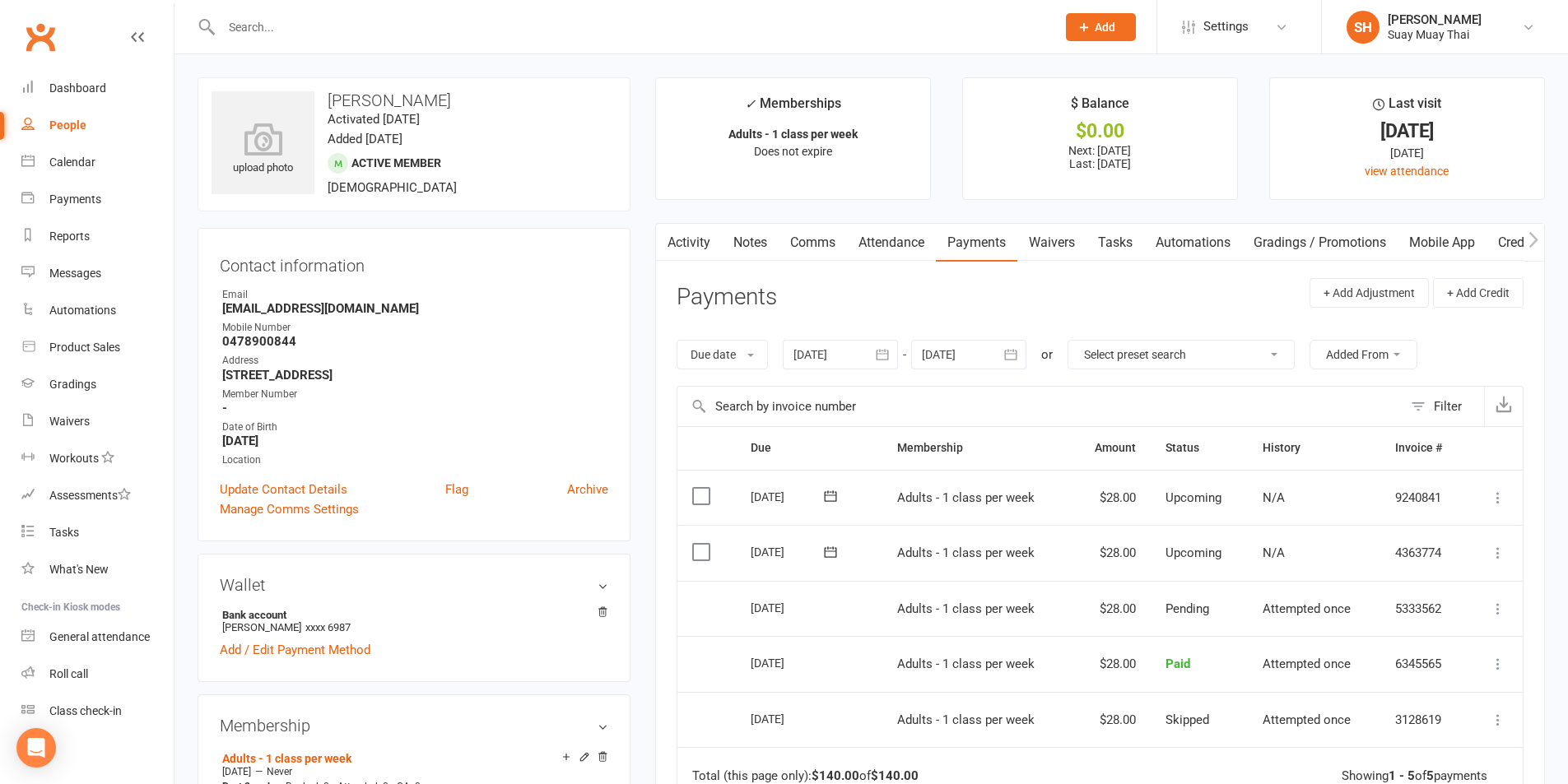
click at [683, 239] on link "Activity" at bounding box center [689, 243] width 66 height 38
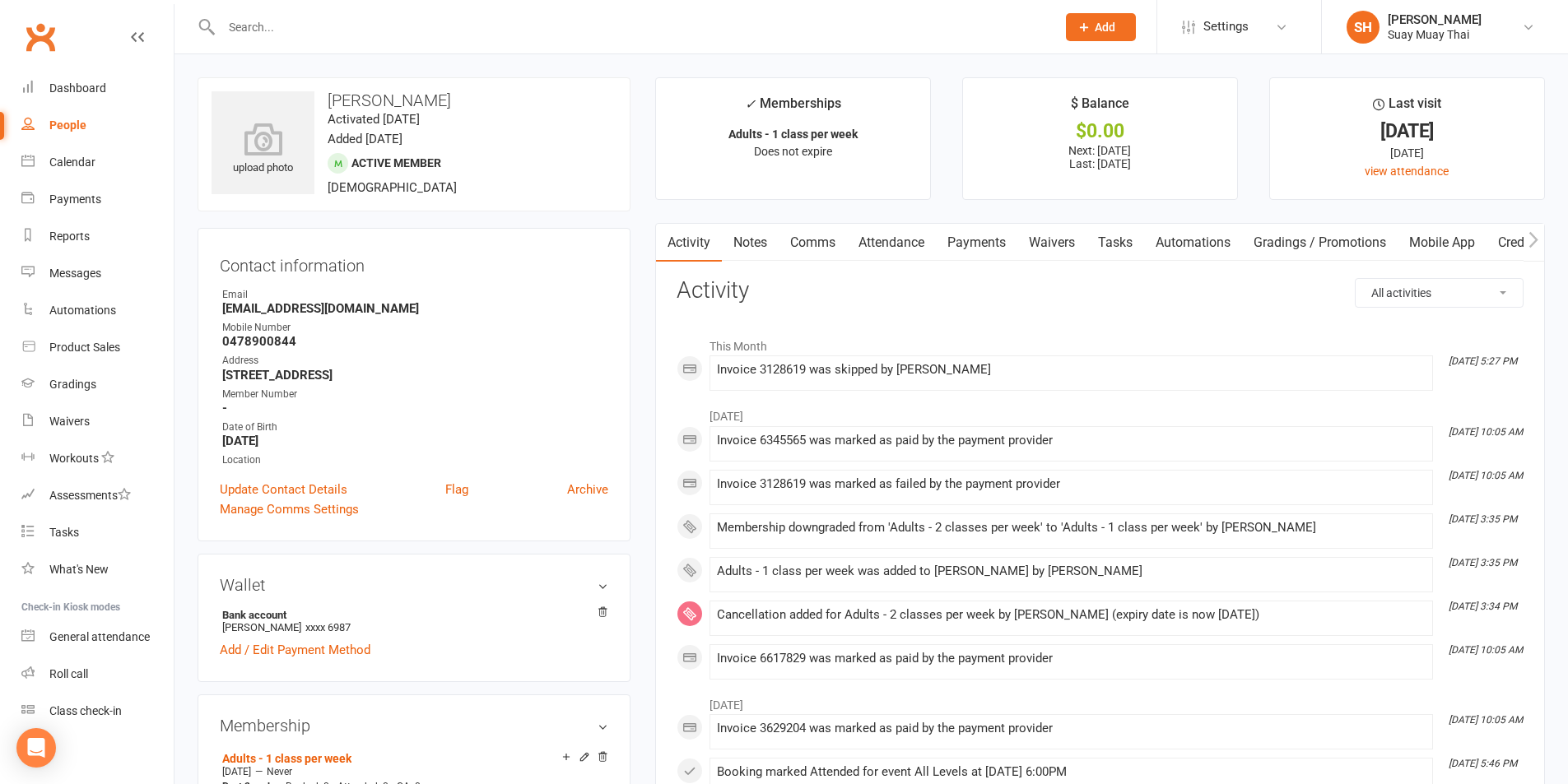
click at [828, 238] on link "Comms" at bounding box center [812, 243] width 69 height 38
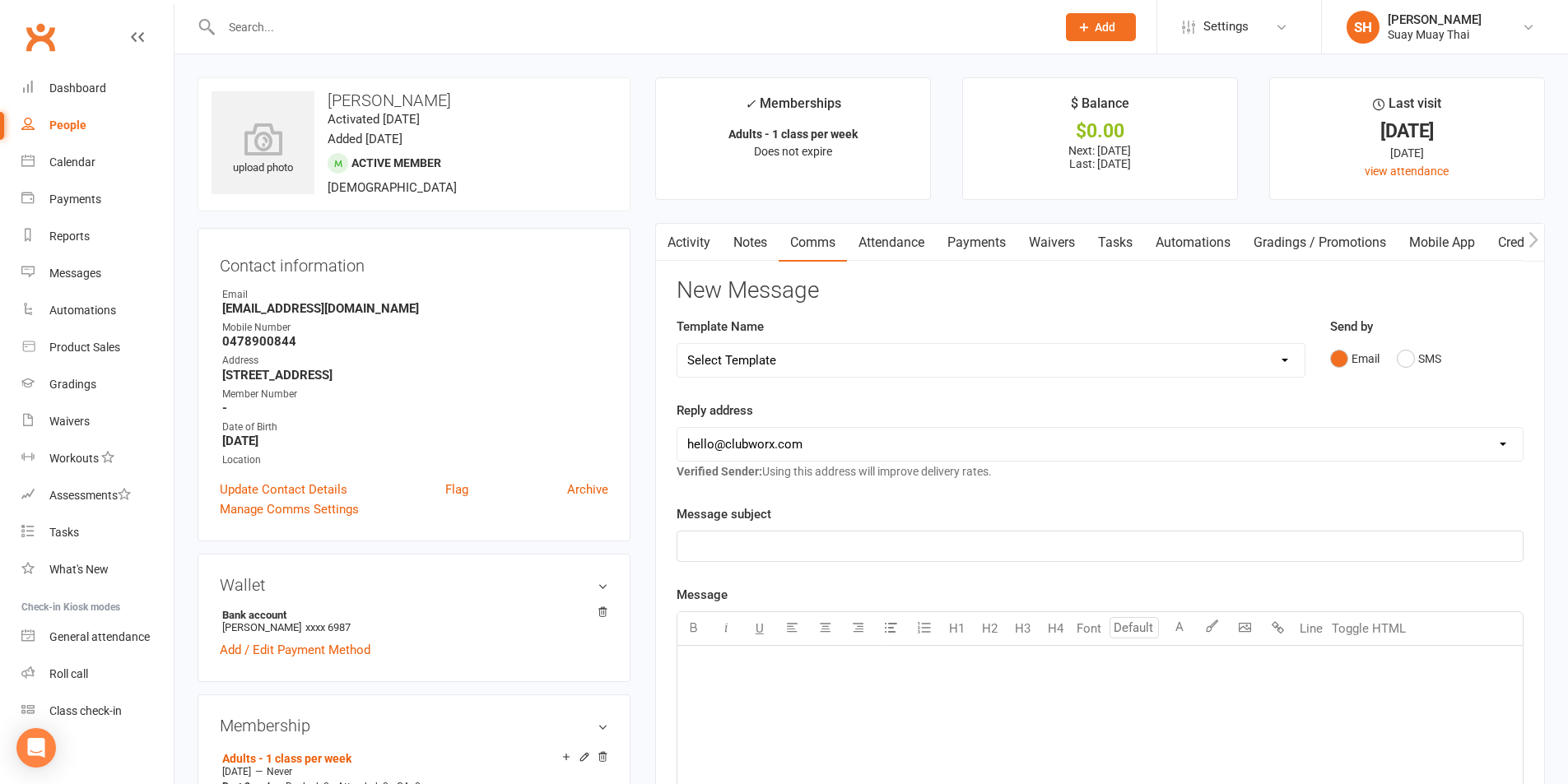
click at [798, 361] on select "Select Template [SMS] [Default template - review before using] Appointment remi…" at bounding box center [991, 361] width 627 height 33
select select "34"
click at [678, 344] on select "Select Template [SMS] [Default template - review before using] Appointment remi…" at bounding box center [991, 361] width 627 height 33
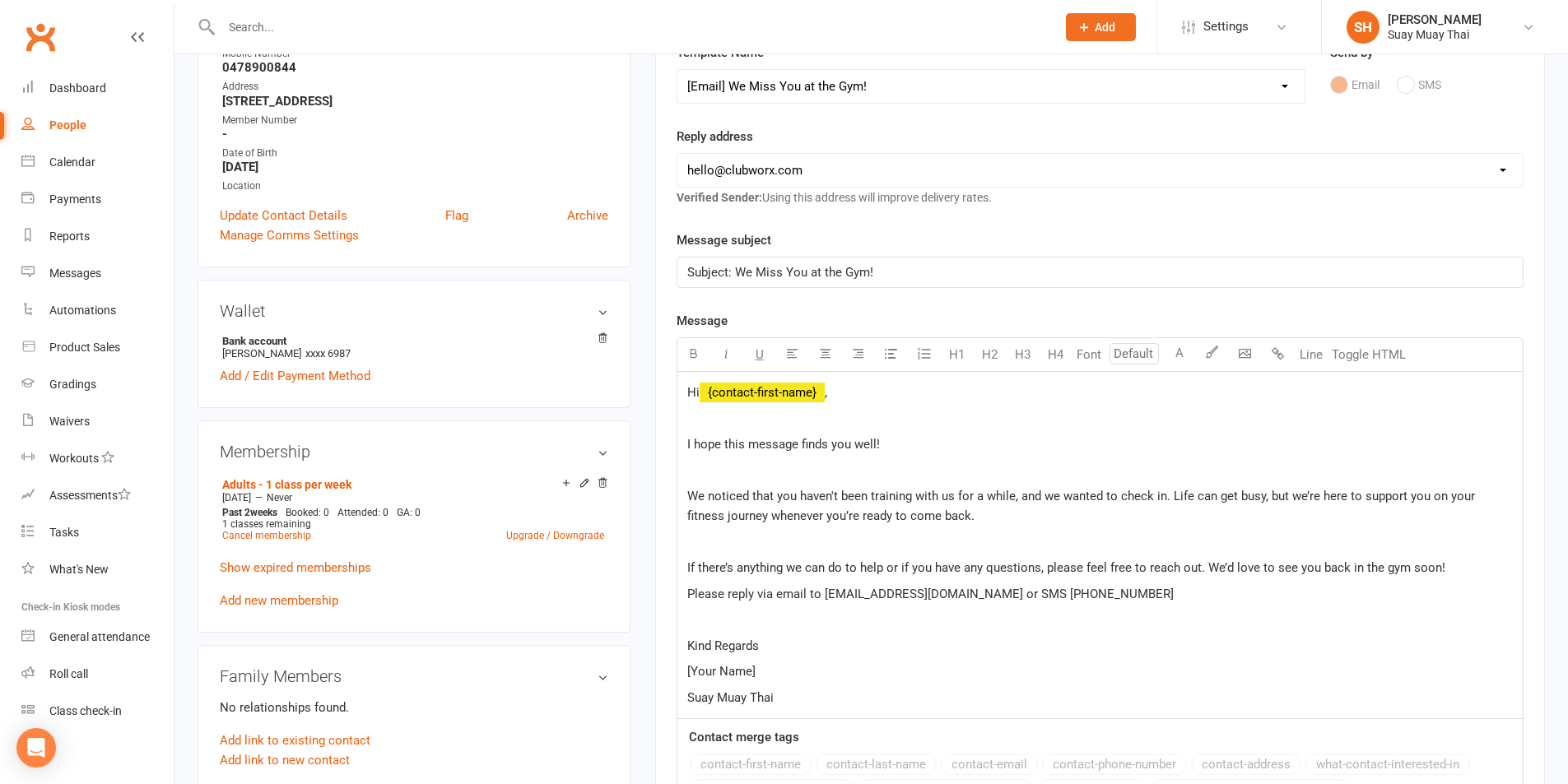
scroll to position [411, 0]
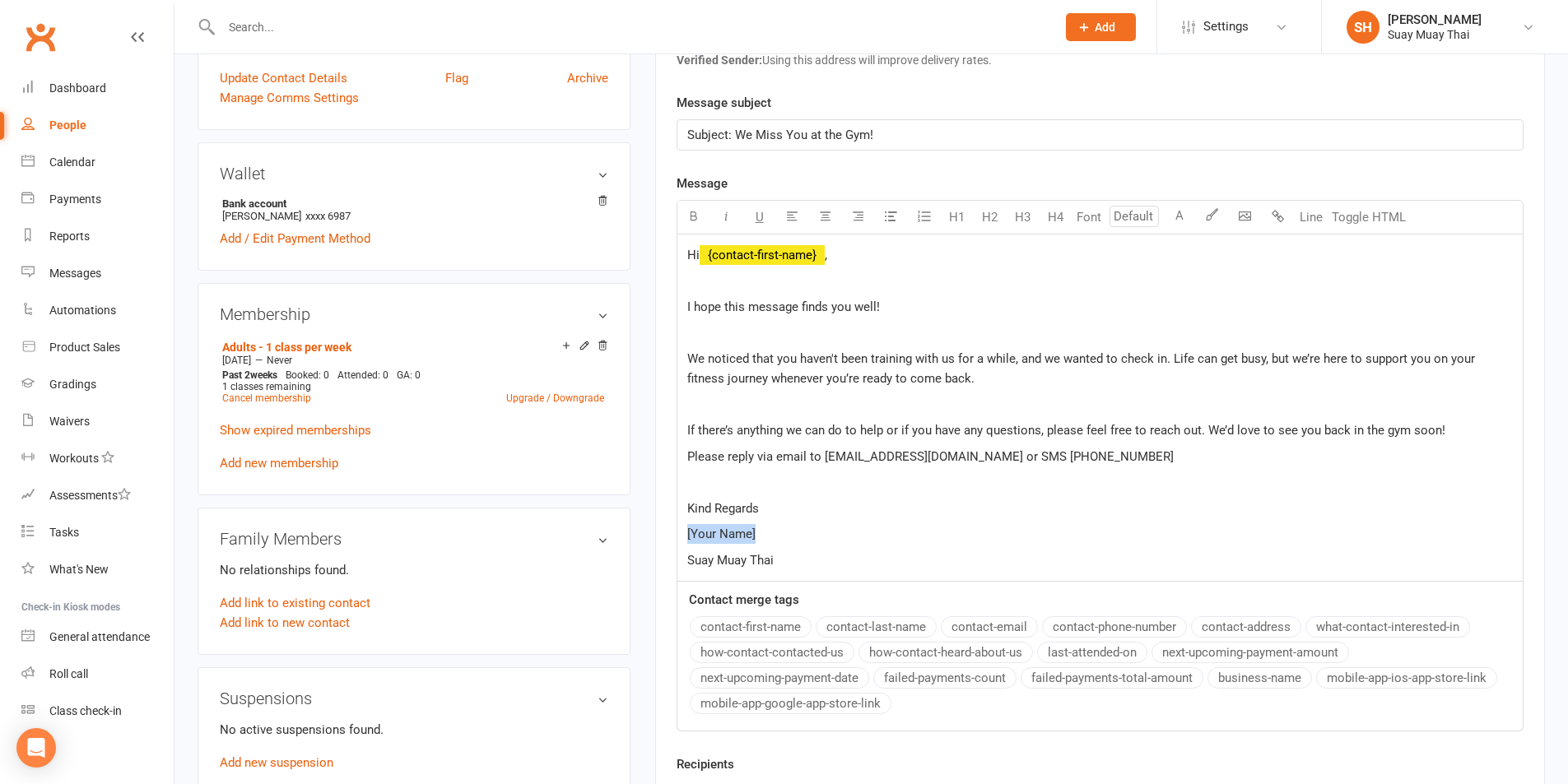
drag, startPoint x: 760, startPoint y: 534, endPoint x: 683, endPoint y: 534, distance: 77.0
click at [683, 534] on div "Hi ﻿ {contact-first-name} , I hope this message finds you well! We noticed that…" at bounding box center [1100, 408] width 845 height 347
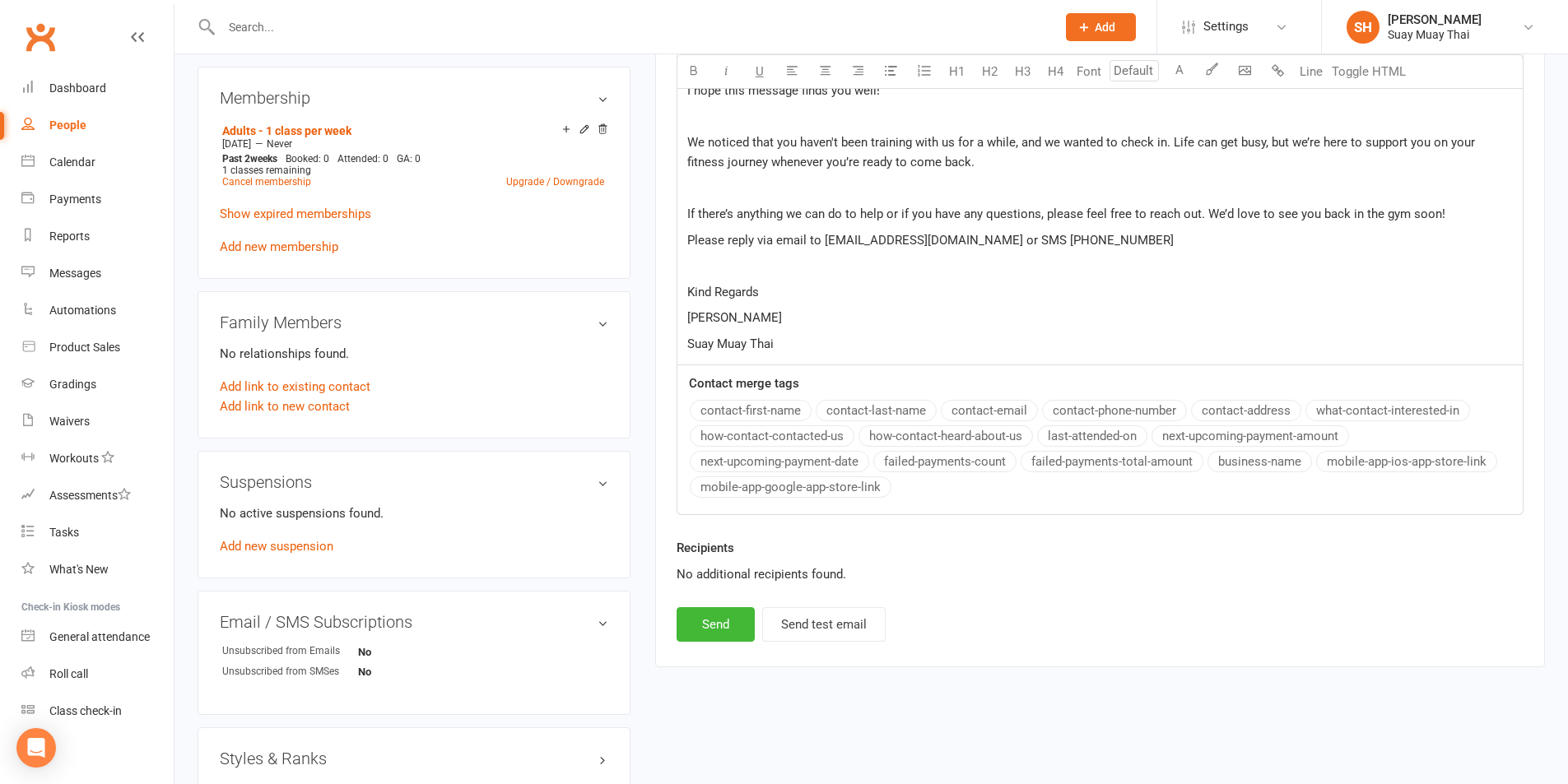
scroll to position [685, 0]
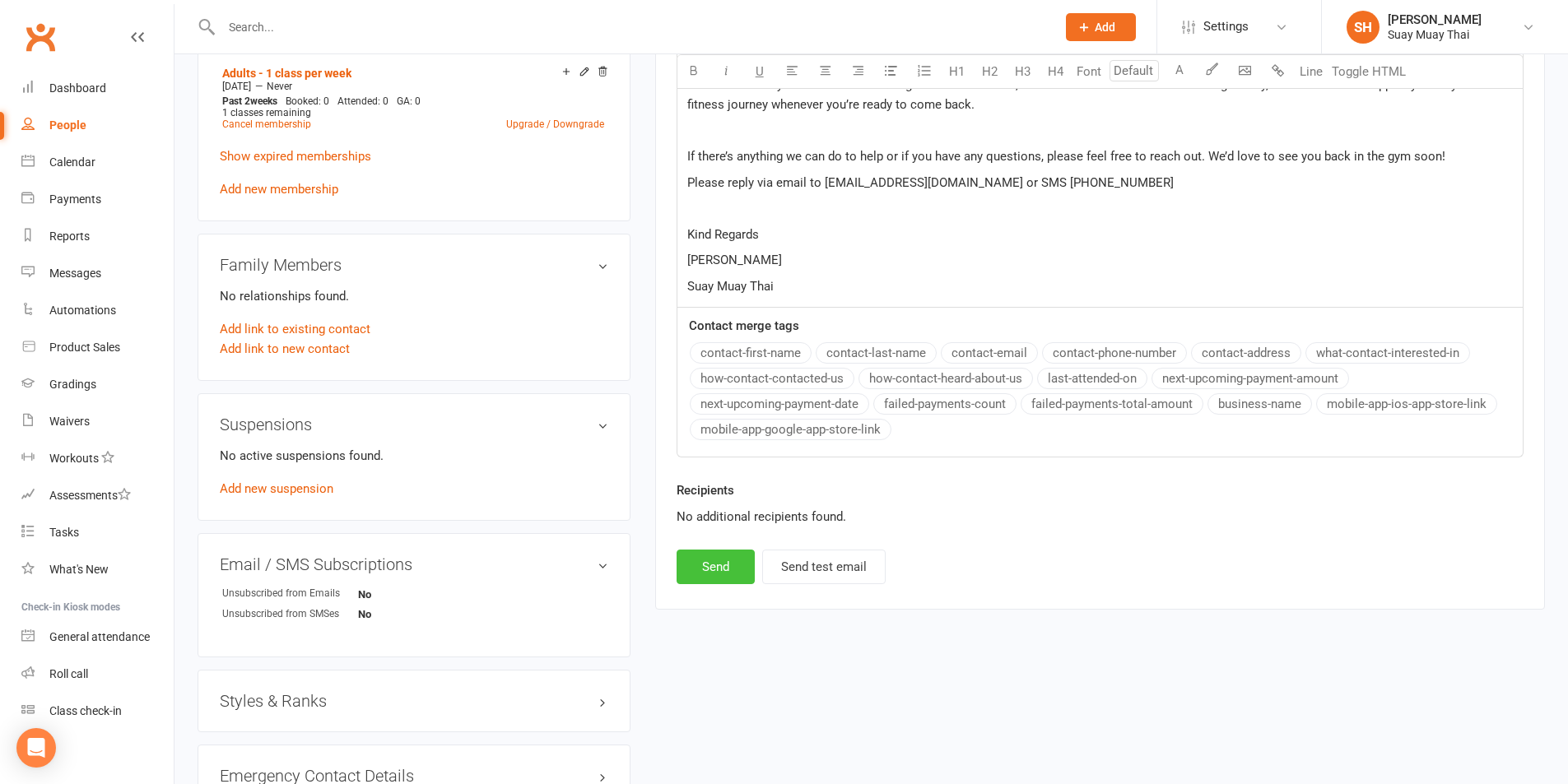
click at [703, 574] on button "Send" at bounding box center [716, 567] width 78 height 35
select select
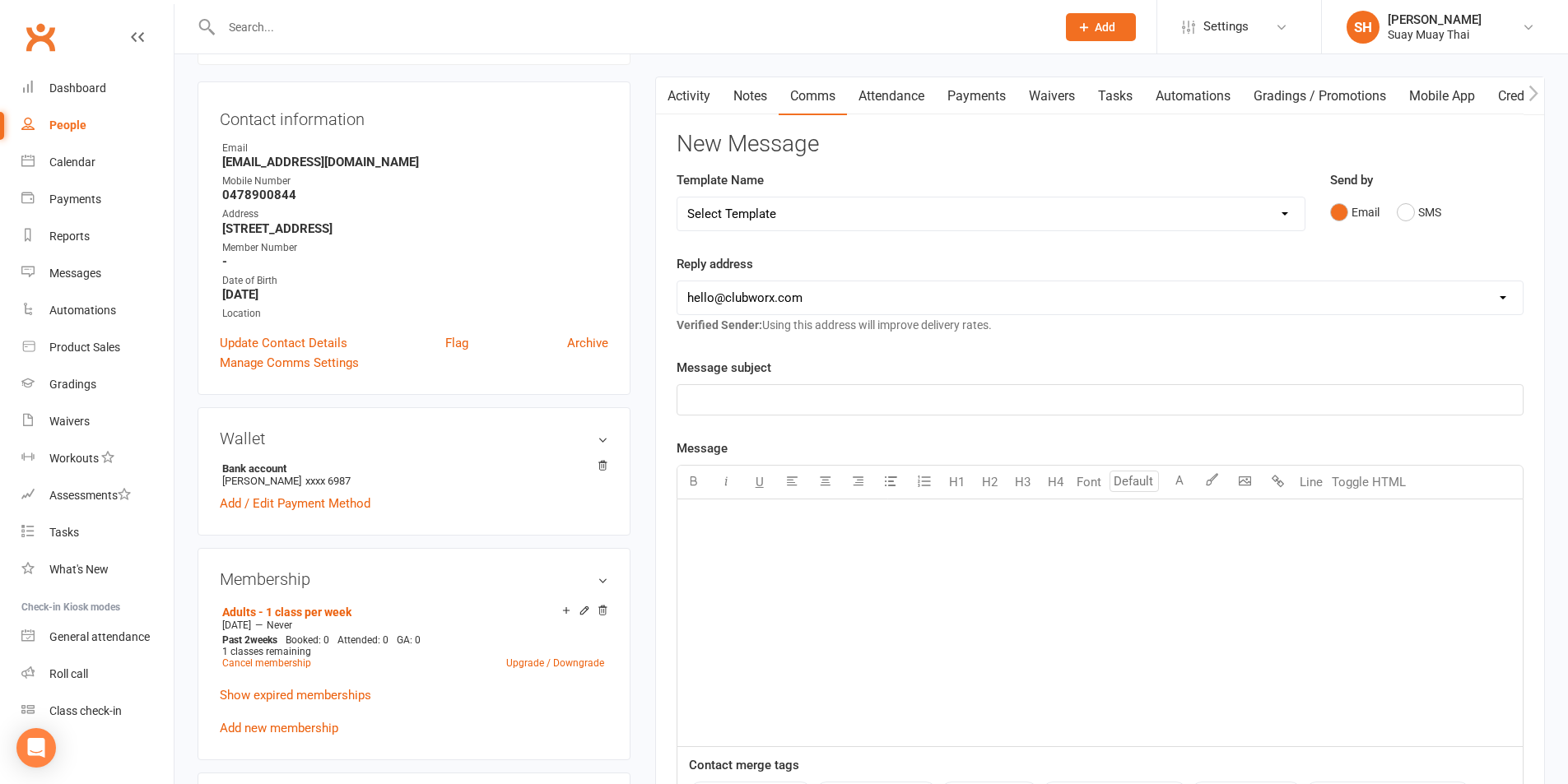
scroll to position [0, 0]
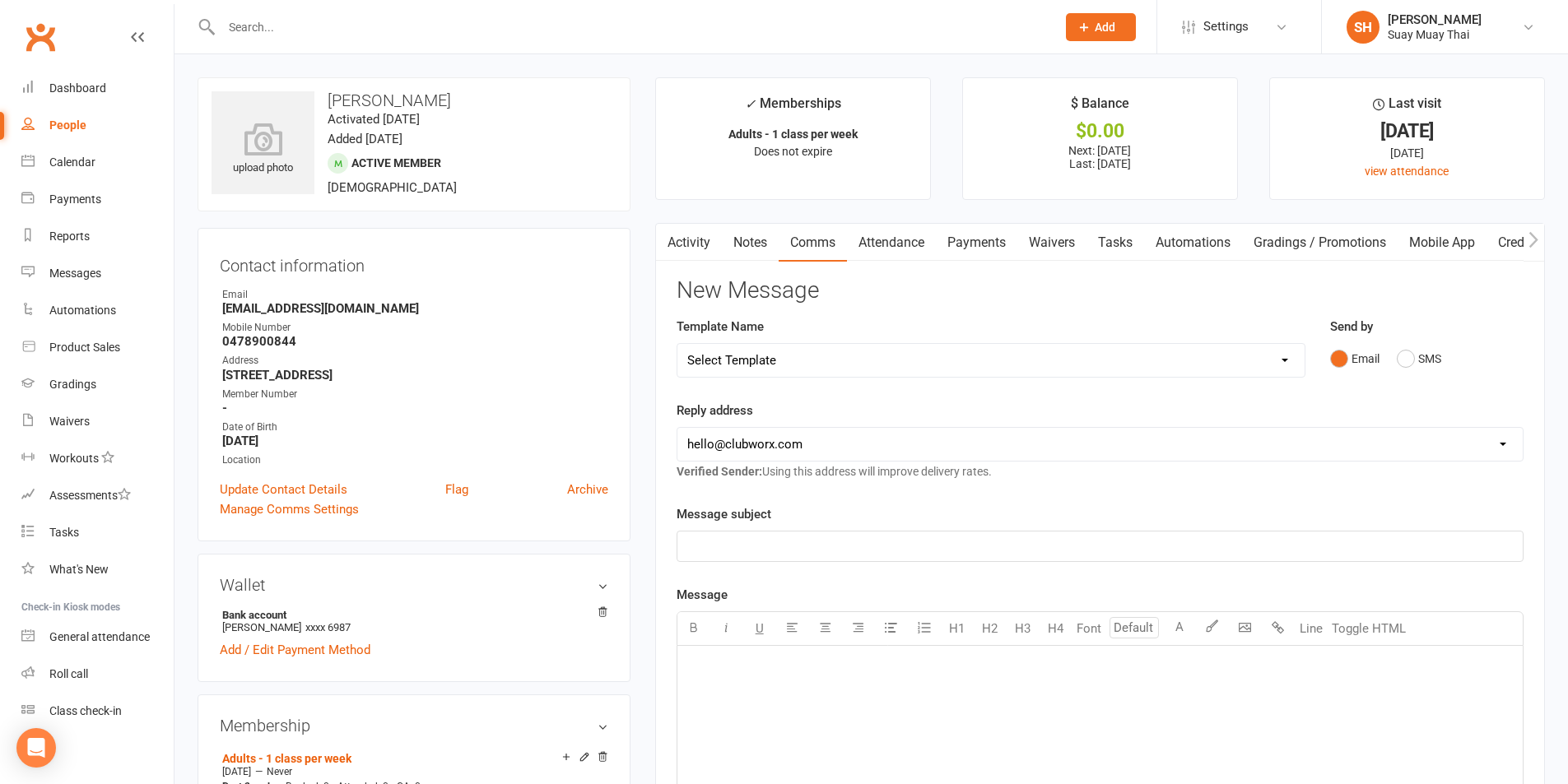
select select "100"
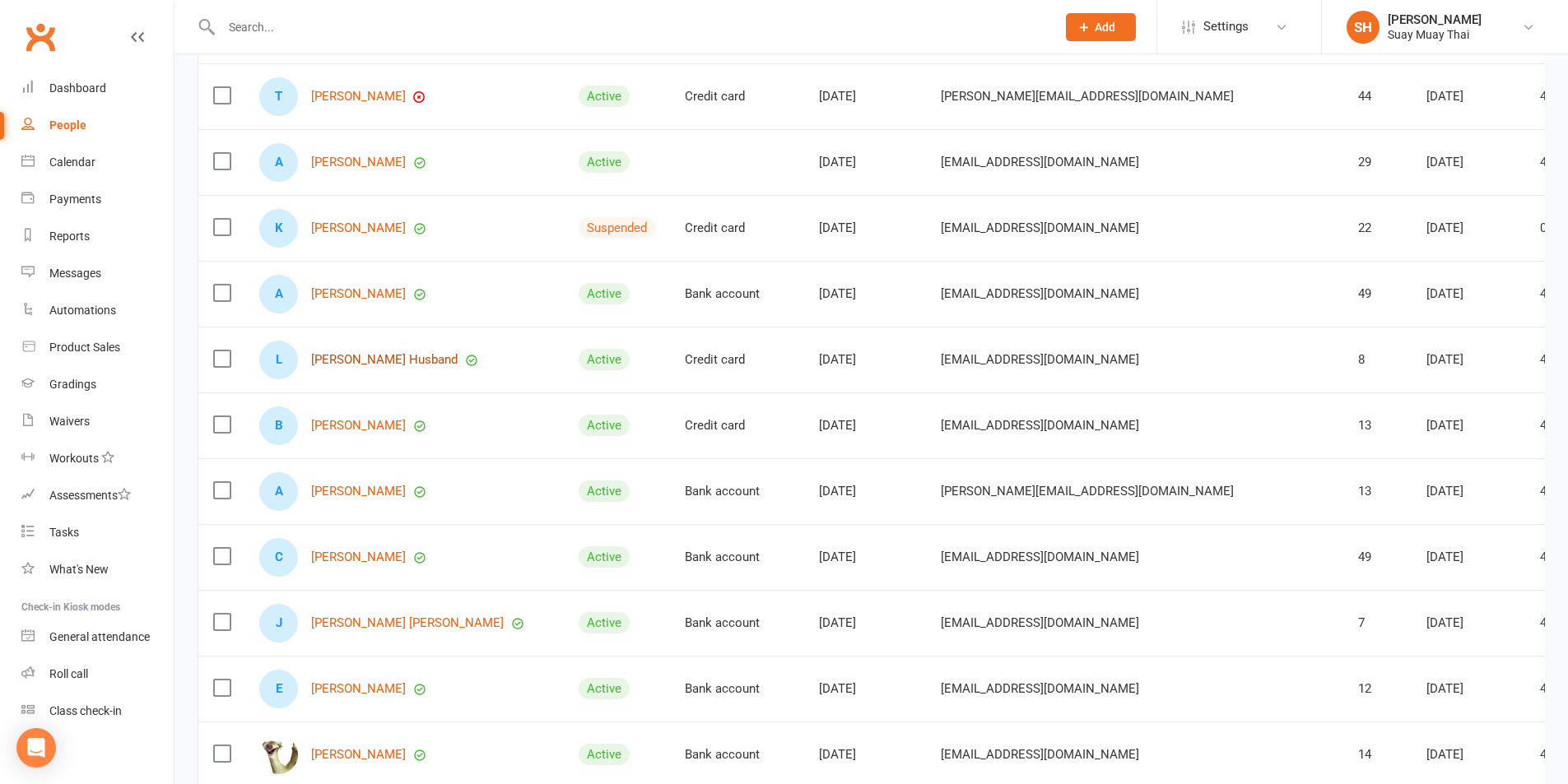
scroll to position [960, 0]
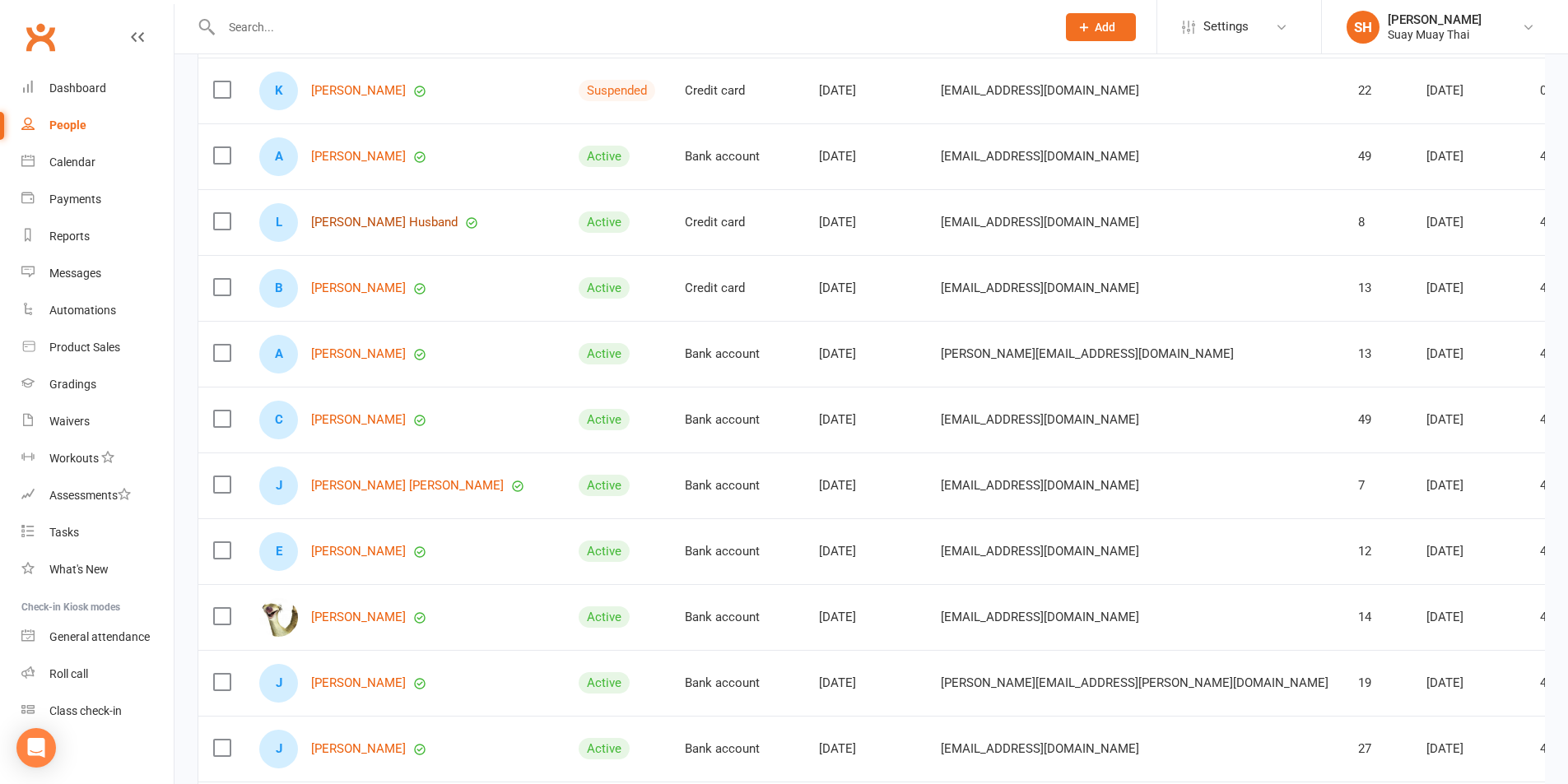
click at [344, 218] on link "Luna Husband" at bounding box center [384, 223] width 147 height 14
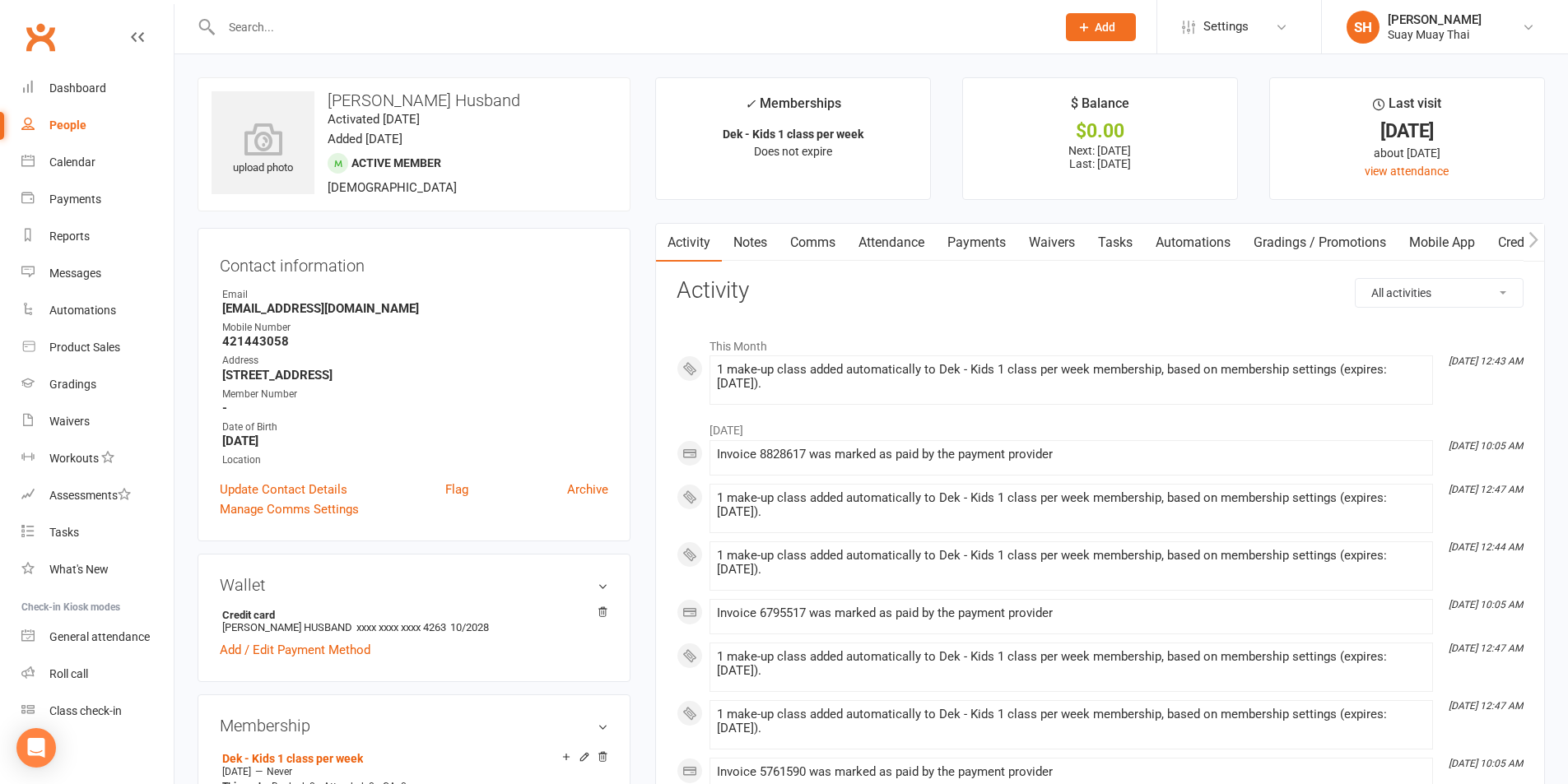
click at [826, 238] on link "Comms" at bounding box center [812, 243] width 69 height 38
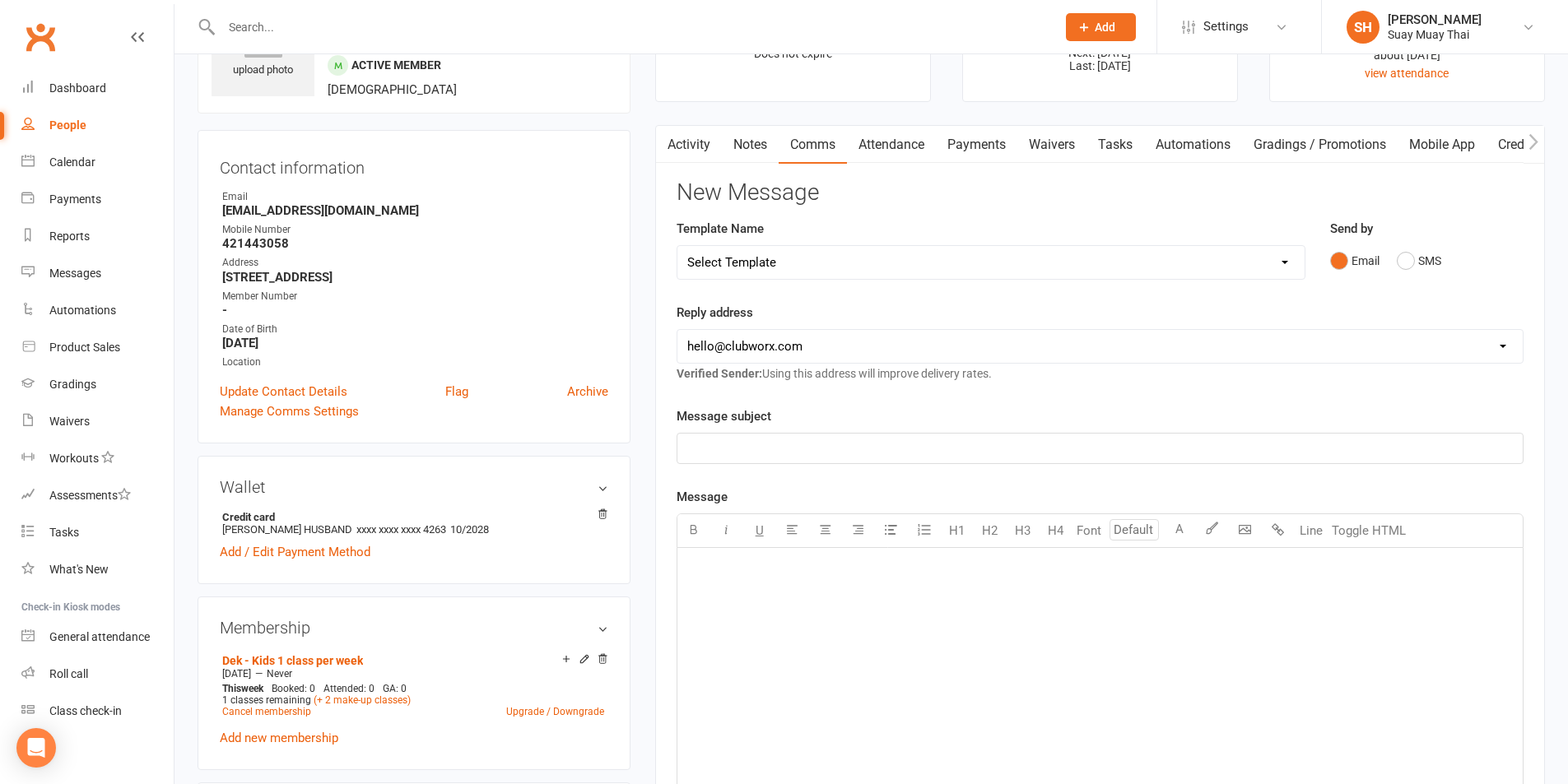
scroll to position [137, 0]
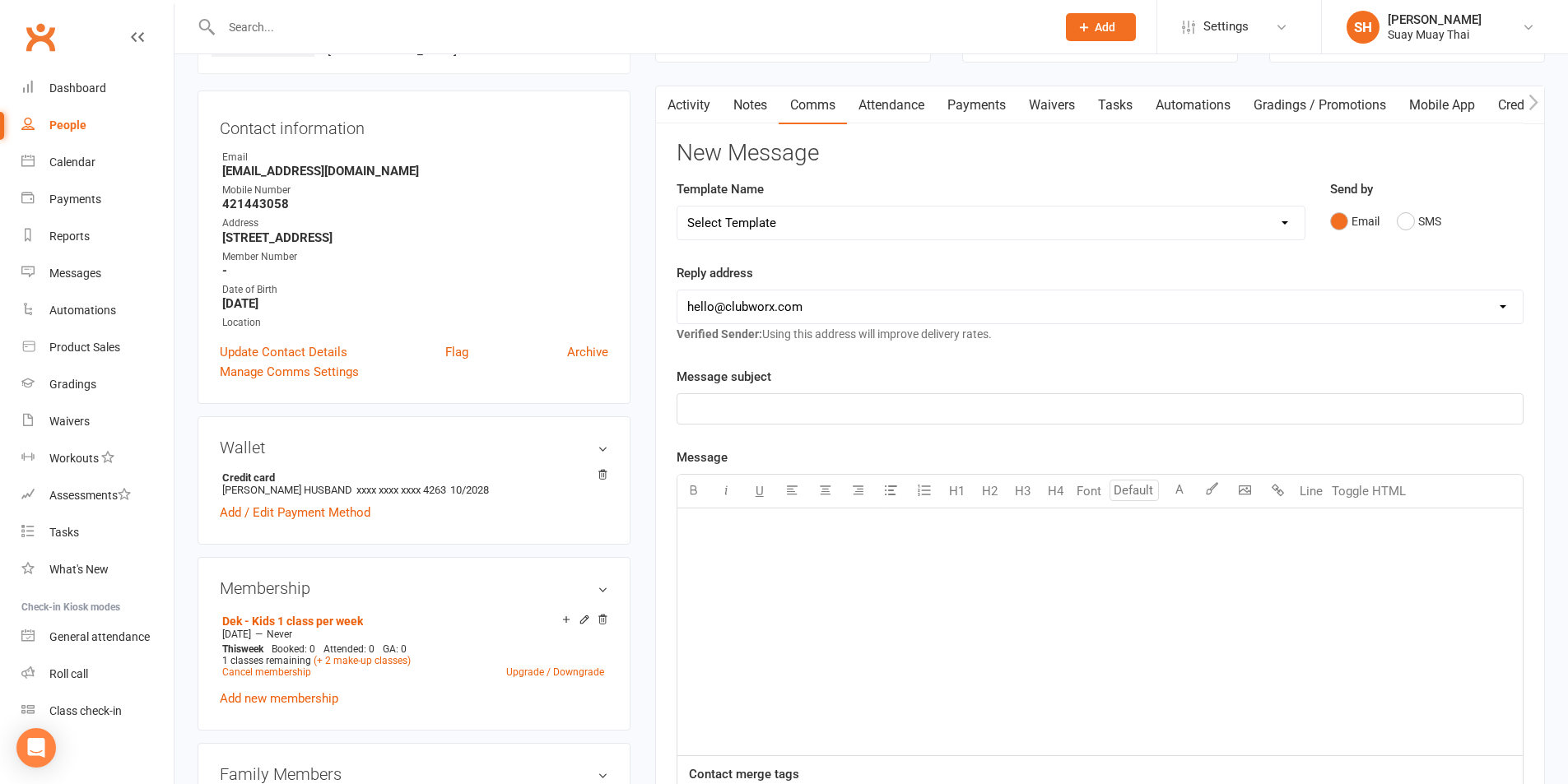
click at [797, 228] on select "Select Template [SMS] [Default template - review before using] Appointment remi…" at bounding box center [991, 223] width 627 height 33
select select "34"
click at [678, 206] on select "Select Template [SMS] [Default template - review before using] Appointment remi…" at bounding box center [991, 223] width 627 height 33
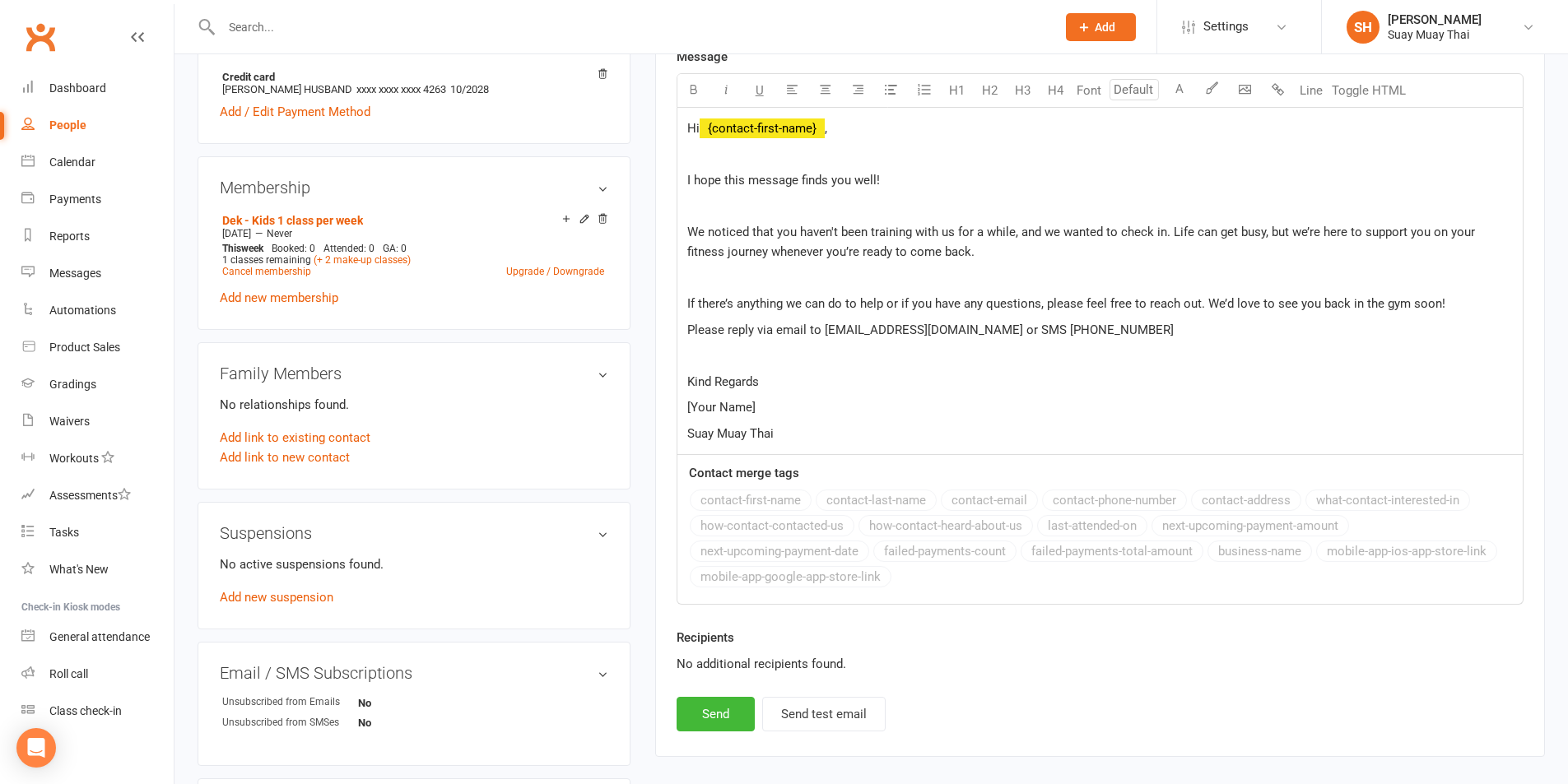
scroll to position [549, 0]
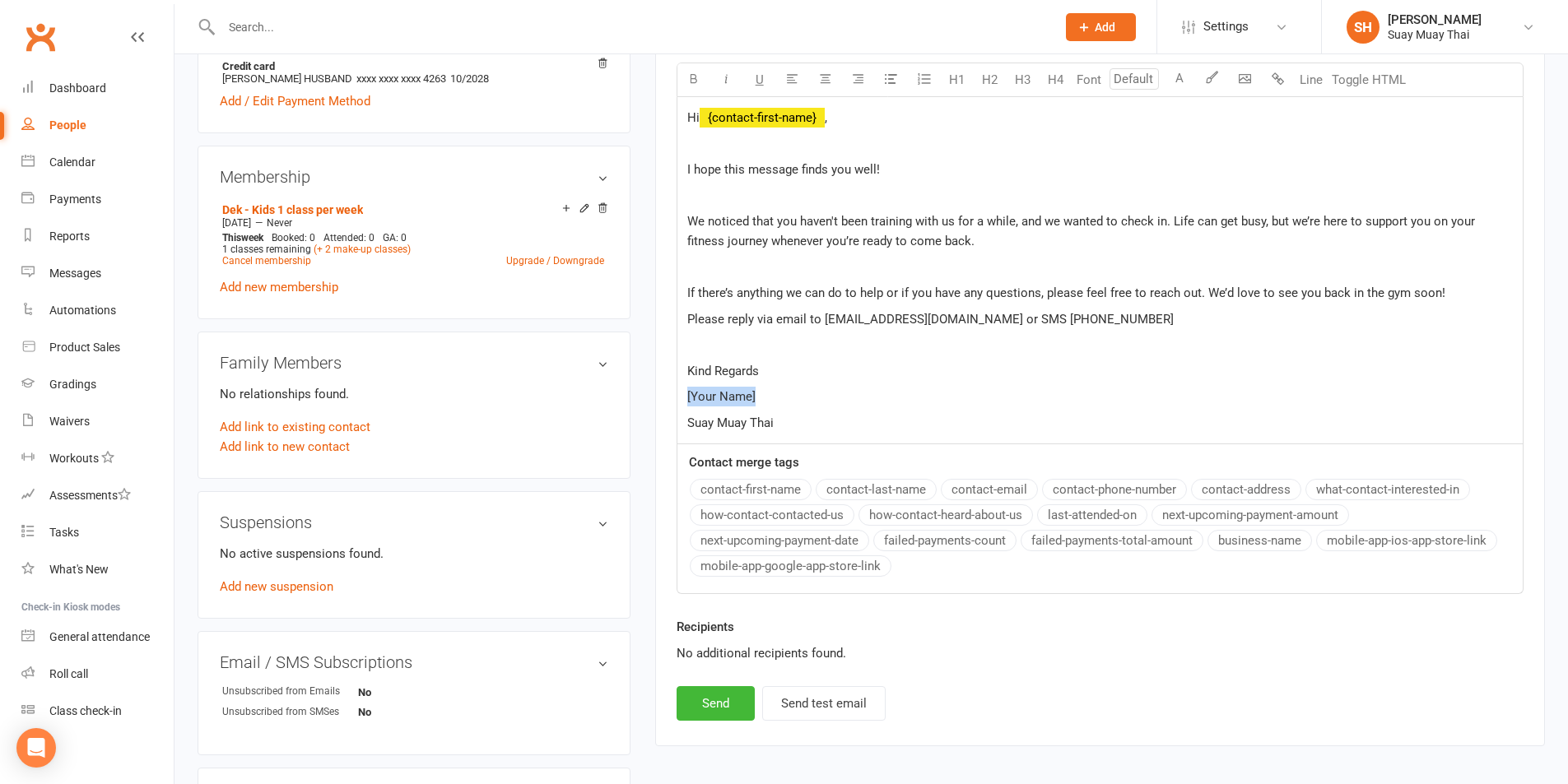
drag, startPoint x: 680, startPoint y: 394, endPoint x: 810, endPoint y: 396, distance: 130.0
click at [810, 396] on div "Hi ﻿ {contact-first-name} , I hope this message finds you well! We noticed that…" at bounding box center [1100, 271] width 845 height 347
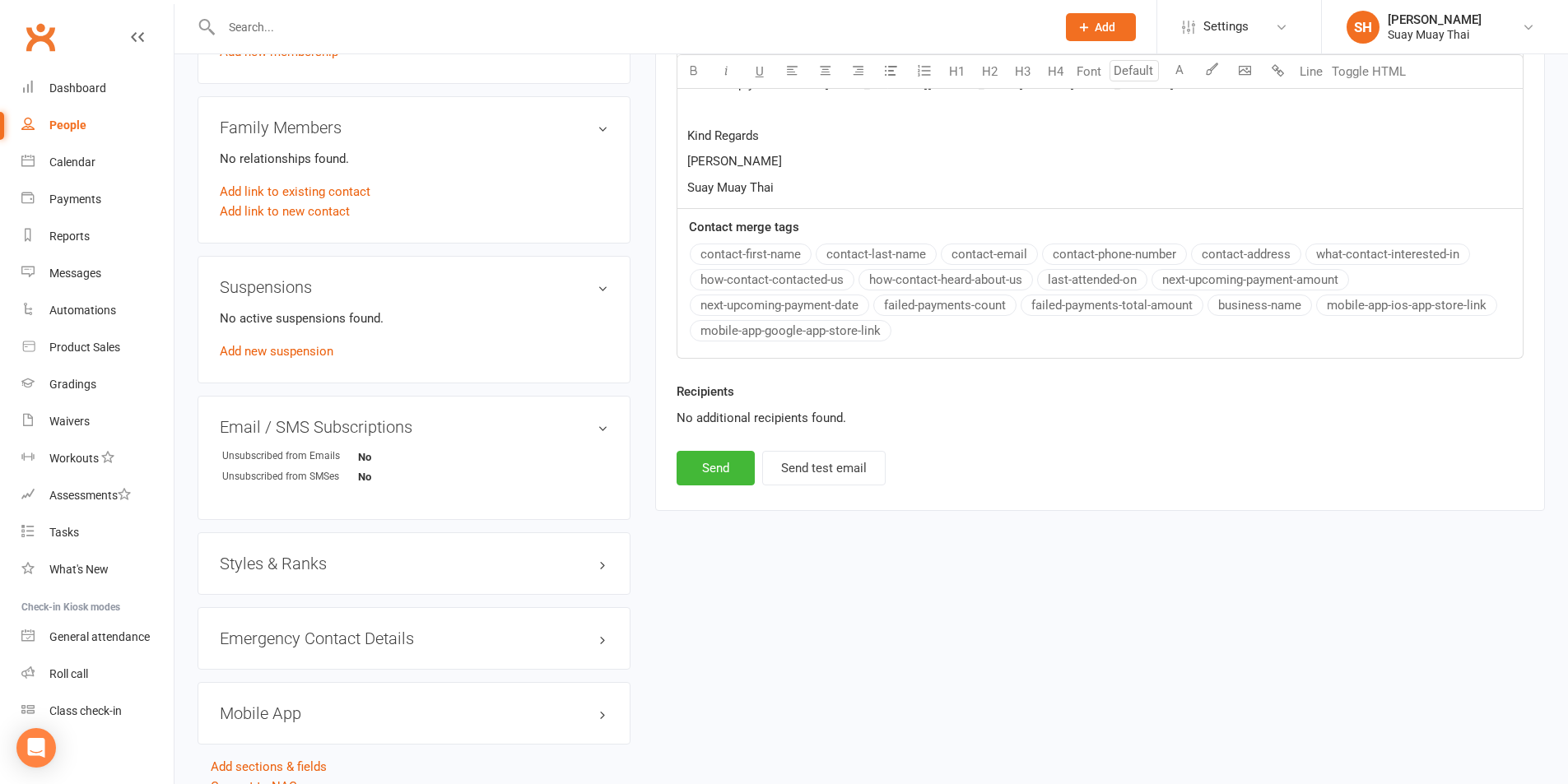
scroll to position [823, 0]
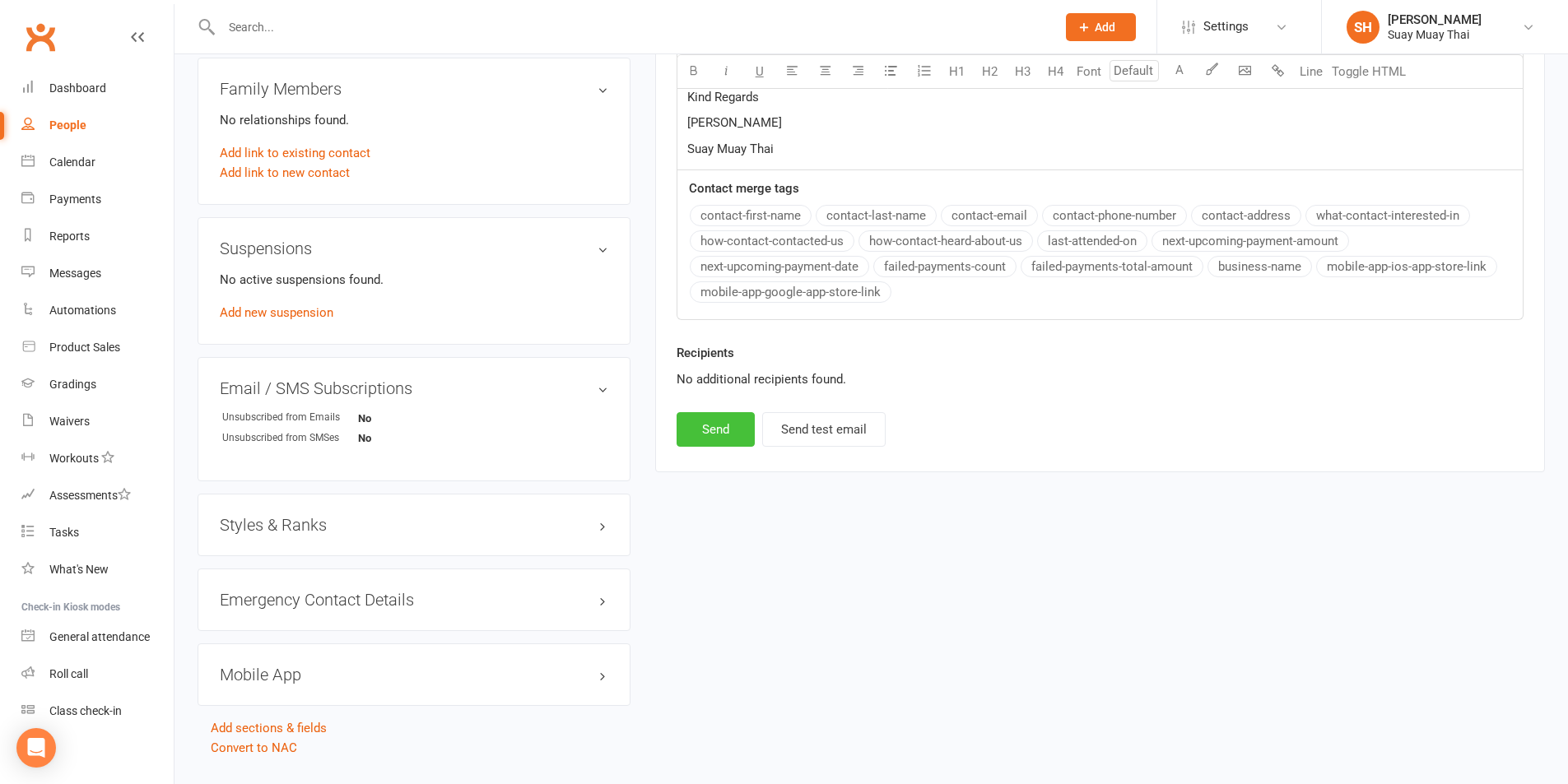
click at [713, 428] on button "Send" at bounding box center [716, 429] width 78 height 35
select select
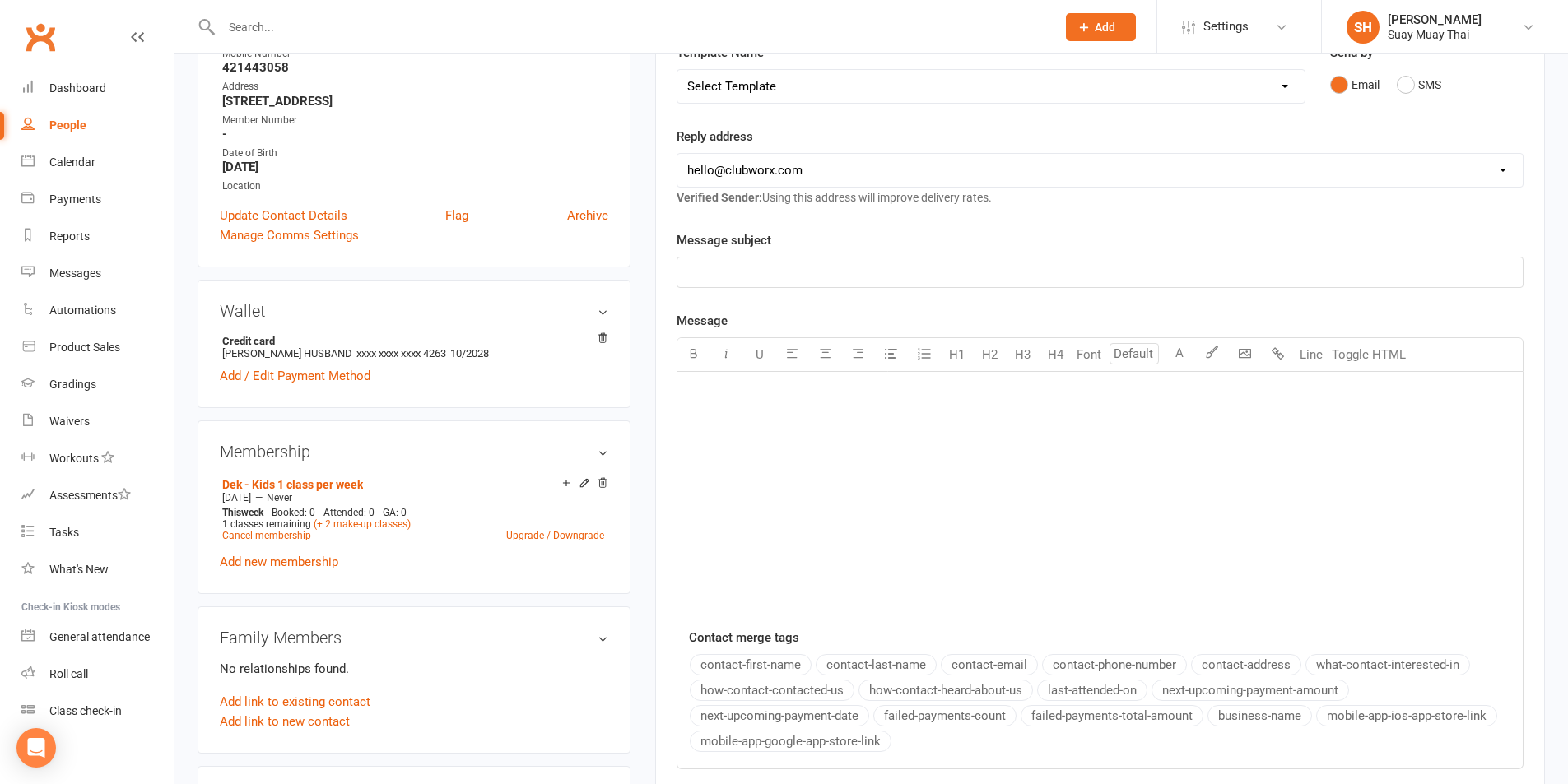
scroll to position [137, 0]
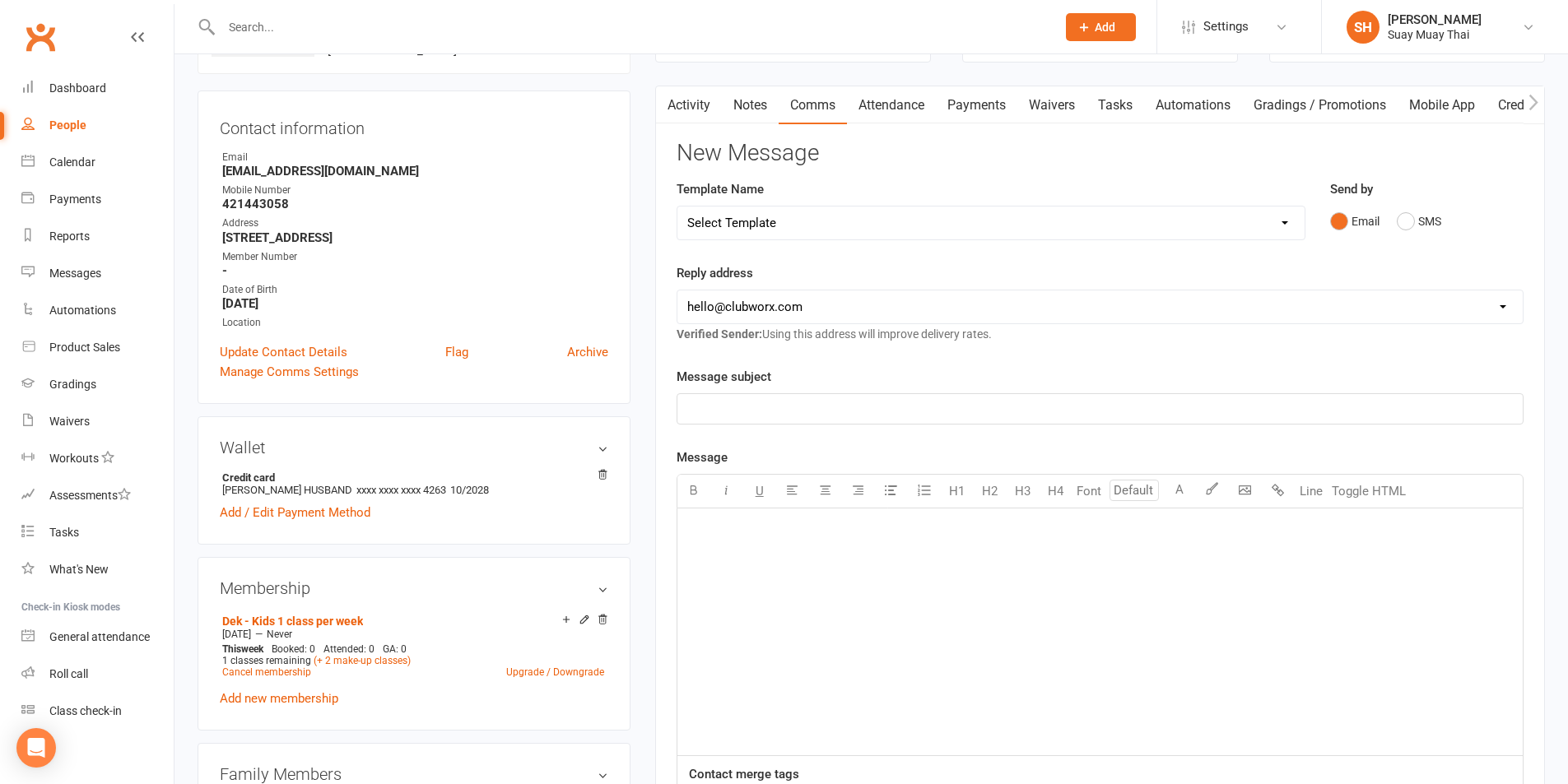
click at [692, 112] on link "Activity" at bounding box center [689, 106] width 66 height 38
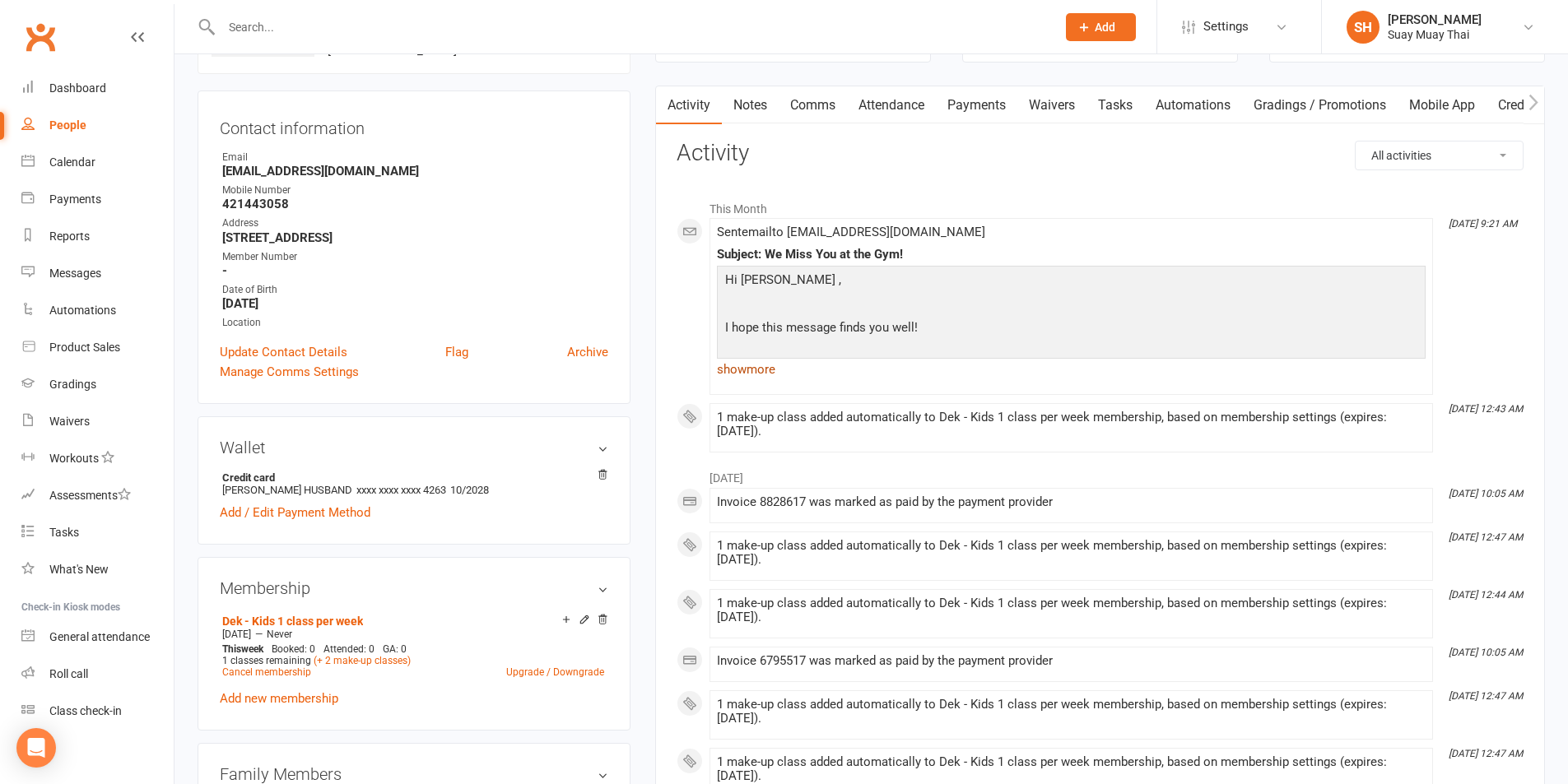
click at [726, 371] on link "show more" at bounding box center [1071, 369] width 709 height 23
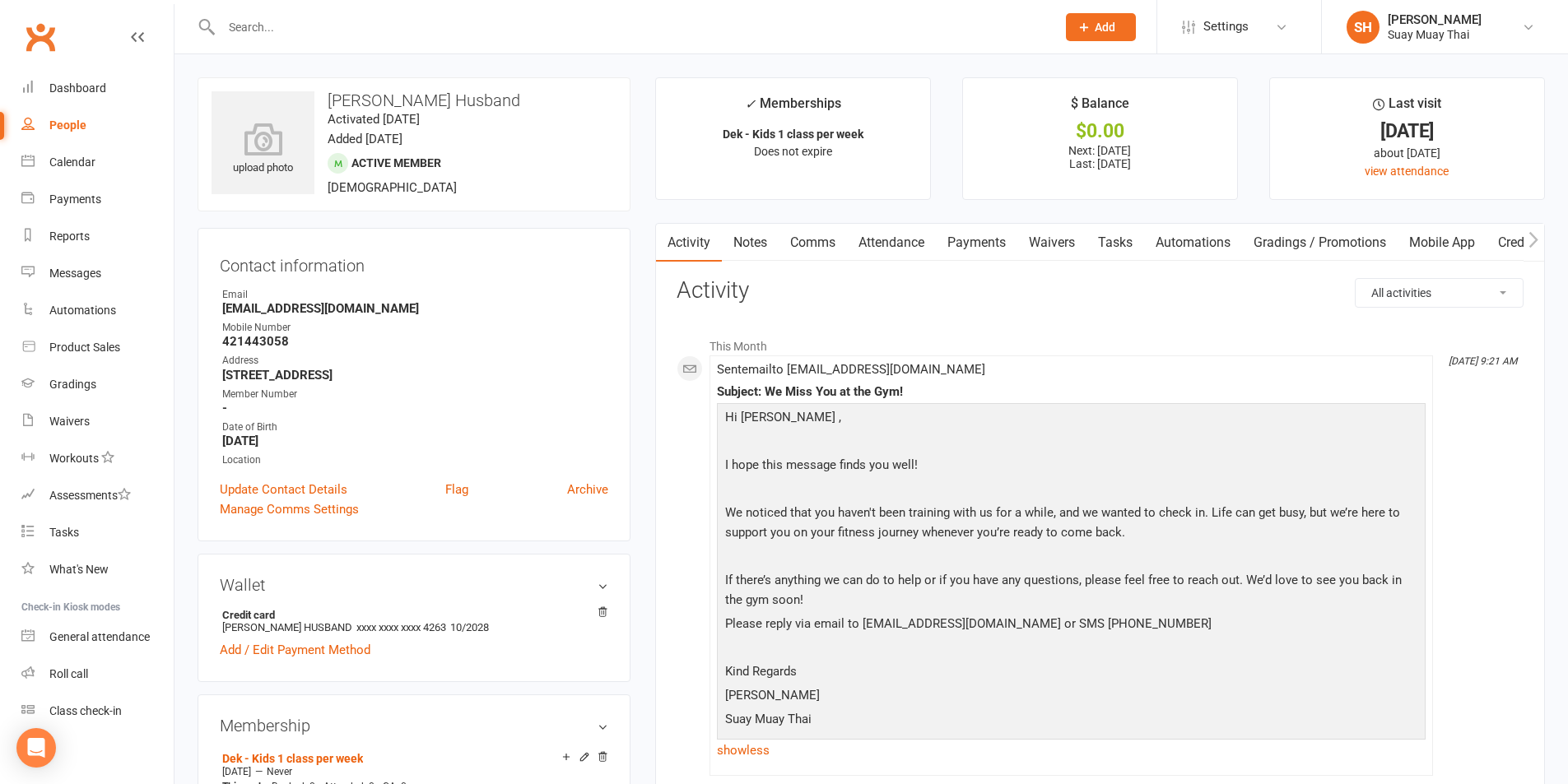
click at [66, 122] on div "People" at bounding box center [68, 125] width 37 height 13
select select "100"
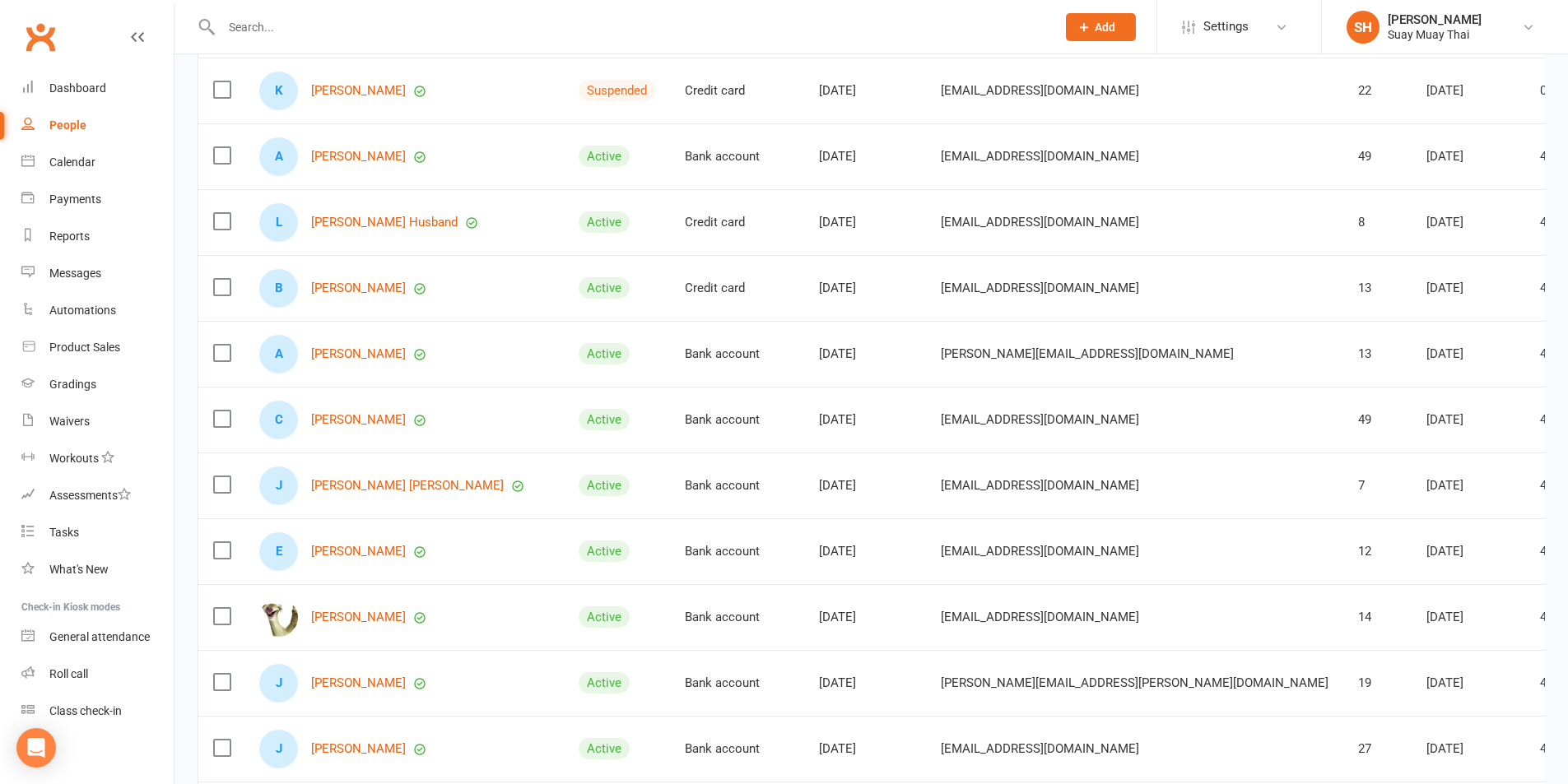
scroll to position [1097, 0]
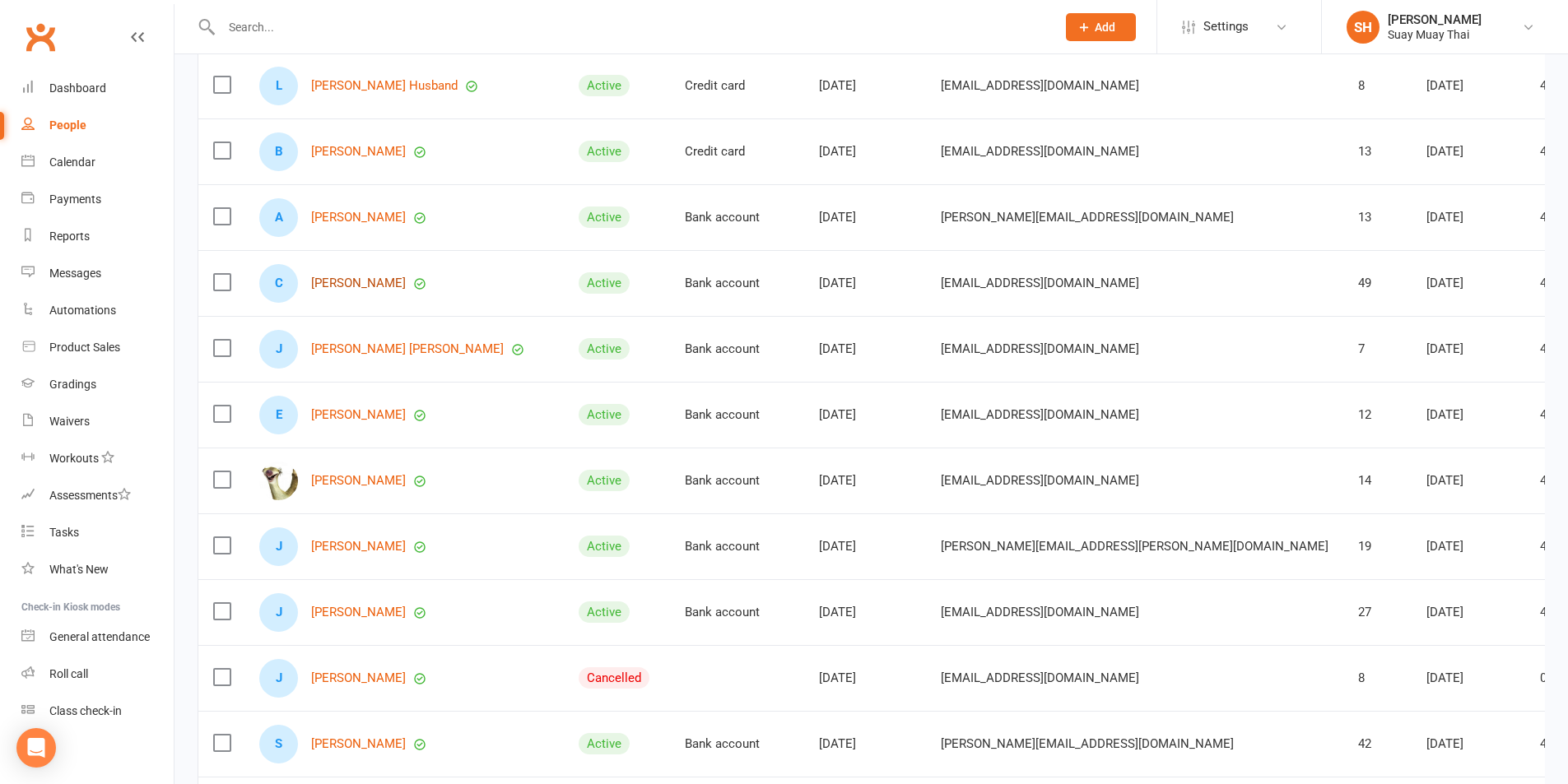
click at [338, 280] on link "Caroline Rogers" at bounding box center [358, 284] width 95 height 14
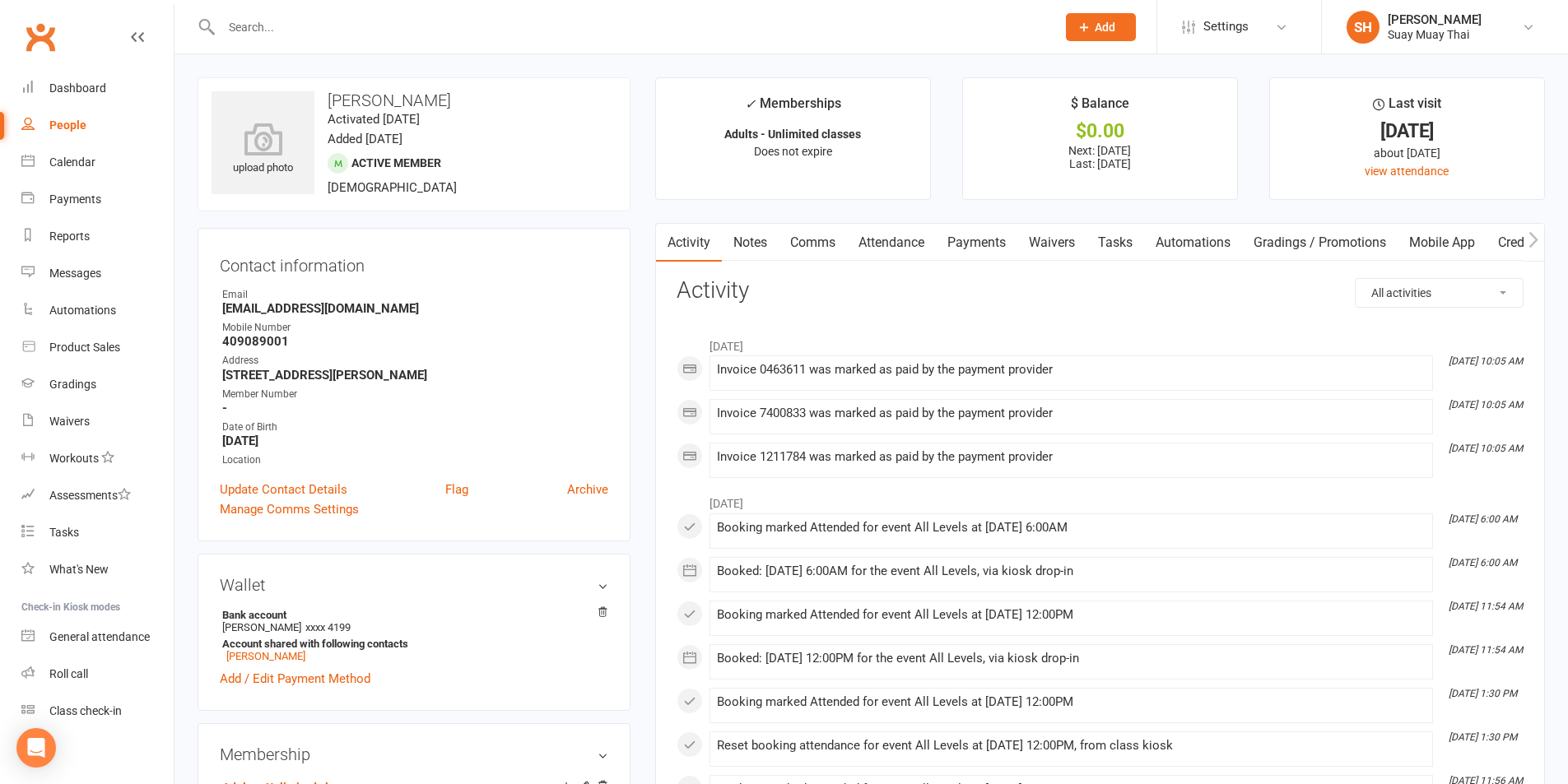
scroll to position [137, 0]
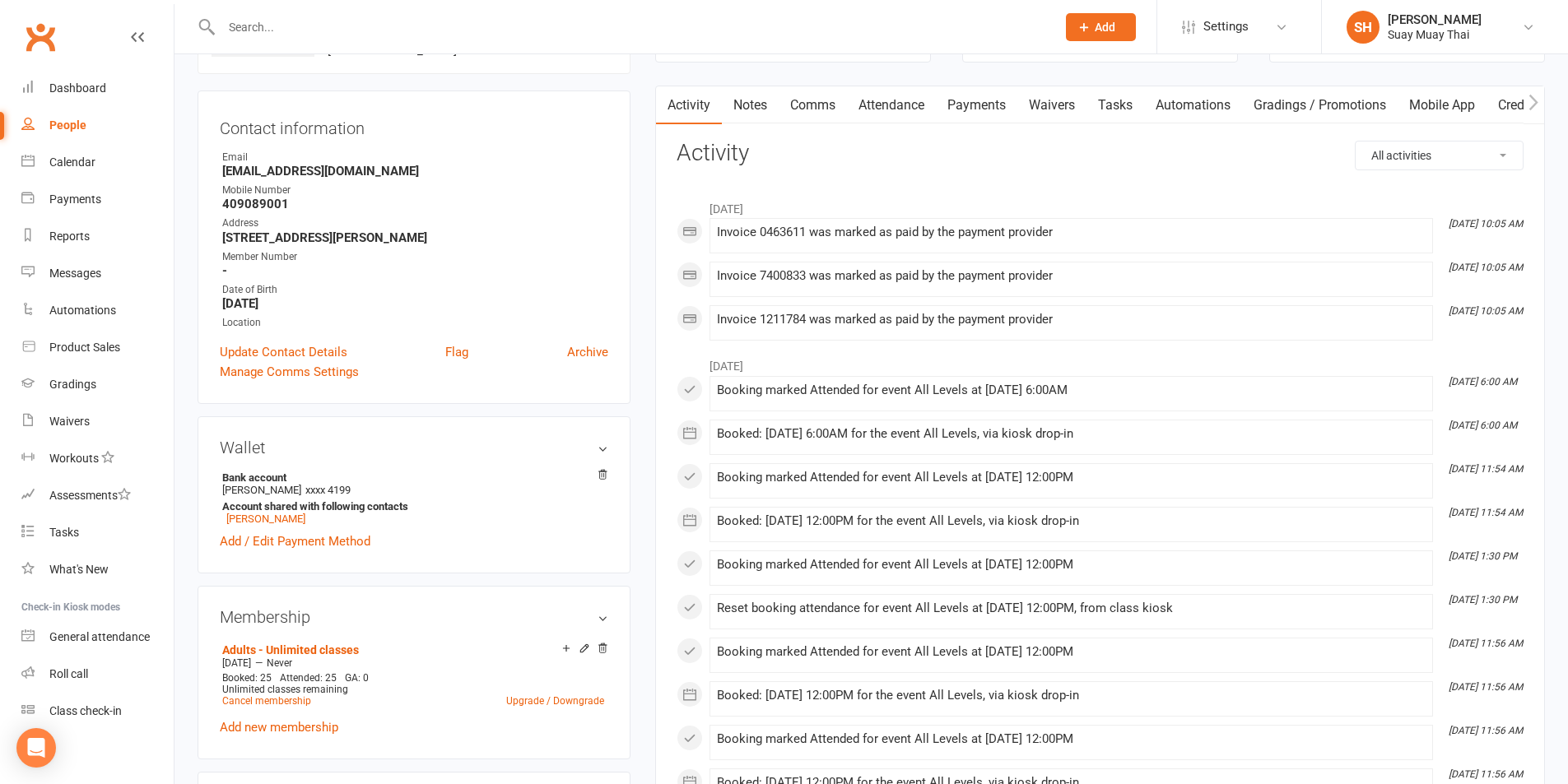
click at [892, 105] on link "Attendance" at bounding box center [891, 106] width 89 height 38
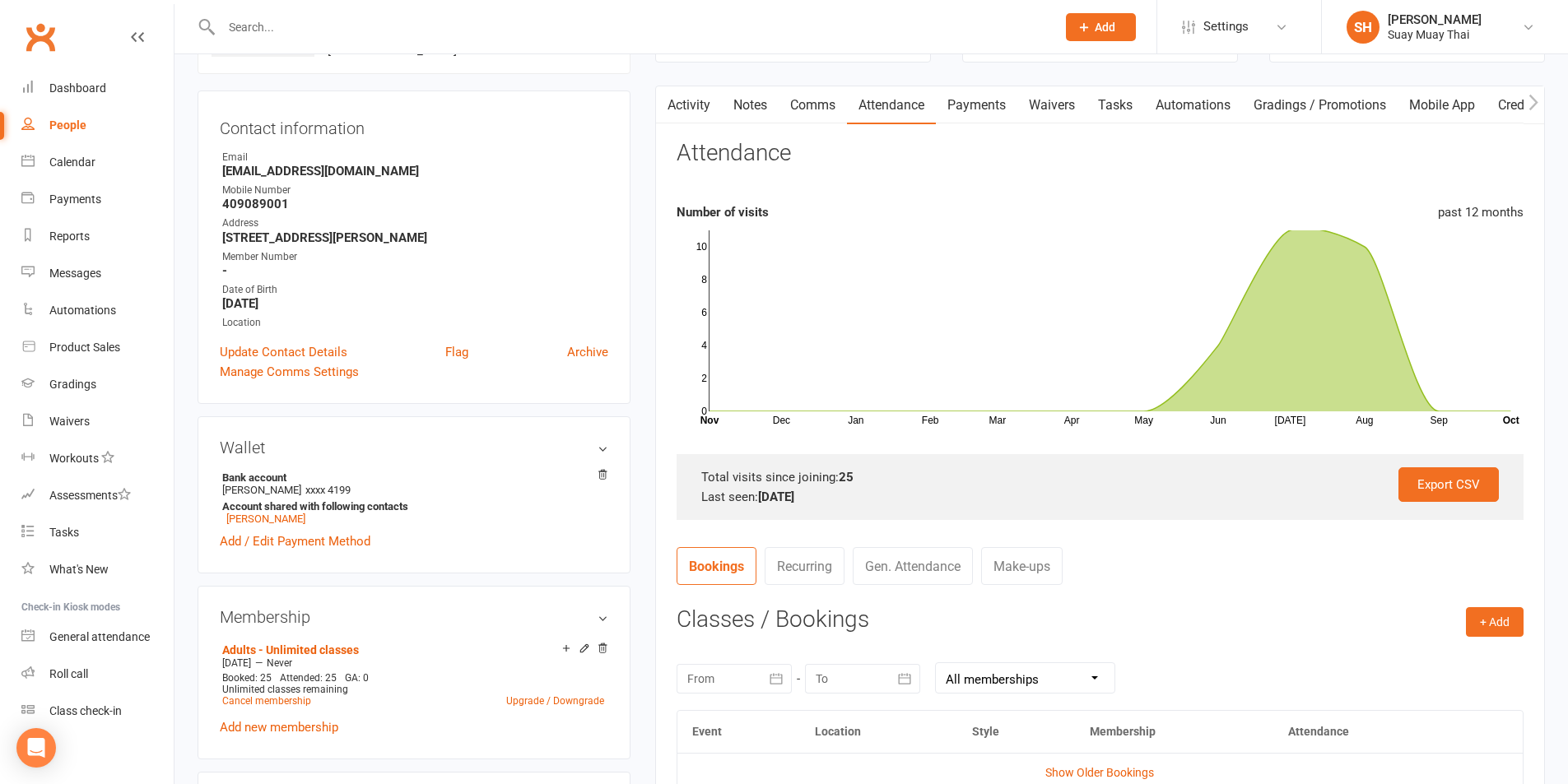
click at [809, 105] on link "Comms" at bounding box center [812, 106] width 69 height 38
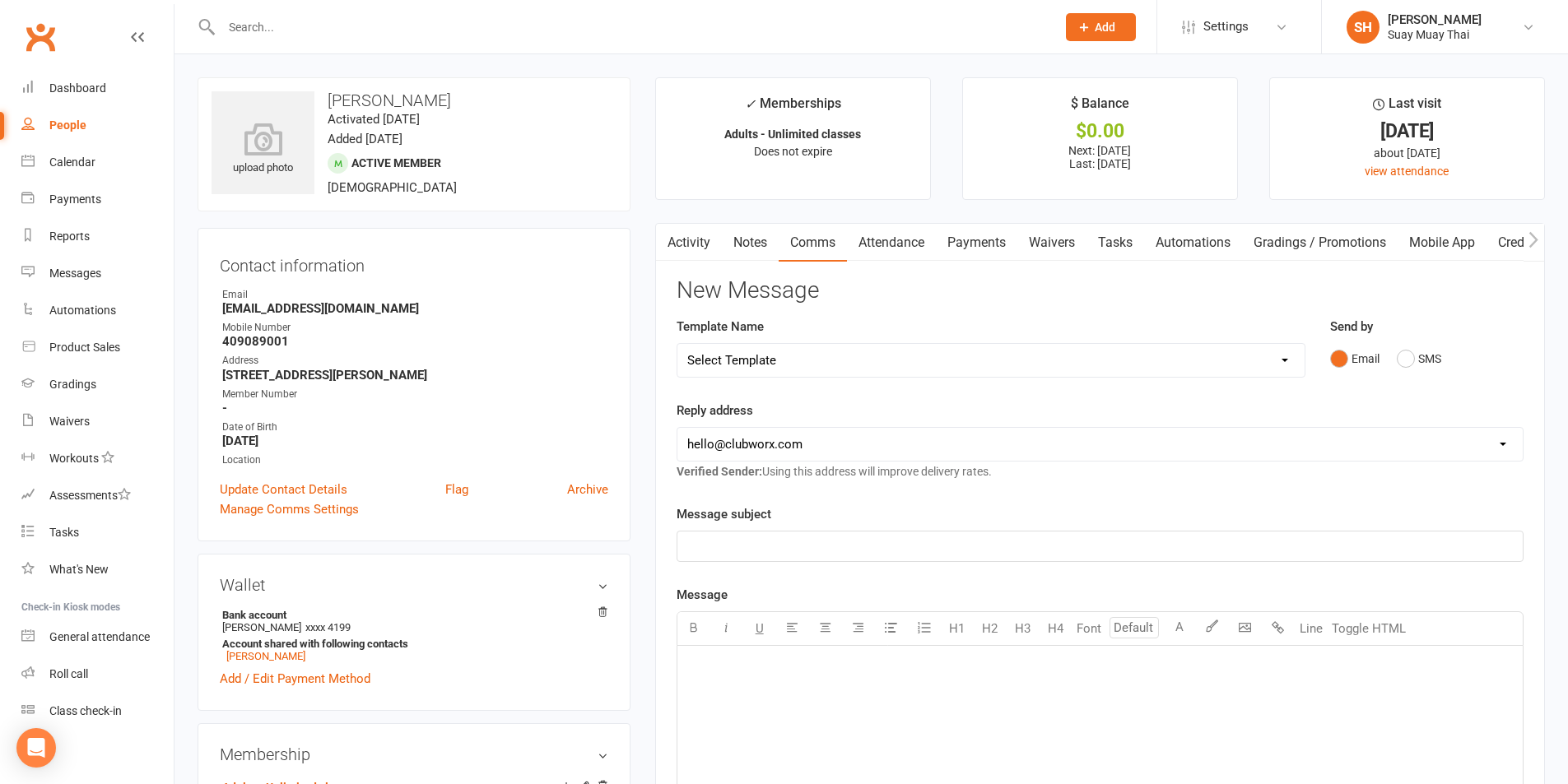
click at [43, 125] on link "People" at bounding box center [98, 125] width 153 height 37
select select "100"
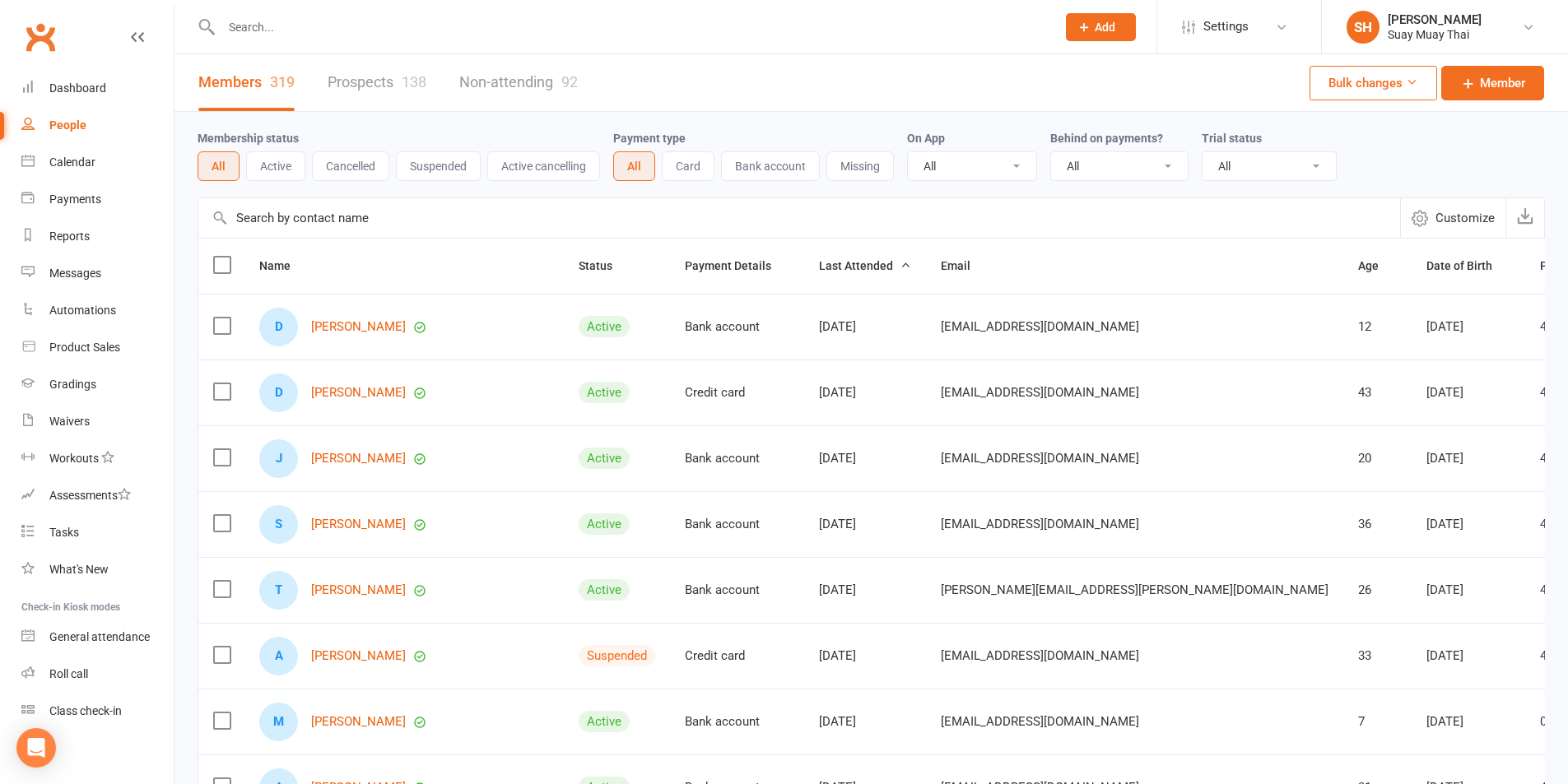
scroll to position [137, 0]
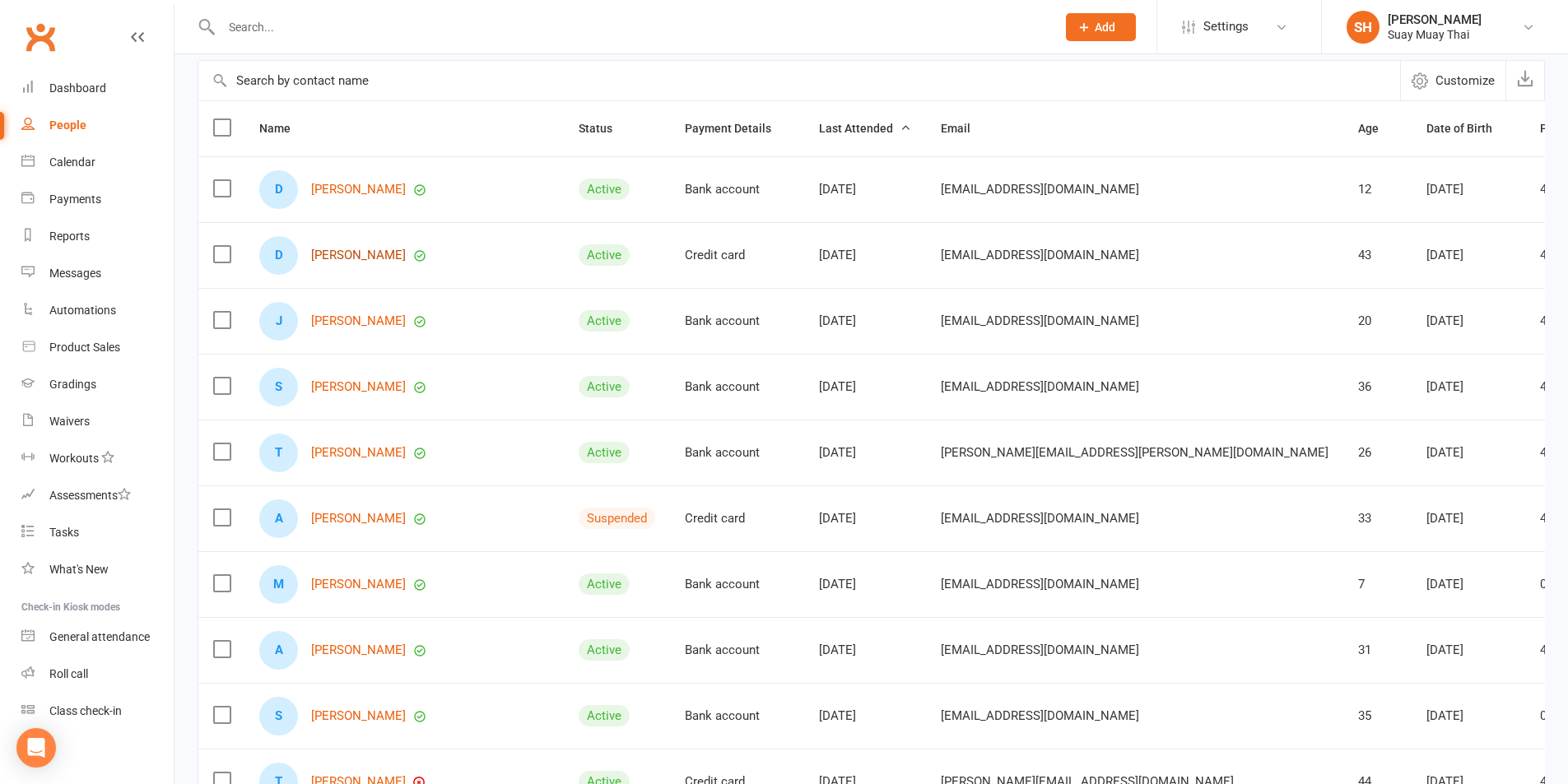
click at [337, 252] on link "Dion Polak" at bounding box center [358, 255] width 95 height 14
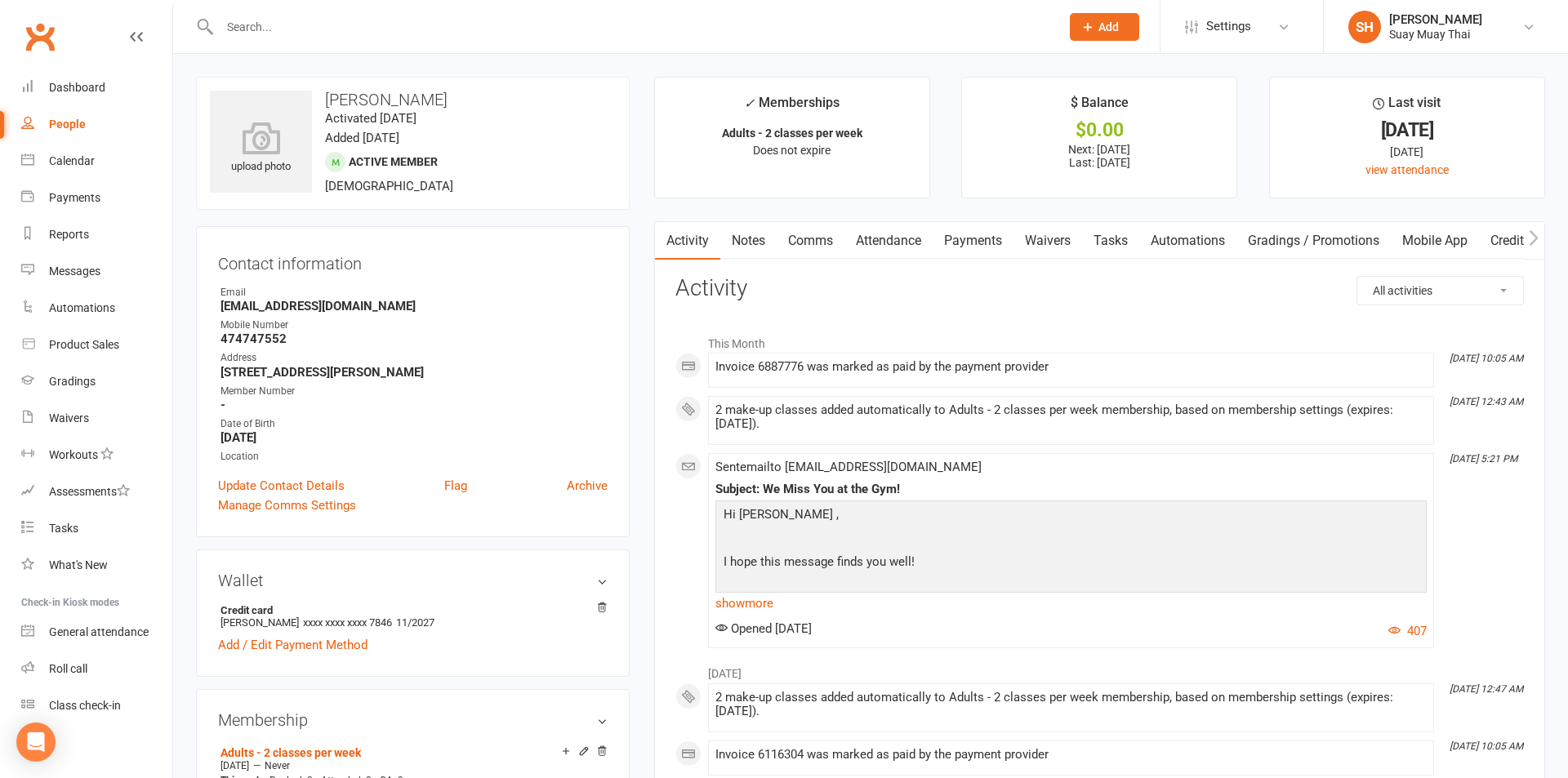
select select "100"
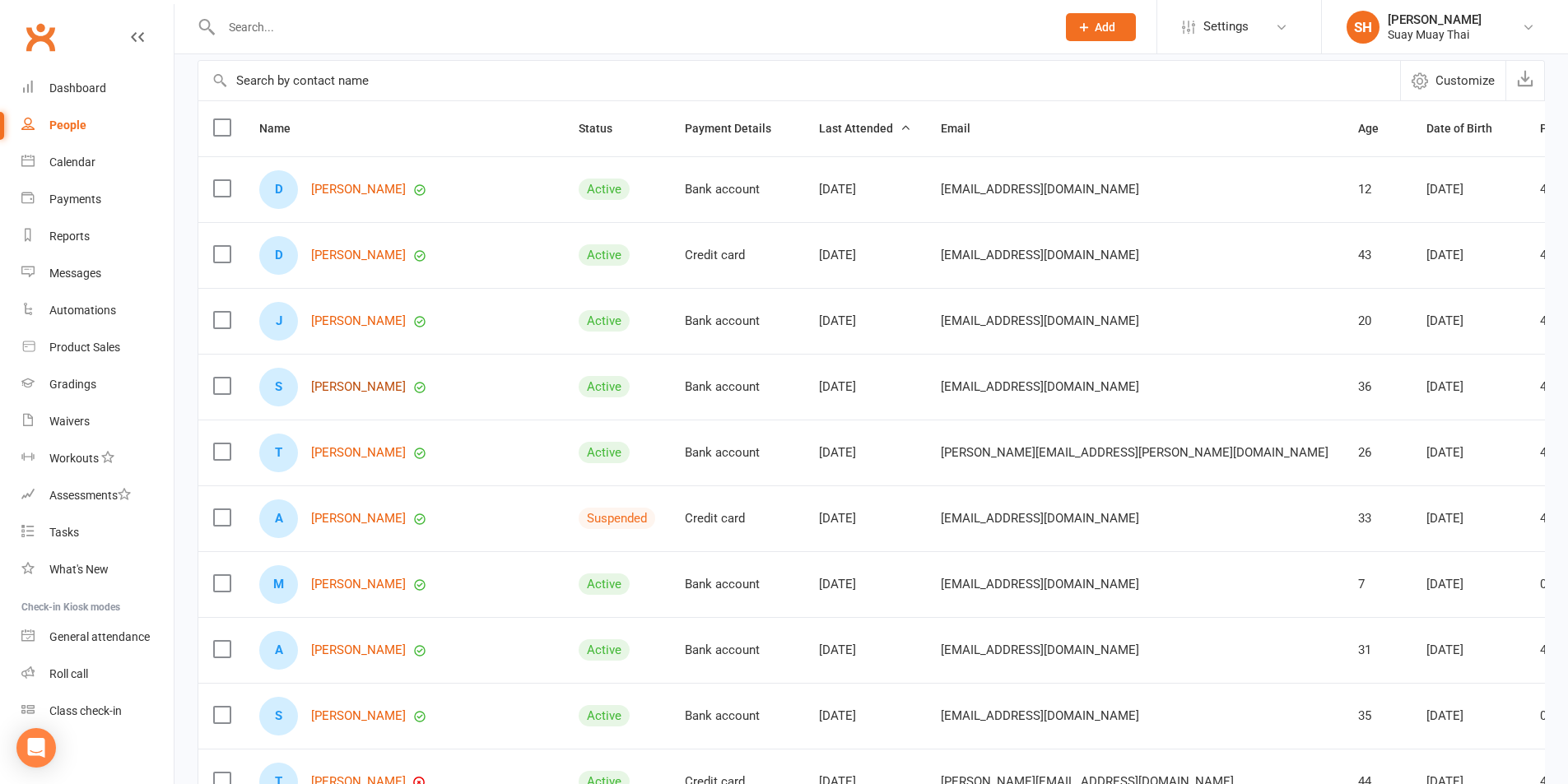
scroll to position [274, 0]
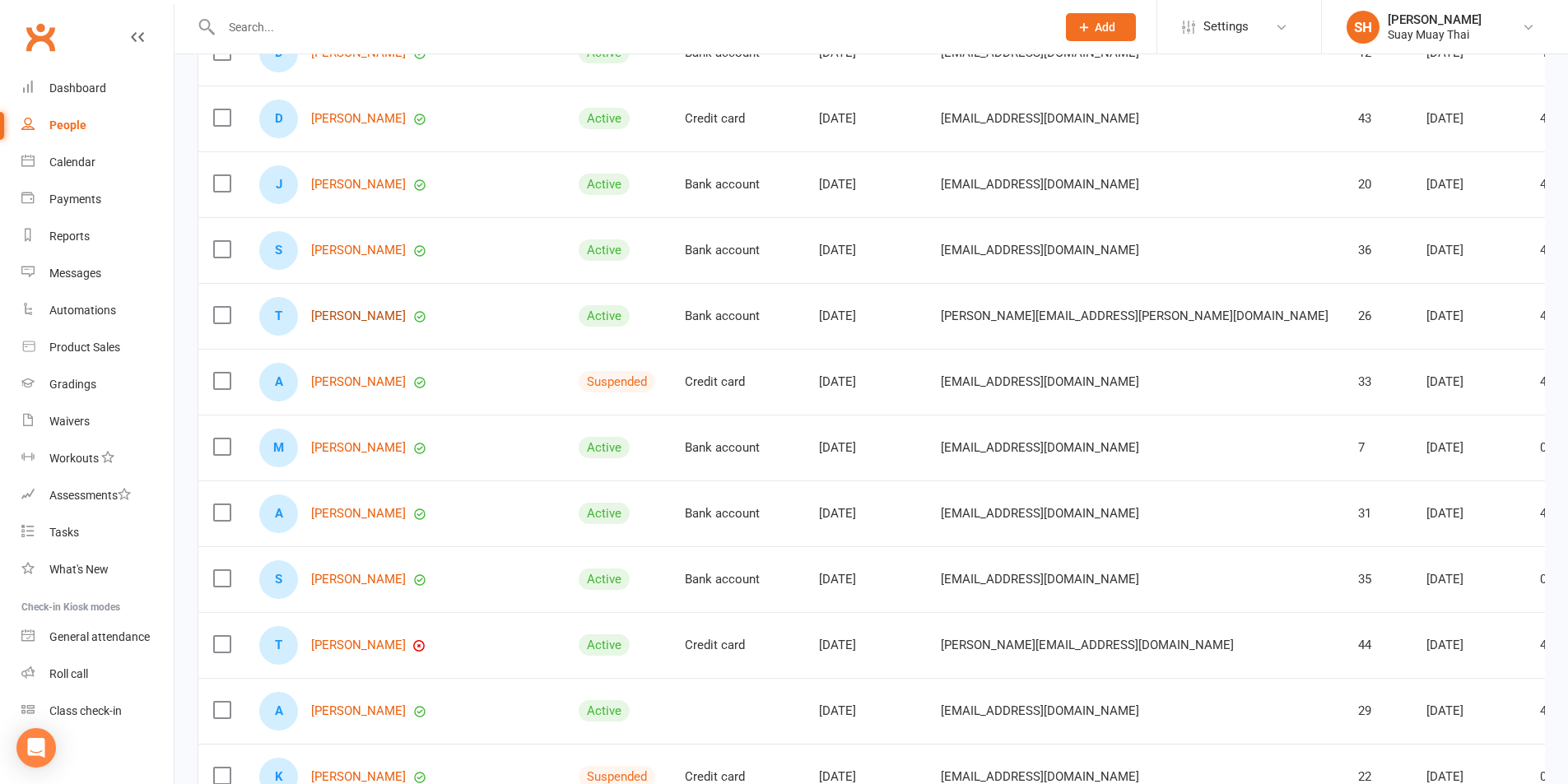
click at [352, 311] on link "Thomas Nguyen" at bounding box center [358, 317] width 95 height 14
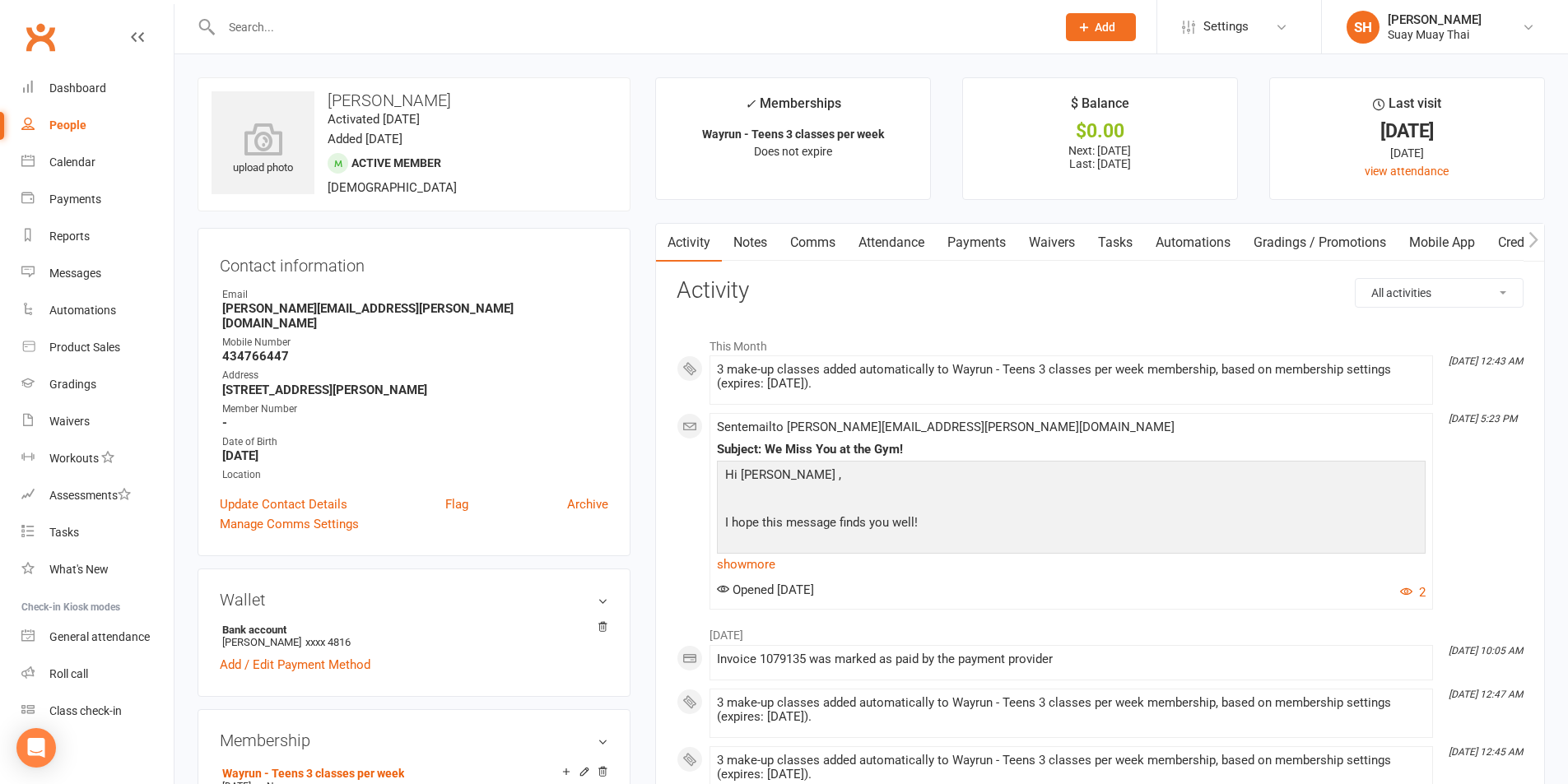
scroll to position [137, 0]
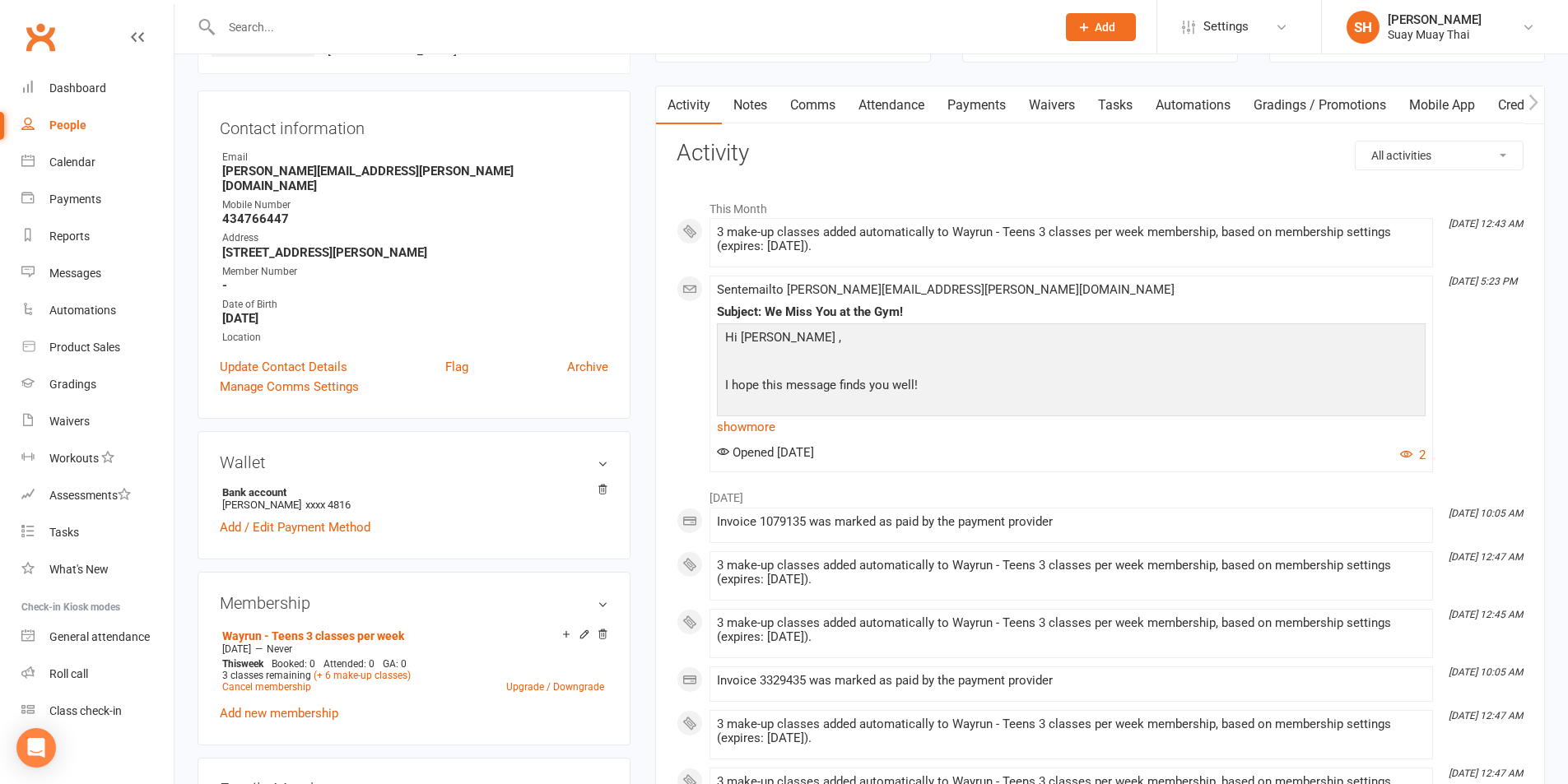
select select "100"
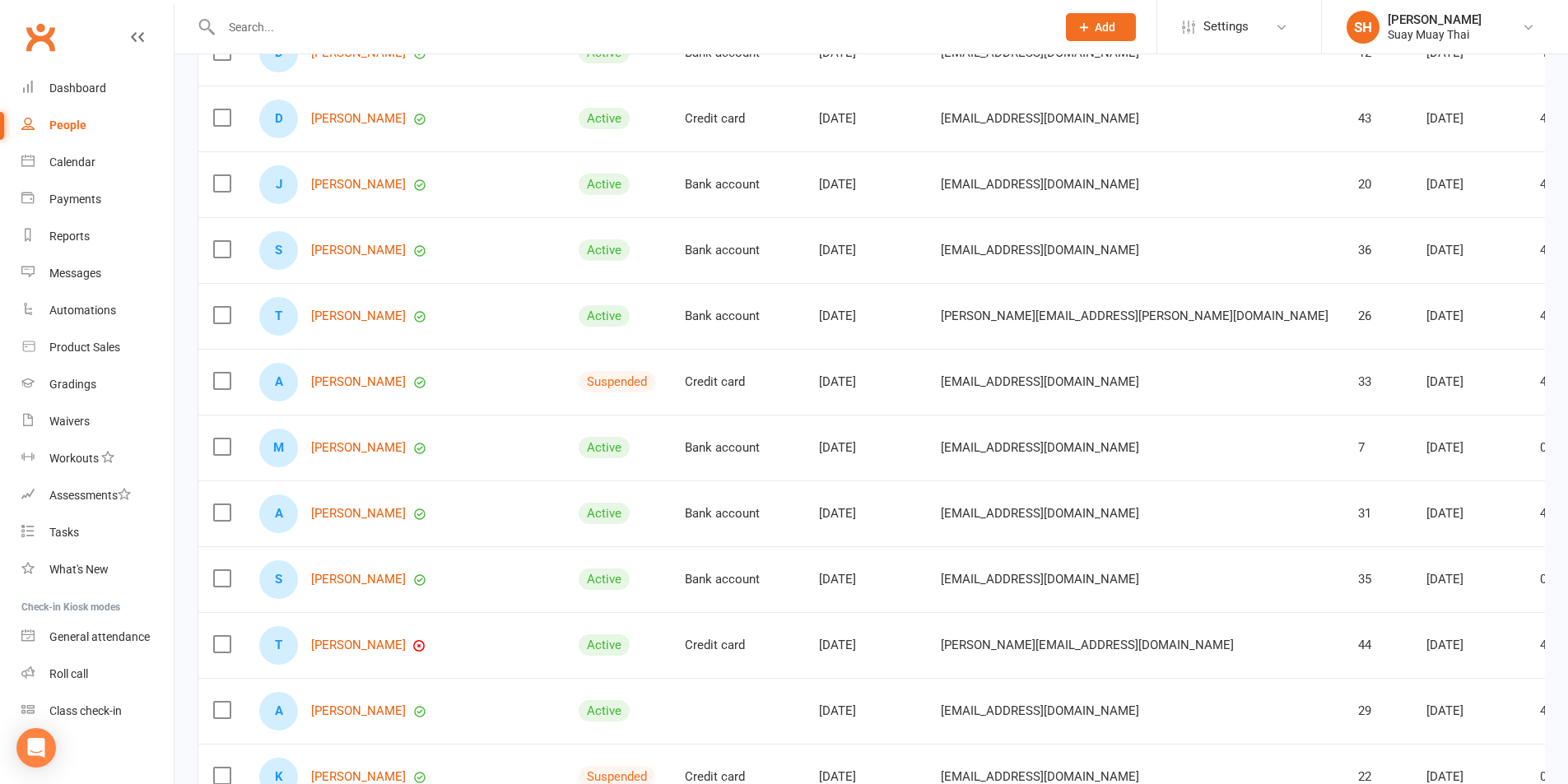
scroll to position [411, 0]
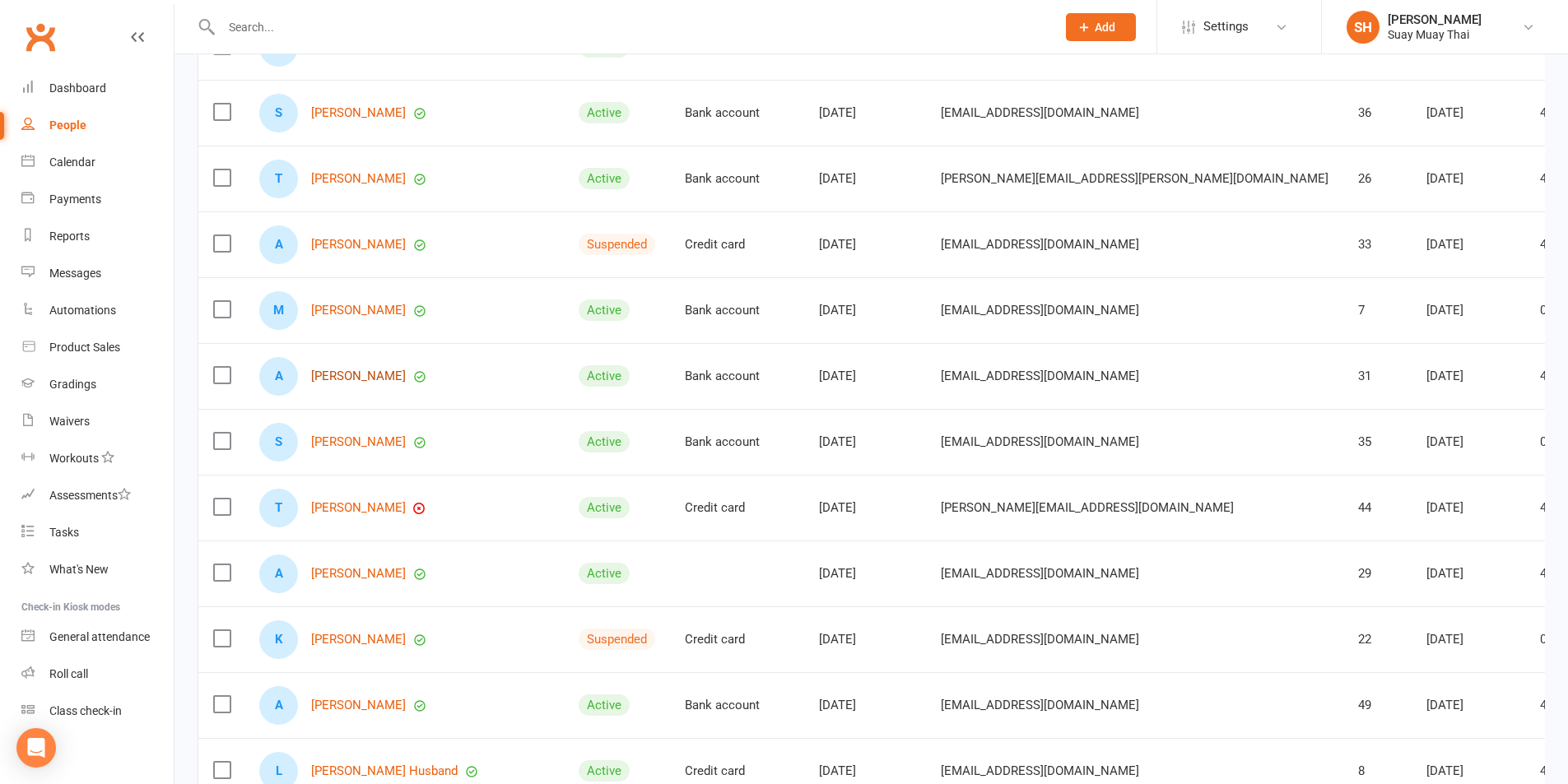
click at [351, 376] on link "Addison Gorzkos" at bounding box center [358, 376] width 95 height 14
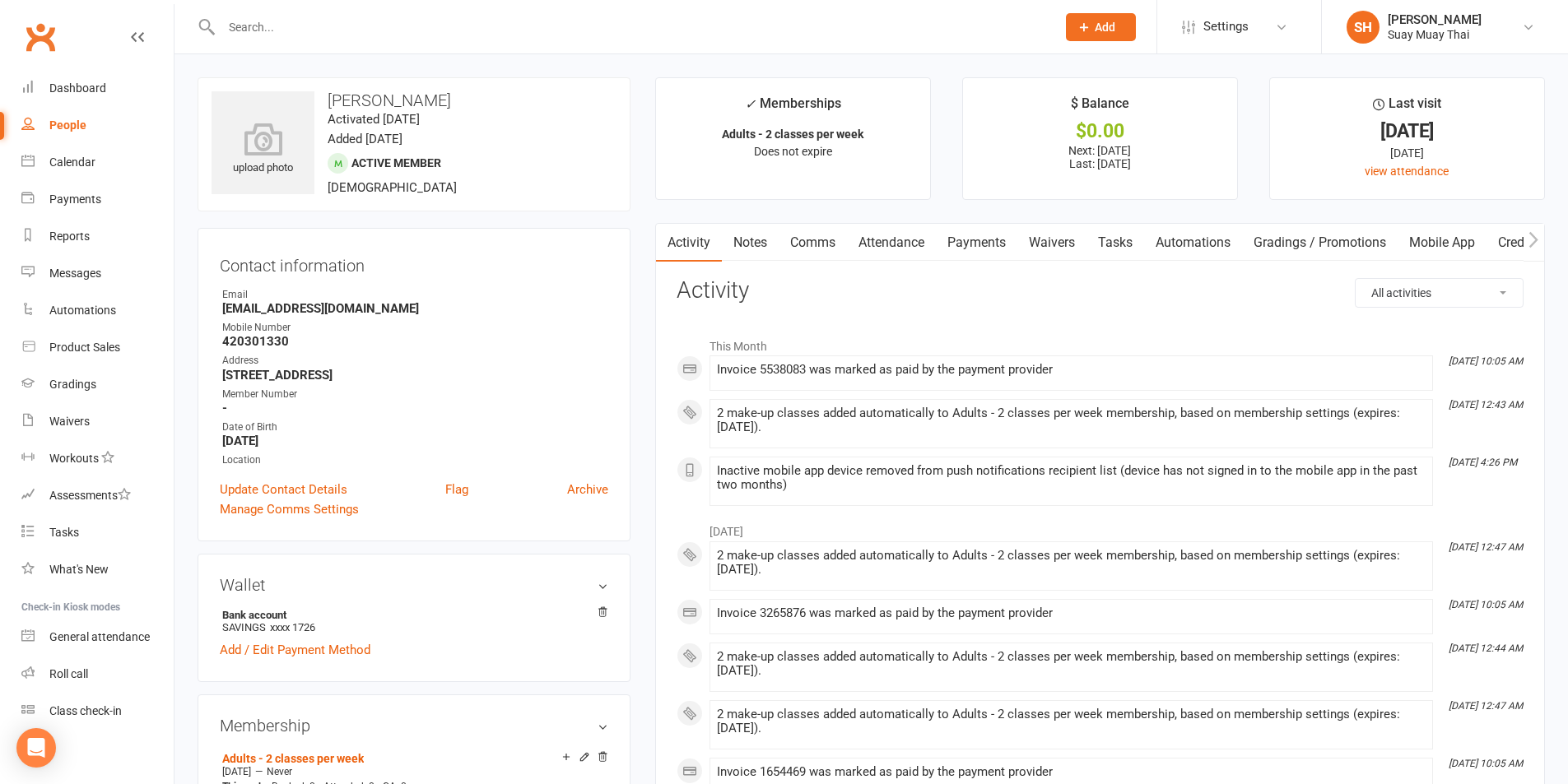
click at [819, 238] on link "Comms" at bounding box center [812, 243] width 69 height 38
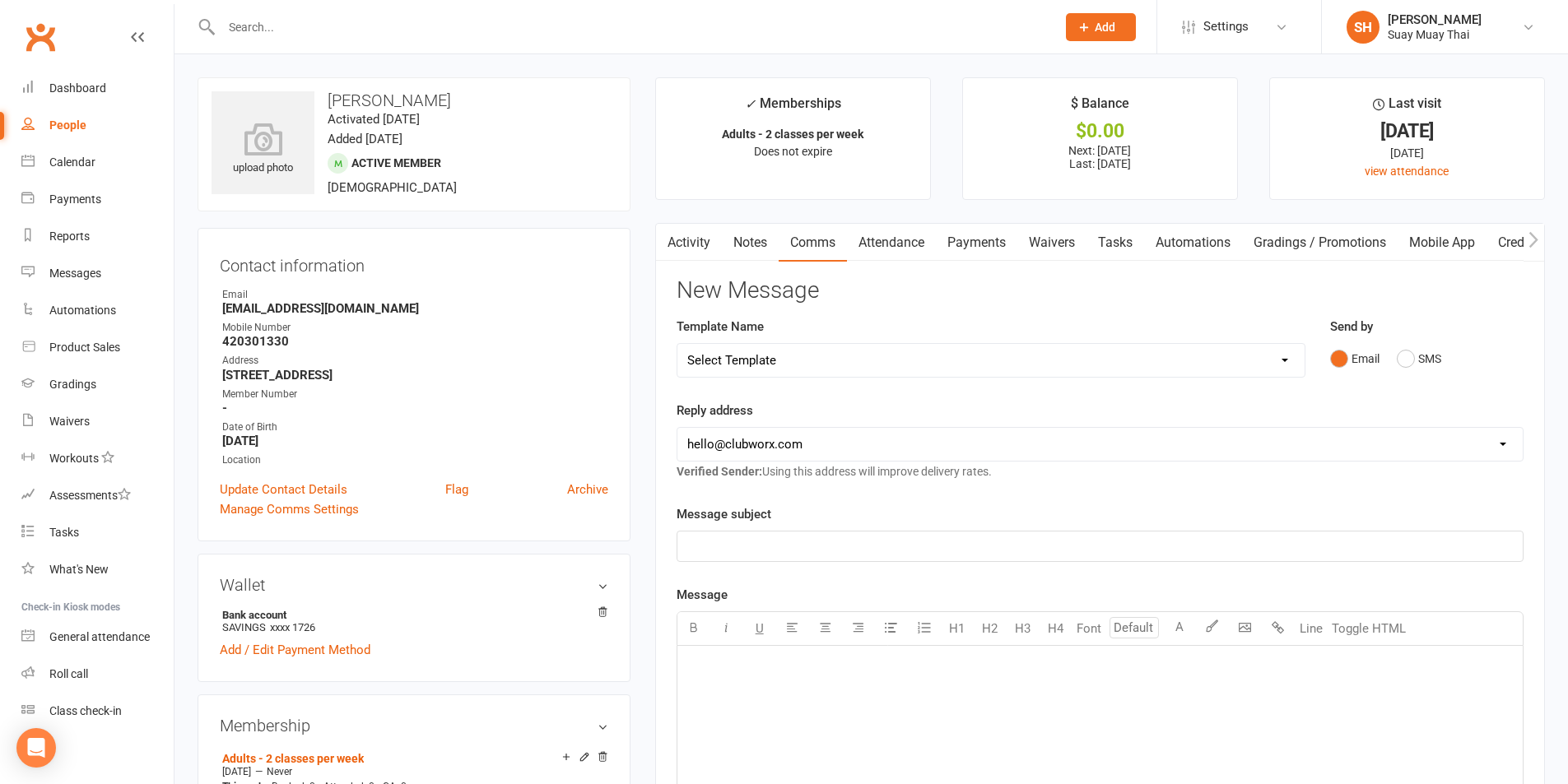
click at [758, 367] on select "Select Template [SMS] [Default template - review before using] Appointment remi…" at bounding box center [991, 361] width 627 height 33
select select "34"
click at [678, 344] on select "Select Template [SMS] [Default template - review before using] Appointment remi…" at bounding box center [991, 361] width 627 height 33
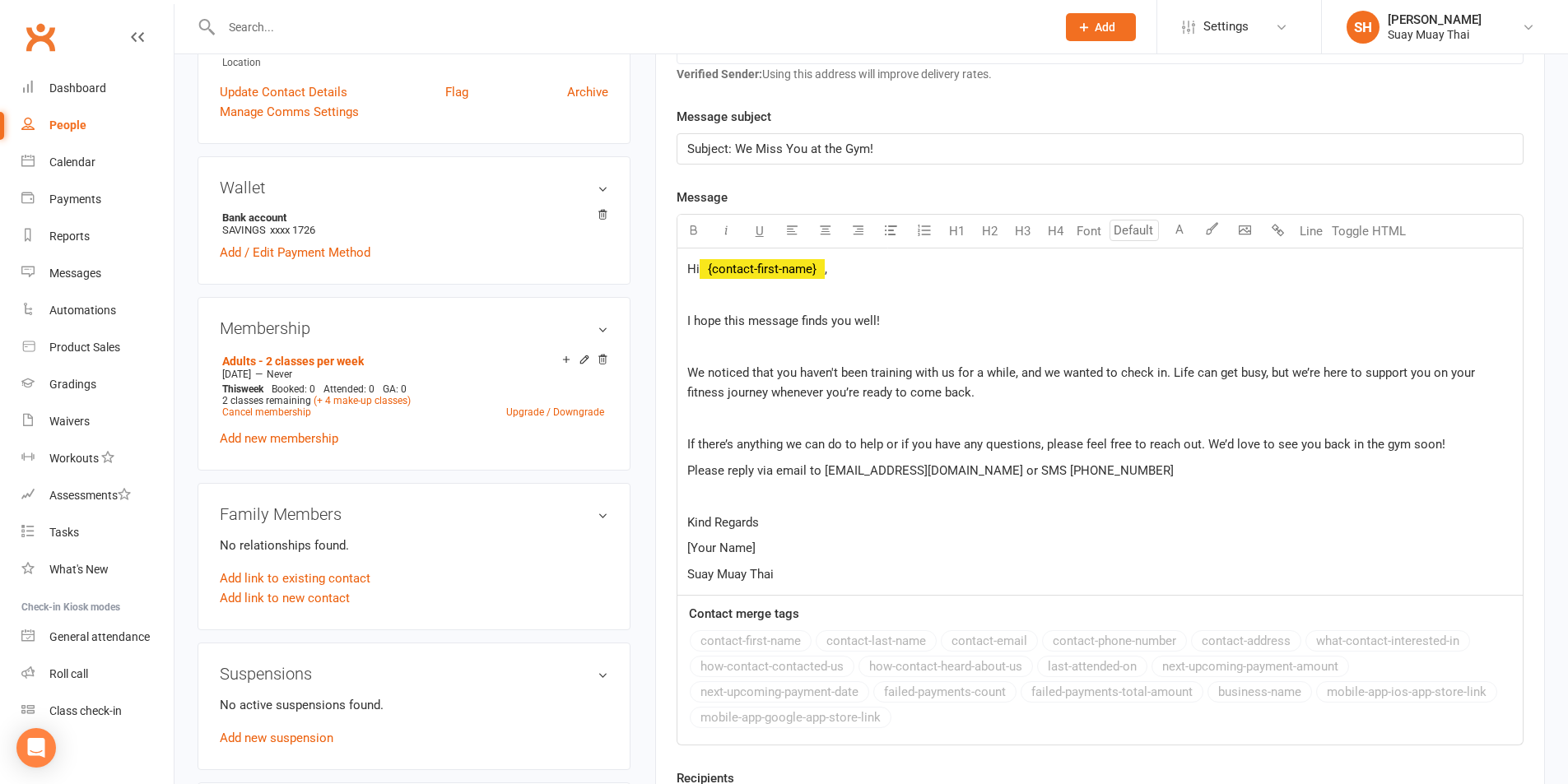
scroll to position [411, 0]
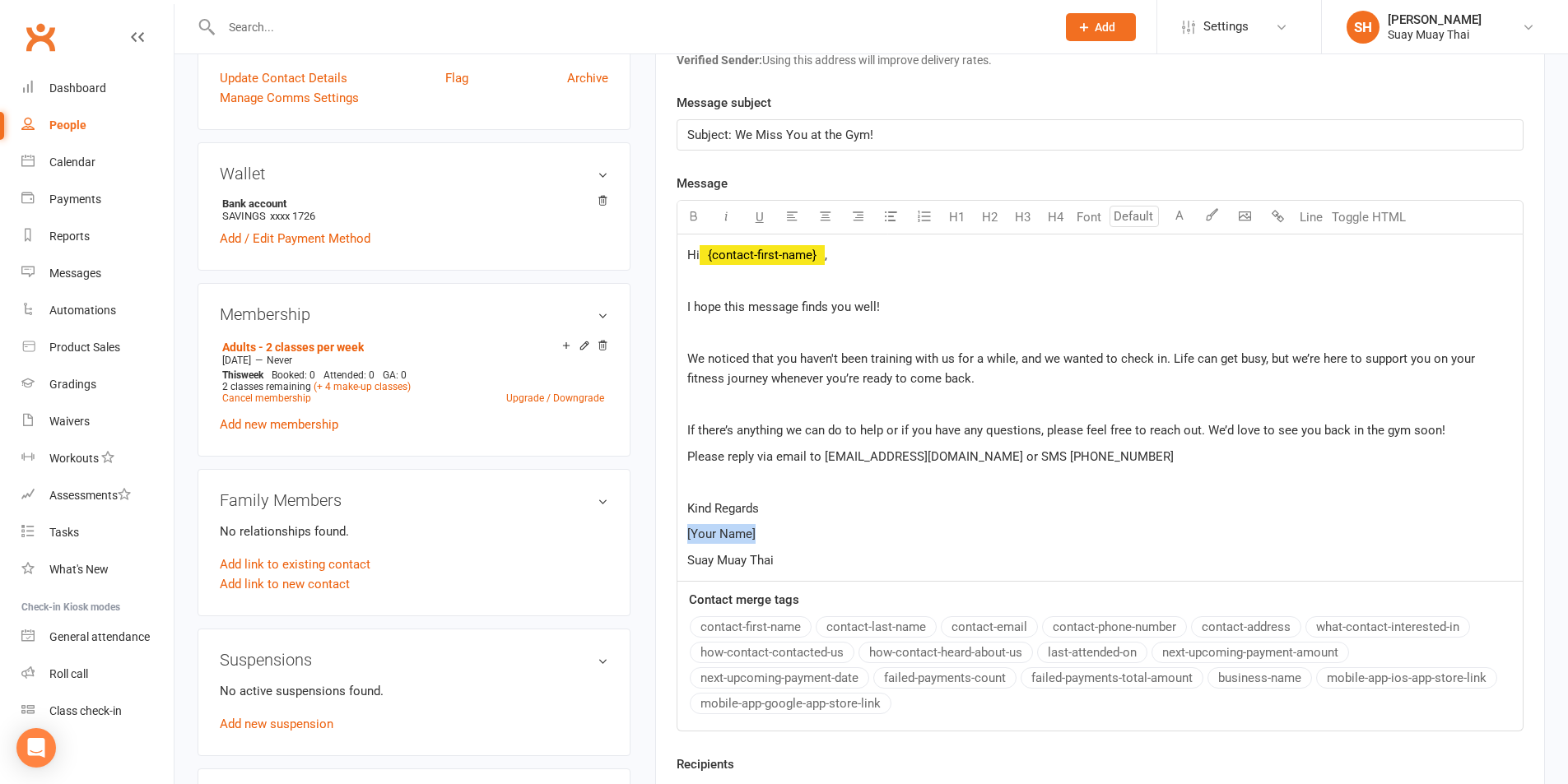
drag, startPoint x: 685, startPoint y: 532, endPoint x: 826, endPoint y: 531, distance: 141.0
click at [826, 531] on div "Hi ﻿ {contact-first-name} , I hope this message finds you well! We noticed that…" at bounding box center [1100, 408] width 845 height 347
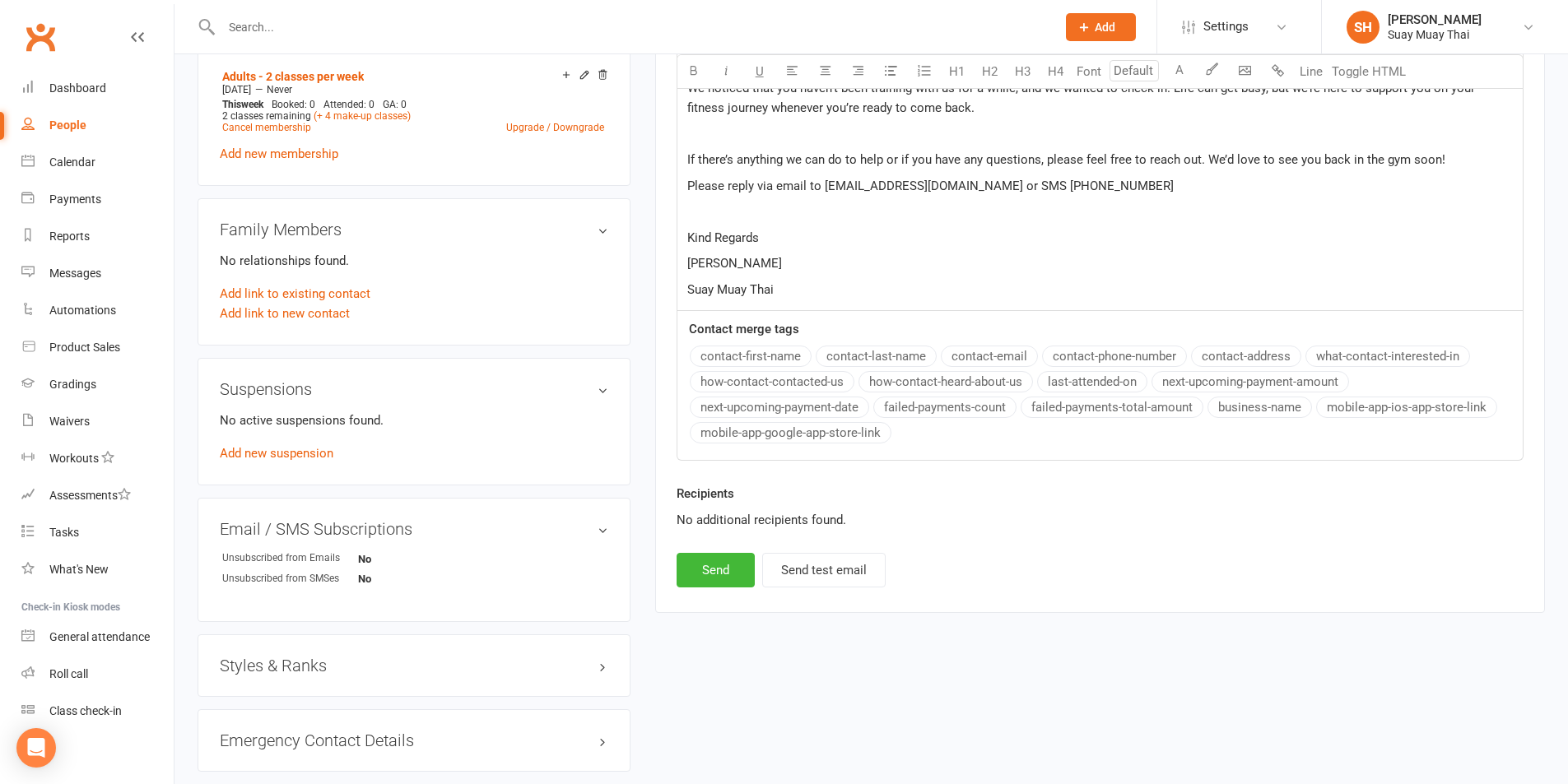
scroll to position [685, 0]
click at [714, 571] on button "Send" at bounding box center [716, 567] width 78 height 35
select select
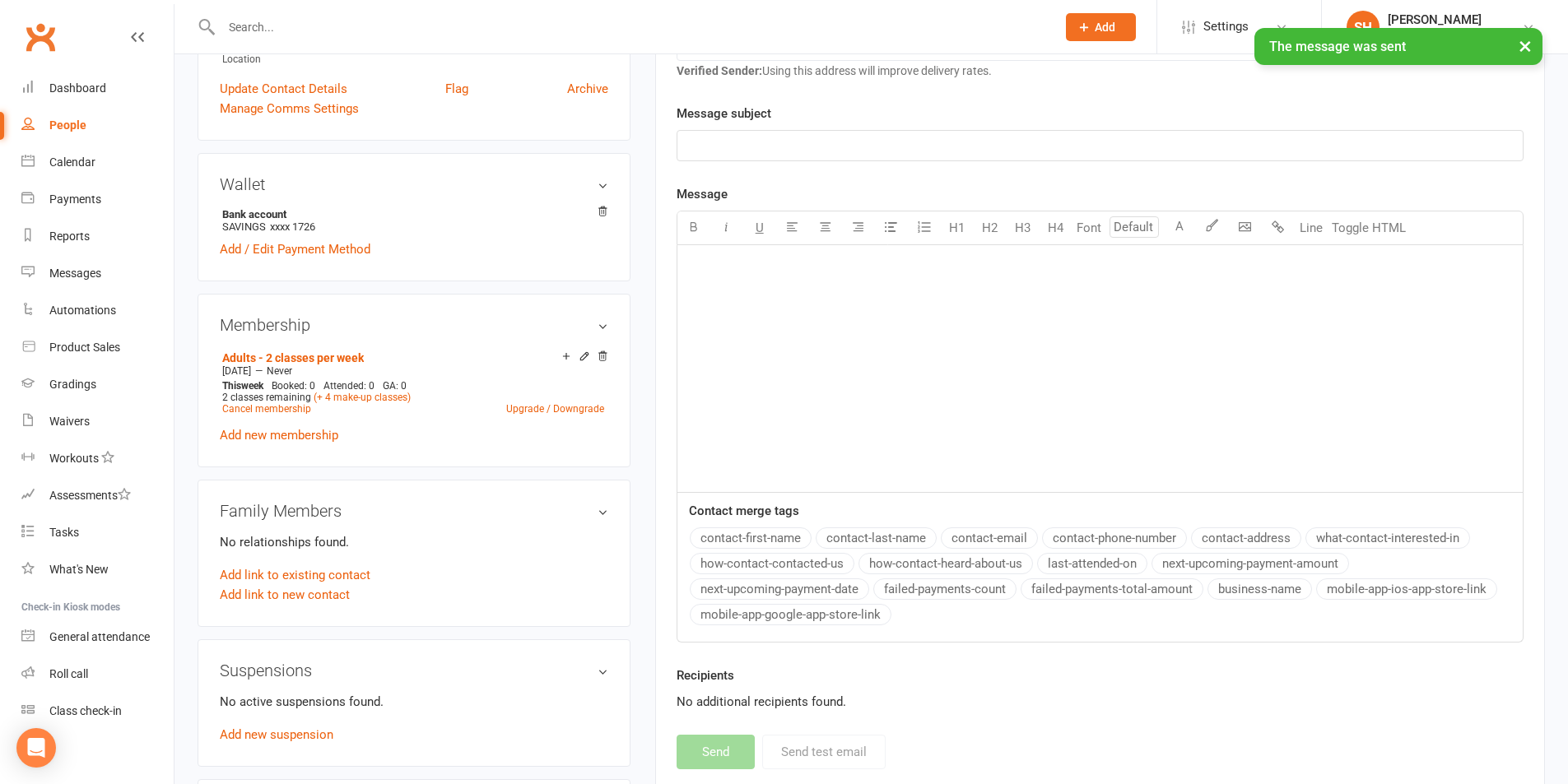
scroll to position [137, 0]
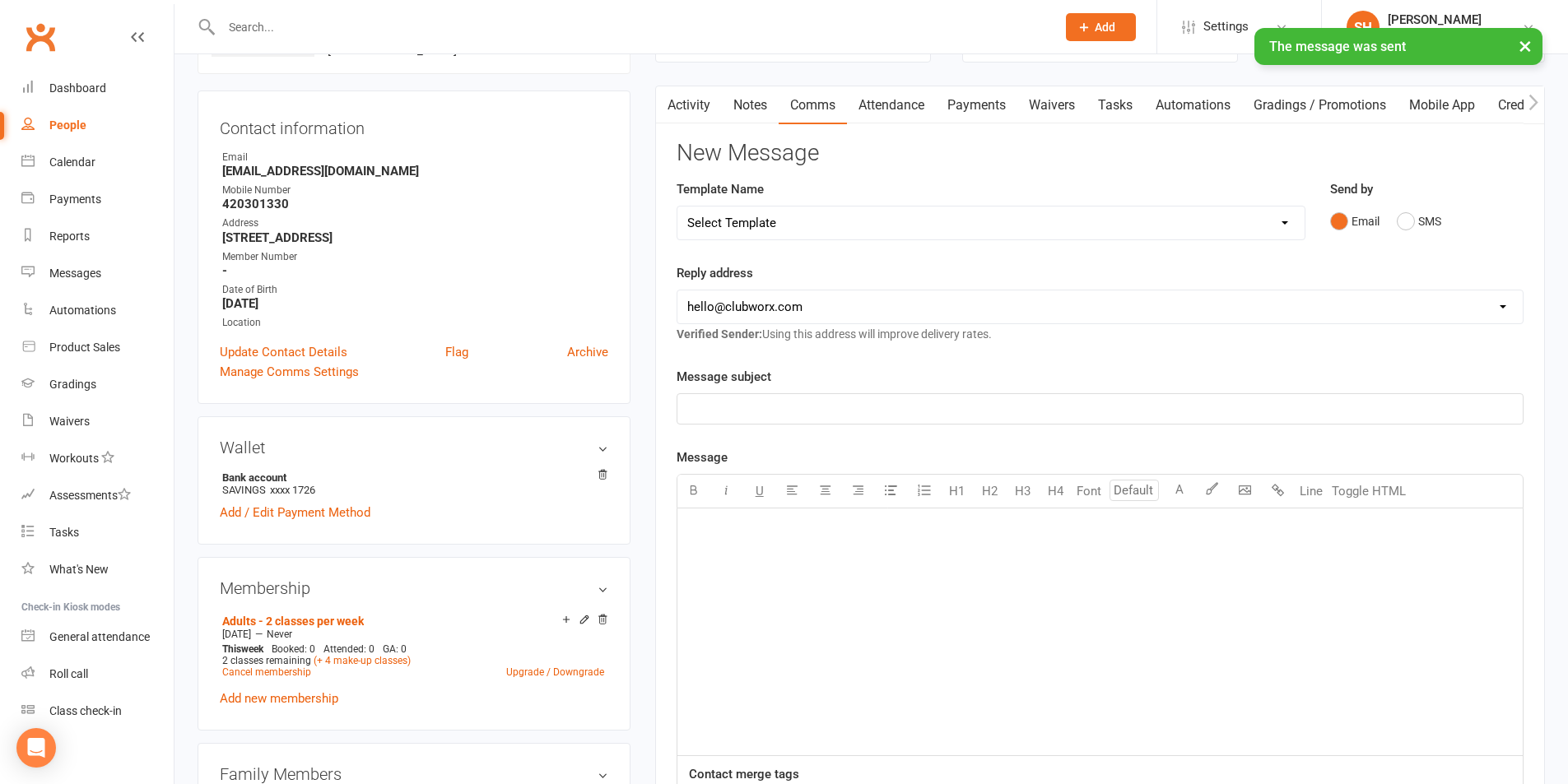
click at [76, 128] on div "People" at bounding box center [68, 125] width 37 height 13
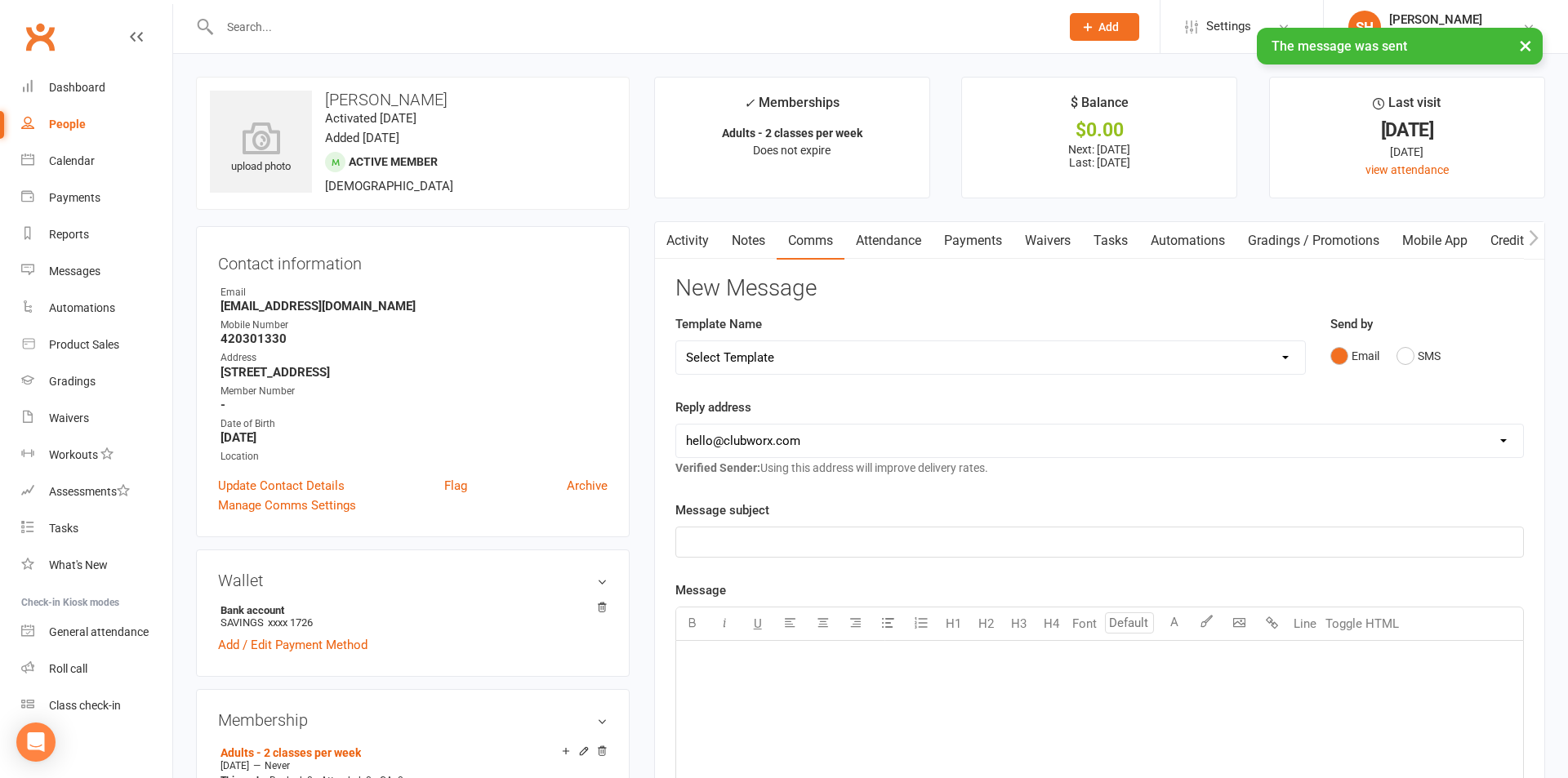
select select "100"
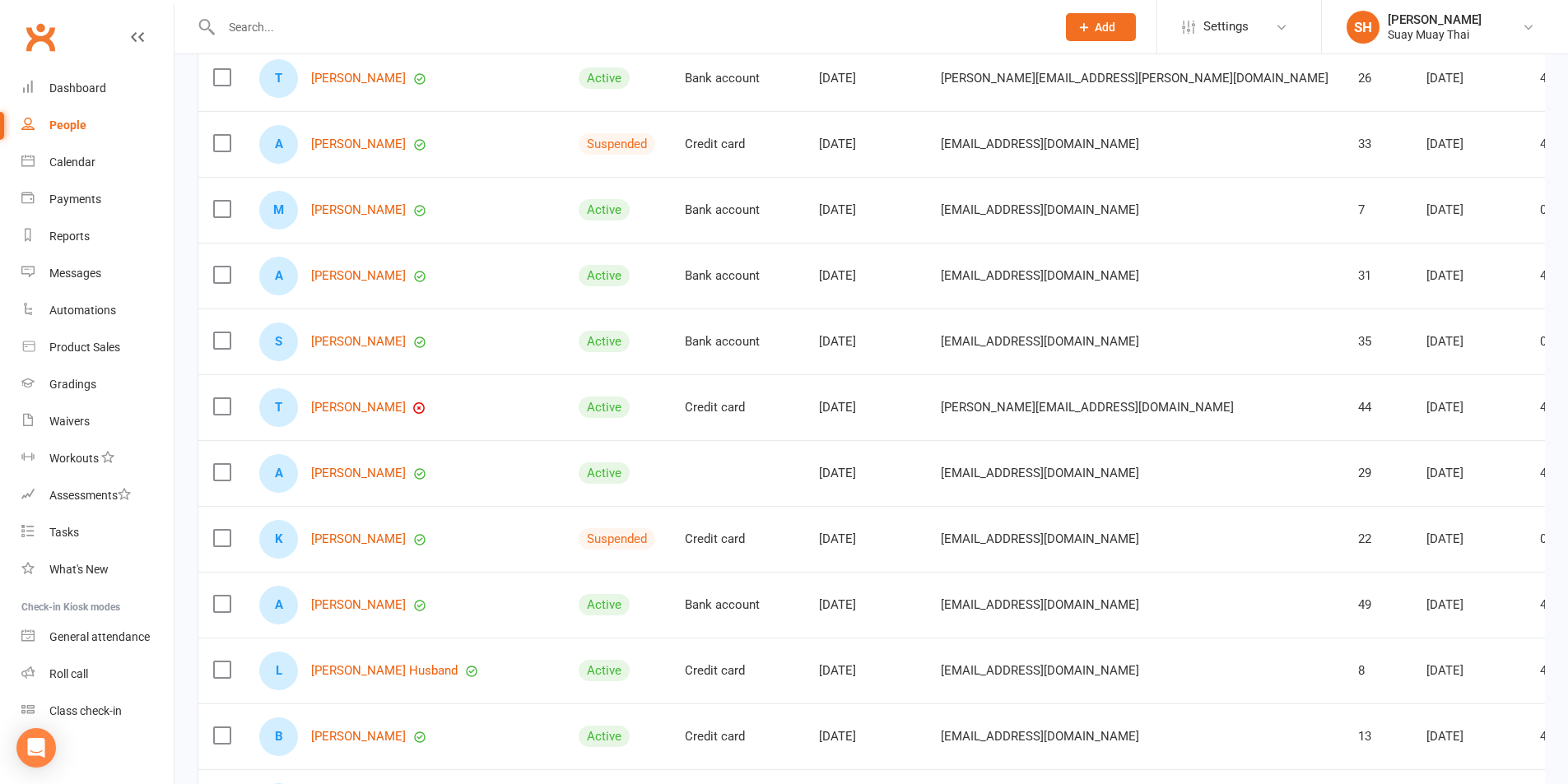
scroll to position [549, 0]
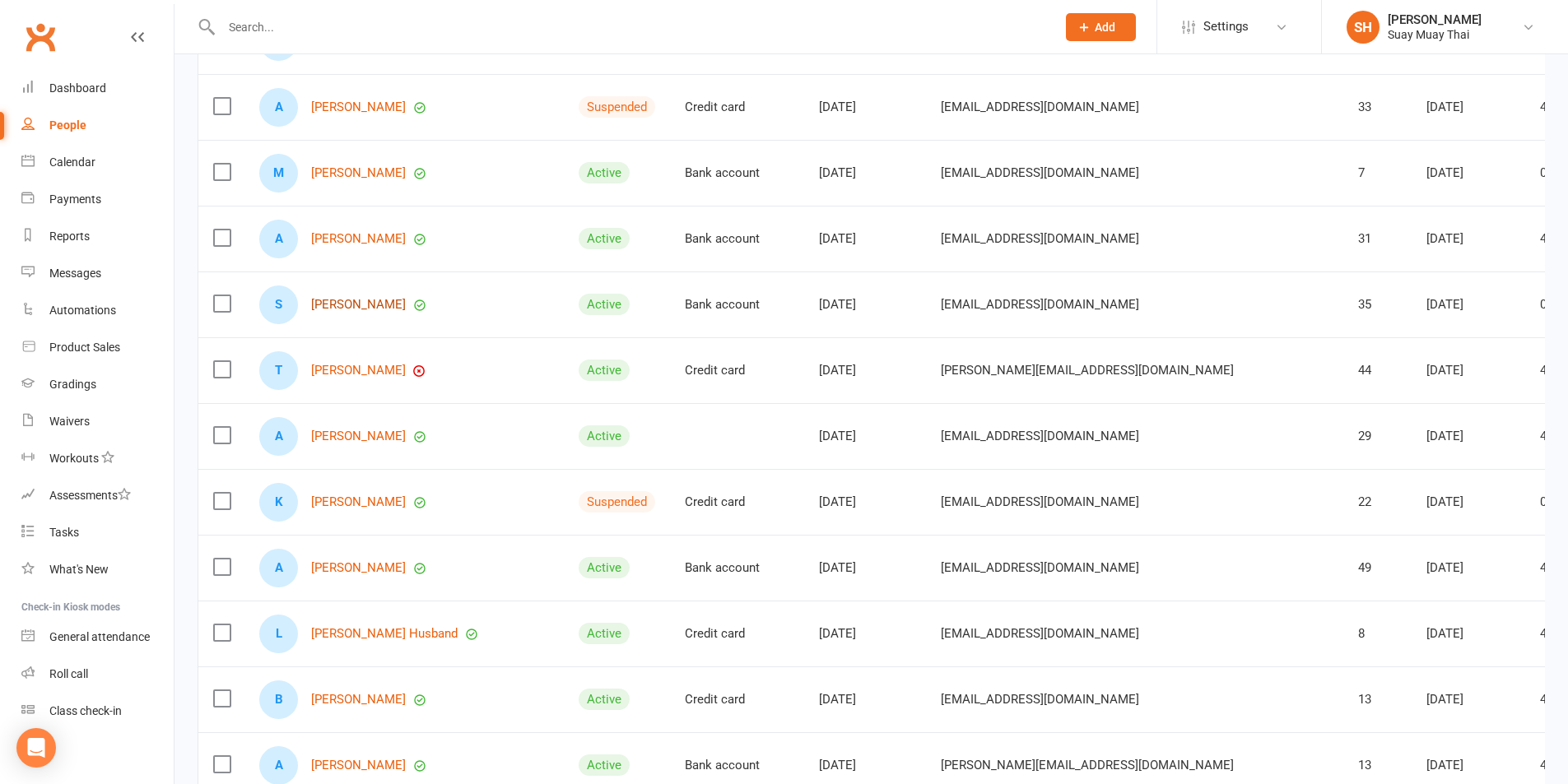
click at [338, 304] on link "Sean Hird" at bounding box center [358, 304] width 95 height 14
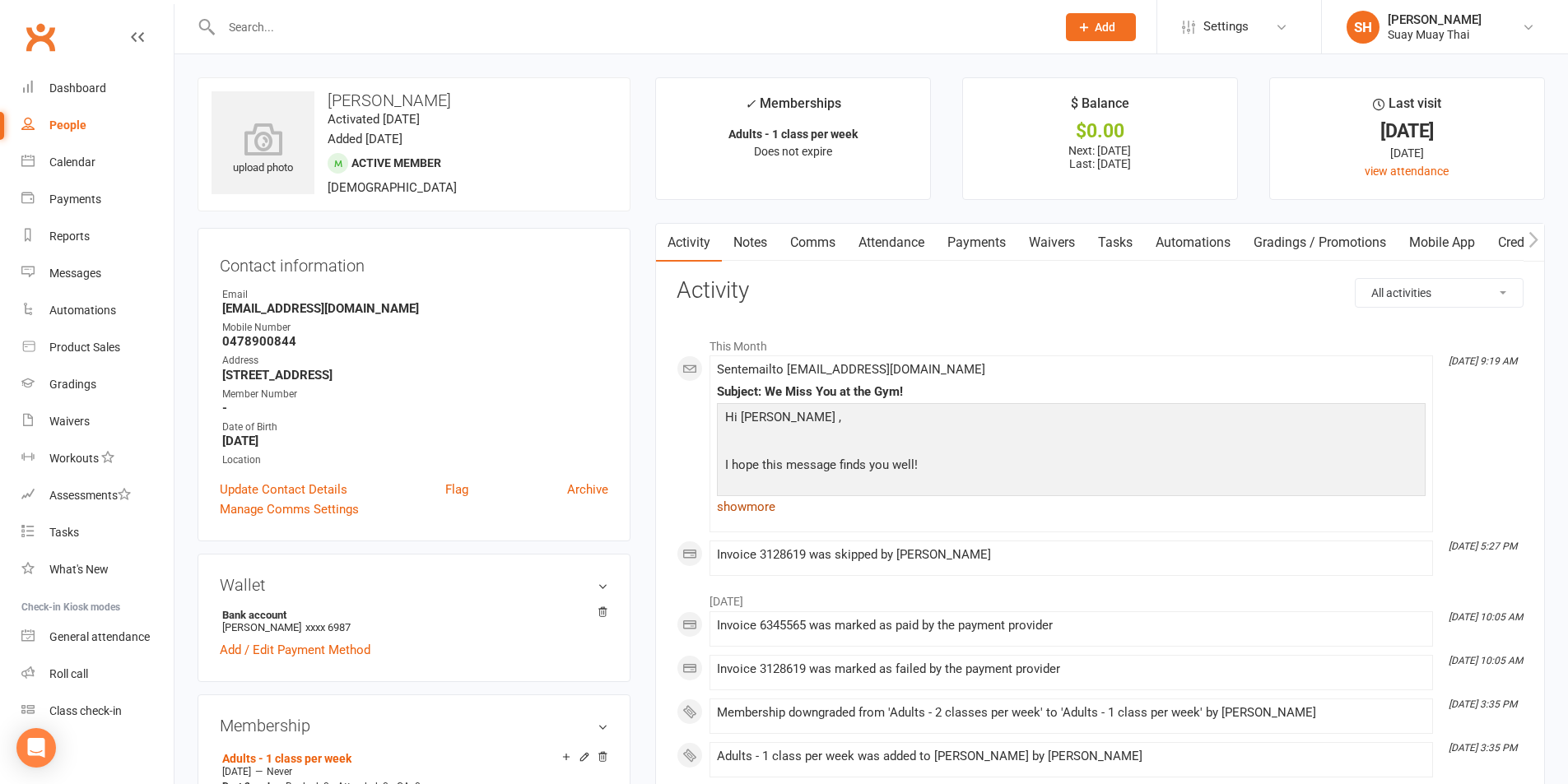
click at [733, 505] on link "show more" at bounding box center [1071, 506] width 709 height 23
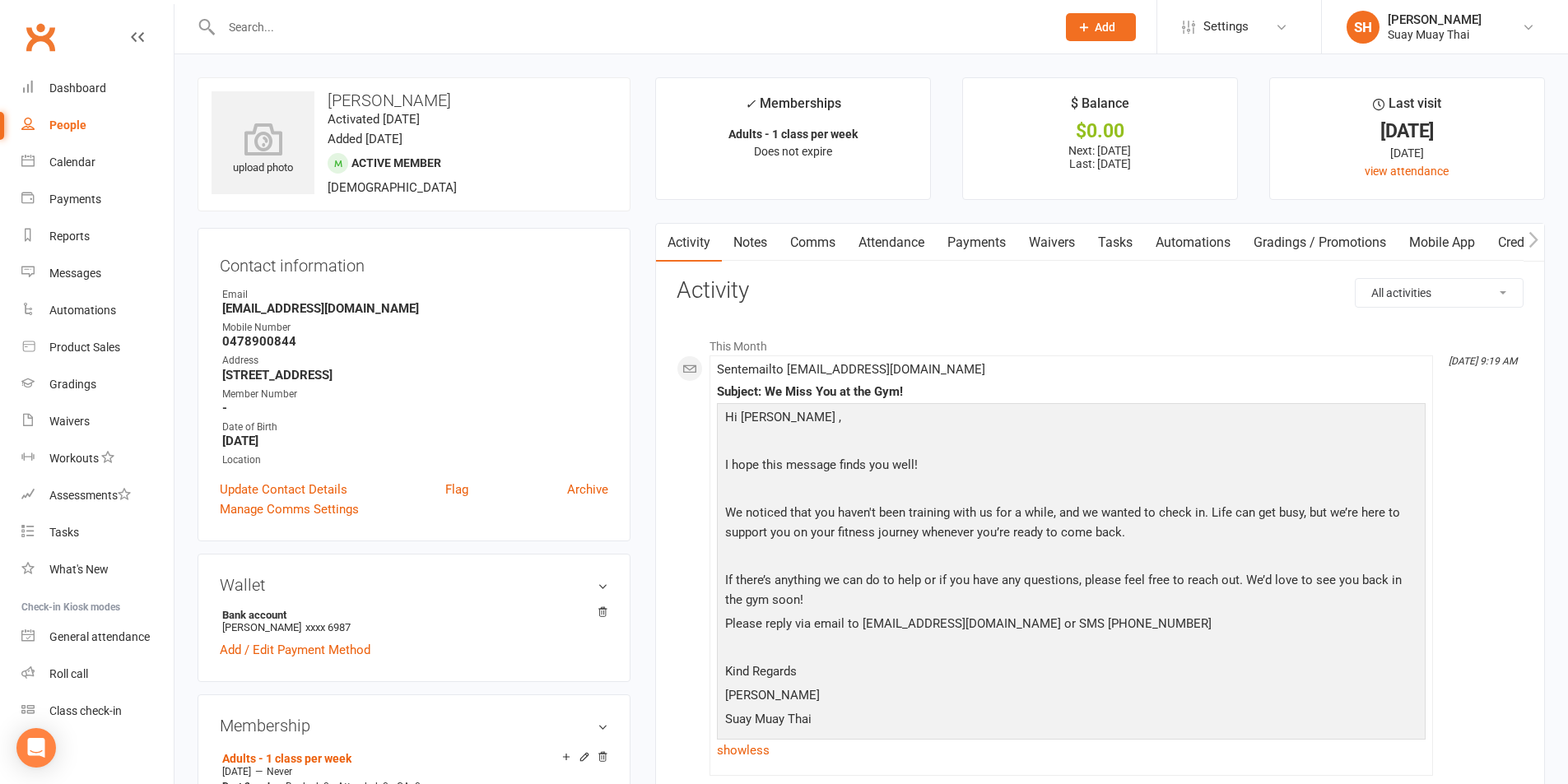
click at [992, 242] on link "Payments" at bounding box center [977, 243] width 82 height 38
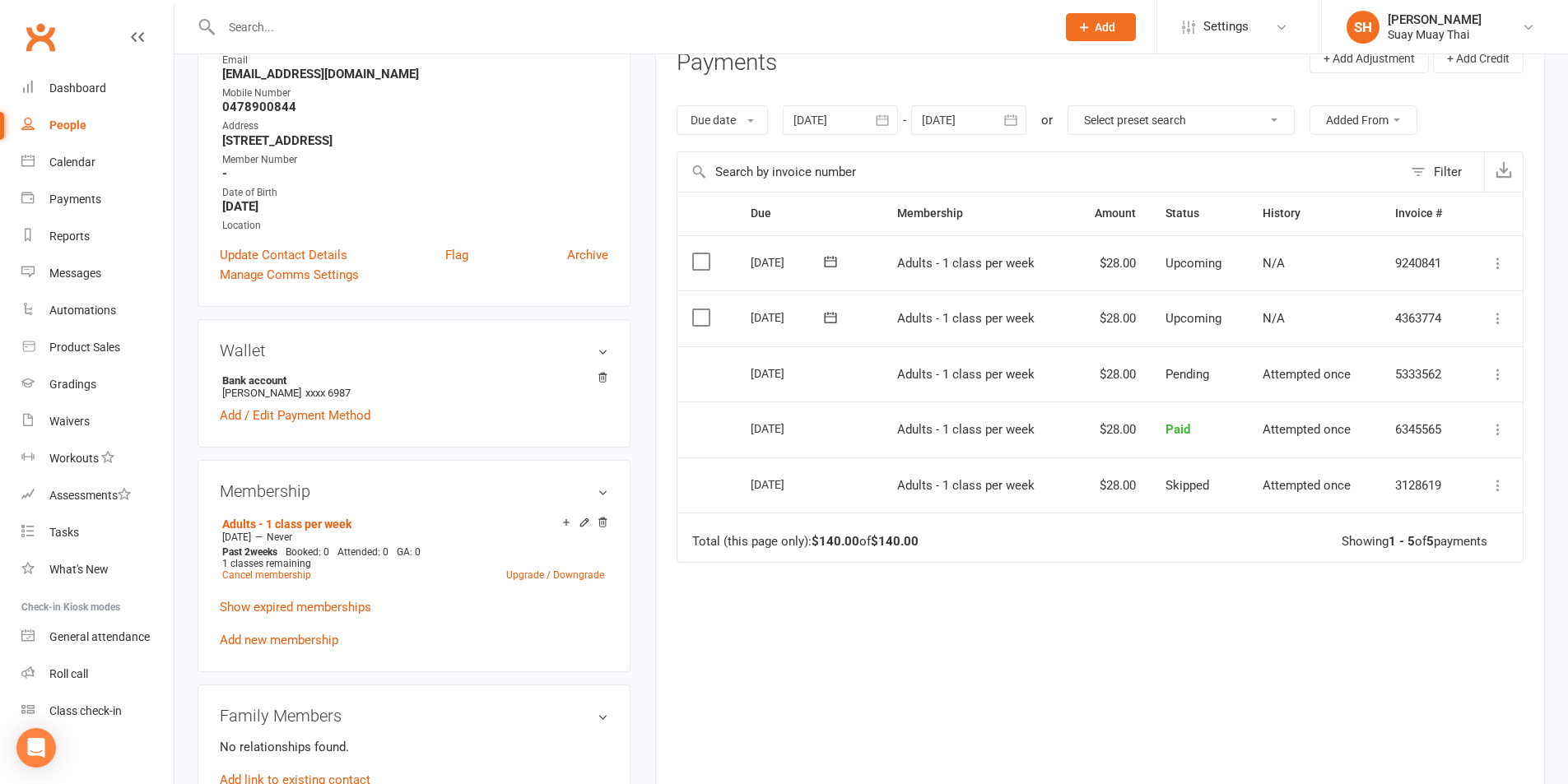
scroll to position [274, 0]
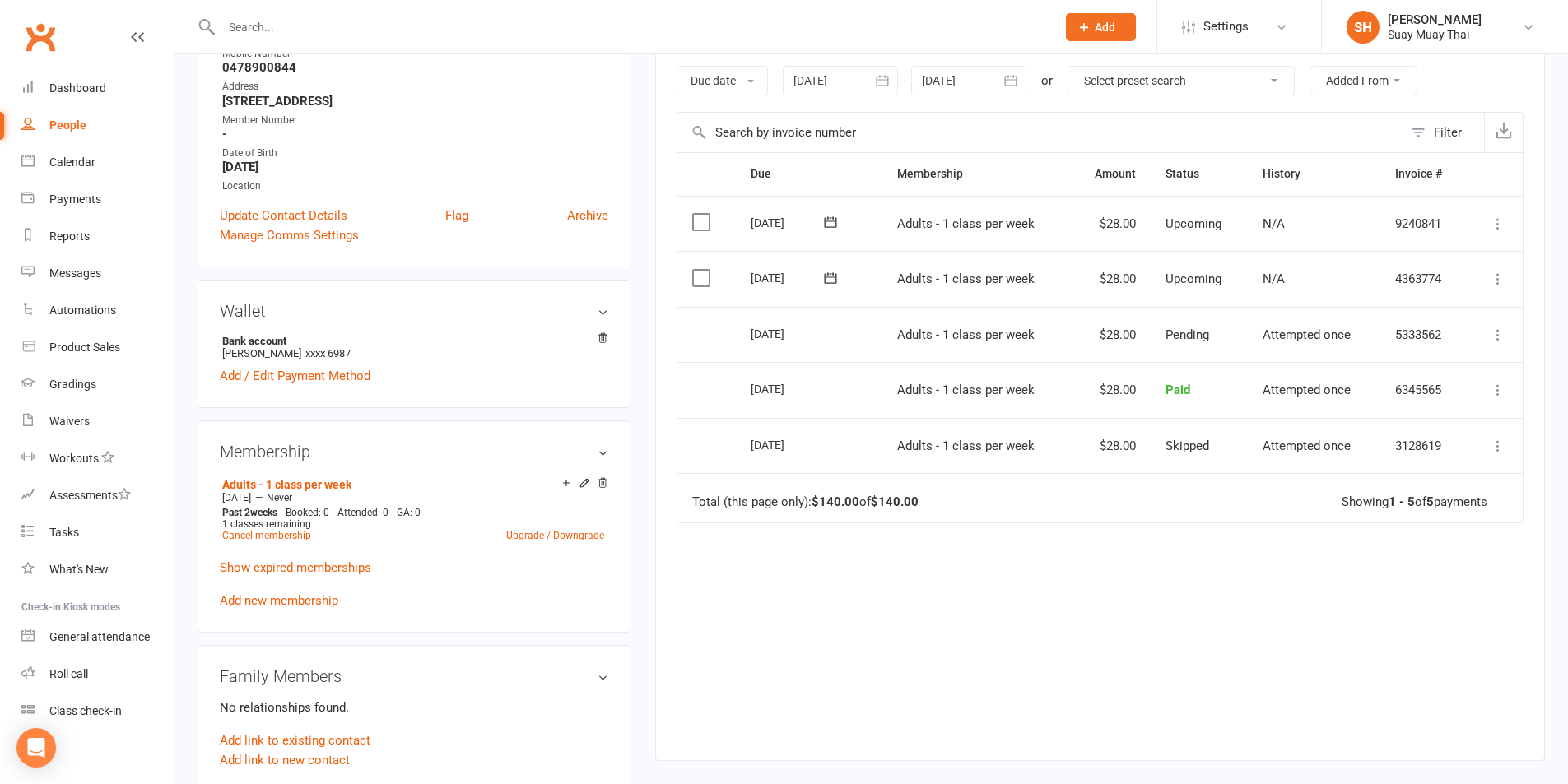
click at [797, 85] on div at bounding box center [840, 81] width 115 height 29
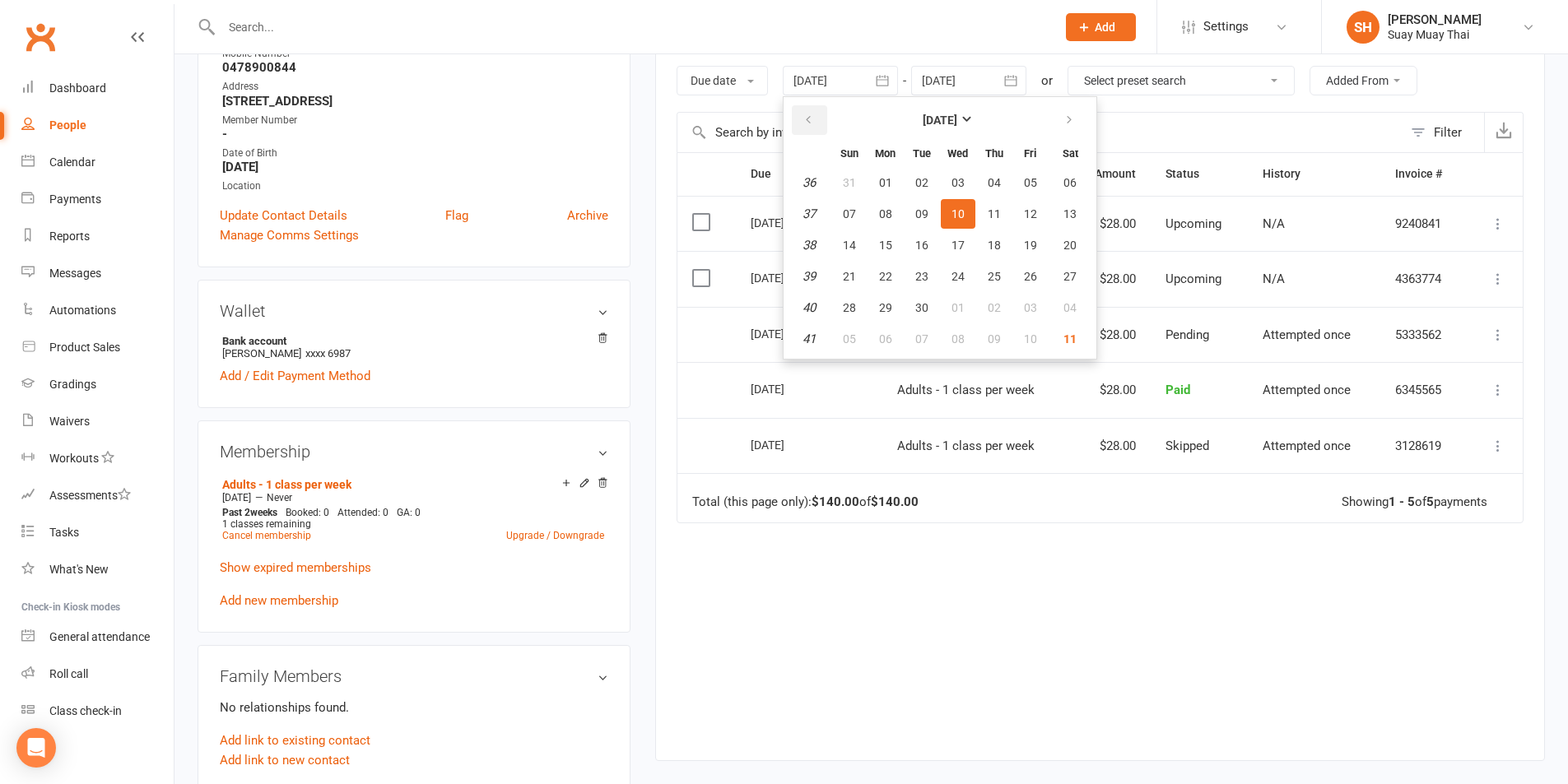
click at [817, 126] on button "button" at bounding box center [810, 120] width 36 height 29
click at [921, 186] on span "01" at bounding box center [922, 182] width 13 height 13
type input "01 Jul 2025"
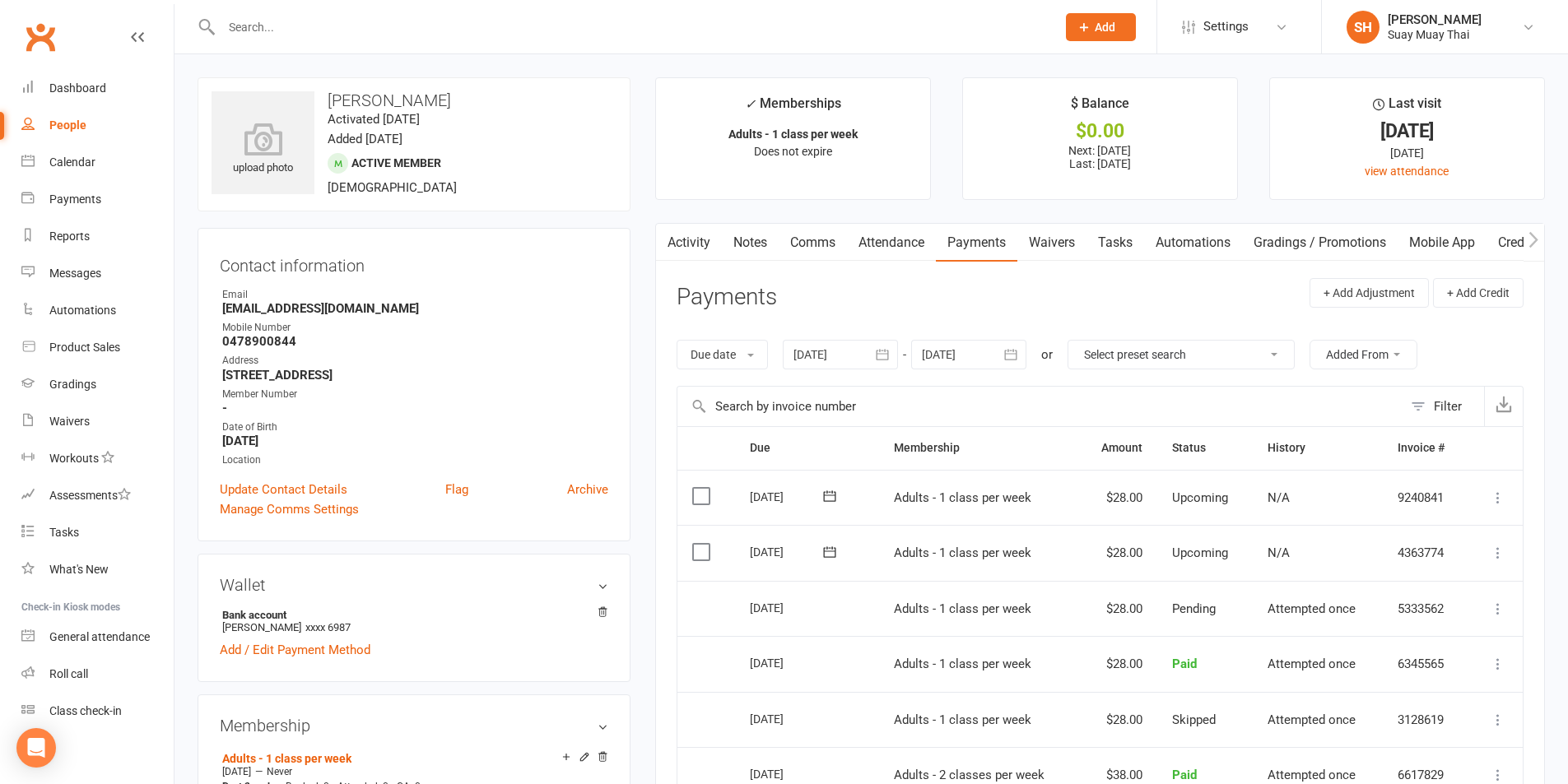
select select "100"
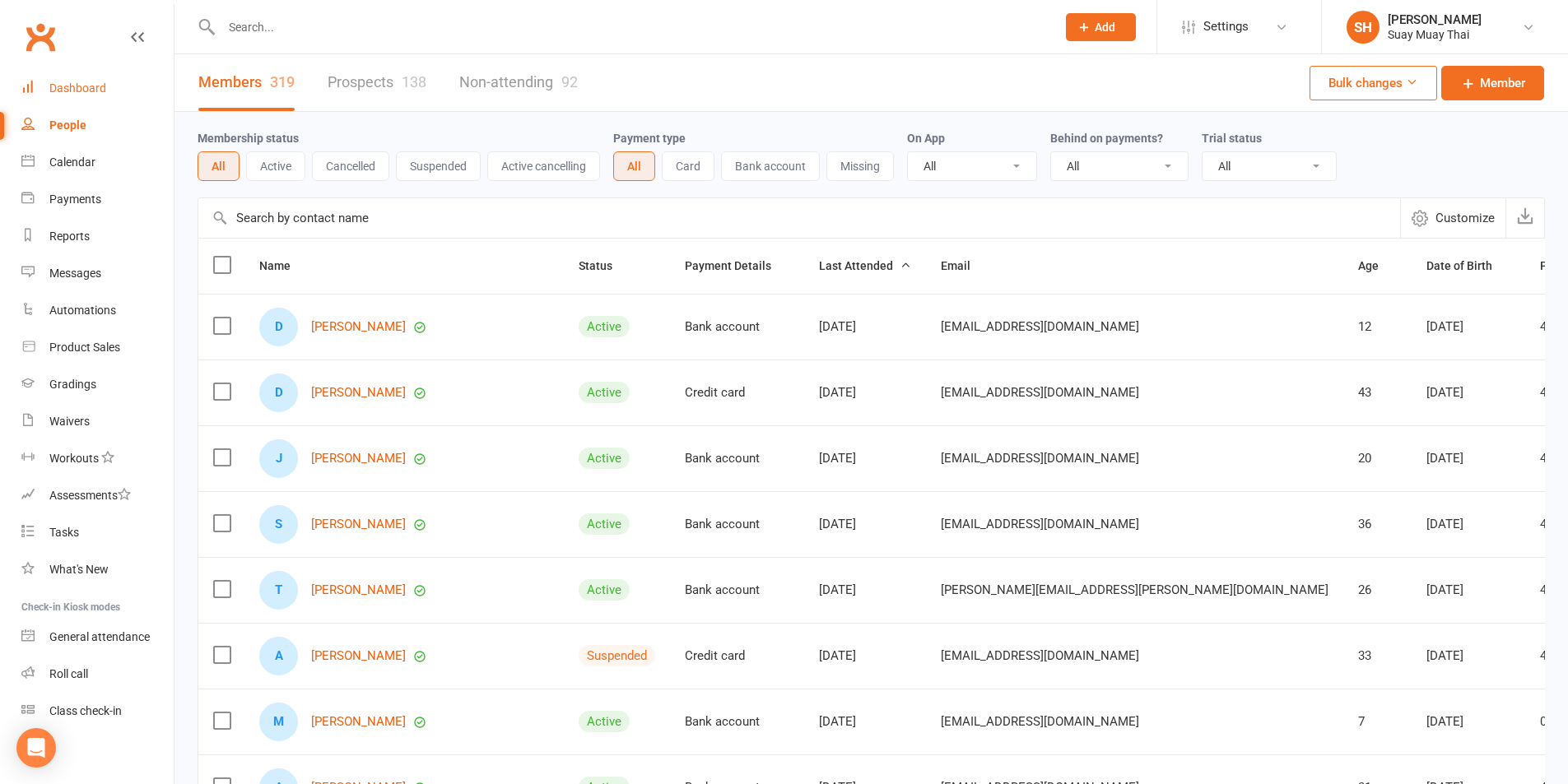
click at [65, 88] on div "Dashboard" at bounding box center [77, 88] width 56 height 13
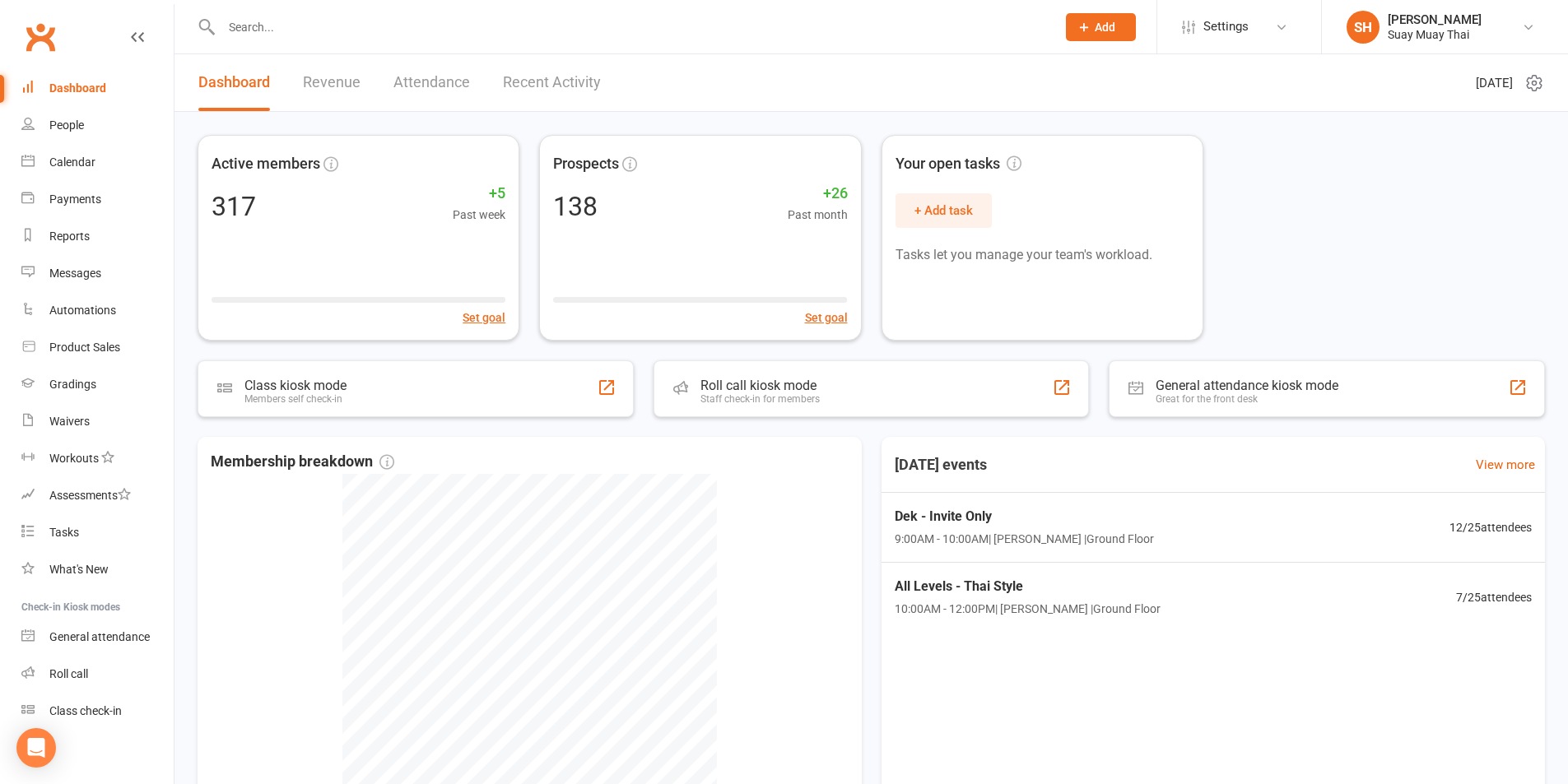
click at [329, 76] on link "Revenue" at bounding box center [331, 82] width 57 height 56
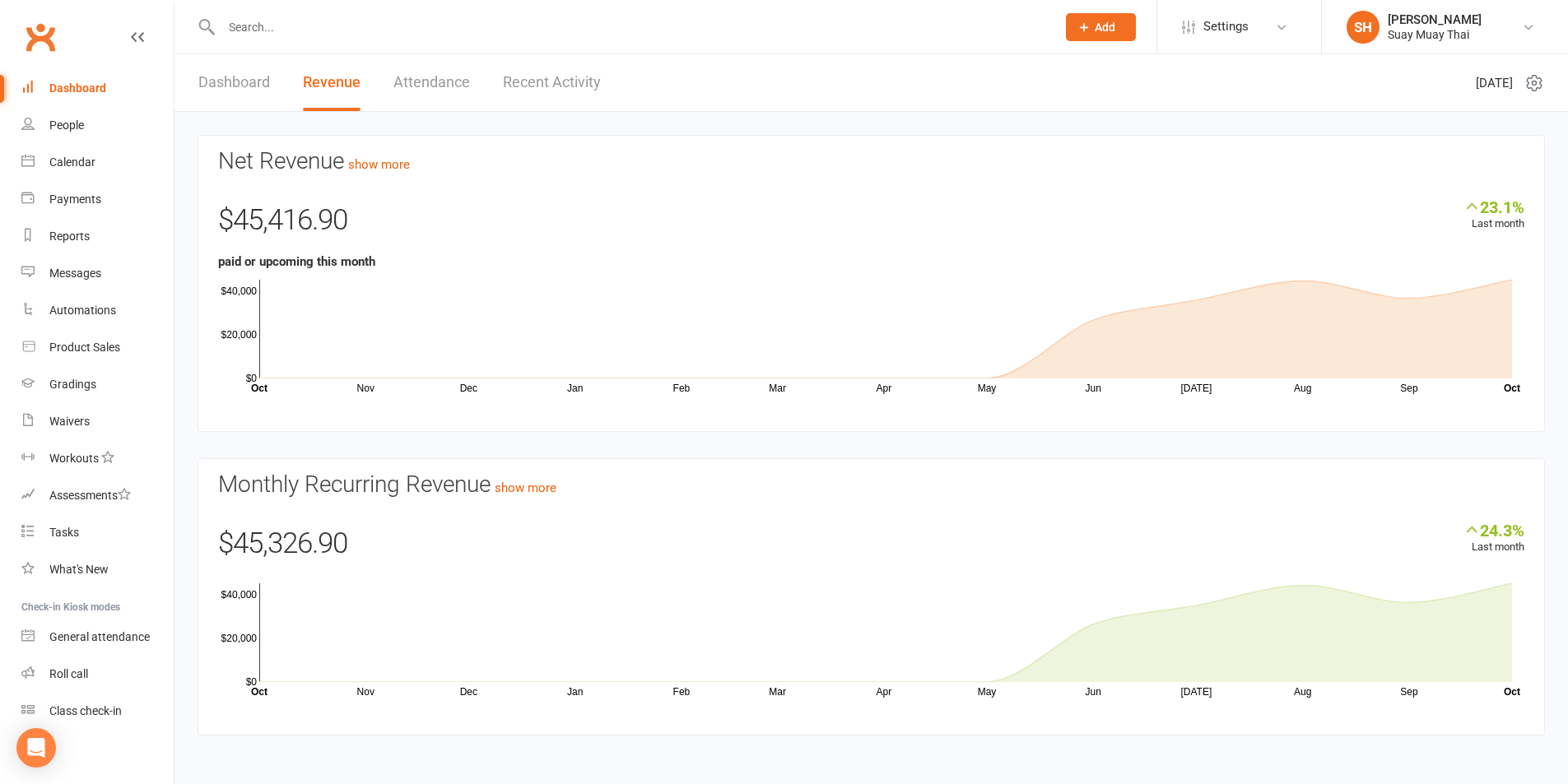
click at [248, 78] on link "Dashboard" at bounding box center [234, 82] width 72 height 56
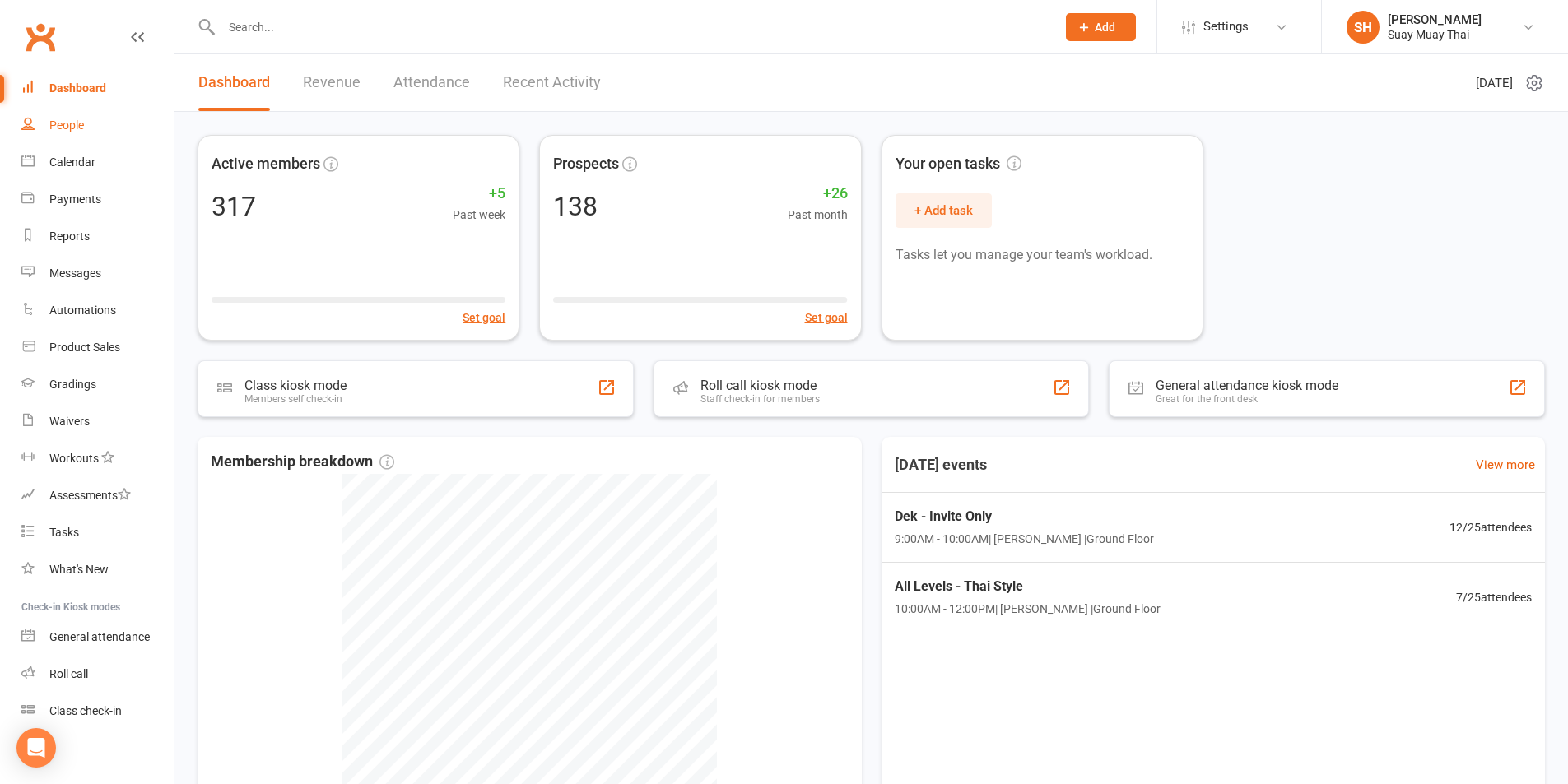
click at [72, 136] on link "People" at bounding box center [98, 125] width 153 height 37
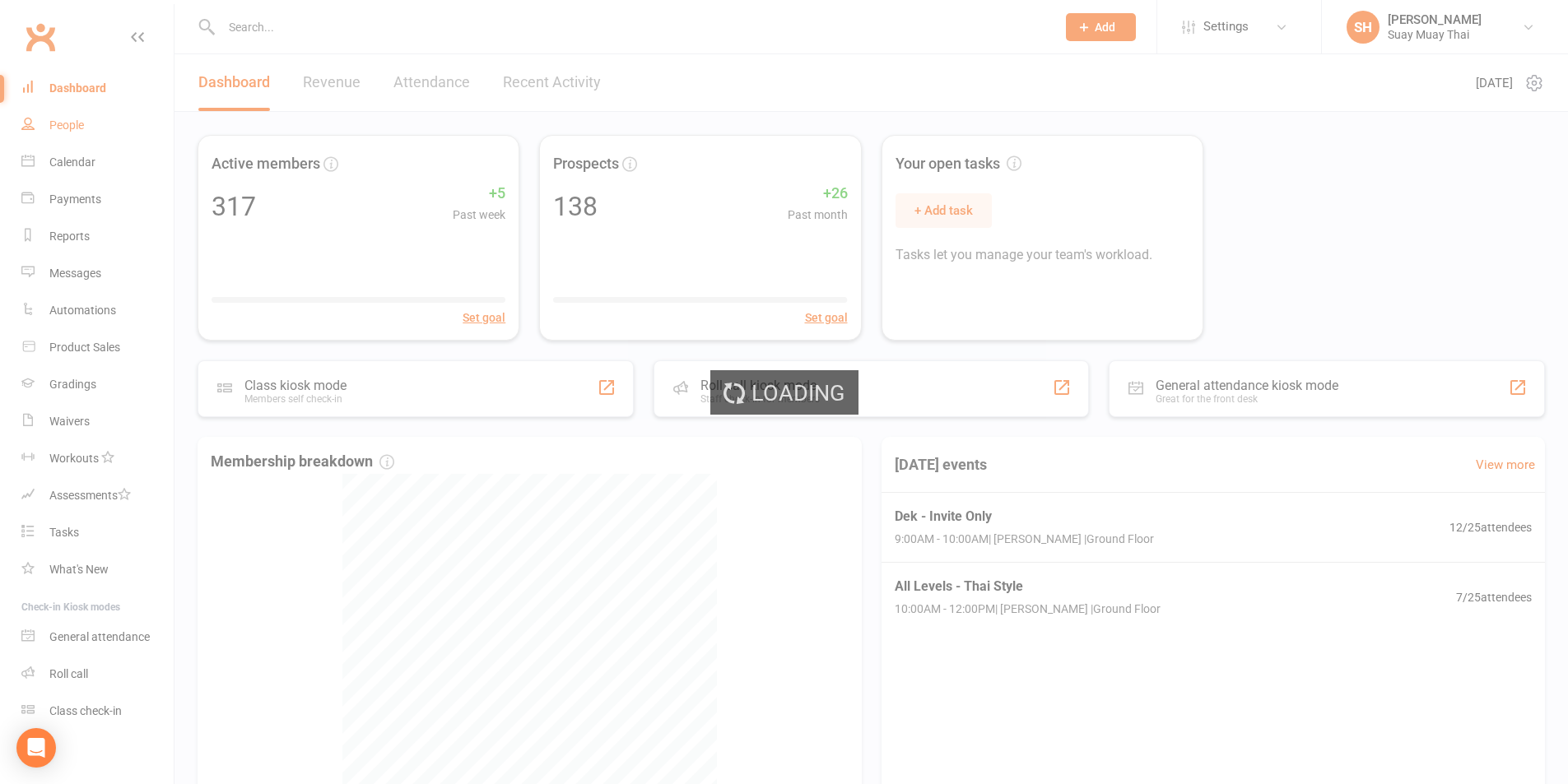
select select "100"
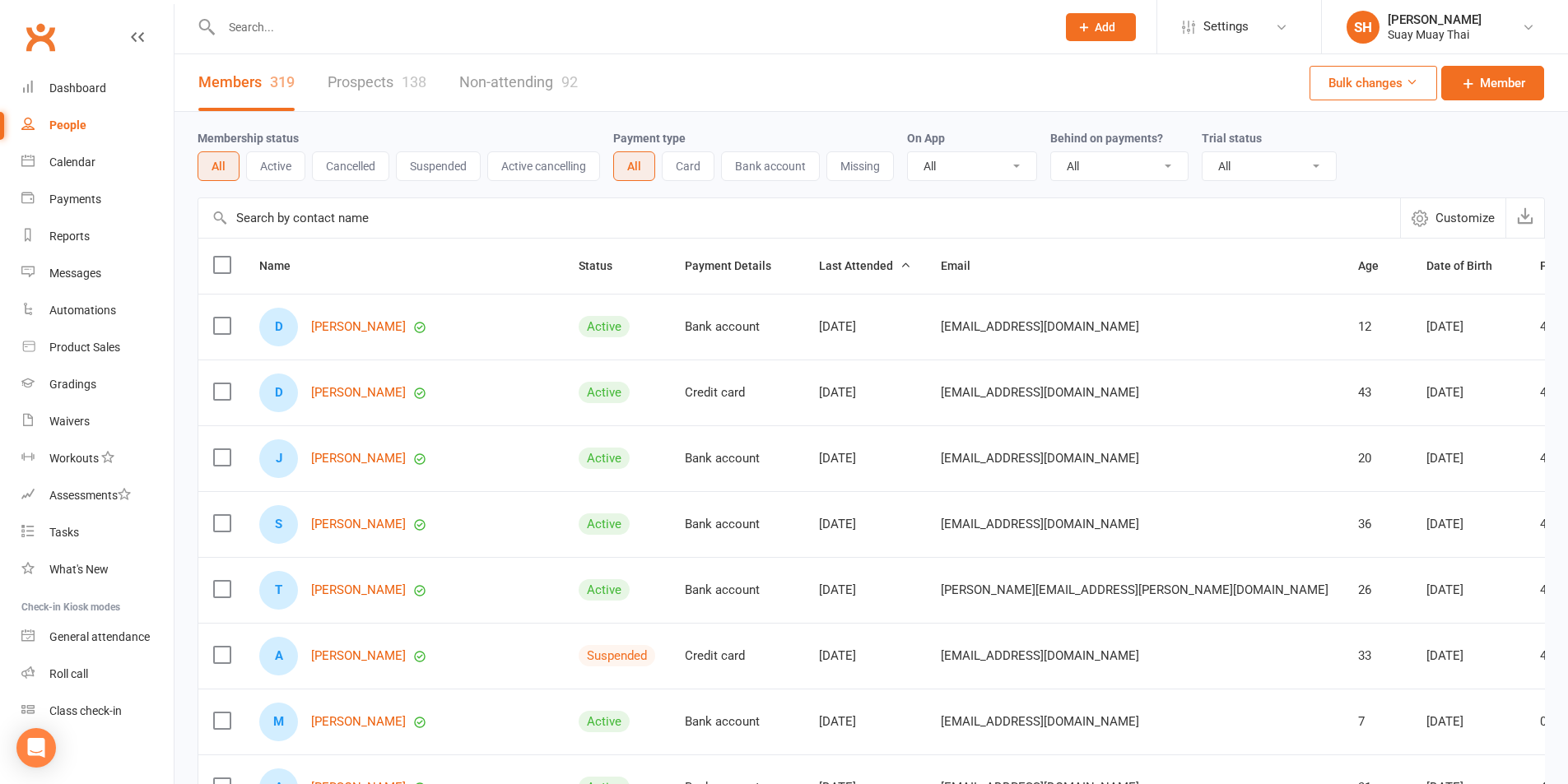
click at [369, 24] on input "text" at bounding box center [631, 27] width 828 height 23
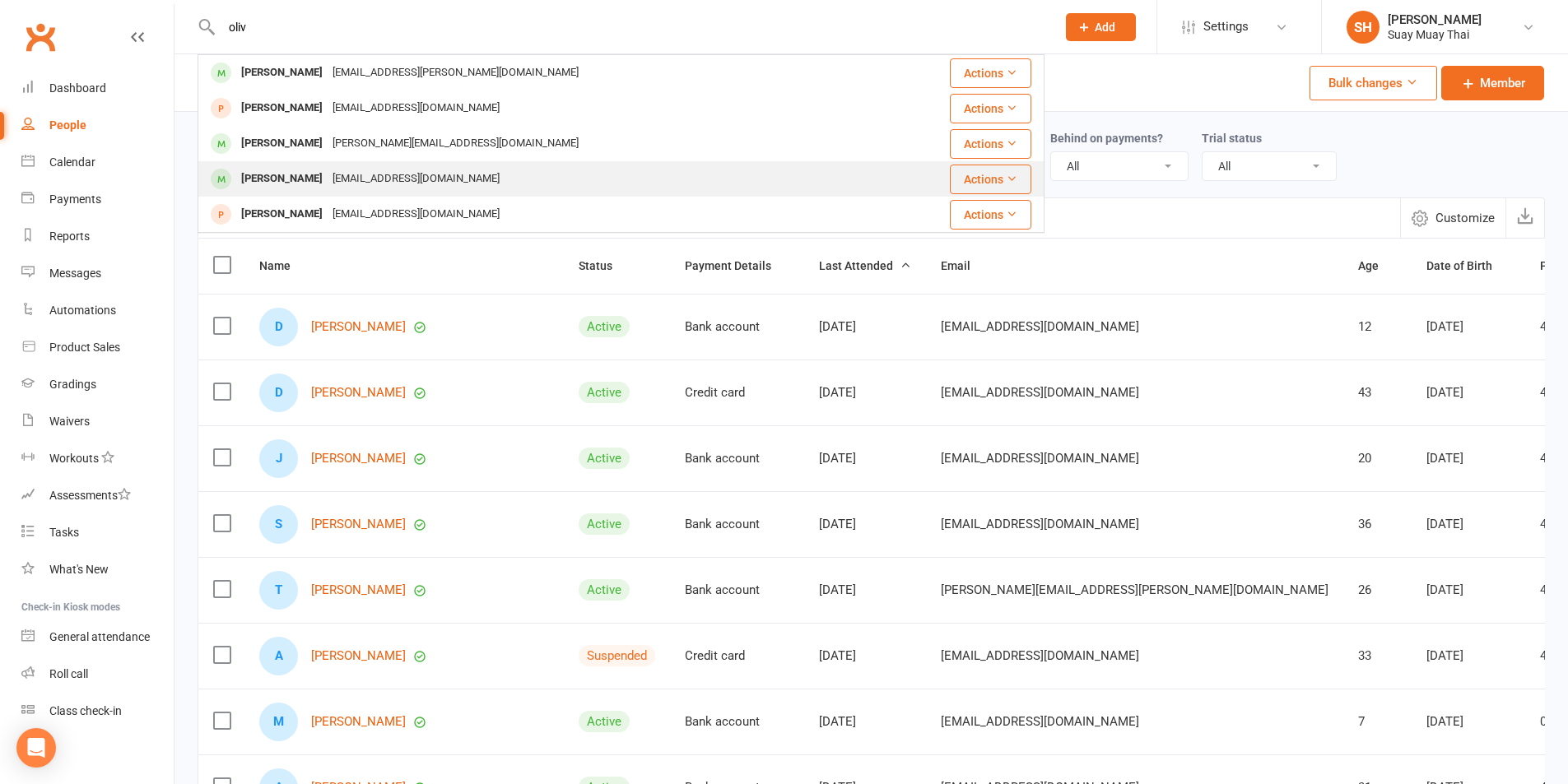
type input "oliv"
click at [343, 173] on div "leanne27@live.com.au" at bounding box center [417, 180] width 177 height 24
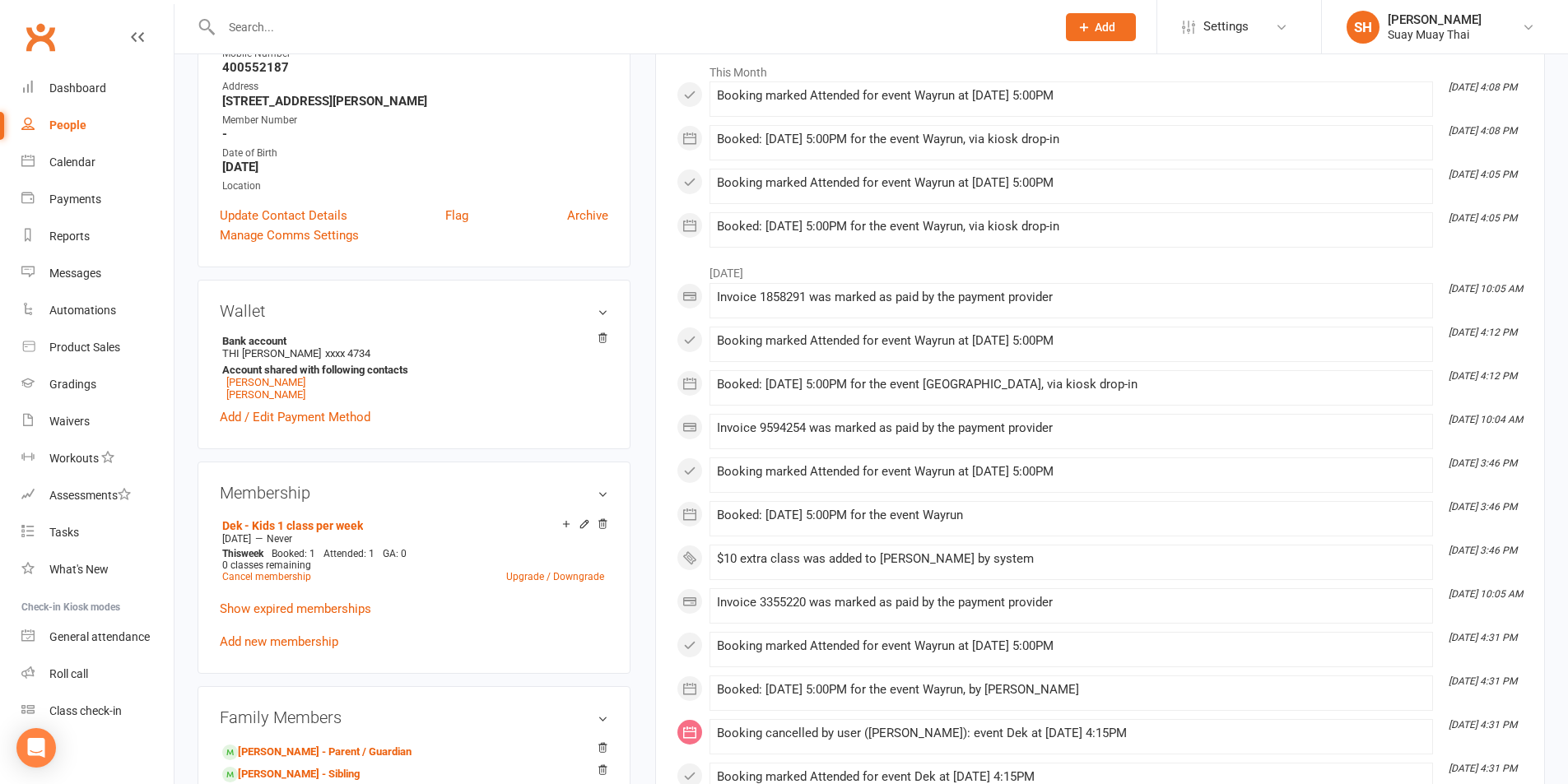
scroll to position [411, 0]
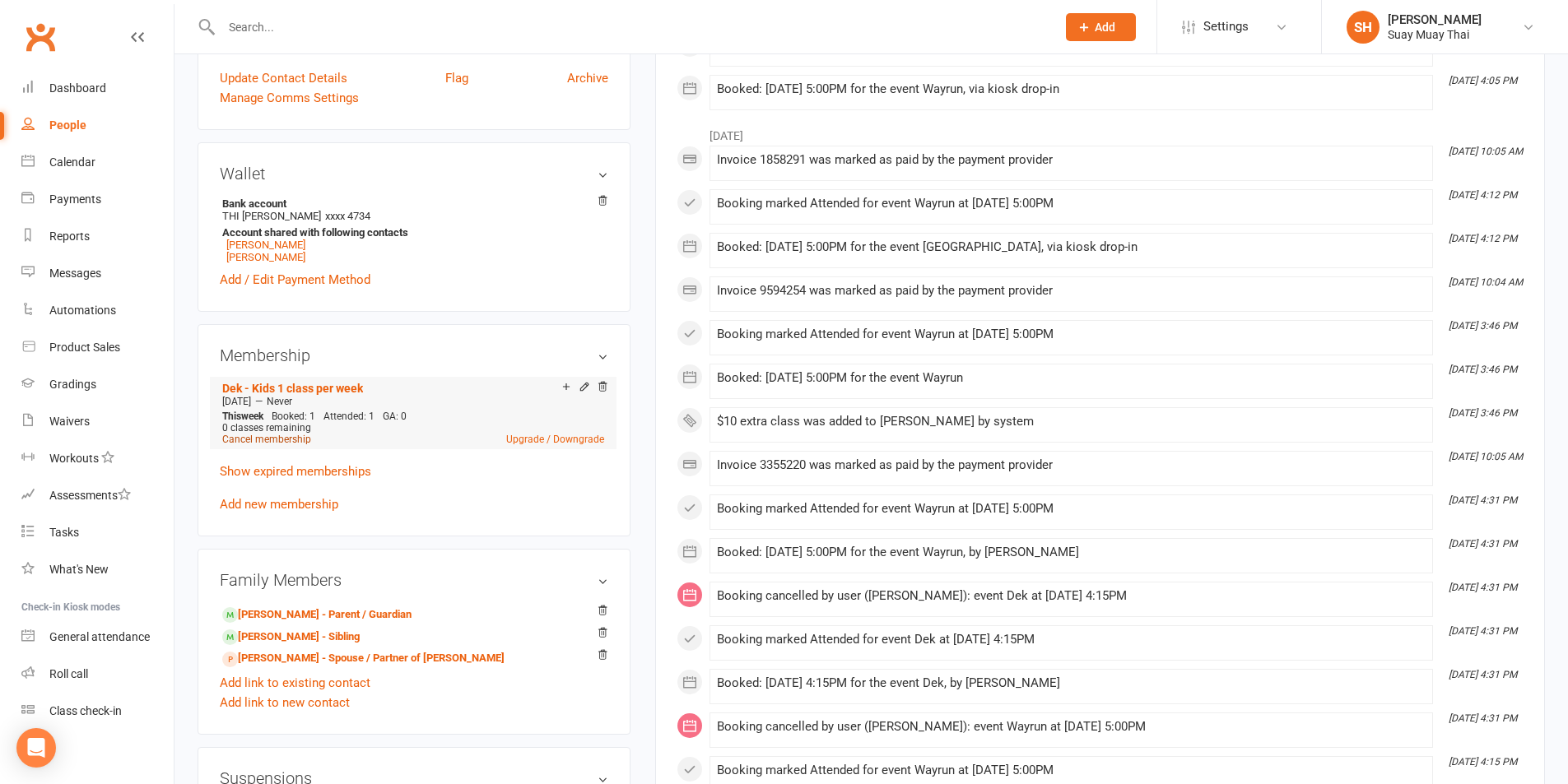
click at [280, 439] on link "Cancel membership" at bounding box center [266, 439] width 89 height 11
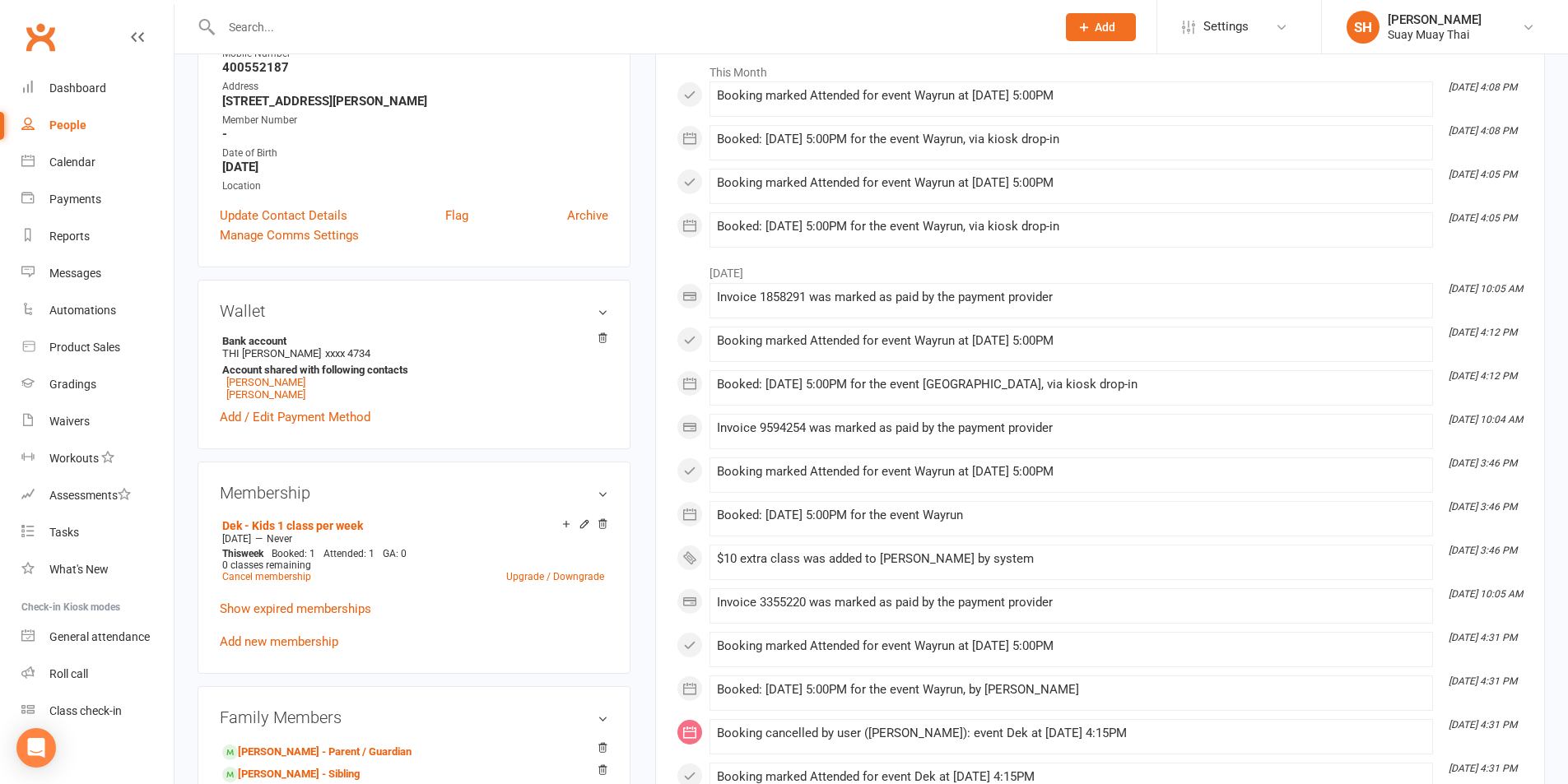
scroll to position [411, 0]
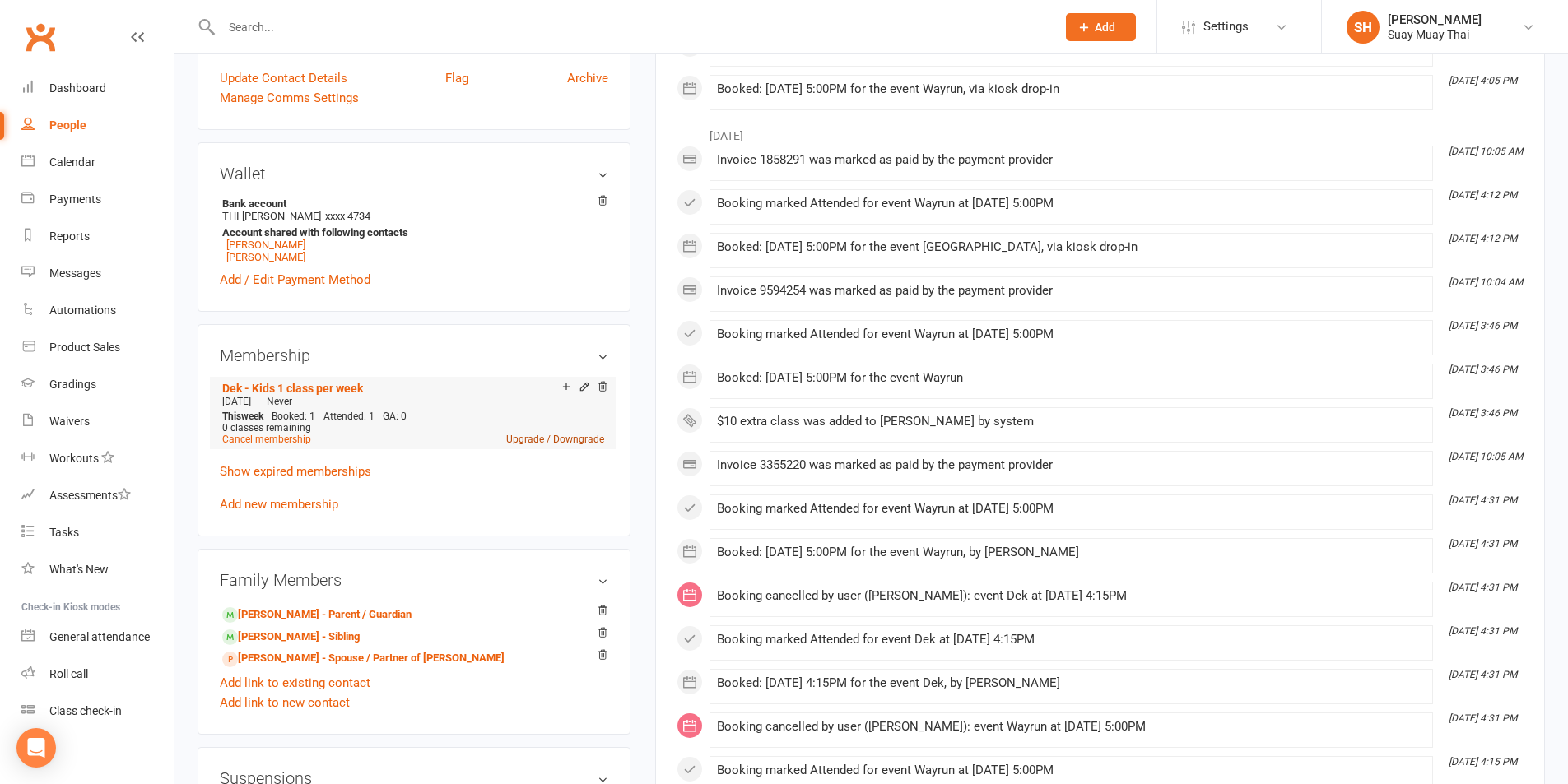
click at [548, 440] on link "Upgrade / Downgrade" at bounding box center [554, 439] width 98 height 11
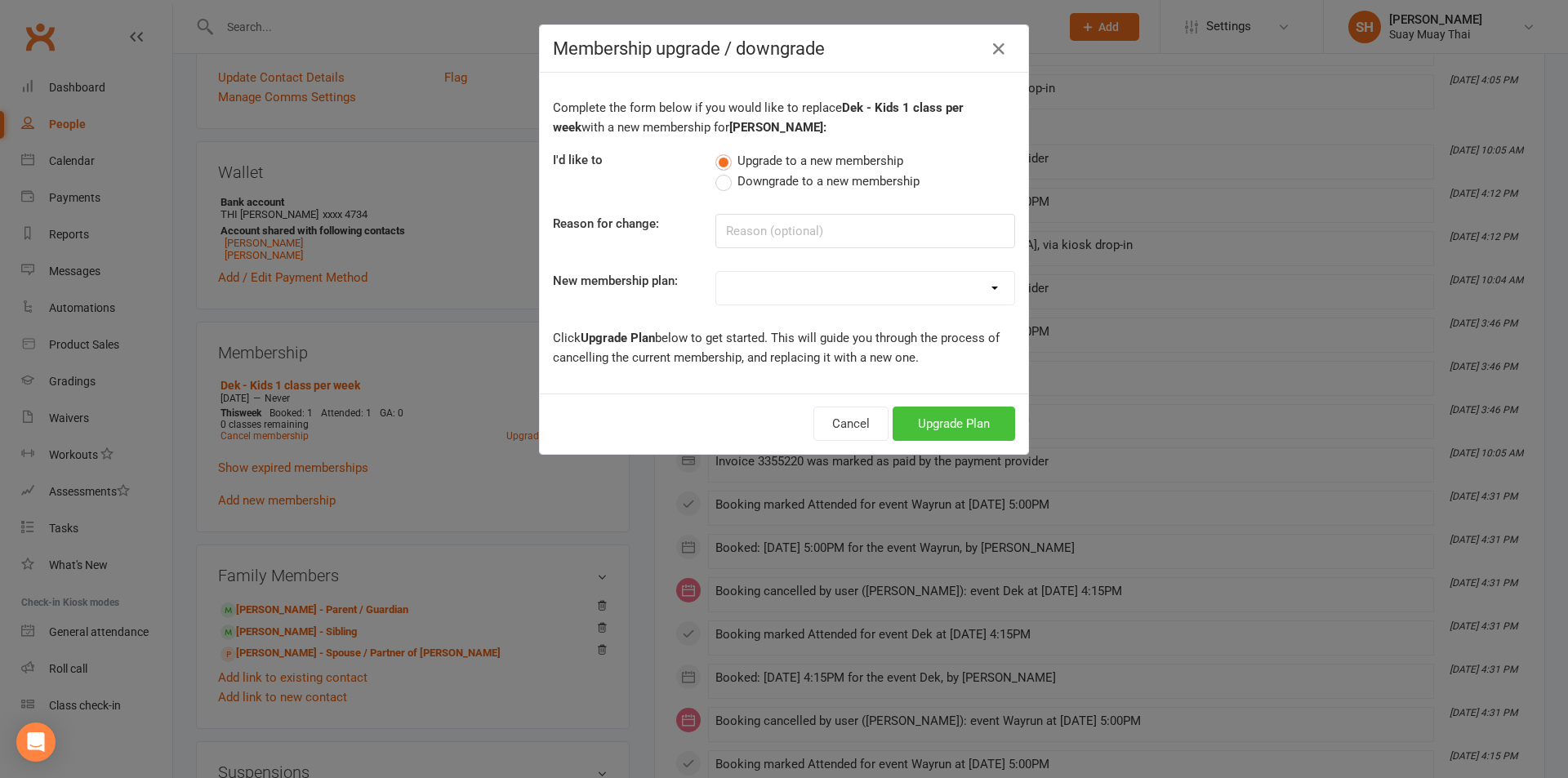
click at [943, 422] on button "Upgrade Plan" at bounding box center [954, 423] width 122 height 34
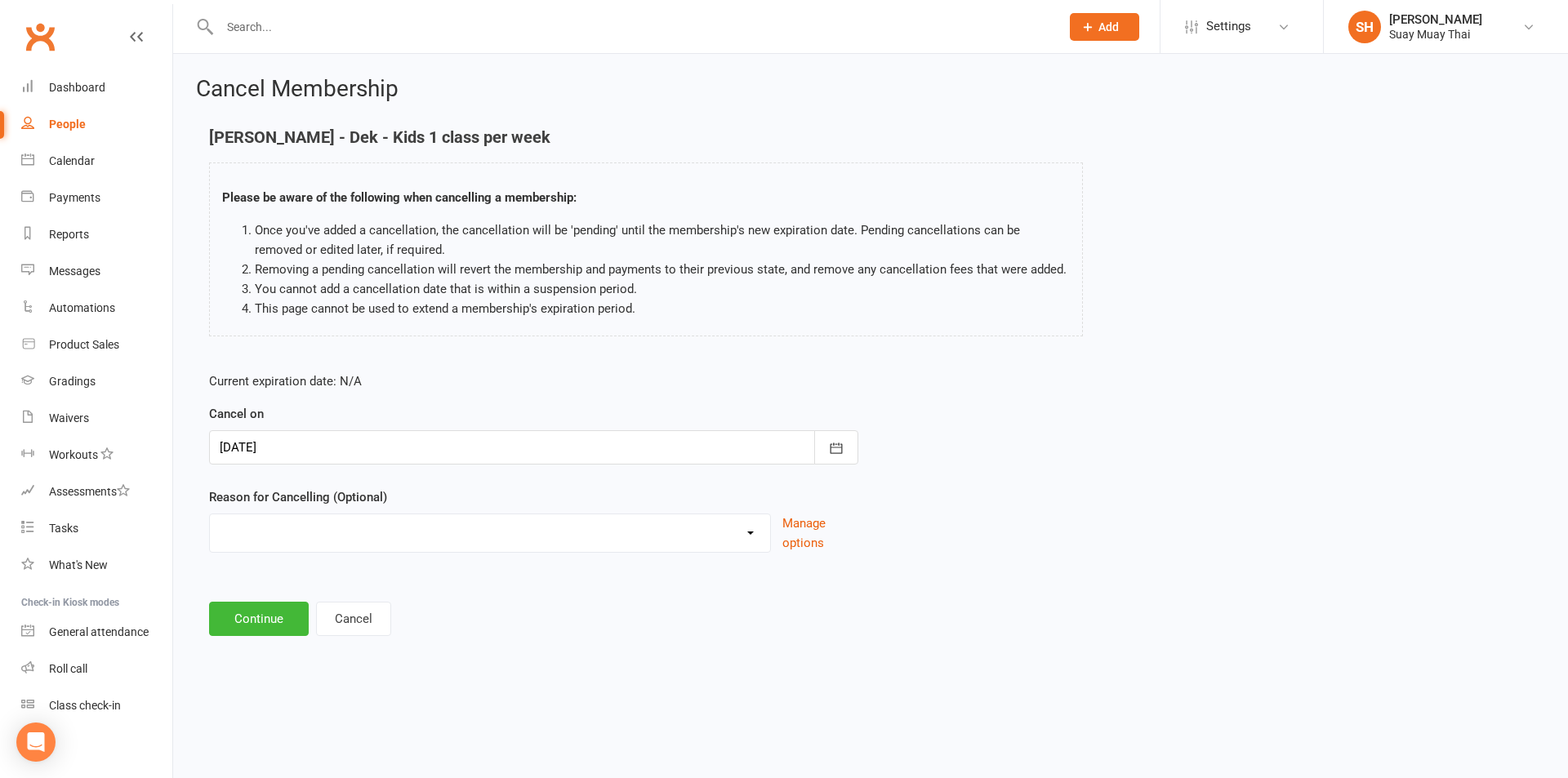
click at [282, 449] on div at bounding box center [534, 448] width 649 height 34
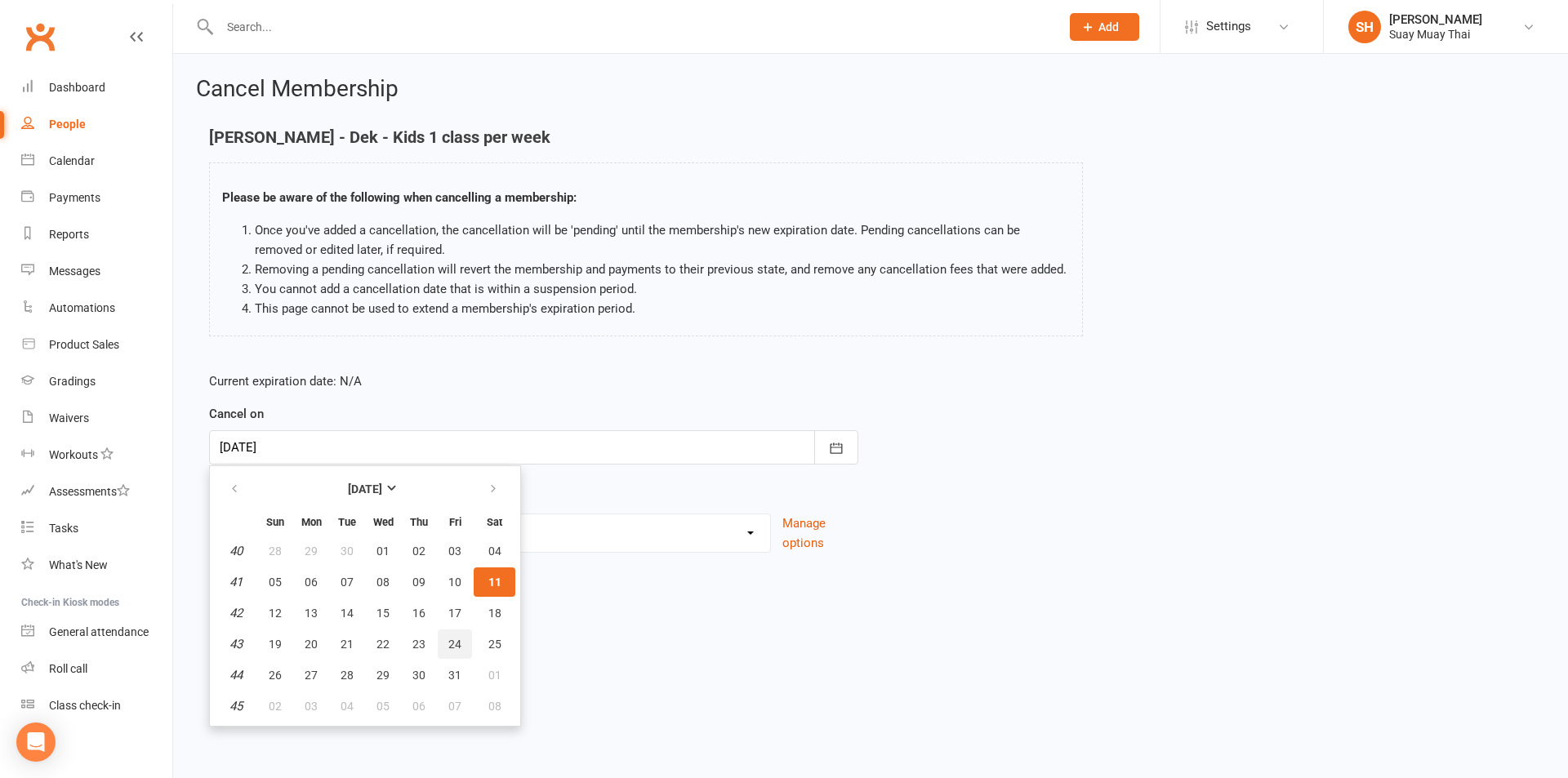
click at [447, 635] on button "24" at bounding box center [455, 644] width 34 height 29
type input "24 Oct 2025"
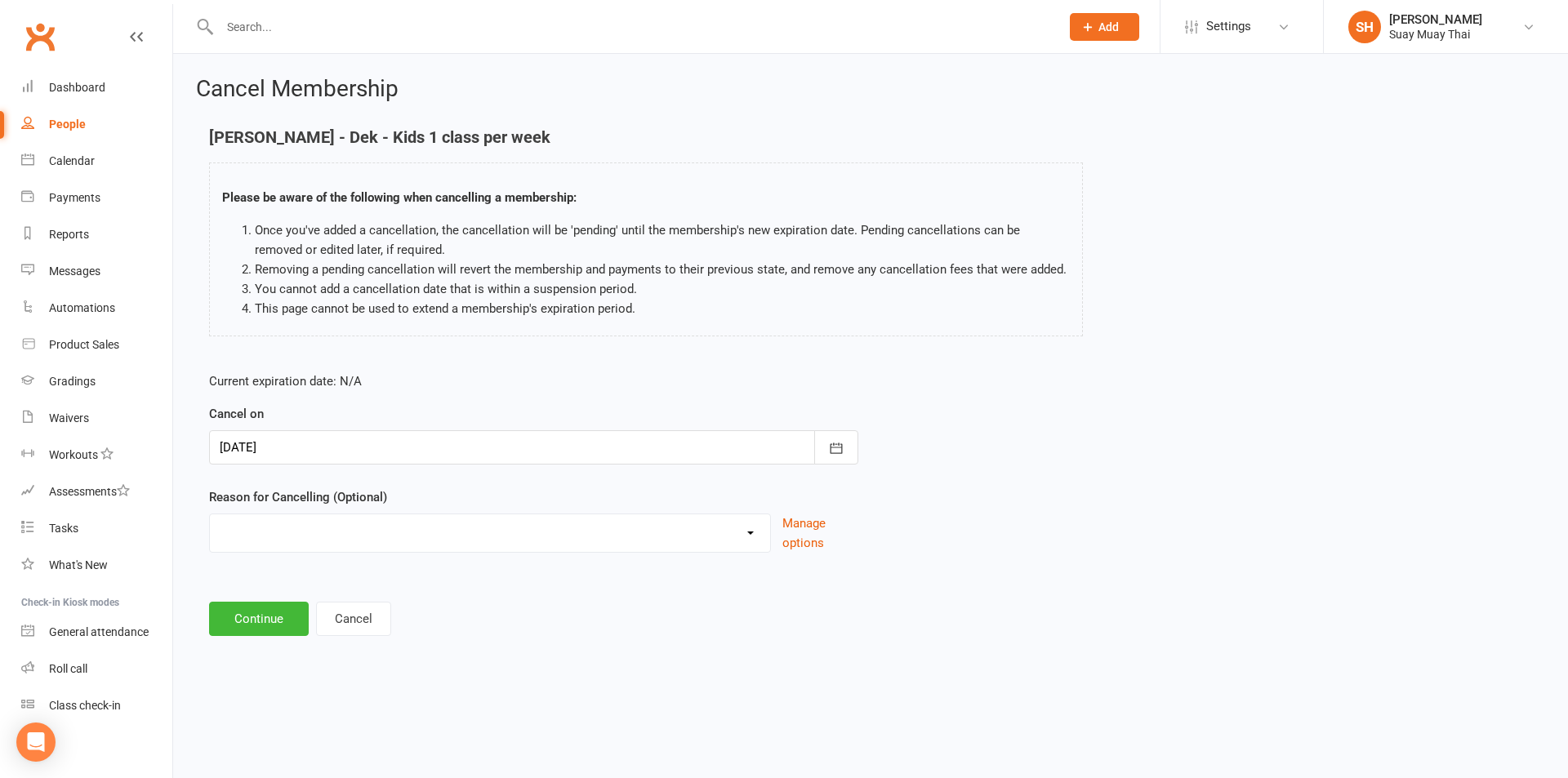
click at [690, 536] on select "Cant make classes Holiday Injury Other reason" at bounding box center [490, 531] width 561 height 33
drag, startPoint x: 690, startPoint y: 535, endPoint x: 637, endPoint y: 550, distance: 55.1
click at [690, 535] on select "Cant make classes Holiday Injury Other reason" at bounding box center [490, 531] width 561 height 33
click at [262, 614] on button "Continue" at bounding box center [259, 619] width 100 height 34
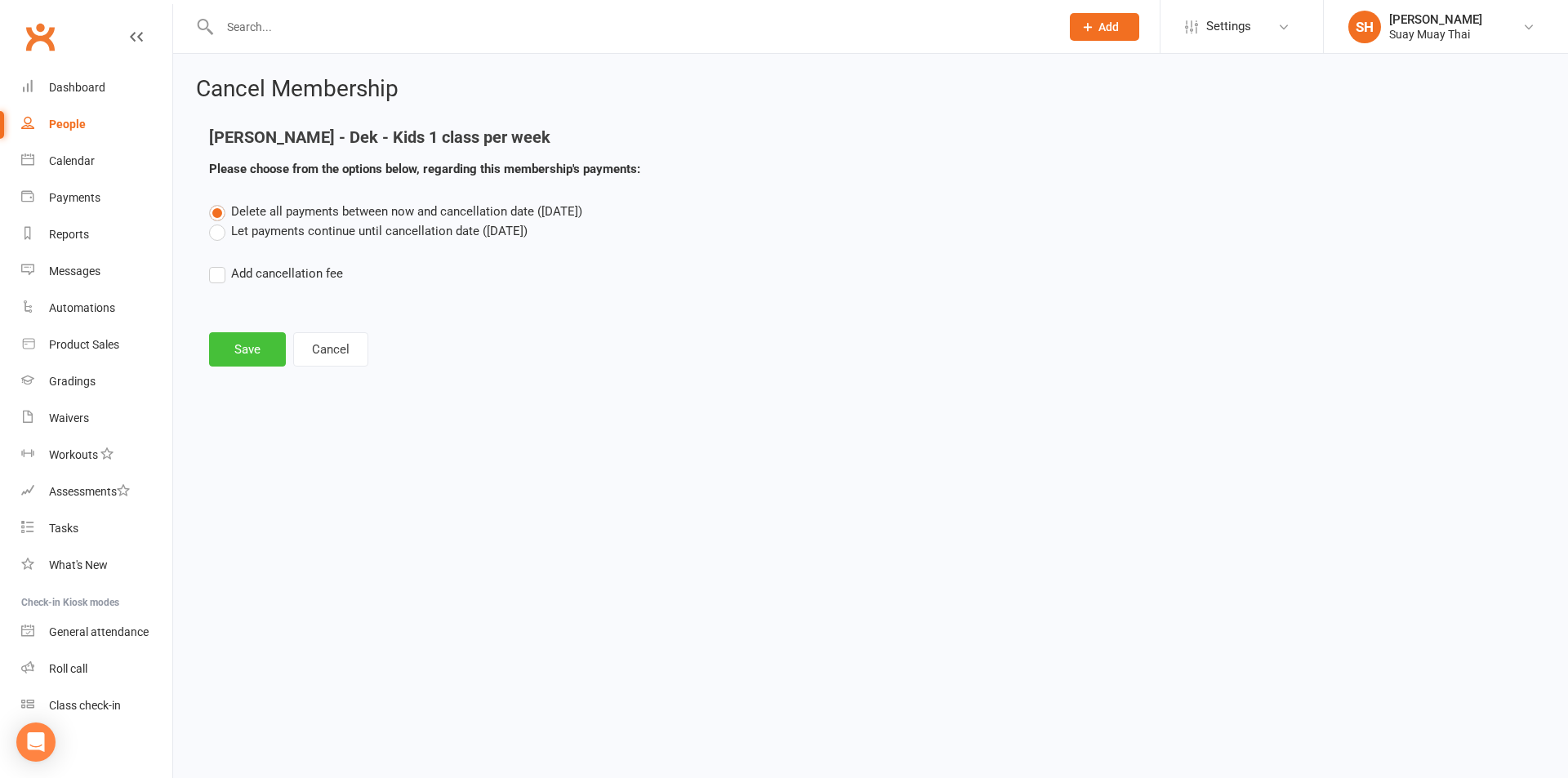
click at [262, 352] on button "Save" at bounding box center [247, 349] width 77 height 34
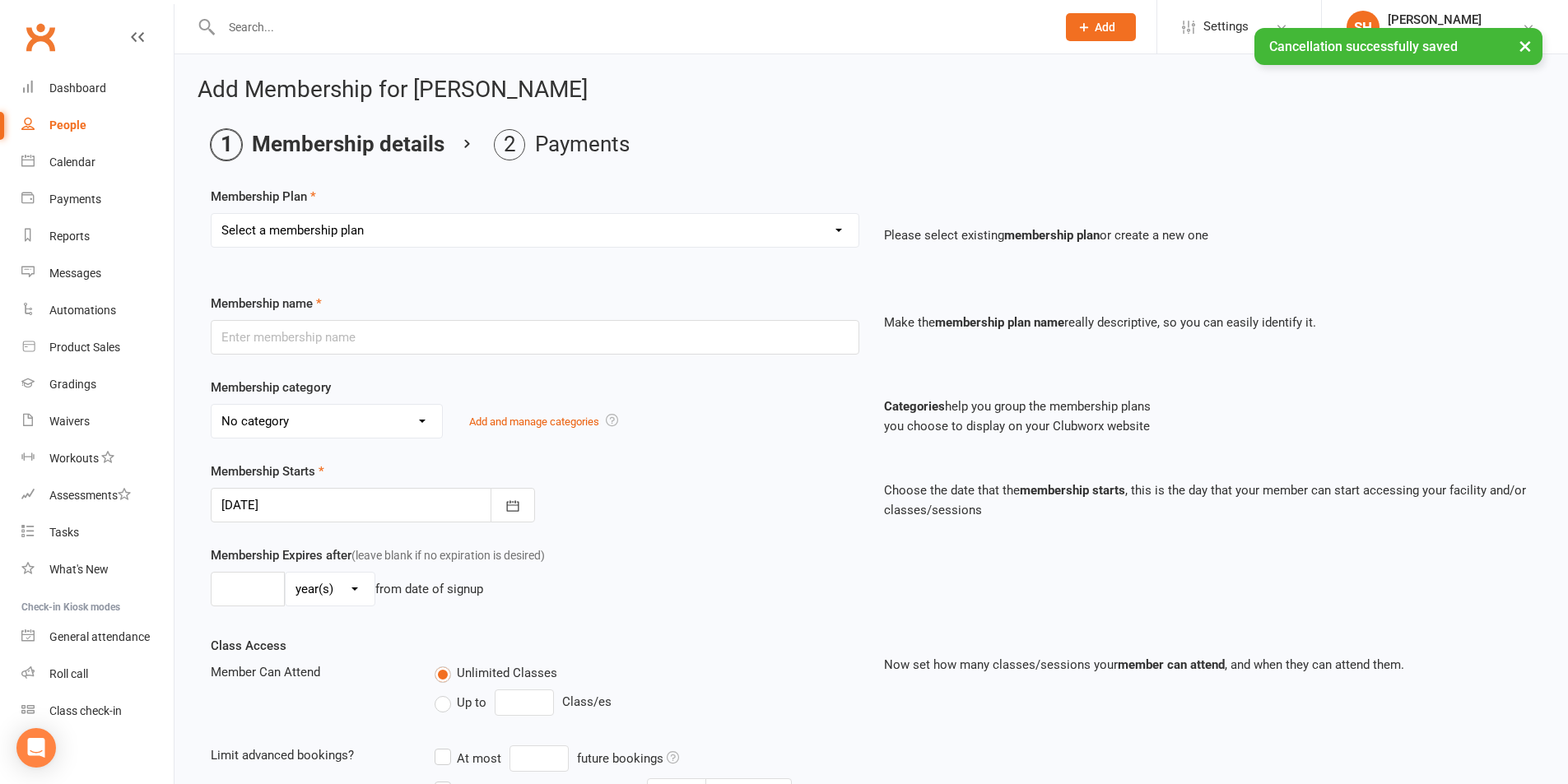
click at [409, 243] on select "Select a membership plan Create new Membership Plan Dek - Kids 1 class per week…" at bounding box center [535, 231] width 647 height 33
select select "5"
click at [212, 214] on select "Select a membership plan Create new Membership Plan Dek - Kids 1 class per week…" at bounding box center [535, 231] width 647 height 33
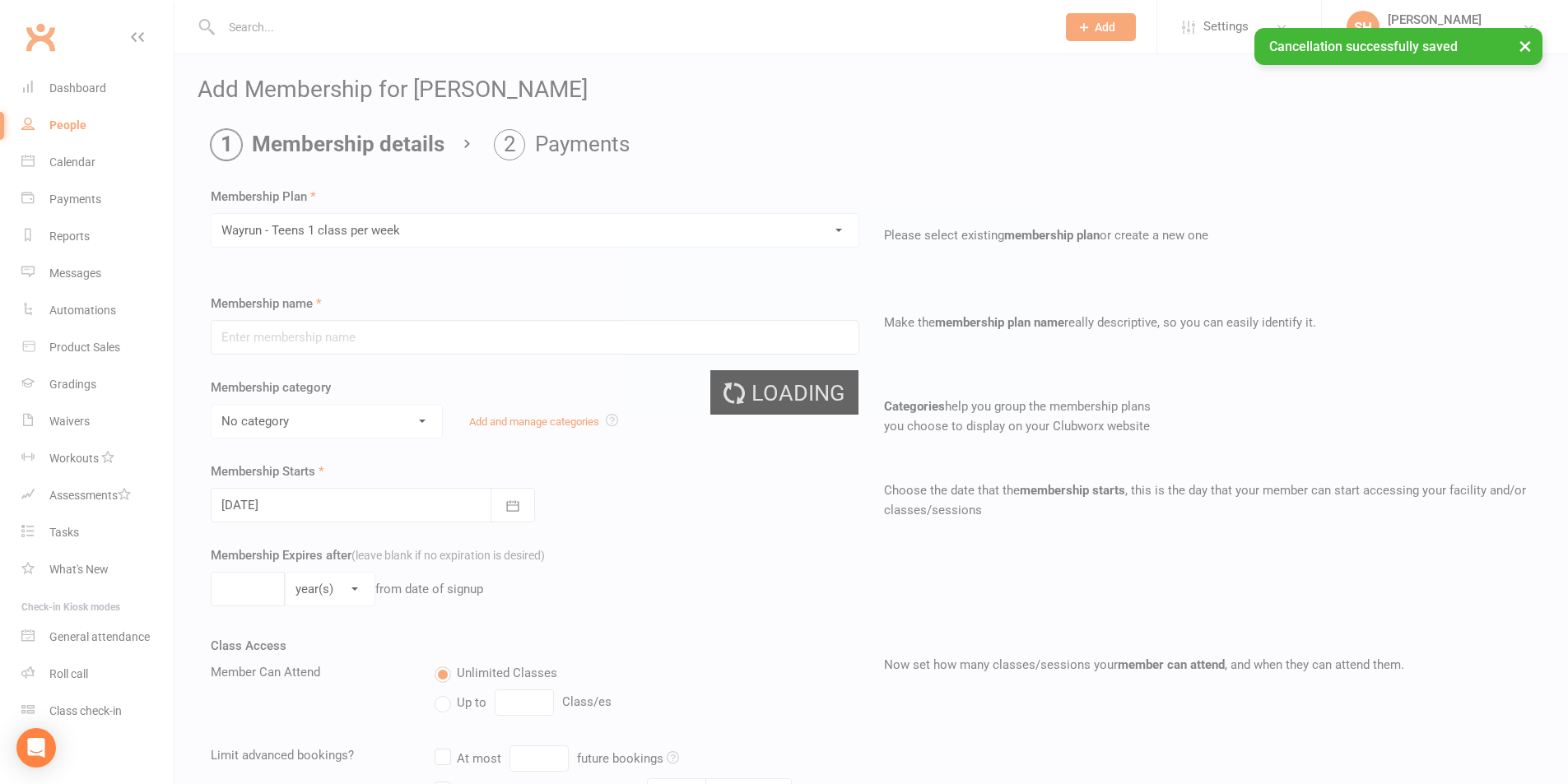
type input "Wayrun - Teens 1 class per week"
select select "6"
type input "0"
type input "1"
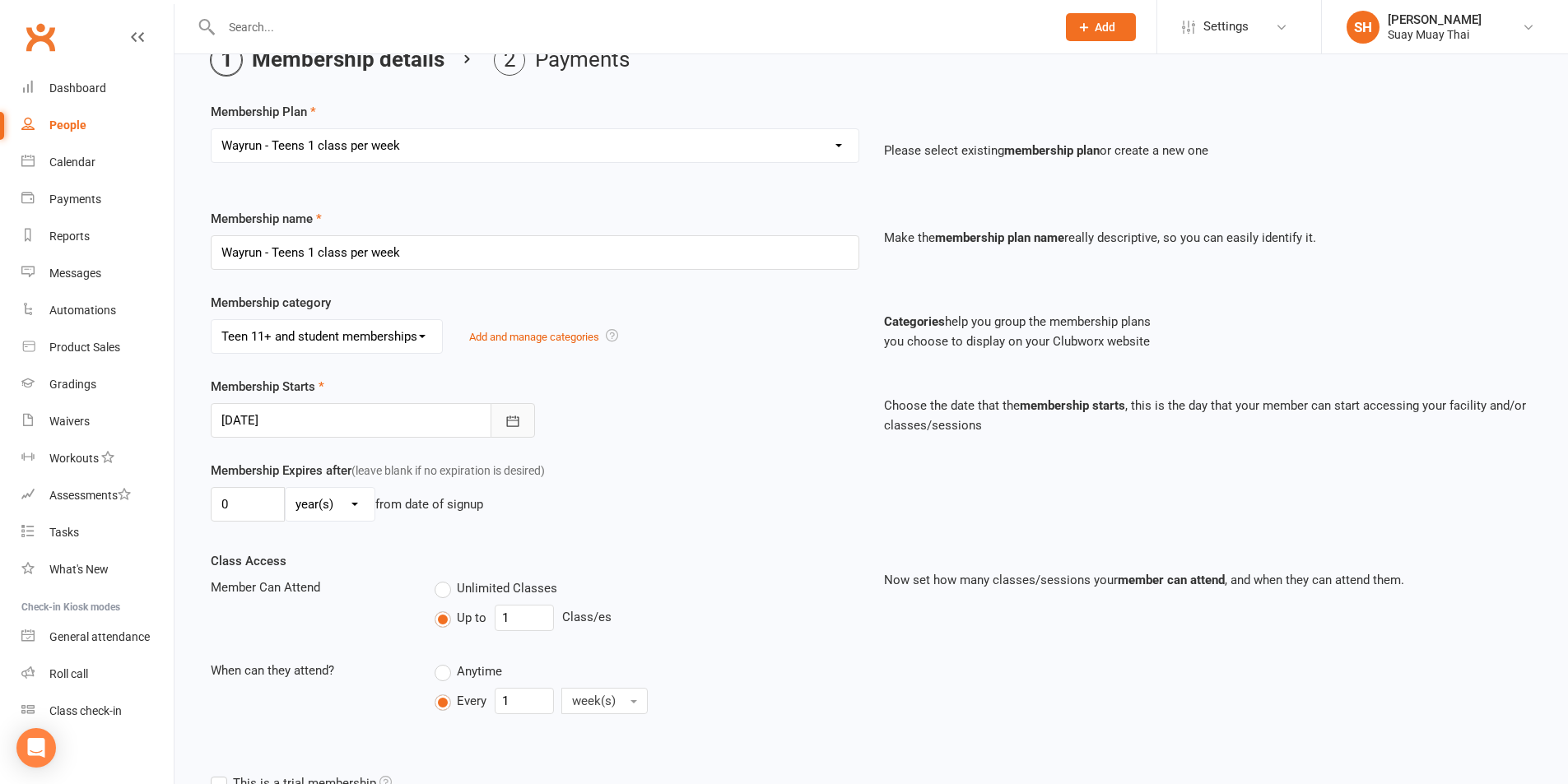
scroll to position [137, 0]
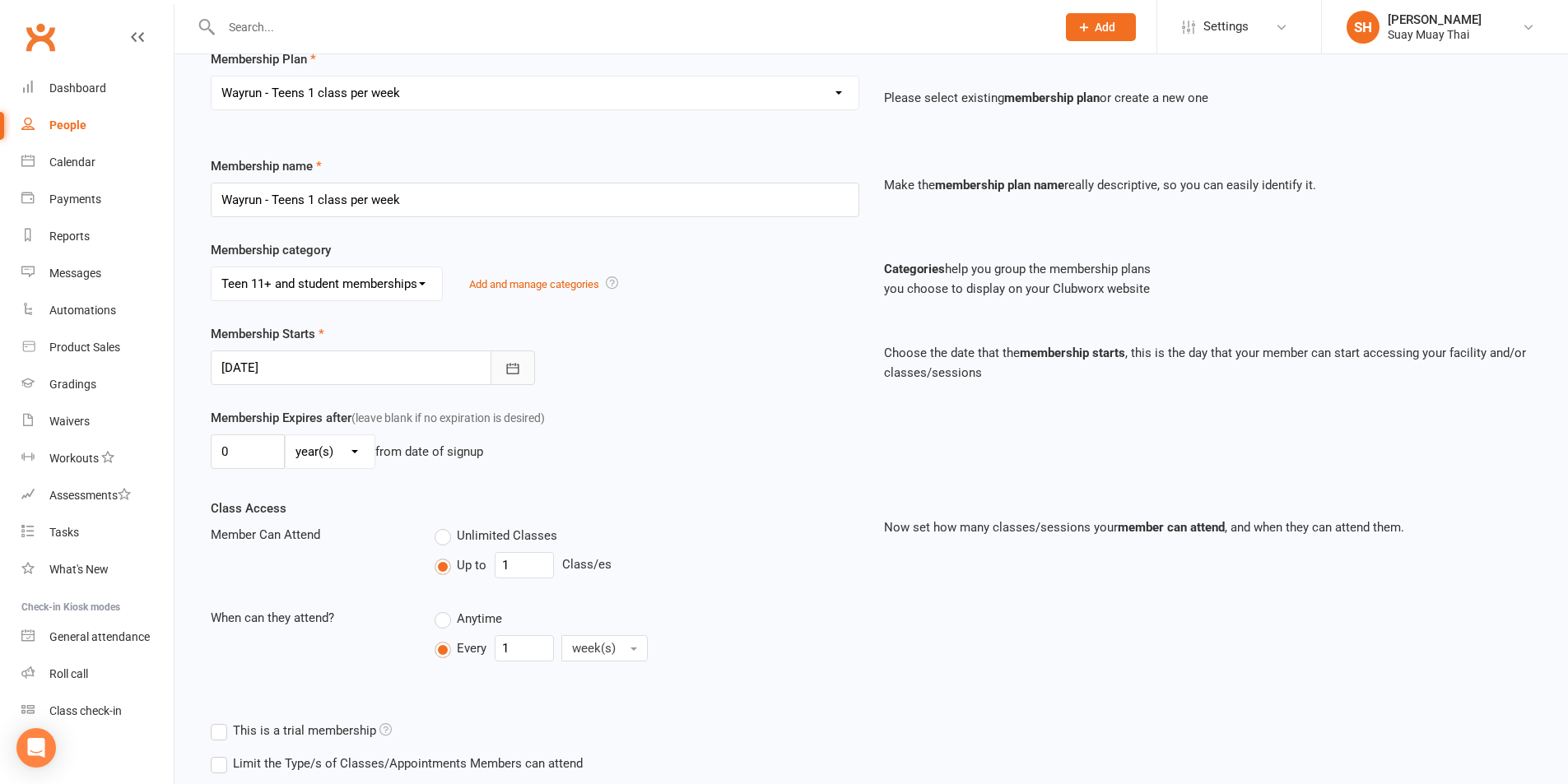
click at [503, 370] on button "button" at bounding box center [512, 368] width 44 height 35
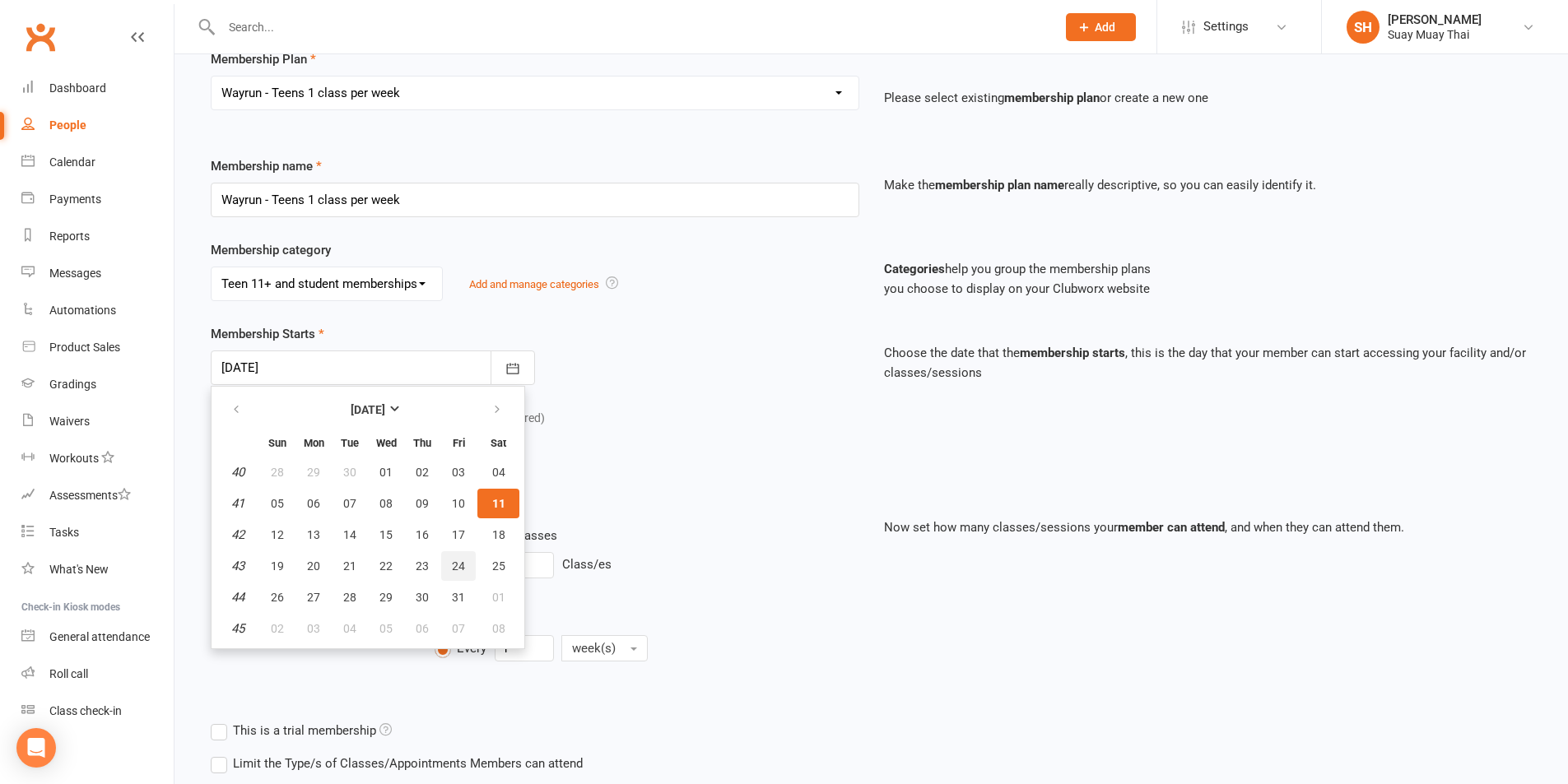
click at [452, 563] on span "24" at bounding box center [458, 565] width 13 height 13
type input "24 Oct 2025"
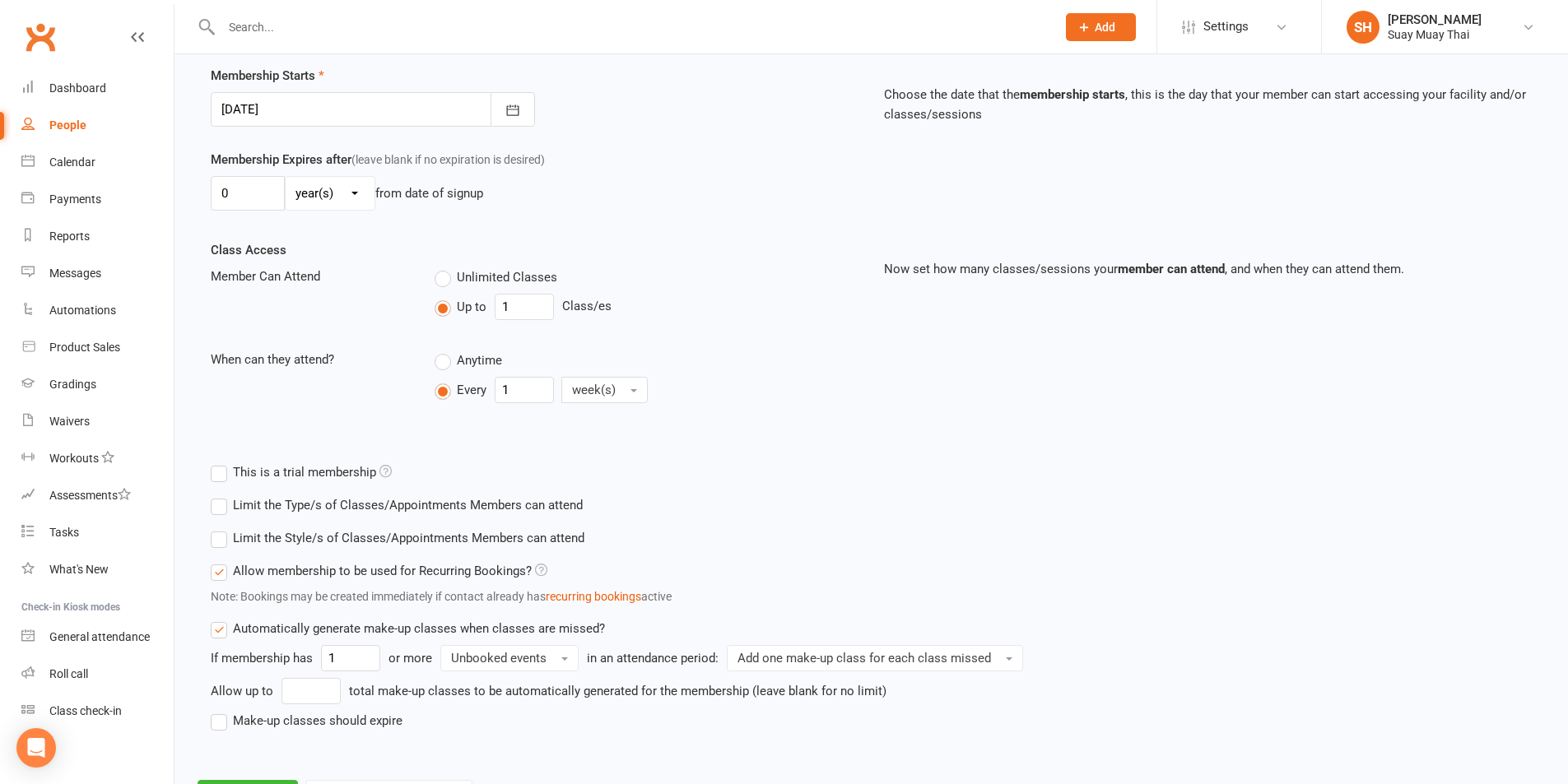
scroll to position [474, 0]
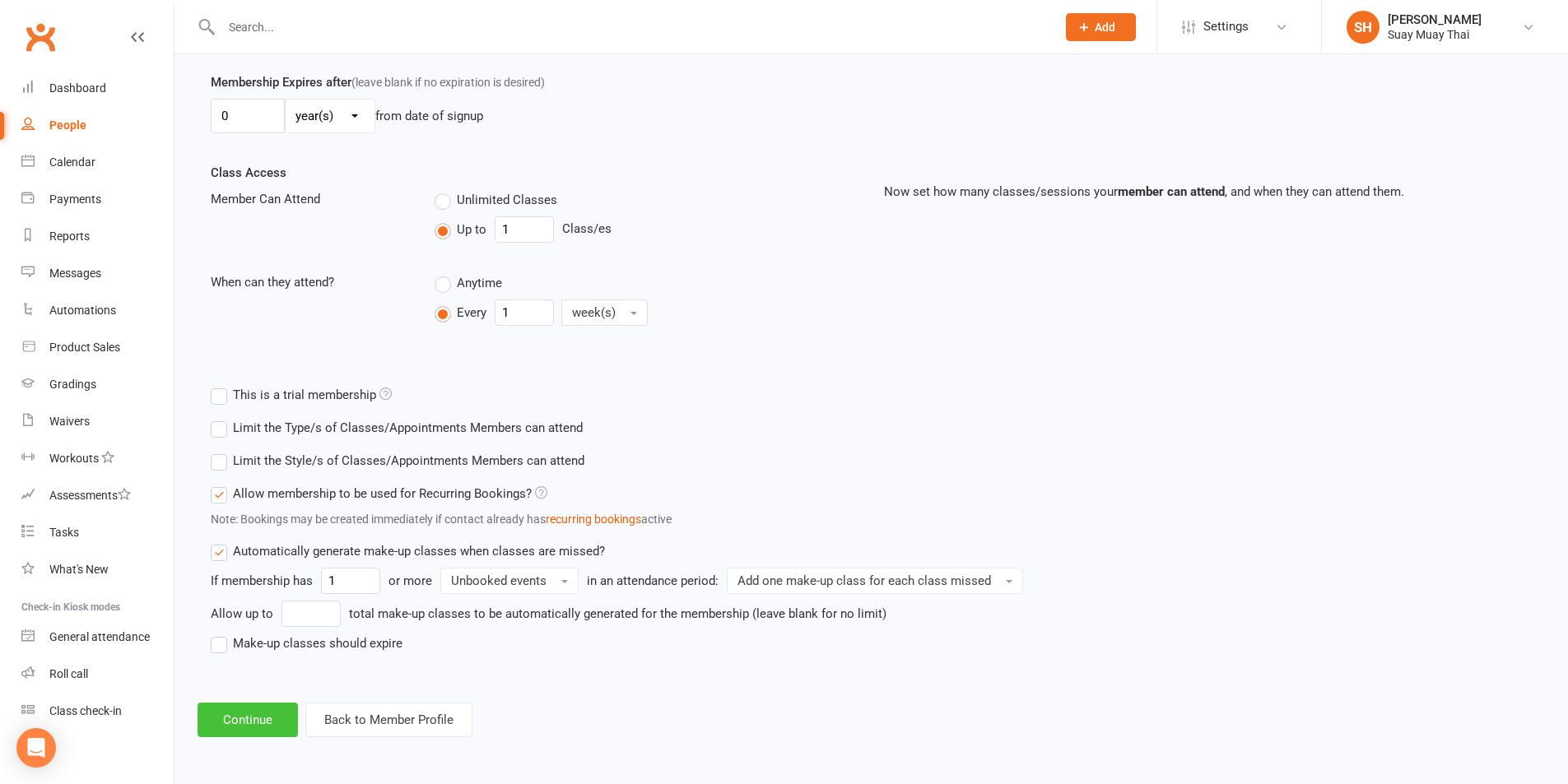
click at [266, 720] on button "Continue" at bounding box center [248, 720] width 101 height 35
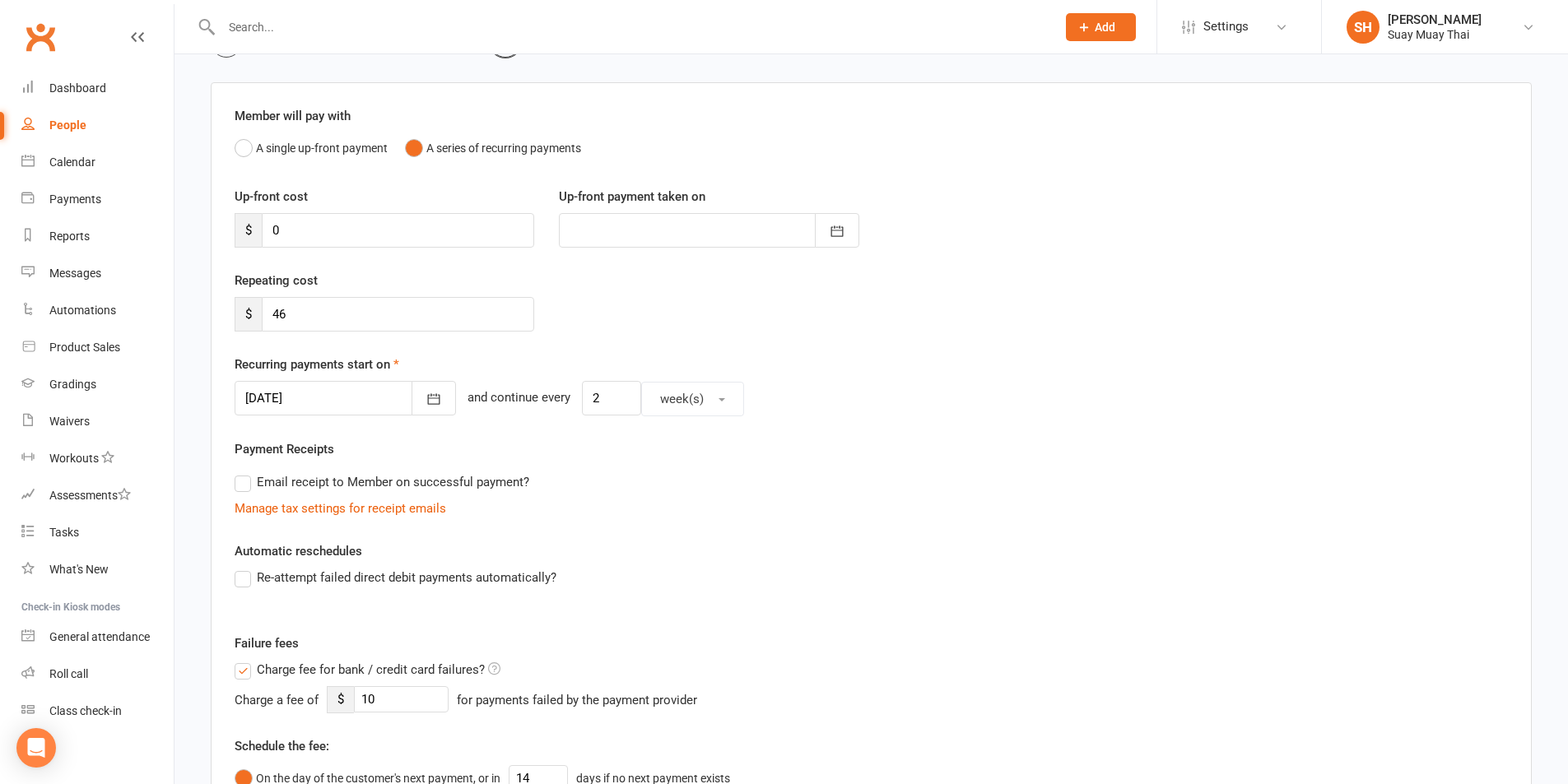
scroll to position [137, 0]
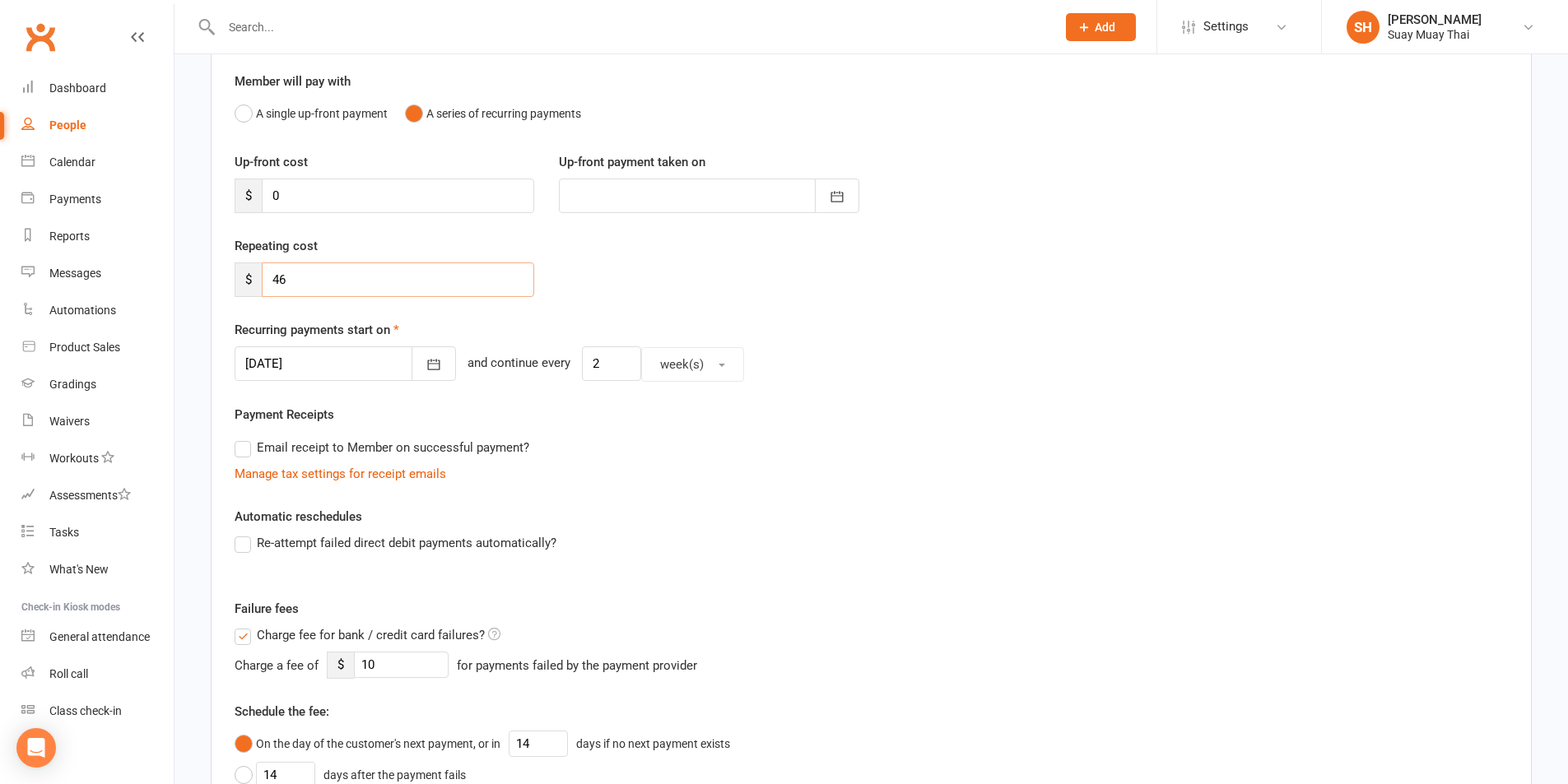
drag, startPoint x: 272, startPoint y: 278, endPoint x: 316, endPoint y: 281, distance: 44.1
click at [316, 281] on input "46" at bounding box center [398, 280] width 272 height 35
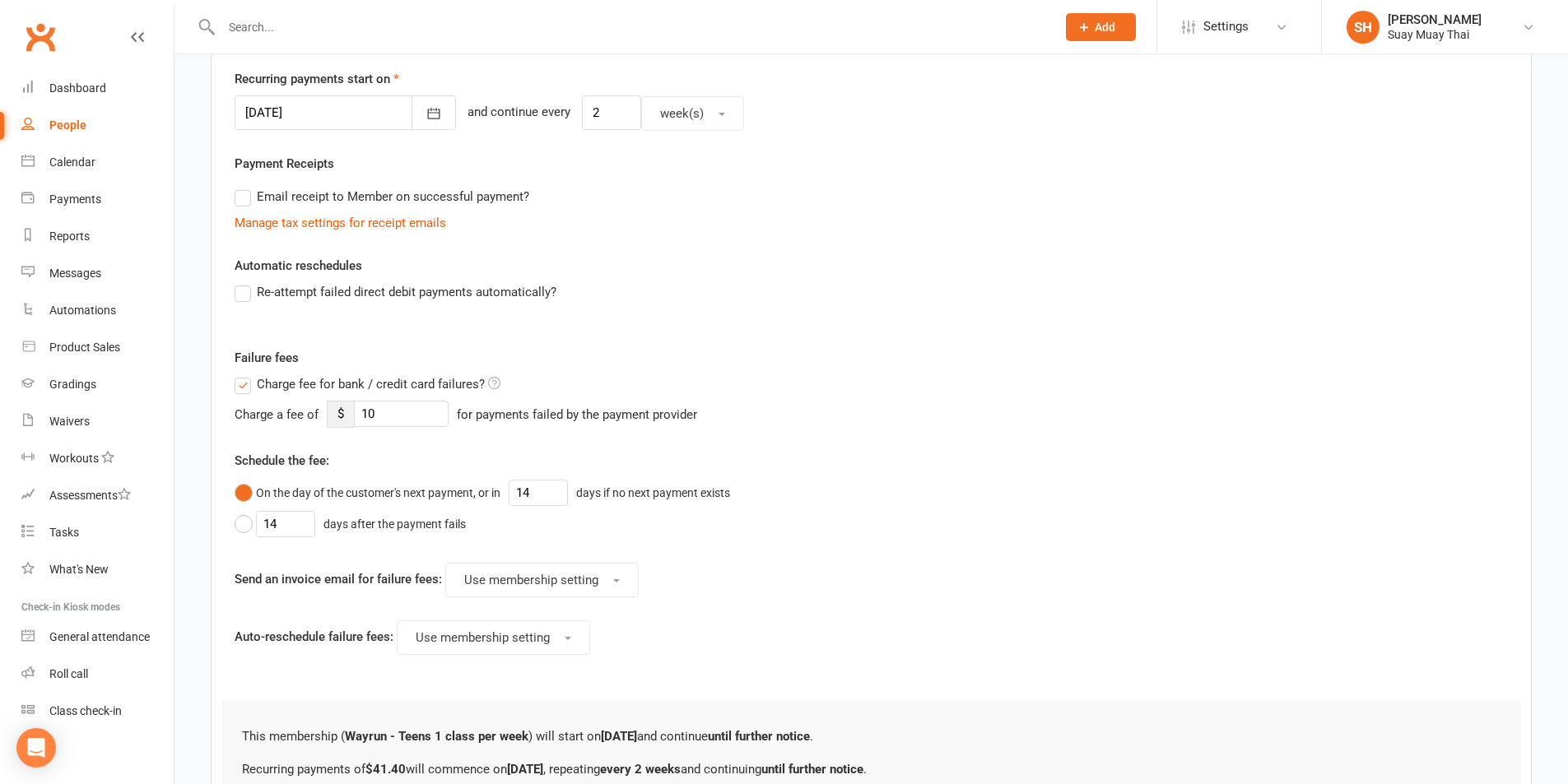
scroll to position [411, 0]
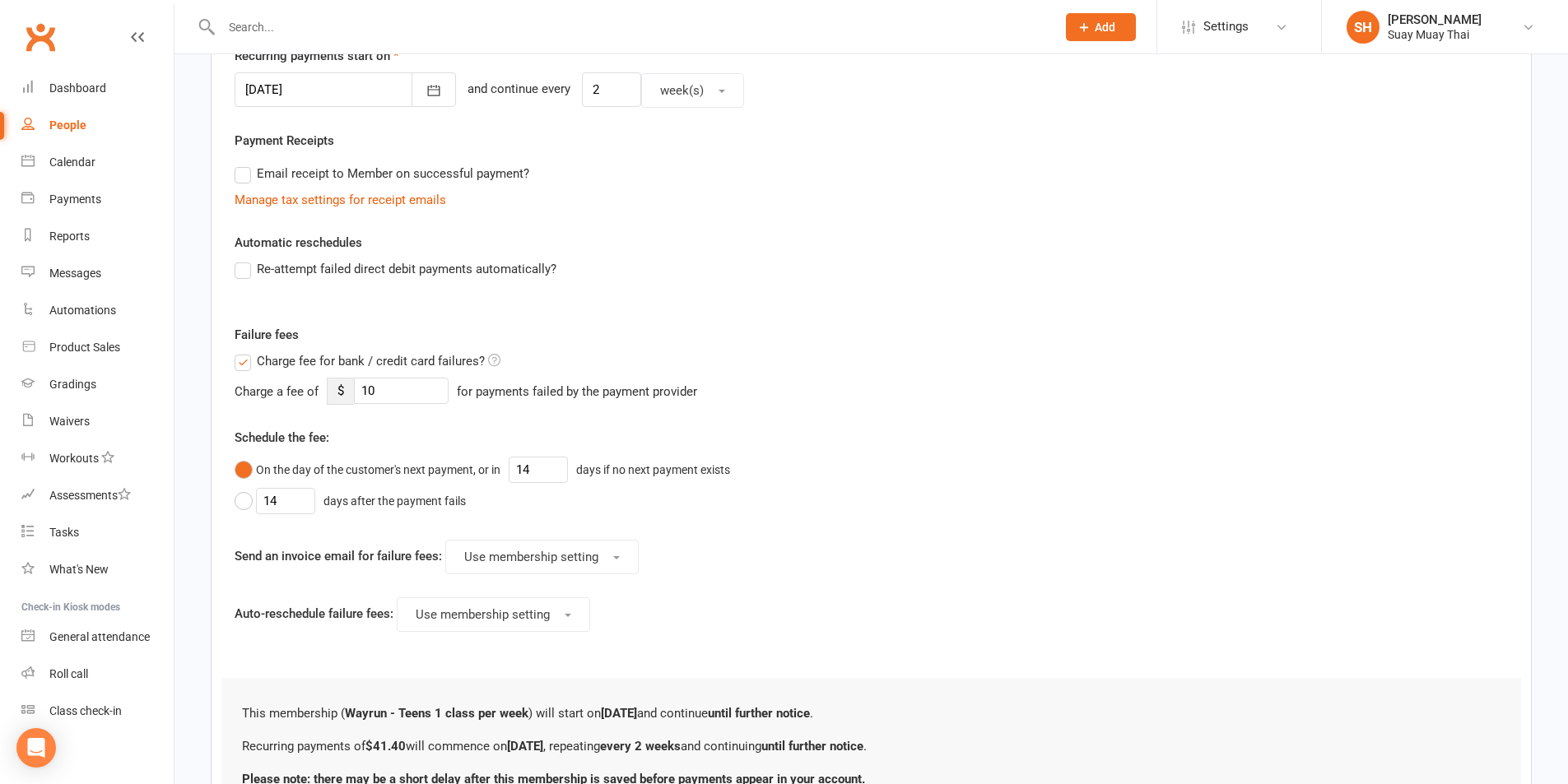
type input "41.4"
click at [237, 363] on label "Charge fee for bank / credit card failures?" at bounding box center [367, 361] width 266 height 20
click at [237, 351] on input "Charge fee for bank / credit card failures?" at bounding box center [367, 351] width 266 height 0
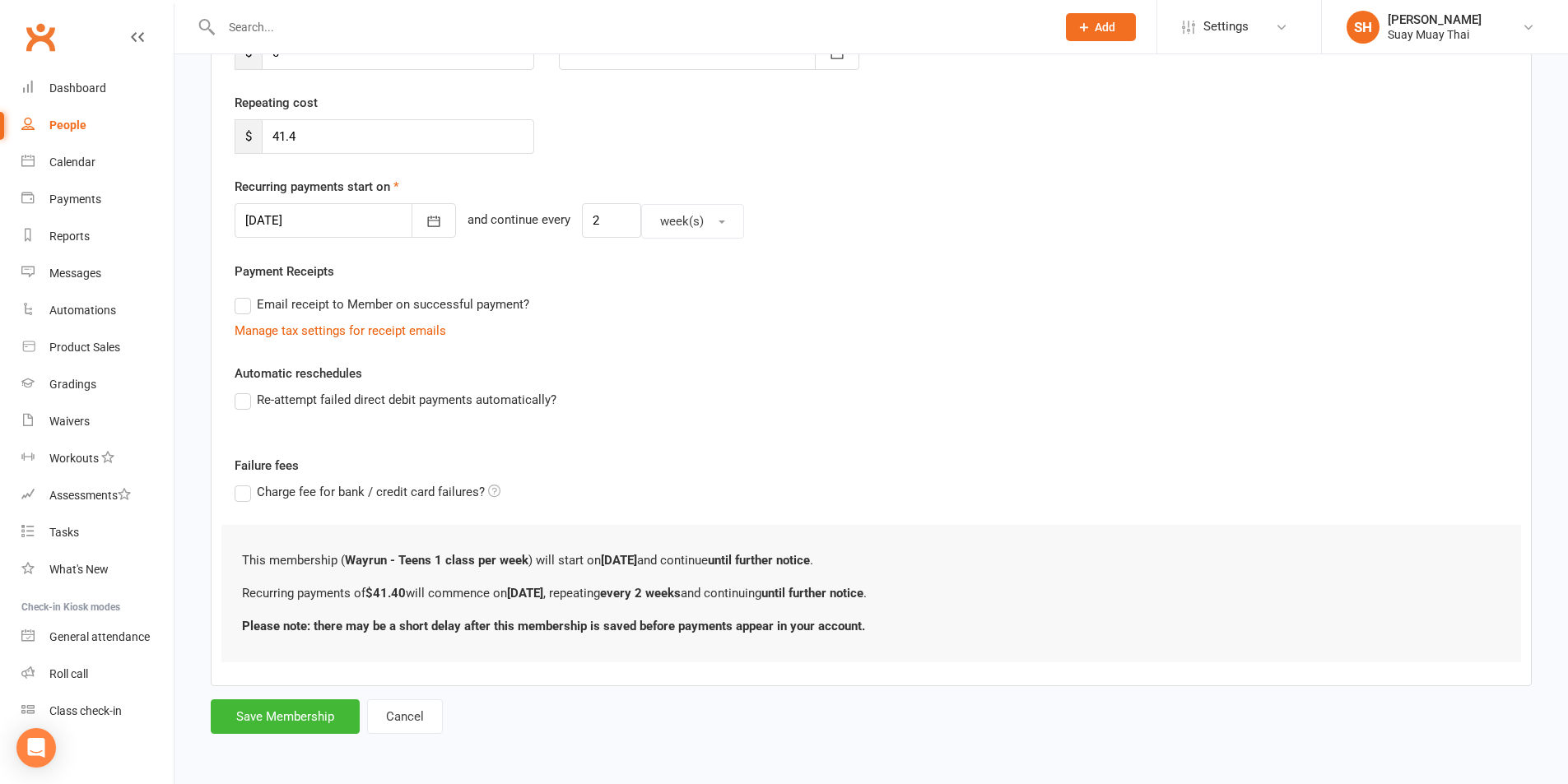
click at [245, 402] on label "Re-attempt failed direct debit payments automatically?" at bounding box center [395, 400] width 322 height 20
click at [245, 390] on input "Re-attempt failed direct debit payments automatically?" at bounding box center [239, 390] width 10 height 0
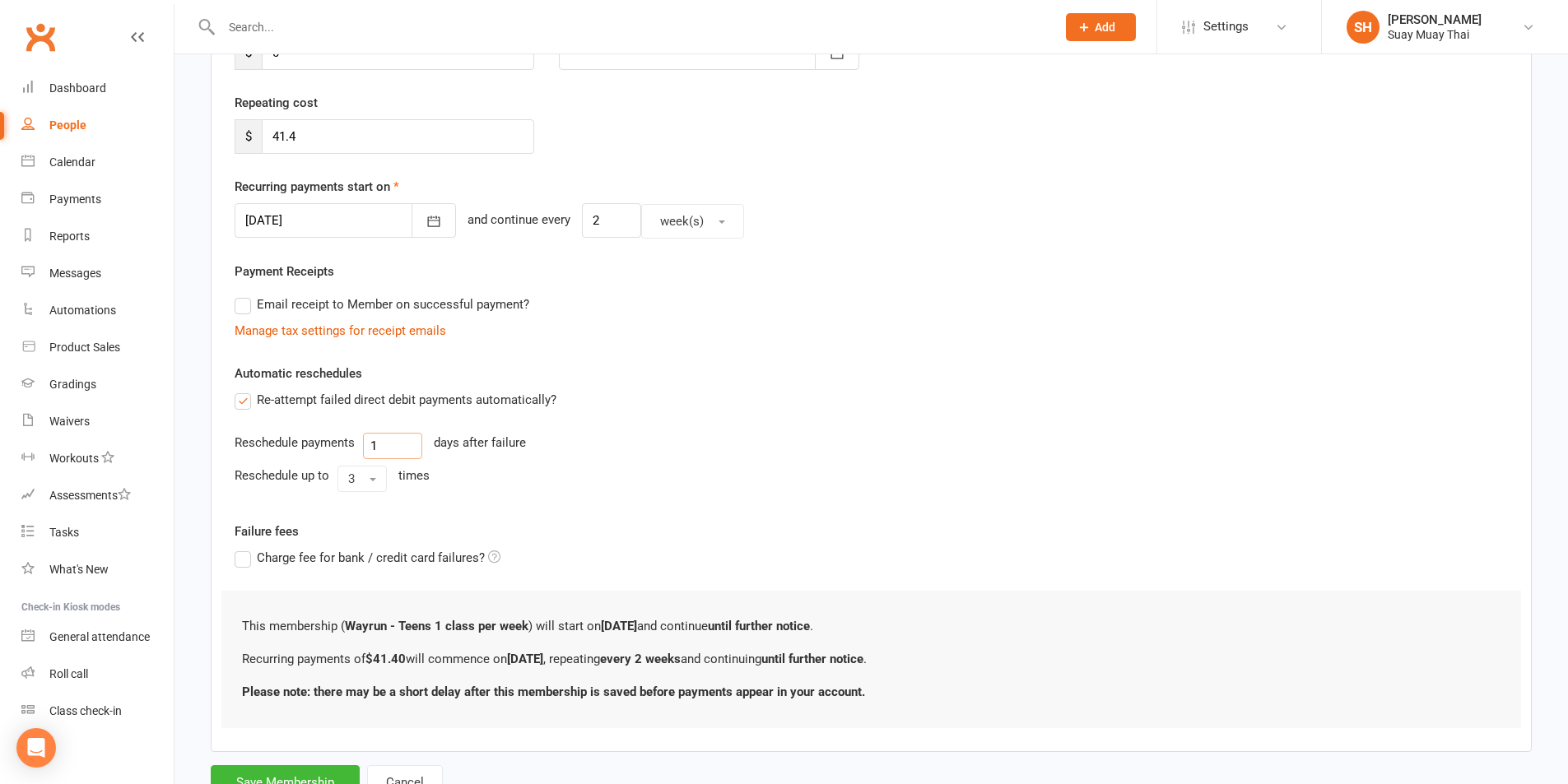
click at [380, 450] on input "1" at bounding box center [392, 446] width 59 height 26
click at [361, 481] on button "3" at bounding box center [362, 479] width 49 height 26
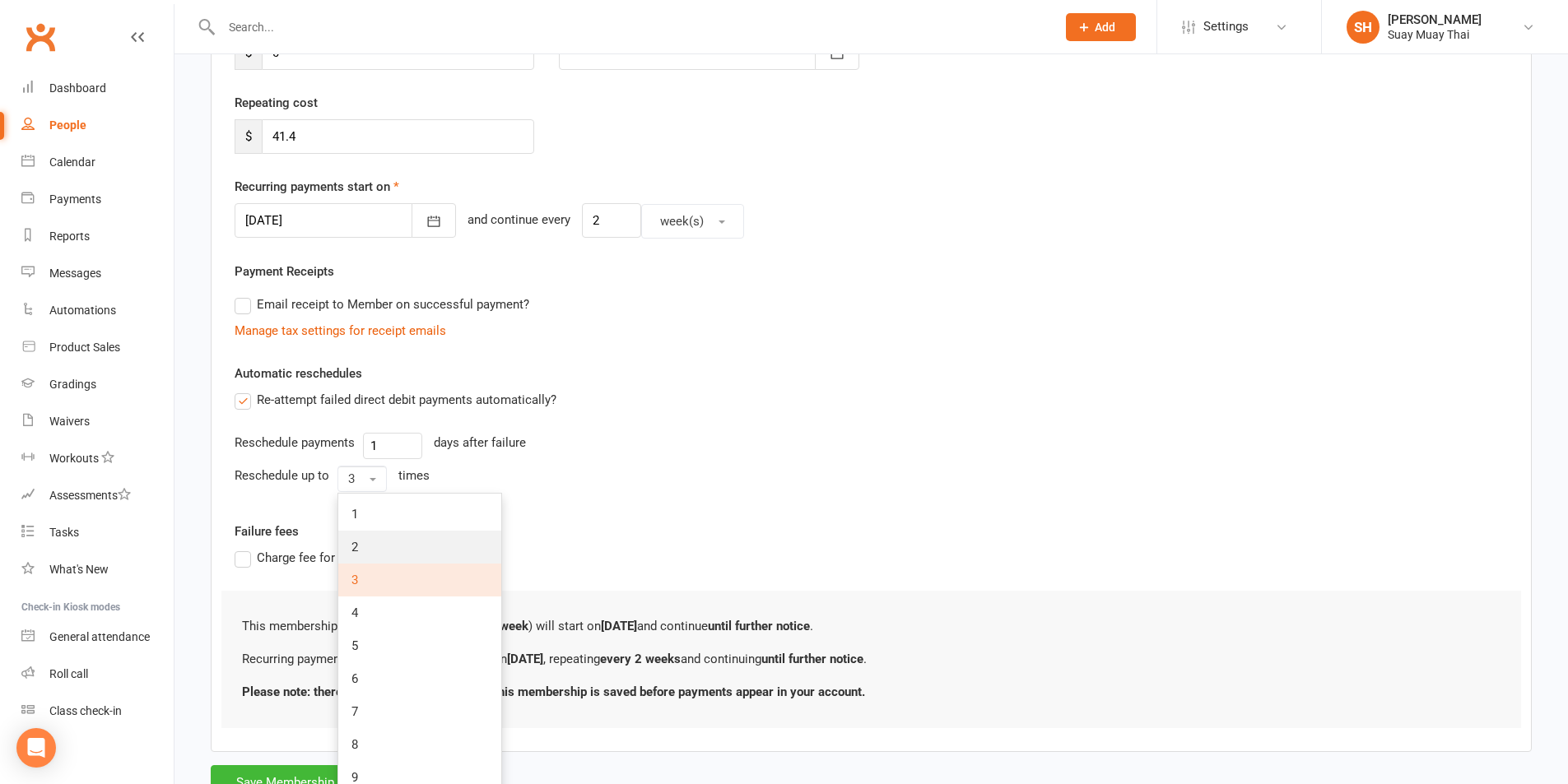
click at [354, 539] on link "2" at bounding box center [420, 547] width 163 height 33
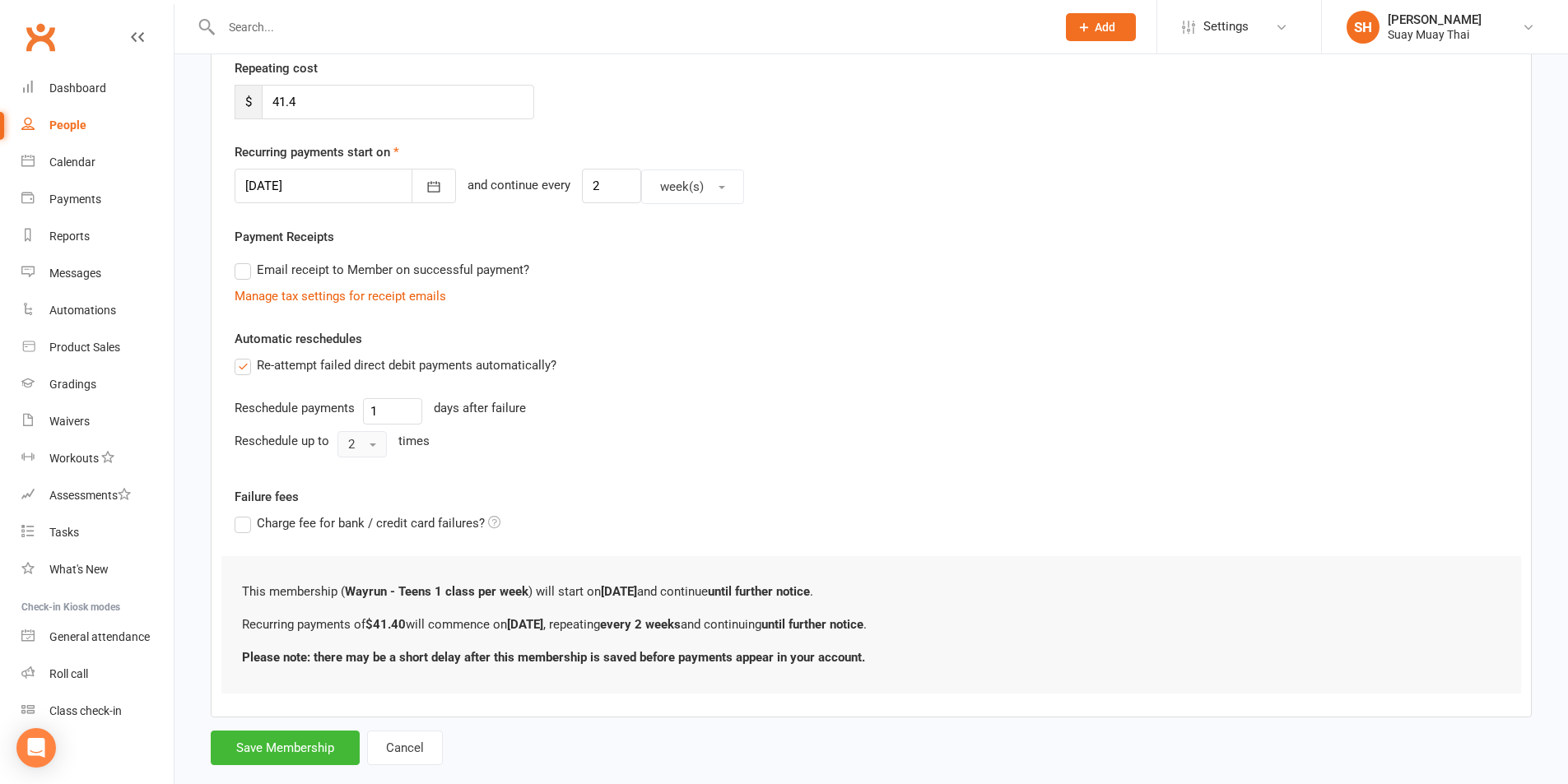
scroll to position [346, 0]
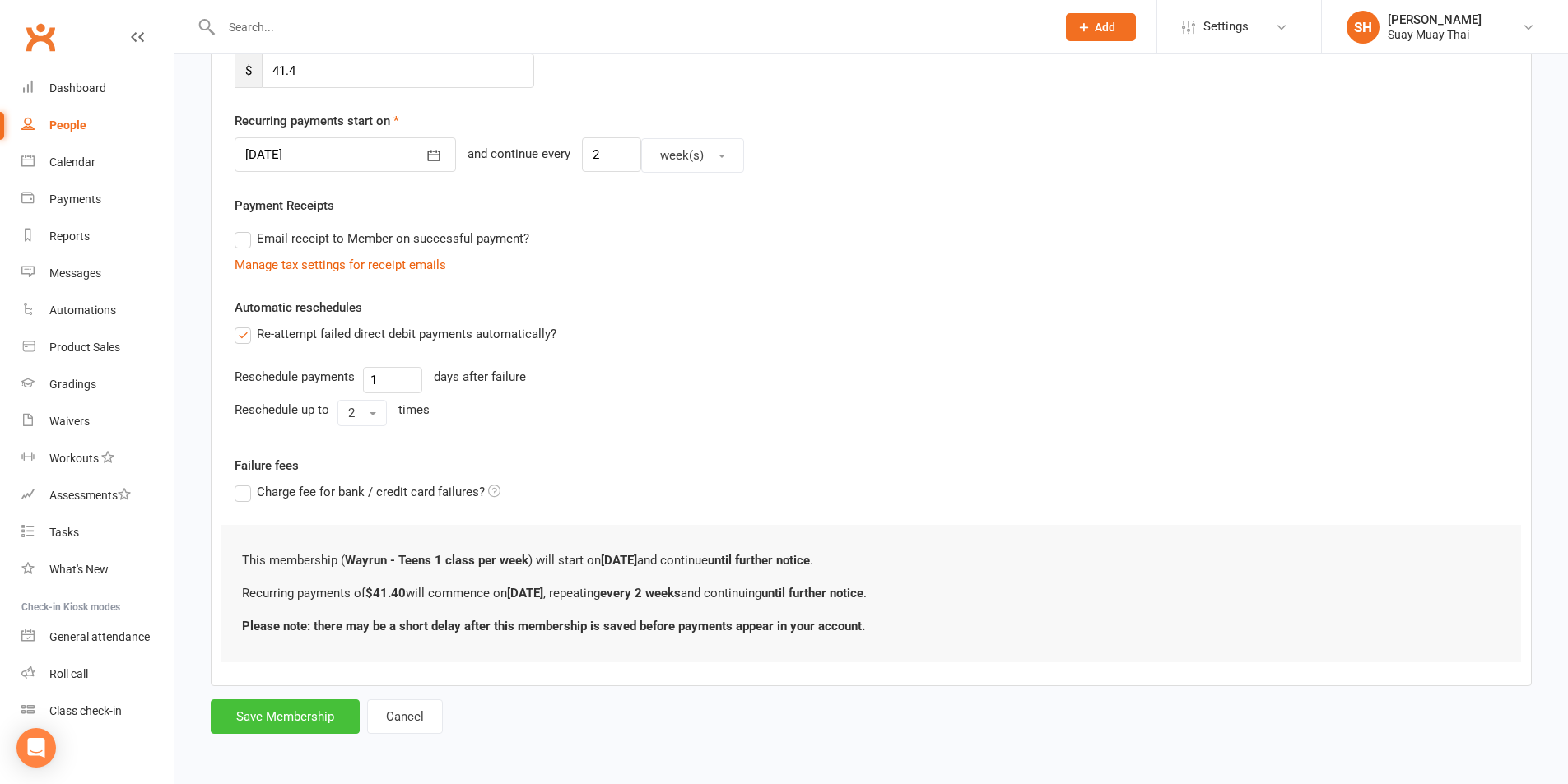
click at [286, 707] on button "Save Membership" at bounding box center [285, 716] width 149 height 35
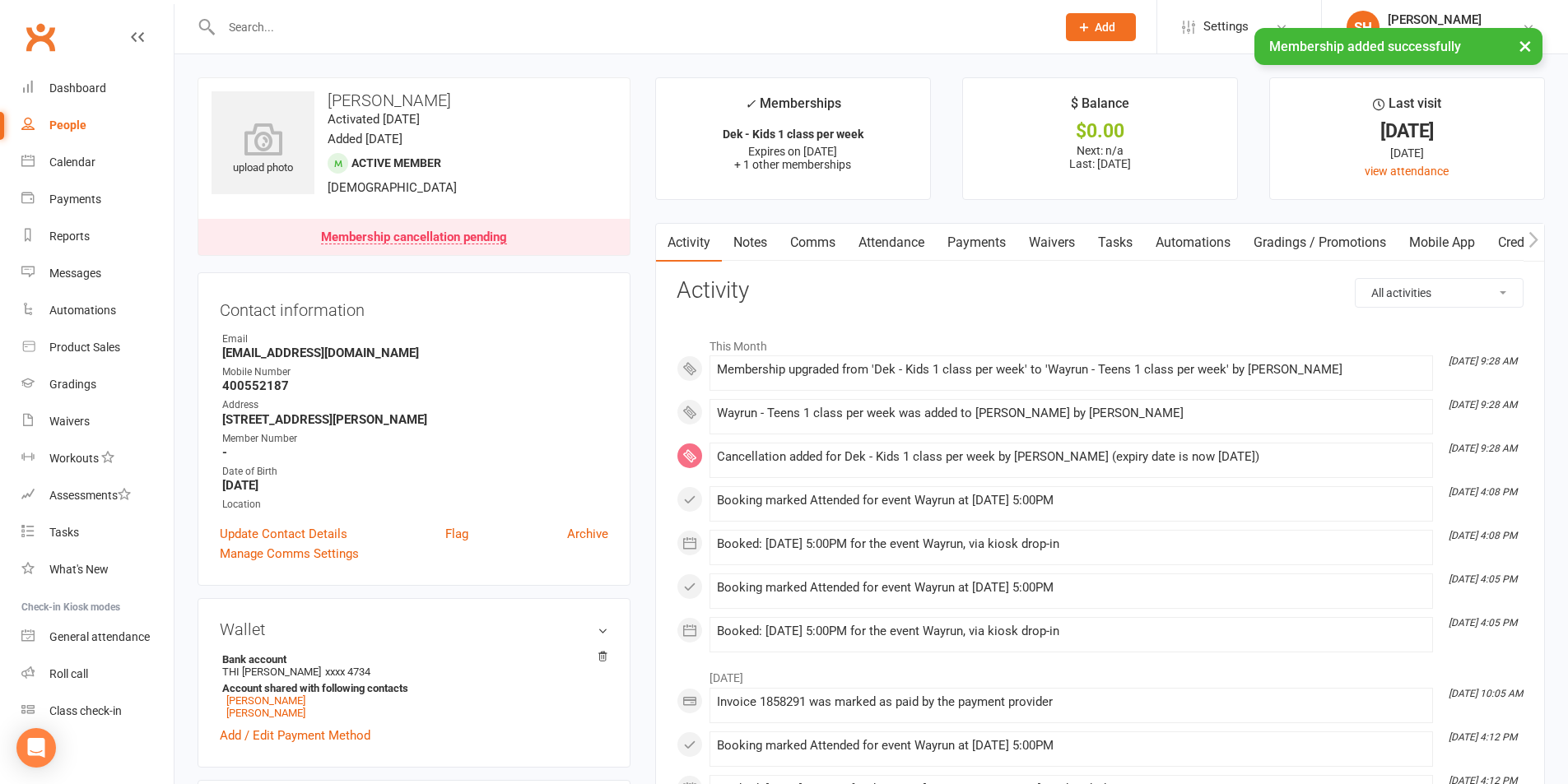
click at [819, 248] on link "Comms" at bounding box center [812, 243] width 69 height 38
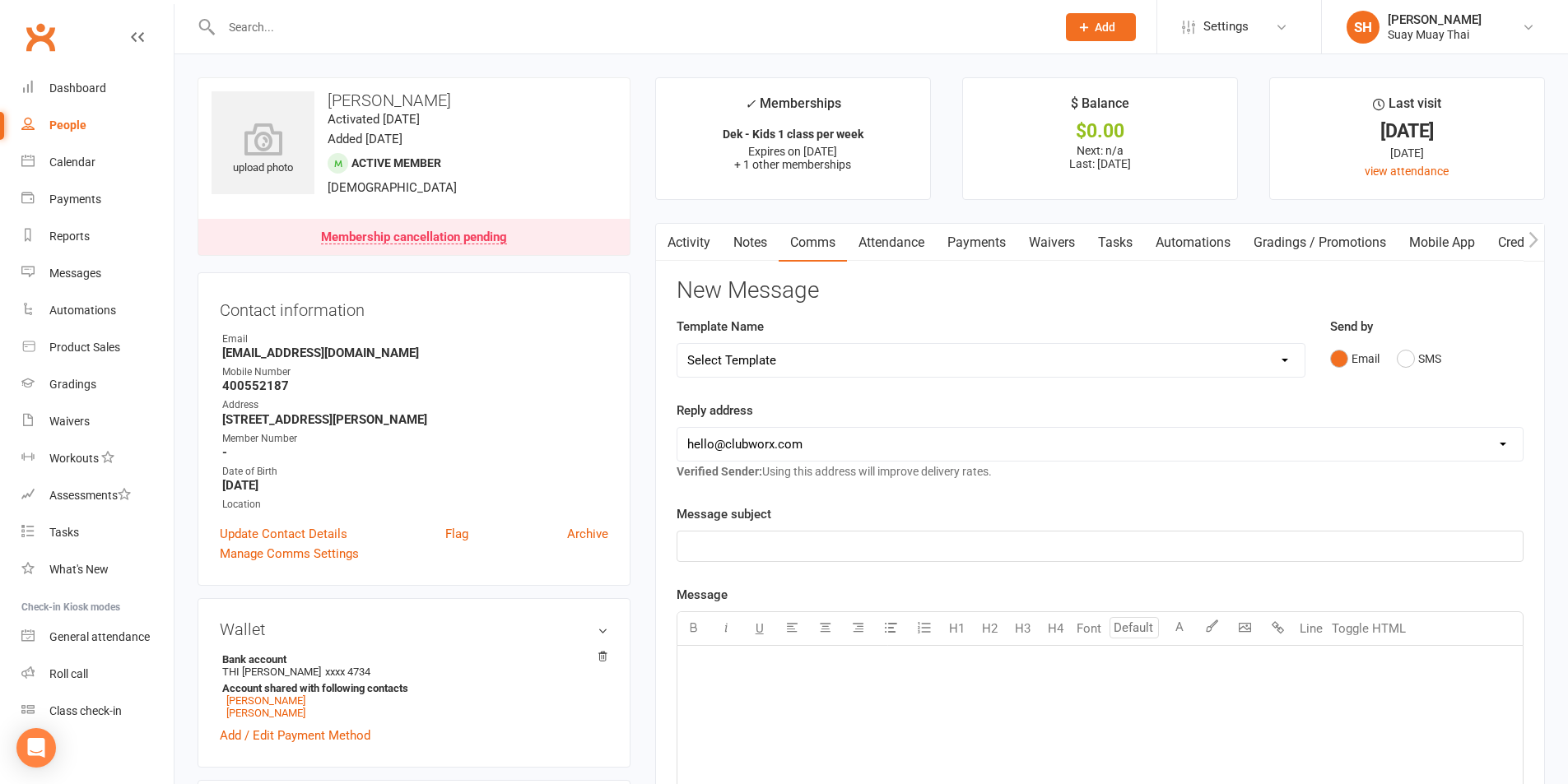
click at [770, 367] on select "Select Template [SMS] [Default template - review before using] Appointment remi…" at bounding box center [991, 361] width 627 height 33
select select "33"
click at [678, 344] on select "Select Template [SMS] [Default template - review before using] Appointment remi…" at bounding box center [991, 361] width 627 height 33
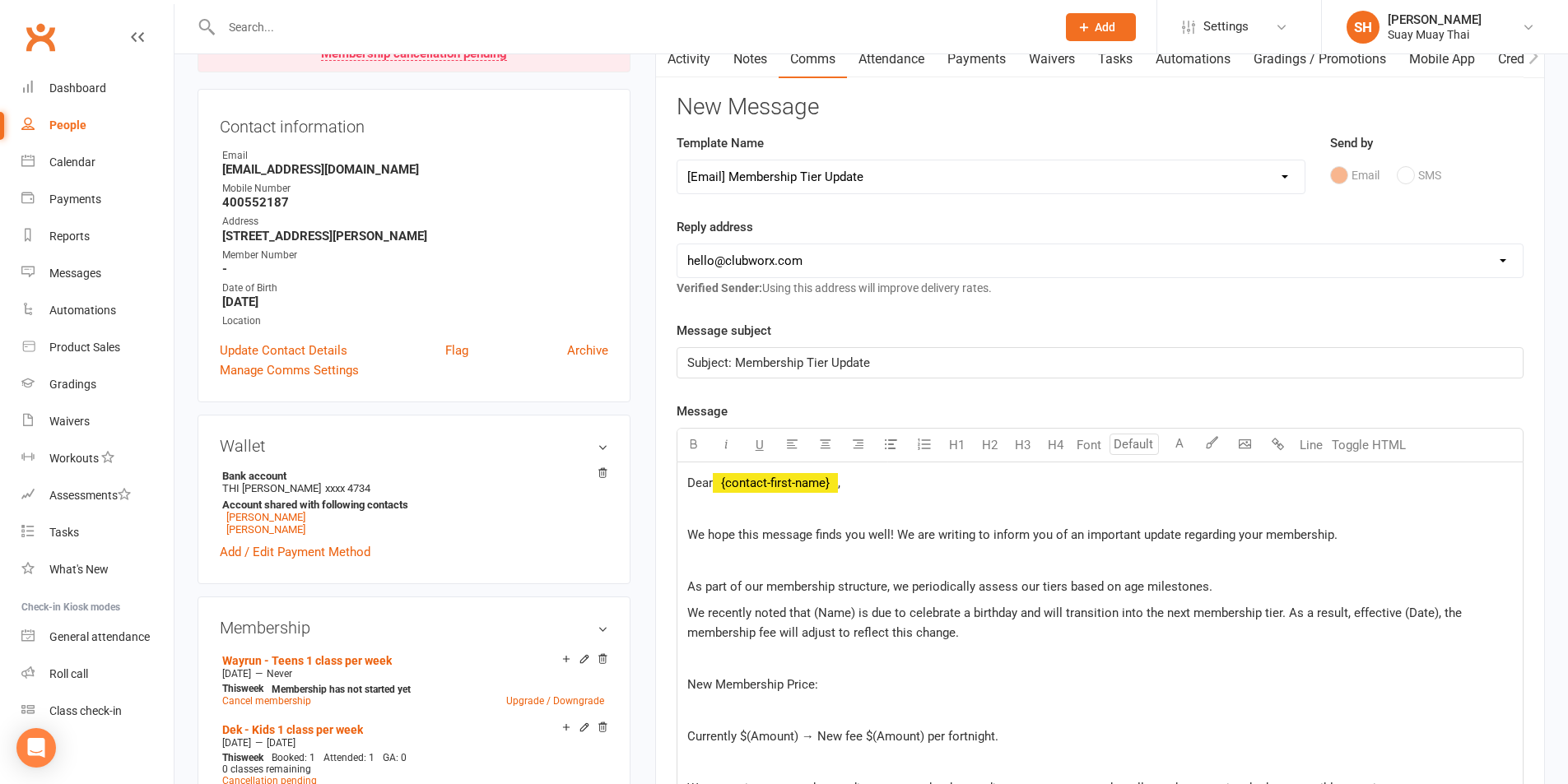
scroll to position [274, 0]
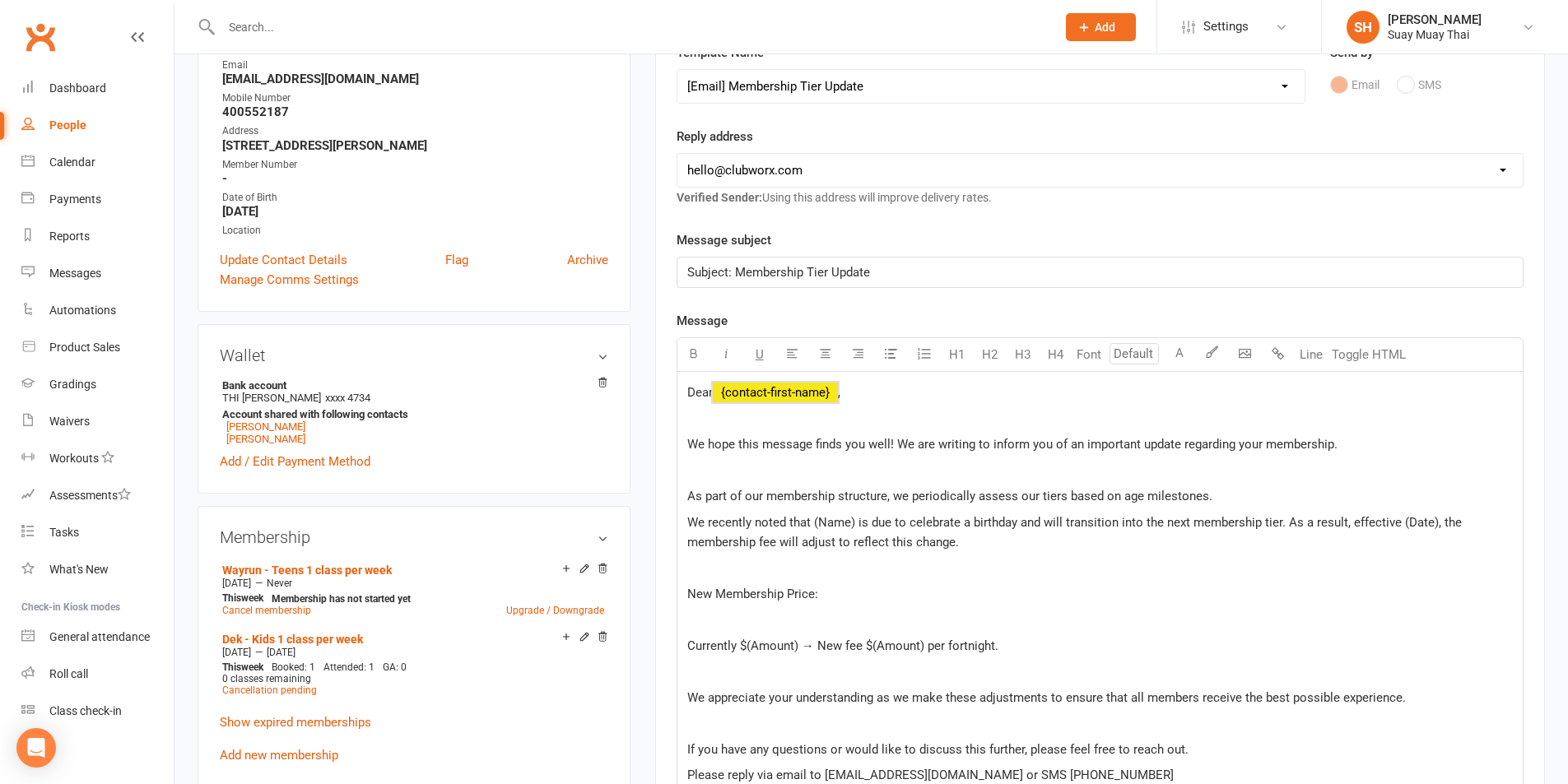
click at [810, 394] on span "﻿ {contact-first-name}" at bounding box center [776, 392] width 125 height 15
click at [741, 382] on p "Dear ﻿ {contact-first-name} ," at bounding box center [1100, 392] width 826 height 20
drag, startPoint x: 718, startPoint y: 389, endPoint x: 729, endPoint y: 389, distance: 11.0
click at [729, 389] on span "﻿ {contact-first-name}" at bounding box center [776, 392] width 125 height 15
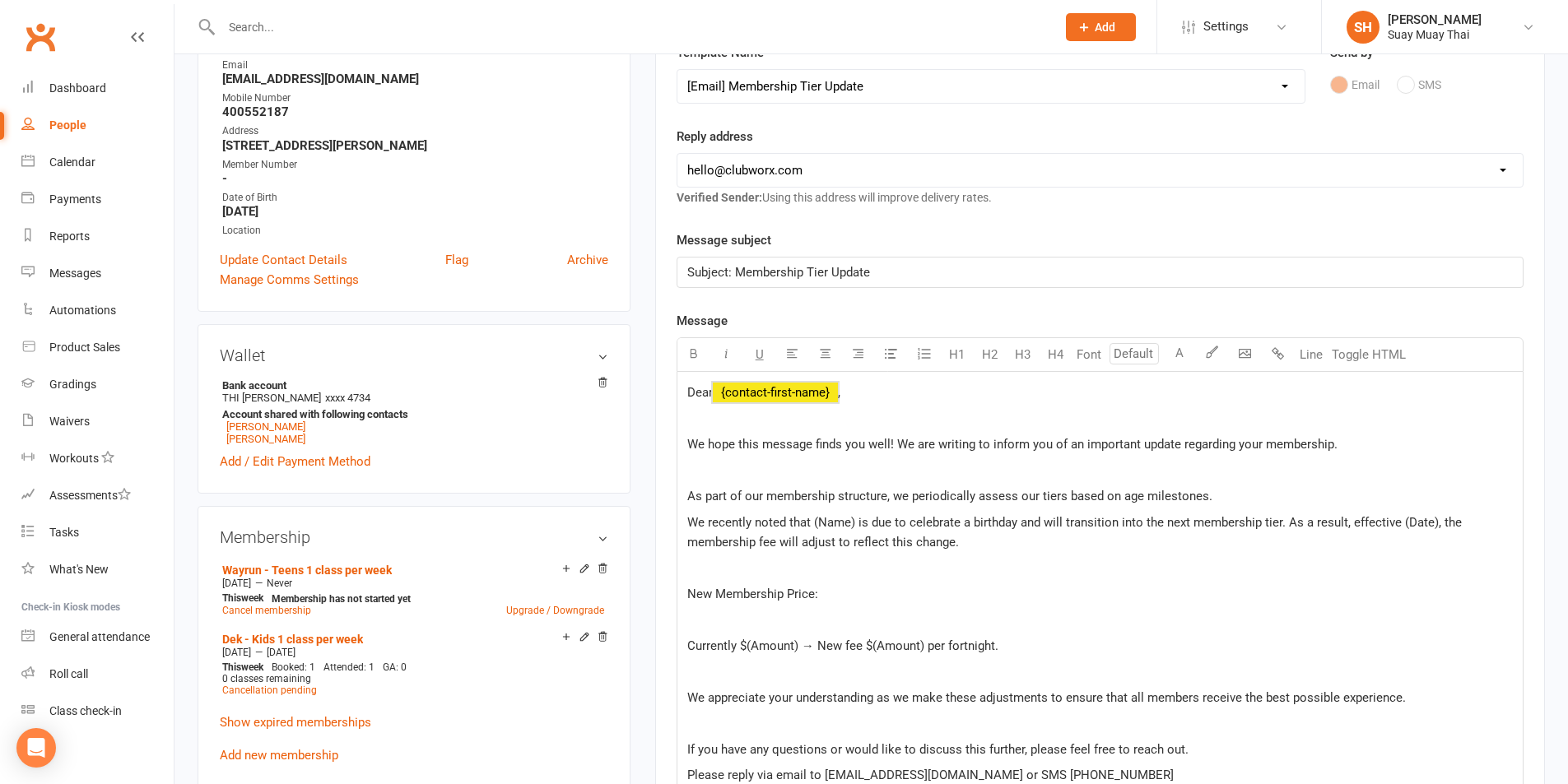
click at [722, 389] on span "﻿ {contact-first-name}" at bounding box center [776, 392] width 125 height 15
drag, startPoint x: 813, startPoint y: 520, endPoint x: 856, endPoint y: 521, distance: 43.0
click at [856, 521] on span "We recently noted that (Name) is due to celebrate a birthday and will transitio…" at bounding box center [1076, 532] width 777 height 35
drag, startPoint x: 1388, startPoint y: 522, endPoint x: 1418, endPoint y: 518, distance: 30.3
click at [1420, 519] on span "We recently noted that Olivia is due to celebrate a birthday and will transitio…" at bounding box center [1092, 532] width 810 height 35
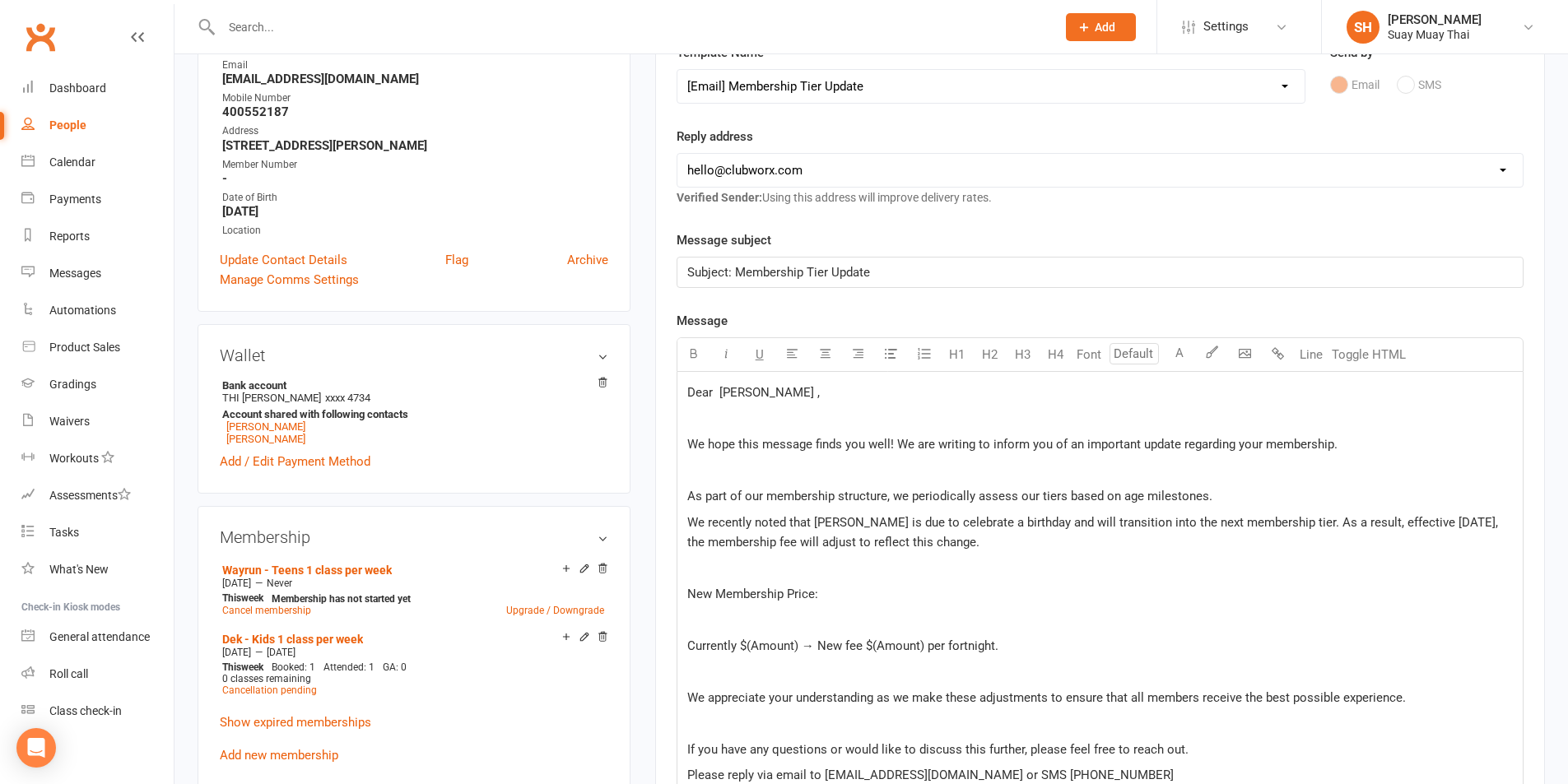
click at [832, 597] on p "New Membership Price:" at bounding box center [1100, 594] width 826 height 20
drag, startPoint x: 745, startPoint y: 644, endPoint x: 797, endPoint y: 642, distance: 52.0
click at [797, 642] on span "Currently $(Amount) → New fee $(Amount) per fortnight." at bounding box center [843, 645] width 312 height 15
drag, startPoint x: 852, startPoint y: 642, endPoint x: 902, endPoint y: 643, distance: 50.0
click at [902, 643] on span "Currently $36.00 → New fee $(Amount) per fortnight." at bounding box center [831, 645] width 289 height 15
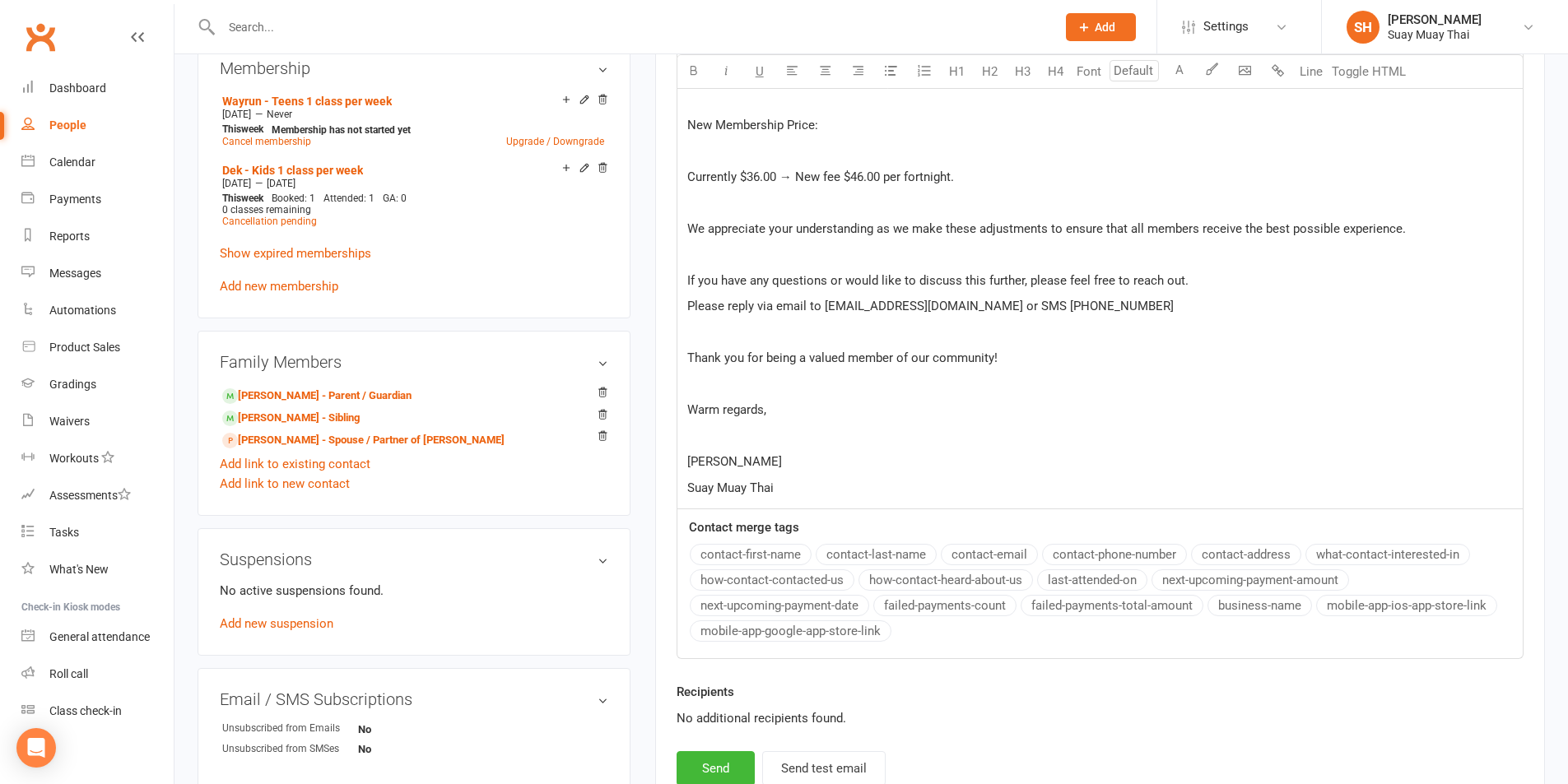
scroll to position [823, 0]
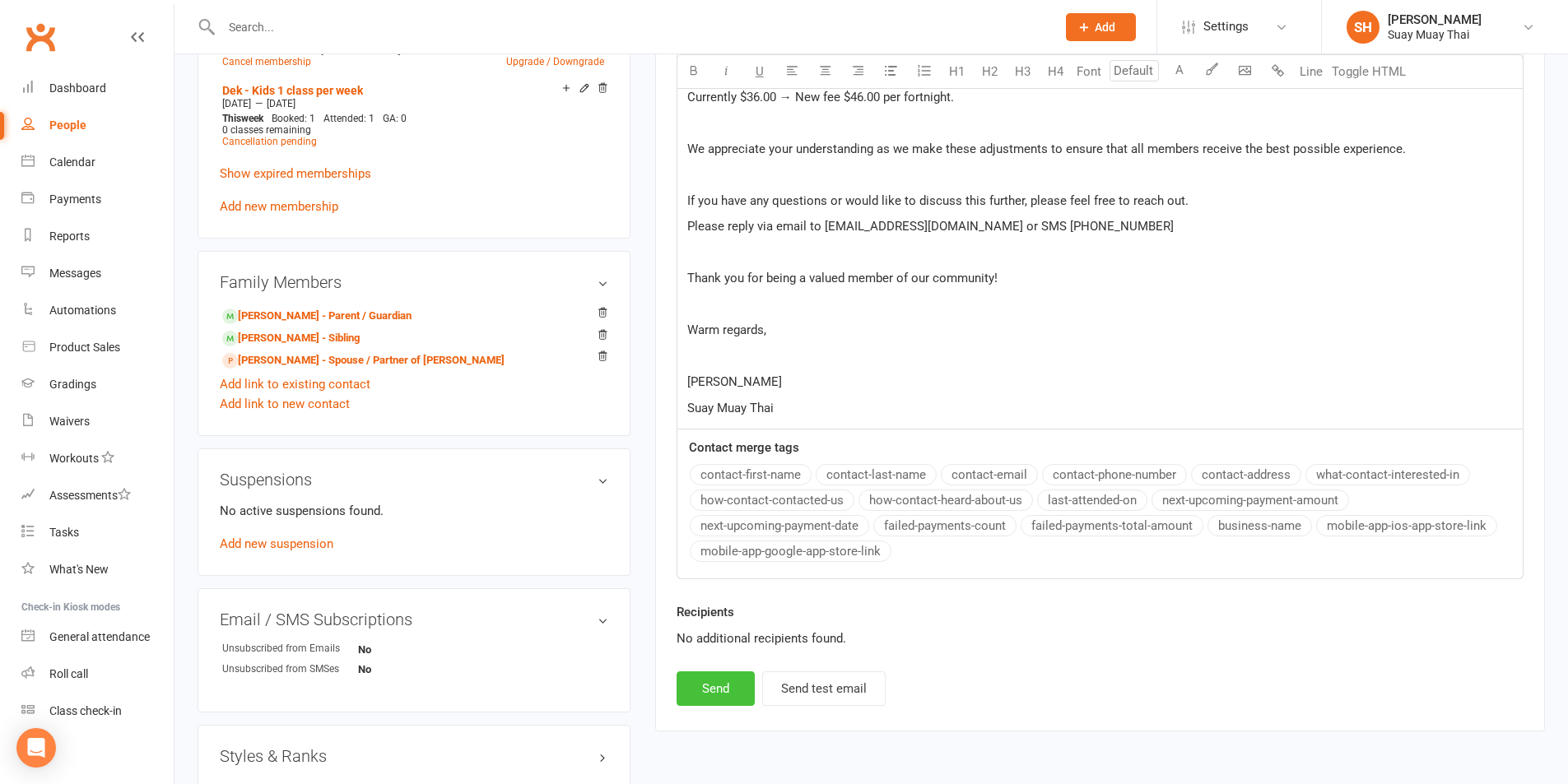
click at [721, 689] on button "Send" at bounding box center [716, 689] width 78 height 35
select select
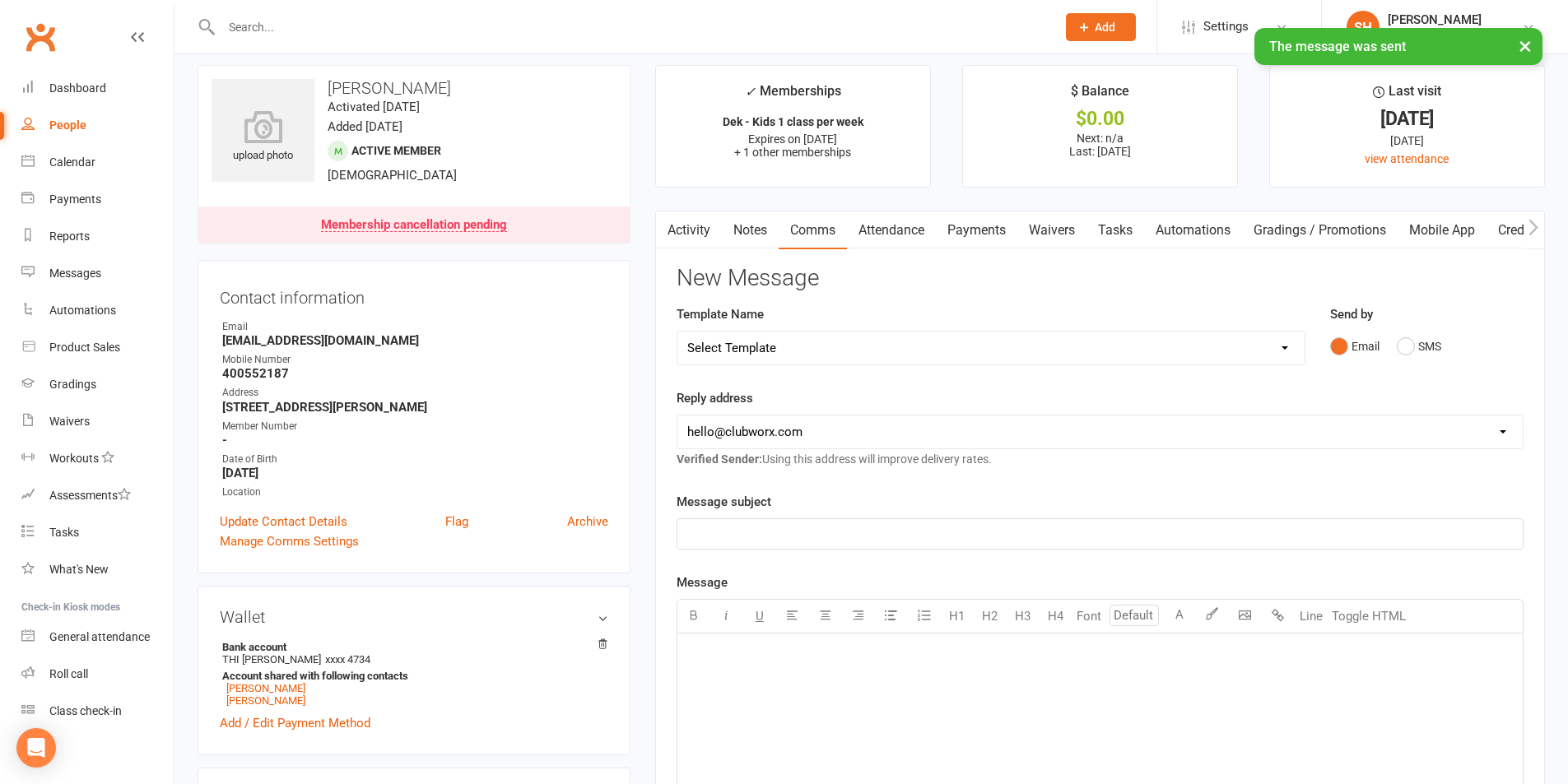
scroll to position [0, 0]
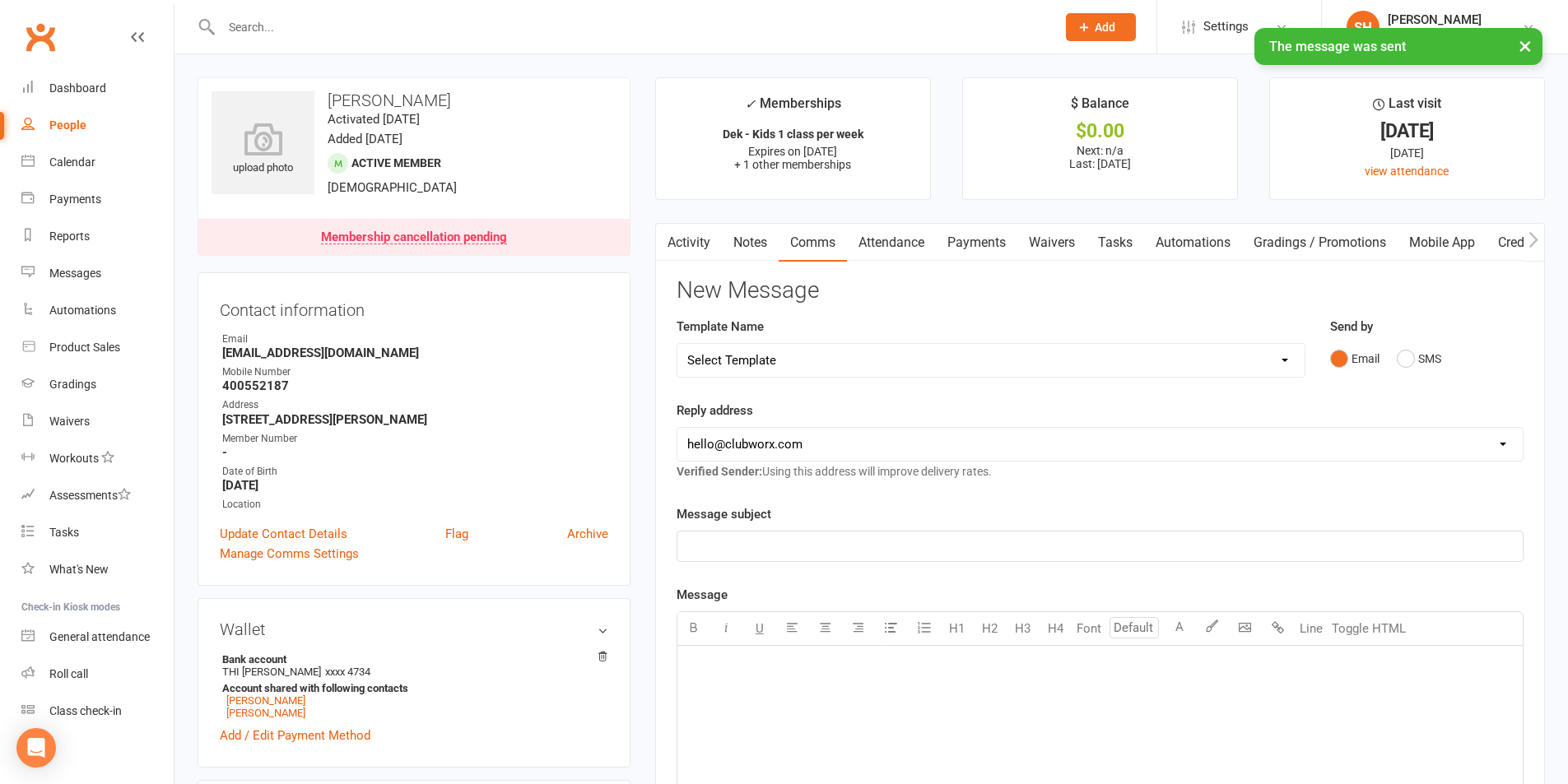
click at [992, 235] on link "Payments" at bounding box center [977, 243] width 82 height 38
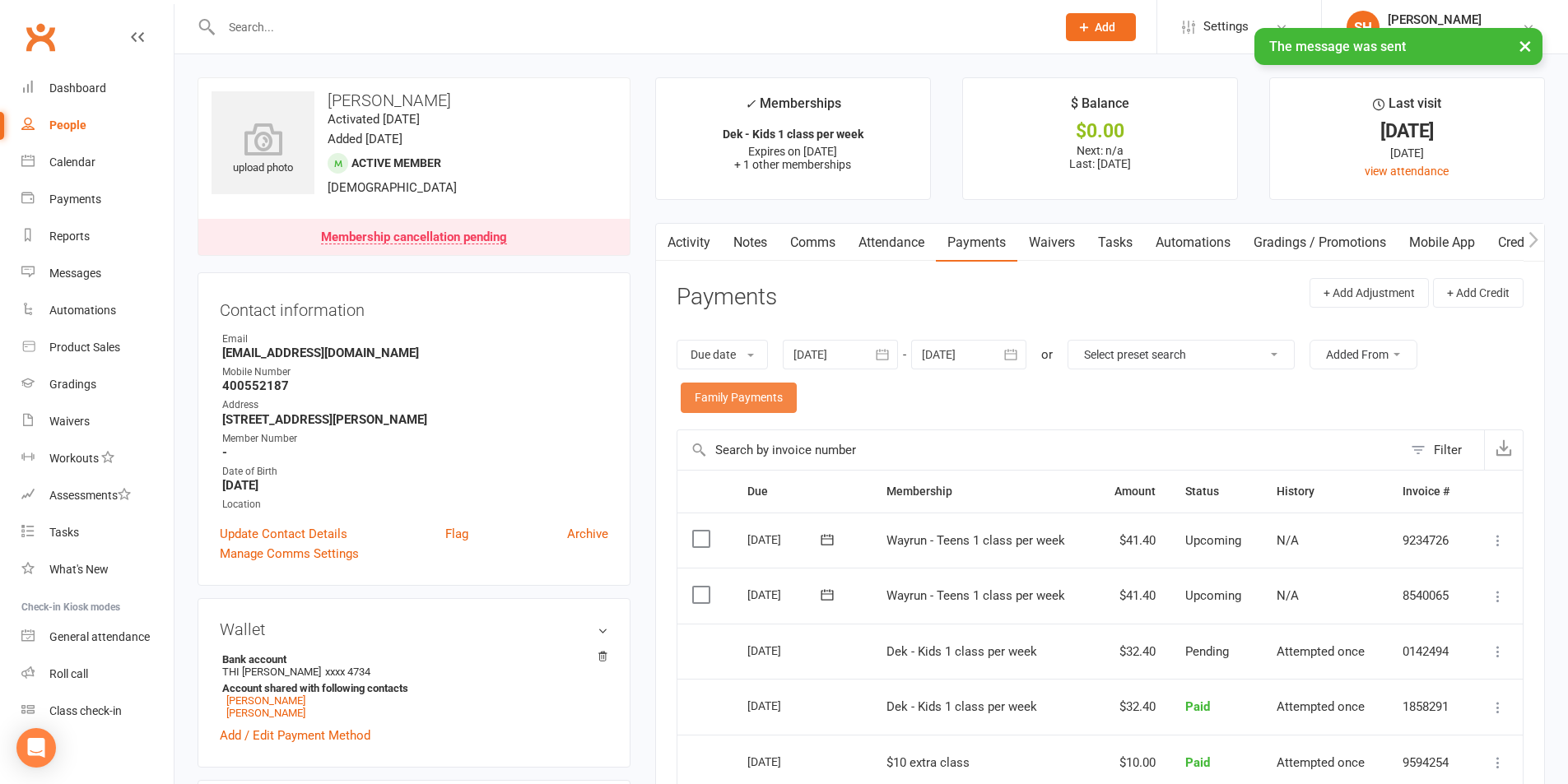
click at [735, 398] on link "Family Payments" at bounding box center [739, 397] width 116 height 29
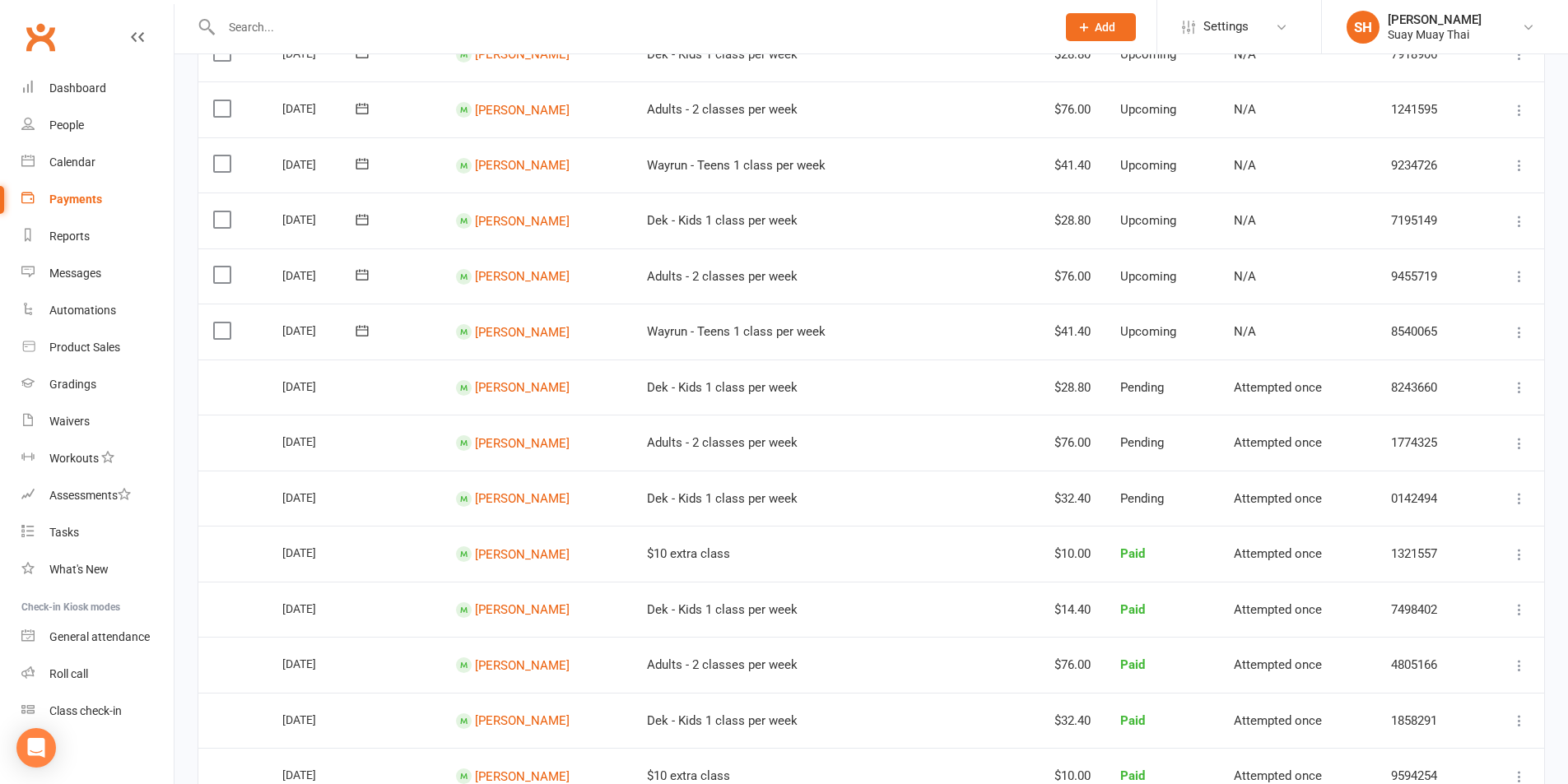
scroll to position [274, 0]
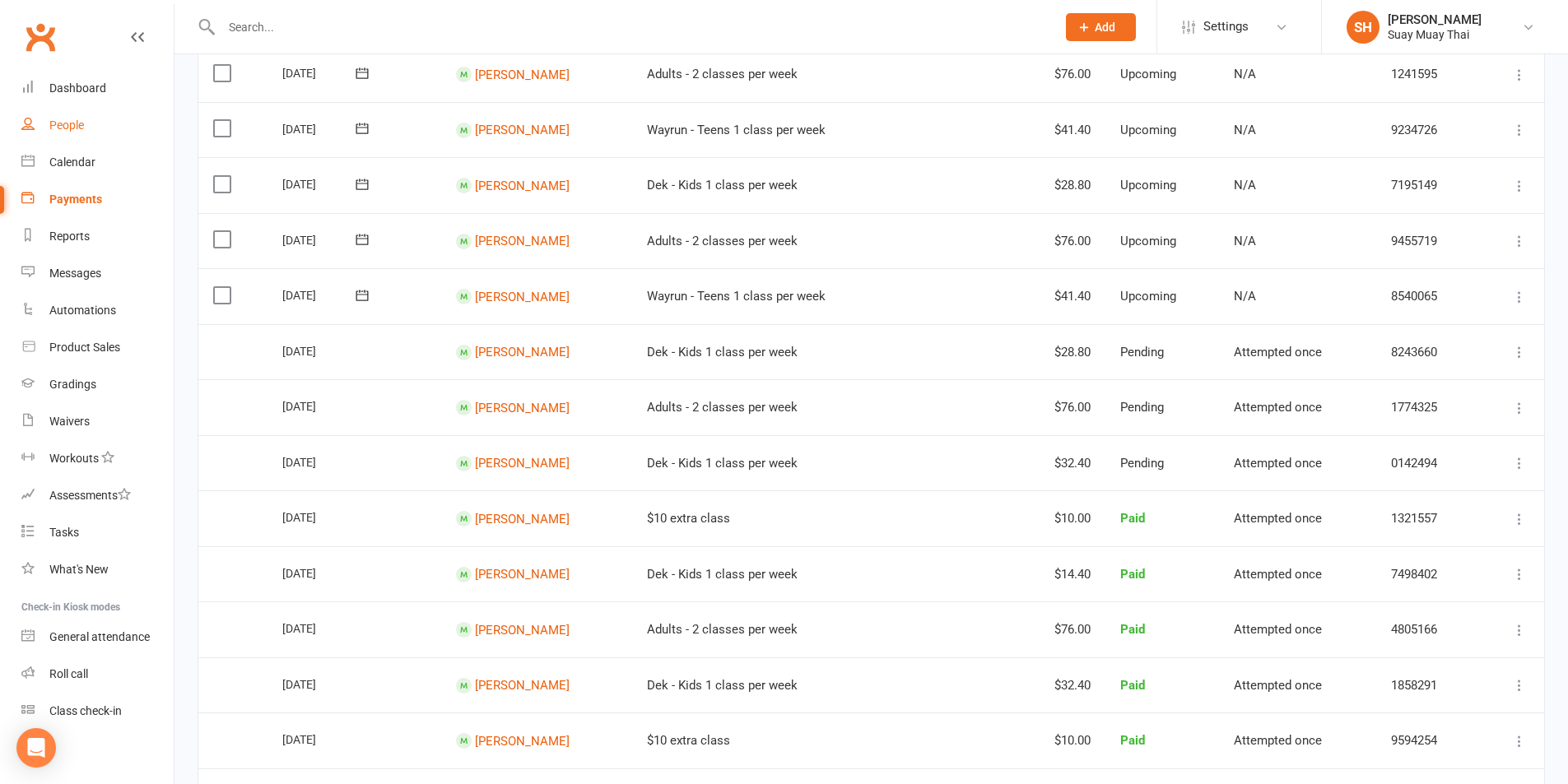
click at [69, 129] on div "People" at bounding box center [67, 125] width 35 height 13
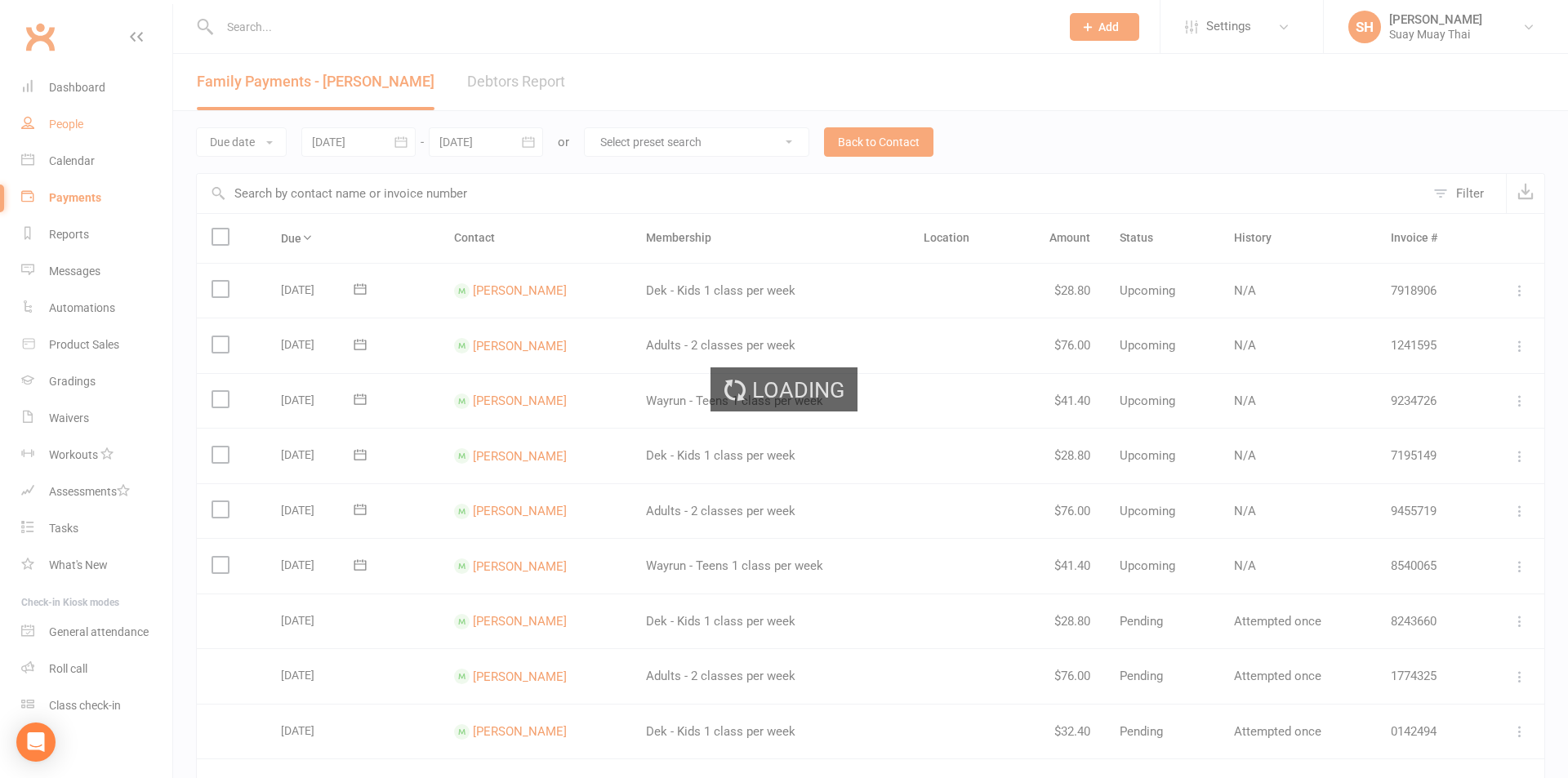
select select "100"
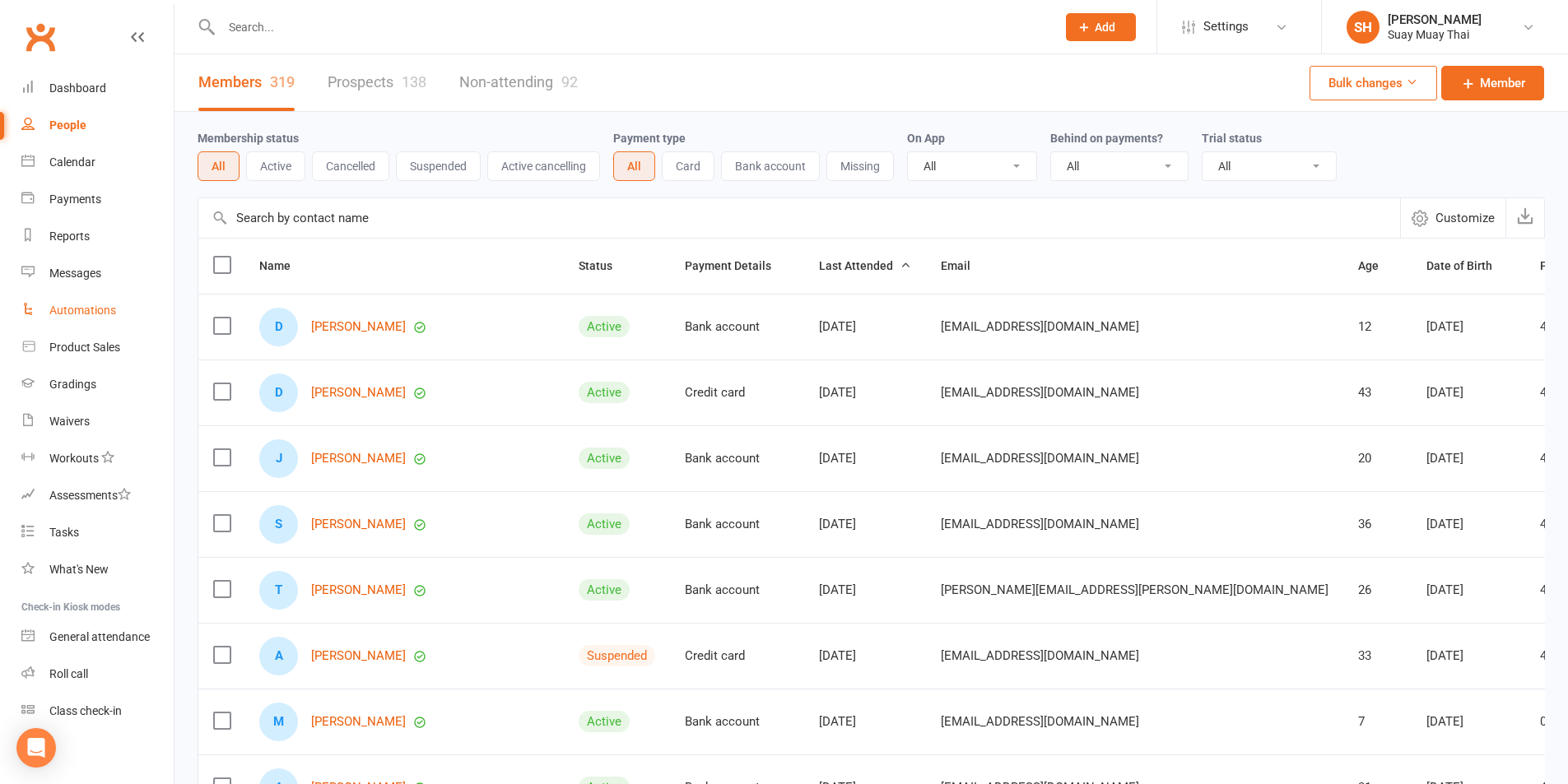
click at [64, 312] on div "Automations" at bounding box center [82, 310] width 67 height 13
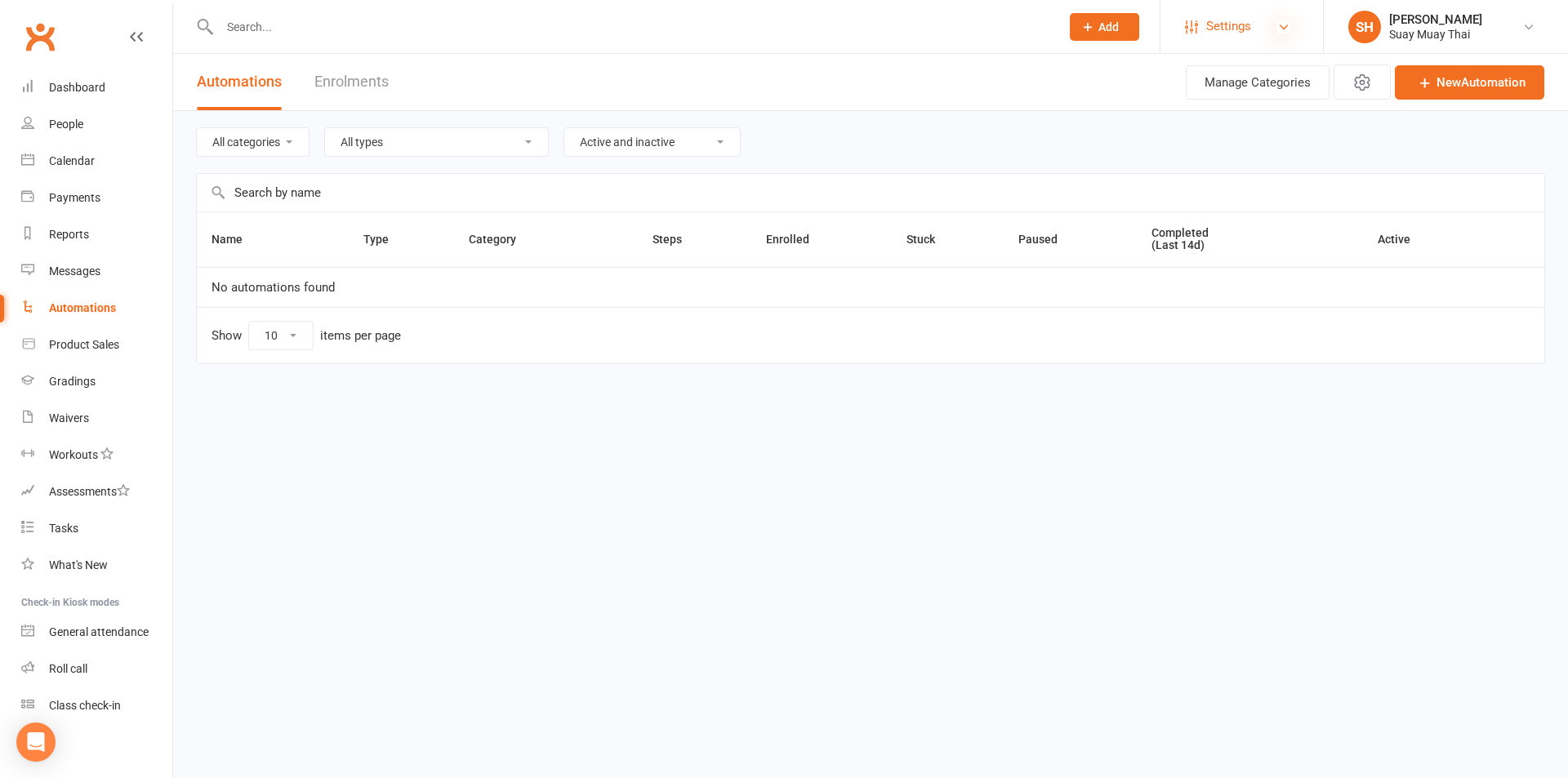
click at [1287, 24] on icon at bounding box center [1284, 27] width 13 height 13
click at [1277, 23] on link "Settings" at bounding box center [1243, 26] width 114 height 37
